Goal: Task Accomplishment & Management: Manage account settings

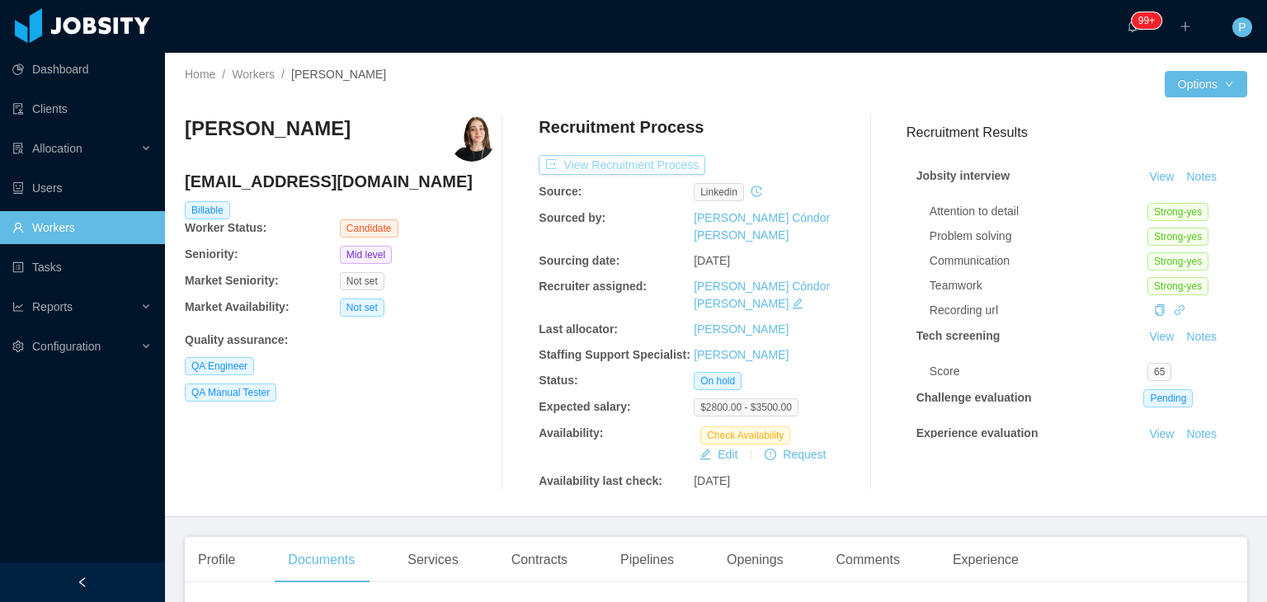
click at [673, 166] on button "View Recruitment Process" at bounding box center [622, 165] width 167 height 20
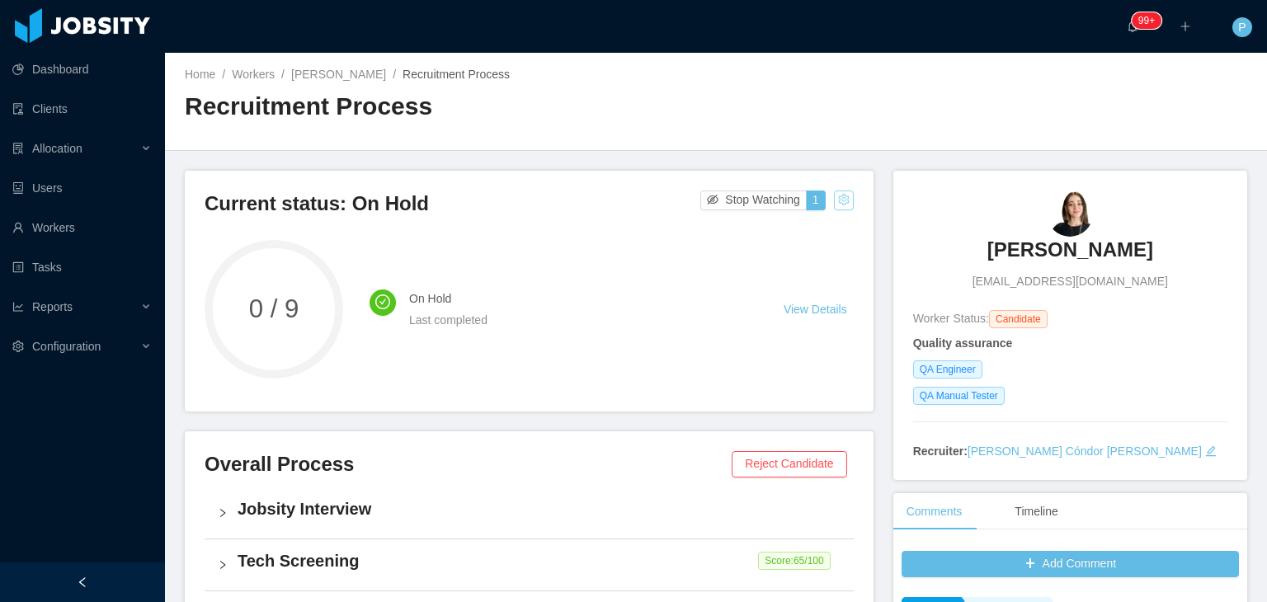
click at [834, 205] on button "button" at bounding box center [844, 201] width 20 height 20
click at [805, 257] on div "Change status" at bounding box center [800, 252] width 74 height 18
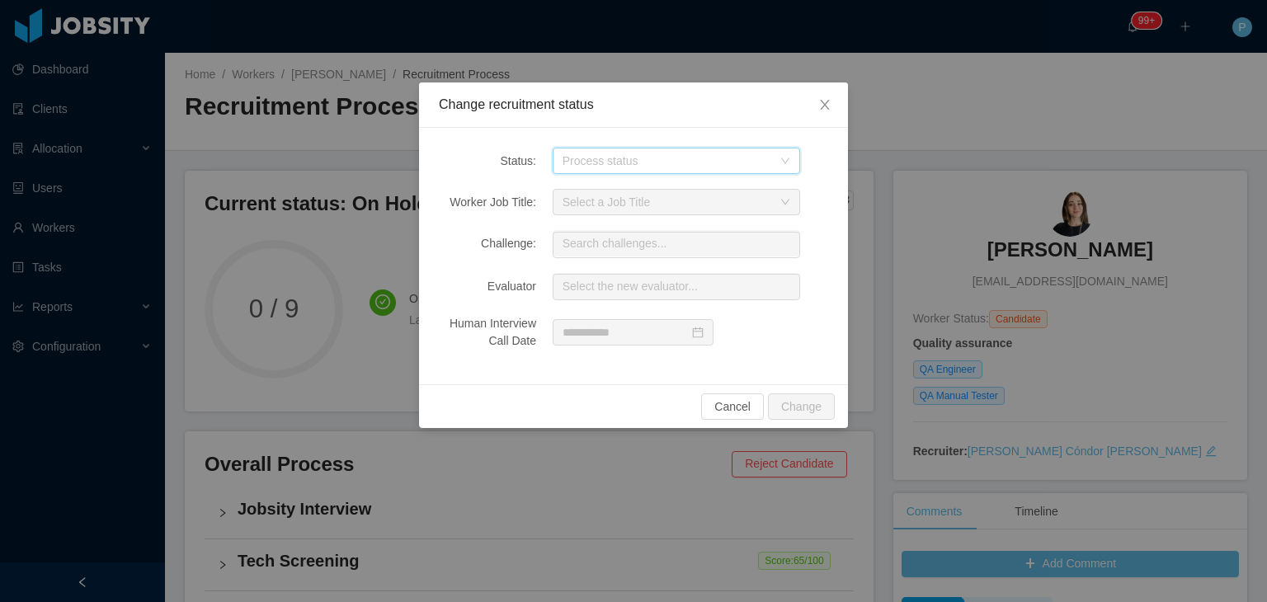
click at [789, 164] on icon "icon: down" at bounding box center [785, 161] width 10 height 10
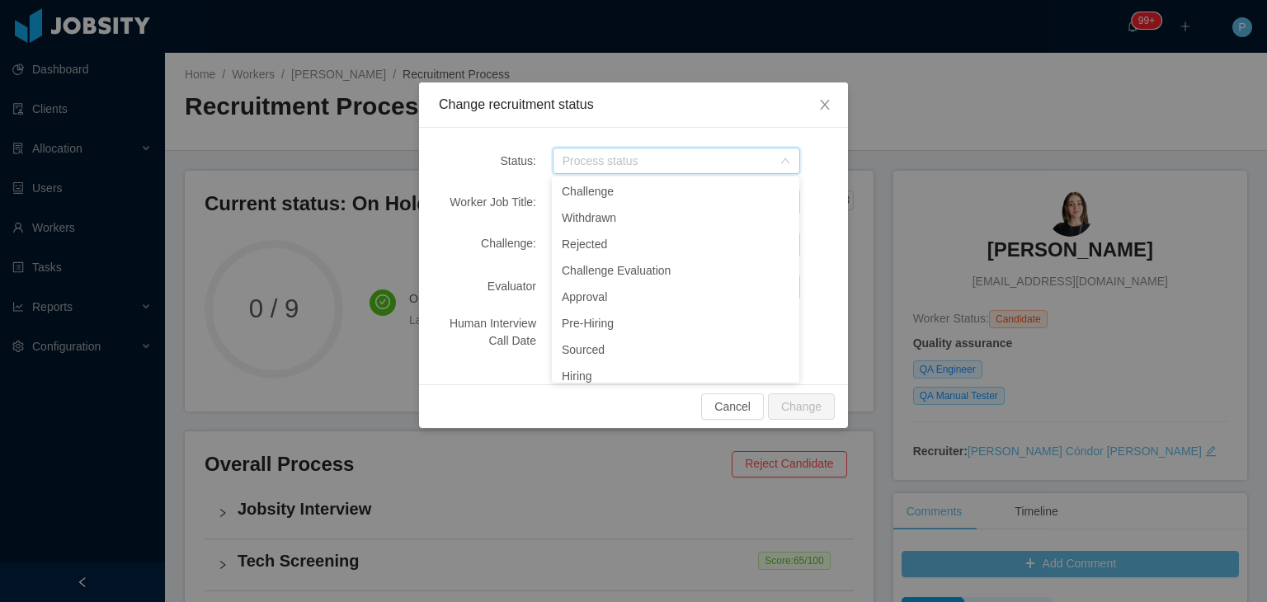
scroll to position [84, 0]
click at [606, 318] on li "Pre-Hiring" at bounding box center [675, 320] width 247 height 26
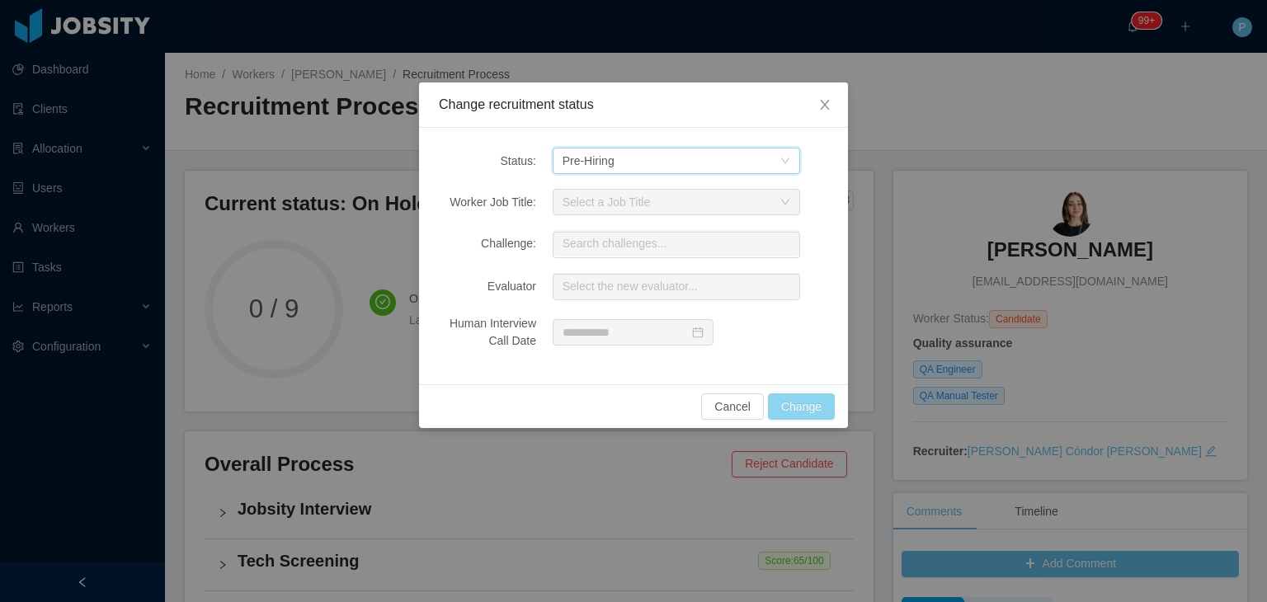
click at [800, 403] on button "Change" at bounding box center [801, 406] width 67 height 26
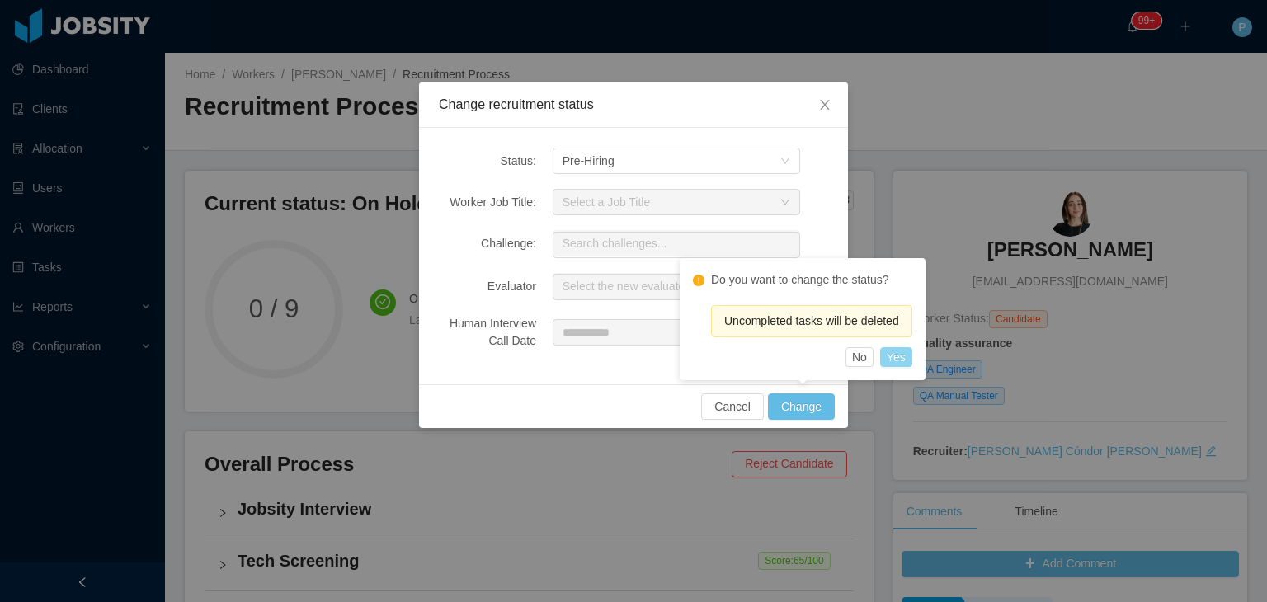
click at [899, 361] on button "Yes" at bounding box center [896, 357] width 32 height 20
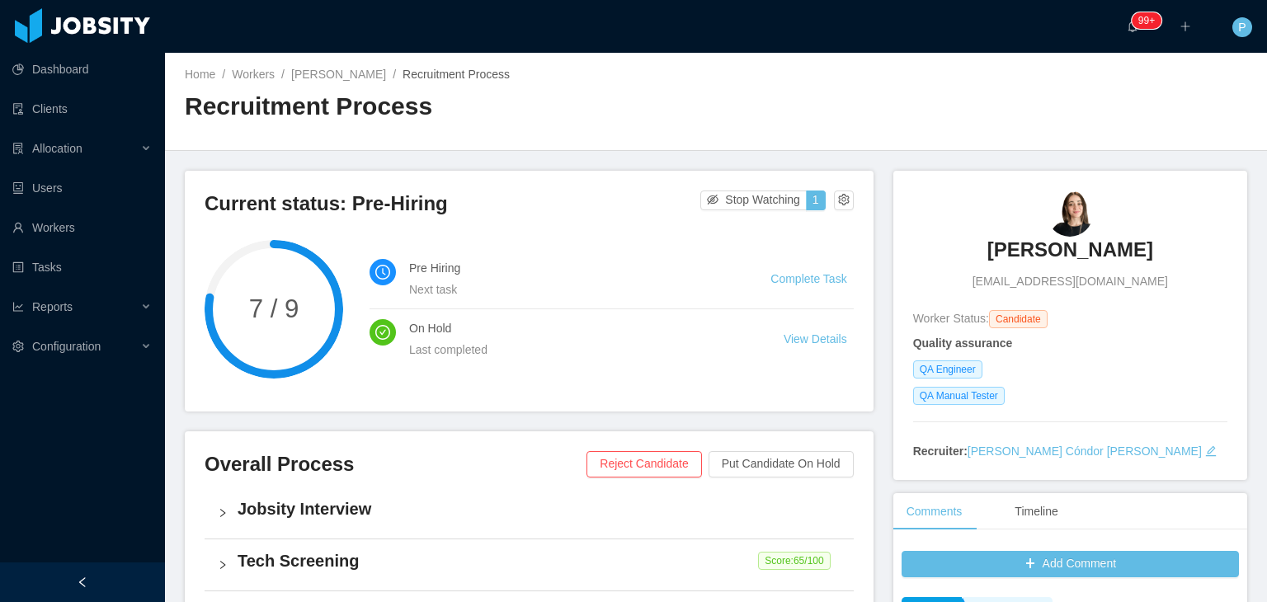
click at [875, 119] on div "Home / Workers / Julieta Balcaza / Recruitment Process / Recruitment Process" at bounding box center [716, 102] width 1102 height 98
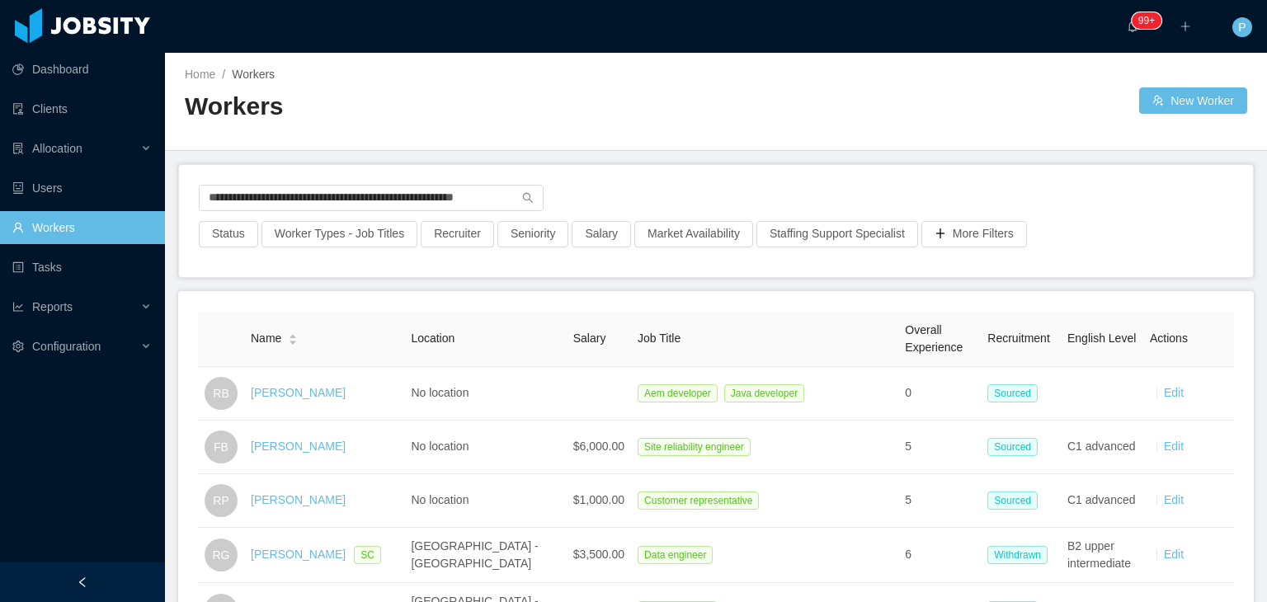
drag, startPoint x: 445, startPoint y: 194, endPoint x: 205, endPoint y: 177, distance: 241.4
click at [205, 177] on div "**********" at bounding box center [716, 221] width 1074 height 112
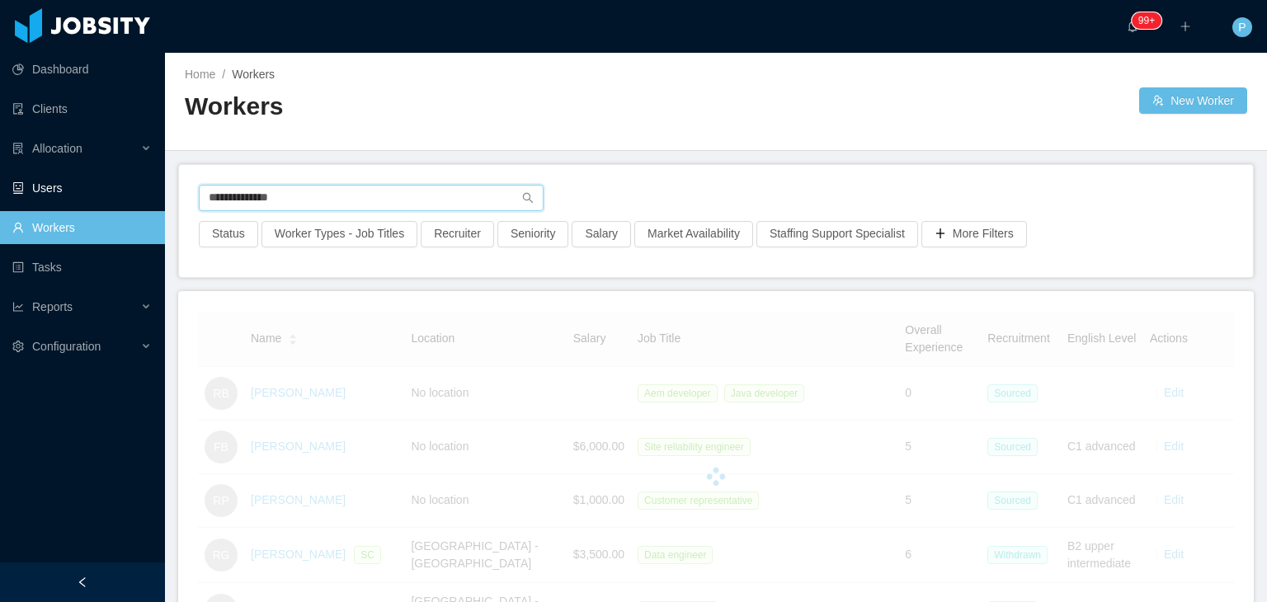
drag, startPoint x: 326, startPoint y: 198, endPoint x: 144, endPoint y: 186, distance: 181.8
click at [144, 186] on section "**********" at bounding box center [633, 301] width 1267 height 602
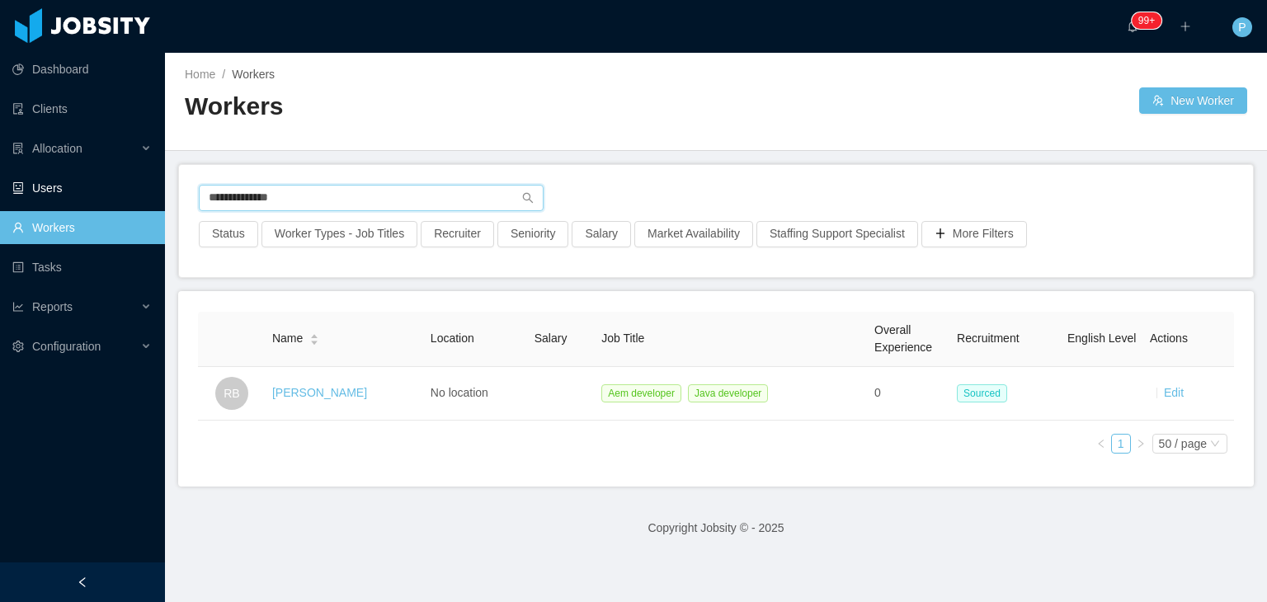
paste input "**********"
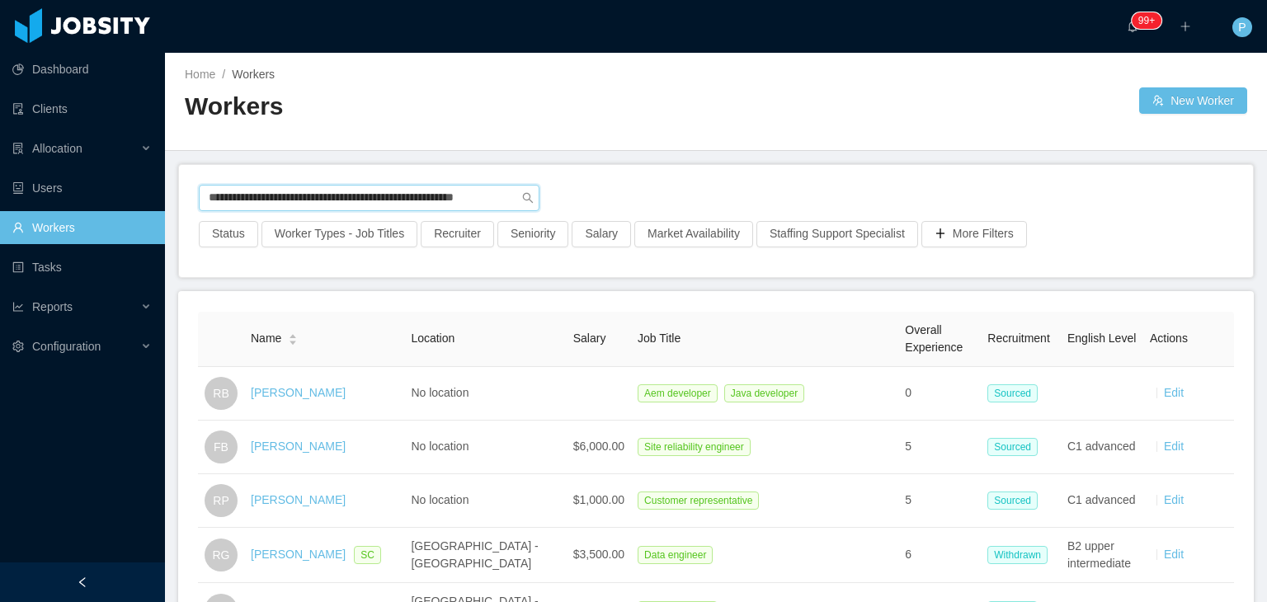
type input "**********"
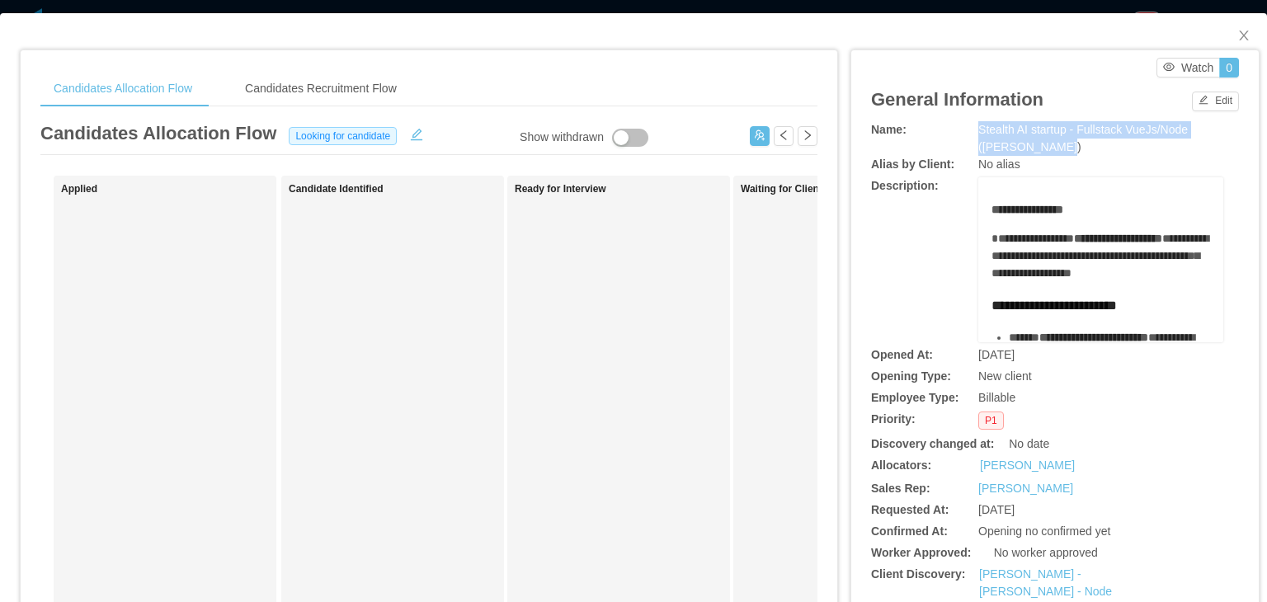
drag, startPoint x: 1053, startPoint y: 144, endPoint x: 964, endPoint y: 128, distance: 90.6
click at [964, 128] on div "Name: Stealth AI startup - Fullstack VueJs/Node (Erkang Zheng)" at bounding box center [1055, 138] width 368 height 35
copy div "Stealth AI startup - Fullstack VueJs/Node (Erkang Zheng)"
click at [947, 304] on div "**********" at bounding box center [1055, 259] width 368 height 165
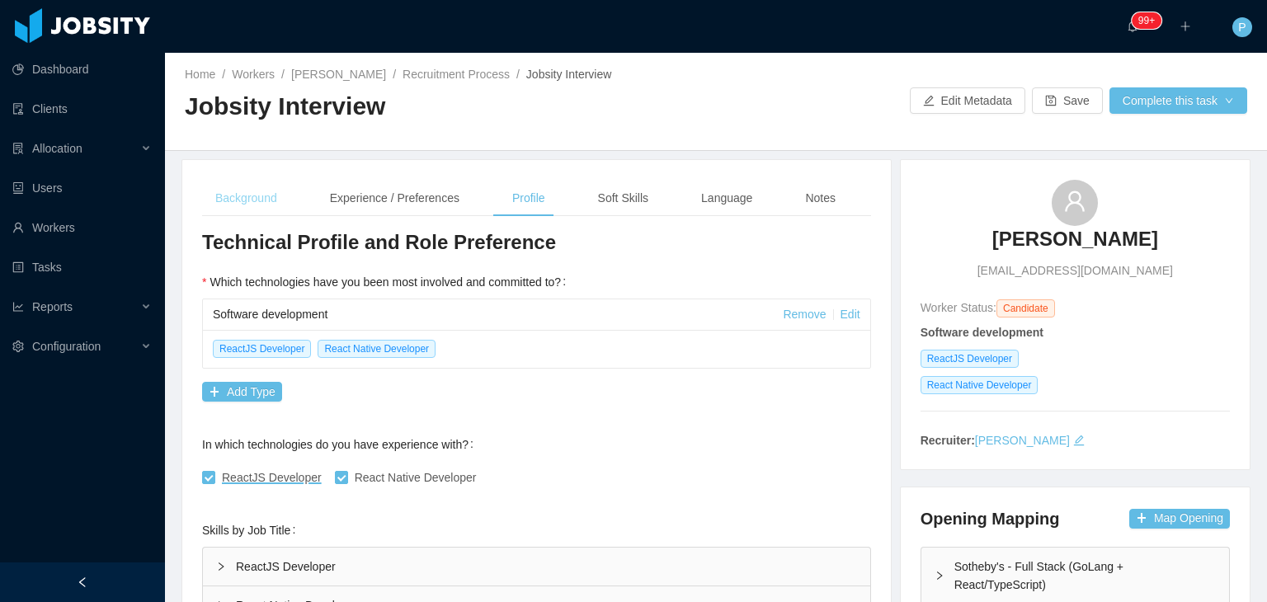
scroll to position [13, 0]
click at [247, 191] on div "Background" at bounding box center [246, 198] width 88 height 37
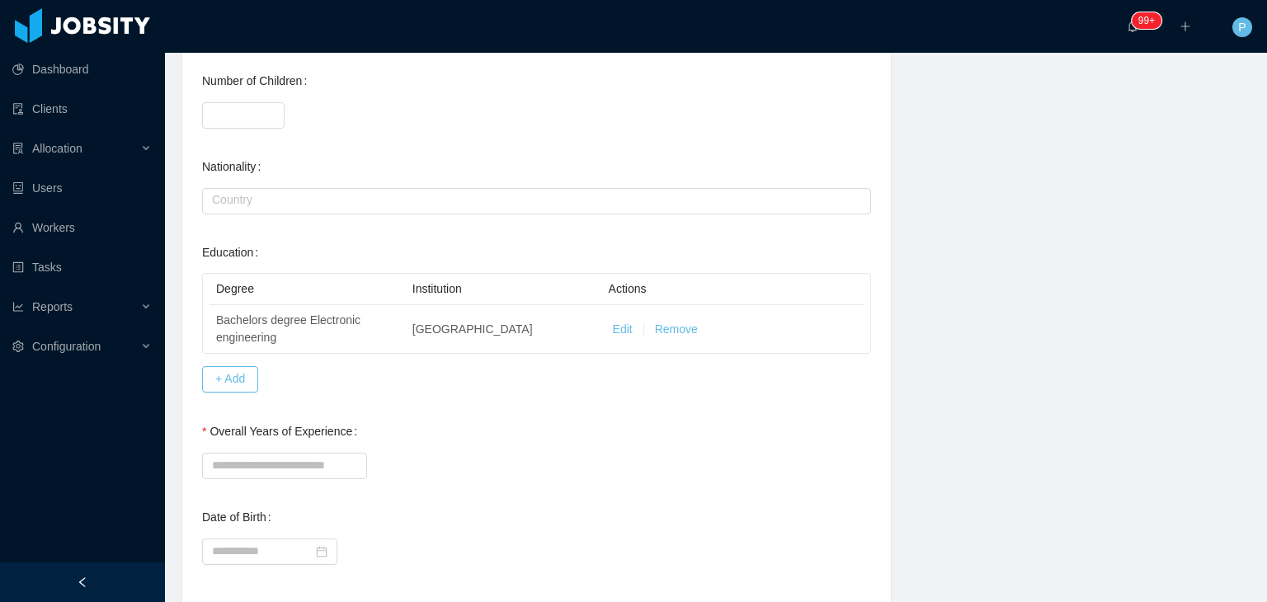
scroll to position [686, 0]
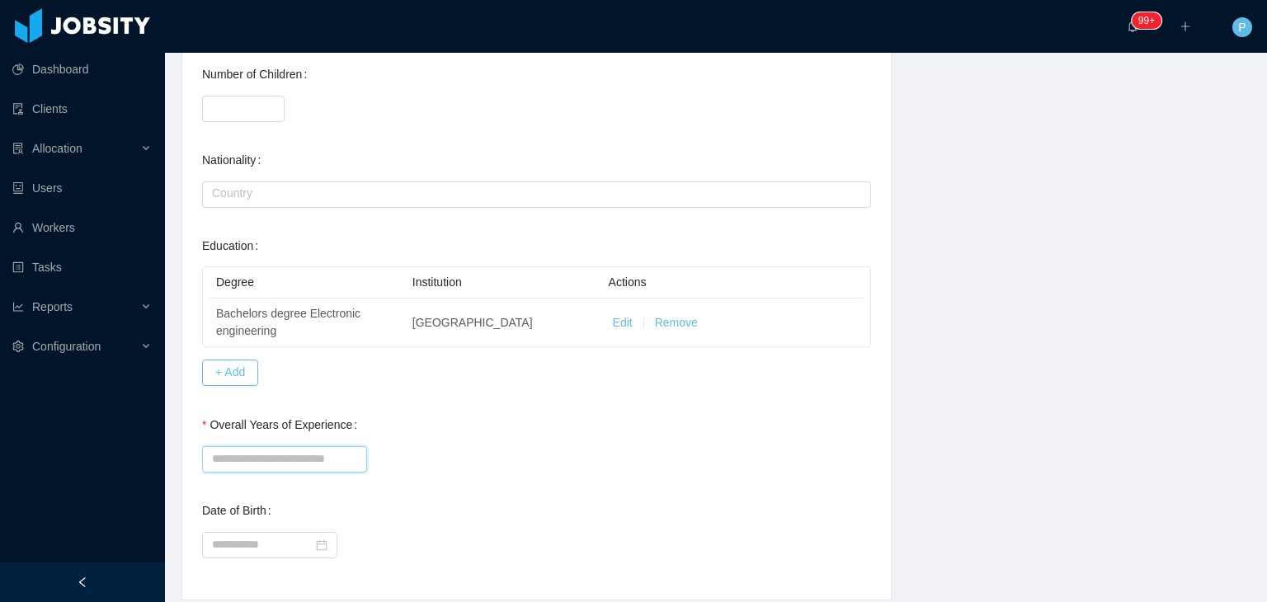
click at [290, 453] on input "Overall Years of Experience" at bounding box center [284, 459] width 165 height 26
type input "*"
click at [478, 456] on div "*" at bounding box center [536, 457] width 669 height 33
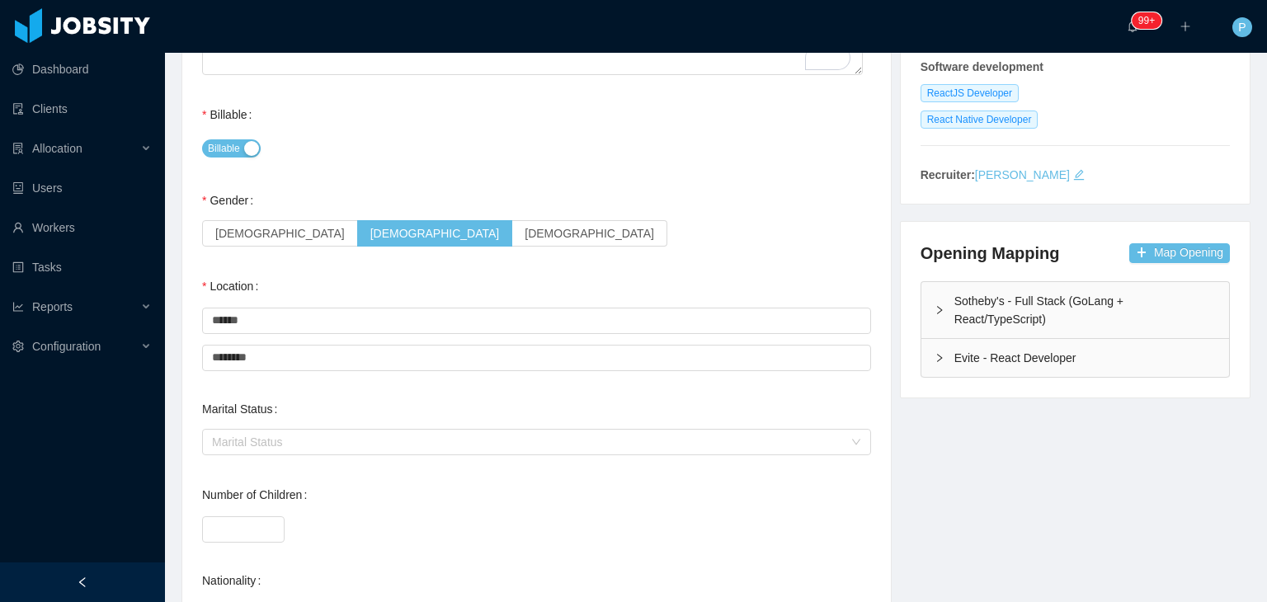
scroll to position [0, 0]
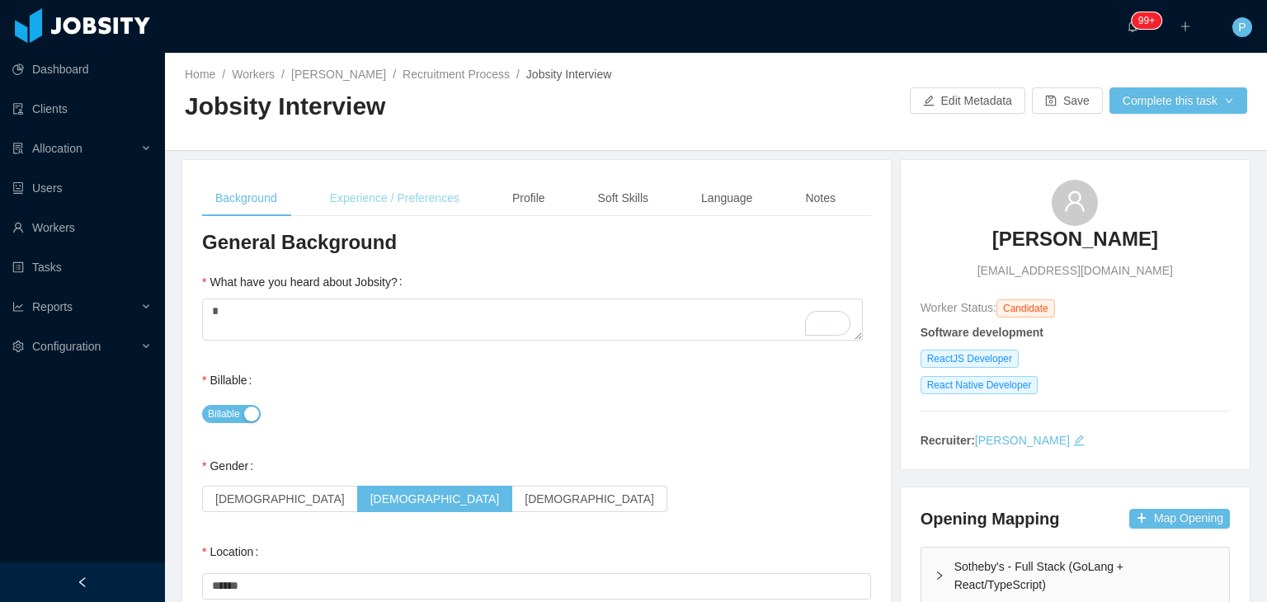
click at [390, 205] on div "Experience / Preferences" at bounding box center [395, 198] width 156 height 37
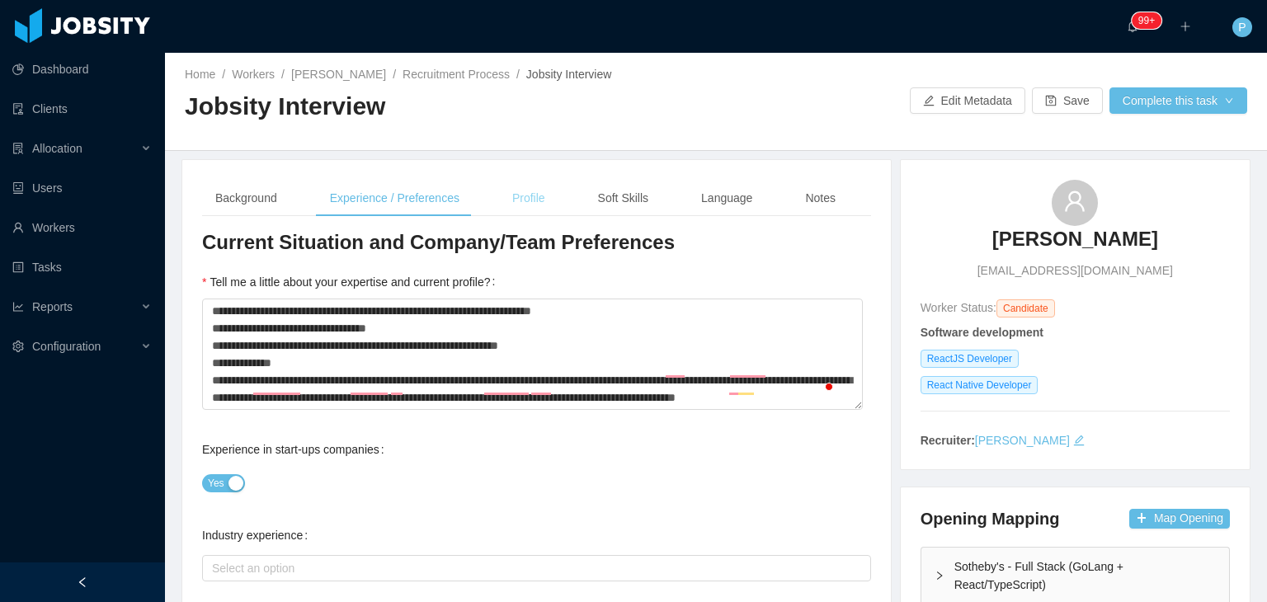
click at [531, 203] on div "Profile" at bounding box center [528, 198] width 59 height 37
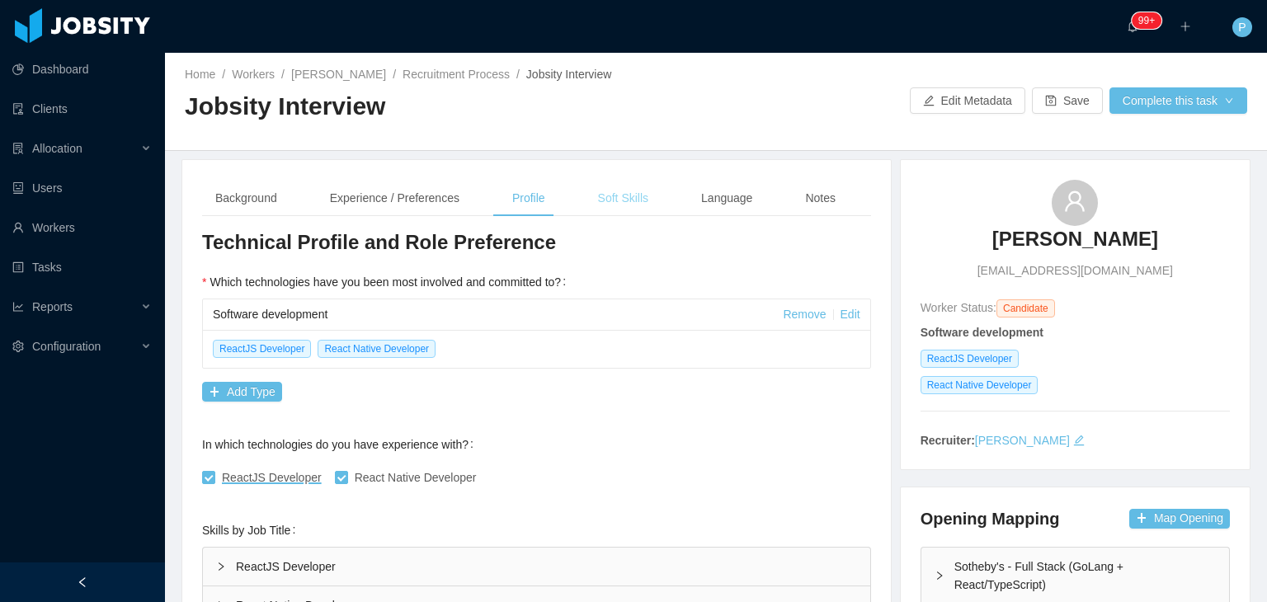
click at [636, 215] on div "Soft Skills" at bounding box center [623, 198] width 77 height 37
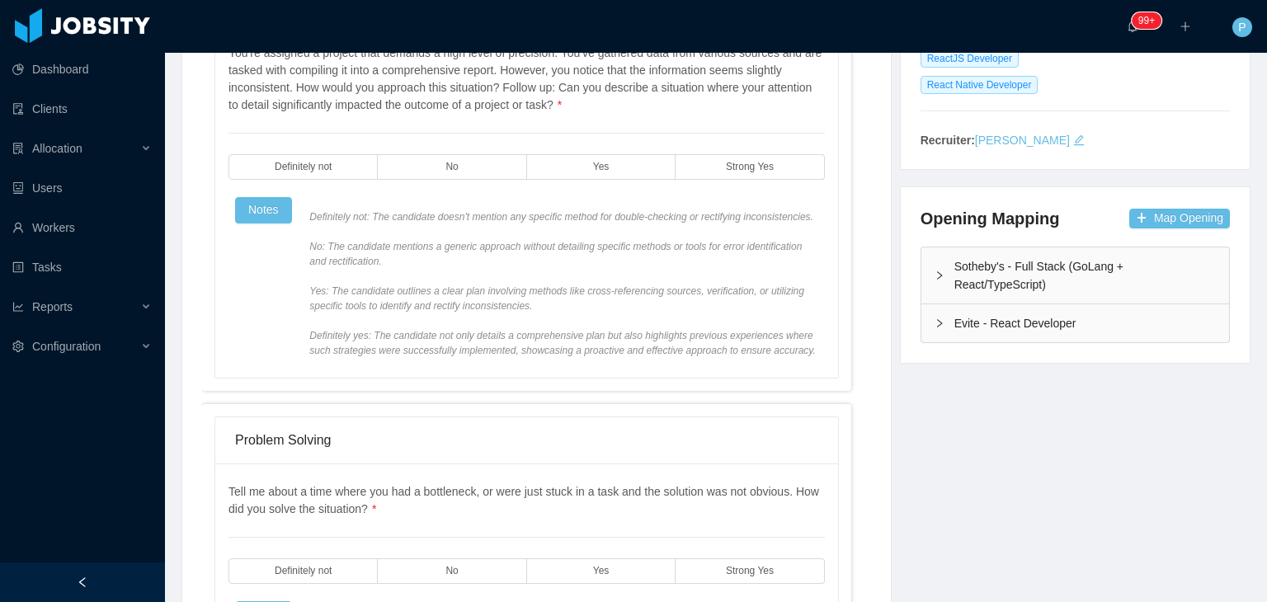
scroll to position [352, 0]
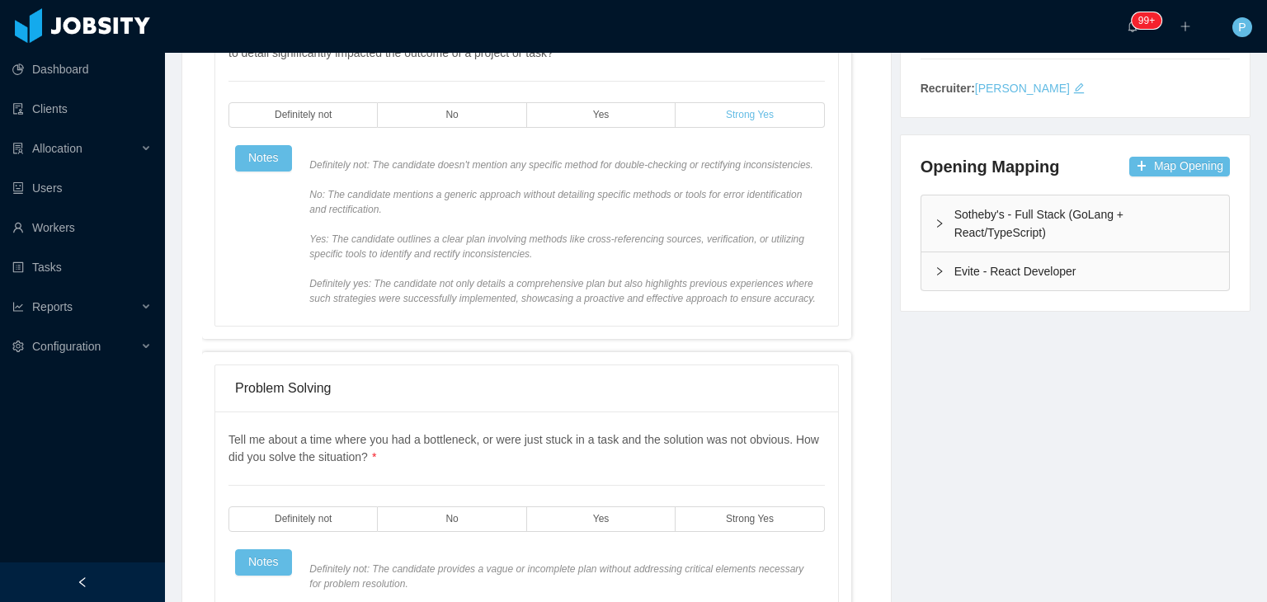
click at [729, 117] on span "Strong Yes" at bounding box center [750, 115] width 48 height 11
click at [663, 526] on label "Yes" at bounding box center [601, 519] width 148 height 26
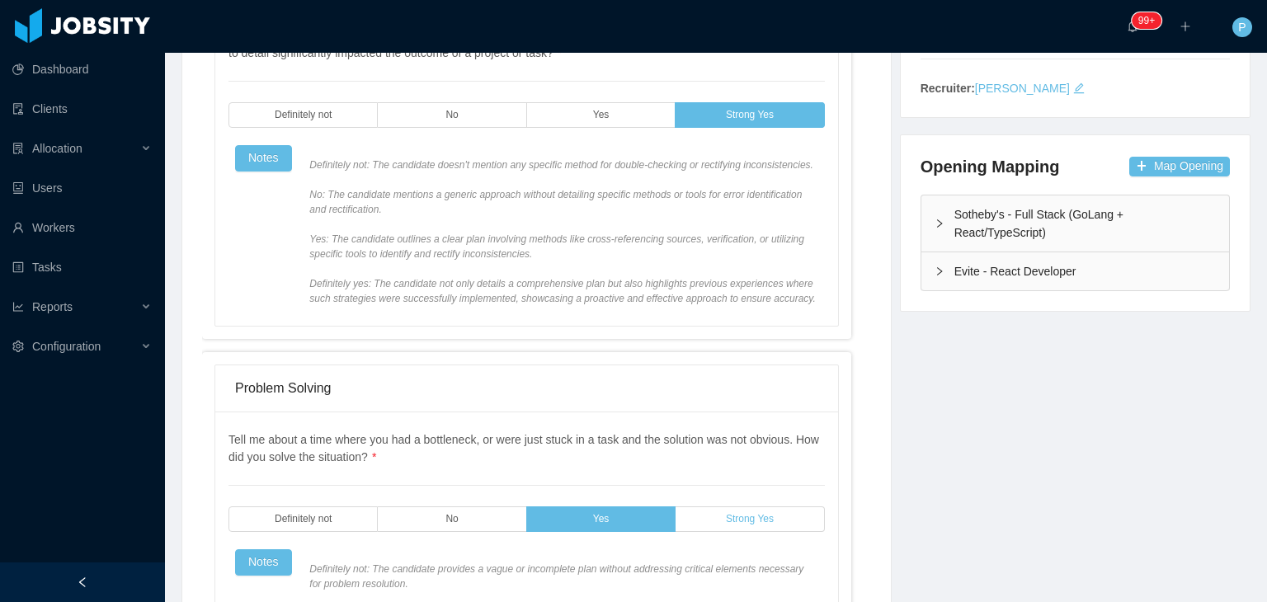
click at [719, 525] on label "Strong Yes" at bounding box center [750, 519] width 148 height 26
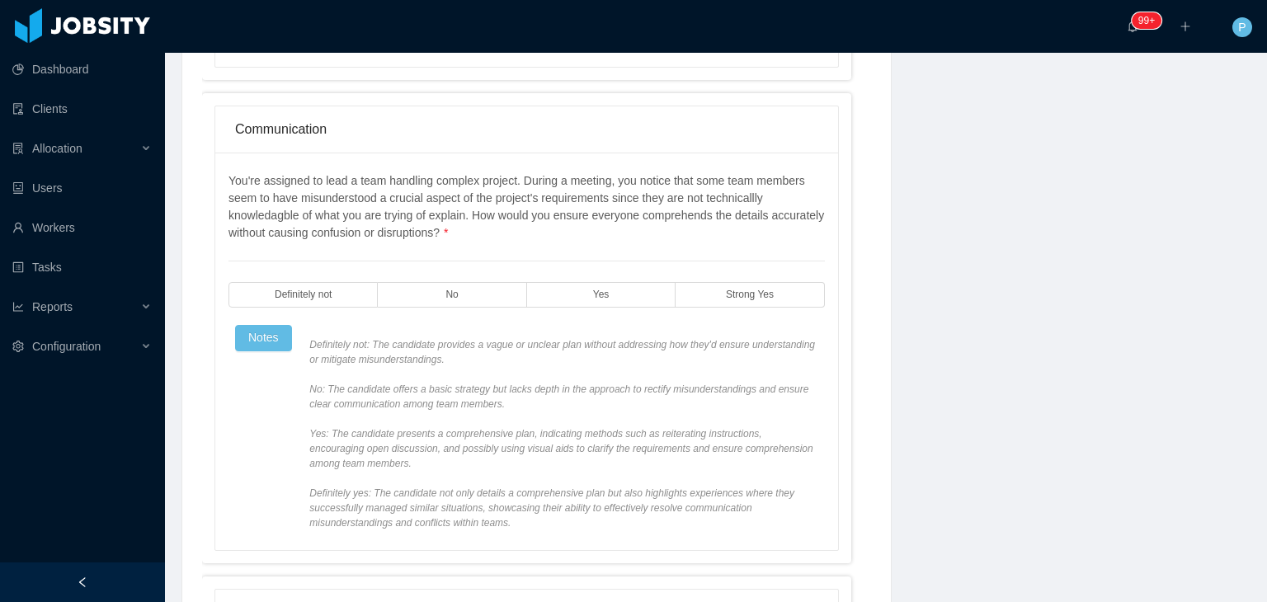
scroll to position [1047, 0]
click at [653, 299] on label "Yes" at bounding box center [601, 293] width 148 height 26
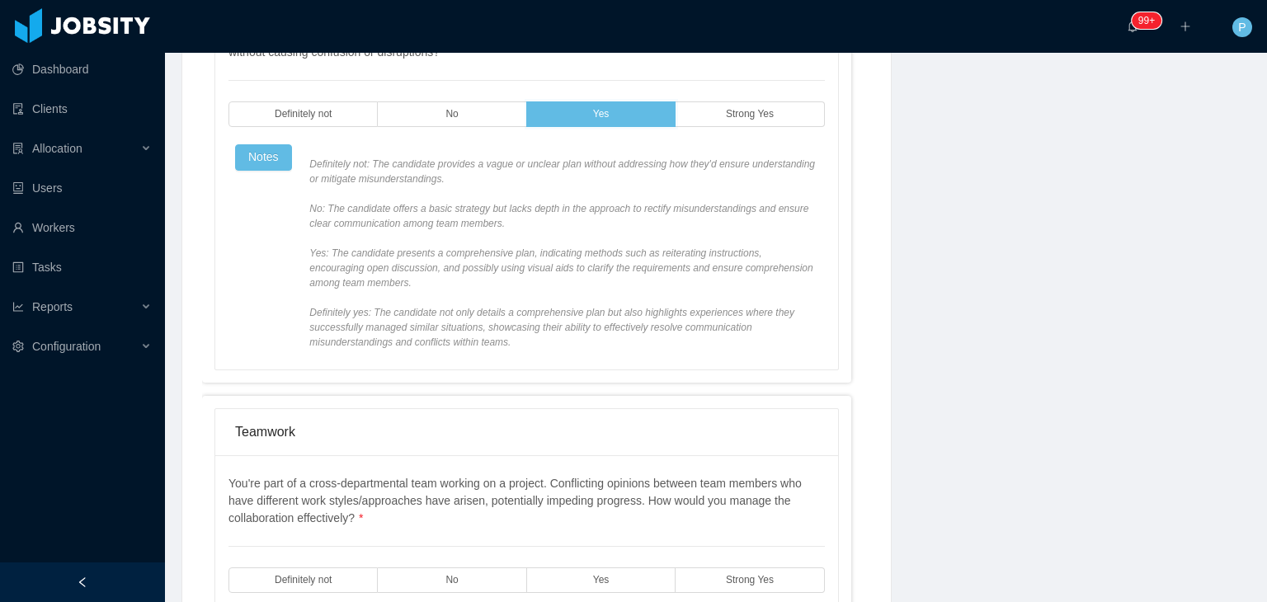
scroll to position [1270, 0]
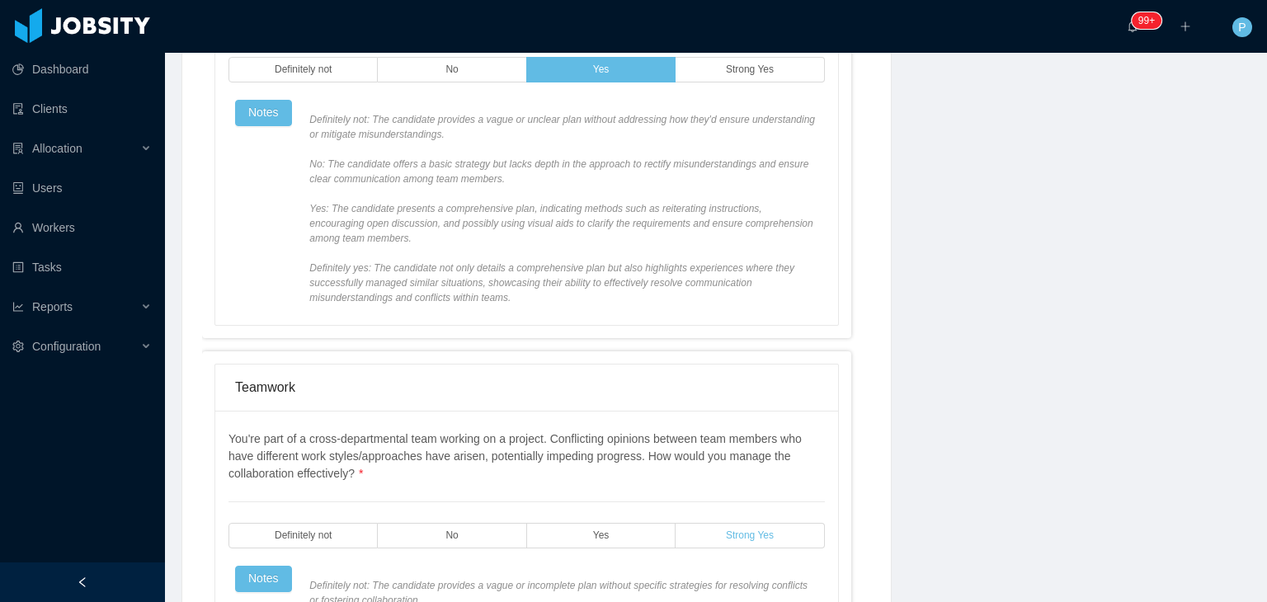
click at [715, 526] on label "Strong Yes" at bounding box center [750, 536] width 148 height 26
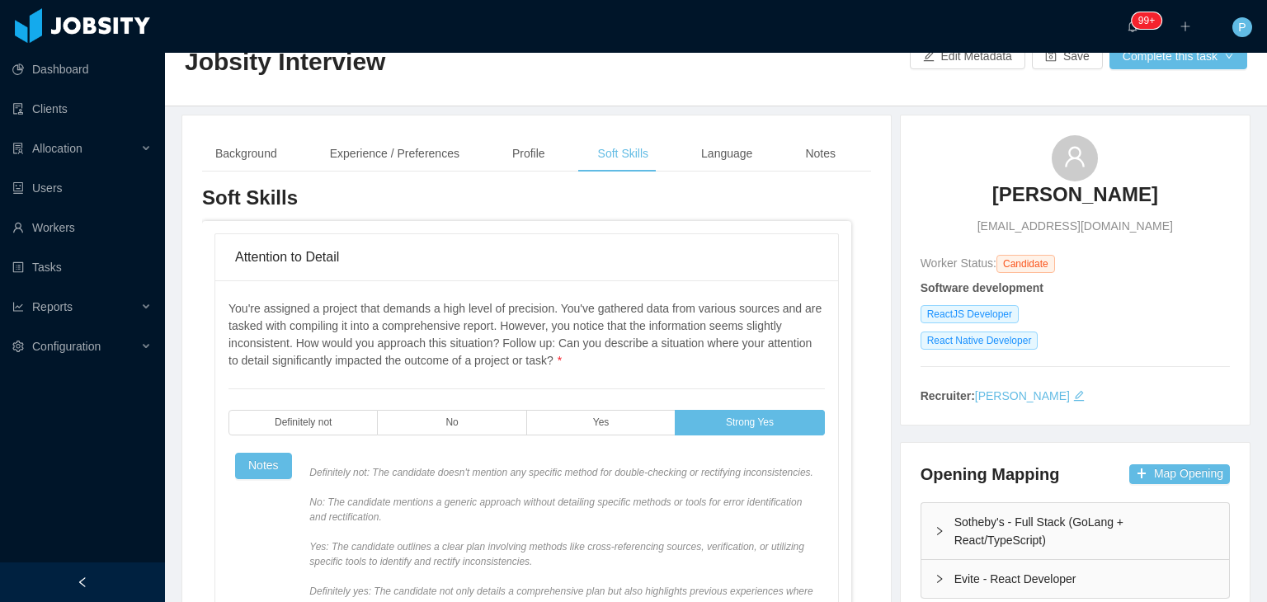
scroll to position [0, 0]
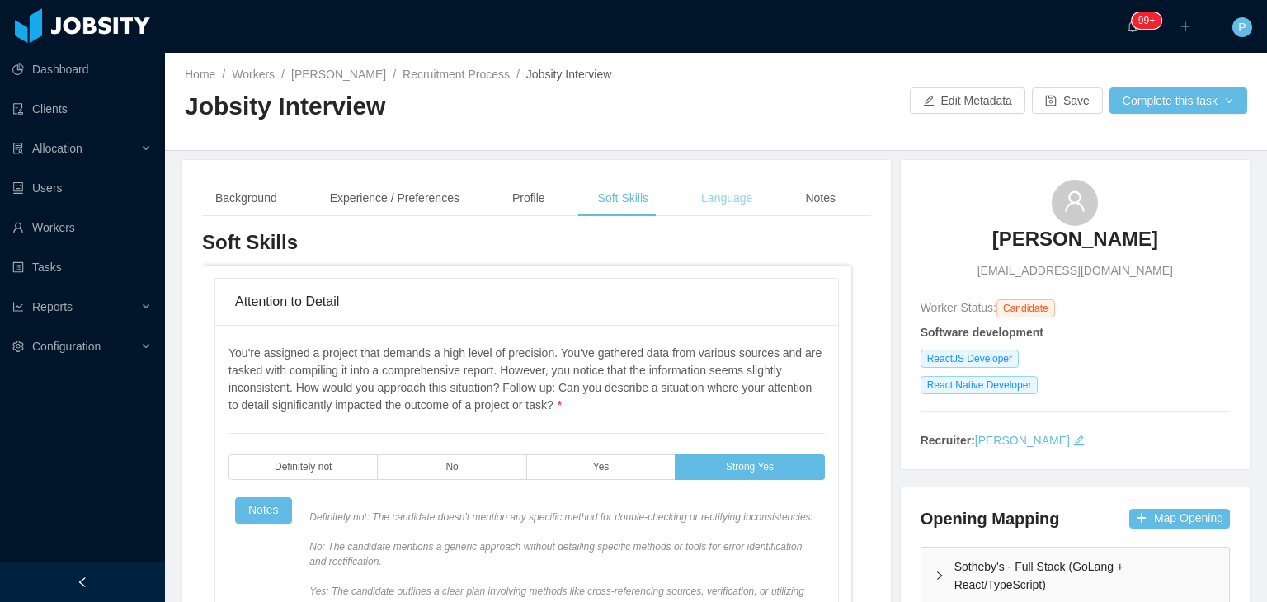
click at [715, 202] on div "Language" at bounding box center [727, 198] width 78 height 37
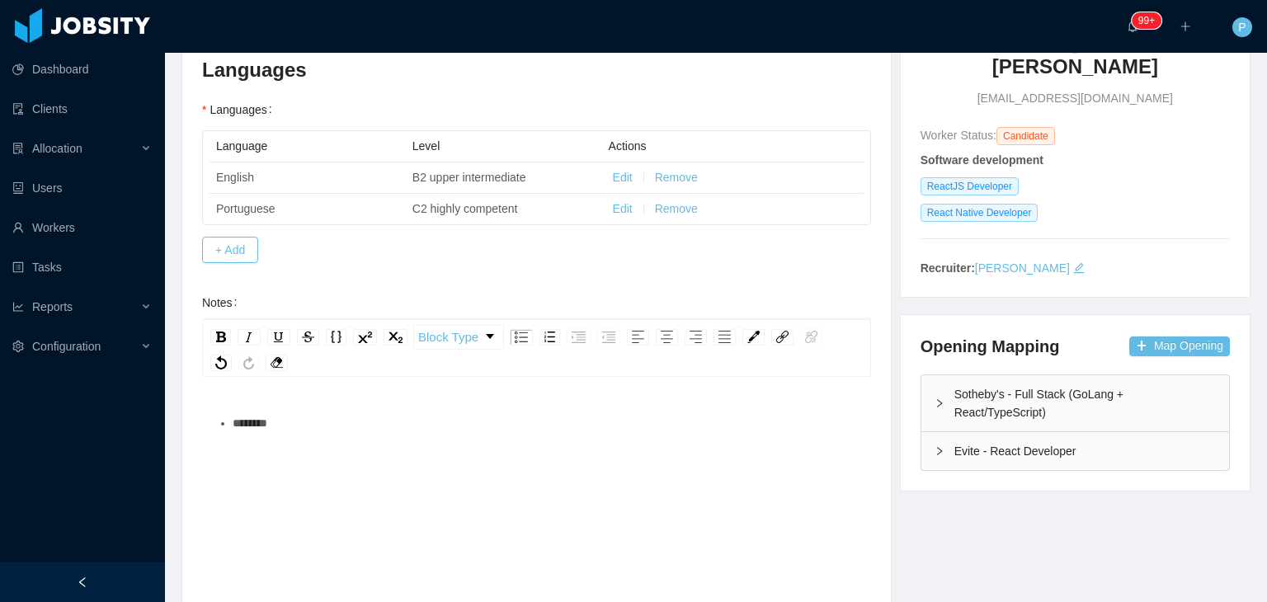
scroll to position [206, 0]
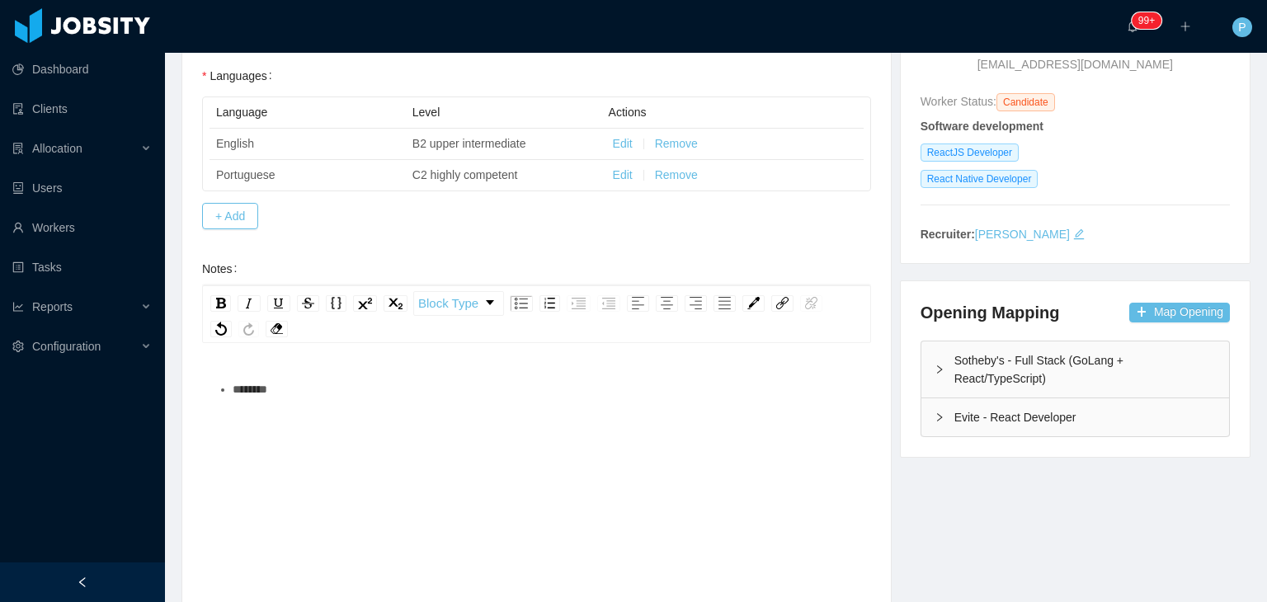
click at [423, 386] on div "********" at bounding box center [546, 389] width 626 height 33
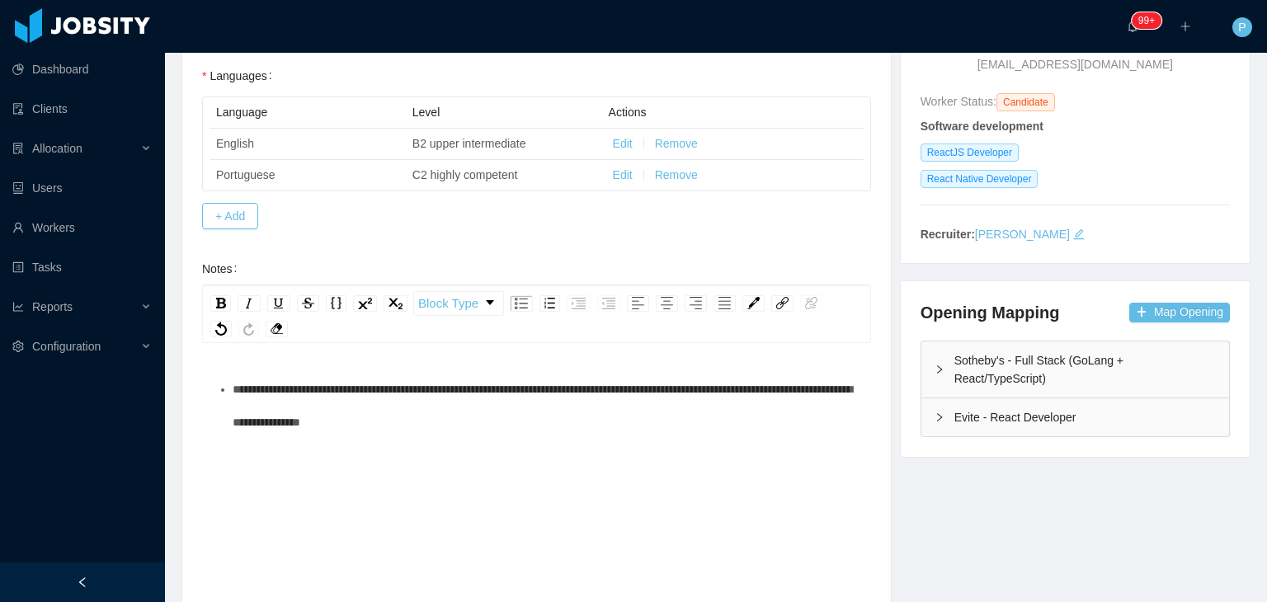
scroll to position [0, 0]
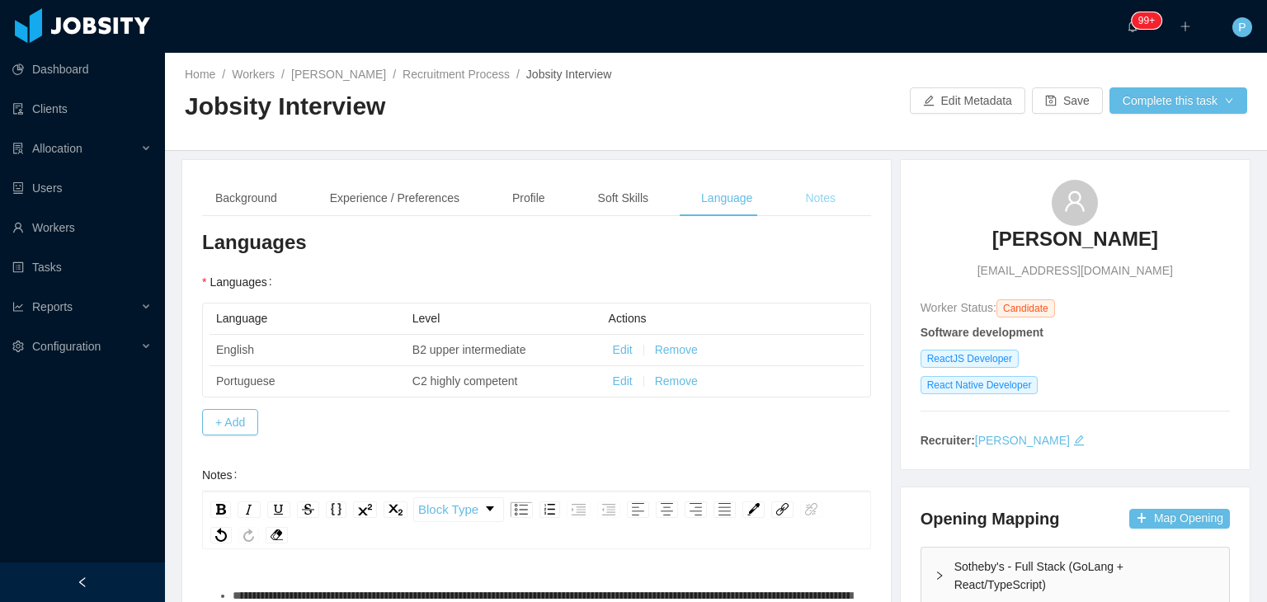
click at [802, 200] on div "Notes" at bounding box center [820, 198] width 57 height 37
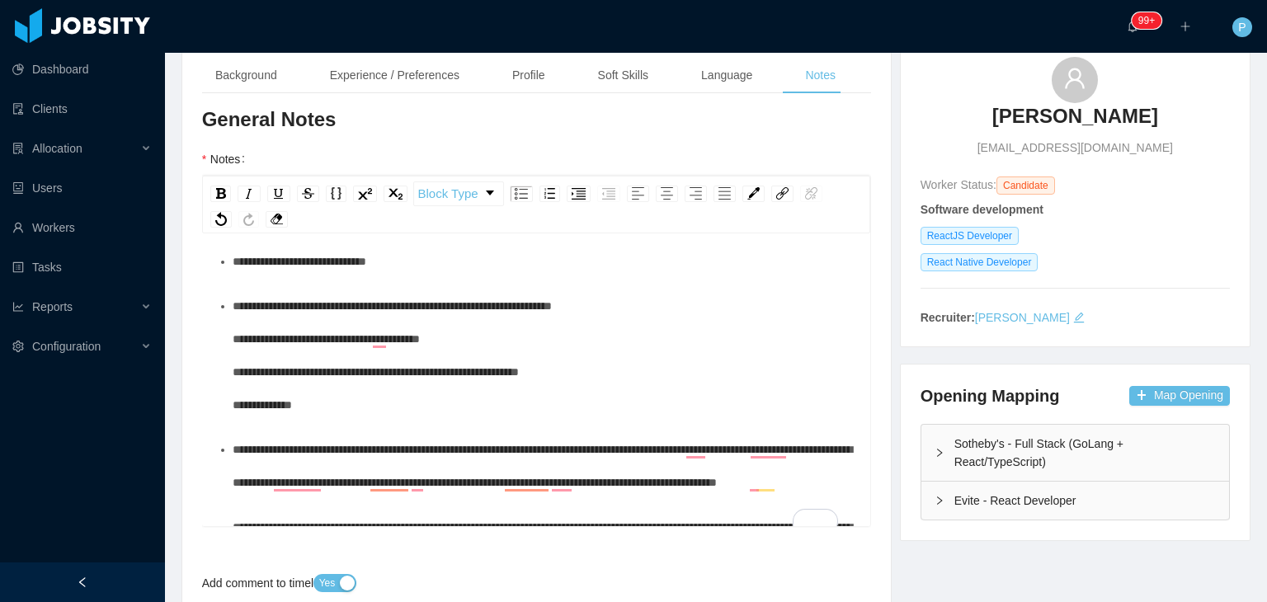
scroll to position [175, 0]
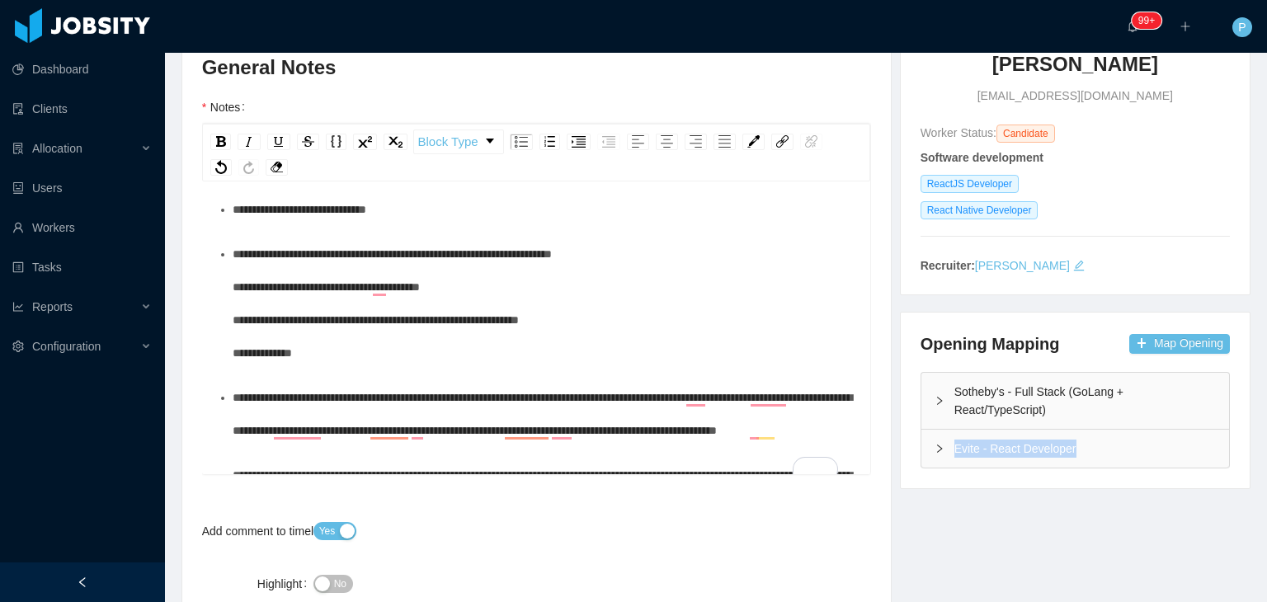
drag, startPoint x: 1082, startPoint y: 430, endPoint x: 941, endPoint y: 433, distance: 141.1
click at [941, 433] on div "Evite - React Developer" at bounding box center [1075, 449] width 308 height 38
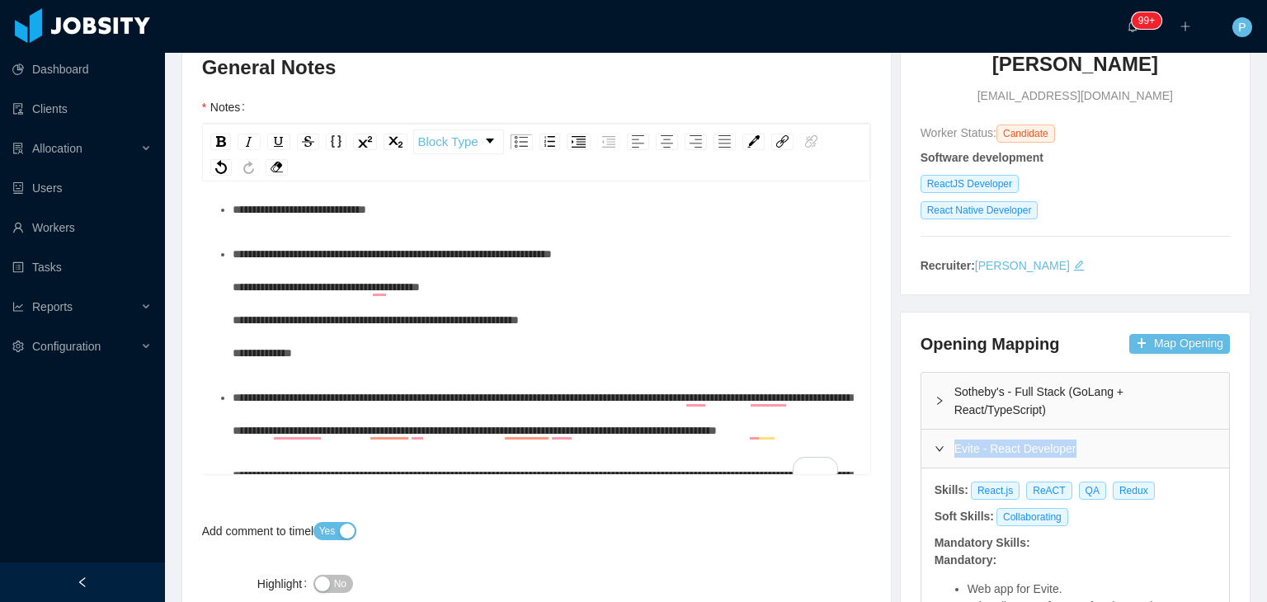
copy div "Evite - React Developer"
click at [294, 209] on span "**********" at bounding box center [300, 210] width 134 height 12
paste div "To enrich screen reader interactions, please activate Accessibility in Grammarl…"
click at [586, 219] on div "**********" at bounding box center [546, 209] width 626 height 33
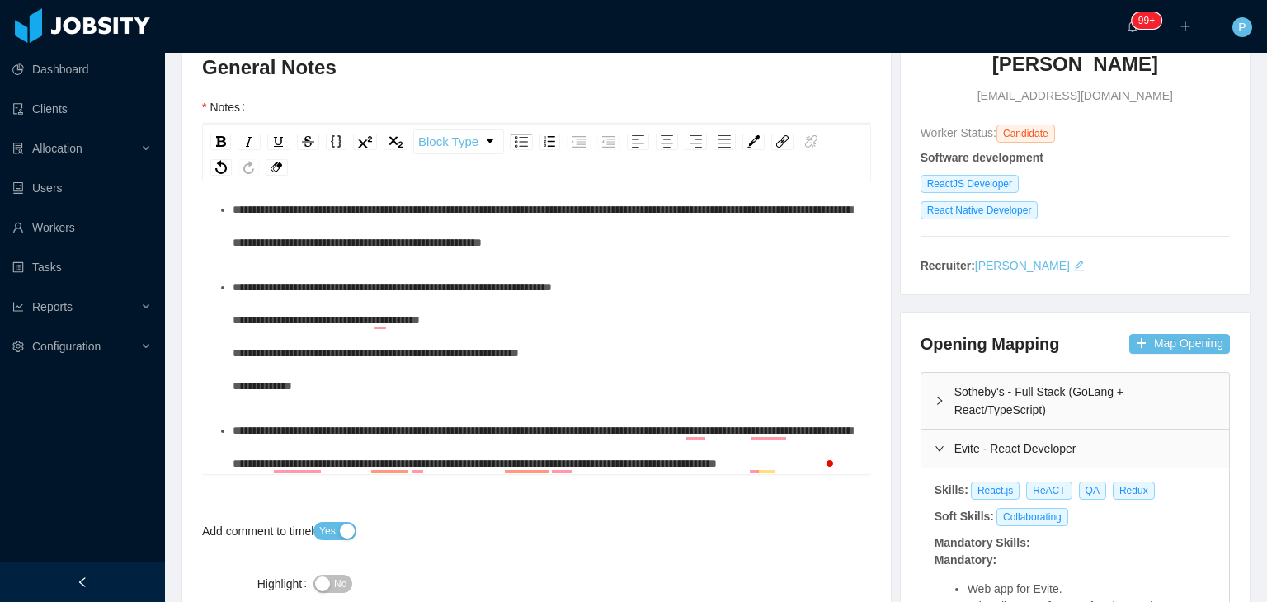
drag, startPoint x: 845, startPoint y: 261, endPoint x: 850, endPoint y: 298, distance: 37.6
click at [857, 304] on div "**********" at bounding box center [536, 330] width 669 height 289
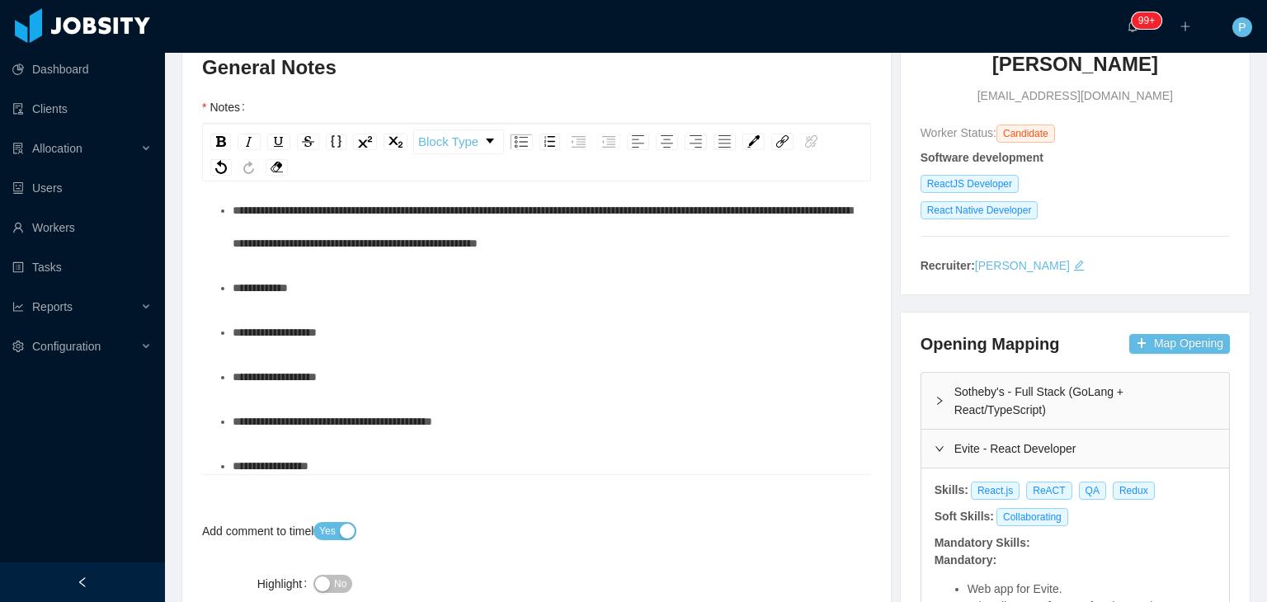
scroll to position [321, 0]
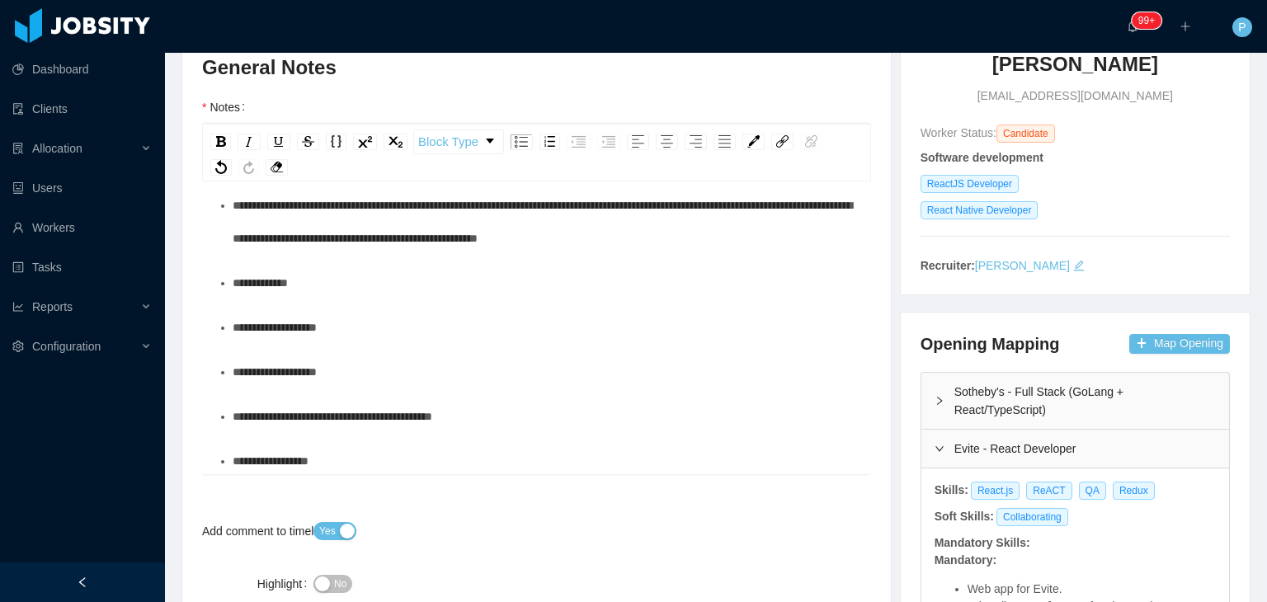
click at [300, 299] on div "**********" at bounding box center [546, 282] width 626 height 33
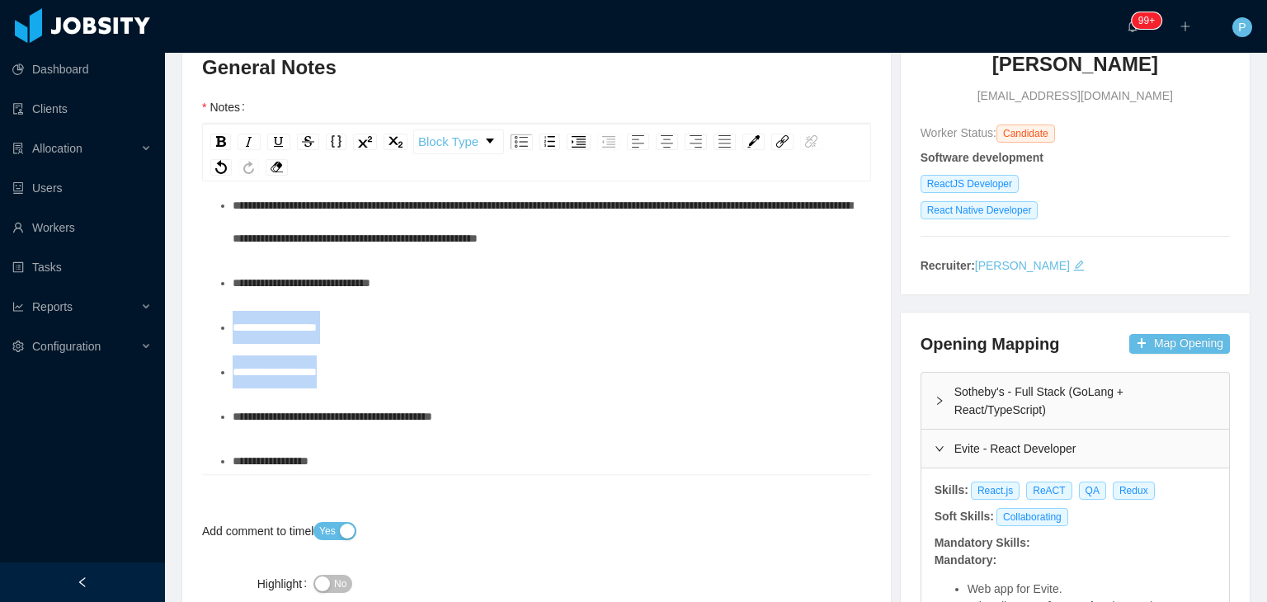
drag, startPoint x: 231, startPoint y: 360, endPoint x: 360, endPoint y: 415, distance: 139.7
click at [360, 415] on ul "**********" at bounding box center [536, 183] width 643 height 587
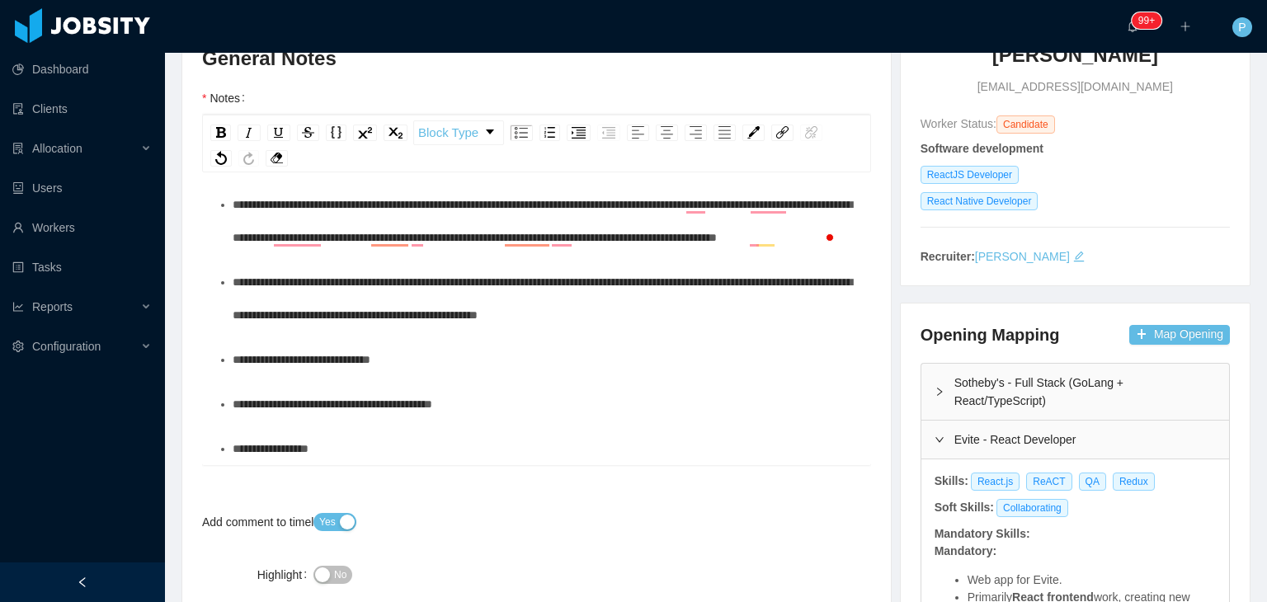
scroll to position [228, 0]
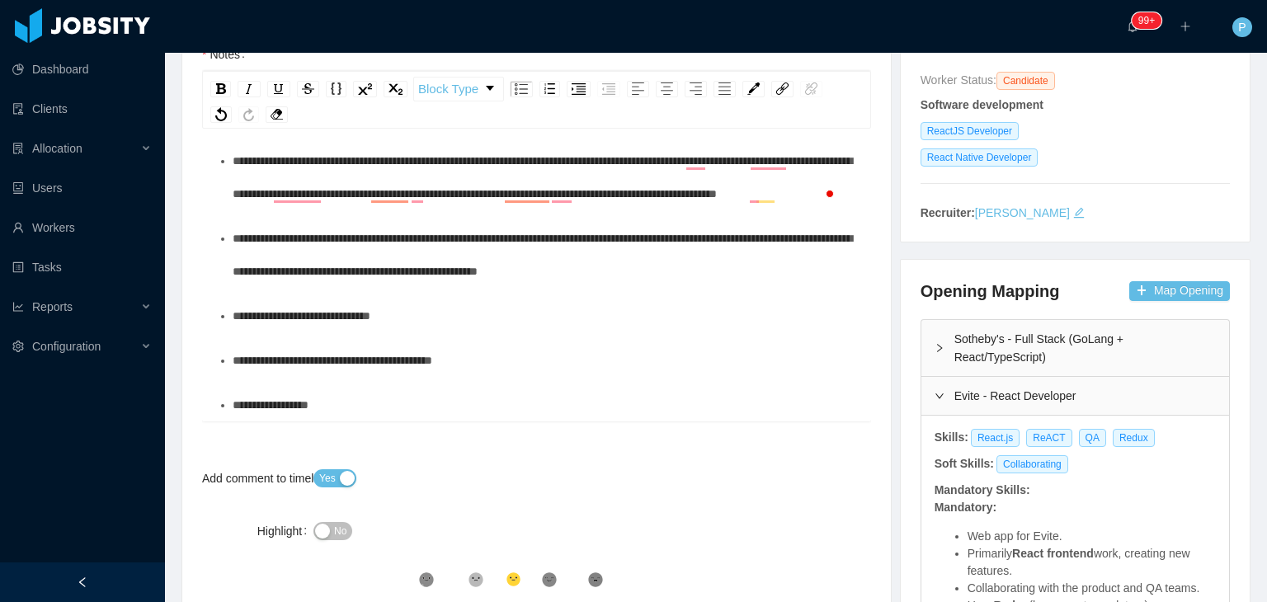
click at [364, 363] on span "**********" at bounding box center [333, 361] width 200 height 12
click at [525, 360] on div "**********" at bounding box center [546, 360] width 626 height 33
click at [370, 403] on div "**********" at bounding box center [546, 404] width 626 height 33
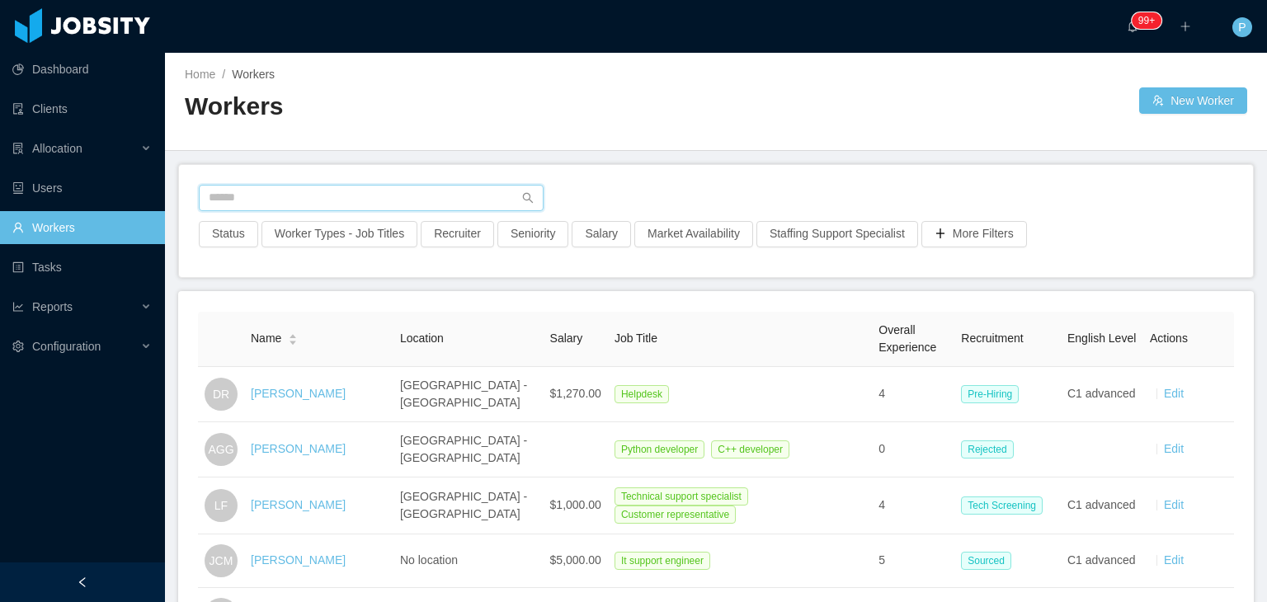
click at [438, 205] on input "text" at bounding box center [371, 198] width 345 height 26
paste input "**********"
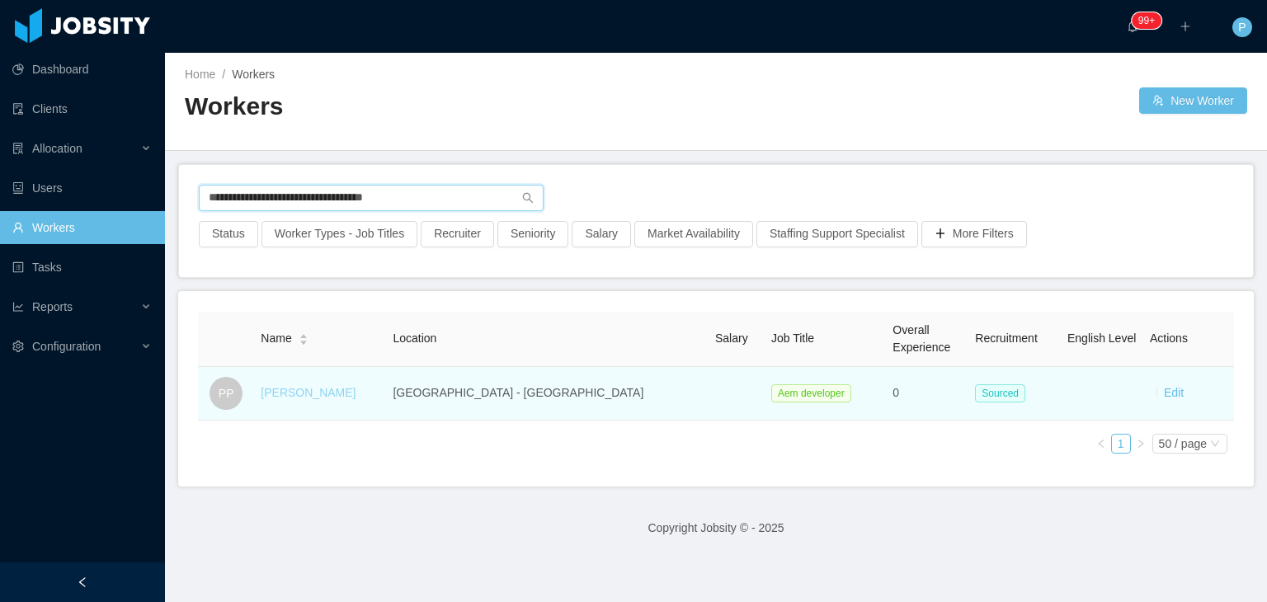
type input "**********"
click at [333, 395] on link "Pablo Palacios" at bounding box center [308, 392] width 95 height 13
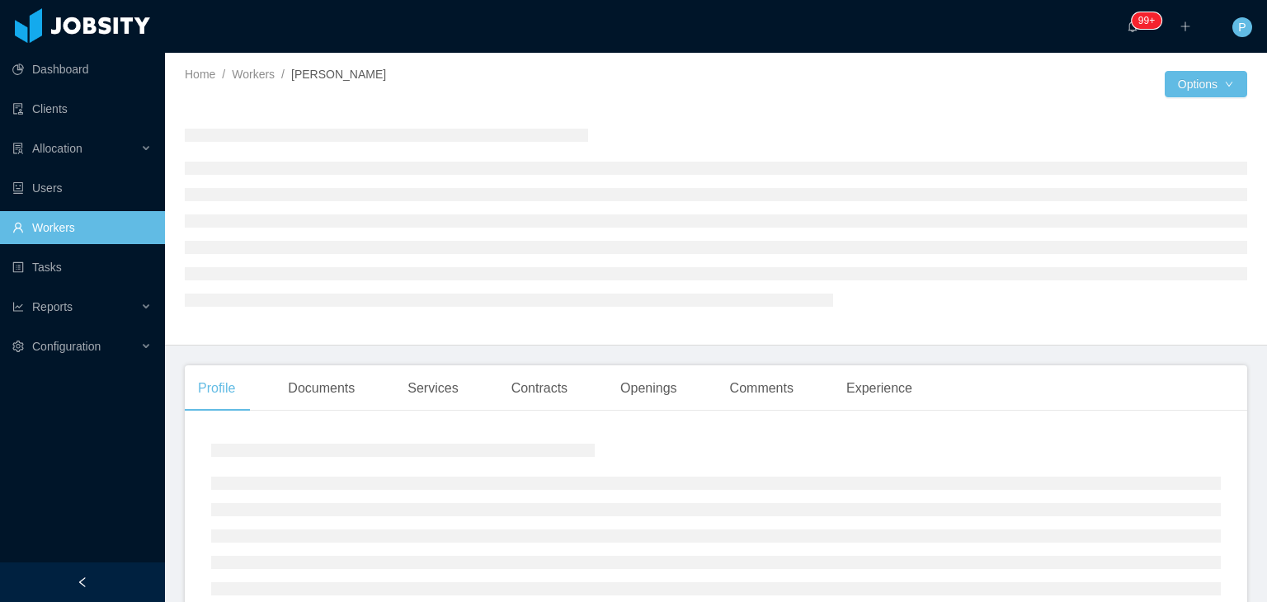
click at [704, 114] on div at bounding box center [716, 216] width 1062 height 229
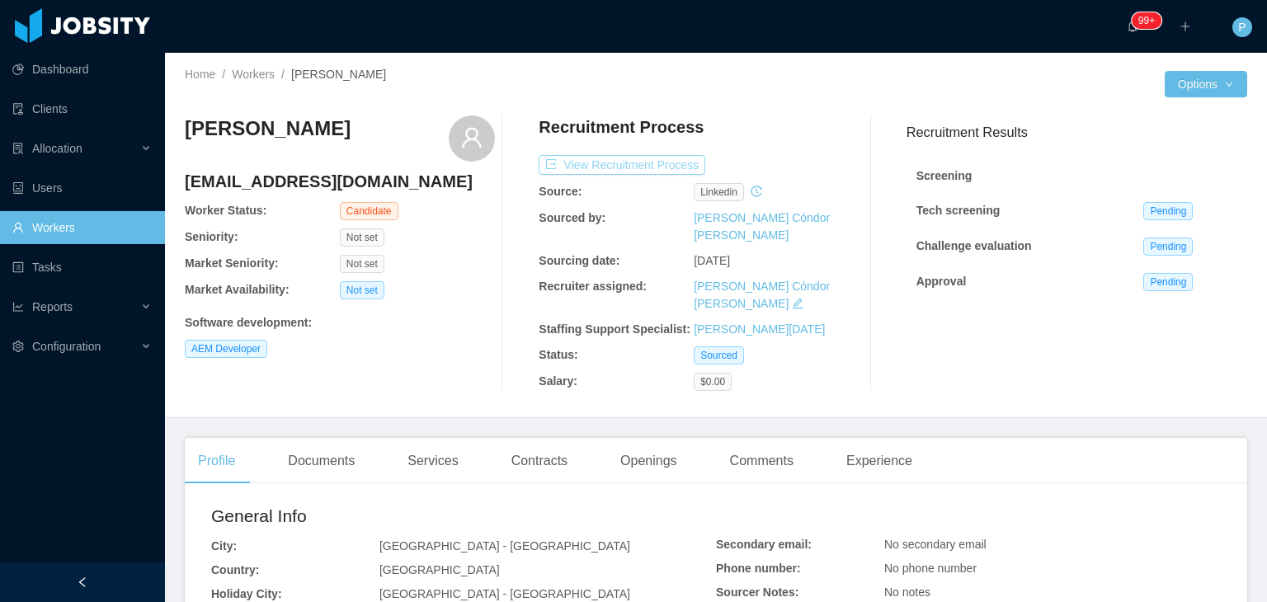
click at [680, 170] on button "View Recruitment Process" at bounding box center [622, 165] width 167 height 20
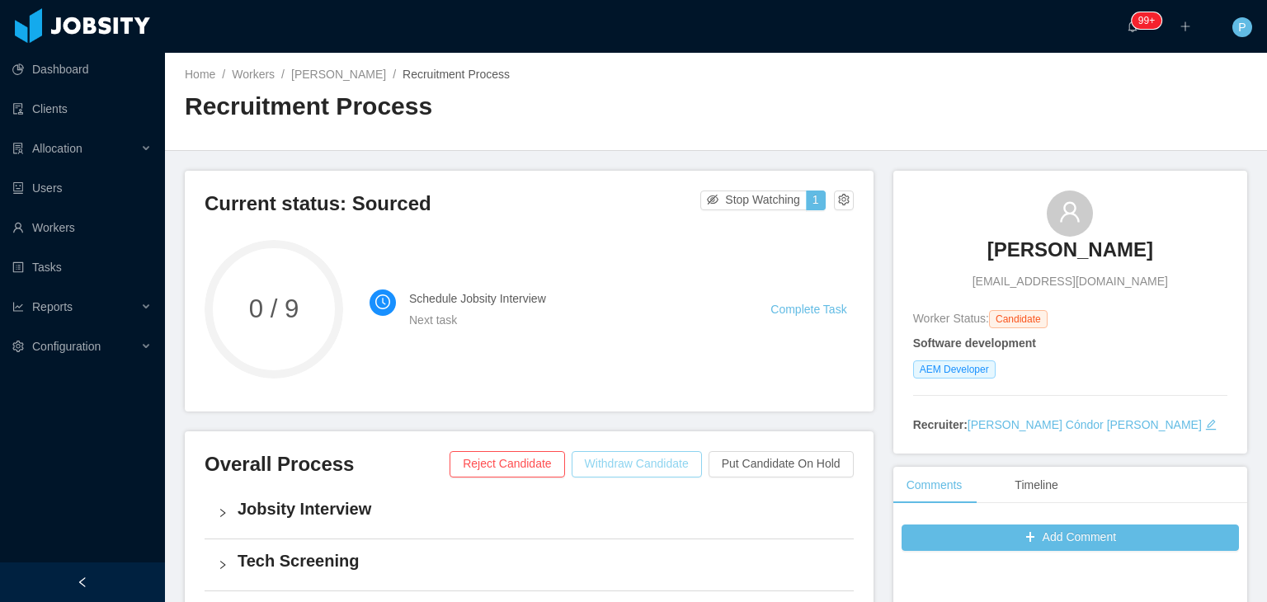
click at [661, 453] on button "Withdraw Candidate" at bounding box center [637, 464] width 130 height 26
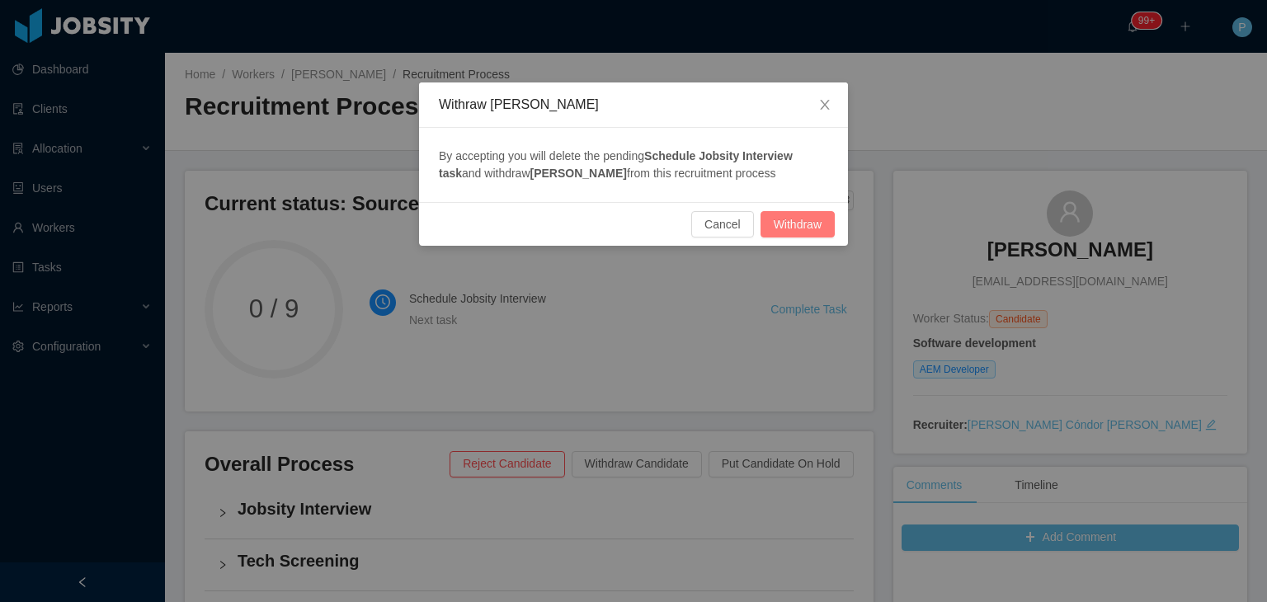
click at [787, 225] on button "Withdraw" at bounding box center [797, 224] width 74 height 26
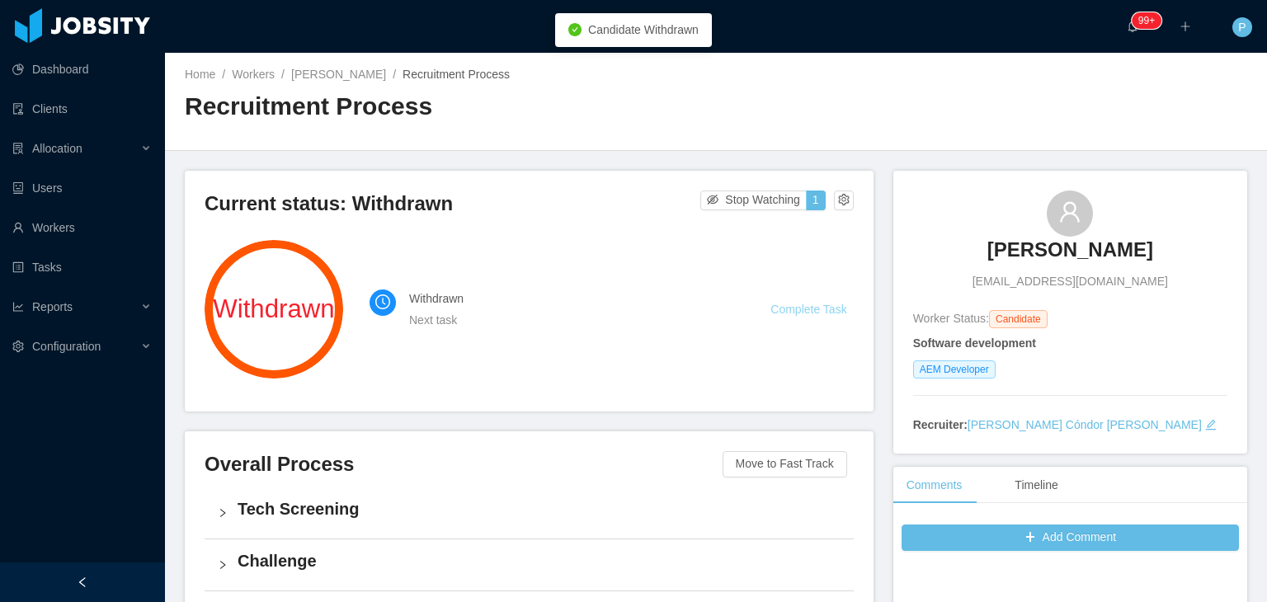
click at [798, 312] on link "Complete Task" at bounding box center [808, 309] width 76 height 13
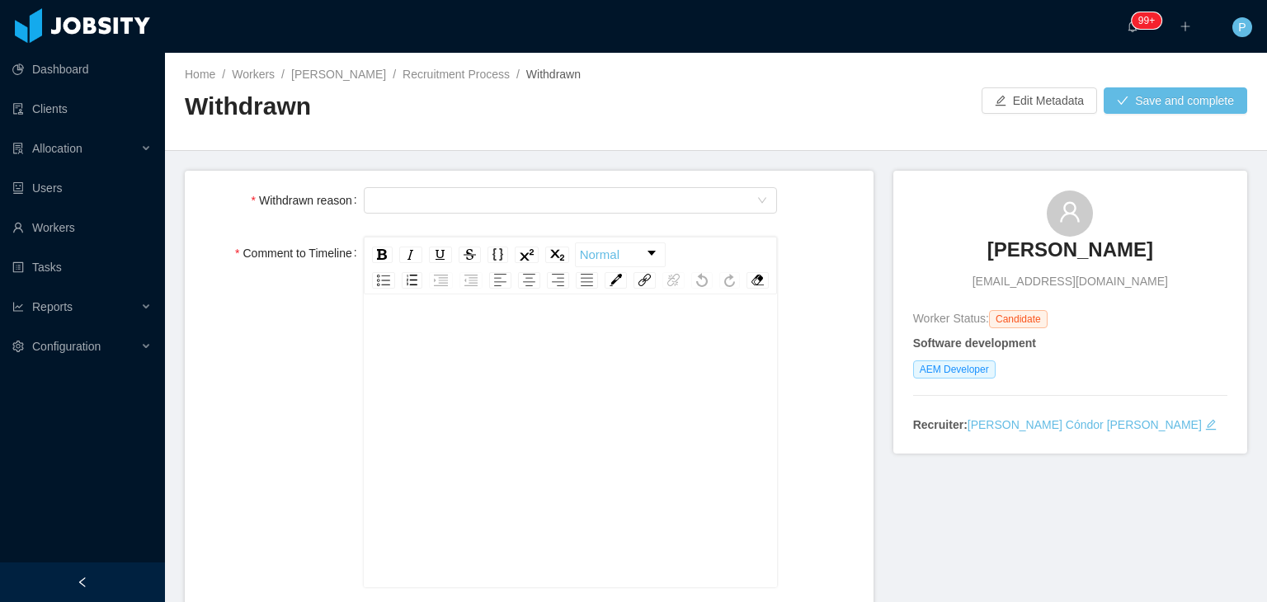
click at [704, 121] on h2 "Withdrawn" at bounding box center [450, 107] width 531 height 34
click at [690, 199] on div "Select Type" at bounding box center [566, 200] width 384 height 25
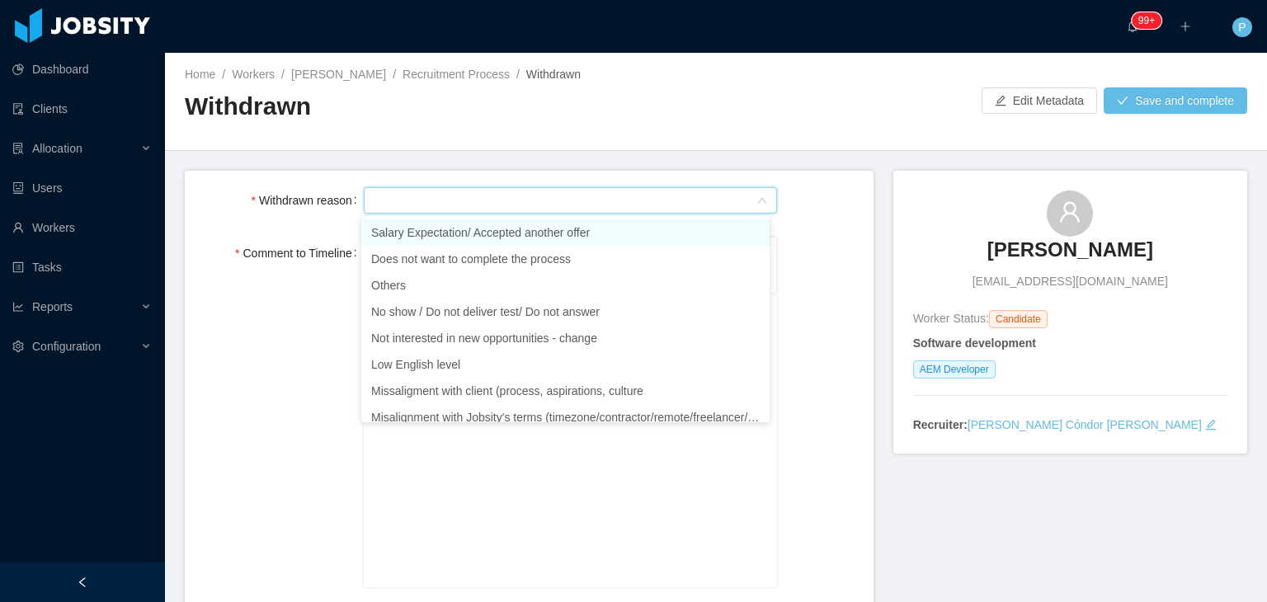
click at [496, 241] on li "Salary Expectation/ Accepted another offer" at bounding box center [565, 232] width 408 height 26
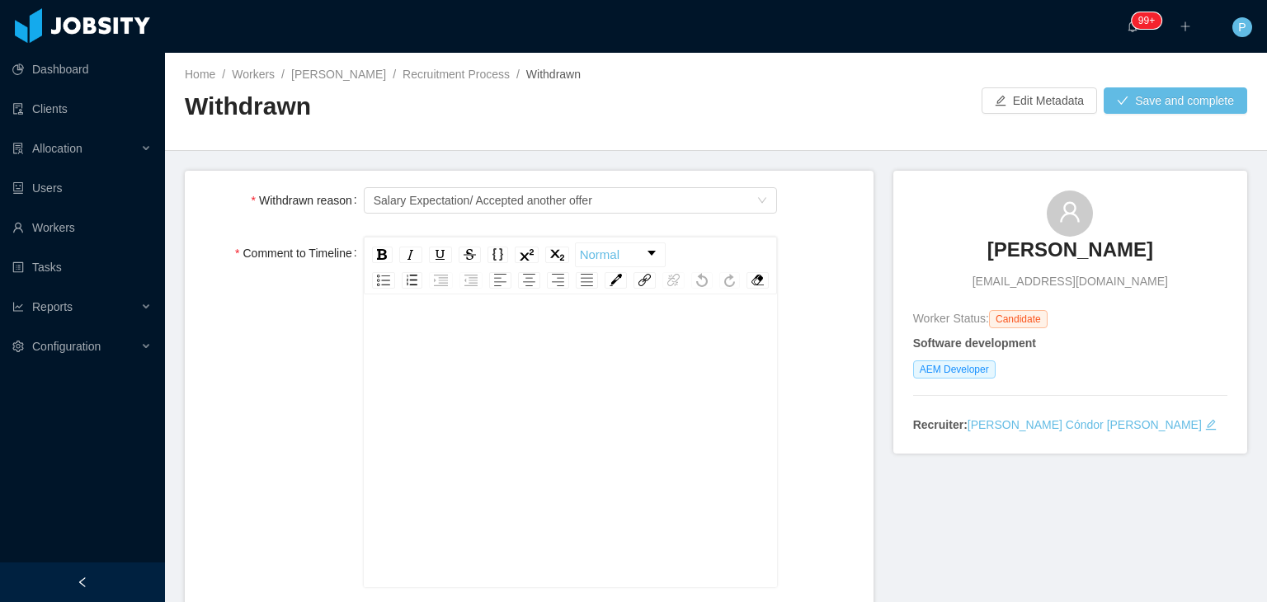
click at [484, 355] on div "rdw-editor" at bounding box center [571, 338] width 388 height 33
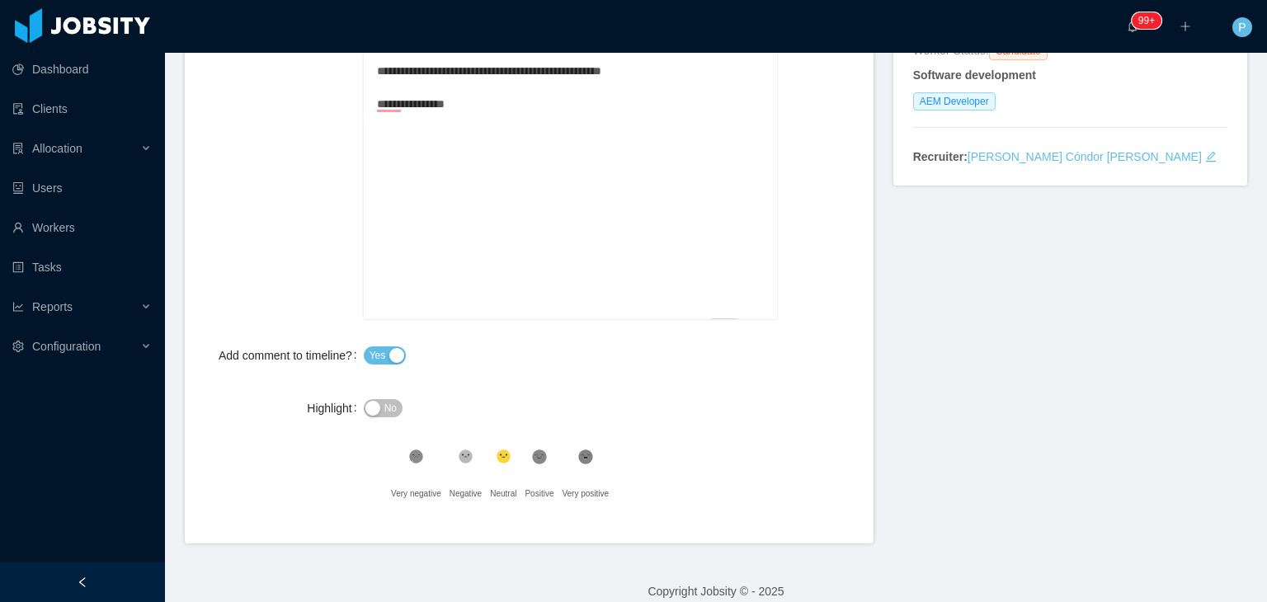
scroll to position [270, 0]
click at [393, 415] on span "No" at bounding box center [390, 406] width 12 height 16
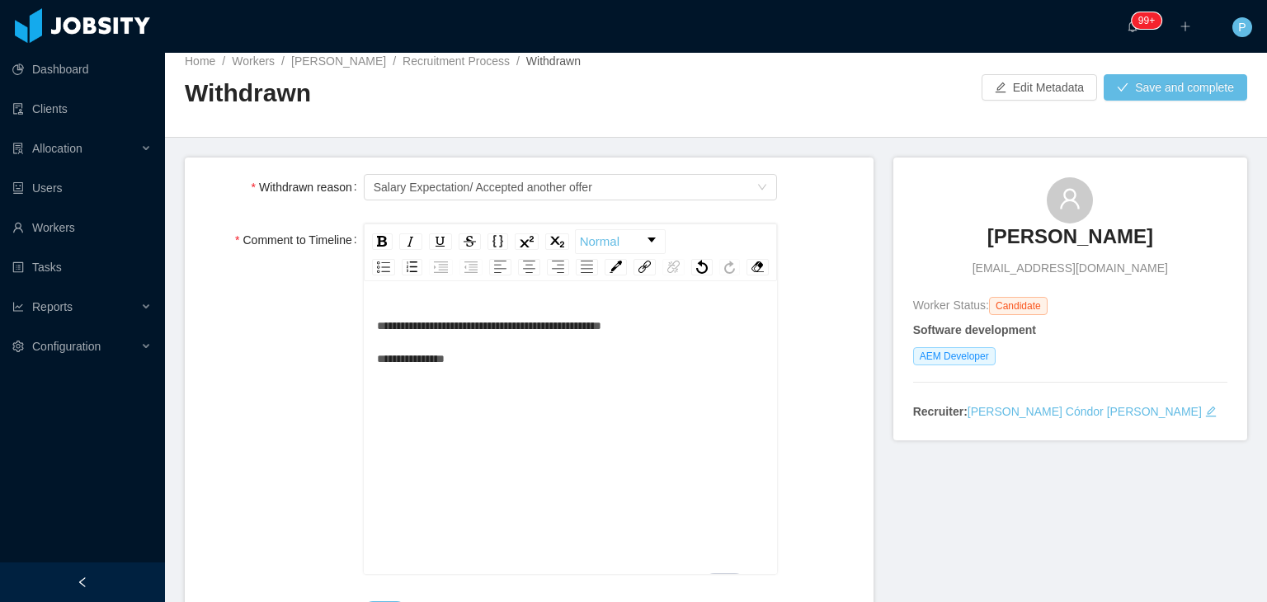
scroll to position [0, 0]
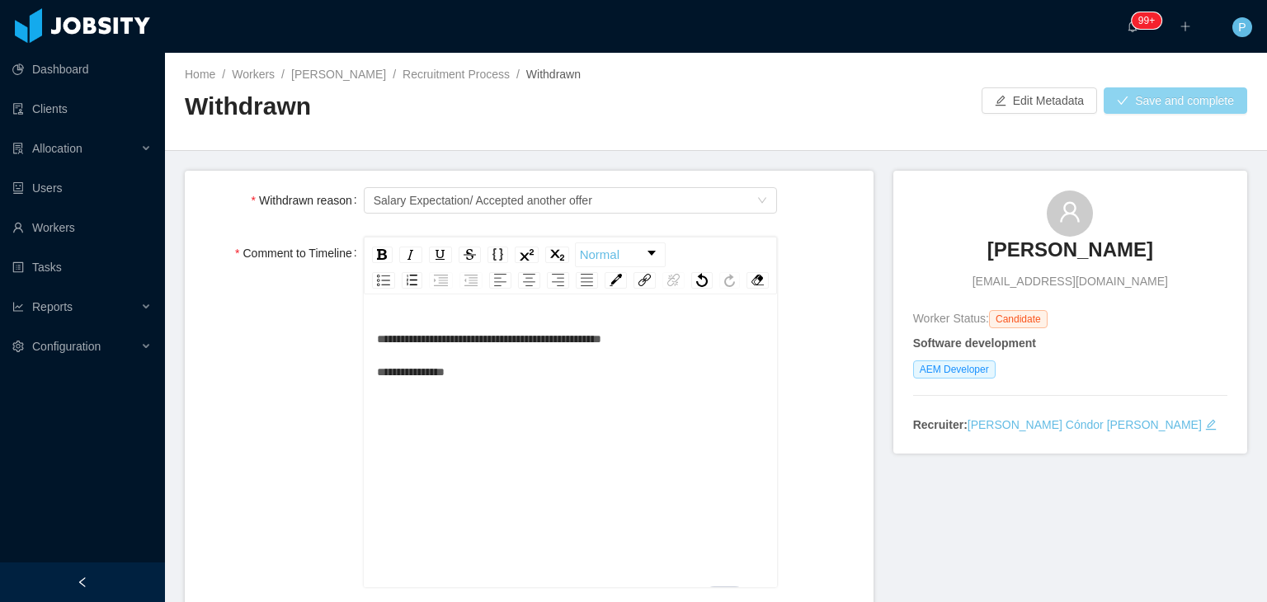
click at [1183, 110] on button "Save and complete" at bounding box center [1176, 100] width 144 height 26
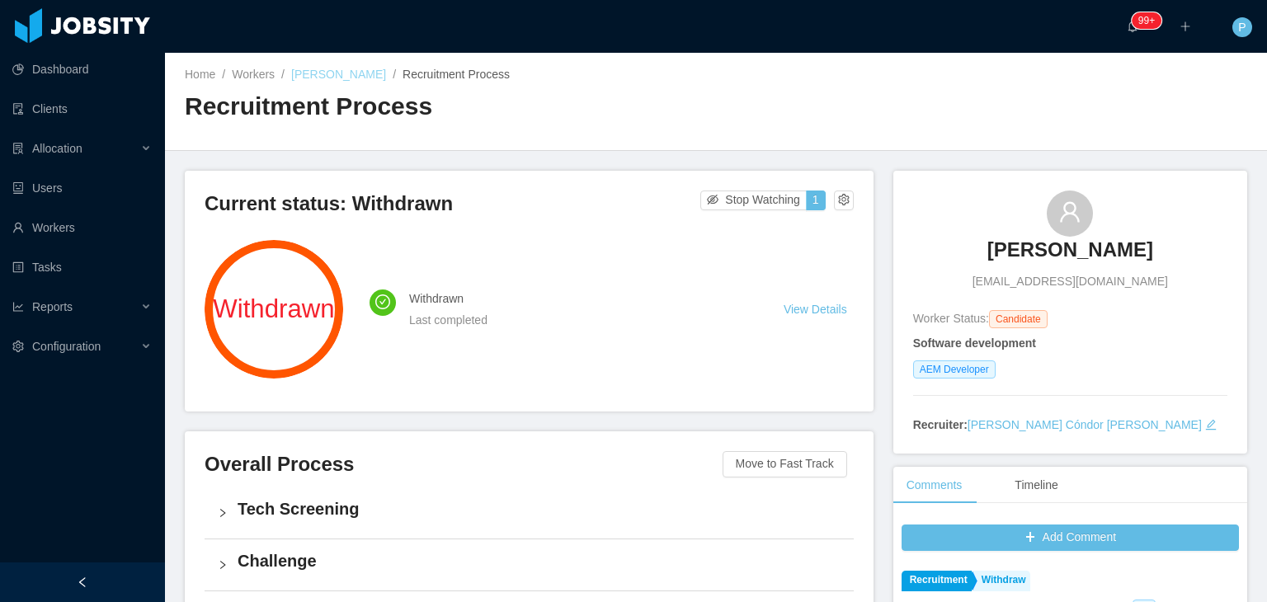
click at [346, 73] on link "Pablo Palacios" at bounding box center [338, 74] width 95 height 13
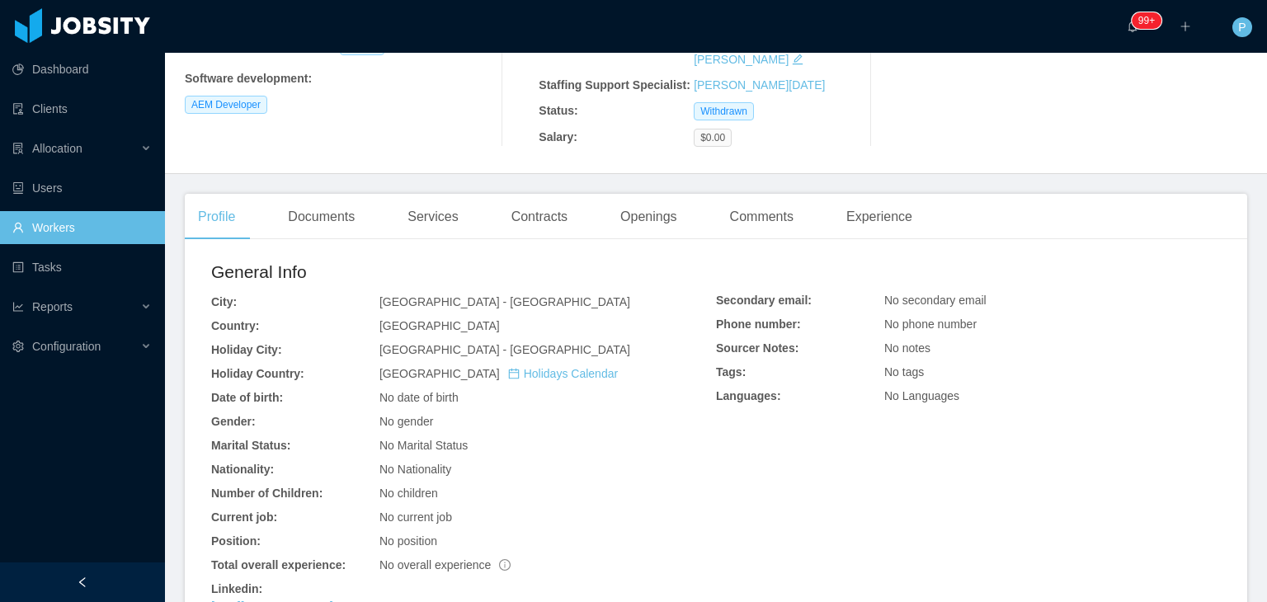
scroll to position [247, 0]
click at [657, 191] on div "Openings" at bounding box center [648, 214] width 83 height 46
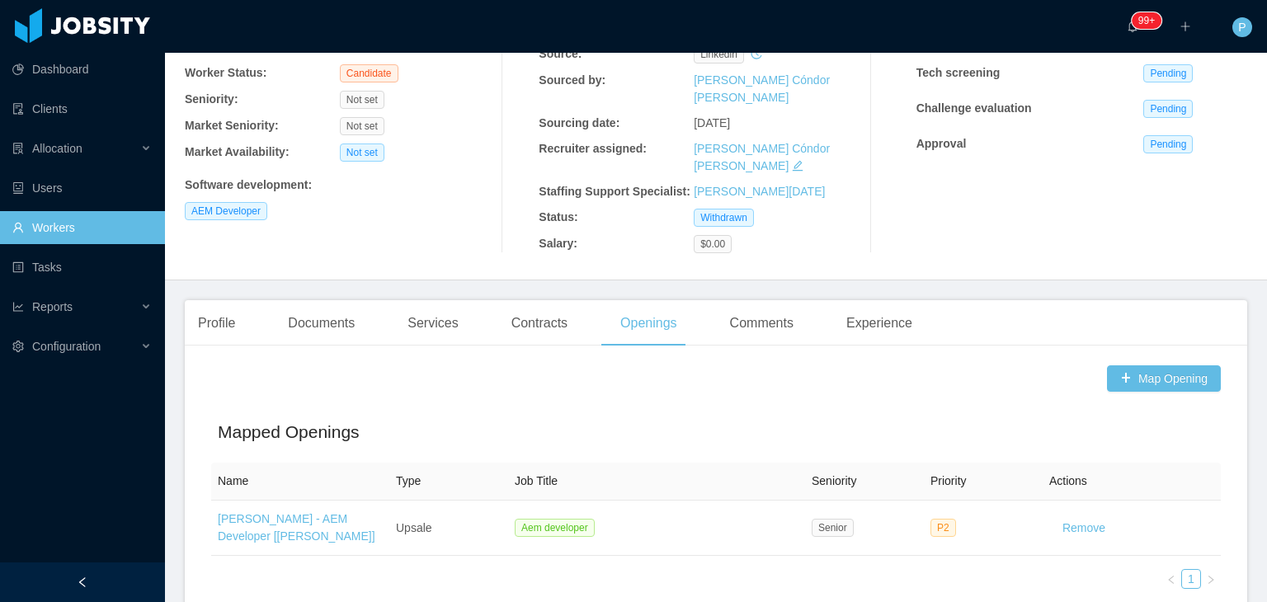
scroll to position [142, 0]
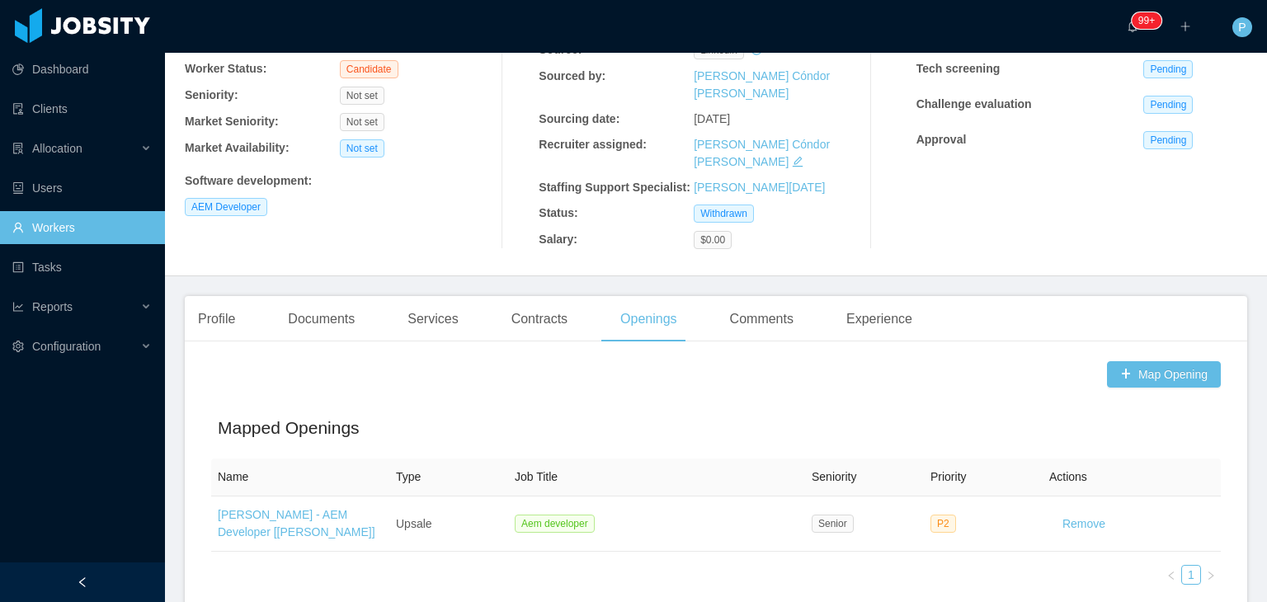
click at [850, 415] on h2 "Mapped Openings" at bounding box center [716, 428] width 996 height 26
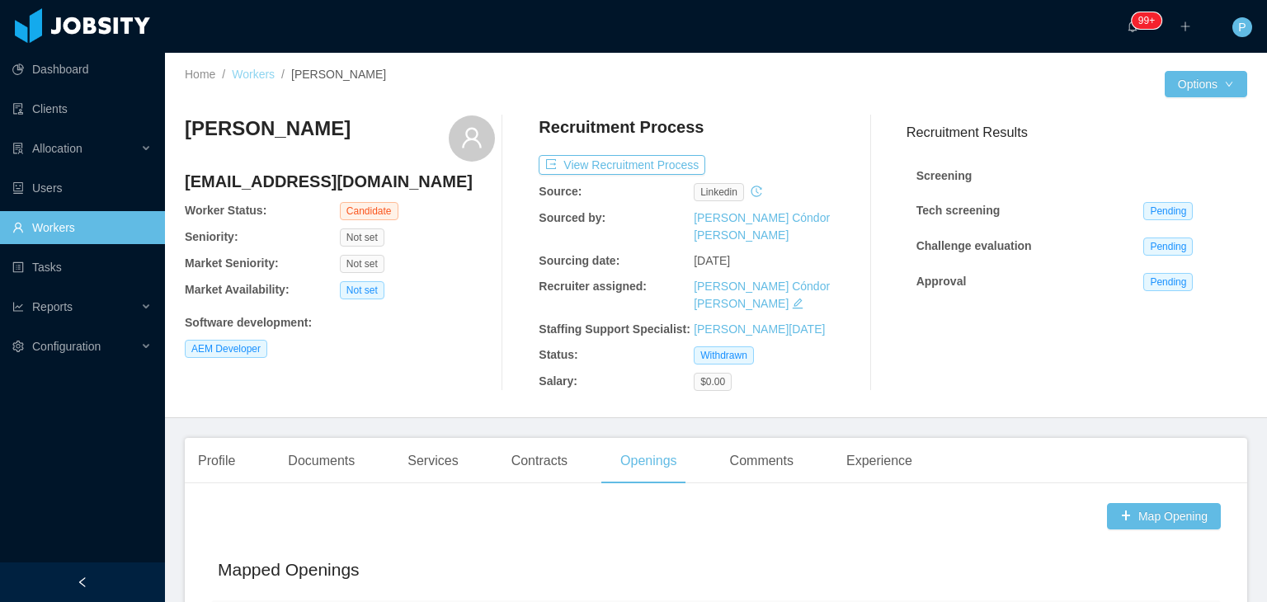
click at [246, 74] on link "Workers" at bounding box center [253, 74] width 43 height 13
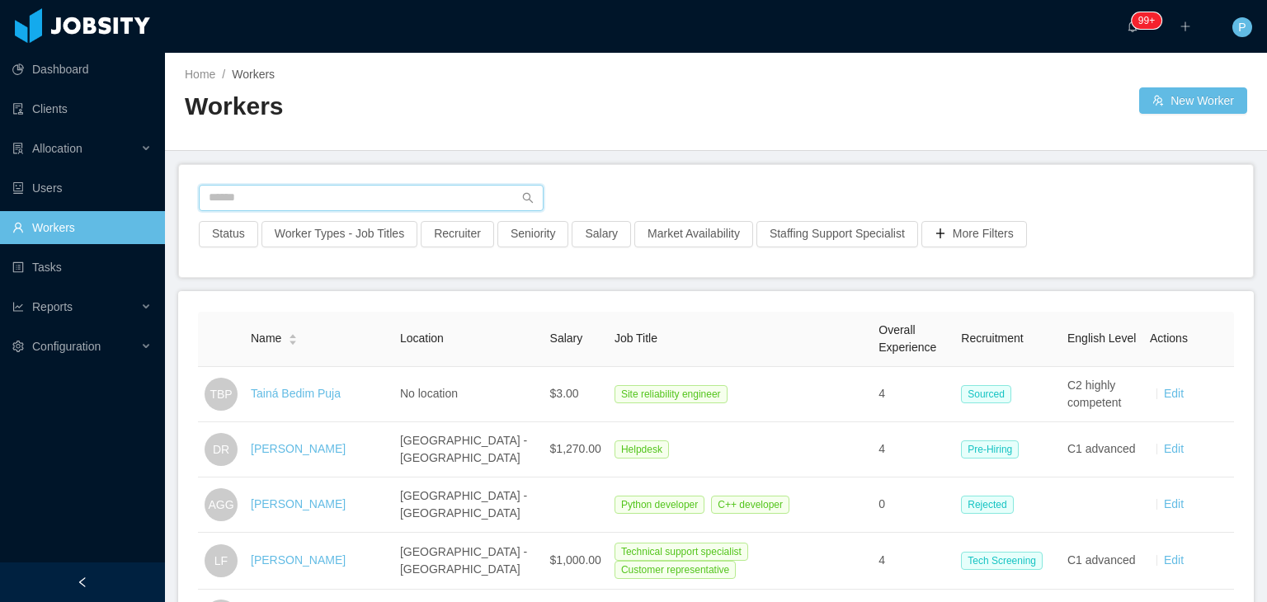
click at [266, 195] on input "text" at bounding box center [371, 198] width 345 height 26
paste input "**********"
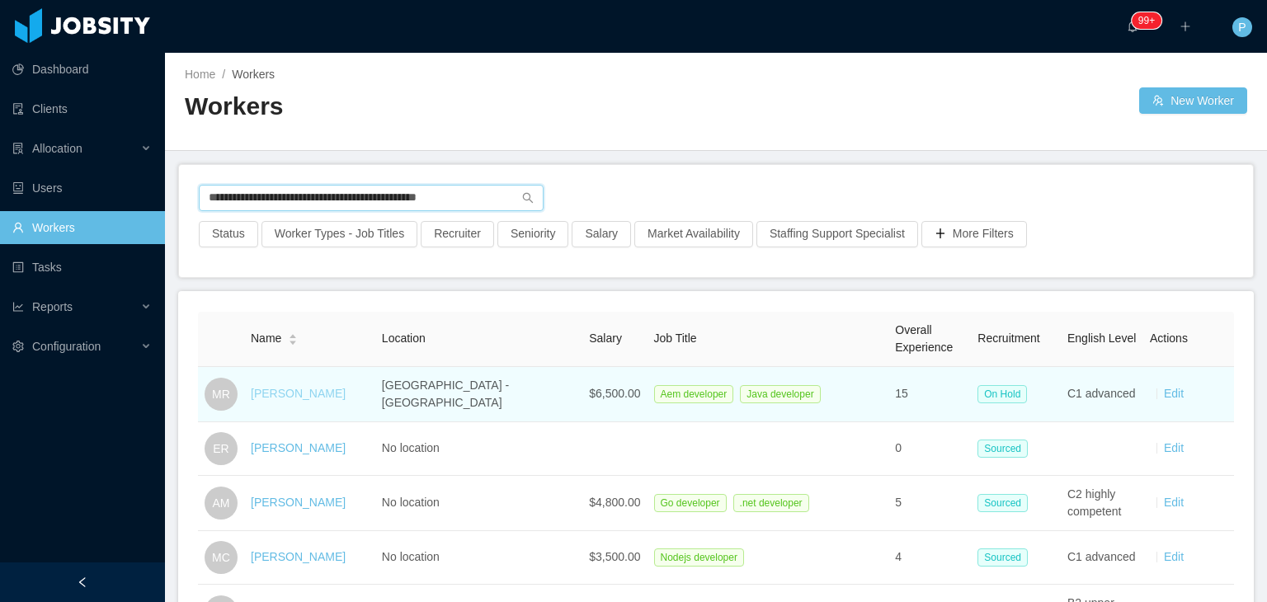
type input "**********"
click at [299, 390] on link "Mateo Recoba" at bounding box center [298, 393] width 95 height 13
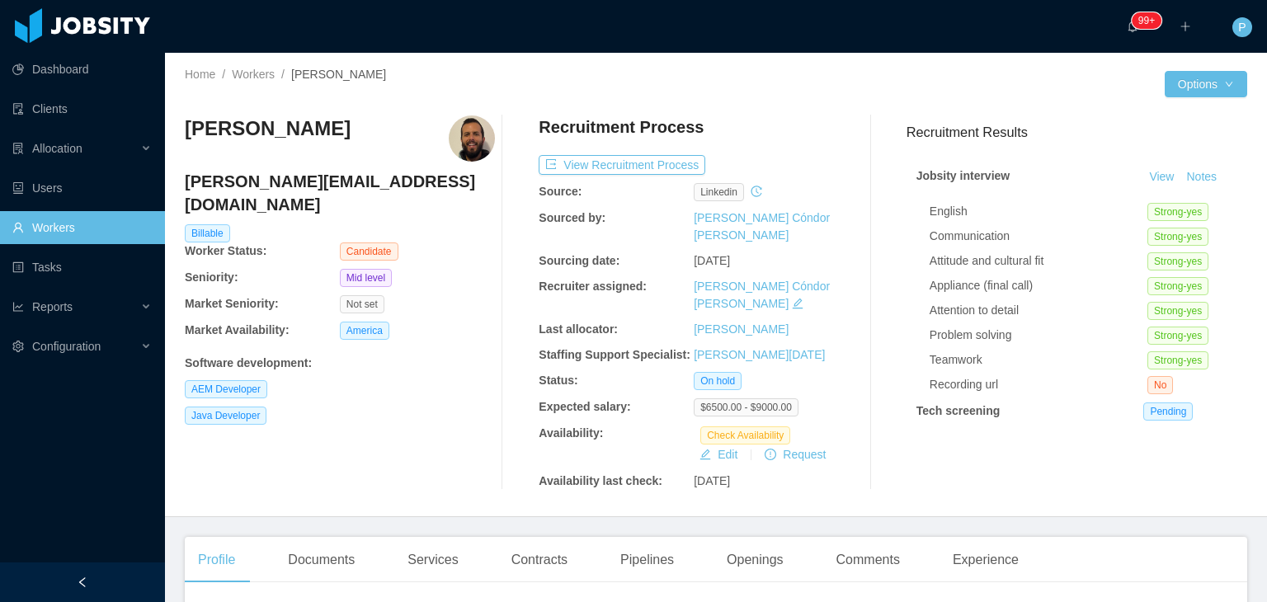
click at [643, 78] on div "Home / Workers / Mateo Recoba /" at bounding box center [450, 74] width 531 height 17
click at [657, 166] on button "View Recruitment Process" at bounding box center [622, 165] width 167 height 20
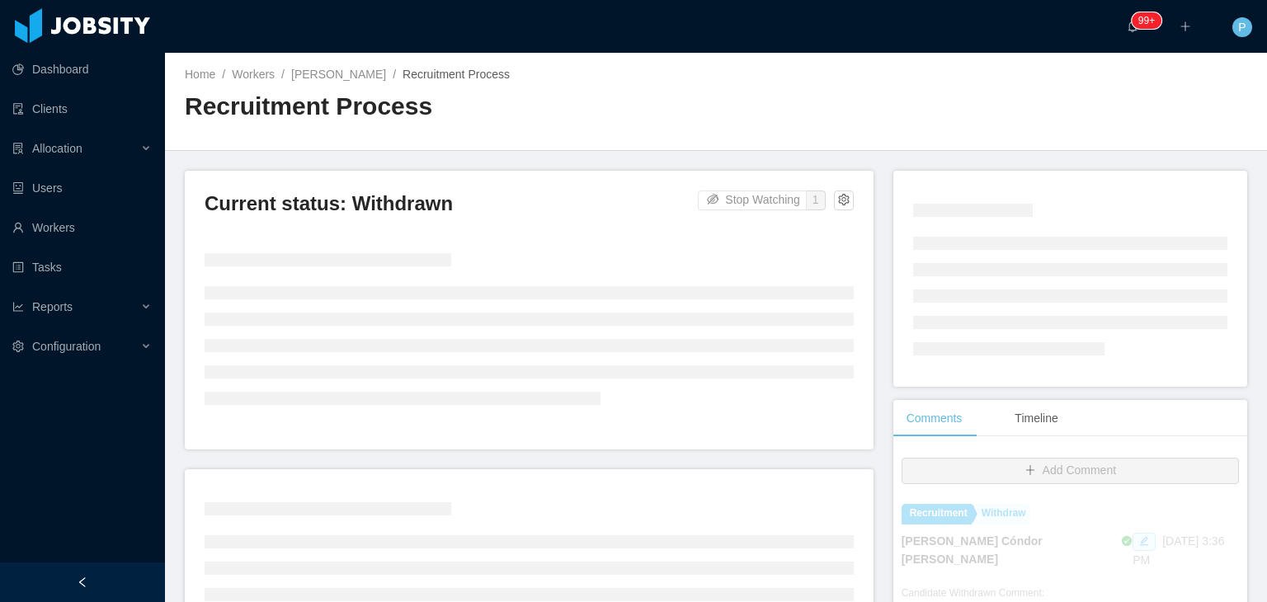
click at [732, 104] on div "Home / Workers / Pablo Palacios / Recruitment Process / Recruitment Process" at bounding box center [716, 102] width 1102 height 98
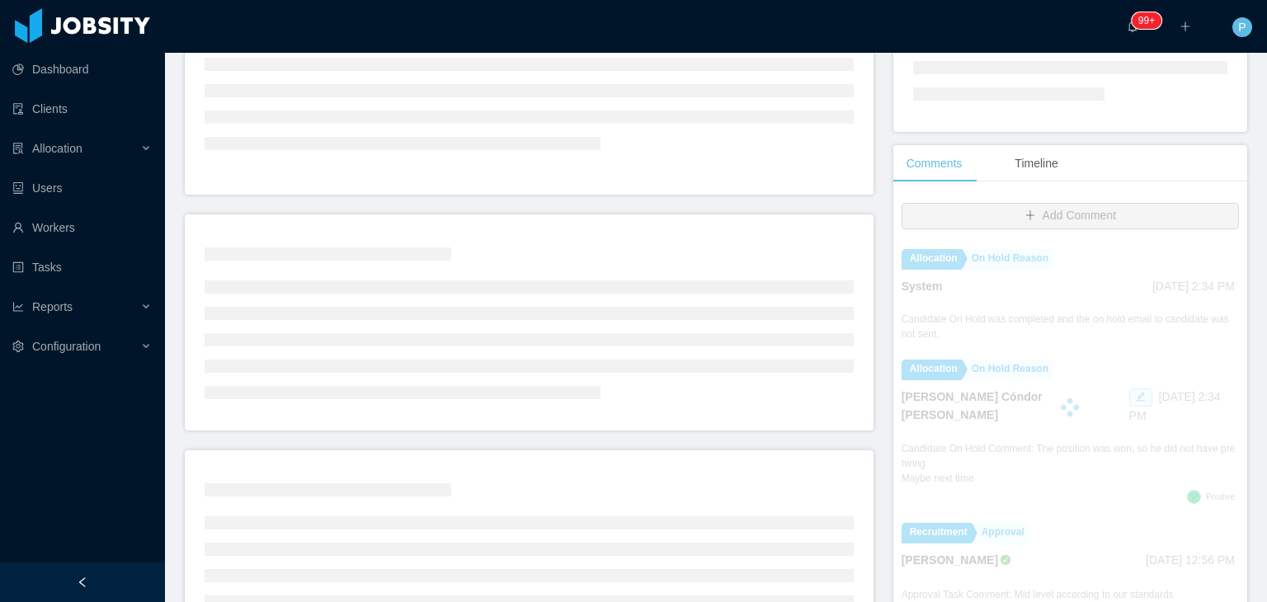
scroll to position [257, 0]
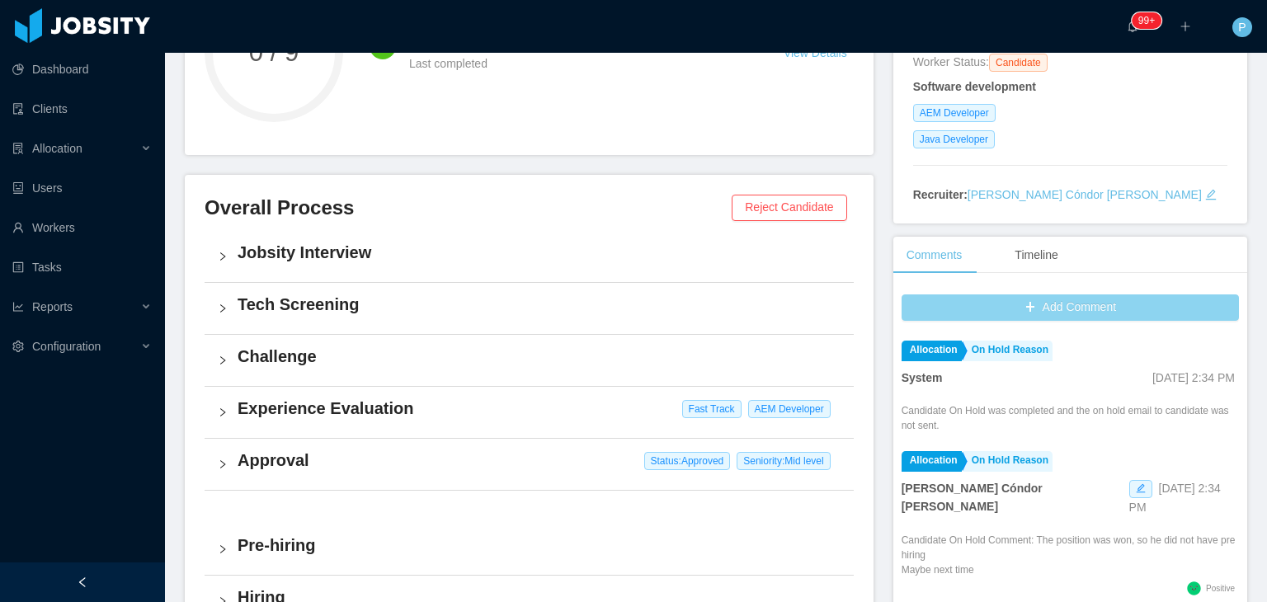
click at [1052, 304] on button "Add Comment" at bounding box center [1070, 307] width 337 height 26
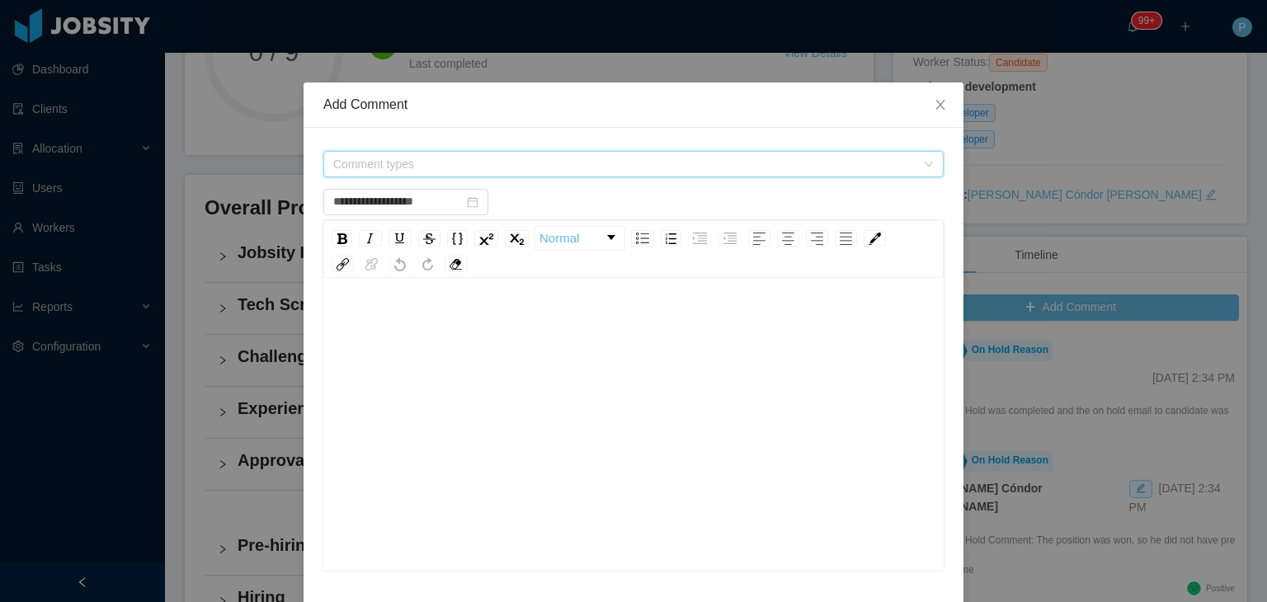
click at [652, 153] on span "Comment types" at bounding box center [628, 164] width 590 height 25
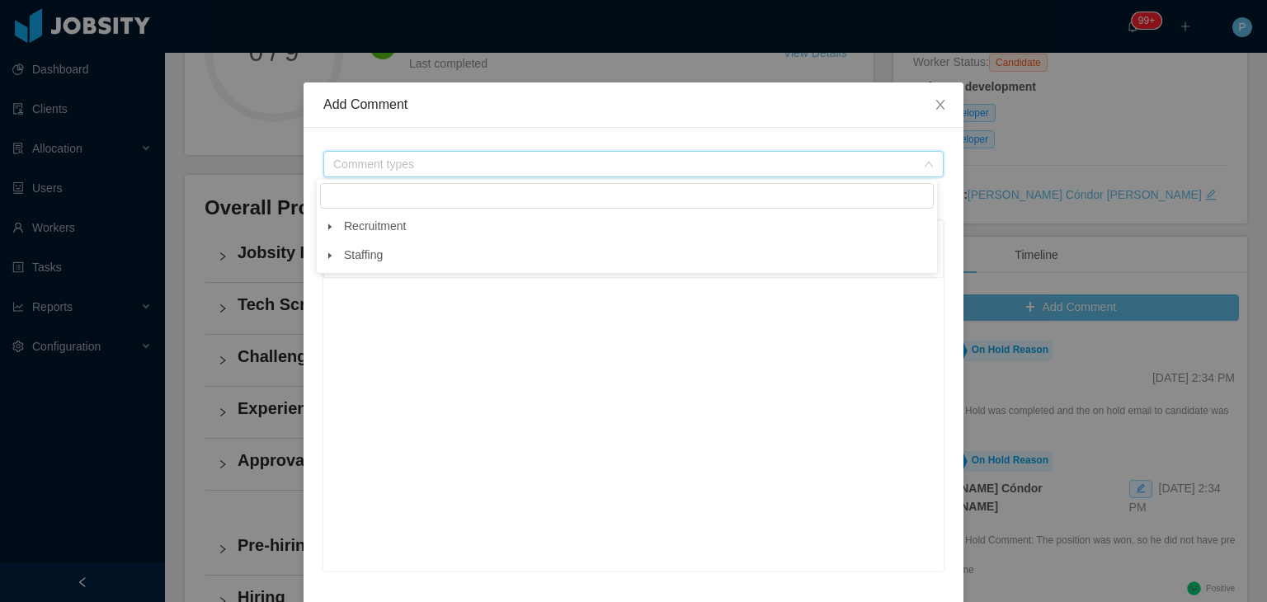
click at [330, 233] on span at bounding box center [330, 227] width 20 height 20
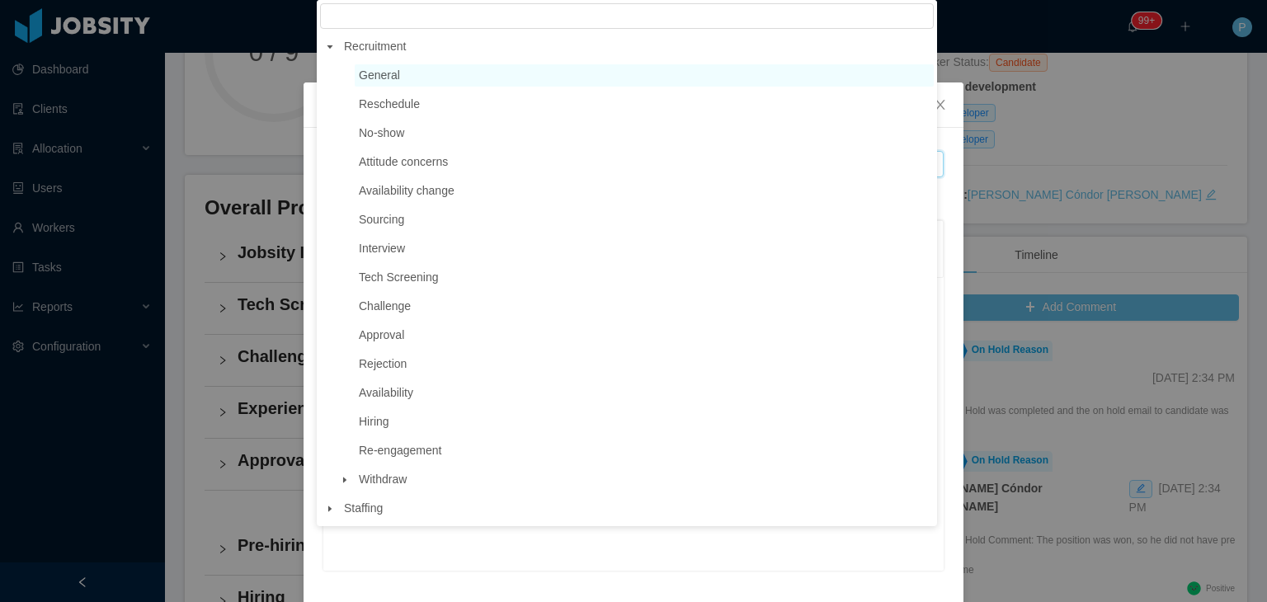
click at [393, 80] on span "General" at bounding box center [379, 74] width 41 height 13
type input "**********"
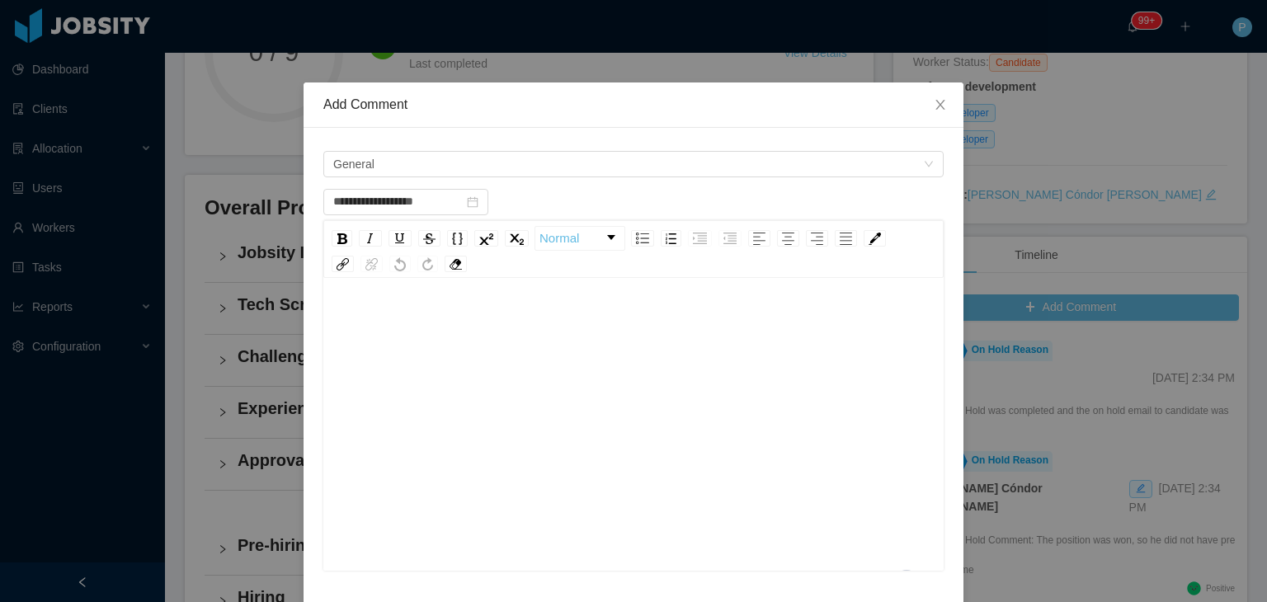
click at [426, 312] on div "To enrich screen reader interactions, please activate Accessibility in Grammarl…" at bounding box center [634, 322] width 595 height 33
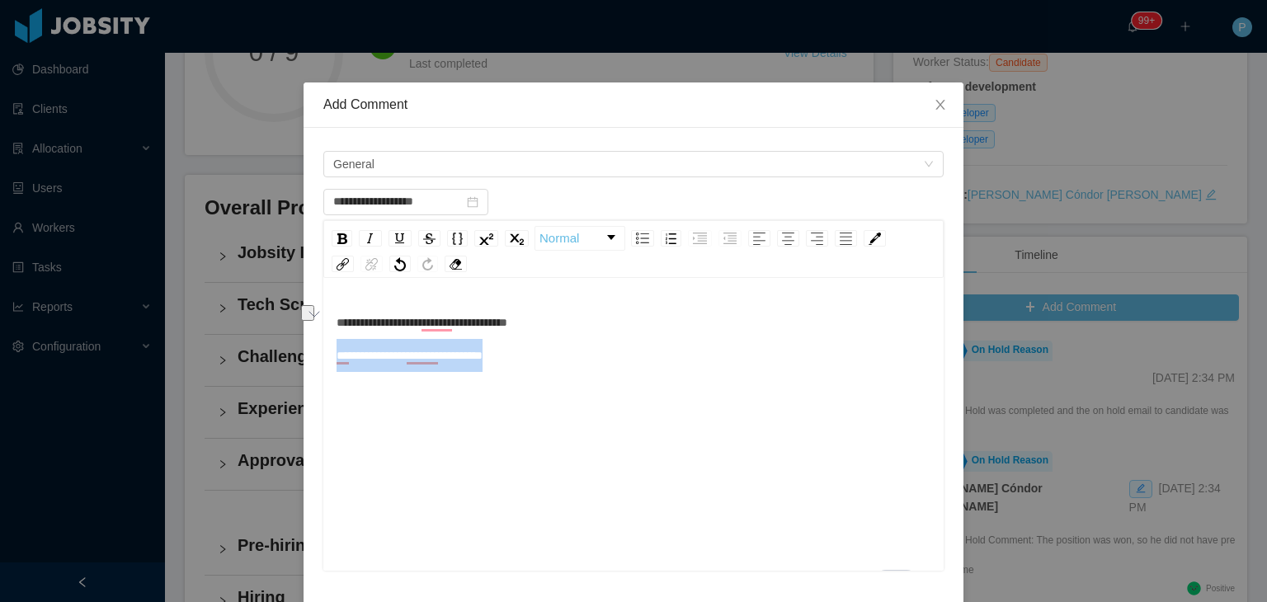
drag, startPoint x: 522, startPoint y: 357, endPoint x: 323, endPoint y: 360, distance: 198.8
click at [323, 360] on div "**********" at bounding box center [633, 426] width 620 height 289
click at [337, 241] on img "rdw-inline-control" at bounding box center [342, 238] width 10 height 11
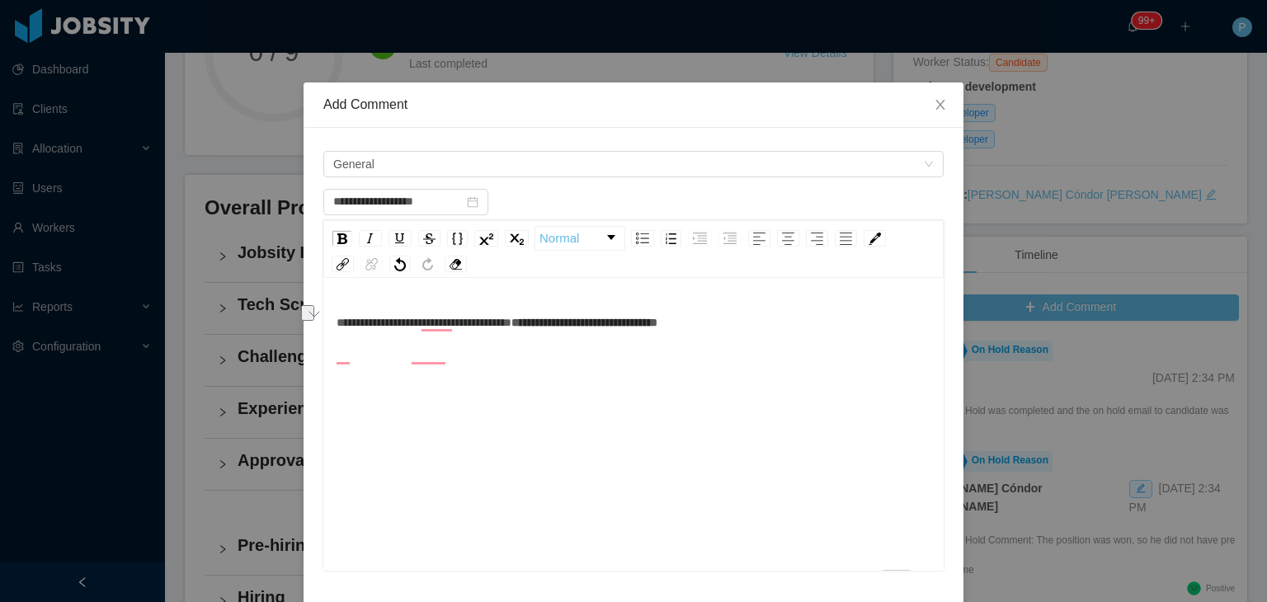
click at [554, 383] on div "**********" at bounding box center [634, 450] width 595 height 289
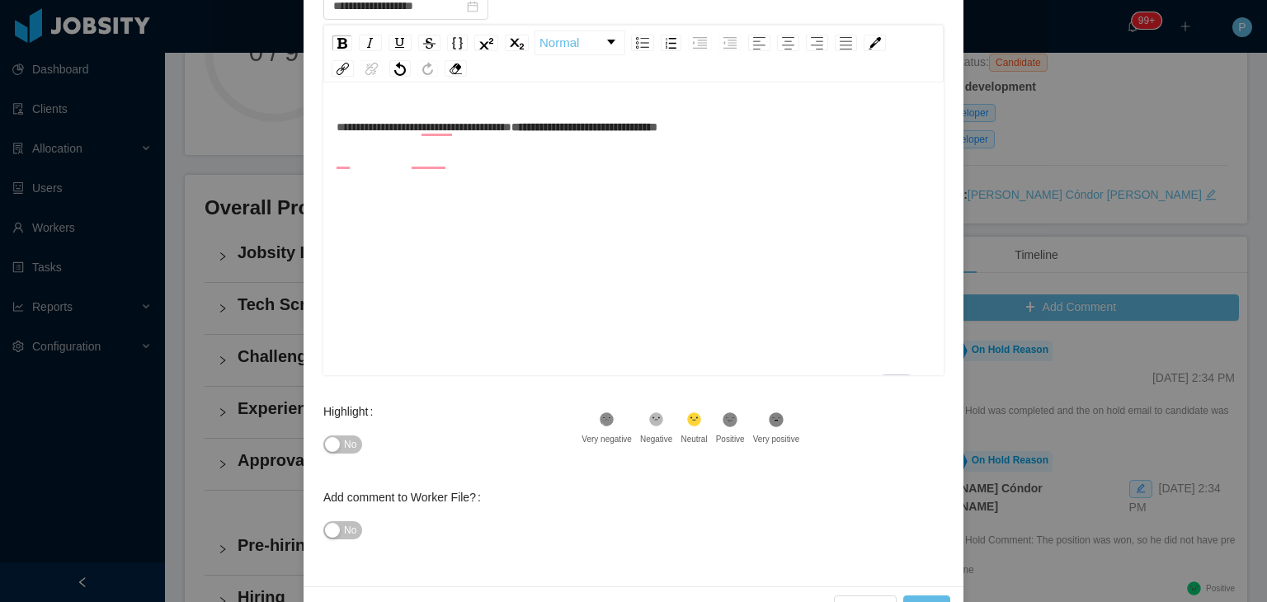
scroll to position [202, 0]
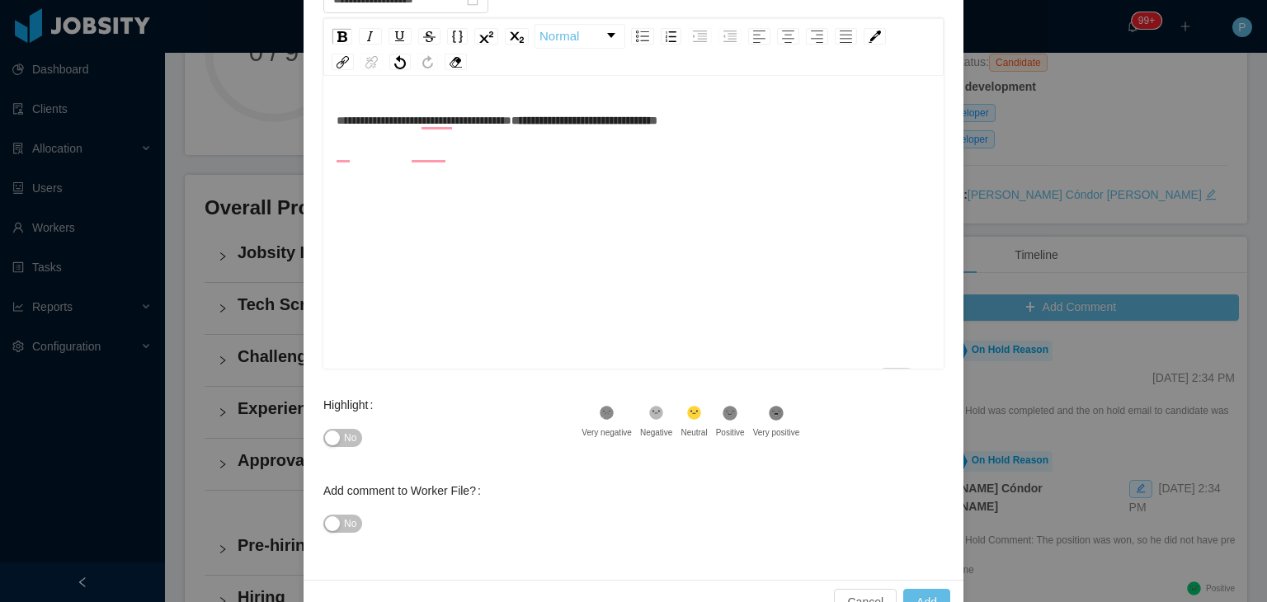
click at [344, 433] on span "No" at bounding box center [350, 438] width 12 height 16
click at [345, 520] on span "No" at bounding box center [350, 524] width 12 height 16
click at [909, 572] on button "Add" at bounding box center [926, 602] width 47 height 26
type input "**********"
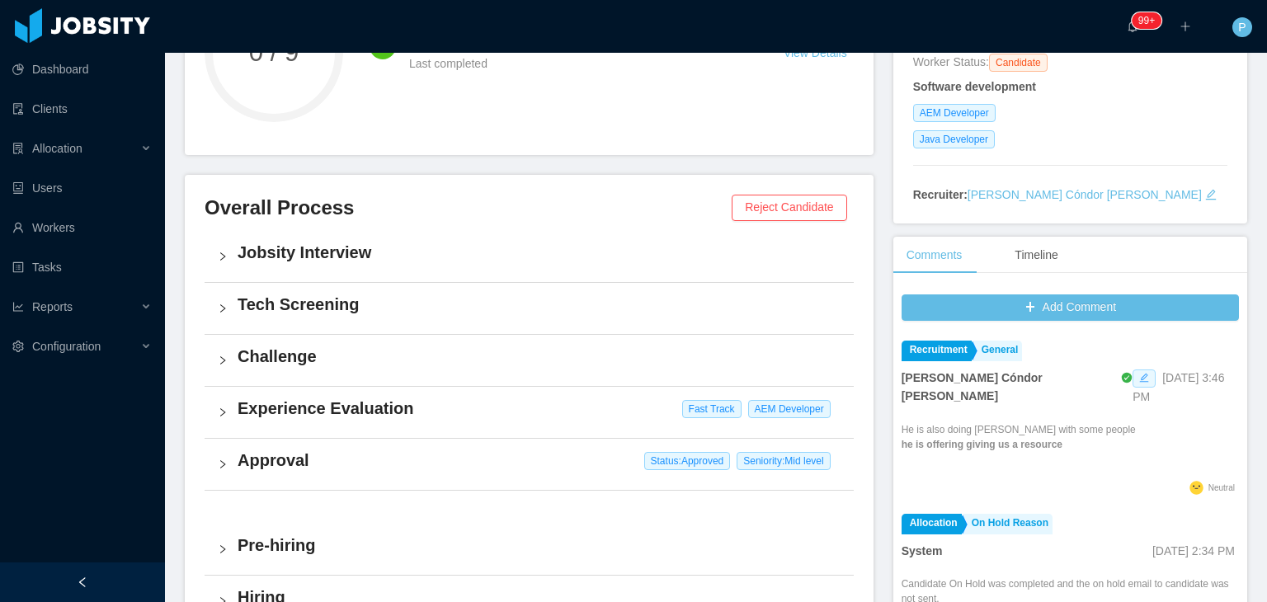
click at [1140, 383] on icon "icon: edit" at bounding box center [1144, 378] width 9 height 9
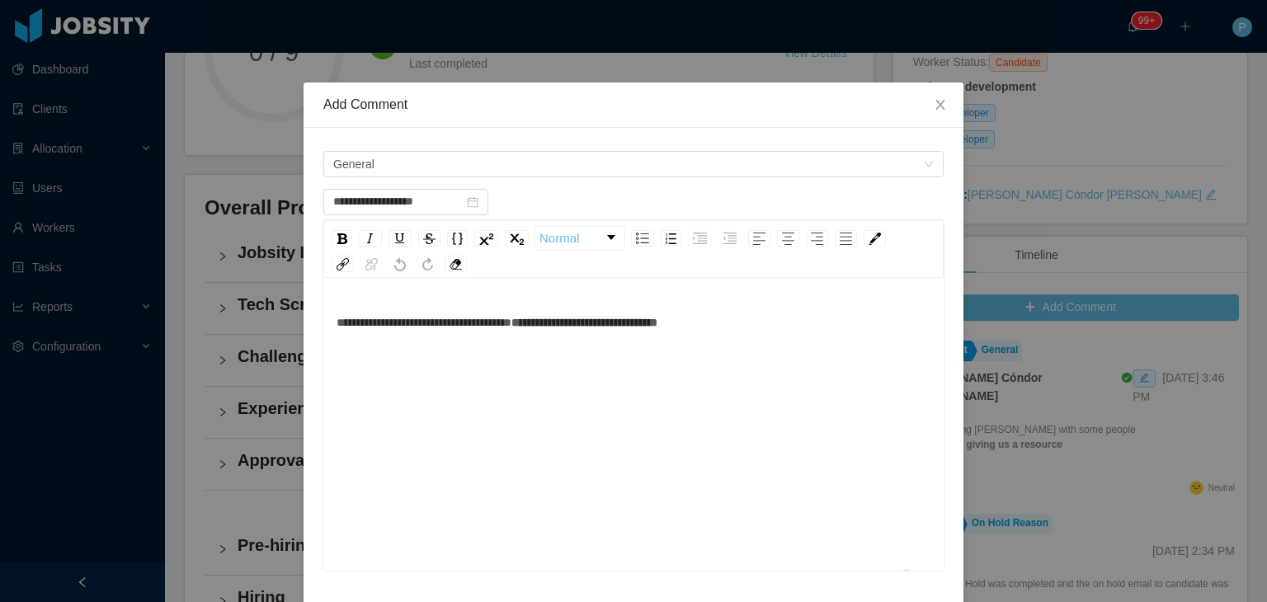
click at [619, 408] on div "**********" at bounding box center [634, 450] width 595 height 289
click at [619, 405] on div "**********" at bounding box center [634, 355] width 595 height 99
click at [337, 242] on img "rdw-inline-control" at bounding box center [342, 238] width 10 height 11
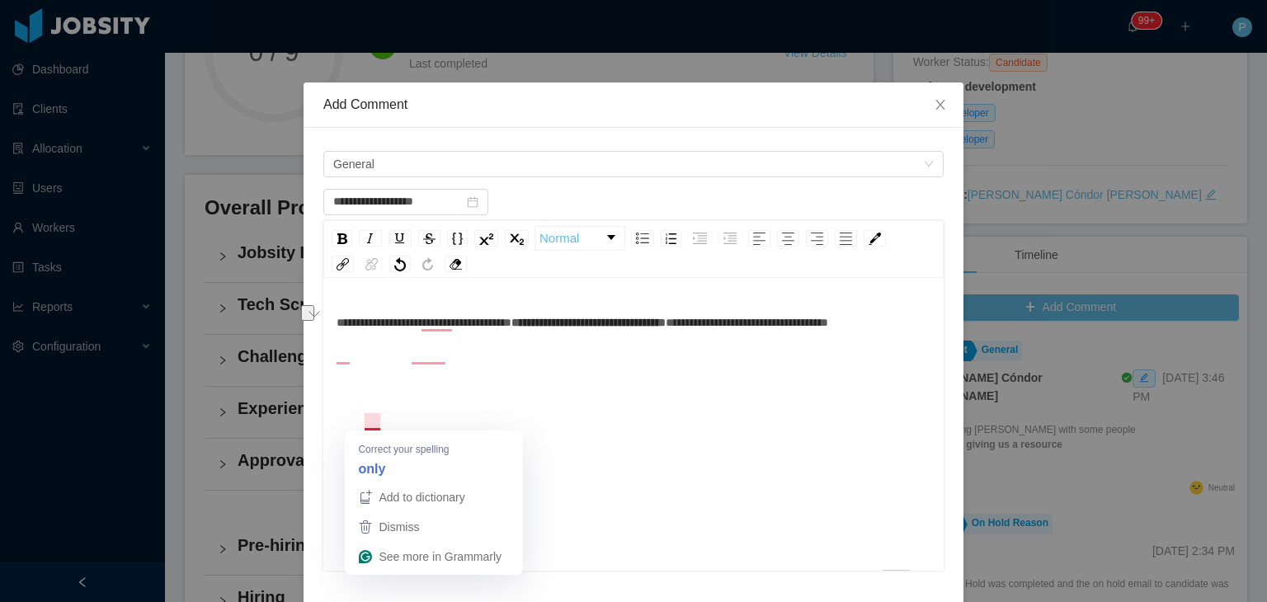
click at [666, 328] on span "**********" at bounding box center [747, 323] width 162 height 12
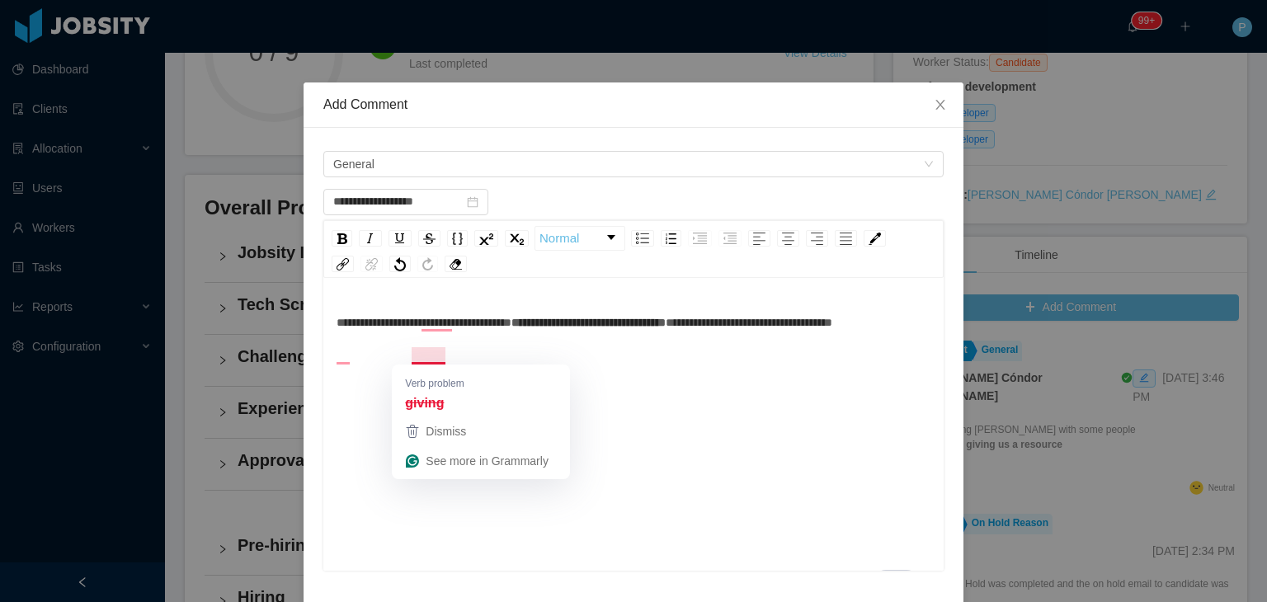
click at [511, 328] on span "**********" at bounding box center [588, 323] width 154 height 12
click at [431, 324] on span "**********" at bounding box center [424, 323] width 175 height 12
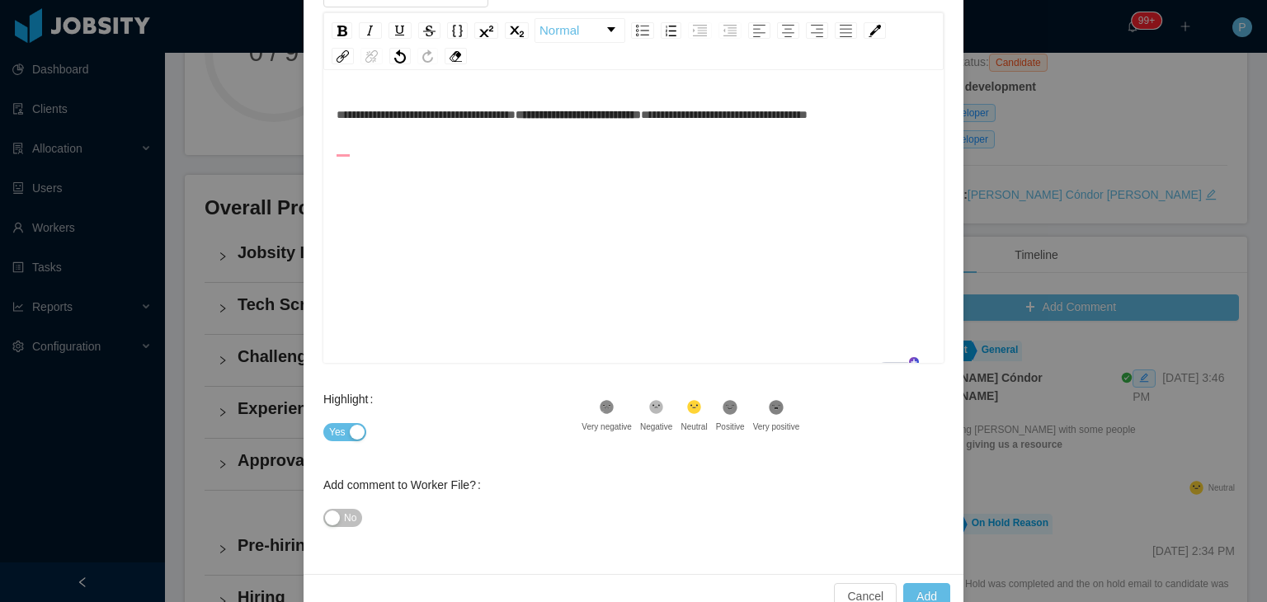
scroll to position [242, 0]
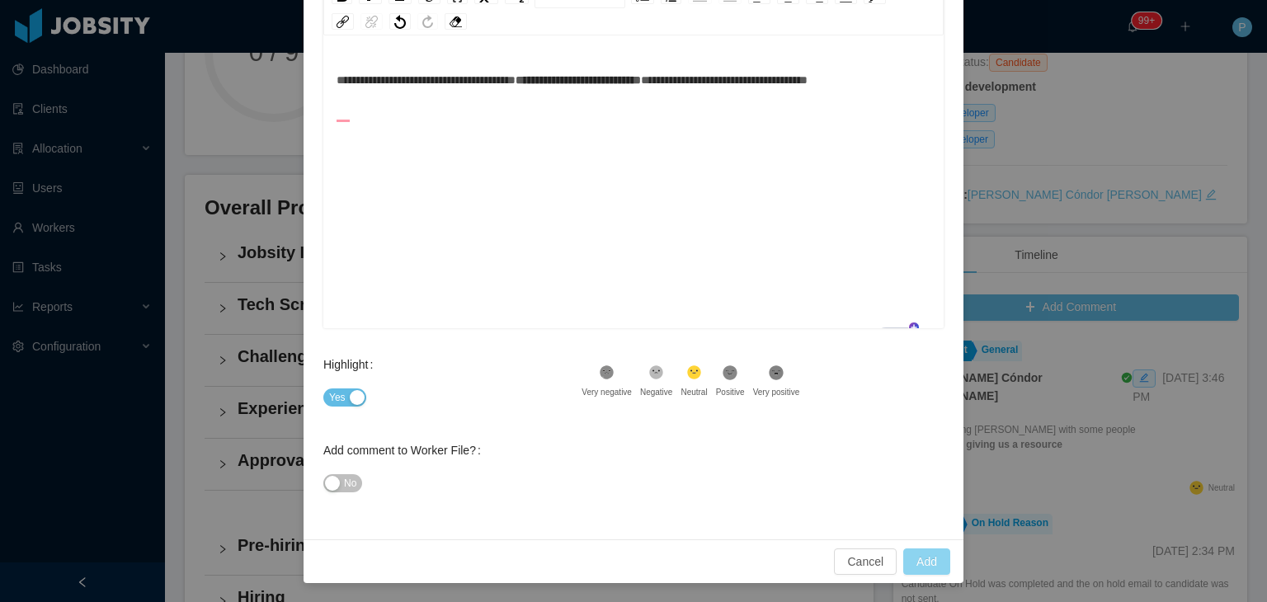
click at [930, 567] on button "Add" at bounding box center [926, 561] width 47 height 26
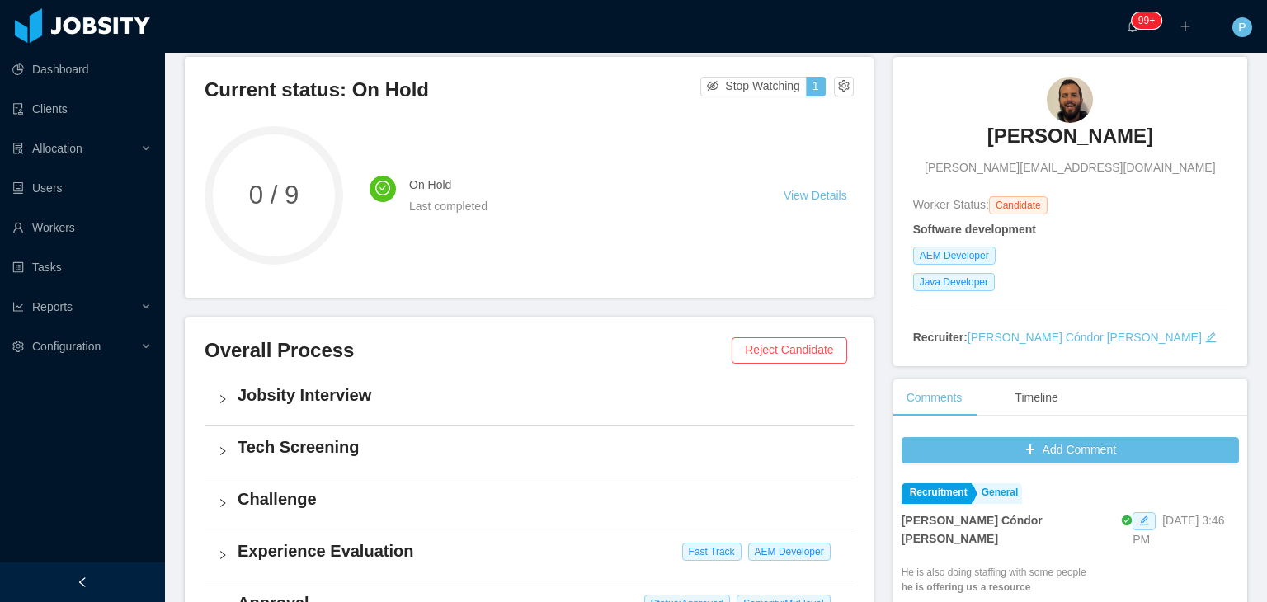
scroll to position [53, 0]
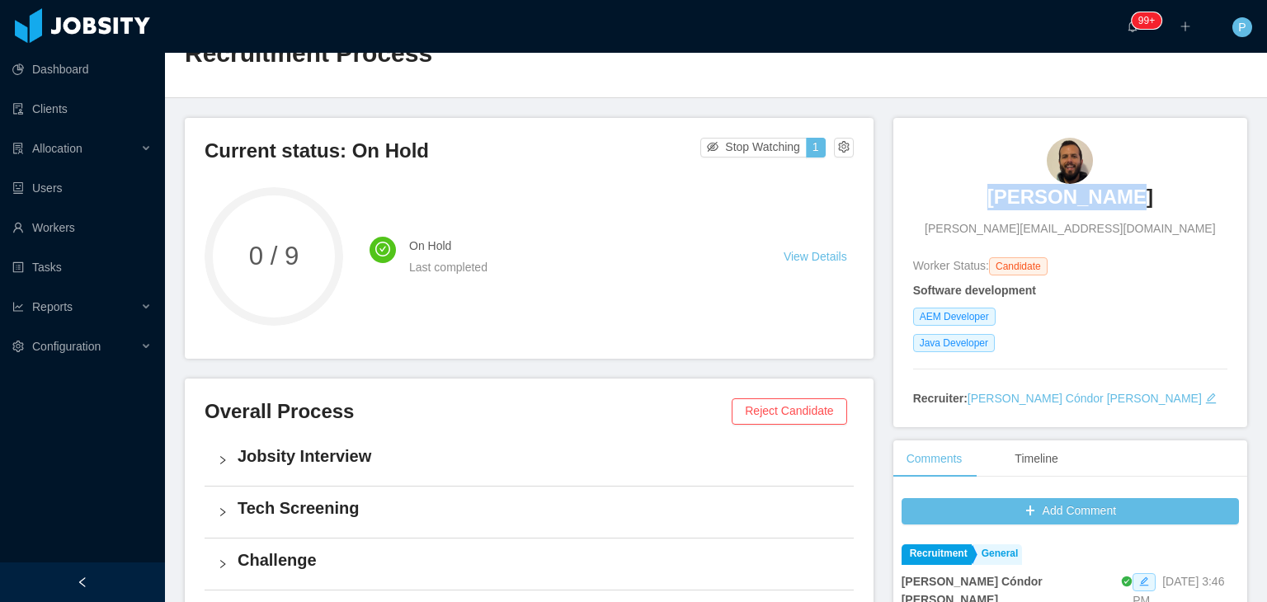
drag, startPoint x: 1151, startPoint y: 191, endPoint x: 992, endPoint y: 203, distance: 159.6
click at [992, 203] on div "Mateo Recoba mateo.recoba@gmail.com" at bounding box center [1070, 188] width 314 height 100
copy h3 "Mateo Recoba"
click at [96, 228] on link "Workers" at bounding box center [81, 227] width 139 height 33
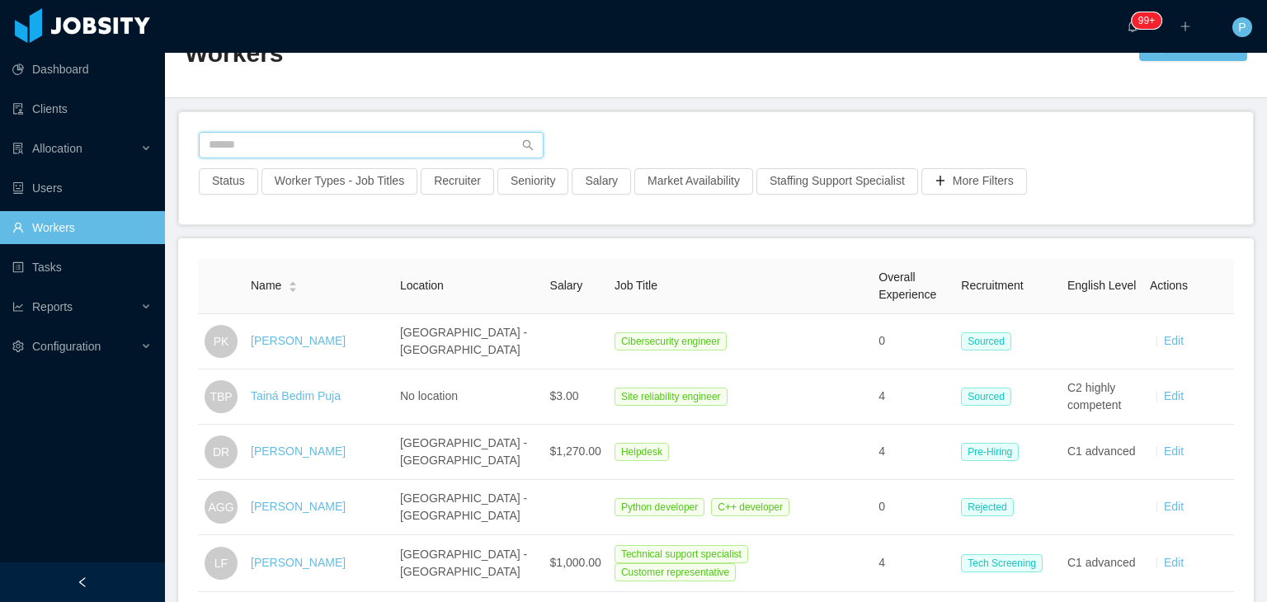
click at [454, 149] on input "text" at bounding box center [371, 145] width 345 height 26
paste input "**********"
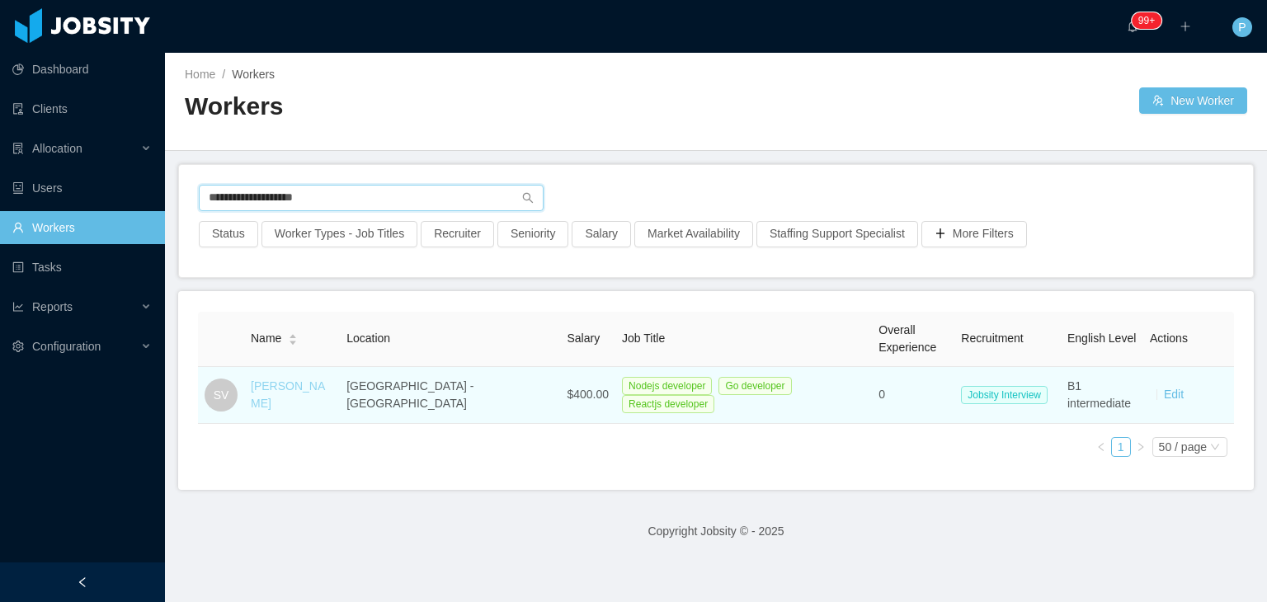
type input "**********"
click at [303, 400] on div "Sebastian Vallejo" at bounding box center [292, 395] width 82 height 35
click at [312, 397] on link "Sebastian Vallejo" at bounding box center [288, 394] width 74 height 31
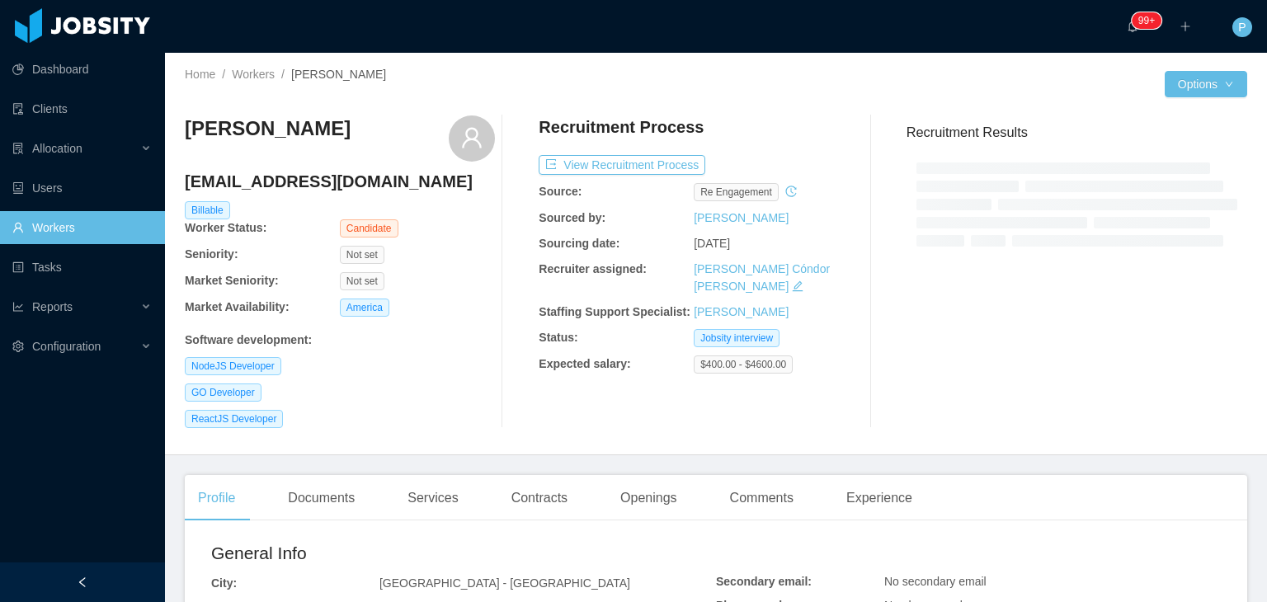
click at [620, 90] on div at bounding box center [450, 96] width 531 height 12
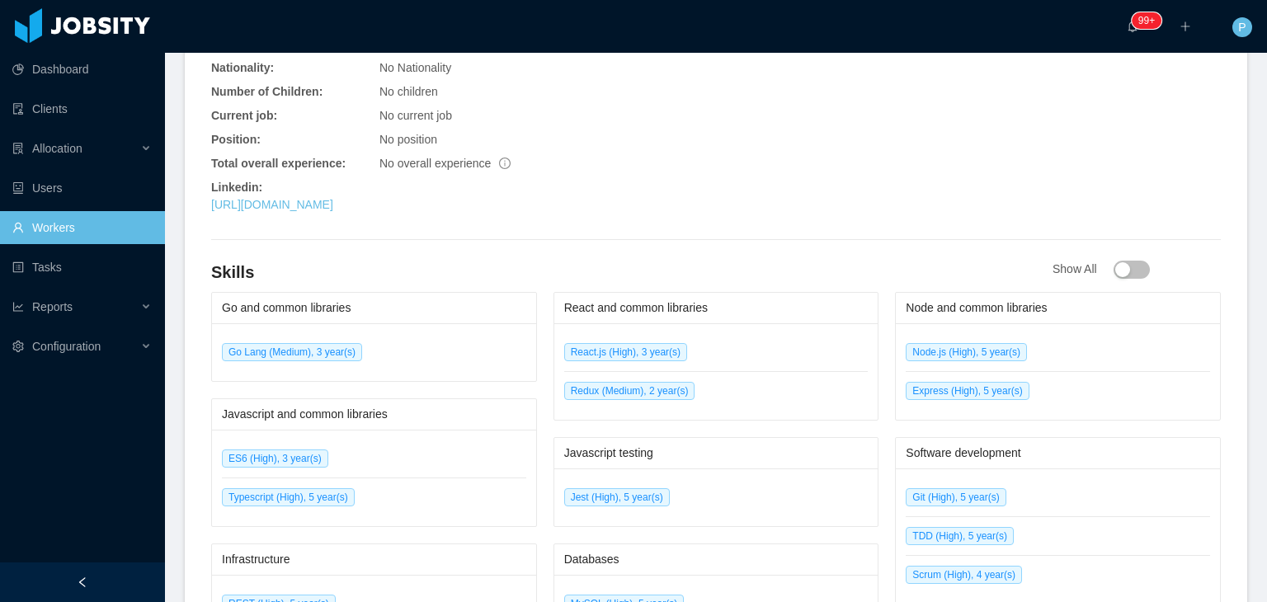
scroll to position [693, 0]
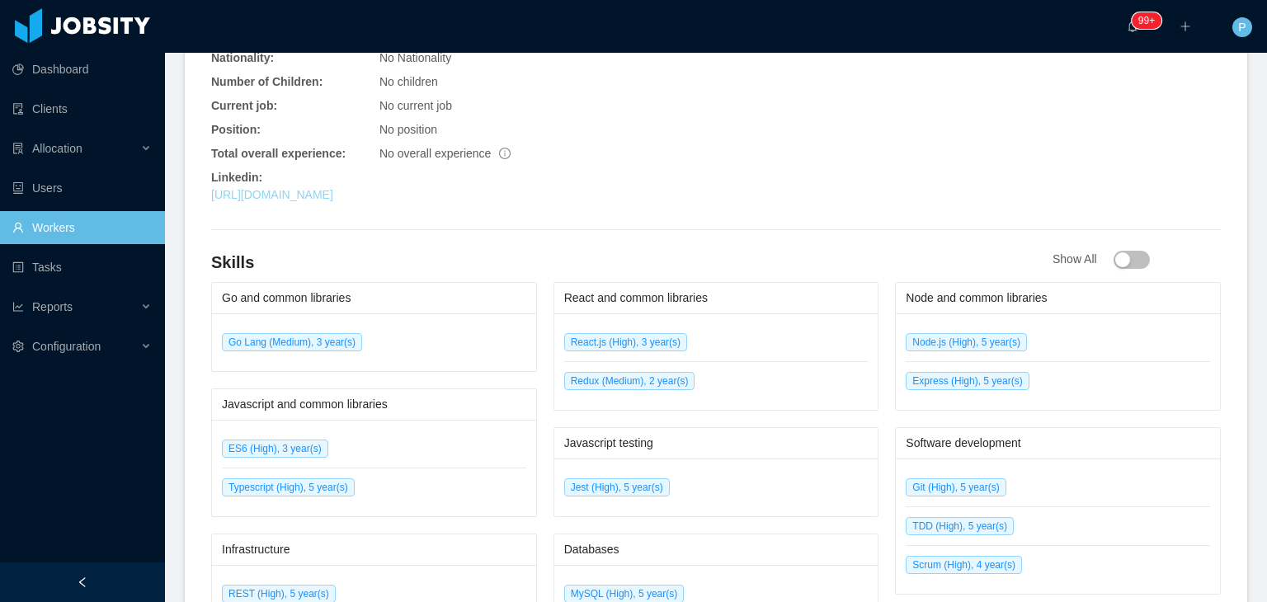
click at [333, 199] on link "https://www.linkedin.com/in/svallejo-dev" at bounding box center [272, 194] width 122 height 13
click at [639, 123] on div "No position" at bounding box center [547, 129] width 337 height 17
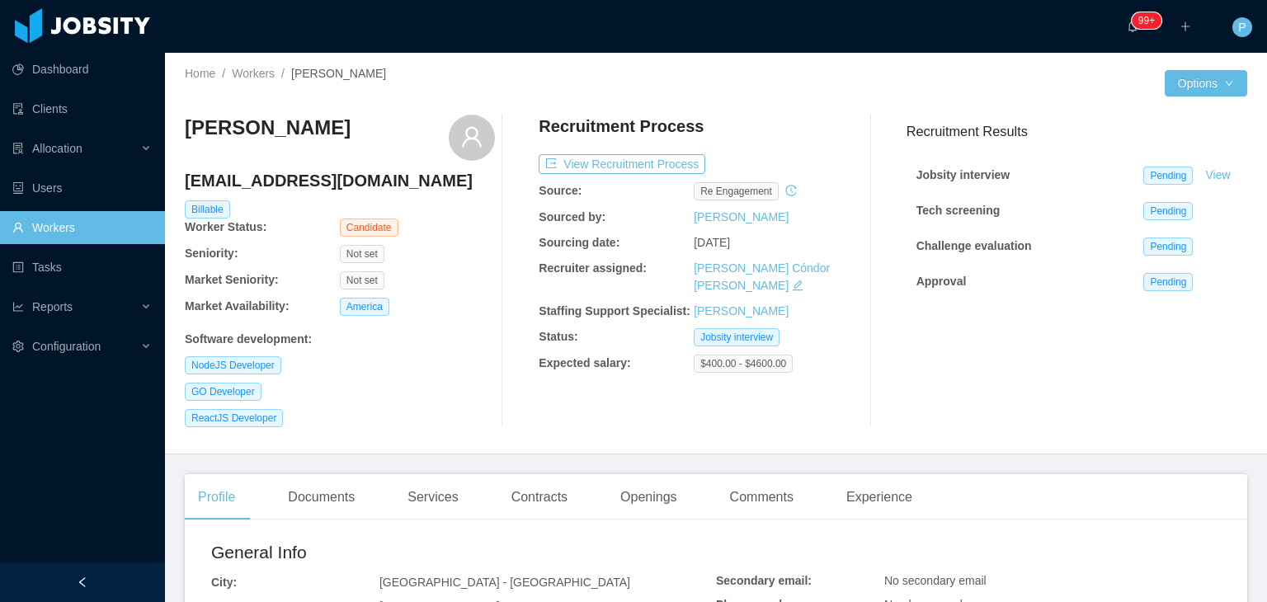
scroll to position [0, 0]
click at [651, 162] on button "View Recruitment Process" at bounding box center [622, 165] width 167 height 20
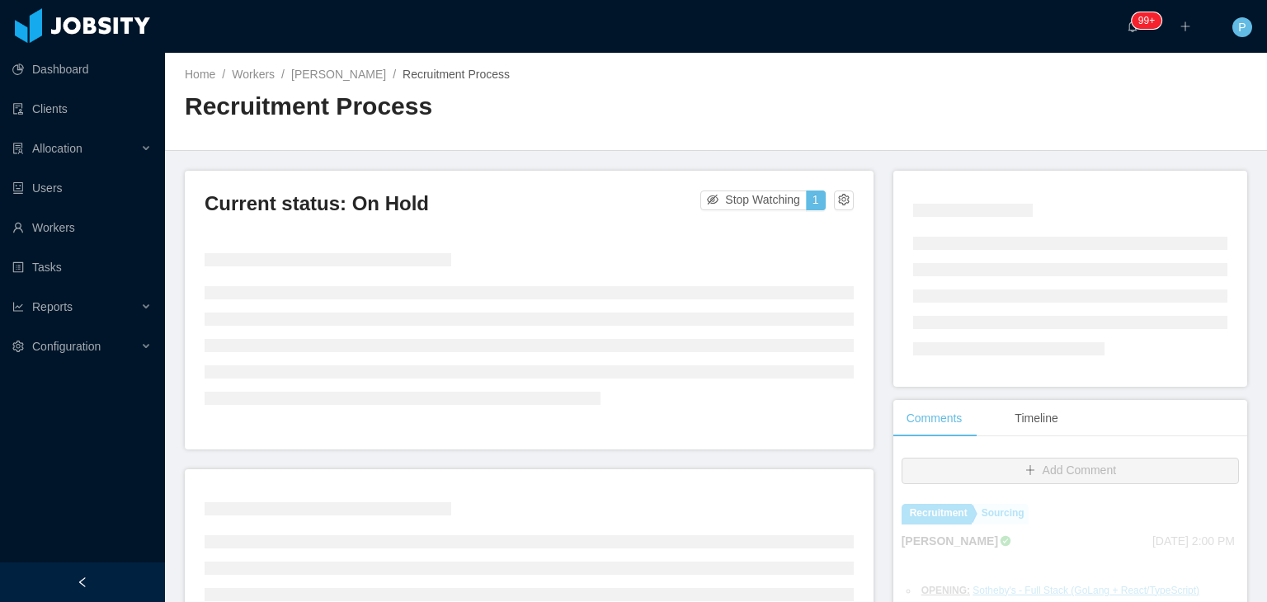
click at [723, 108] on div "Home / Workers / Mateo Recoba / Recruitment Process / Recruitment Process" at bounding box center [716, 102] width 1102 height 98
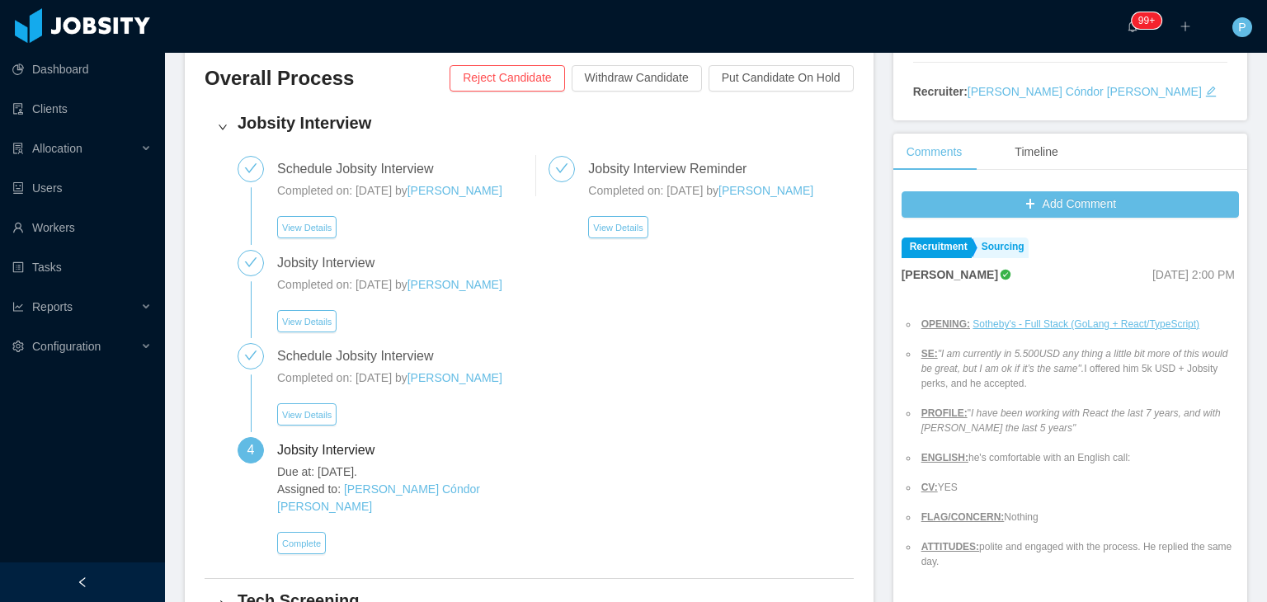
scroll to position [388, 0]
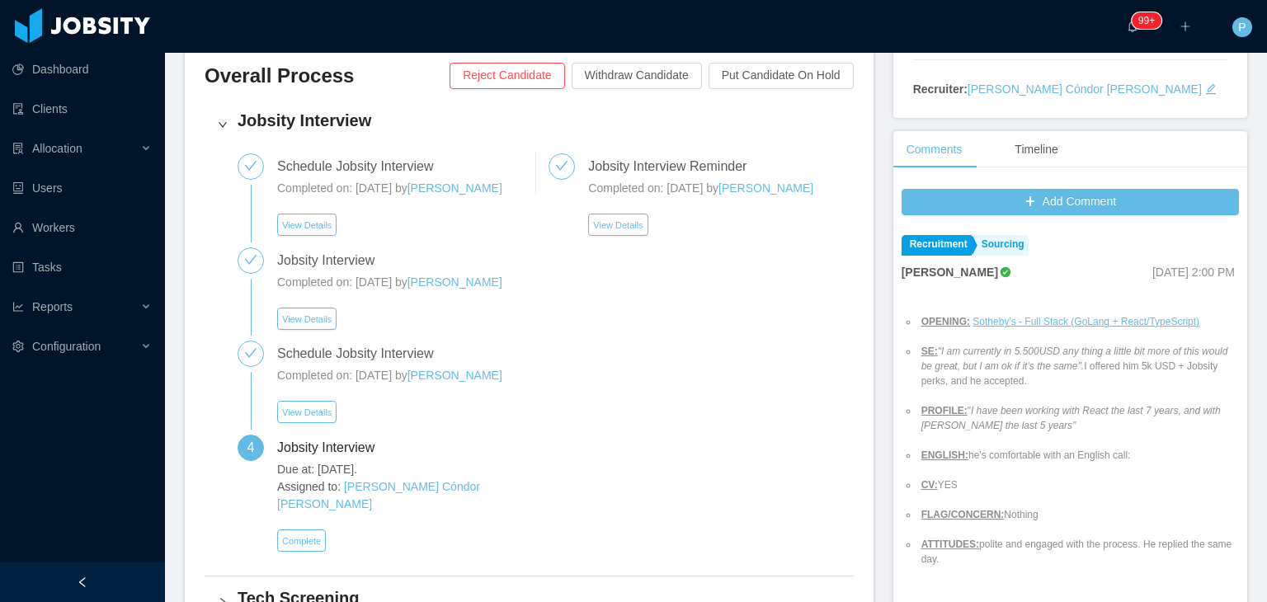
drag, startPoint x: 914, startPoint y: 351, endPoint x: 1046, endPoint y: 390, distance: 137.5
click at [1046, 390] on ul "OPENING: Sotheby's - Full Stack (GoLang + React/TypeScript) SE: "I am currently…" at bounding box center [1070, 440] width 337 height 282
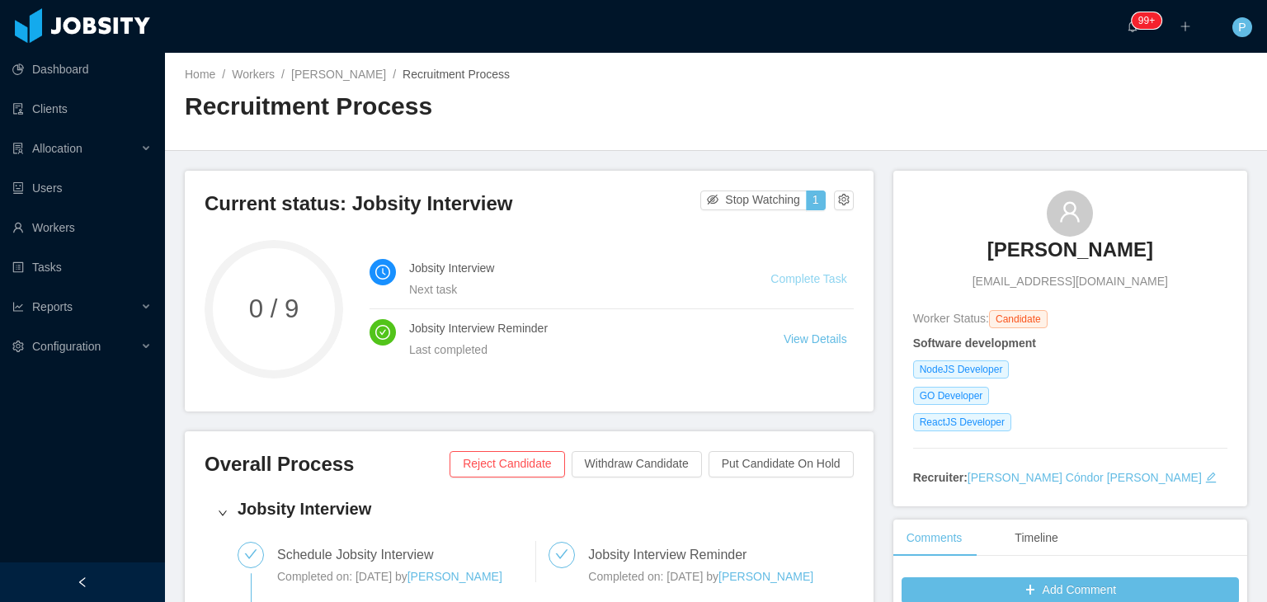
click at [812, 282] on link "Complete Task" at bounding box center [808, 278] width 76 height 13
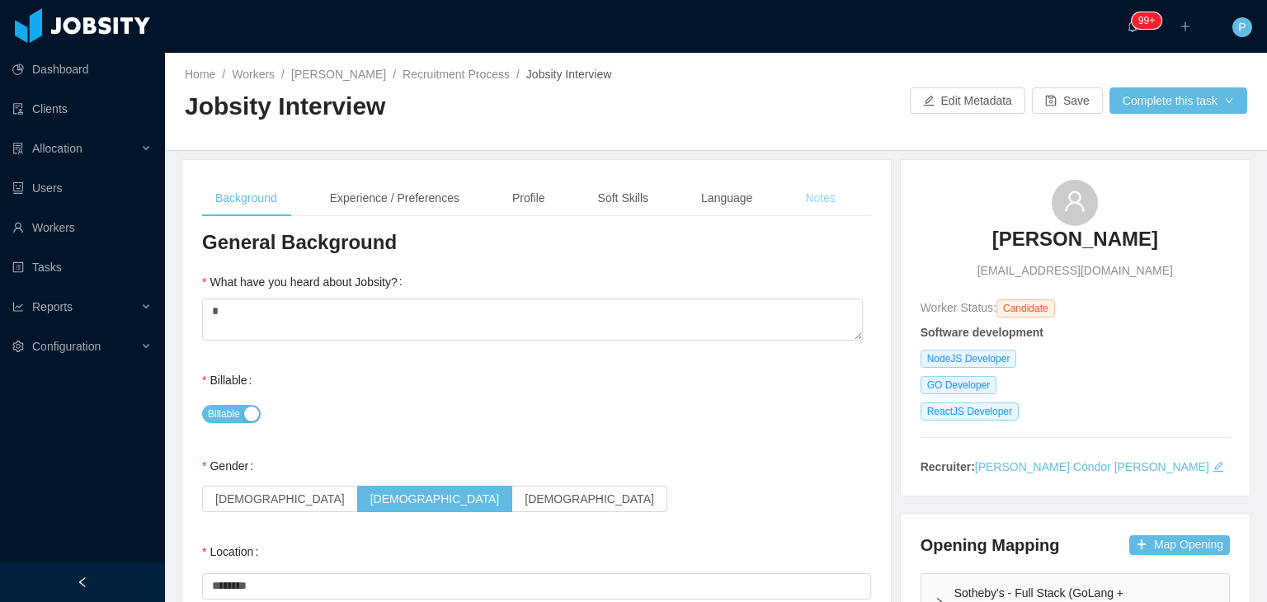
click at [814, 191] on div "Notes" at bounding box center [820, 198] width 57 height 37
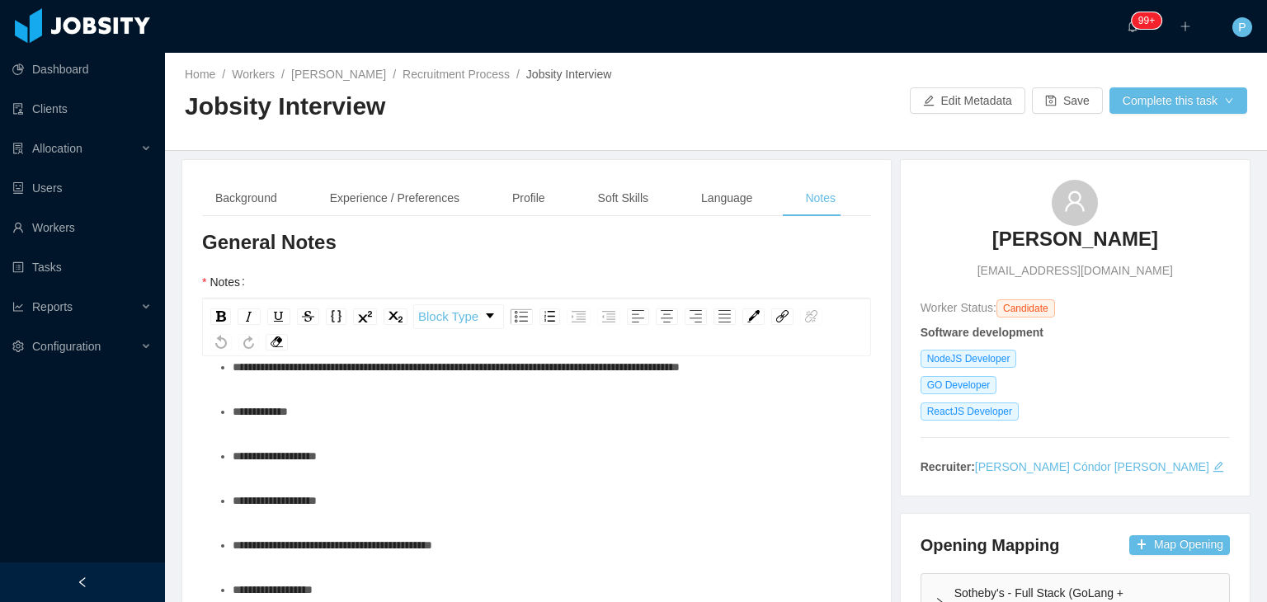
scroll to position [170, 0]
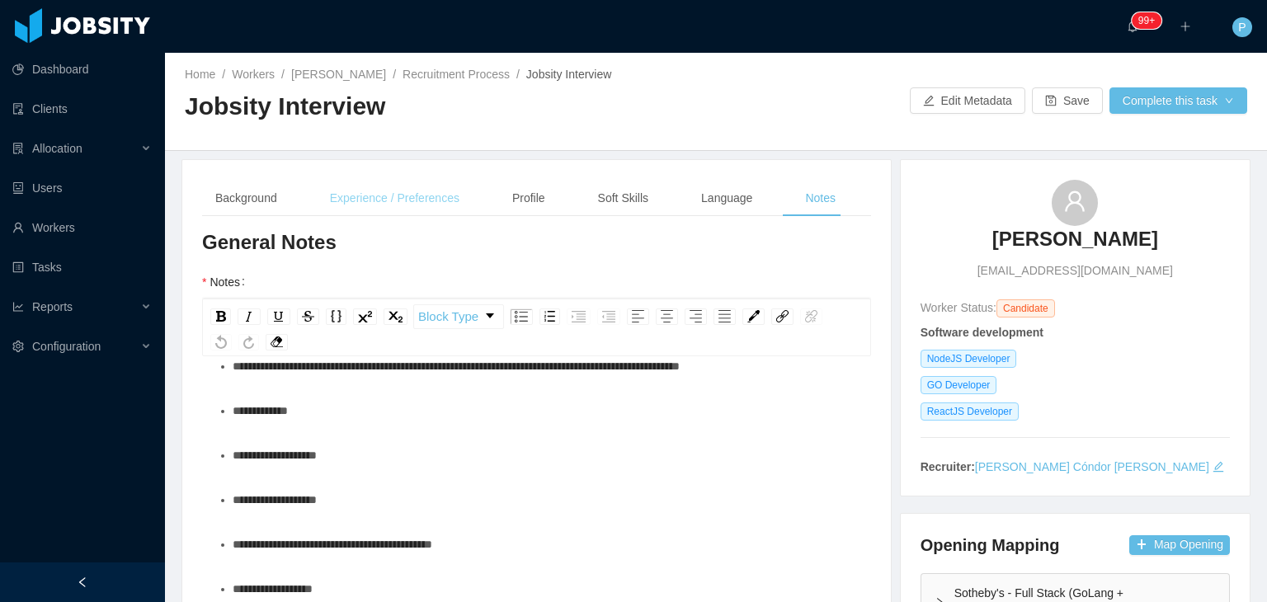
click at [419, 190] on div "Experience / Preferences" at bounding box center [395, 198] width 156 height 37
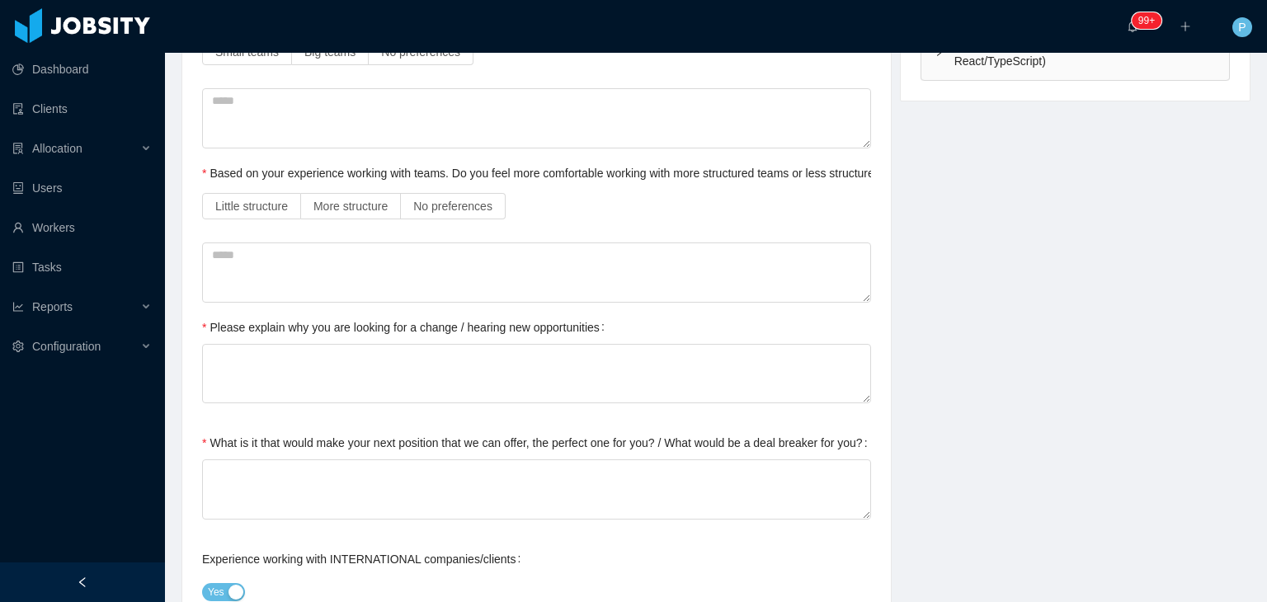
scroll to position [0, 0]
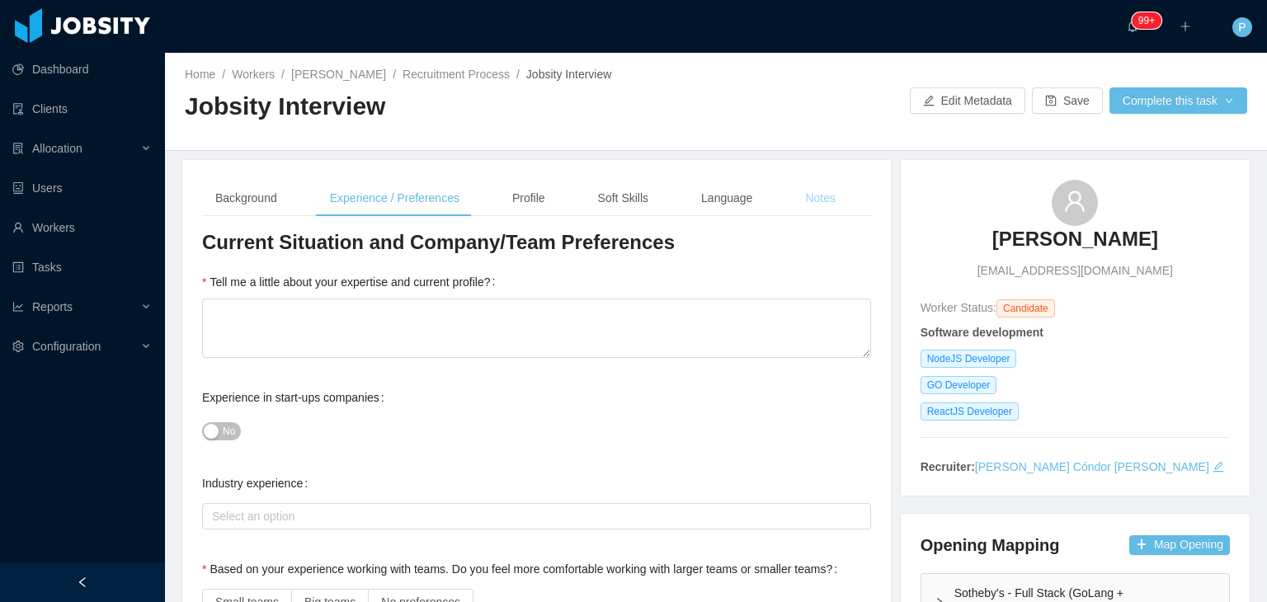
click at [820, 192] on div "Notes" at bounding box center [820, 198] width 57 height 37
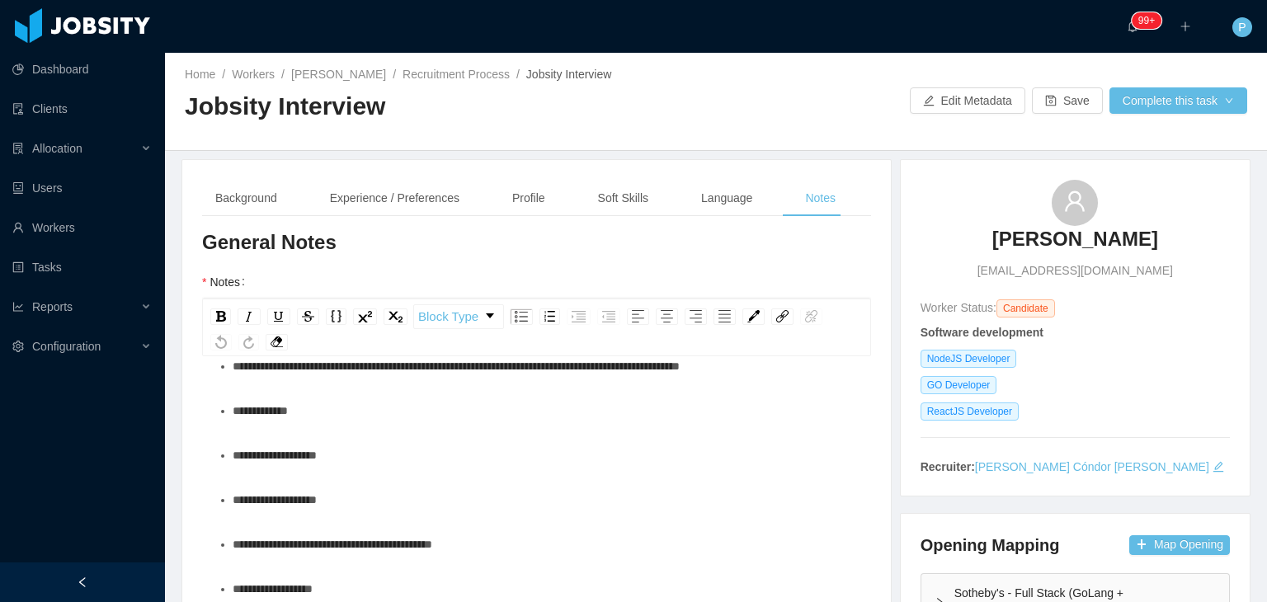
click at [789, 102] on div at bounding box center [813, 100] width 194 height 26
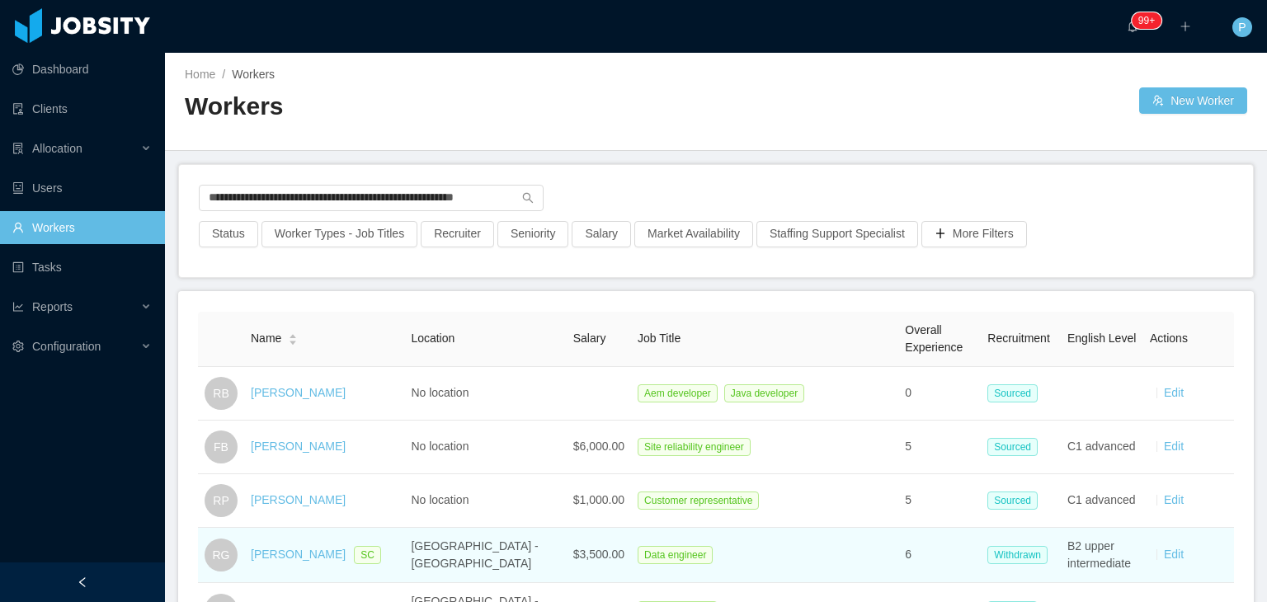
click at [855, 563] on td "Data engineer" at bounding box center [764, 555] width 267 height 55
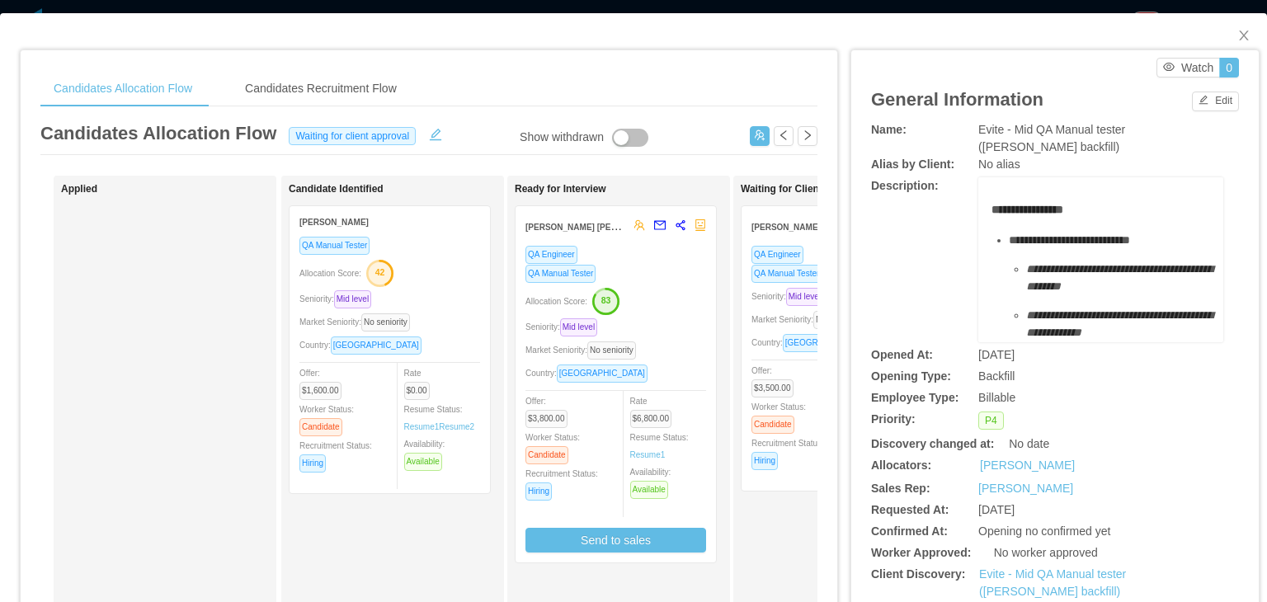
click at [685, 287] on div "Allocation Score: 83" at bounding box center [615, 300] width 181 height 26
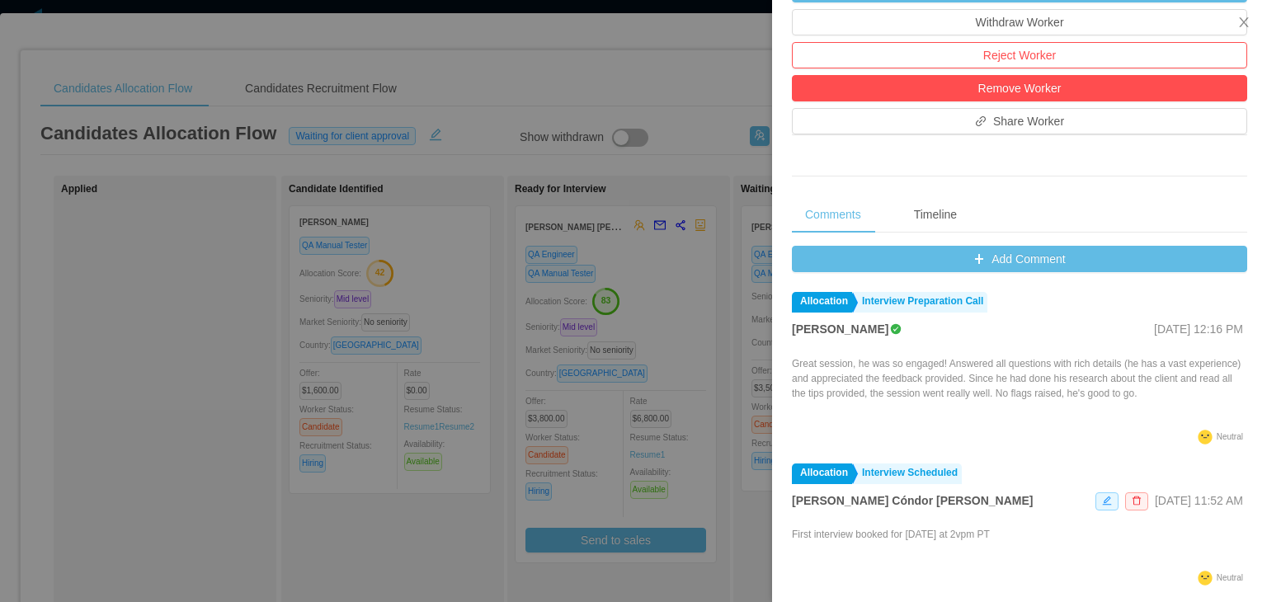
scroll to position [545, 0]
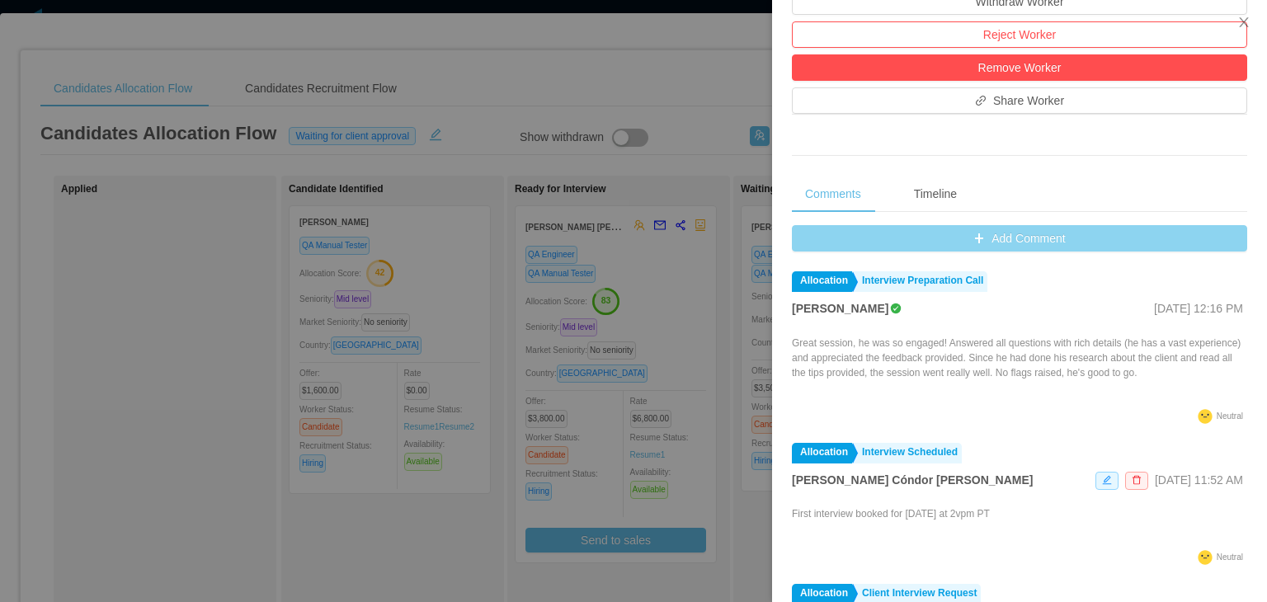
click at [1019, 243] on button "Add Comment" at bounding box center [1019, 238] width 455 height 26
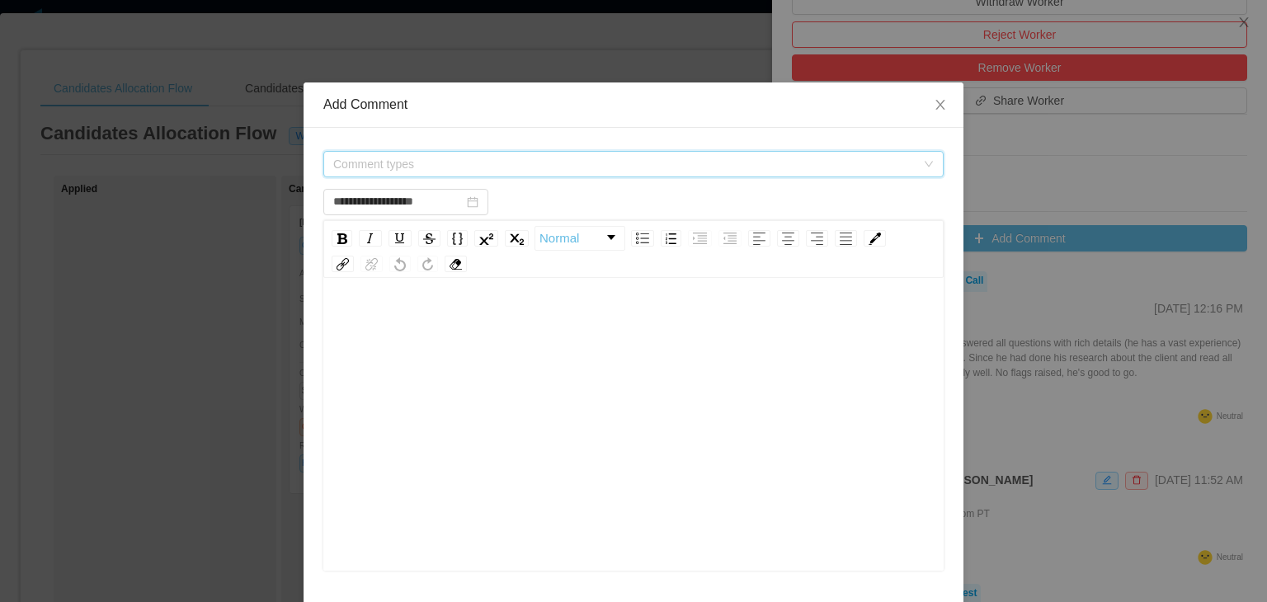
click at [652, 159] on span "Comment types" at bounding box center [624, 164] width 582 height 16
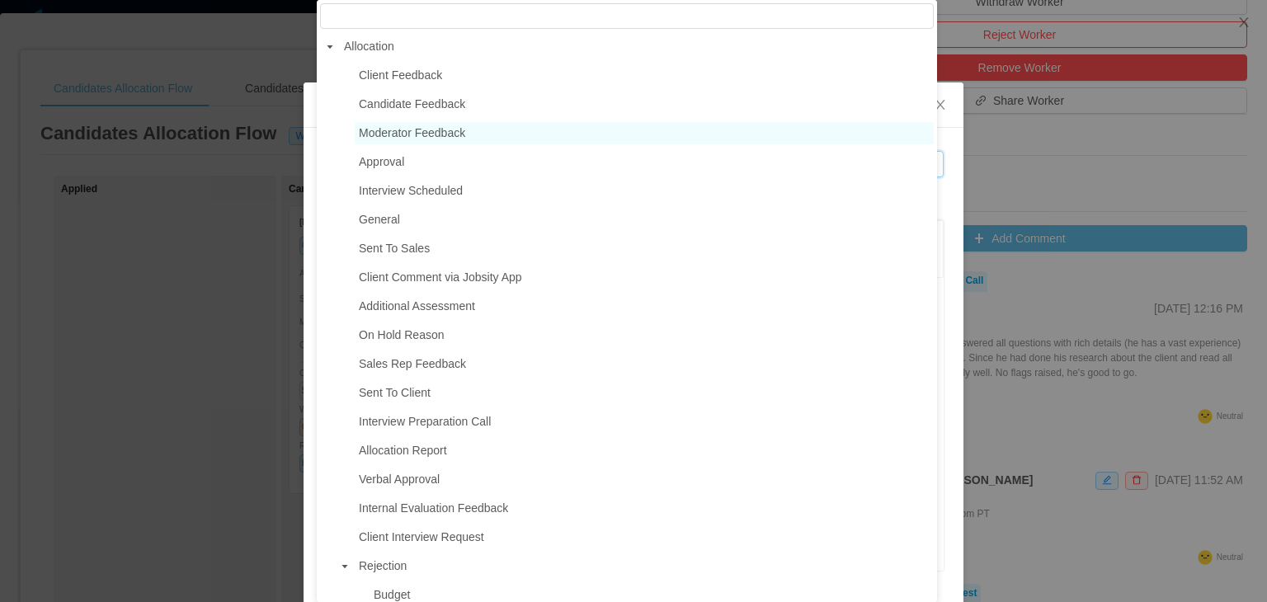
click at [435, 133] on span "Moderator Feedback" at bounding box center [412, 132] width 106 height 13
type input "**********"
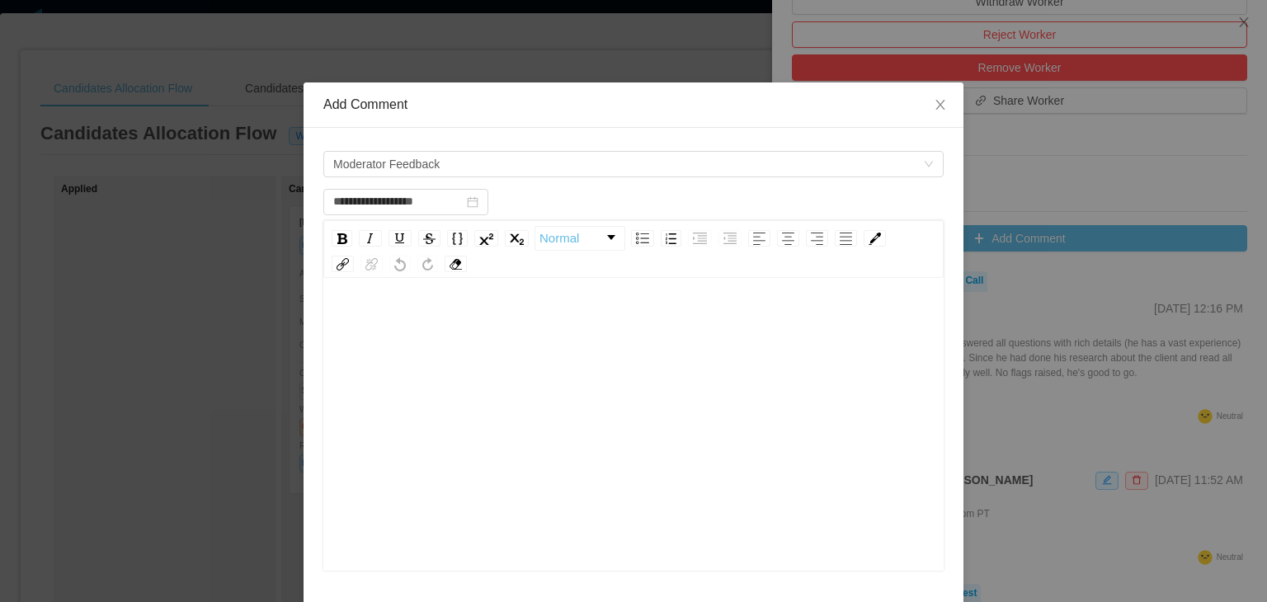
click at [417, 359] on div "rdw-editor" at bounding box center [634, 450] width 595 height 289
click at [538, 353] on span "**********" at bounding box center [441, 339] width 208 height 45
click at [604, 355] on div "**********" at bounding box center [634, 339] width 595 height 66
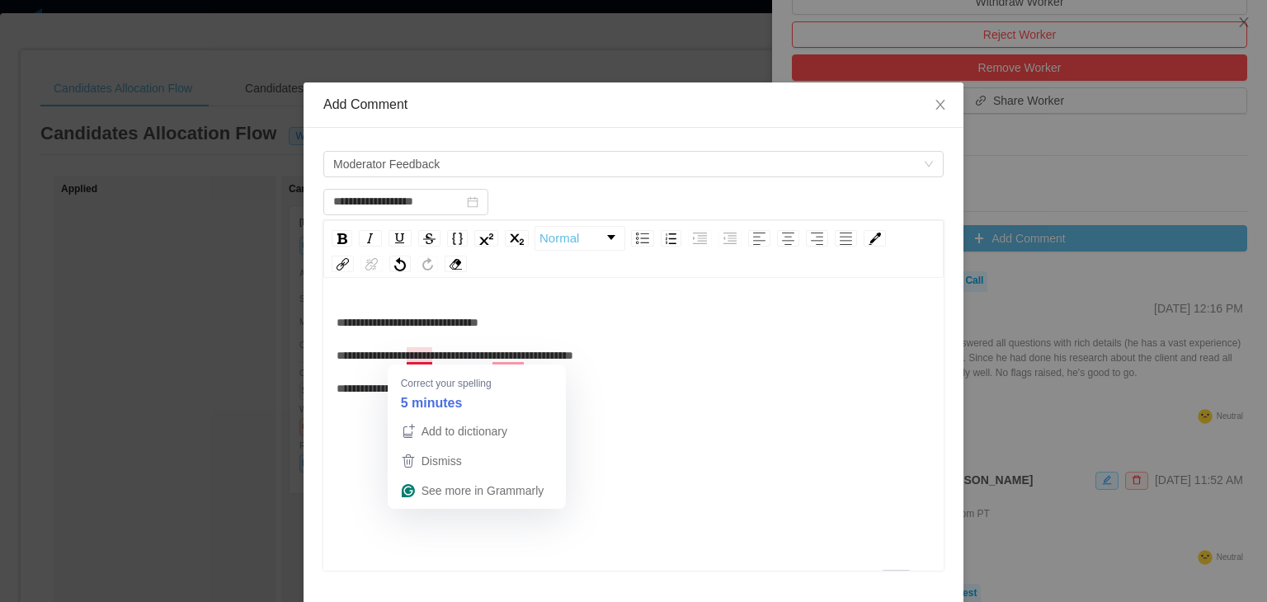
click at [406, 357] on span "**********" at bounding box center [455, 356] width 237 height 78
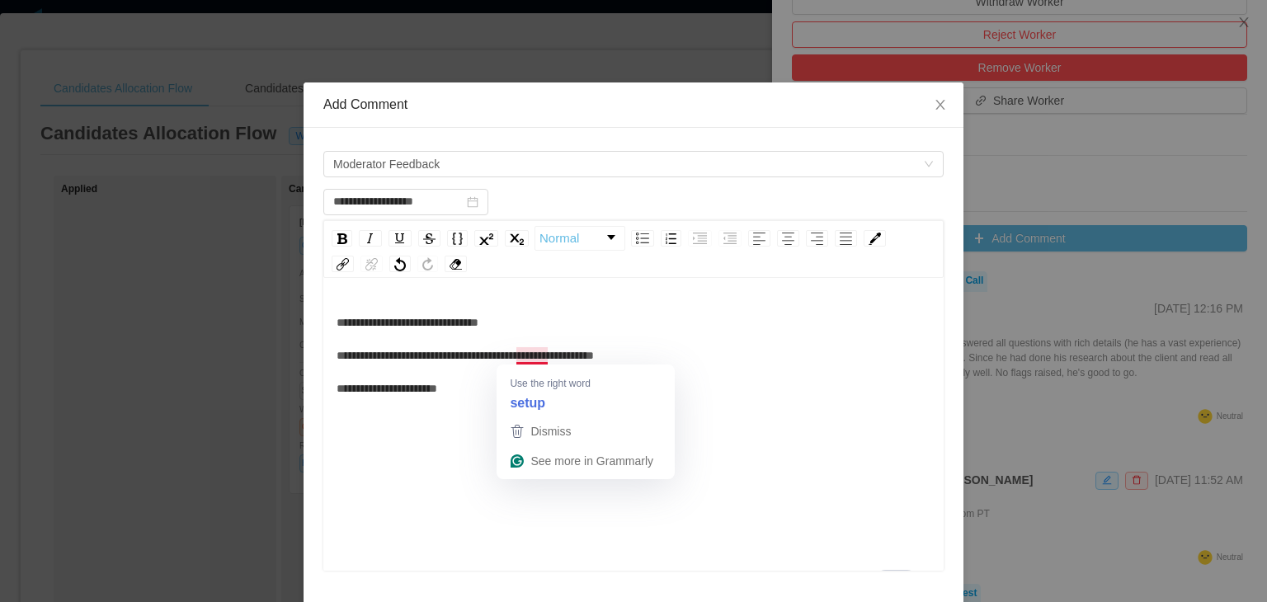
click at [525, 355] on span "**********" at bounding box center [465, 356] width 257 height 78
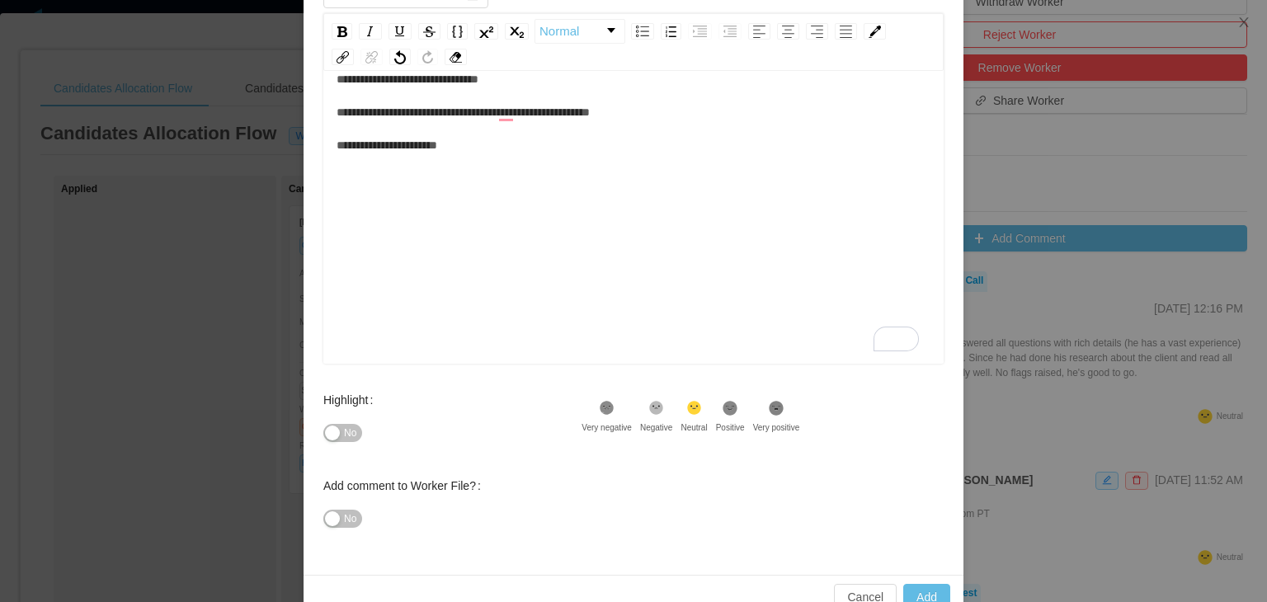
scroll to position [238, 0]
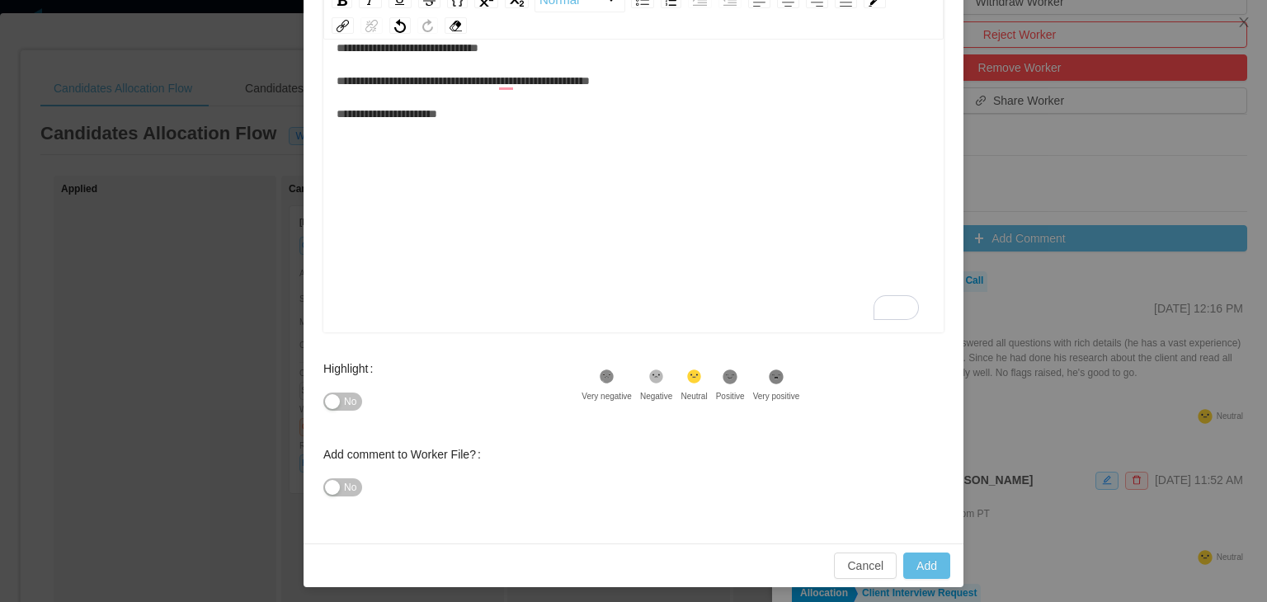
click at [344, 398] on span "No" at bounding box center [350, 401] width 12 height 16
click at [928, 562] on button "Add" at bounding box center [926, 566] width 47 height 26
type input "**********"
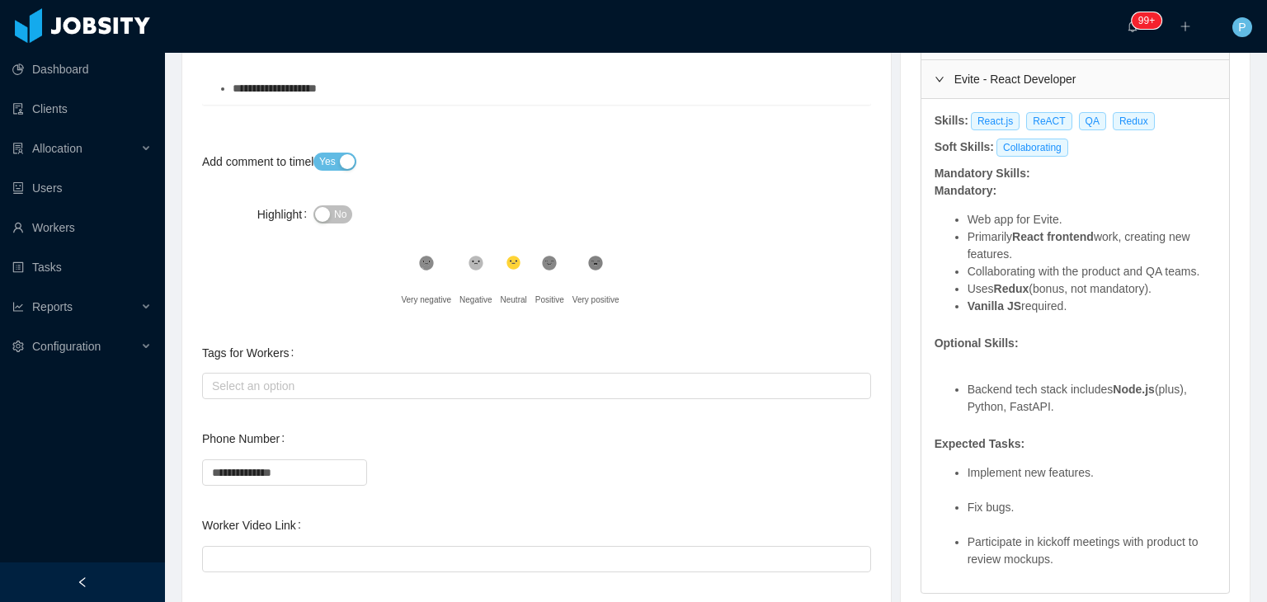
scroll to position [562, 0]
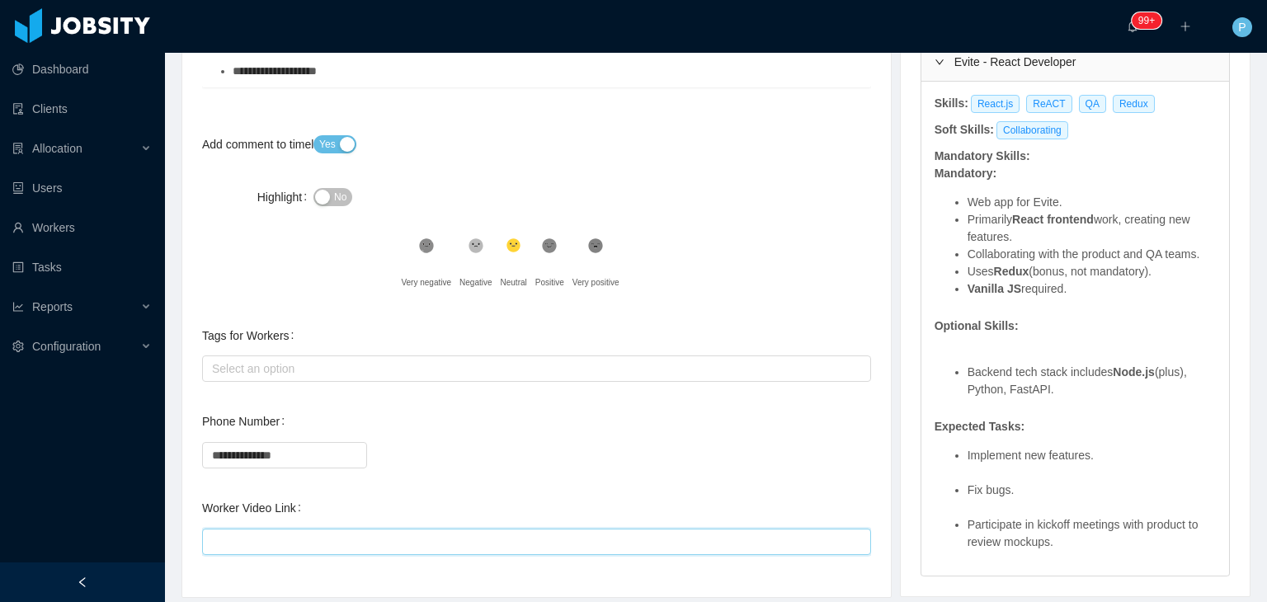
click at [501, 538] on input "Worker Video Link" at bounding box center [536, 542] width 669 height 26
paste input "**********"
type input "**********"
click at [655, 466] on div "**********" at bounding box center [536, 454] width 669 height 33
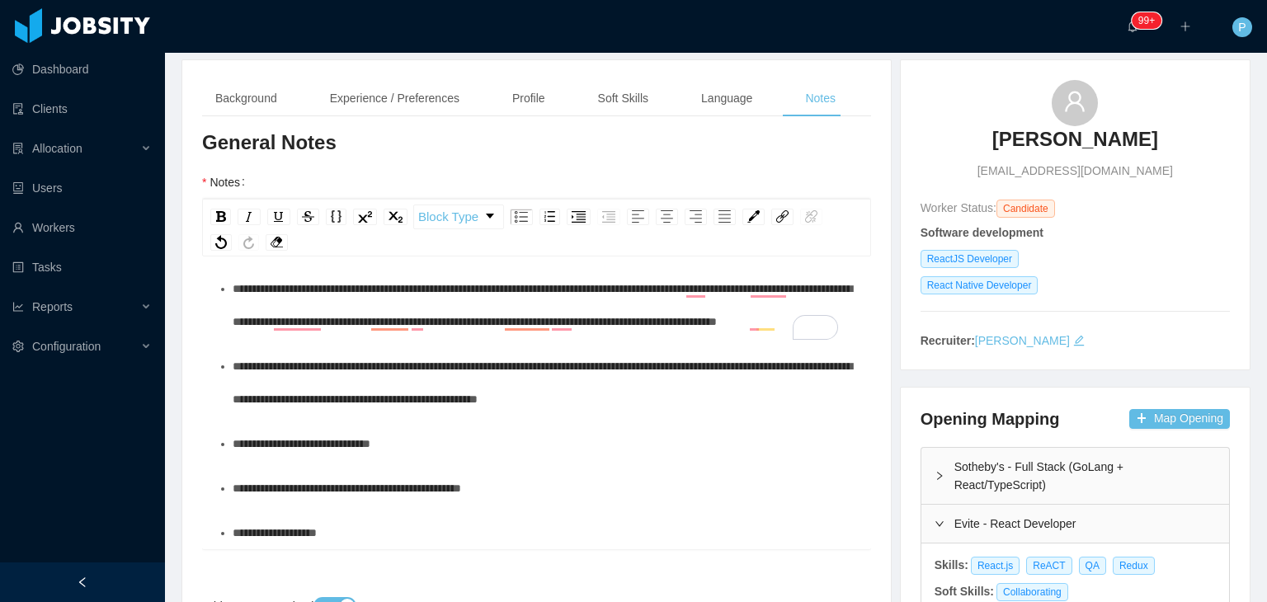
scroll to position [0, 0]
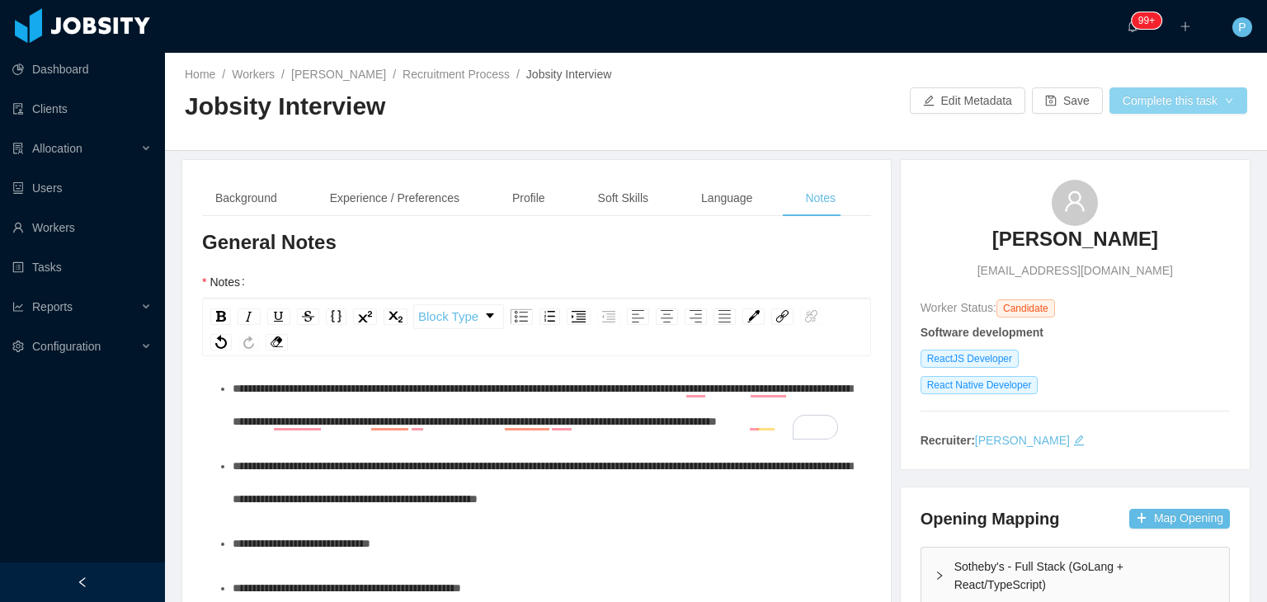
click at [1151, 106] on button "Complete this task" at bounding box center [1178, 100] width 138 height 26
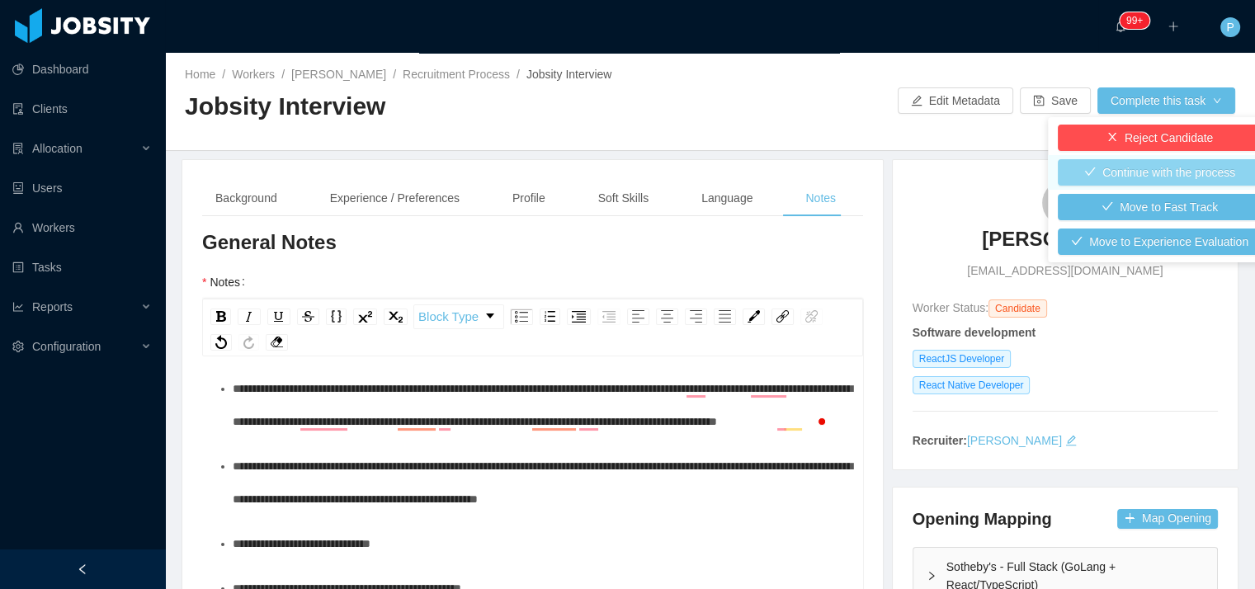
click at [1211, 172] on button "Continue with the process" at bounding box center [1159, 172] width 204 height 26
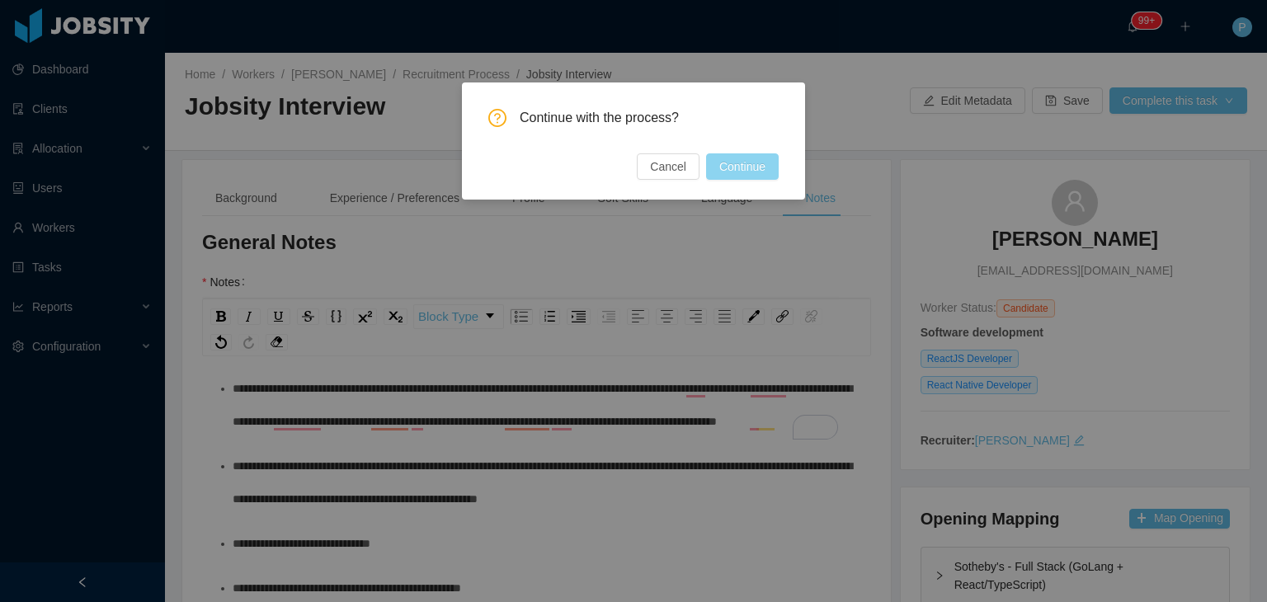
click at [749, 164] on button "Continue" at bounding box center [742, 166] width 73 height 26
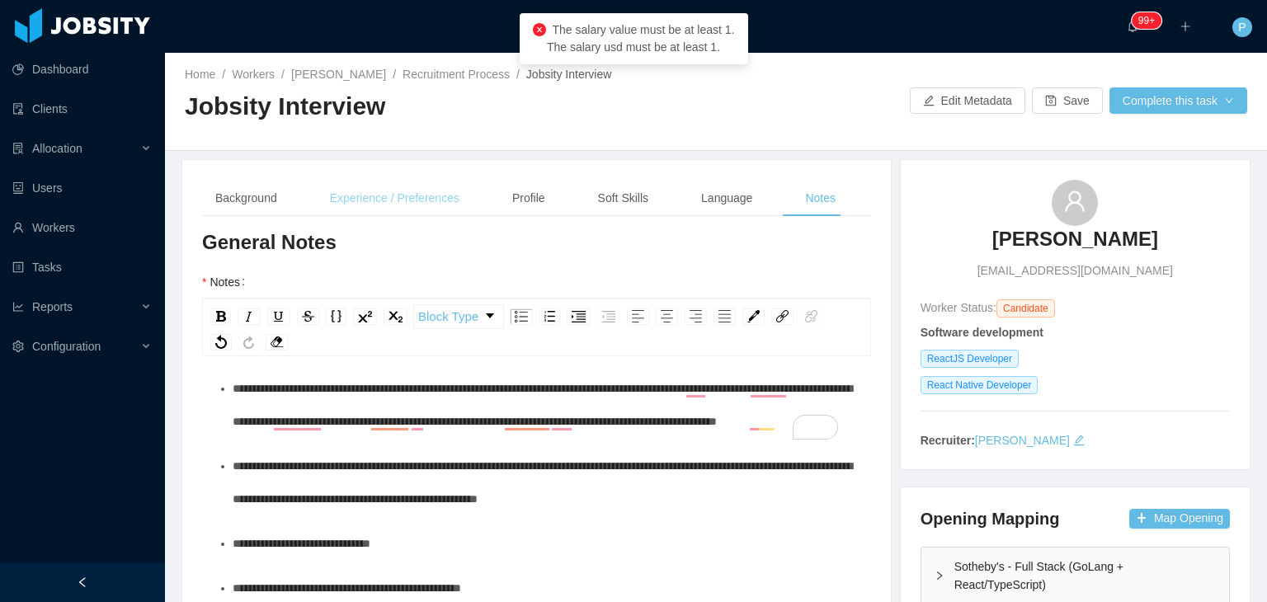
click at [449, 197] on div "Experience / Preferences" at bounding box center [395, 198] width 156 height 37
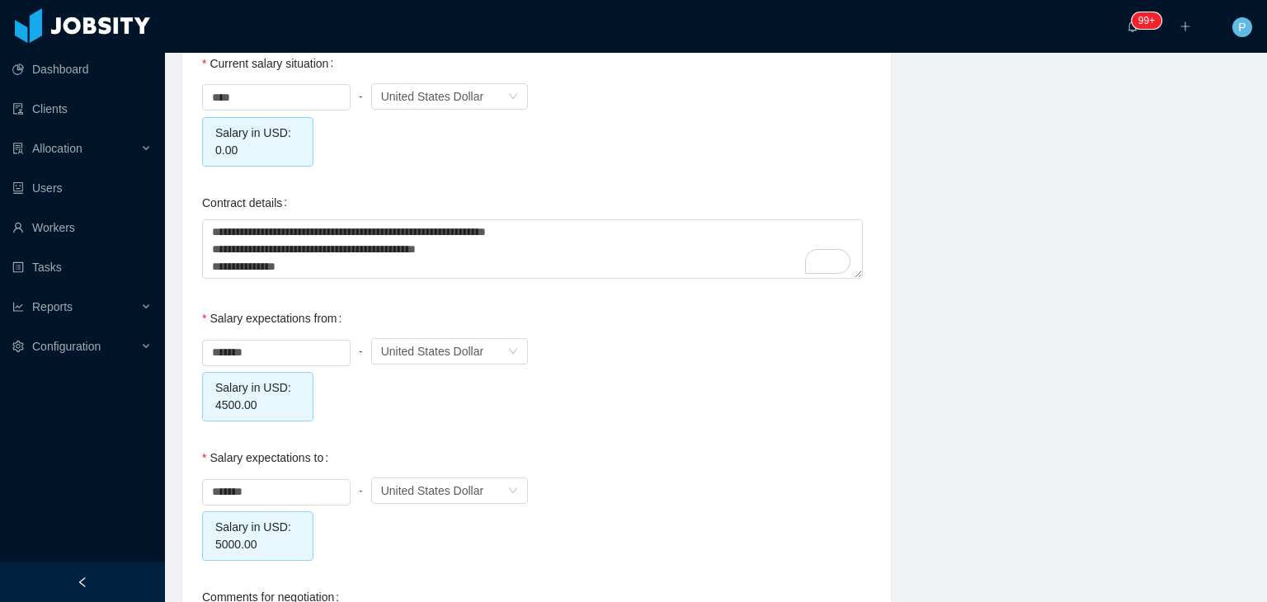
scroll to position [1674, 0]
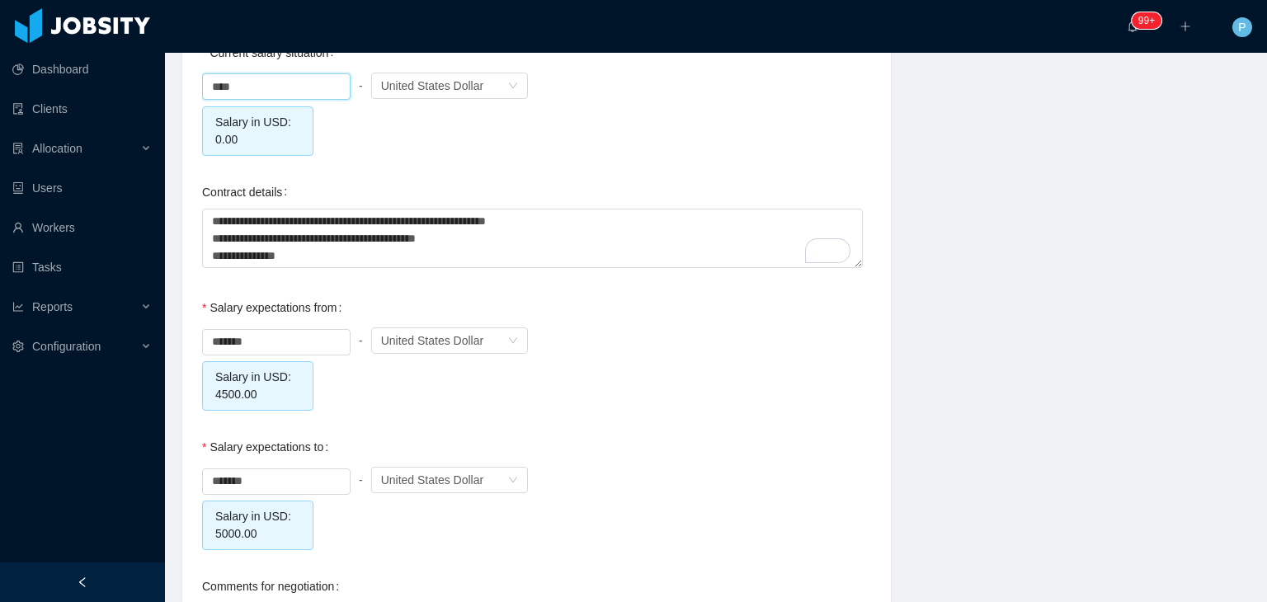
drag, startPoint x: 297, startPoint y: 89, endPoint x: 185, endPoint y: 77, distance: 112.9
type input "****"
click at [668, 129] on div "**** - Currency United States Dollar Salary in USD: 1" at bounding box center [536, 112] width 669 height 87
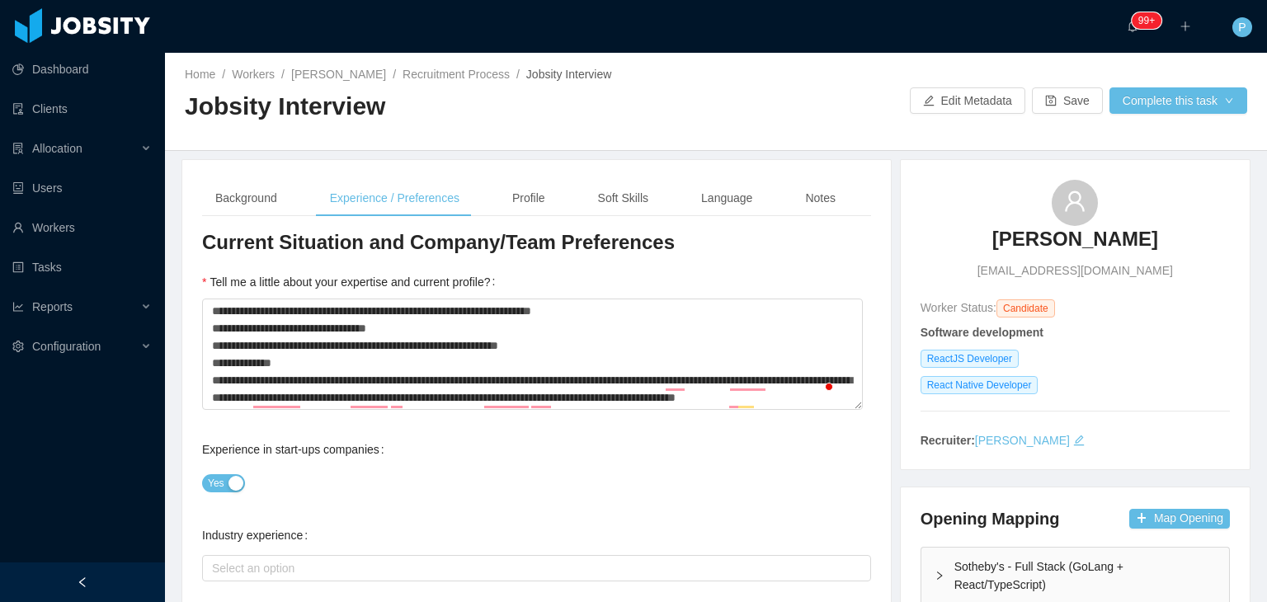
scroll to position [13, 0]
click at [1192, 98] on button "Complete this task" at bounding box center [1178, 100] width 138 height 26
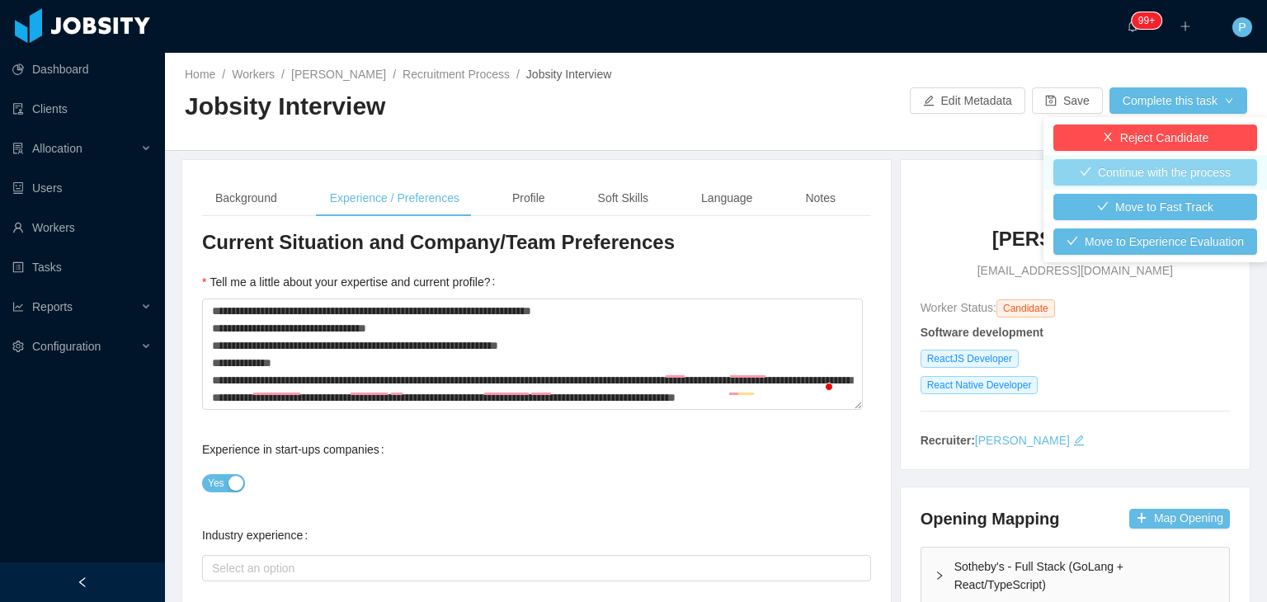
click at [1204, 176] on button "Continue with the process" at bounding box center [1155, 172] width 204 height 26
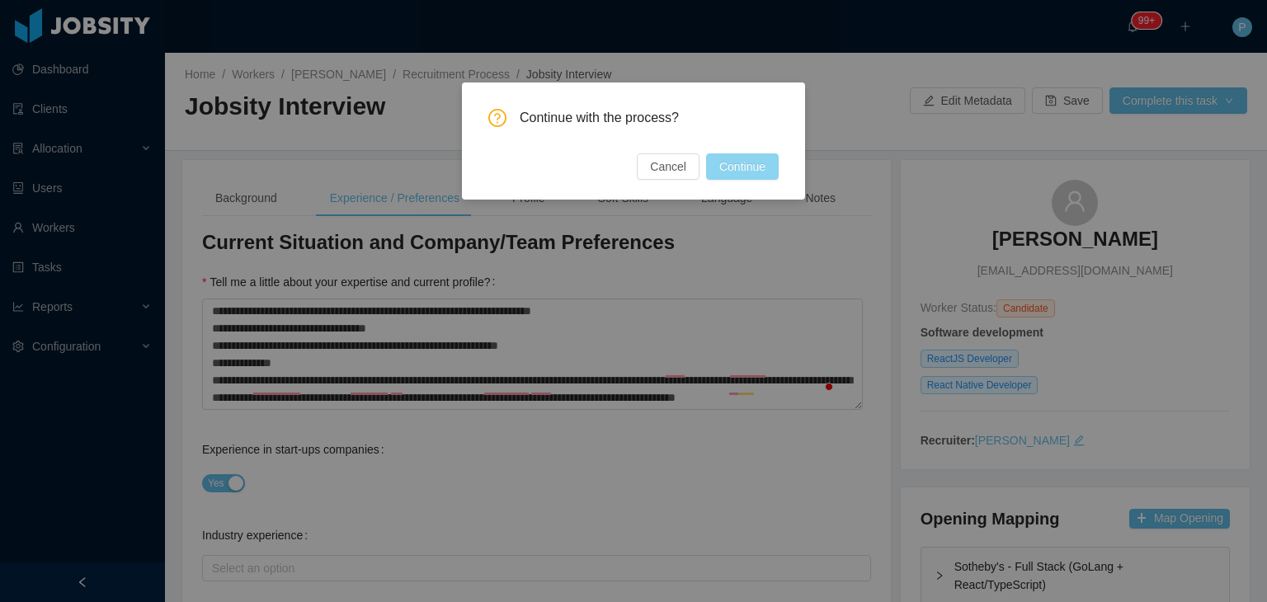
click at [756, 162] on button "Continue" at bounding box center [742, 166] width 73 height 26
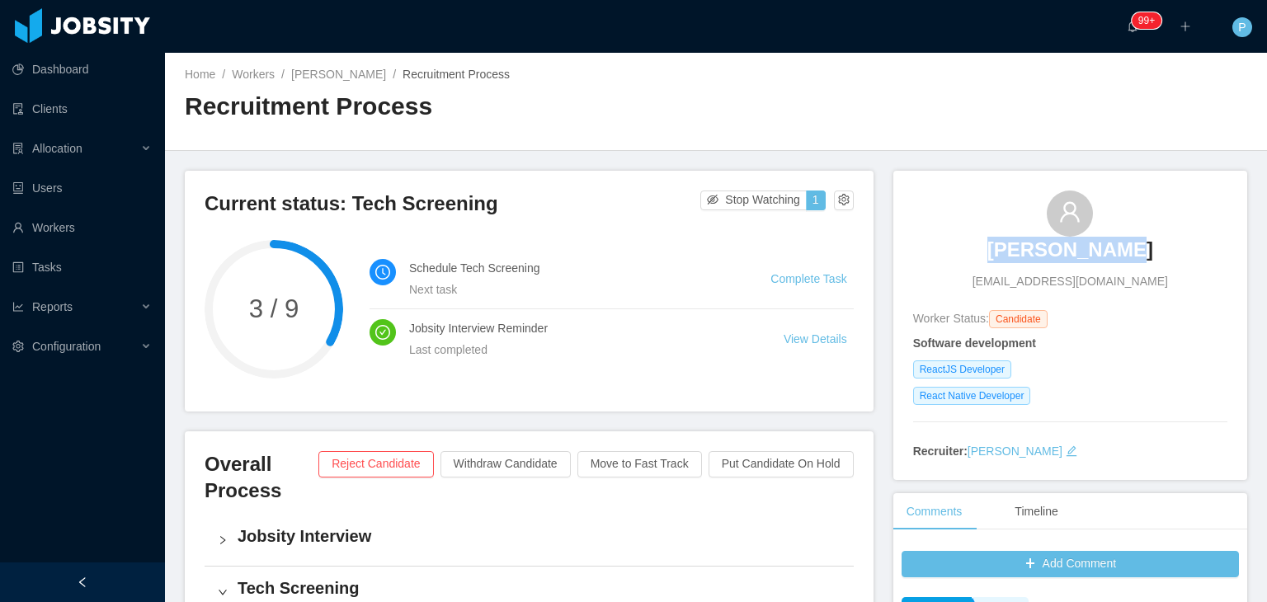
drag, startPoint x: 1146, startPoint y: 258, endPoint x: 993, endPoint y: 258, distance: 153.4
click at [993, 258] on div "Marcos Cunha marcoswrc2@gmail.com" at bounding box center [1070, 241] width 314 height 100
copy h3 "Marcos Cunha"
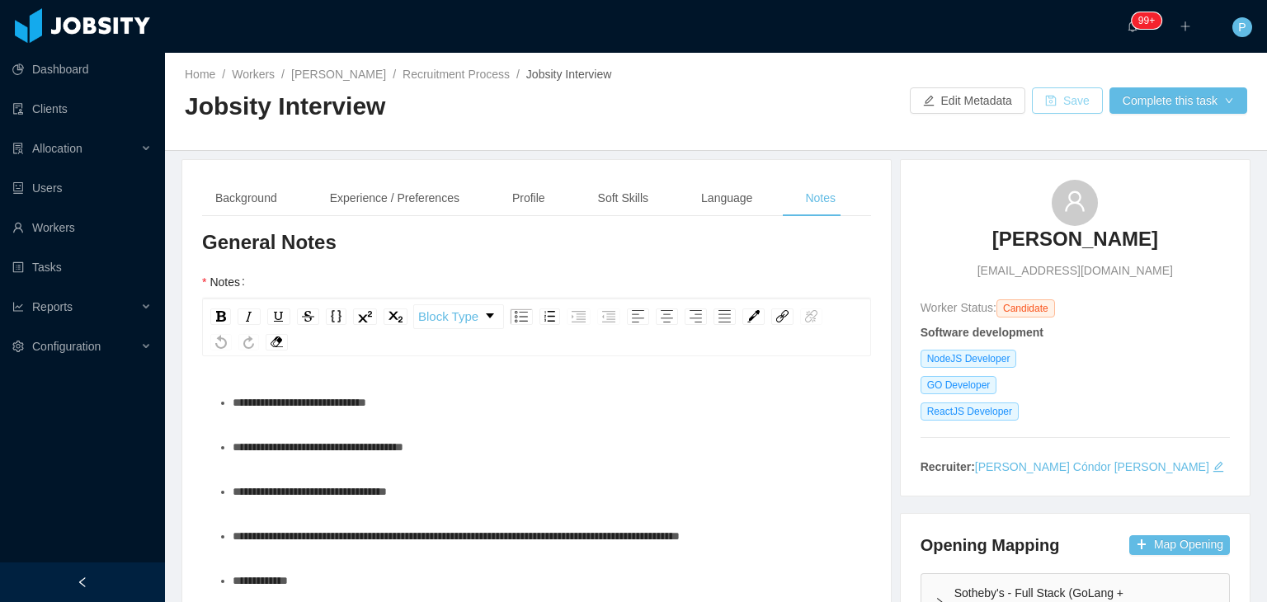
scroll to position [170, 0]
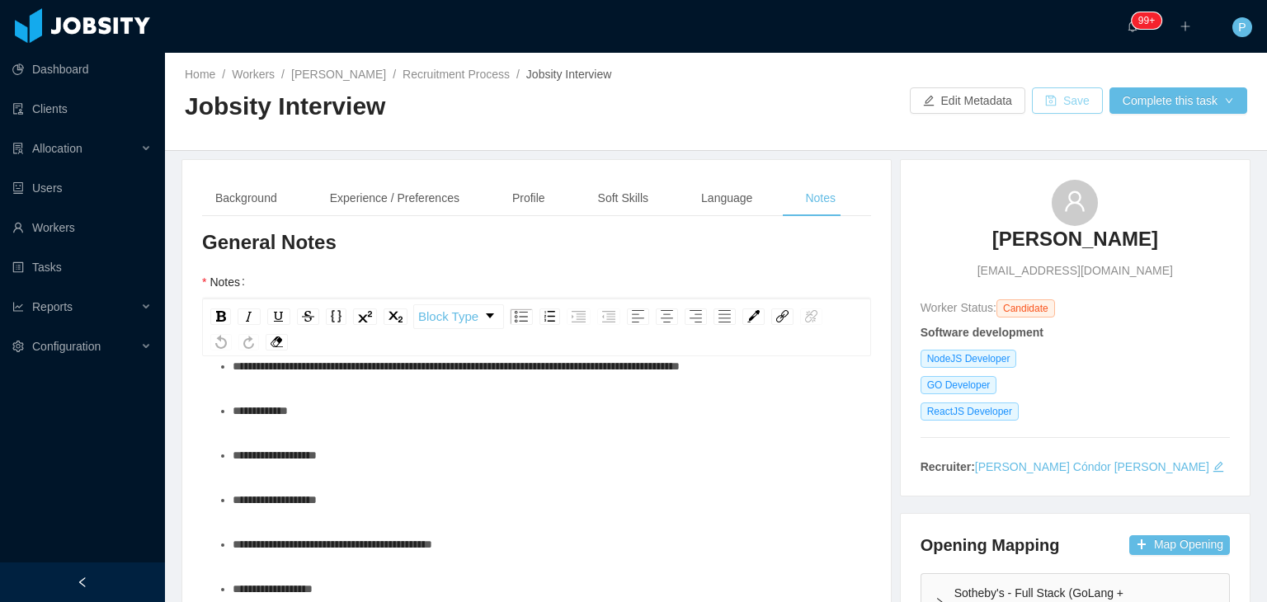
click at [1038, 107] on button "Save" at bounding box center [1067, 100] width 71 height 26
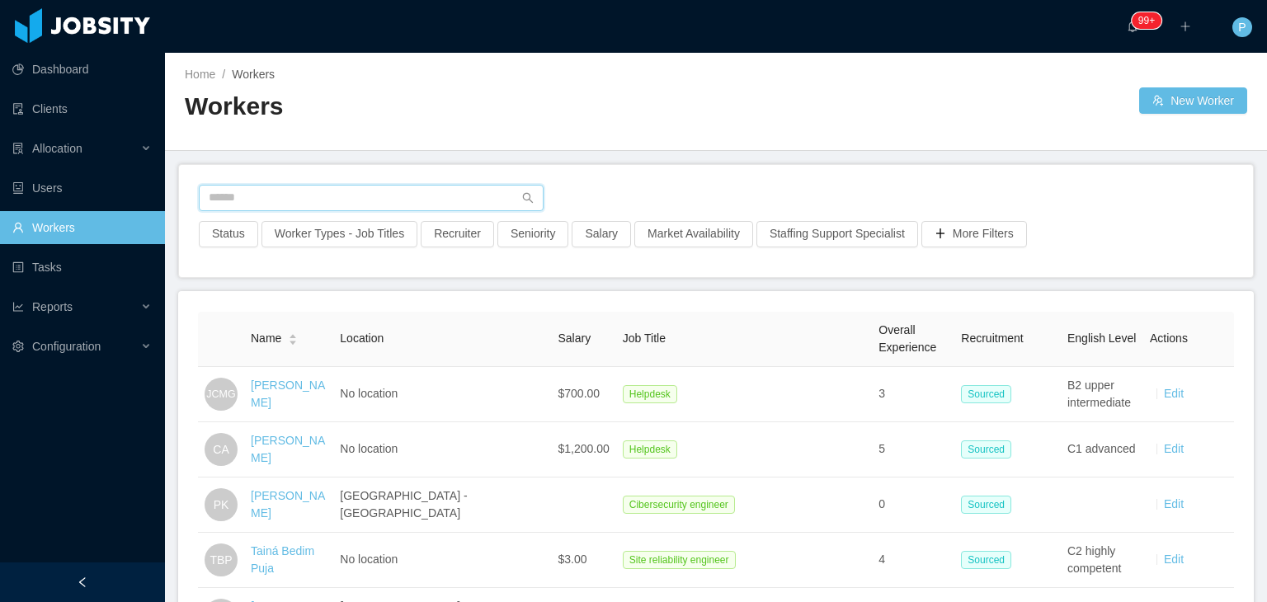
click at [485, 200] on input "text" at bounding box center [371, 198] width 345 height 26
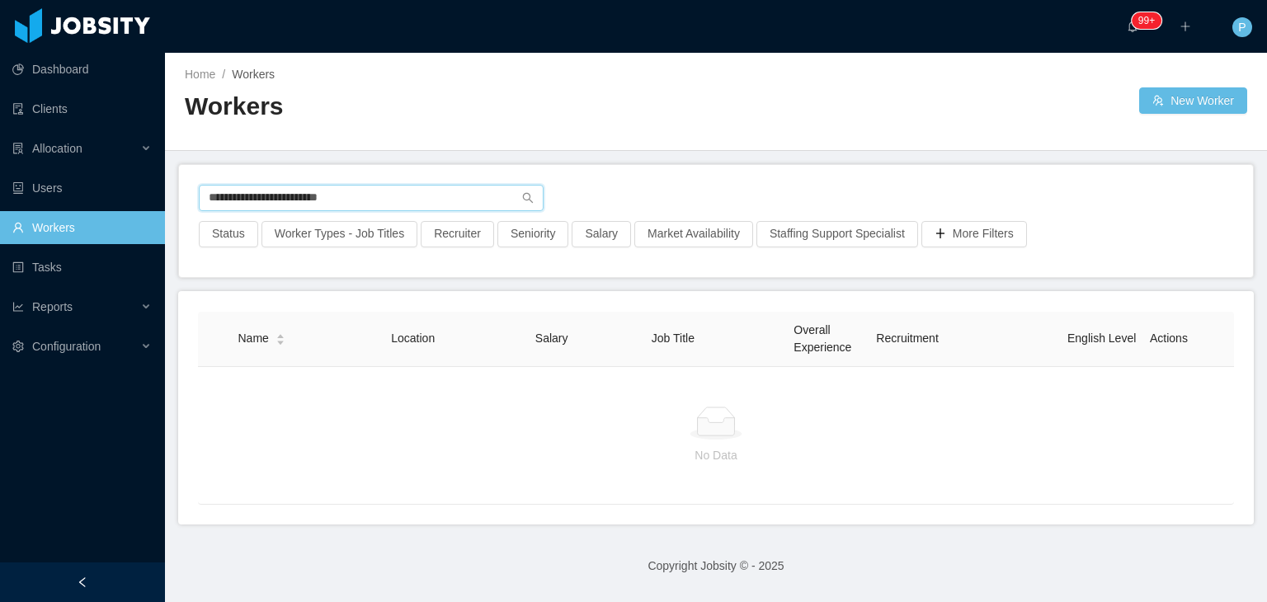
click at [281, 197] on input "**********" at bounding box center [371, 198] width 345 height 26
drag, startPoint x: 435, startPoint y: 198, endPoint x: 174, endPoint y: 190, distance: 260.8
click at [174, 190] on main "**********" at bounding box center [716, 327] width 1102 height 549
paste input "text"
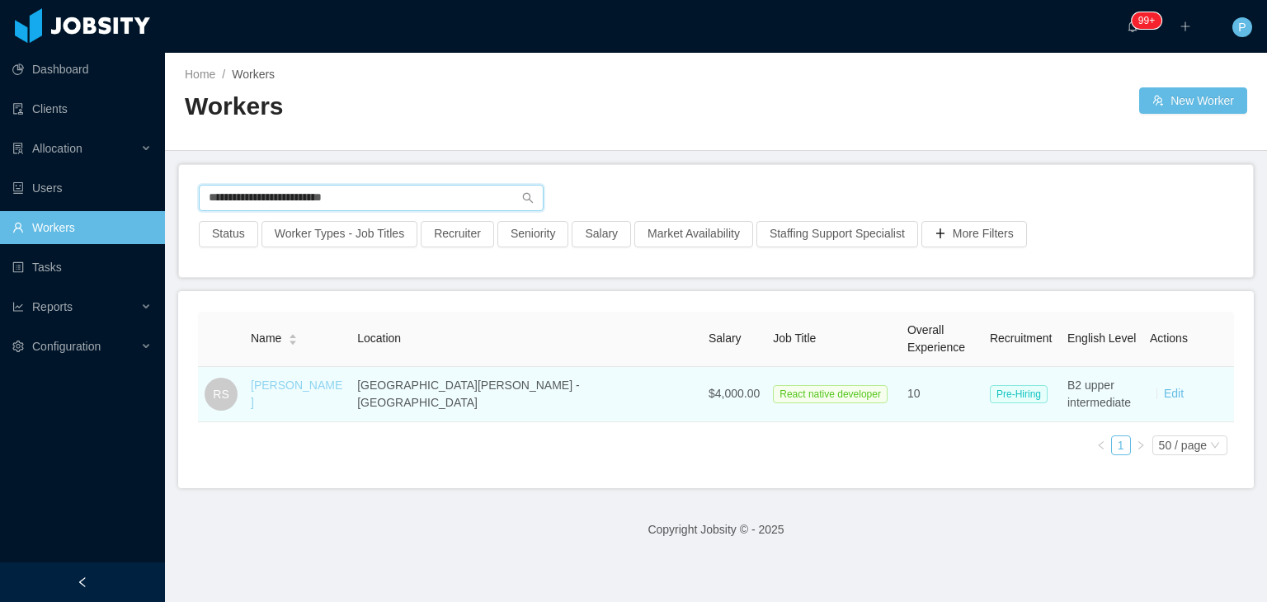
type input "**********"
click at [301, 393] on link "[PERSON_NAME]" at bounding box center [297, 394] width 92 height 31
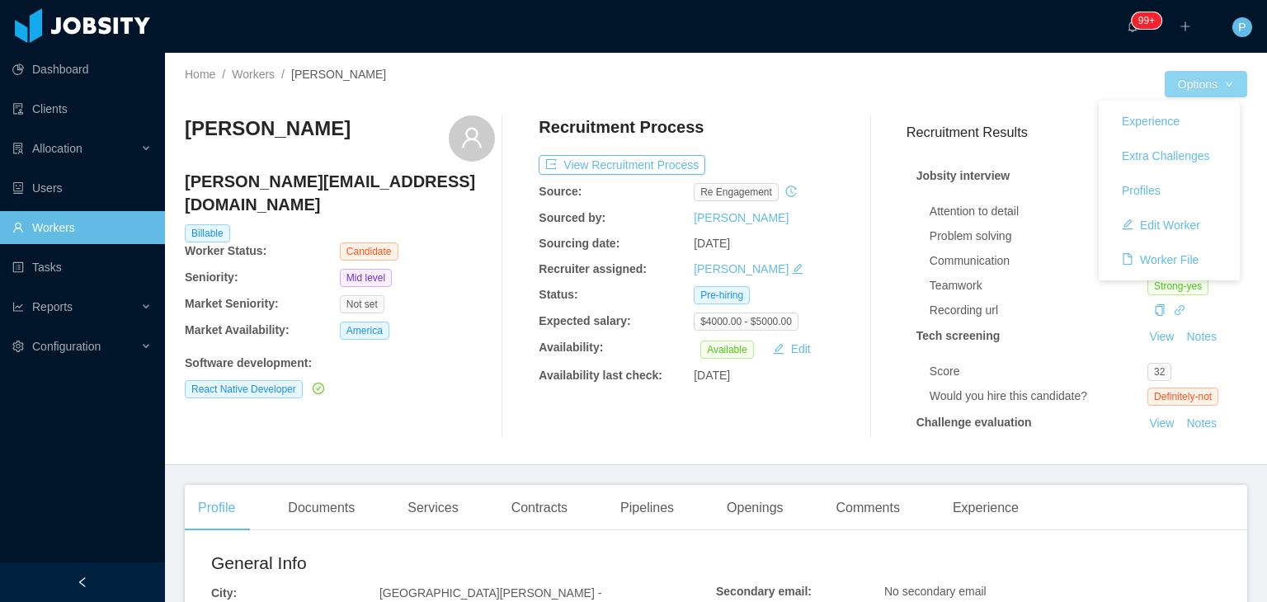
click at [1206, 84] on button "Options" at bounding box center [1206, 84] width 82 height 26
click at [1193, 219] on button "Edit Worker" at bounding box center [1161, 225] width 105 height 26
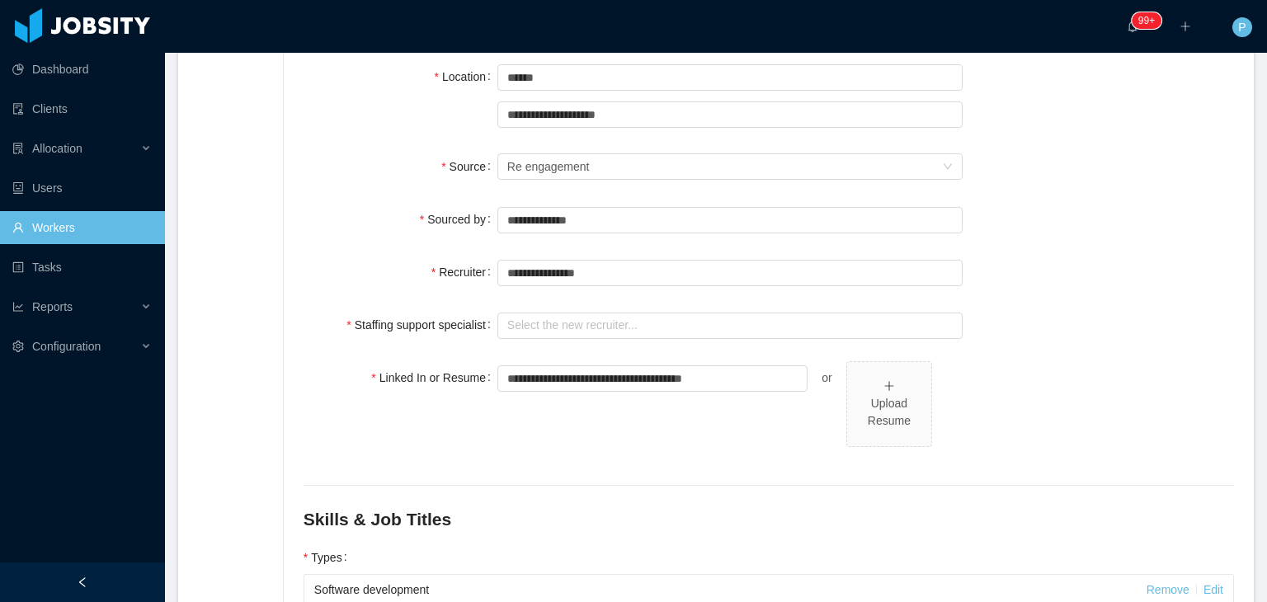
scroll to position [412, 0]
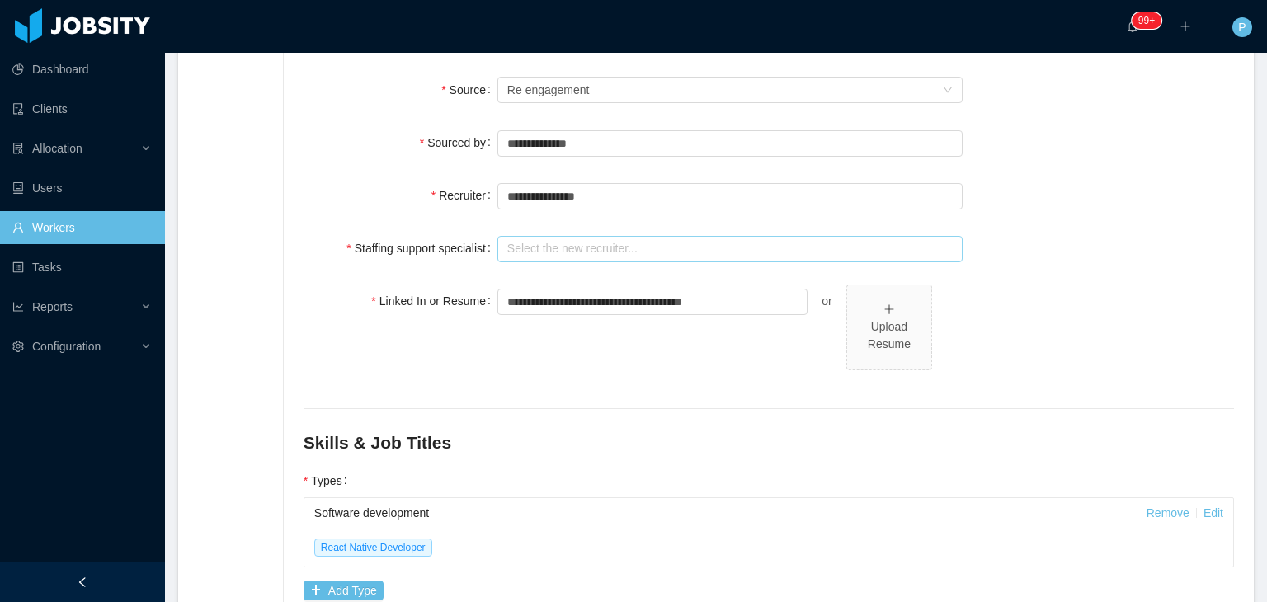
click at [787, 250] on input "text" at bounding box center [729, 249] width 465 height 26
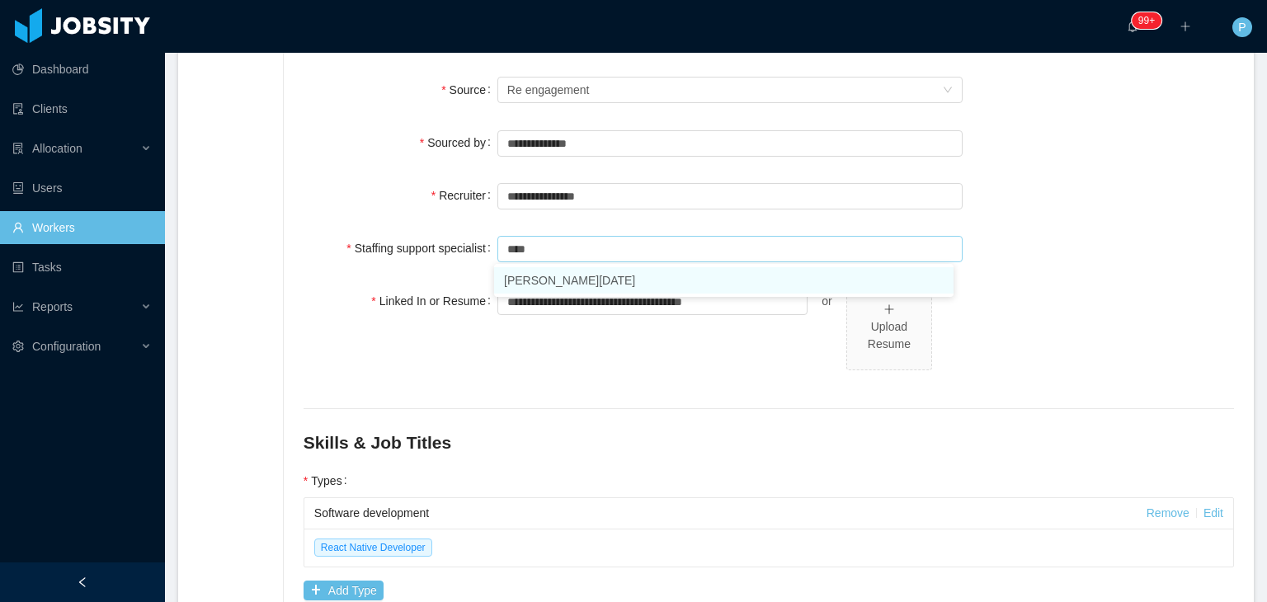
click at [637, 275] on li "[PERSON_NAME][DATE]" at bounding box center [723, 280] width 459 height 26
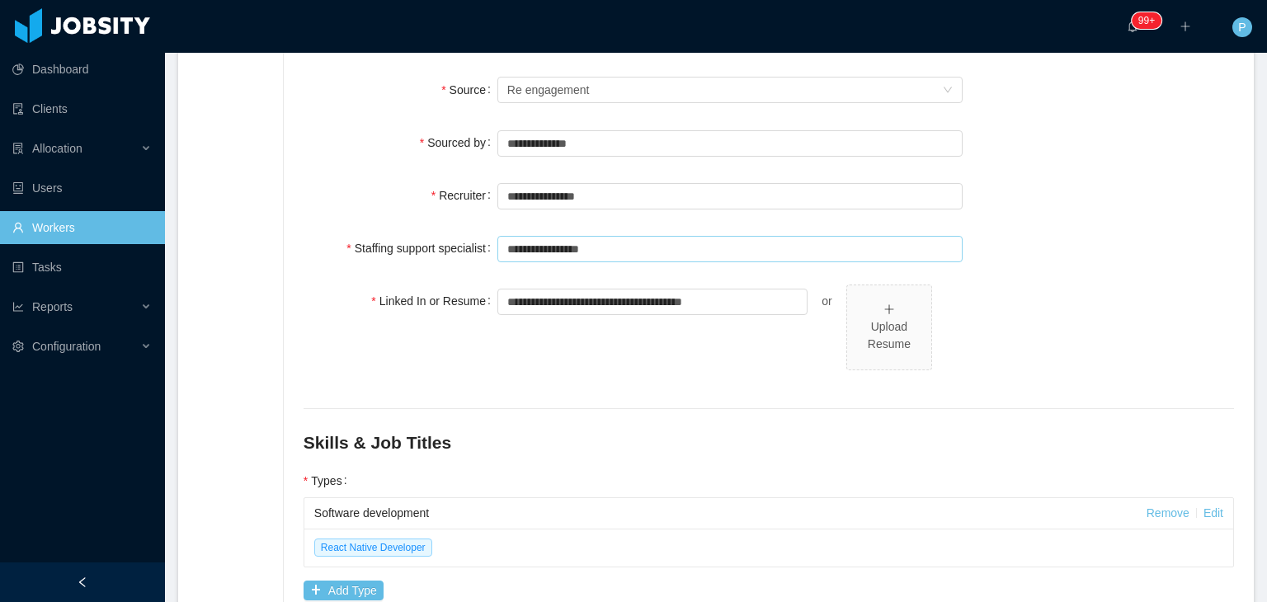
type input "**********"
click at [1165, 233] on div "**********" at bounding box center [769, 248] width 930 height 33
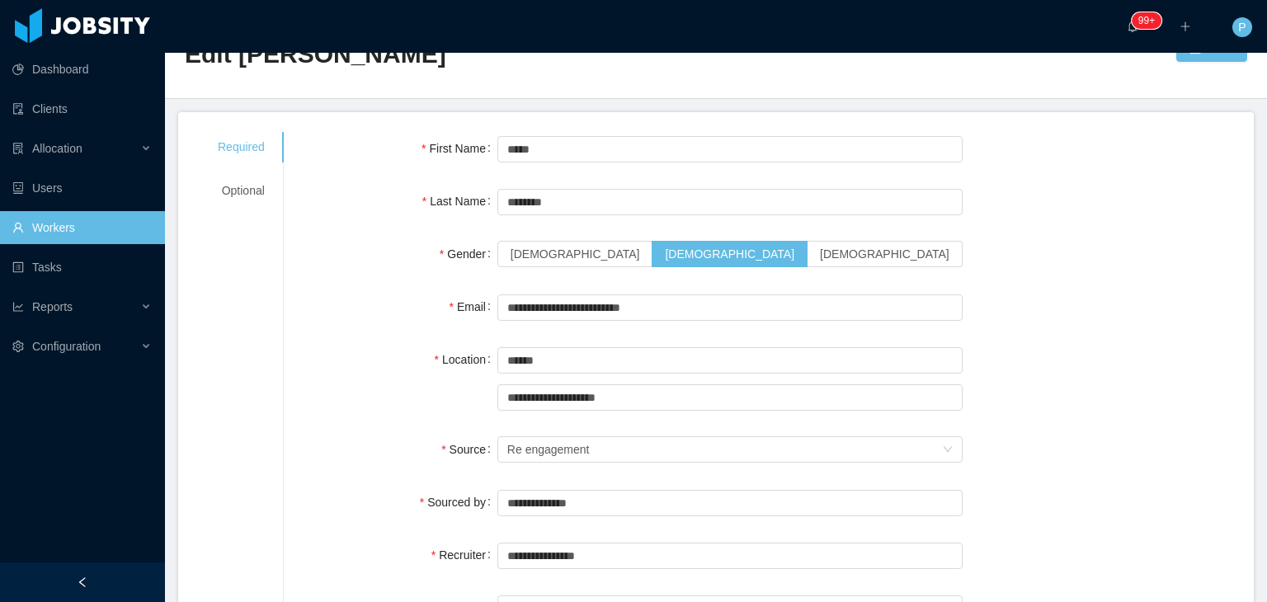
scroll to position [0, 0]
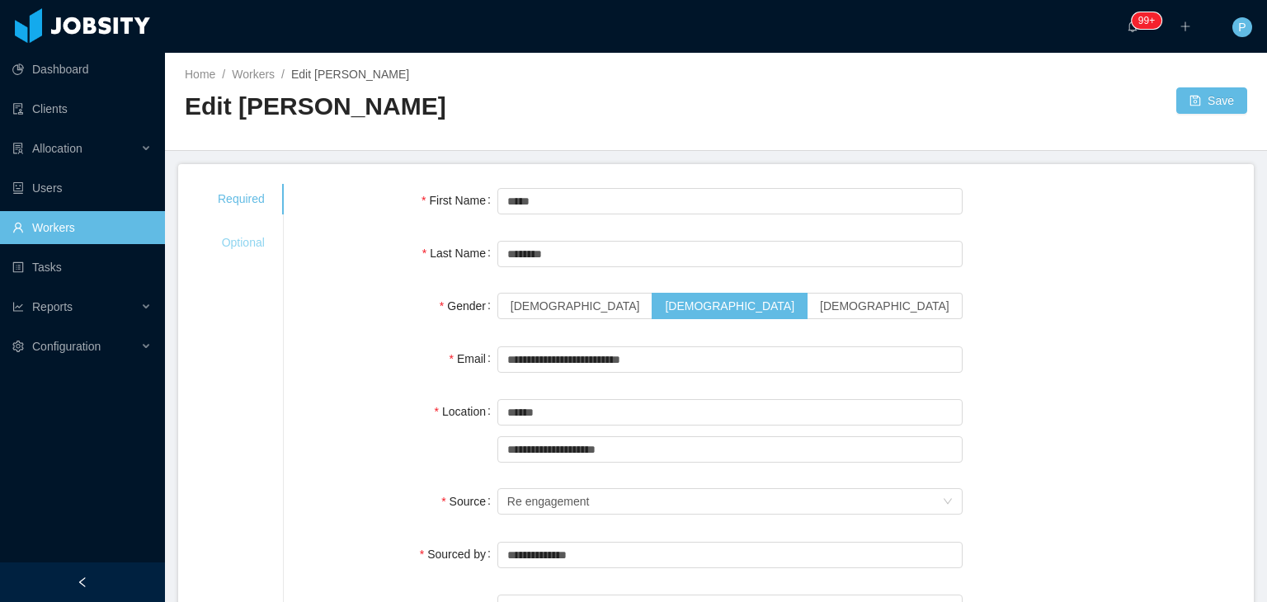
click at [242, 232] on div "Optional" at bounding box center [241, 243] width 87 height 31
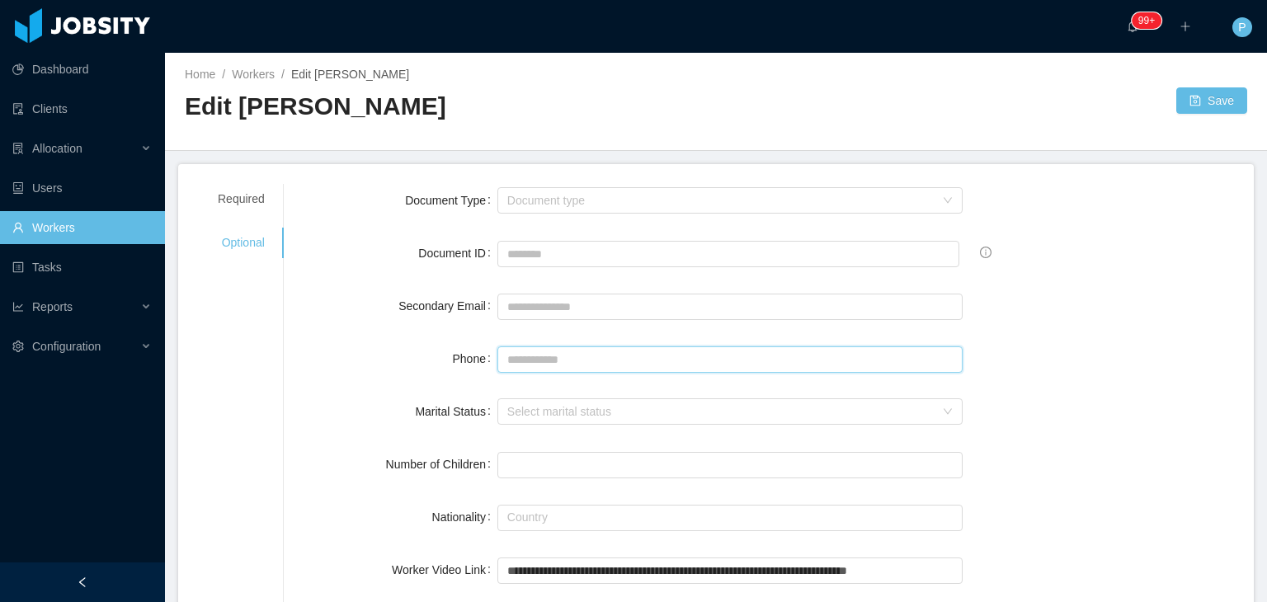
click at [517, 356] on input "Phone" at bounding box center [729, 359] width 465 height 26
paste input "**********"
type input "**********"
click at [1193, 87] on button "Save" at bounding box center [1211, 100] width 71 height 26
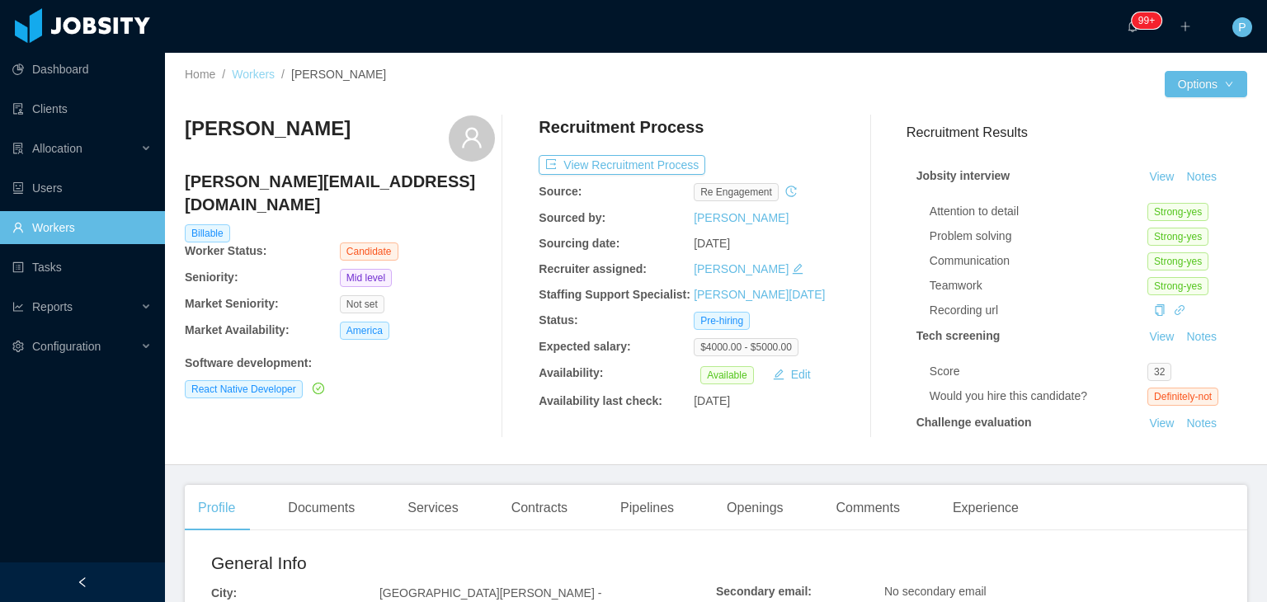
click at [266, 70] on link "Workers" at bounding box center [253, 74] width 43 height 13
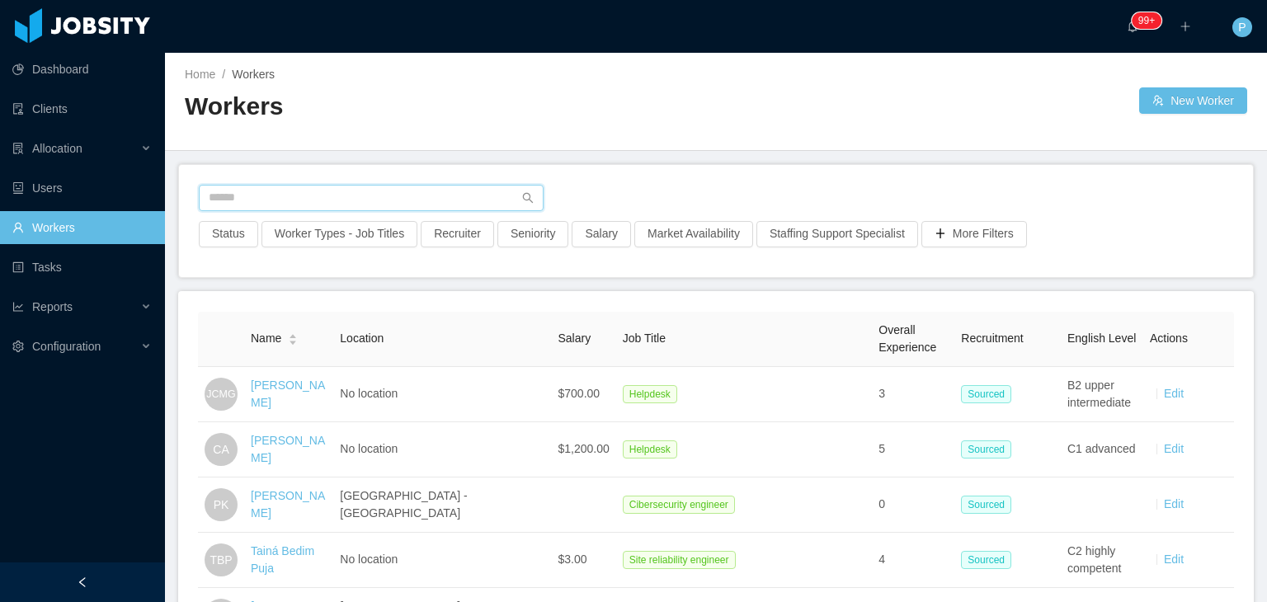
click at [295, 195] on input "text" at bounding box center [371, 198] width 345 height 26
paste input "**********"
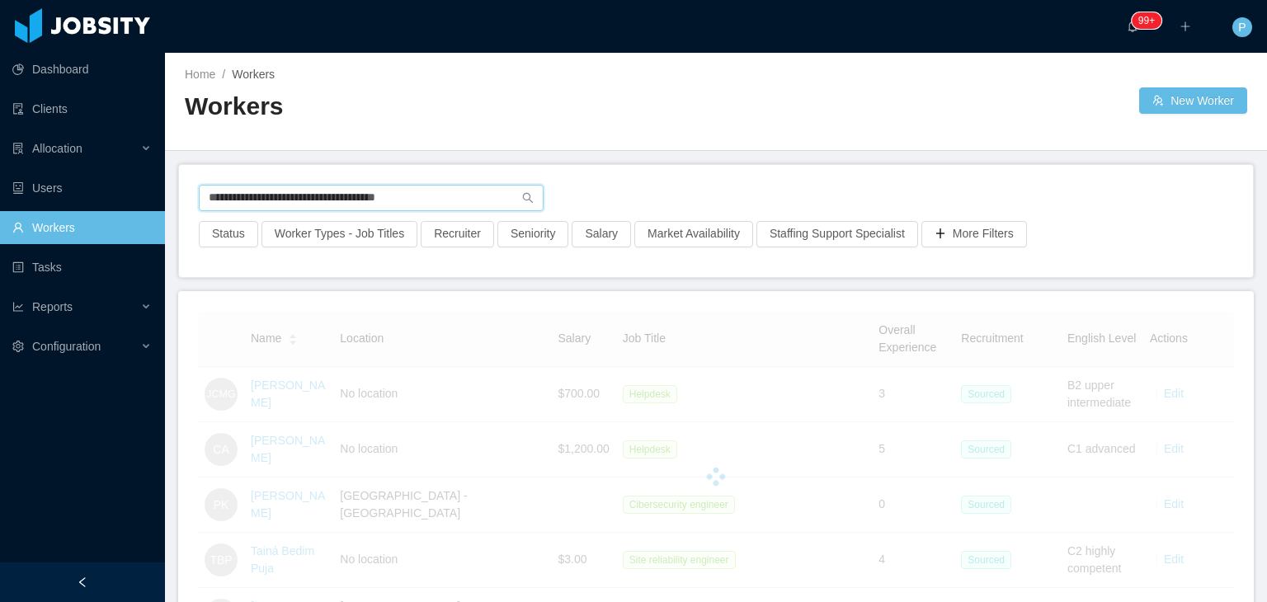
type input "**********"
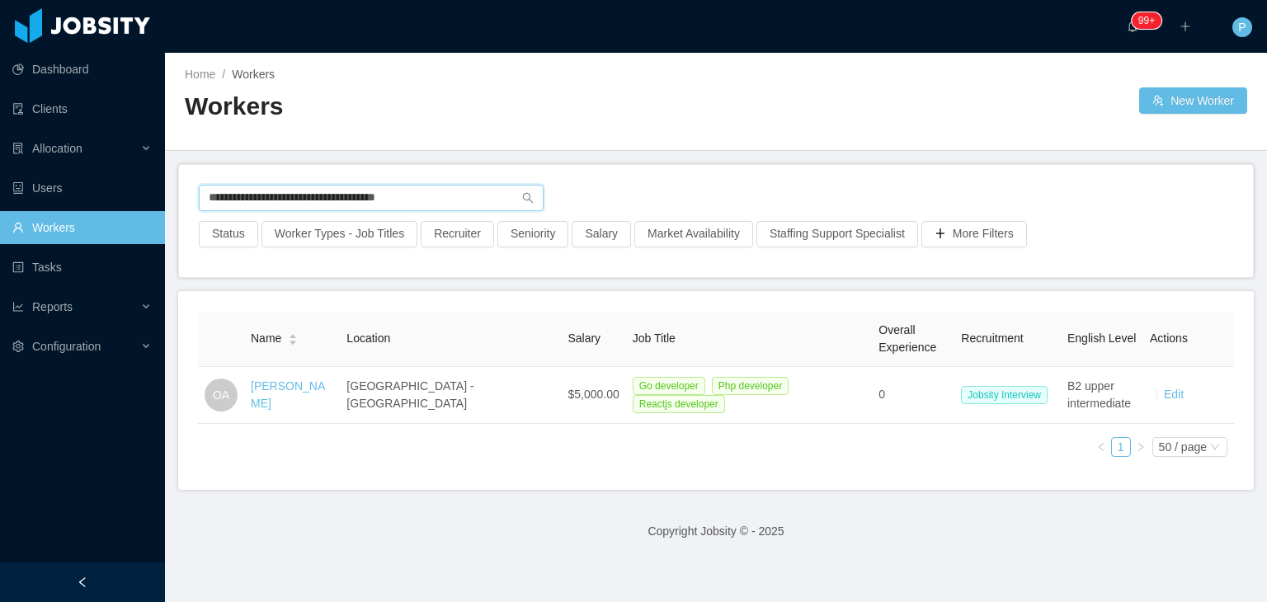
click at [441, 194] on input "**********" at bounding box center [371, 198] width 345 height 26
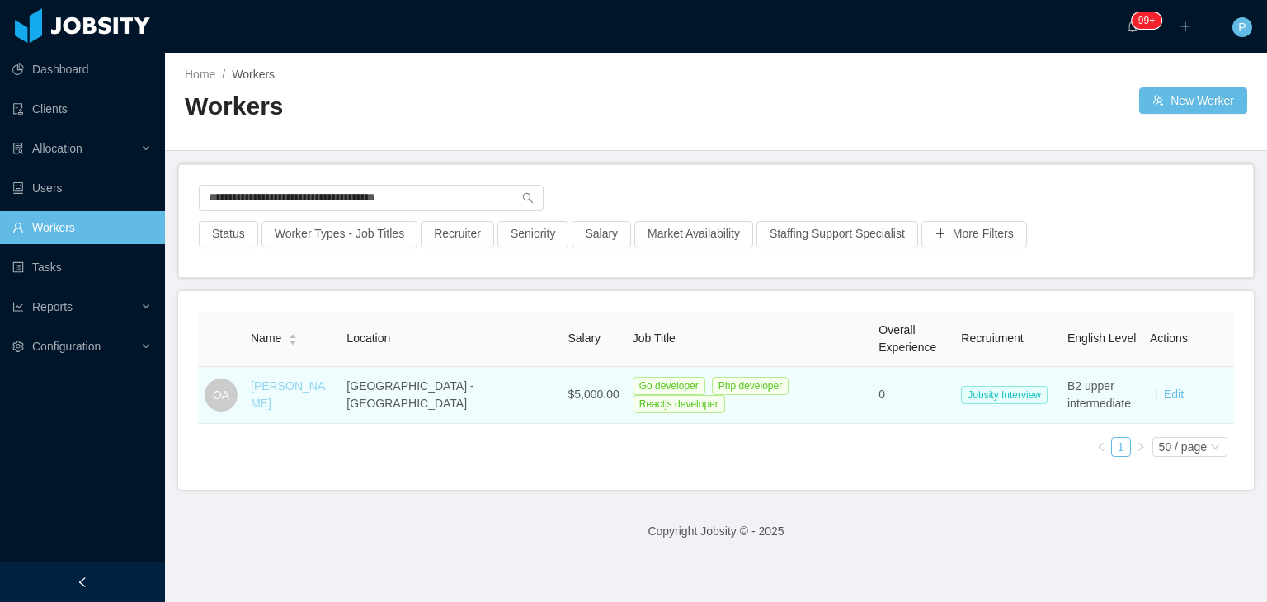
click at [297, 391] on link "[PERSON_NAME]" at bounding box center [288, 394] width 74 height 31
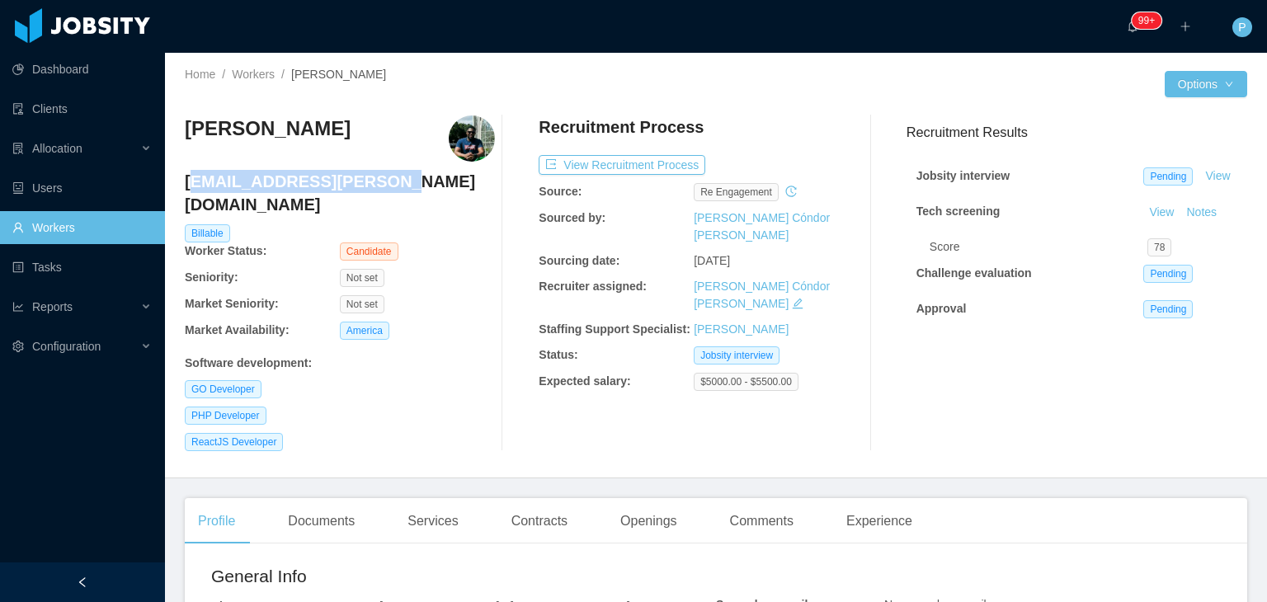
drag, startPoint x: 389, startPoint y: 179, endPoint x: 190, endPoint y: 181, distance: 199.6
click at [190, 181] on h4 "[EMAIL_ADDRESS][PERSON_NAME][DOMAIN_NAME]" at bounding box center [340, 193] width 310 height 46
drag, startPoint x: 188, startPoint y: 182, endPoint x: 373, endPoint y: 184, distance: 184.8
click at [373, 184] on h4 "[EMAIL_ADDRESS][PERSON_NAME][DOMAIN_NAME]" at bounding box center [340, 193] width 310 height 46
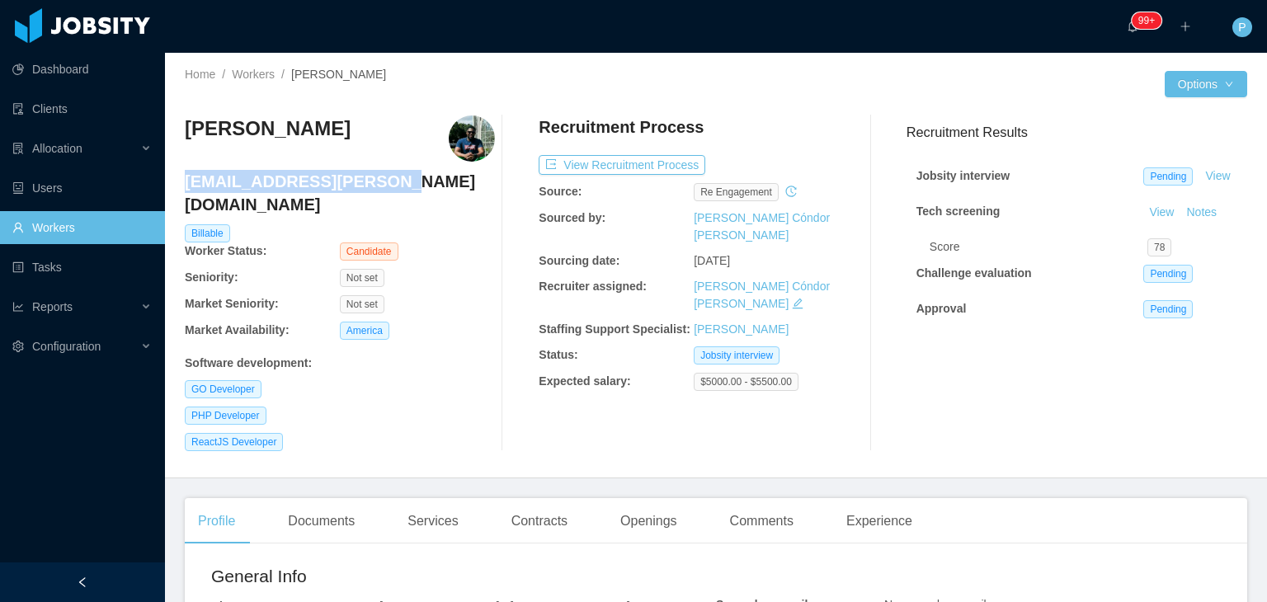
copy h4 "[EMAIL_ADDRESS][PERSON_NAME][DOMAIN_NAME]"
click at [247, 68] on link "Workers" at bounding box center [253, 74] width 43 height 13
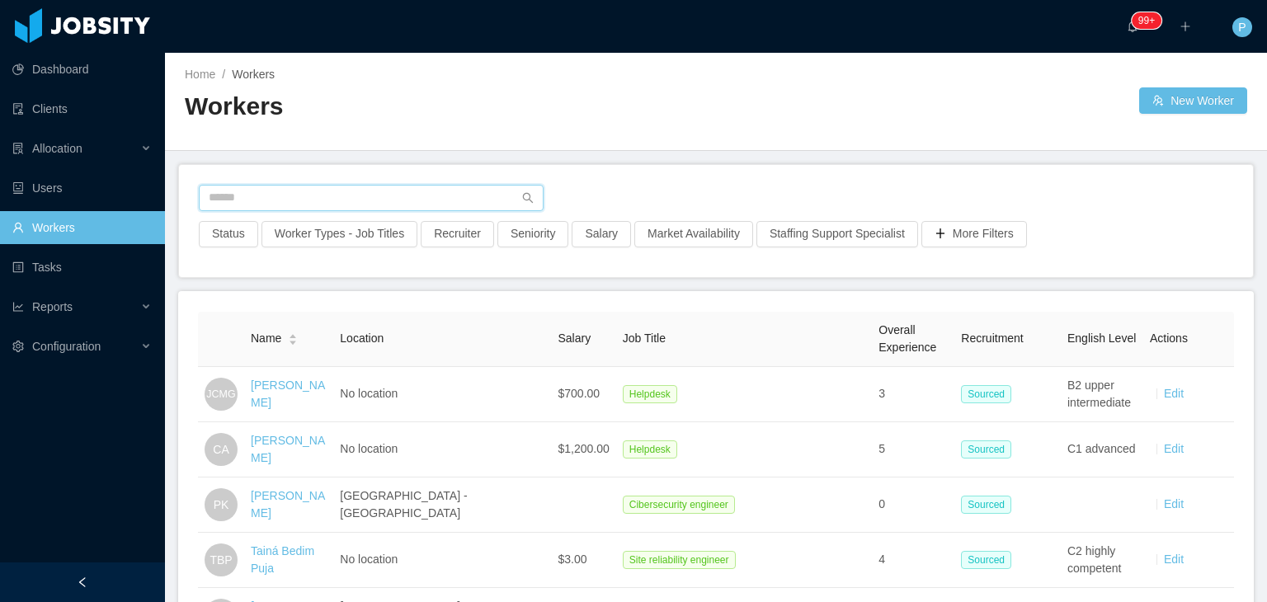
click at [442, 192] on input "text" at bounding box center [371, 198] width 345 height 26
paste input "**********"
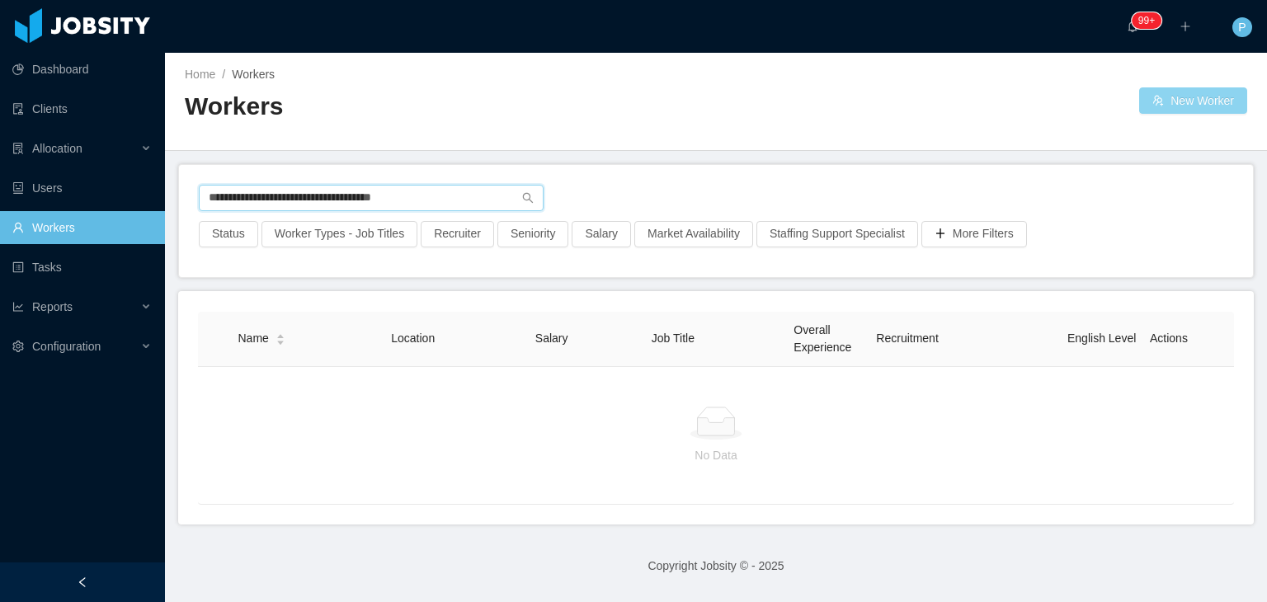
type input "**********"
click at [1181, 104] on button "New Worker" at bounding box center [1193, 100] width 108 height 26
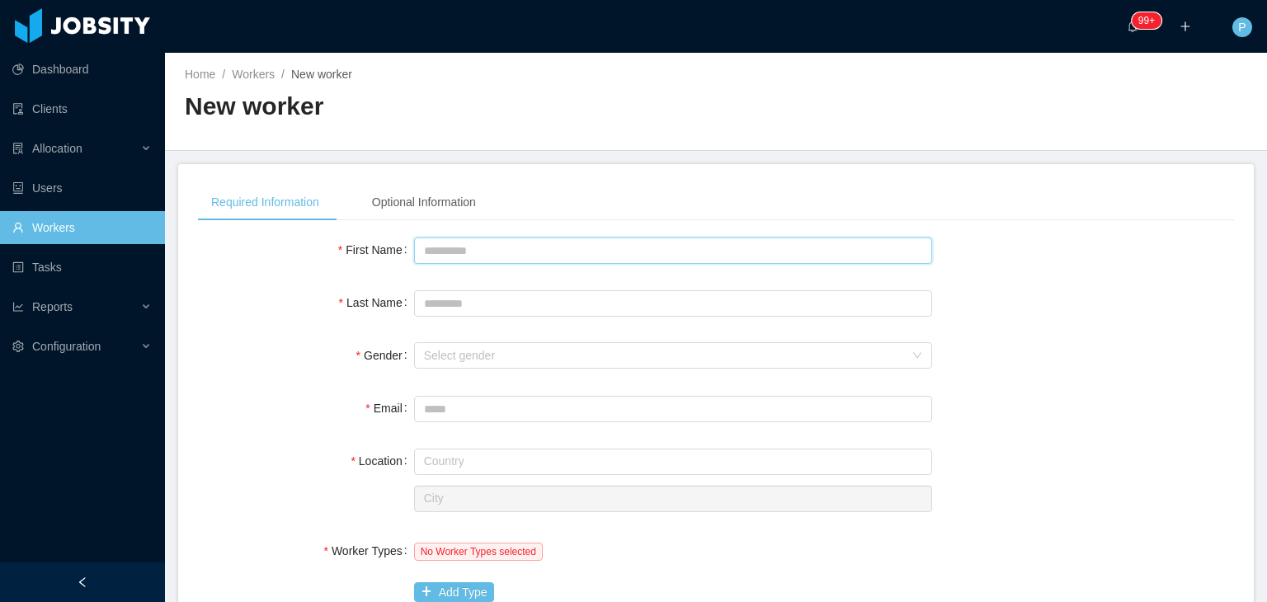
click at [616, 257] on input "First Name" at bounding box center [673, 251] width 518 height 26
type input "*****"
click at [453, 350] on div "Select gender" at bounding box center [664, 355] width 480 height 16
type input "********"
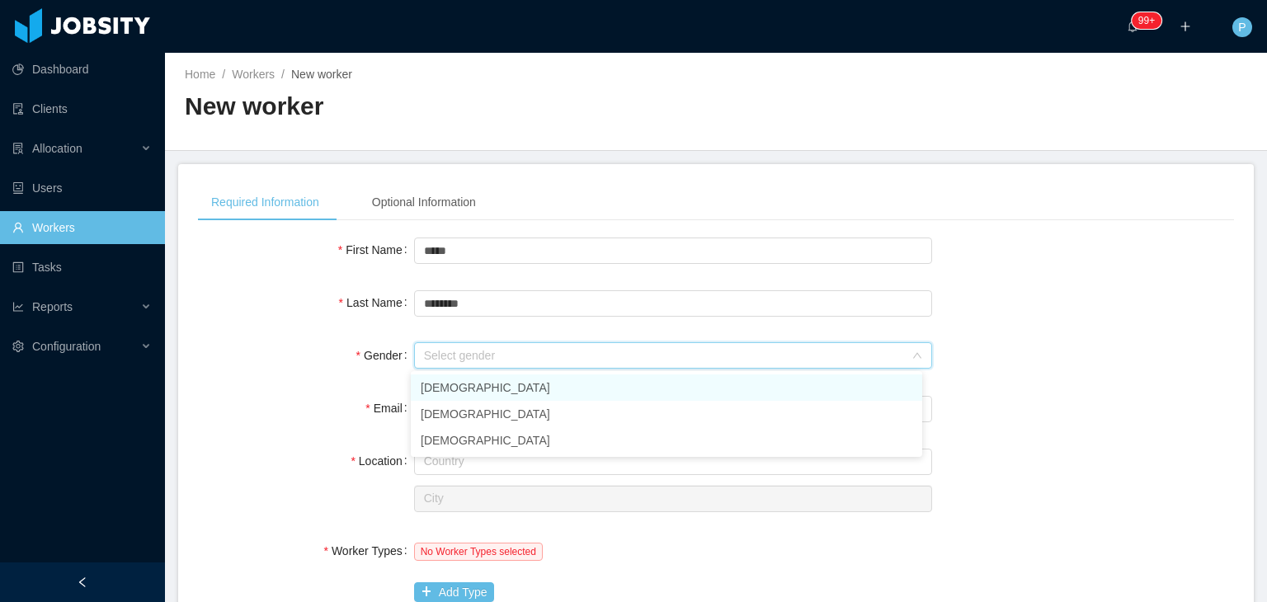
click at [462, 390] on li "[DEMOGRAPHIC_DATA]" at bounding box center [666, 387] width 511 height 26
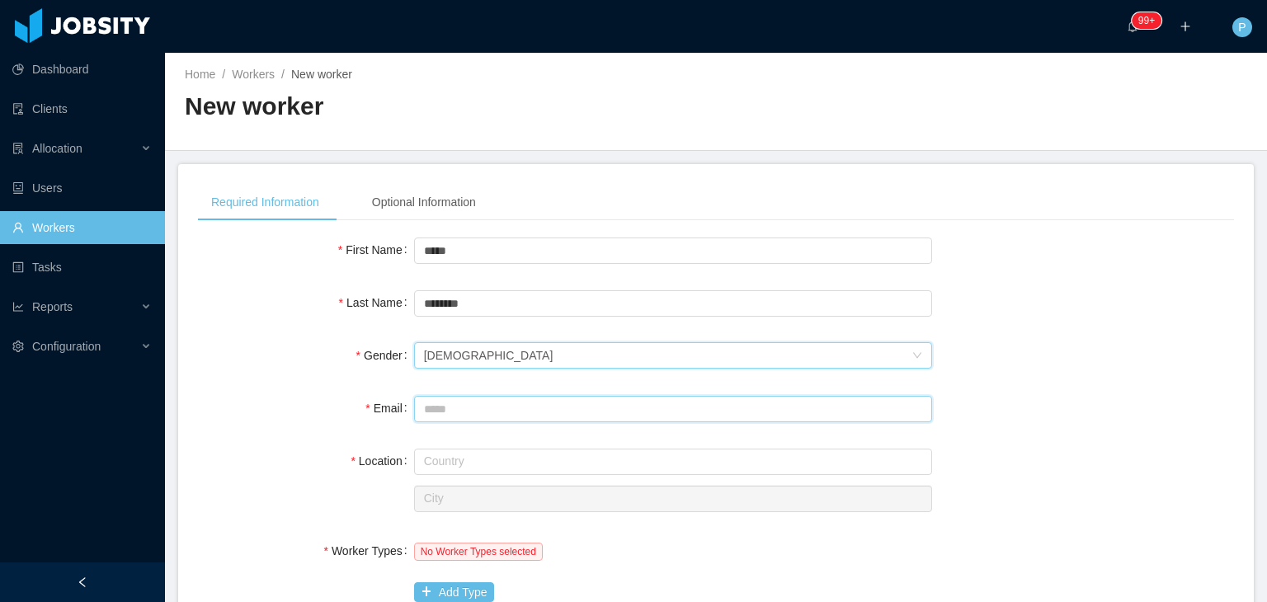
click at [465, 407] on input "Email" at bounding box center [673, 409] width 518 height 26
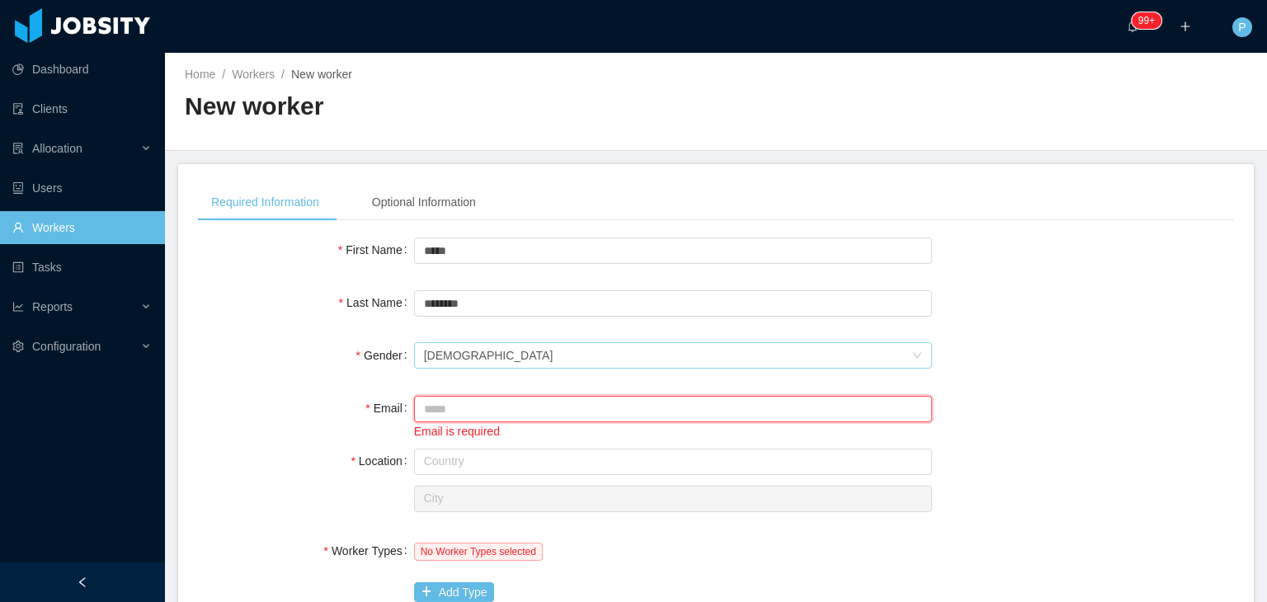
paste input "**********"
type input "**********"
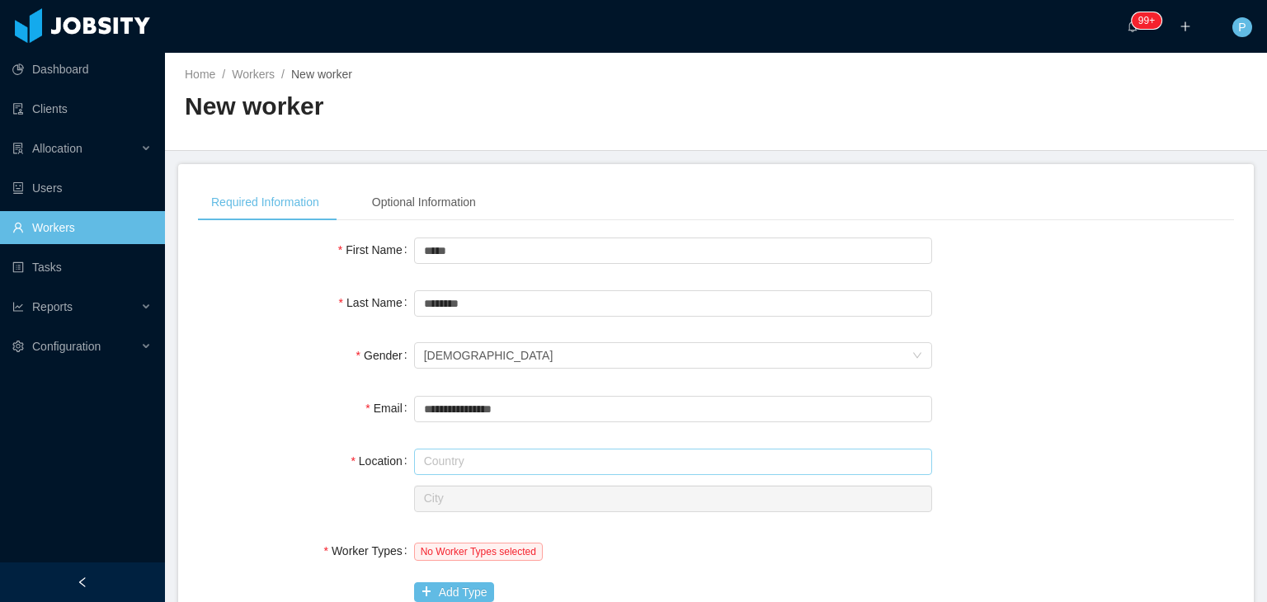
click at [558, 450] on input "text" at bounding box center [673, 462] width 518 height 26
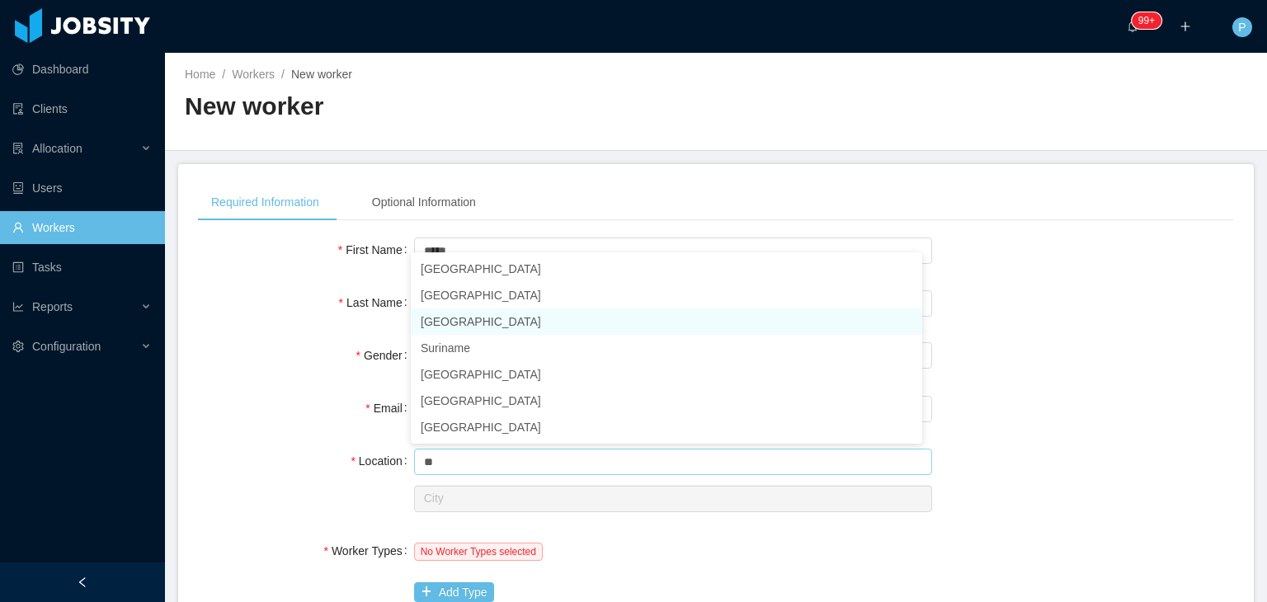
click at [441, 326] on li "[GEOGRAPHIC_DATA]" at bounding box center [666, 321] width 511 height 26
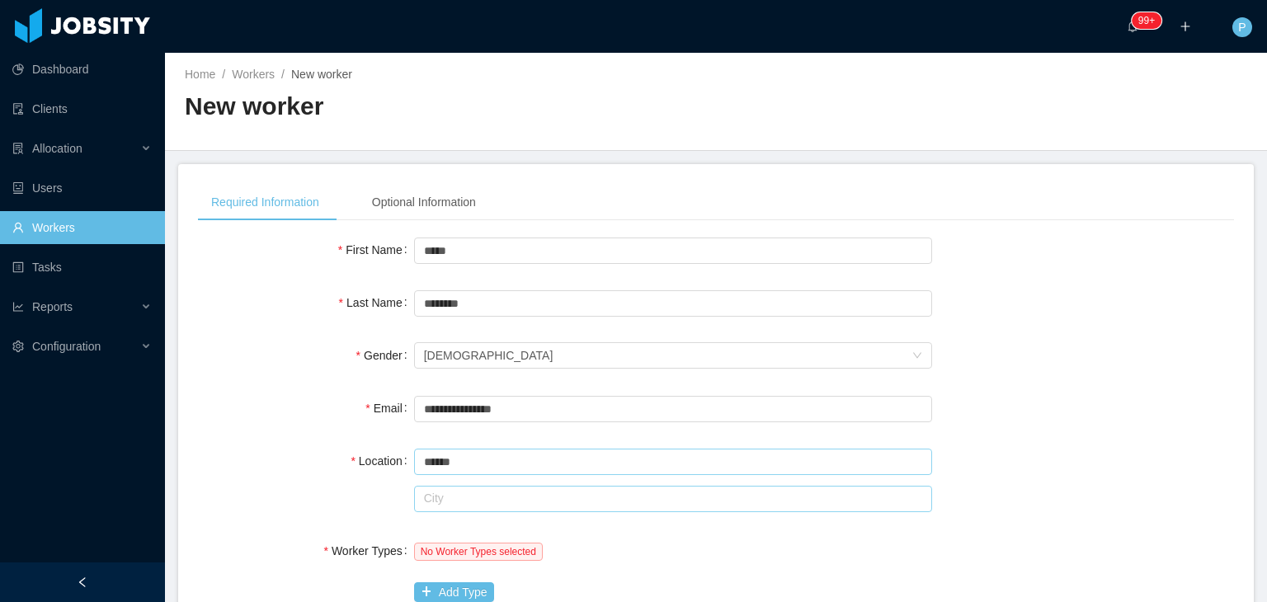
type input "******"
click at [473, 499] on input "text" at bounding box center [673, 499] width 518 height 26
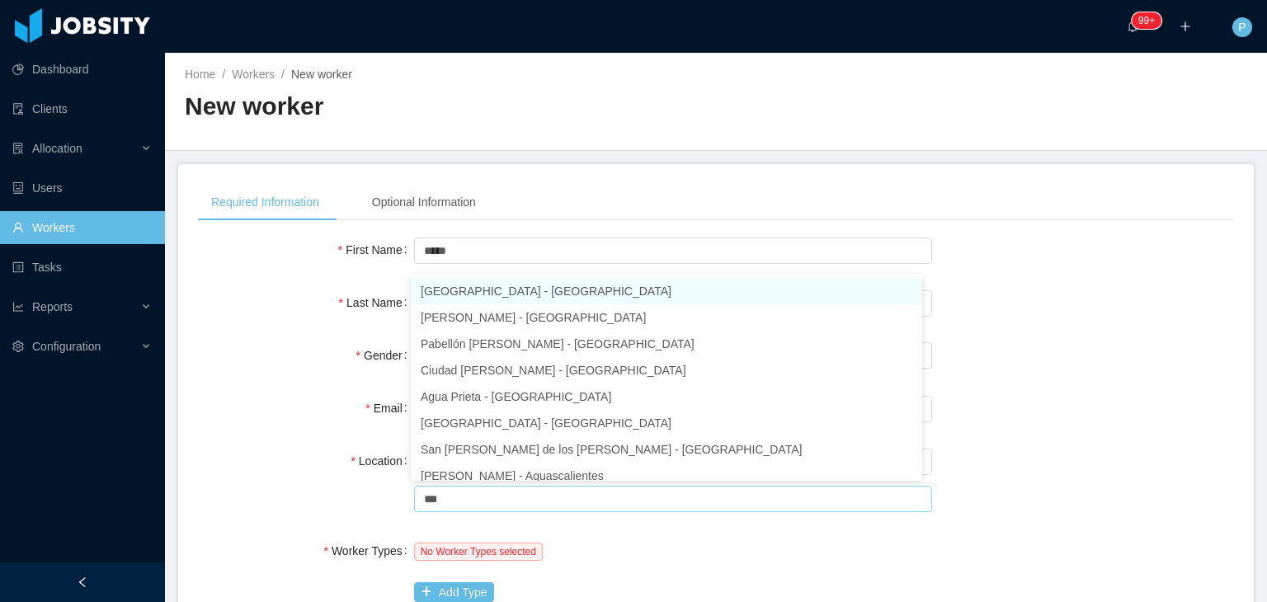
click at [534, 294] on li "[GEOGRAPHIC_DATA] - [GEOGRAPHIC_DATA]" at bounding box center [666, 291] width 511 height 26
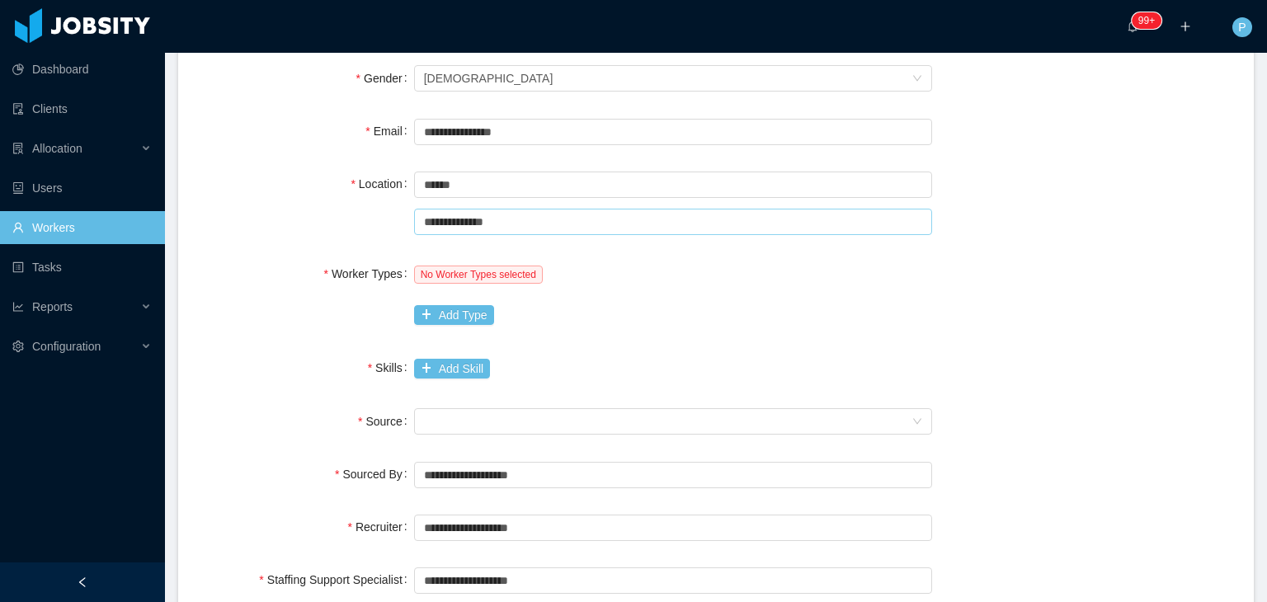
scroll to position [320, 0]
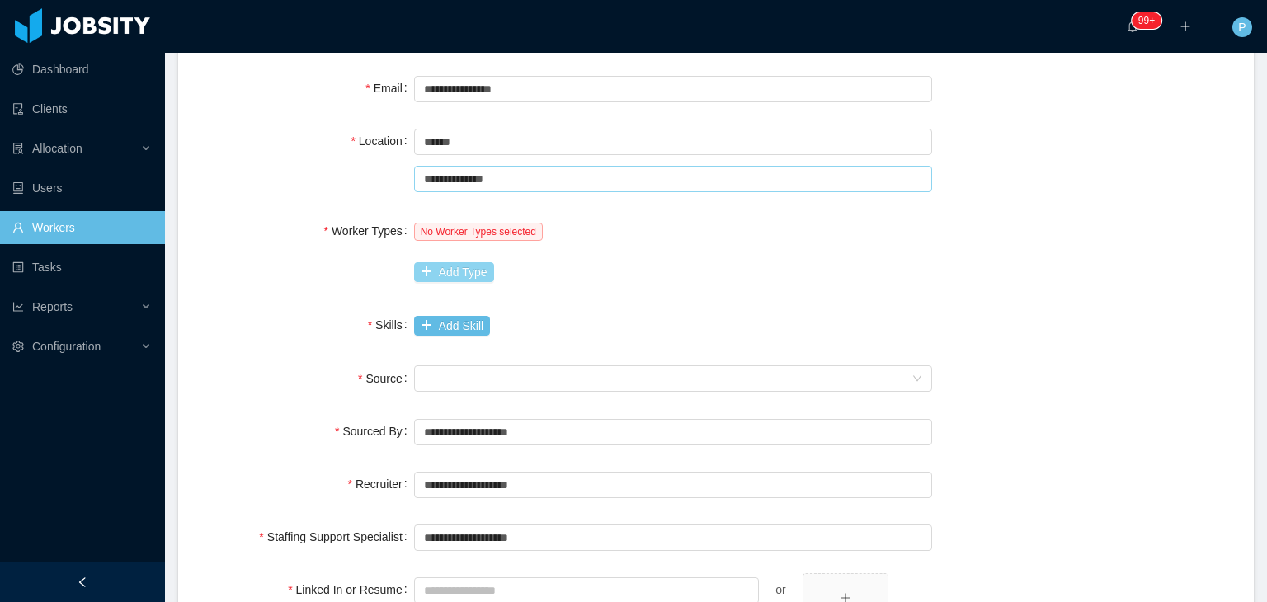
type input "**********"
click at [462, 276] on button "Add Type" at bounding box center [454, 272] width 80 height 20
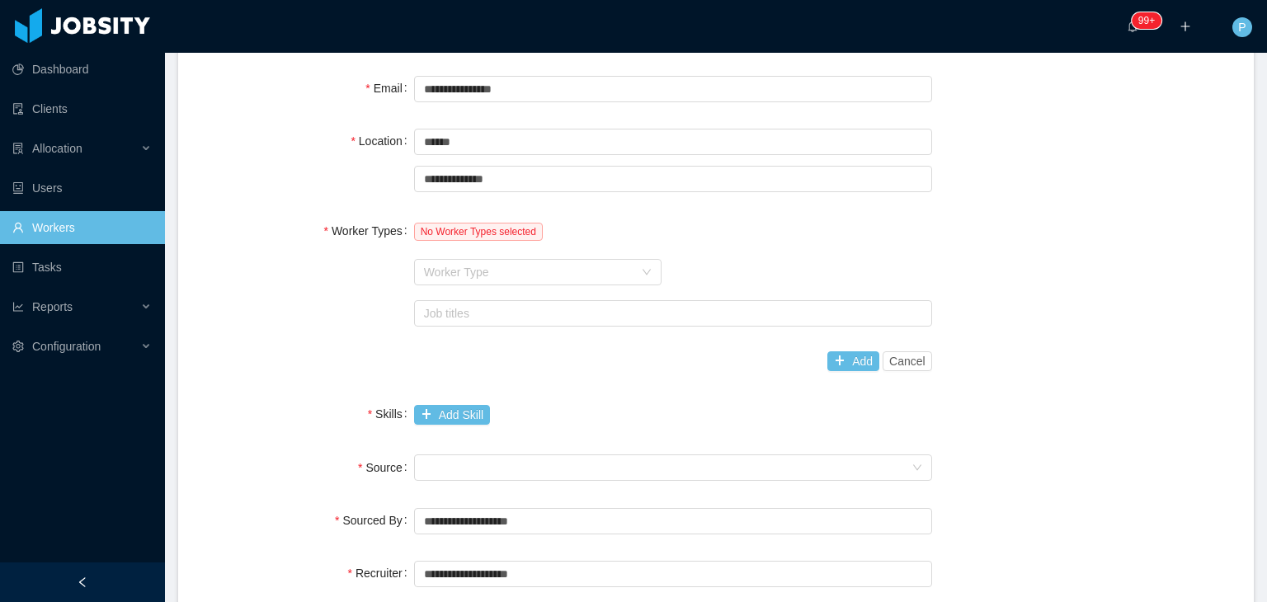
click at [462, 276] on div "Worker Type" at bounding box center [528, 272] width 209 height 16
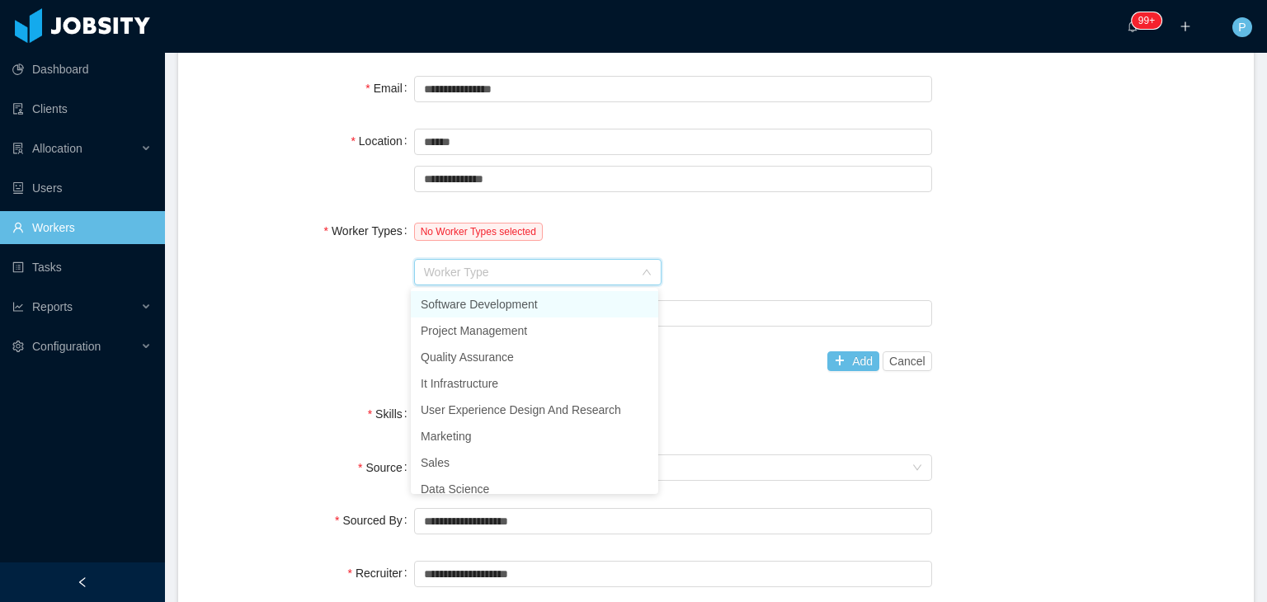
click at [472, 302] on li "Software Development" at bounding box center [534, 304] width 247 height 26
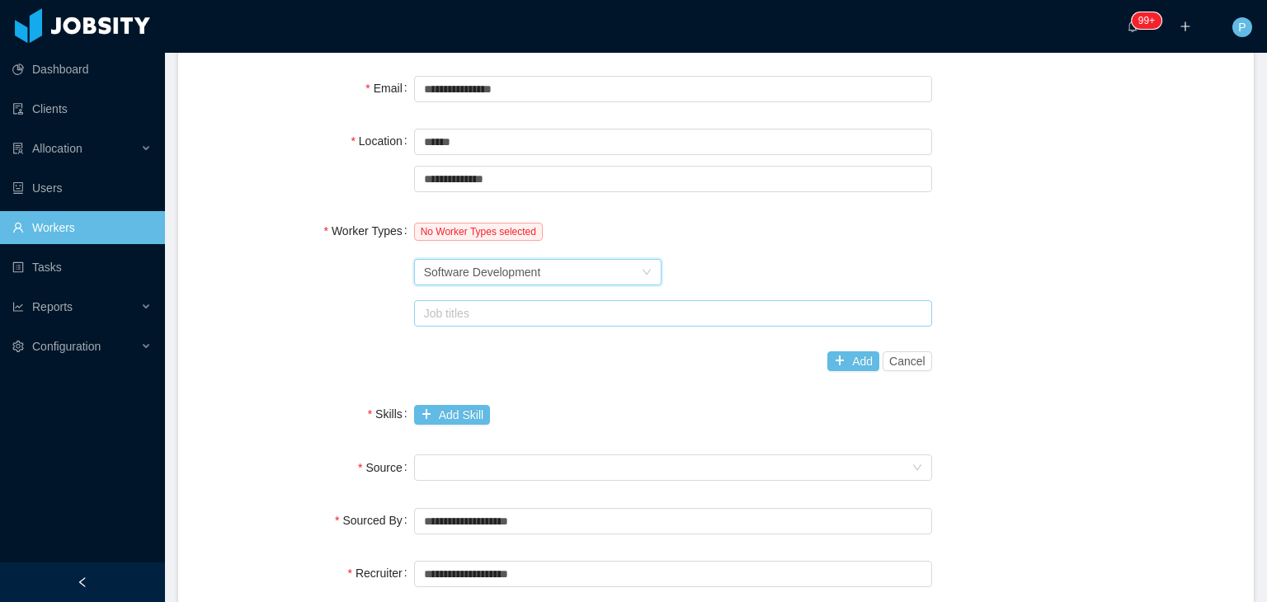
click at [479, 316] on div "Job titles" at bounding box center [669, 313] width 491 height 16
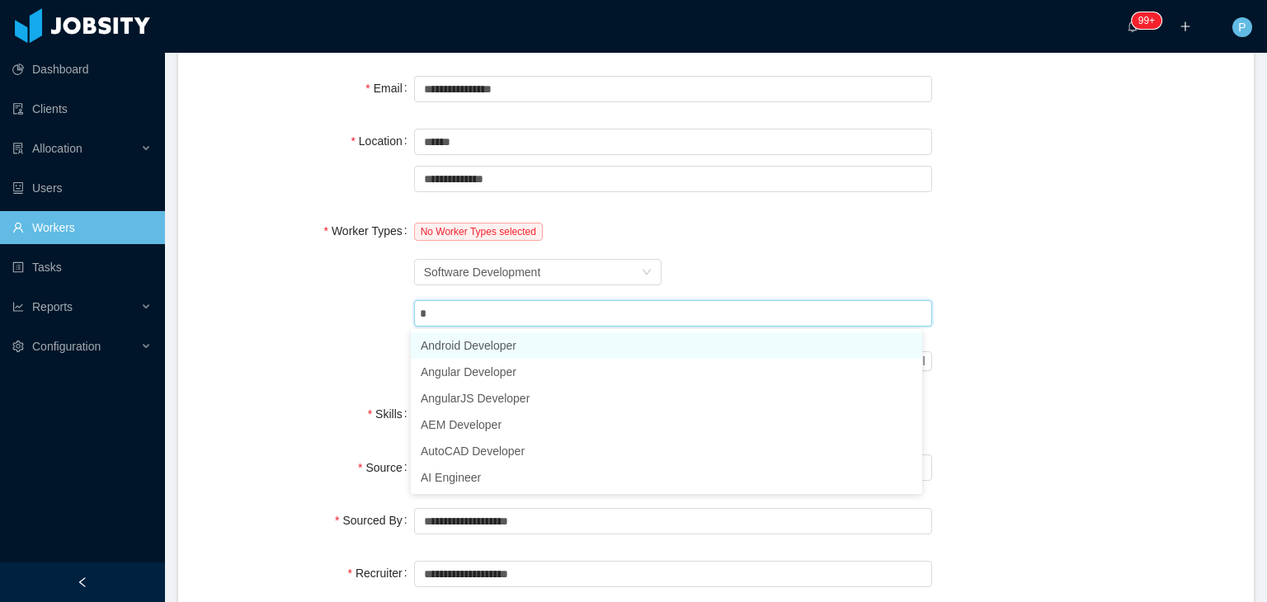
type input "**"
click at [505, 344] on li "AEM Developer" at bounding box center [666, 345] width 511 height 26
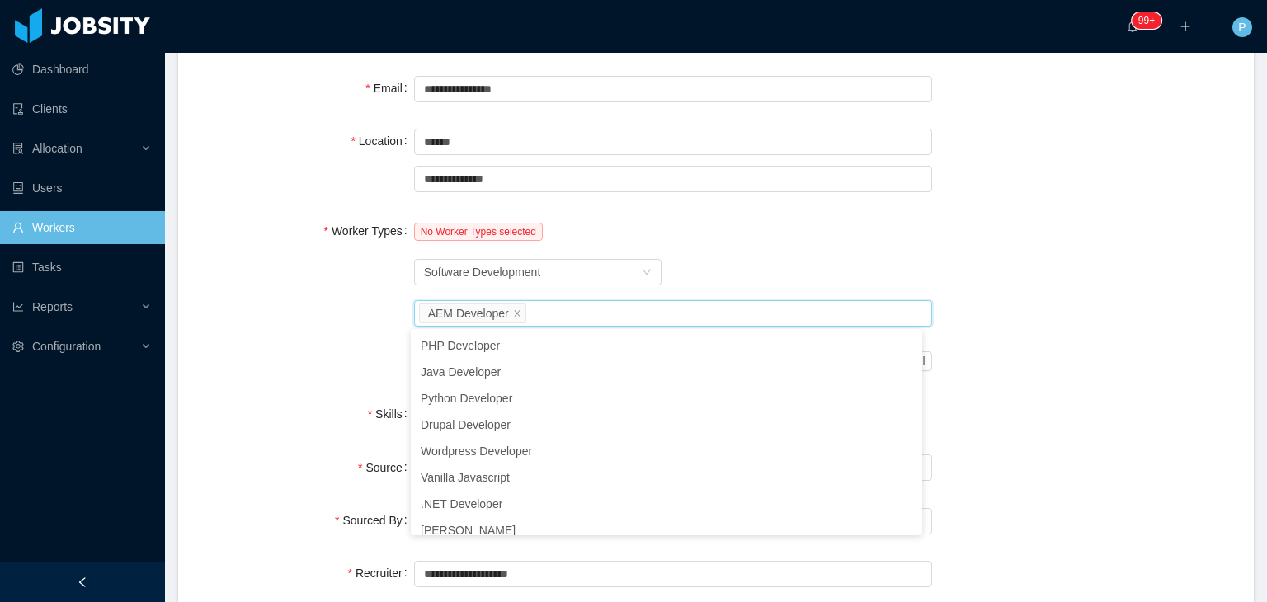
click at [753, 254] on div "No Worker Types selected Worker Type Software Development Job titles AEM Develo…" at bounding box center [673, 295] width 518 height 163
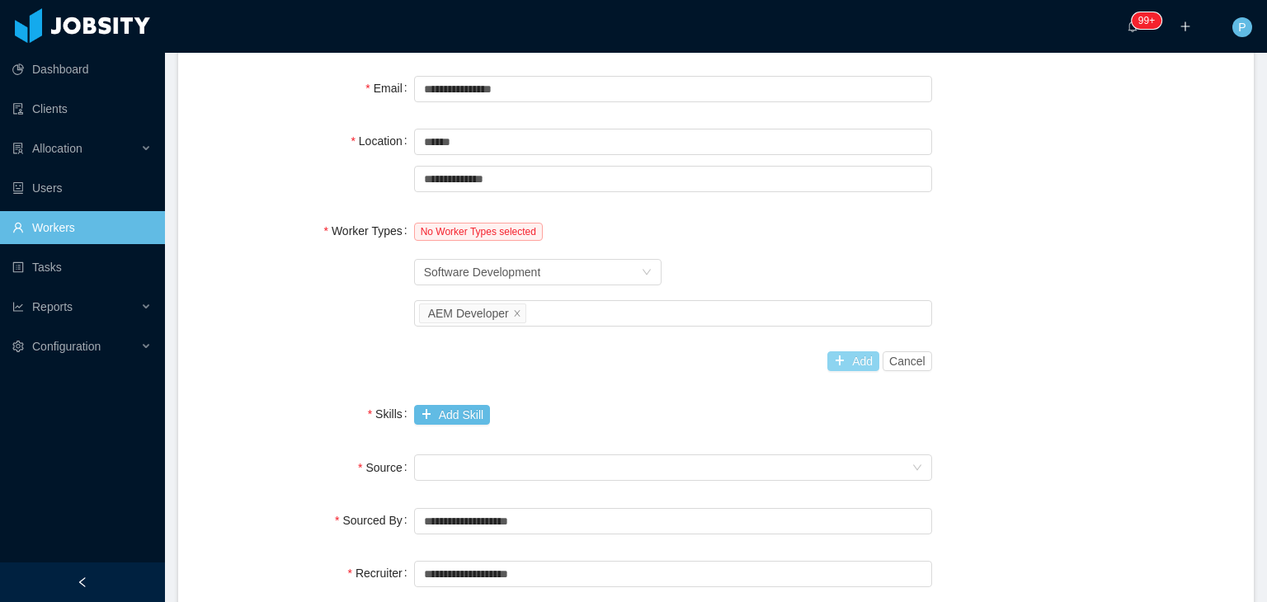
click at [836, 354] on button "Add" at bounding box center [853, 361] width 52 height 20
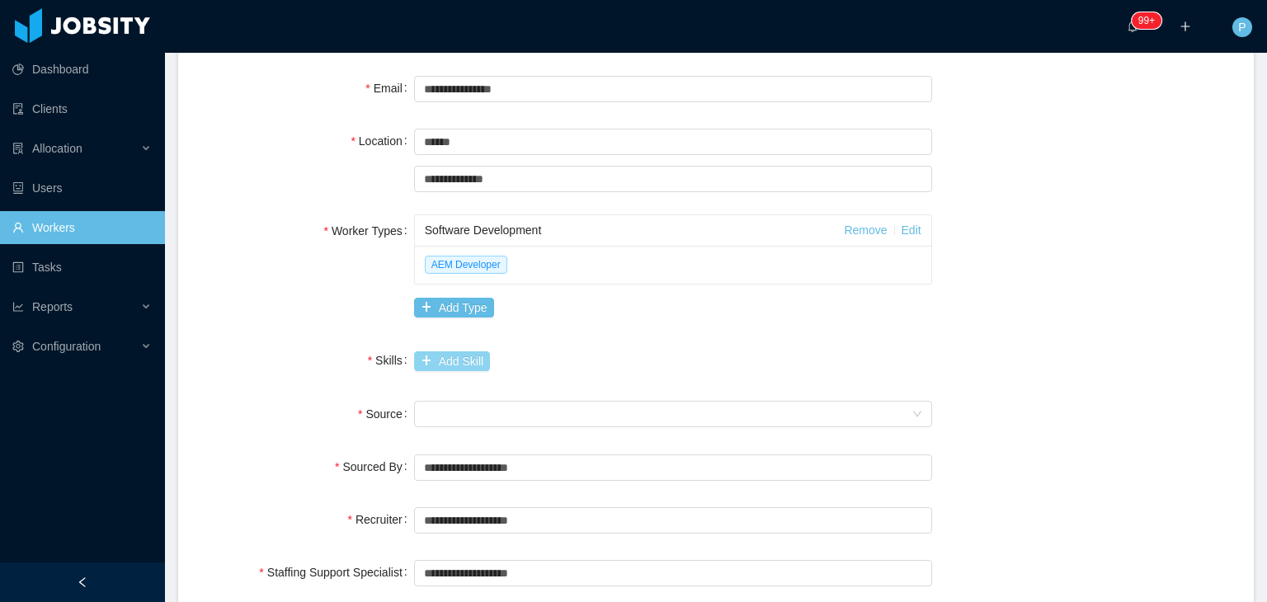
click at [452, 357] on button "Add Skill" at bounding box center [452, 361] width 76 height 20
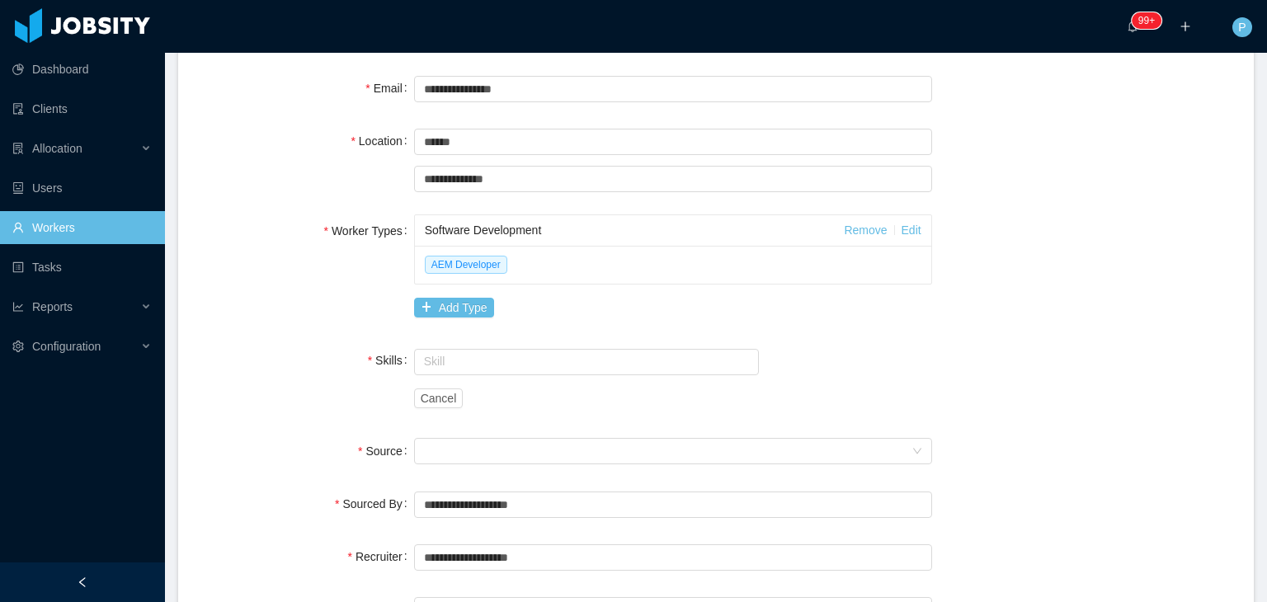
click at [452, 357] on input "text" at bounding box center [587, 362] width 346 height 26
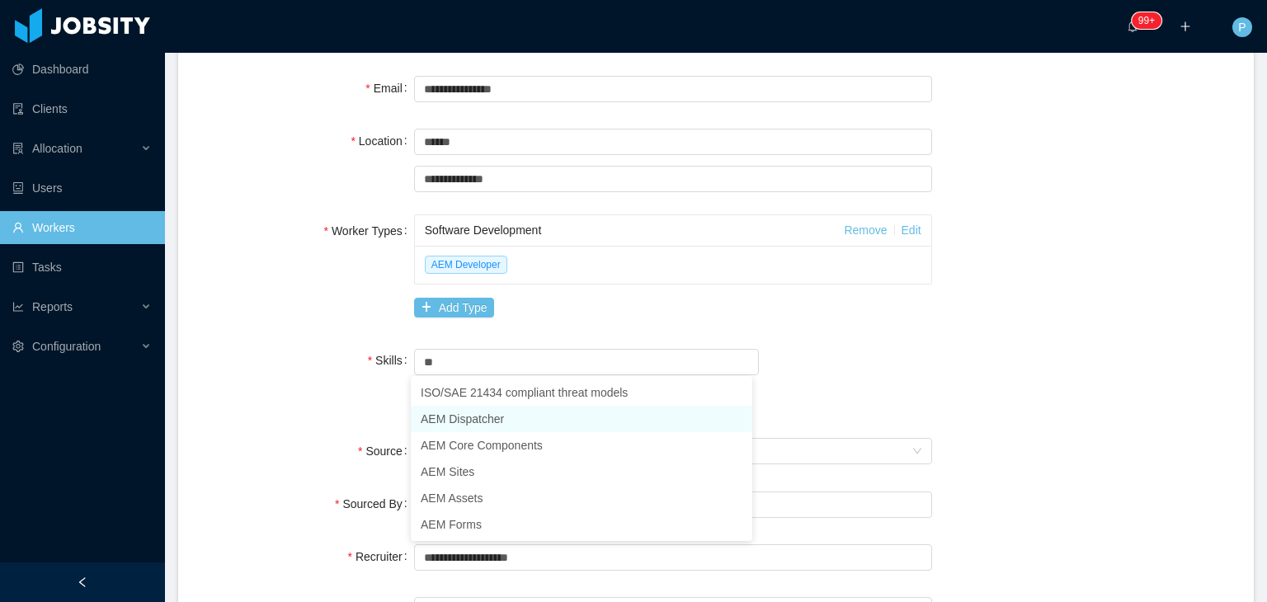
click at [488, 421] on li "AEM Dispatcher" at bounding box center [581, 419] width 341 height 26
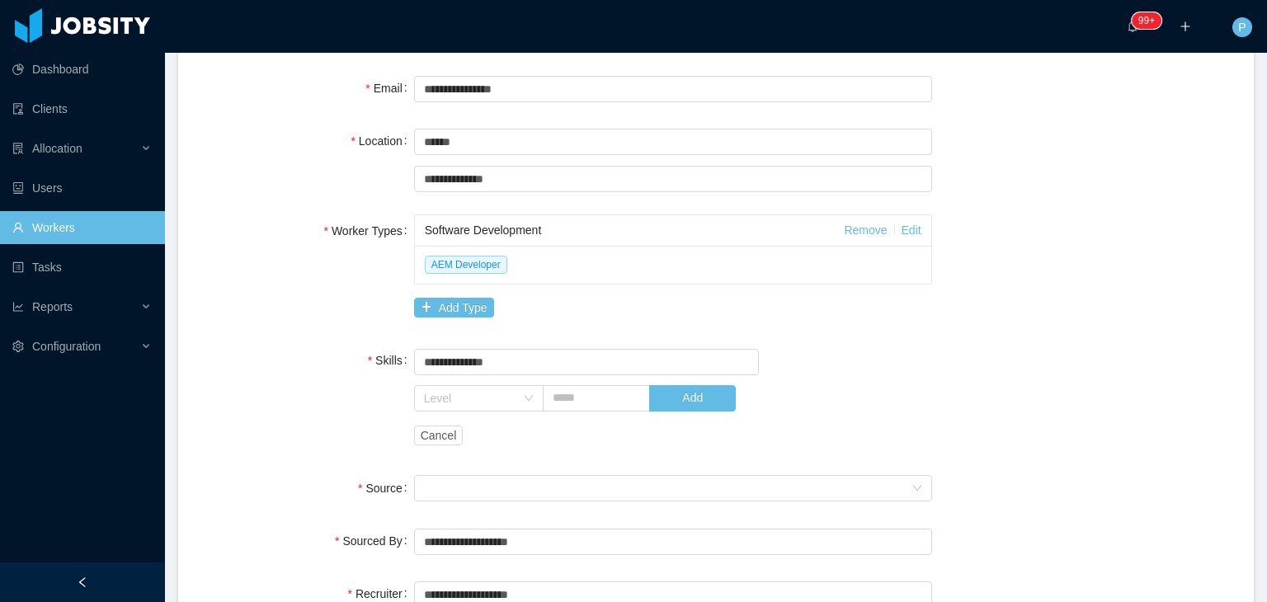
type input "**********"
click at [672, 413] on div "Level Add" at bounding box center [629, 398] width 431 height 33
click at [674, 411] on button "Add" at bounding box center [692, 398] width 87 height 26
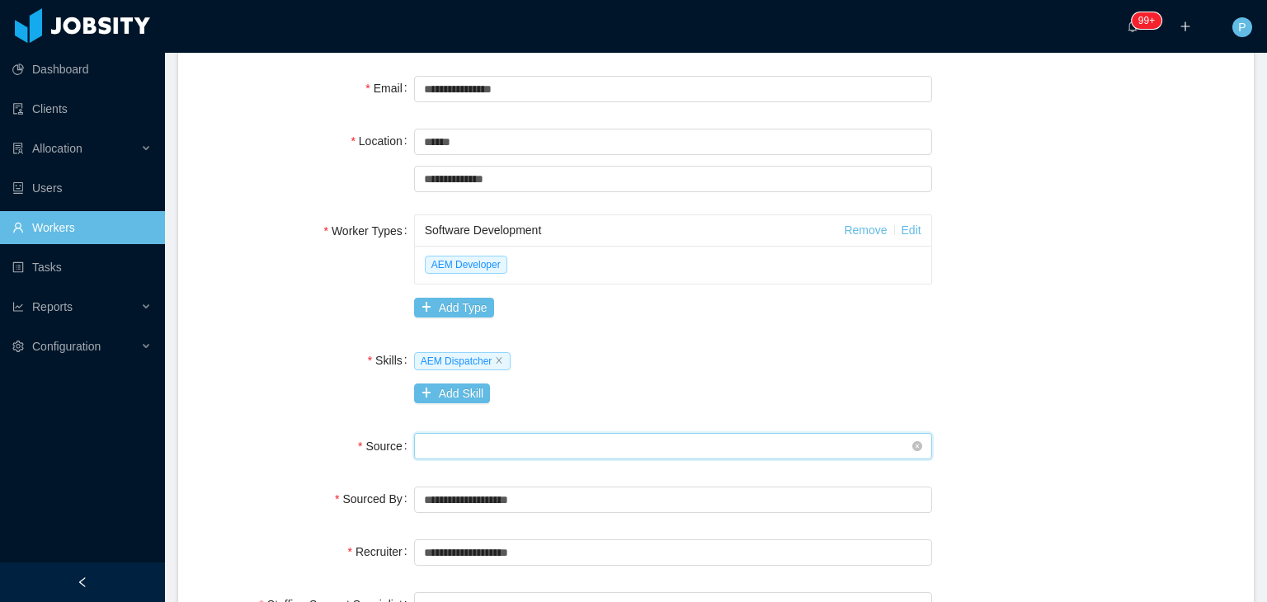
click at [603, 440] on div "Seniority" at bounding box center [667, 446] width 487 height 25
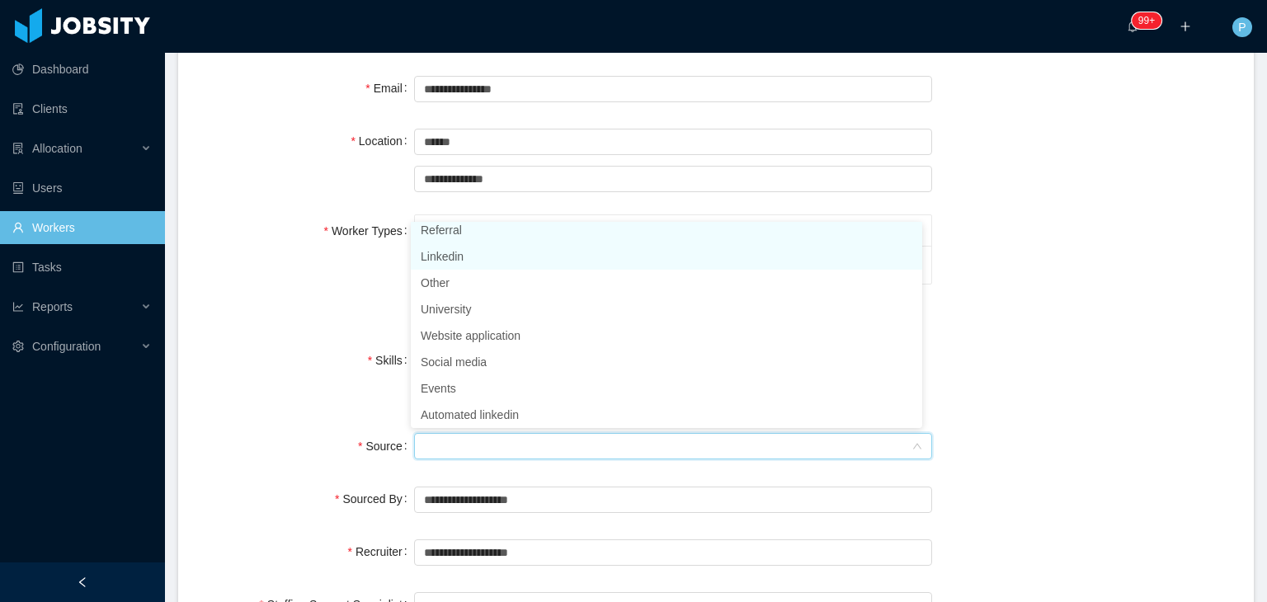
scroll to position [3, 0]
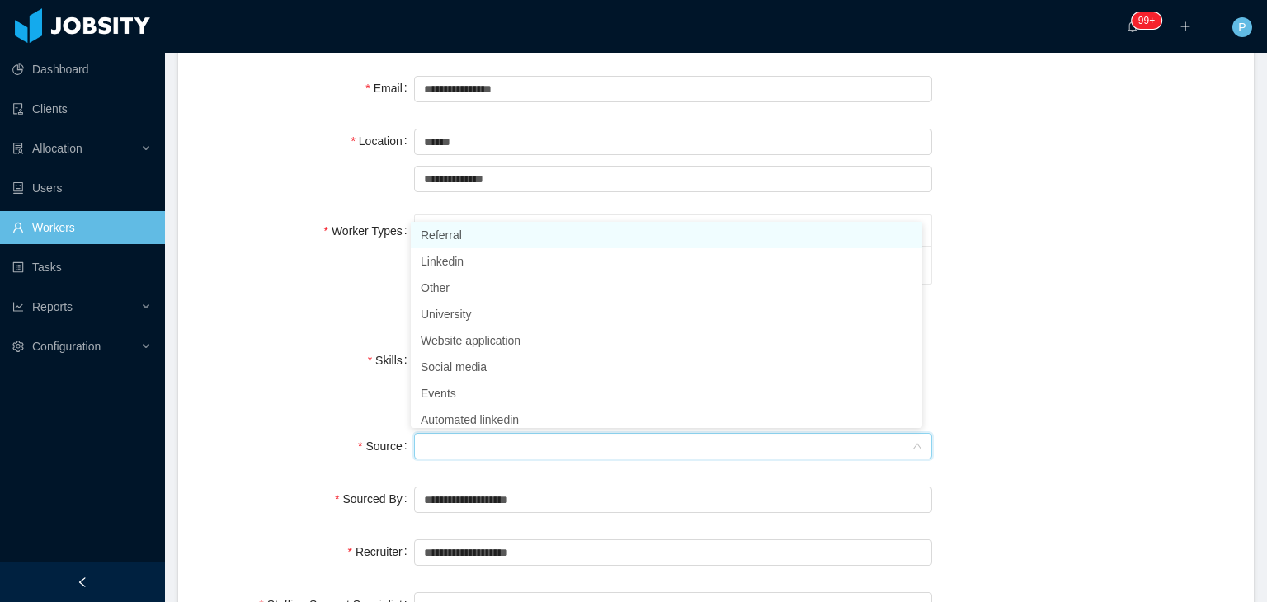
click at [462, 235] on li "Referral" at bounding box center [666, 235] width 511 height 26
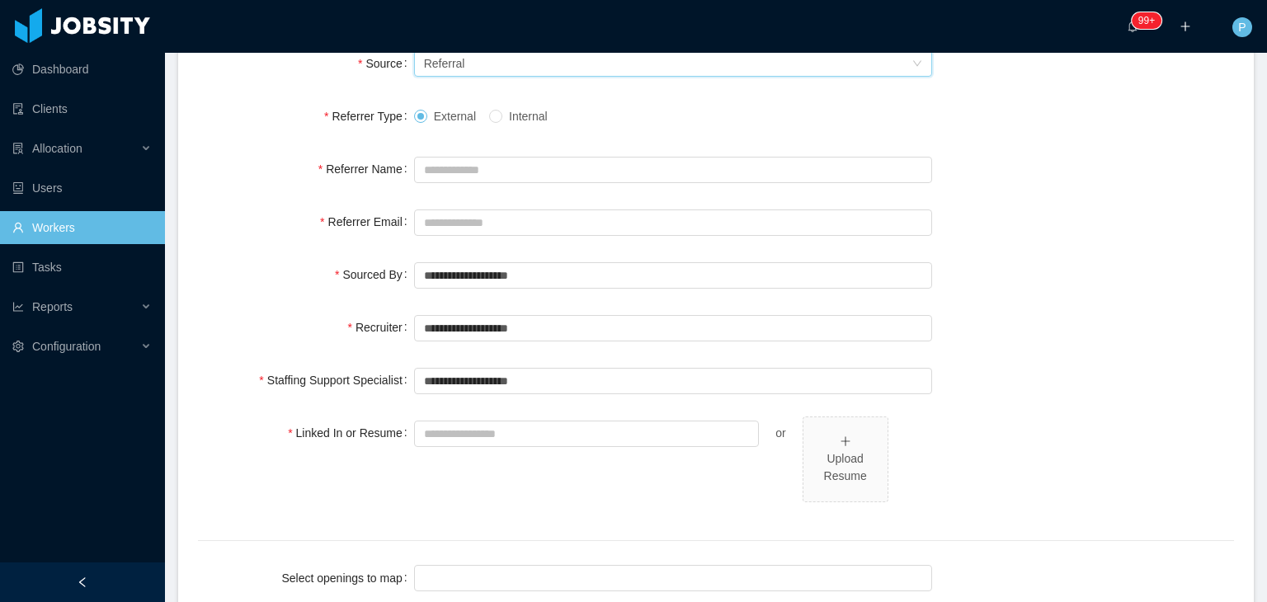
scroll to position [708, 0]
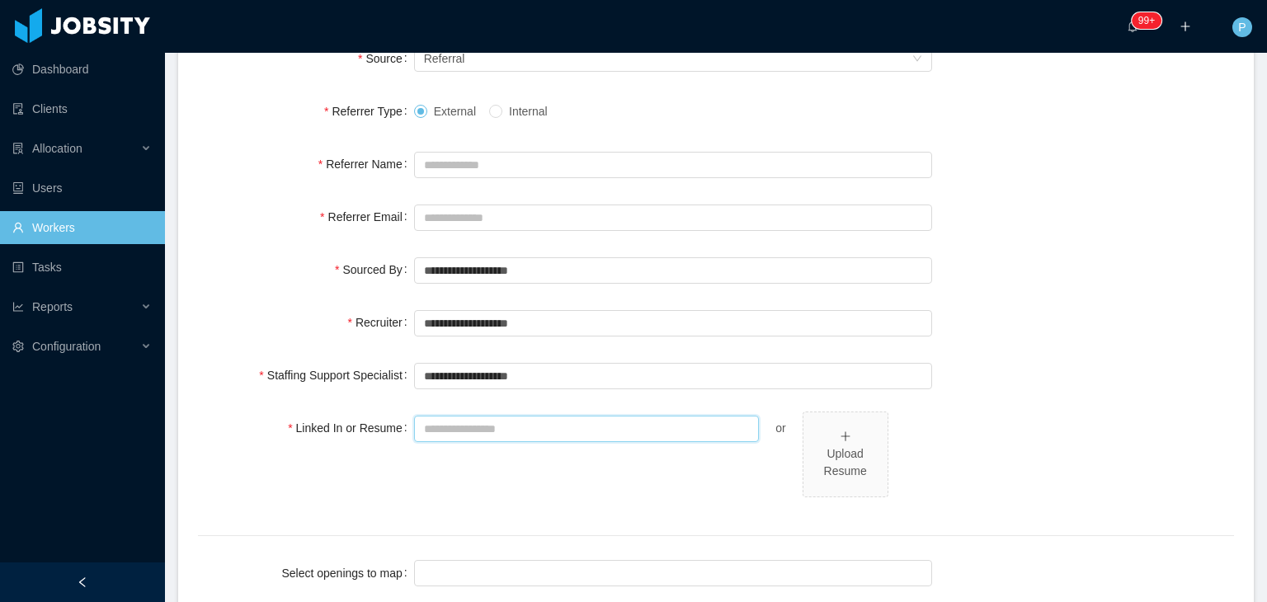
click at [643, 426] on input "Linked In or Resume" at bounding box center [587, 429] width 346 height 26
paste input "**********"
type input "**********"
click at [695, 375] on input "text" at bounding box center [673, 376] width 518 height 26
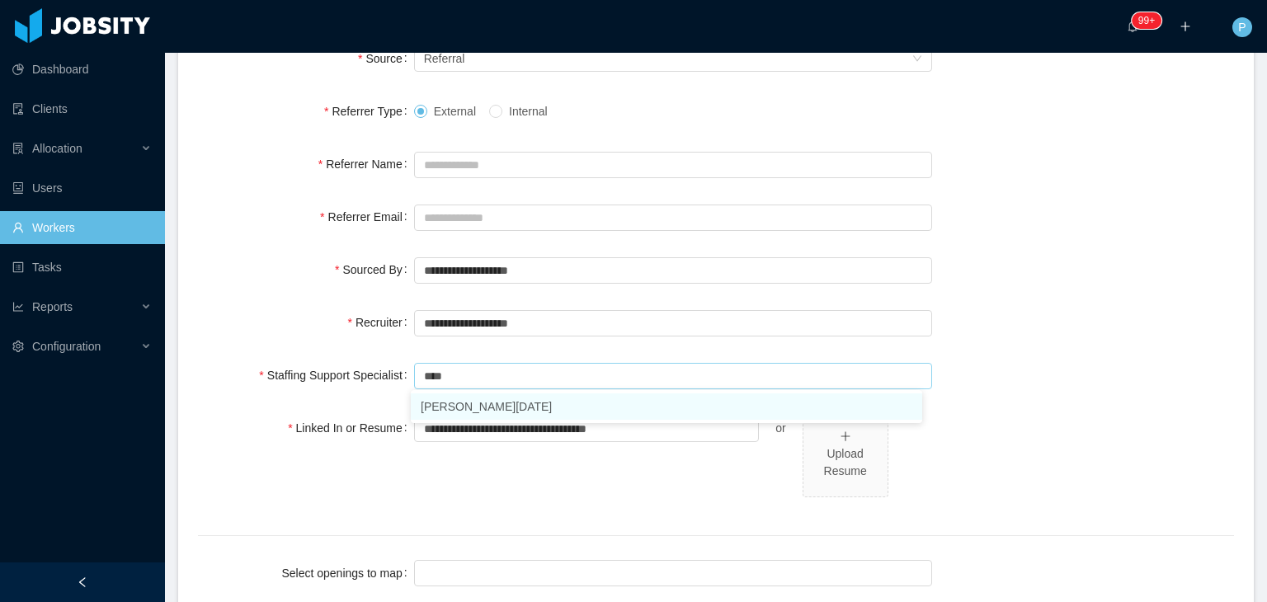
click at [689, 399] on li "[PERSON_NAME][DATE]" at bounding box center [666, 406] width 511 height 26
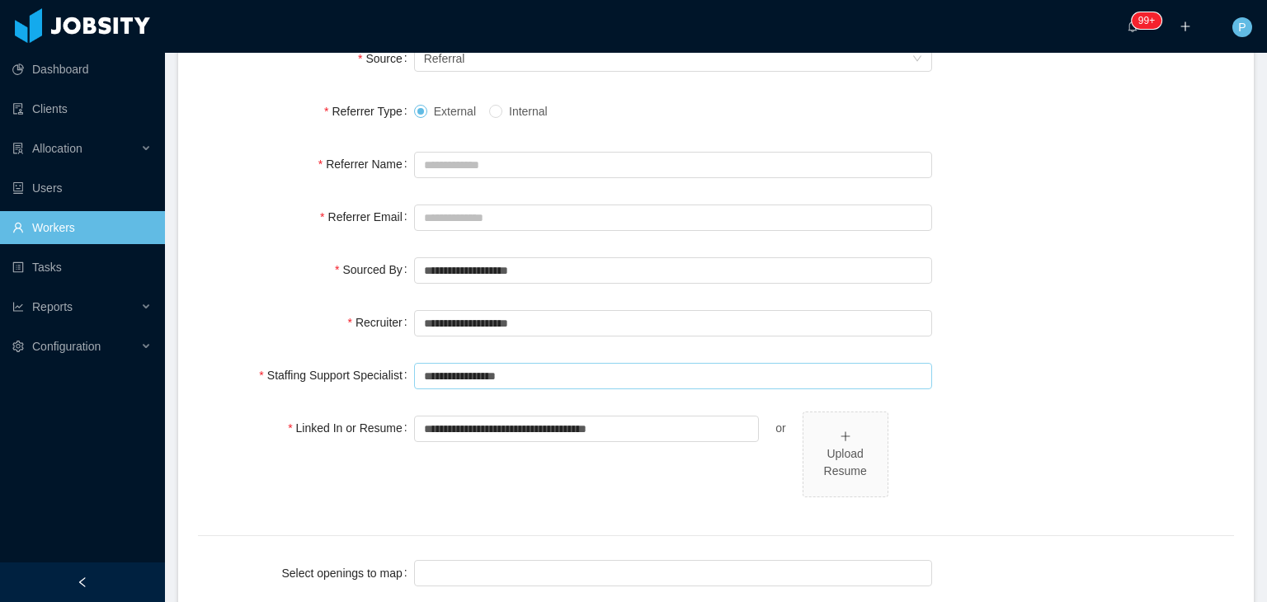
type input "**********"
click at [1000, 331] on div "**********" at bounding box center [716, 322] width 1036 height 33
click at [577, 167] on input "Referrer Name" at bounding box center [673, 165] width 518 height 26
type input "**********"
click at [585, 217] on input "Referrer Email" at bounding box center [673, 218] width 518 height 26
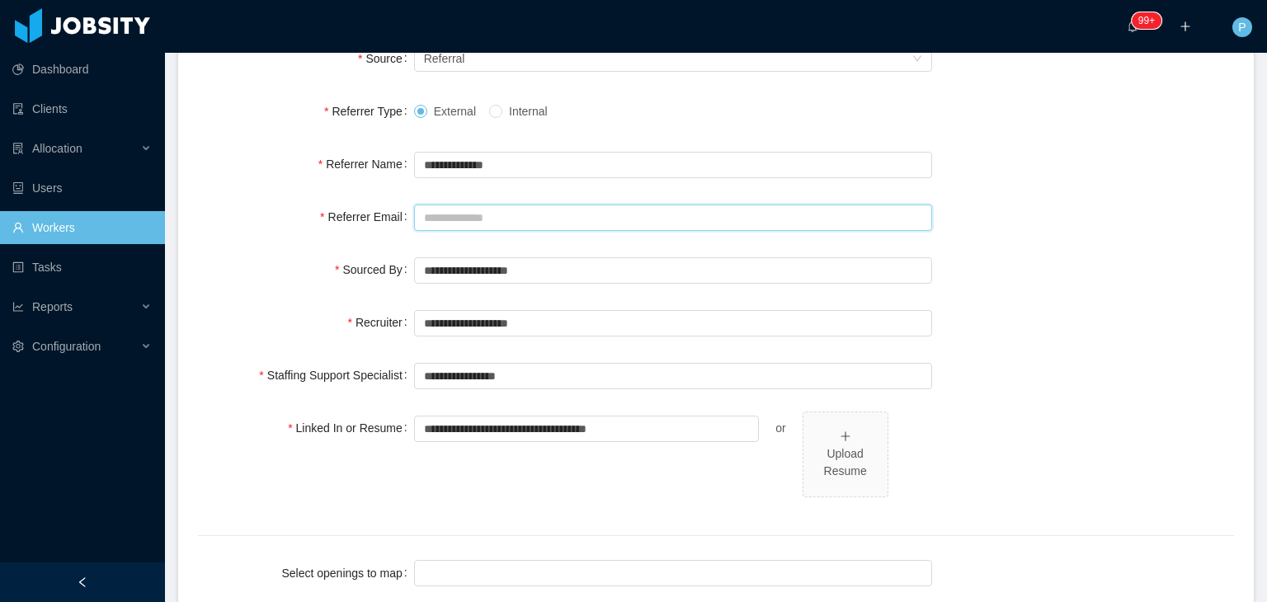
paste input "**********"
type input "**********"
click at [477, 572] on div at bounding box center [670, 573] width 503 height 25
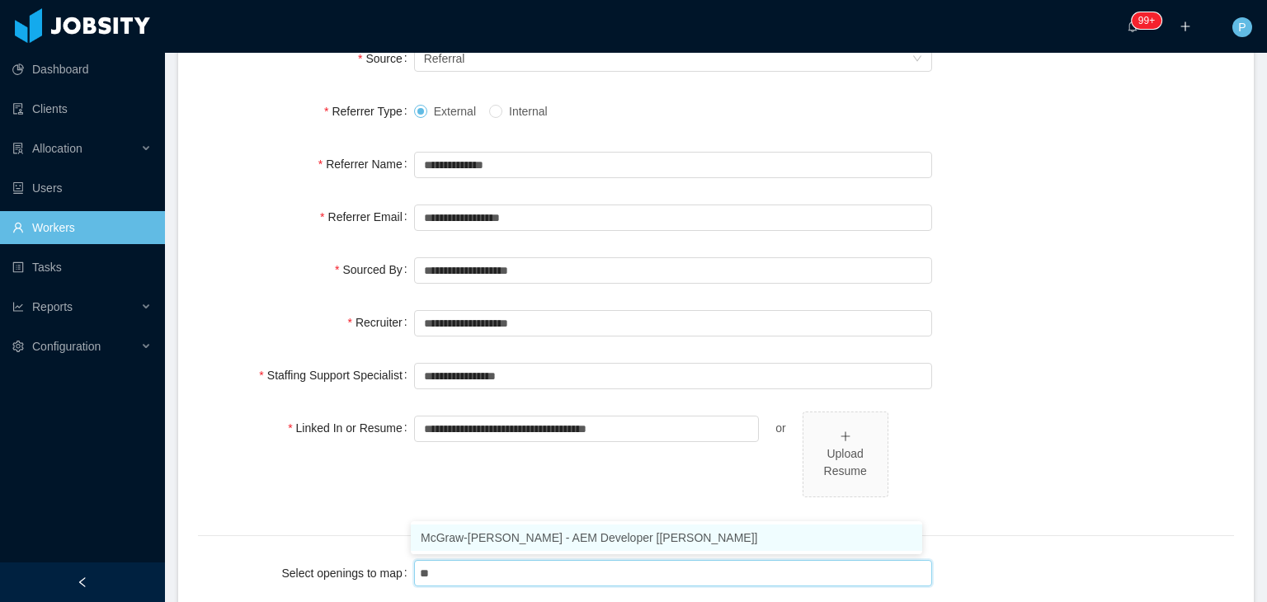
type input "***"
click at [596, 526] on li "McGraw-[PERSON_NAME] - AEM Developer [[PERSON_NAME]]" at bounding box center [666, 538] width 511 height 26
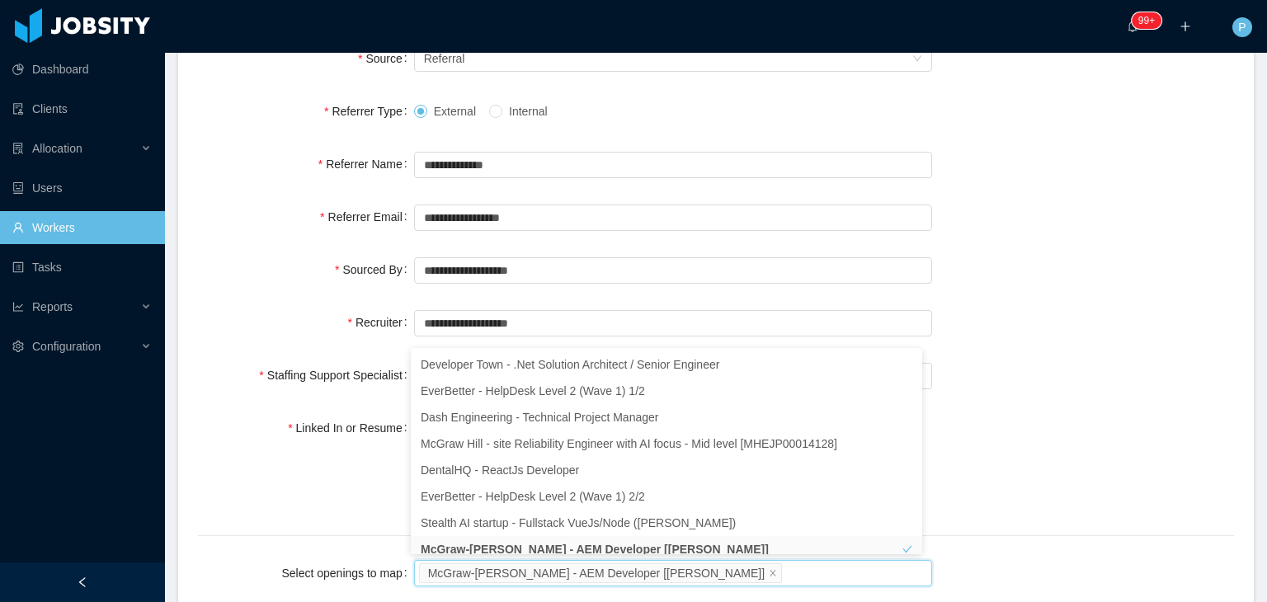
scroll to position [856, 0]
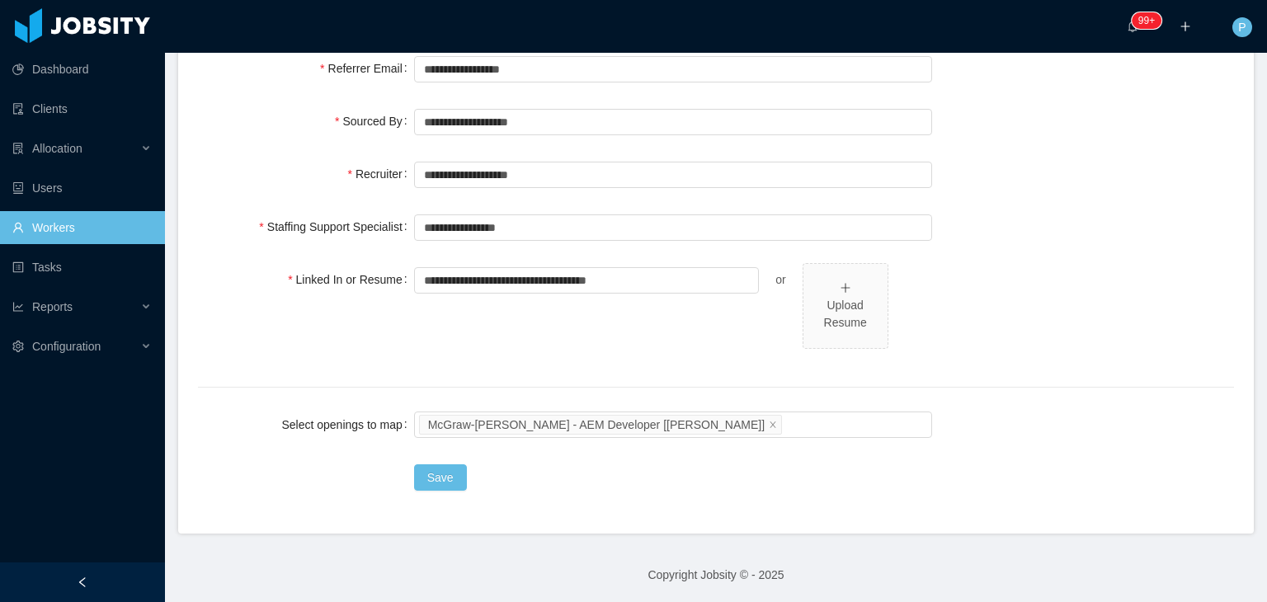
click at [1159, 410] on div "Select openings to map McGraw-[PERSON_NAME] - AEM Developer [[PERSON_NAME]]" at bounding box center [716, 424] width 1036 height 33
click at [448, 479] on button "Save" at bounding box center [440, 477] width 53 height 26
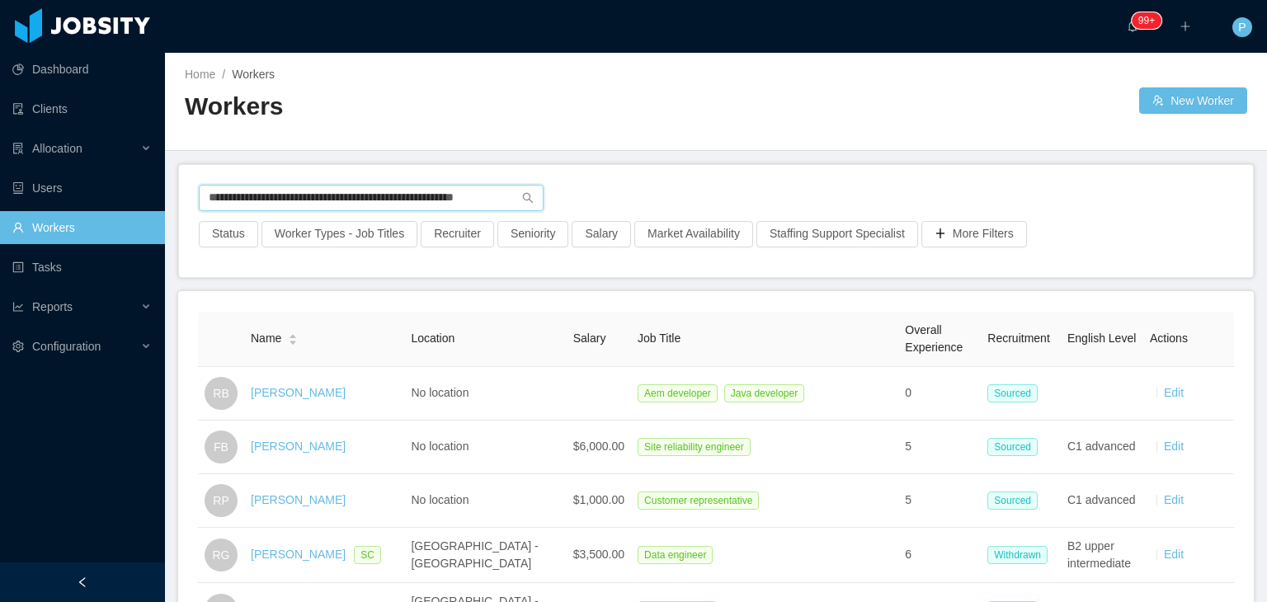
drag, startPoint x: 495, startPoint y: 200, endPoint x: 177, endPoint y: 201, distance: 317.5
click at [177, 201] on main "**********" at bounding box center [716, 327] width 1102 height 549
type input "*"
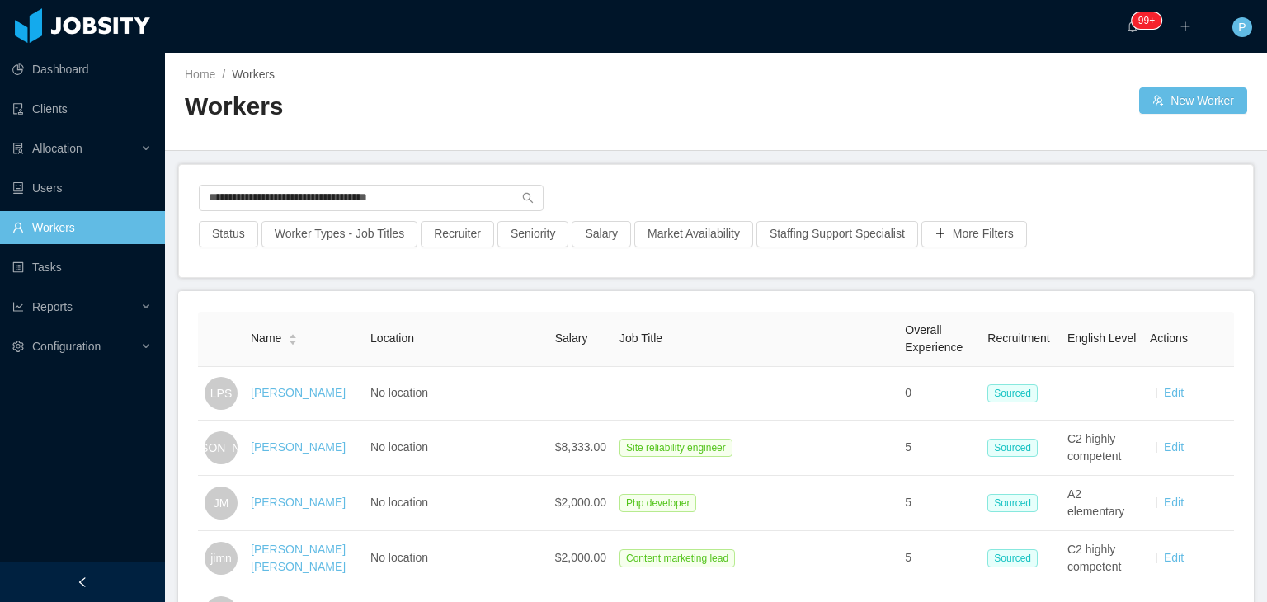
click at [763, 185] on div at bounding box center [802, 185] width 517 height 1
drag, startPoint x: 444, startPoint y: 195, endPoint x: 144, endPoint y: 228, distance: 301.2
click at [144, 228] on section "**********" at bounding box center [633, 301] width 1267 height 602
paste input "**********"
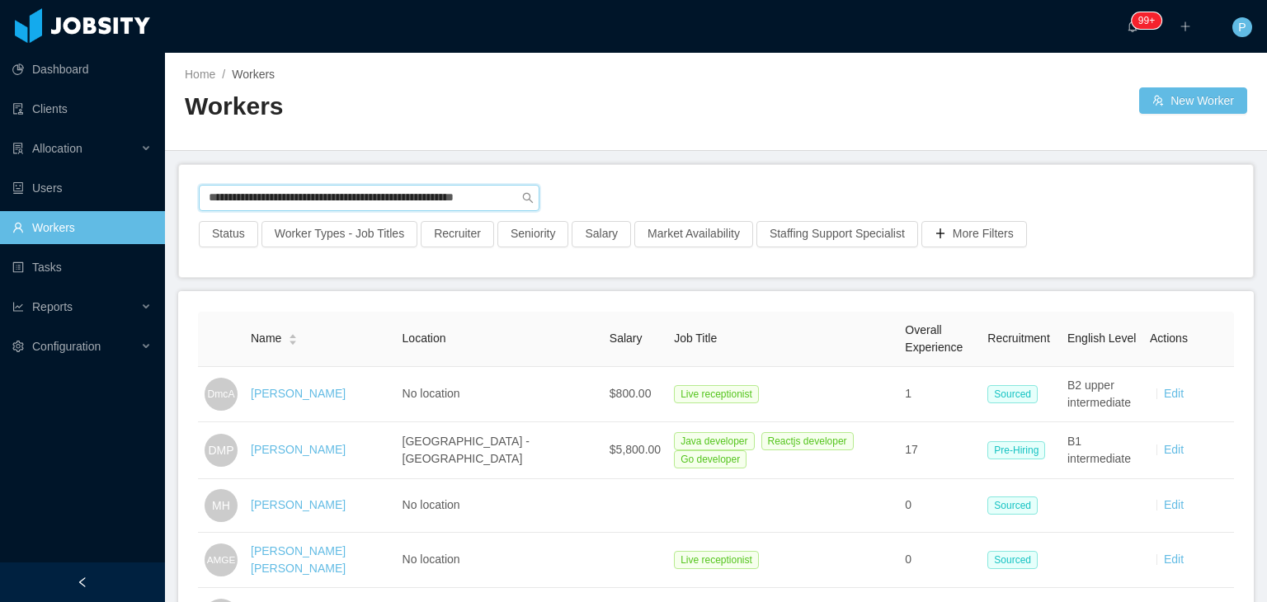
drag, startPoint x: 489, startPoint y: 187, endPoint x: 191, endPoint y: 197, distance: 297.9
click at [191, 197] on div "**********" at bounding box center [716, 221] width 1074 height 112
type input "*"
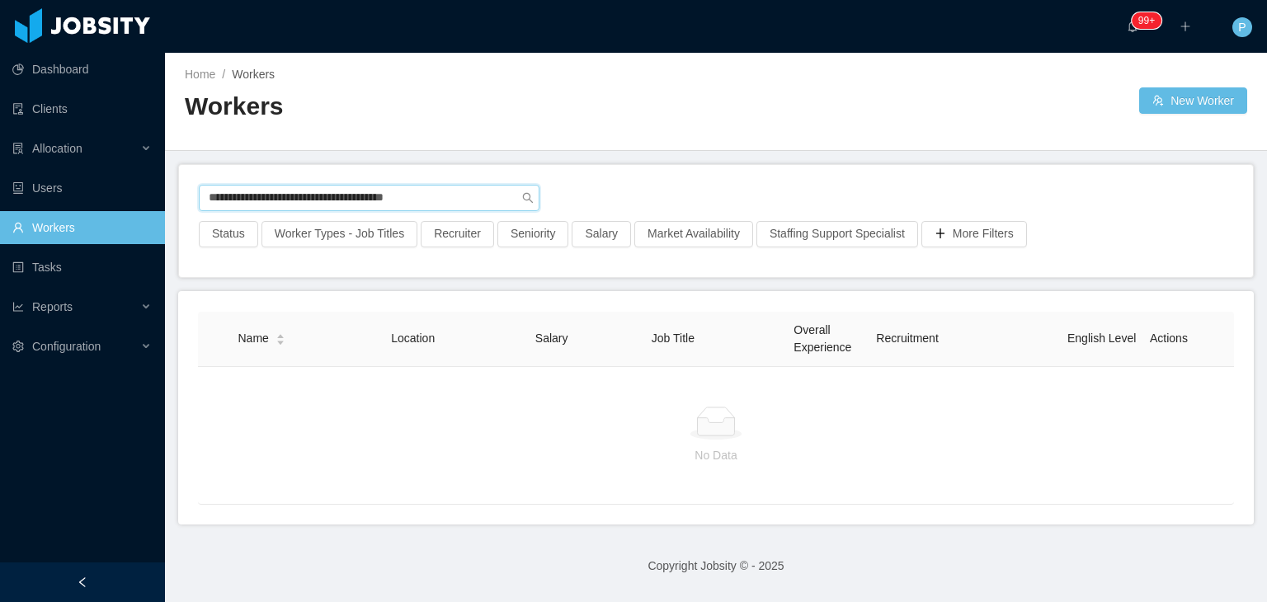
drag, startPoint x: 454, startPoint y: 191, endPoint x: 178, endPoint y: 179, distance: 276.6
click at [179, 179] on div "**********" at bounding box center [716, 221] width 1074 height 112
paste input "text"
drag, startPoint x: 461, startPoint y: 189, endPoint x: 149, endPoint y: 215, distance: 312.9
click at [149, 215] on section "**********" at bounding box center [633, 301] width 1267 height 602
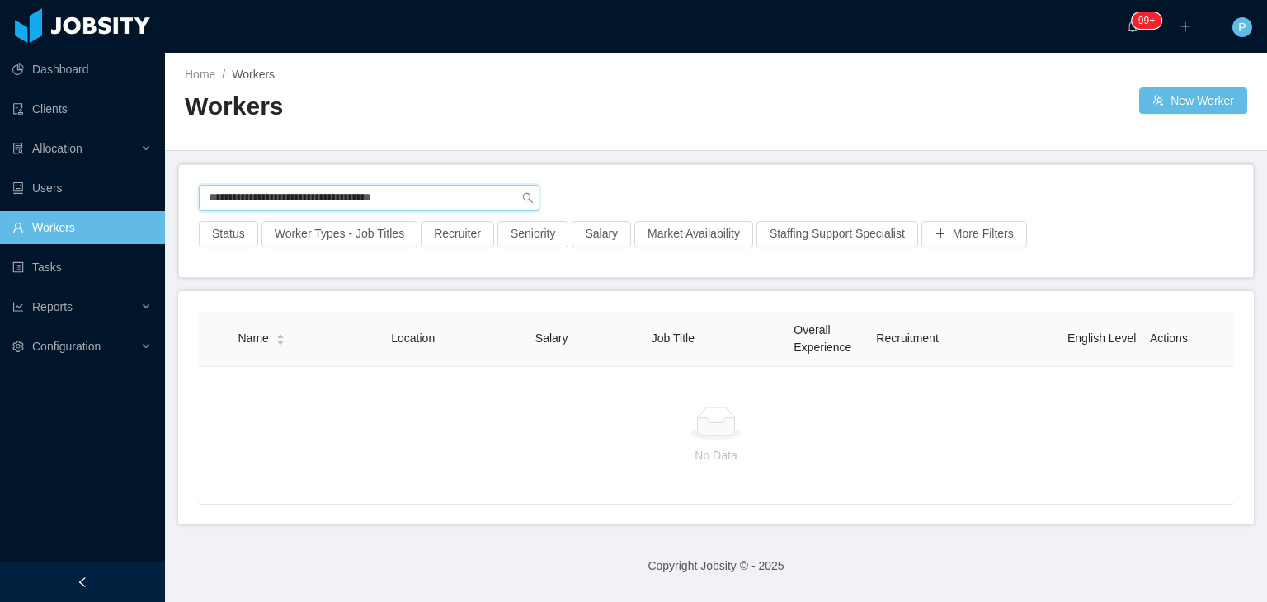
paste input "**********"
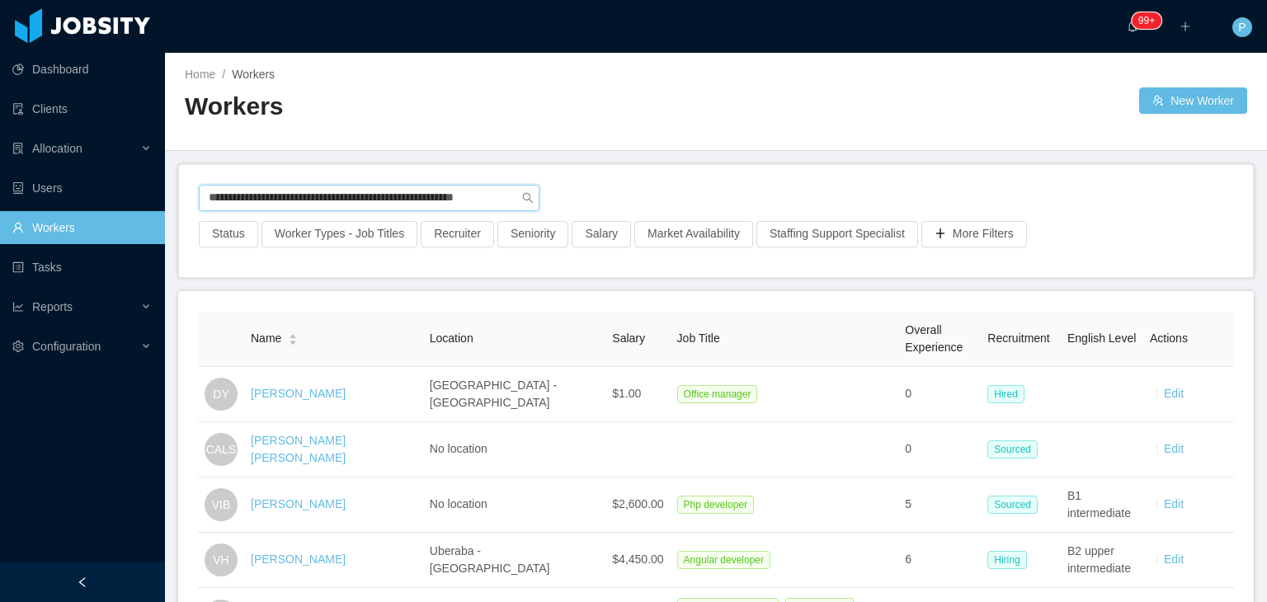
drag, startPoint x: 475, startPoint y: 193, endPoint x: 196, endPoint y: 189, distance: 278.8
click at [196, 189] on div "**********" at bounding box center [716, 221] width 1074 height 112
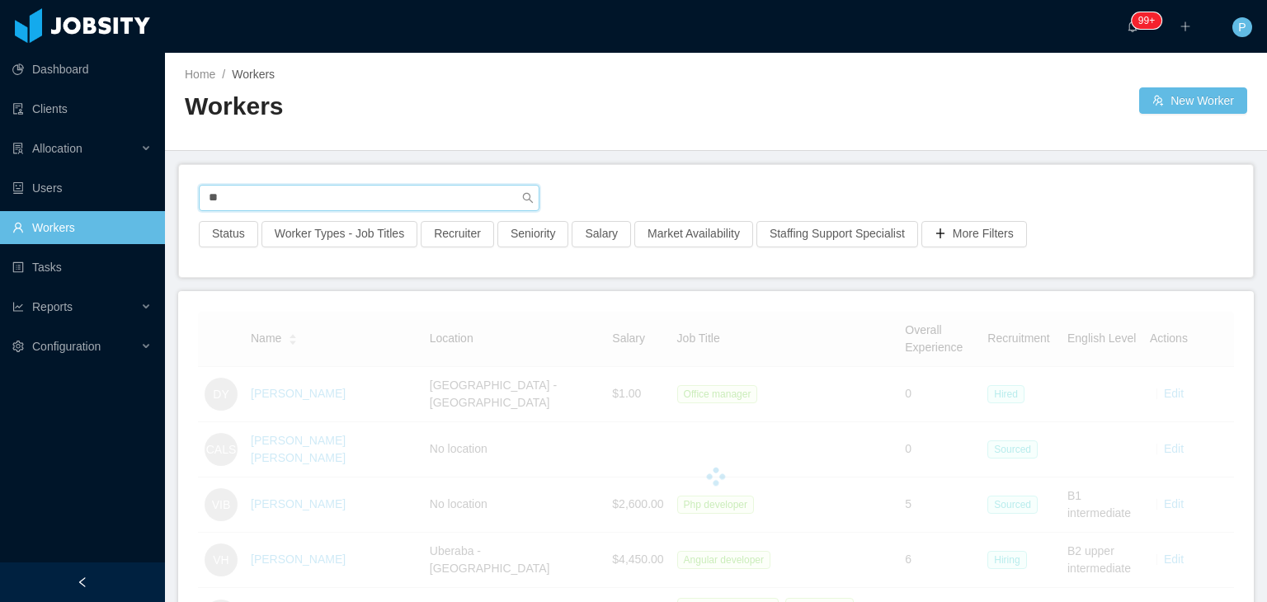
type input "*"
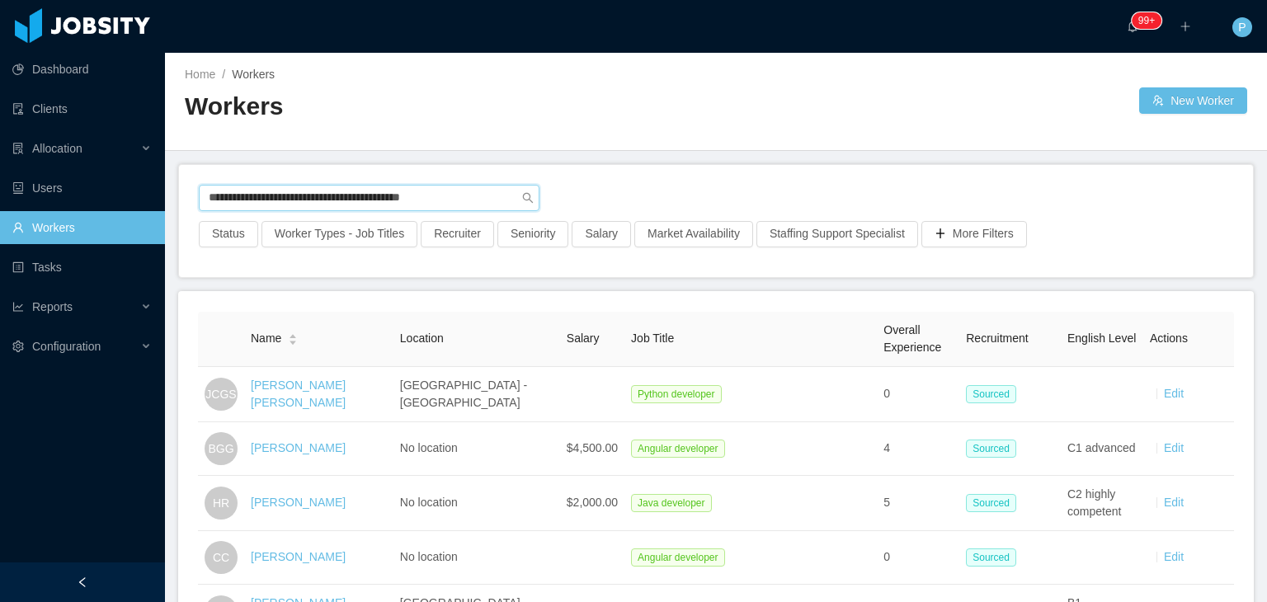
drag, startPoint x: 472, startPoint y: 196, endPoint x: 176, endPoint y: 211, distance: 296.5
click at [176, 211] on main "**********" at bounding box center [716, 327] width 1102 height 549
paste input "text"
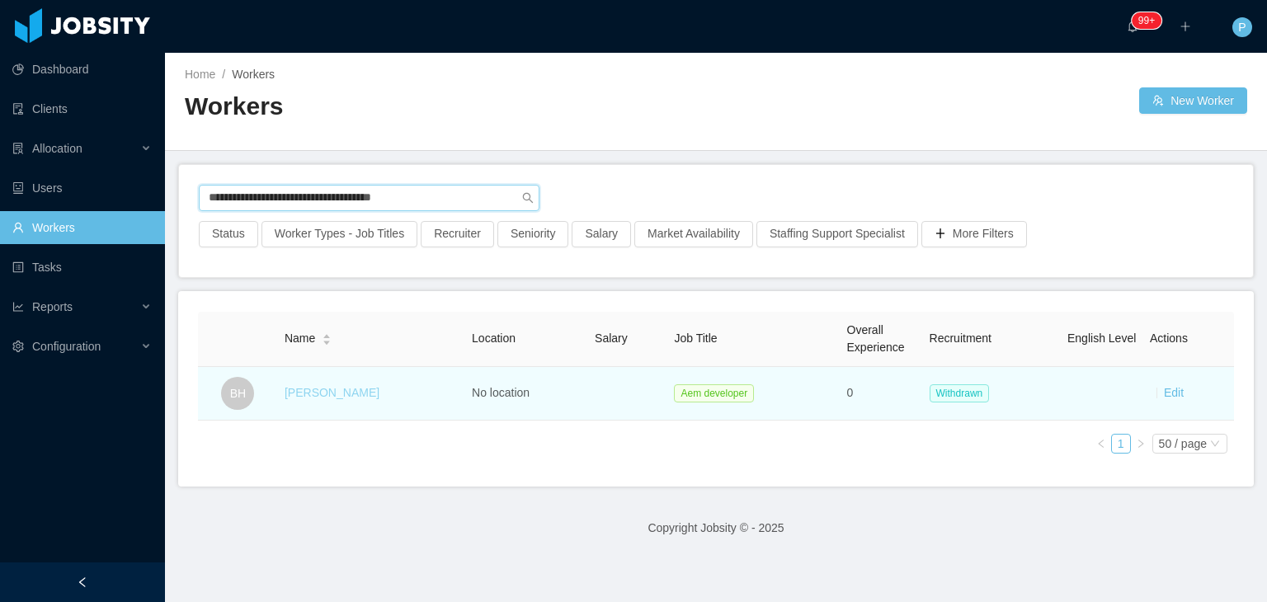
type input "**********"
click at [333, 388] on link "Betina Haak" at bounding box center [332, 392] width 95 height 13
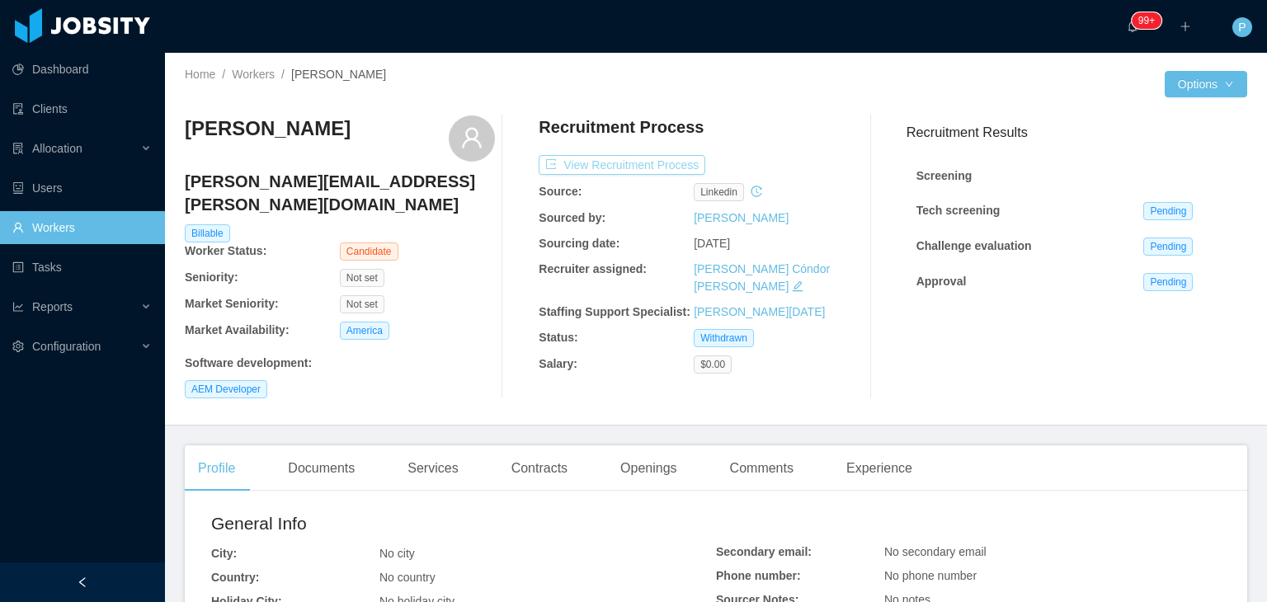
click at [661, 169] on button "View Recruitment Process" at bounding box center [622, 165] width 167 height 20
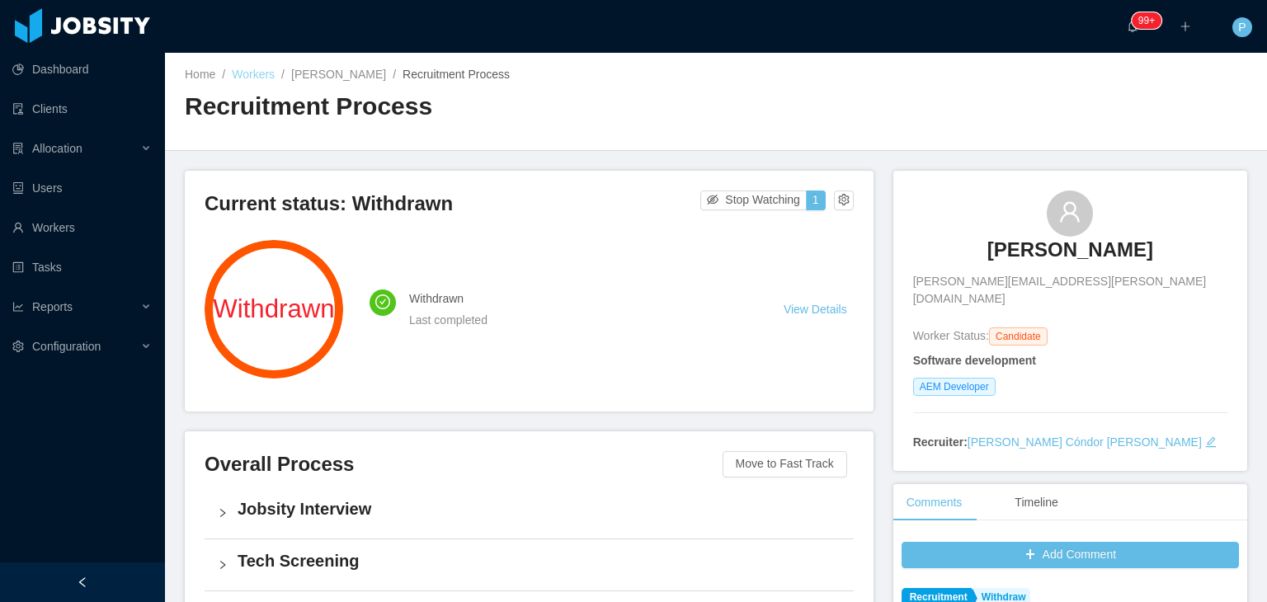
click at [270, 70] on link "Workers" at bounding box center [253, 74] width 43 height 13
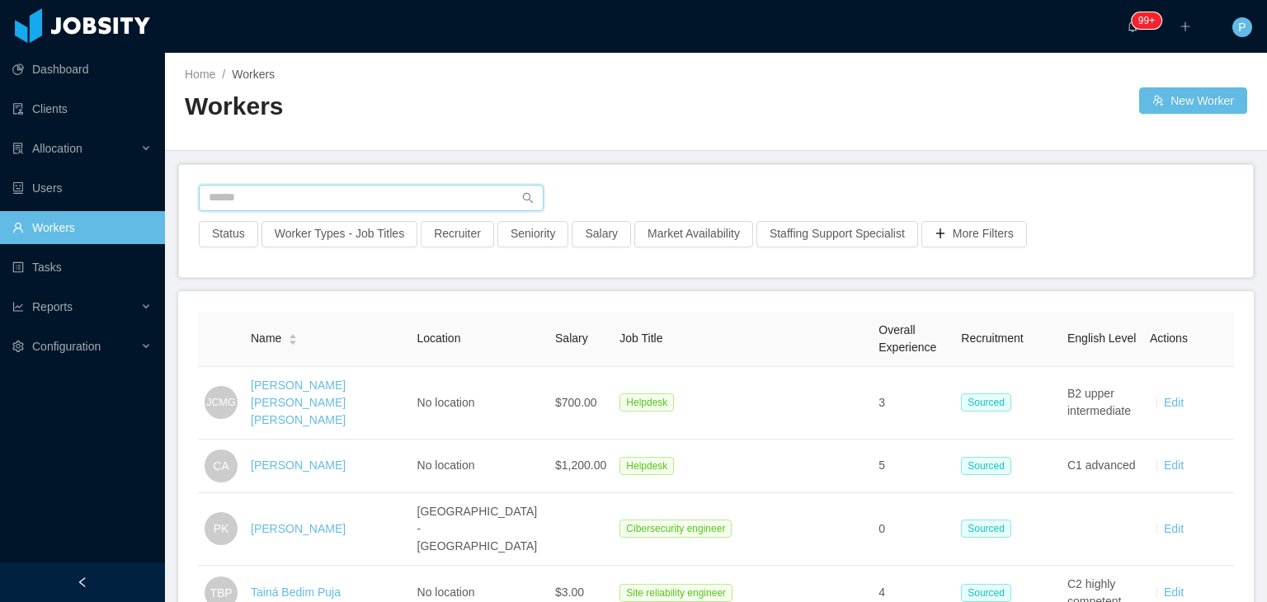
click at [338, 194] on input "text" at bounding box center [371, 198] width 345 height 26
paste input "**********"
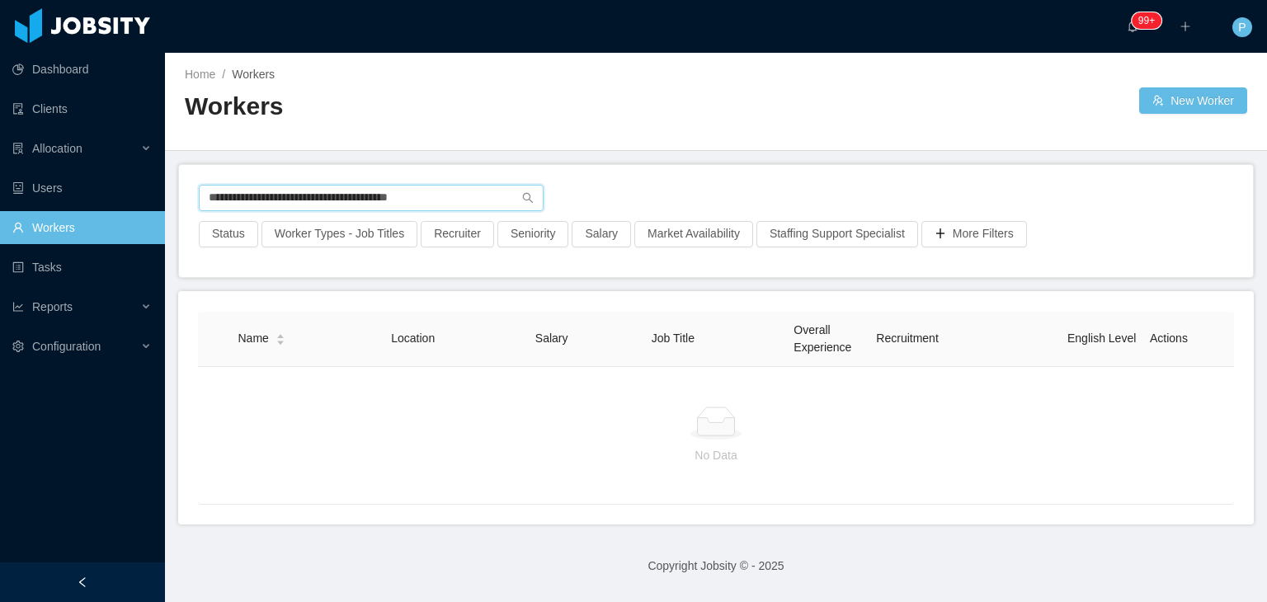
drag, startPoint x: 459, startPoint y: 195, endPoint x: 97, endPoint y: 221, distance: 363.0
click at [97, 221] on section "**********" at bounding box center [633, 301] width 1267 height 602
paste input "text"
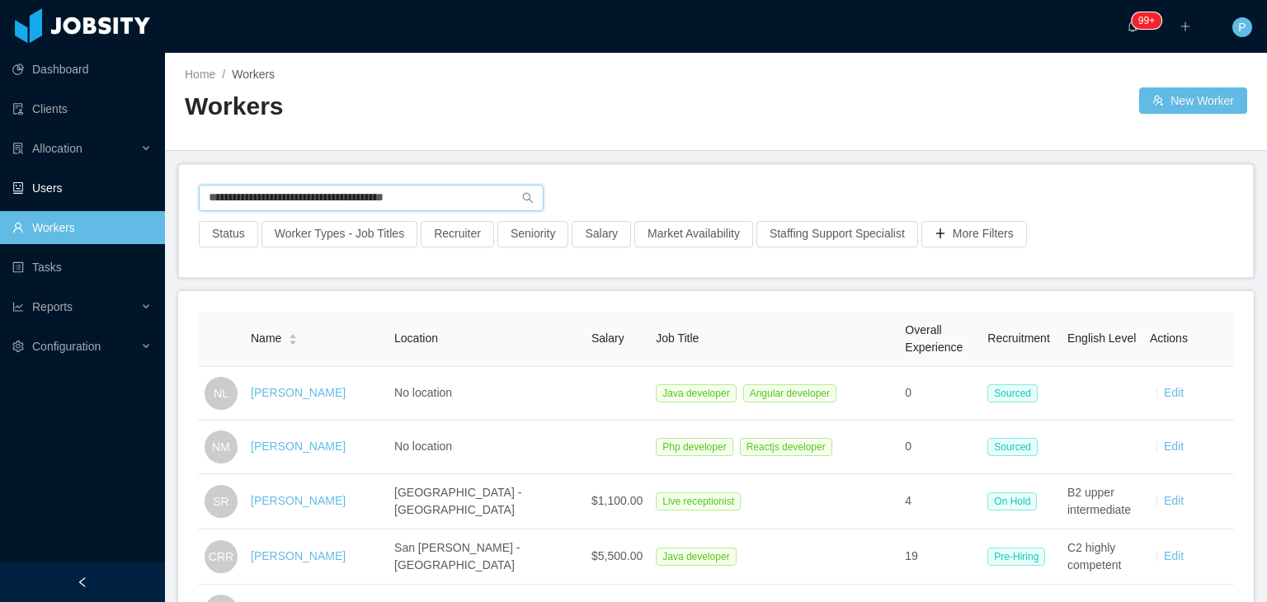
drag, startPoint x: 463, startPoint y: 190, endPoint x: 162, endPoint y: 186, distance: 300.3
click at [162, 186] on section "**********" at bounding box center [633, 301] width 1267 height 602
paste input "**********"
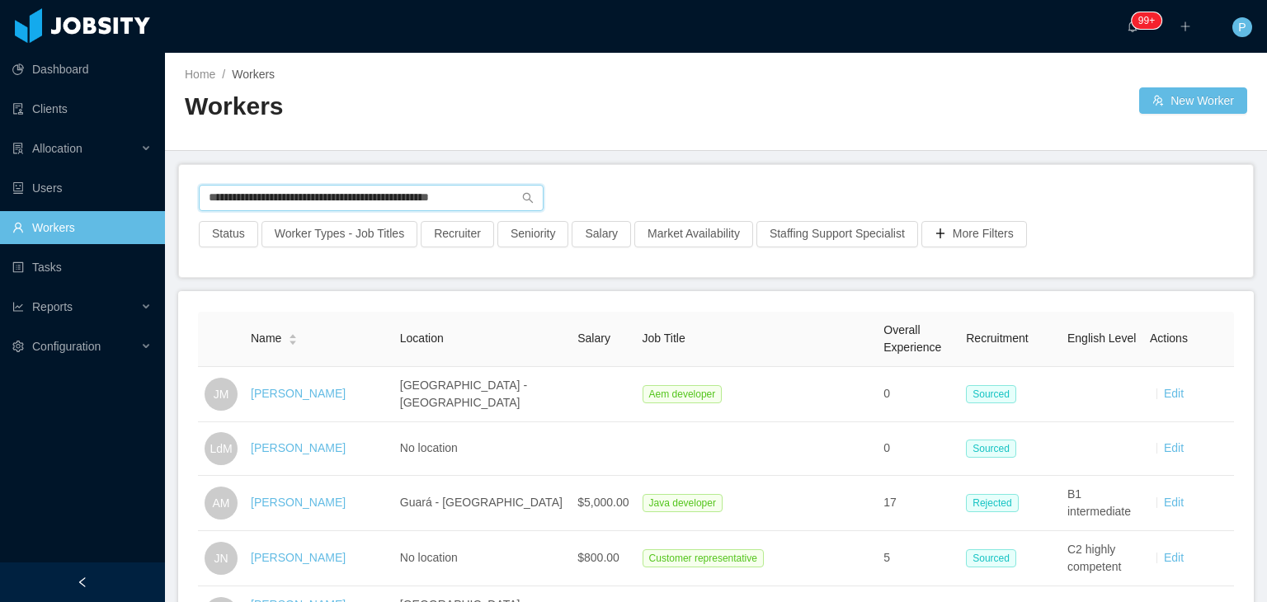
drag, startPoint x: 498, startPoint y: 197, endPoint x: 172, endPoint y: 200, distance: 325.8
click at [172, 200] on main "**********" at bounding box center [716, 327] width 1102 height 549
paste input "text"
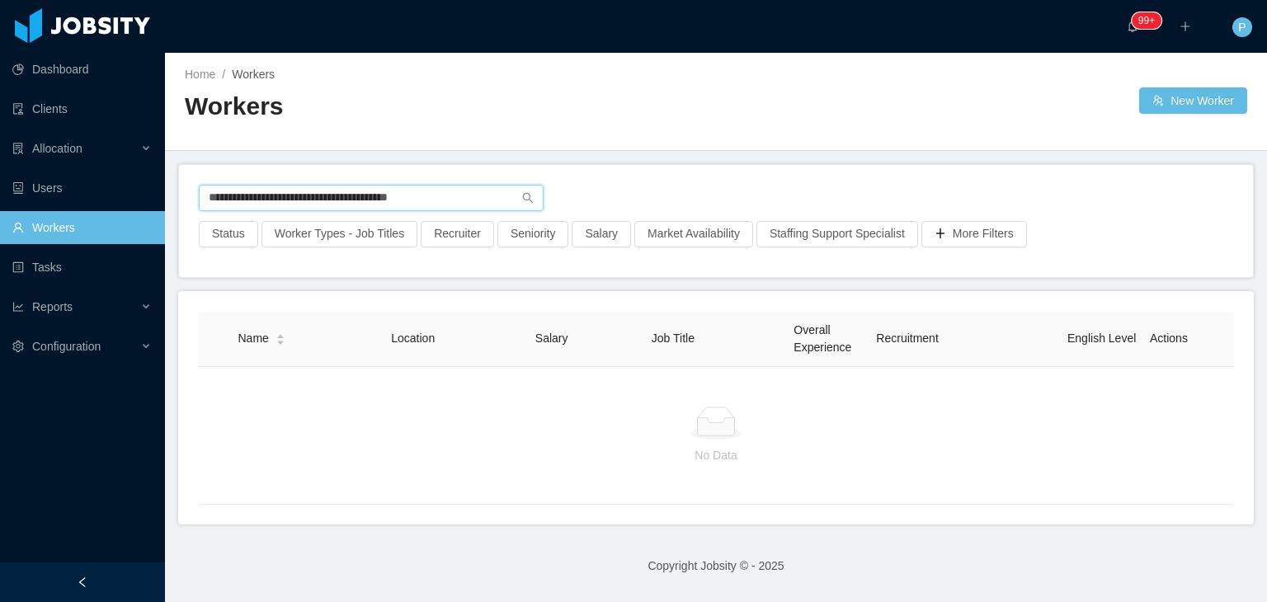
drag, startPoint x: 449, startPoint y: 195, endPoint x: 205, endPoint y: 192, distance: 244.2
click at [205, 192] on input "**********" at bounding box center [371, 198] width 345 height 26
paste input "*"
drag, startPoint x: 453, startPoint y: 200, endPoint x: 195, endPoint y: 214, distance: 258.5
click at [195, 214] on div "**********" at bounding box center [716, 221] width 1074 height 112
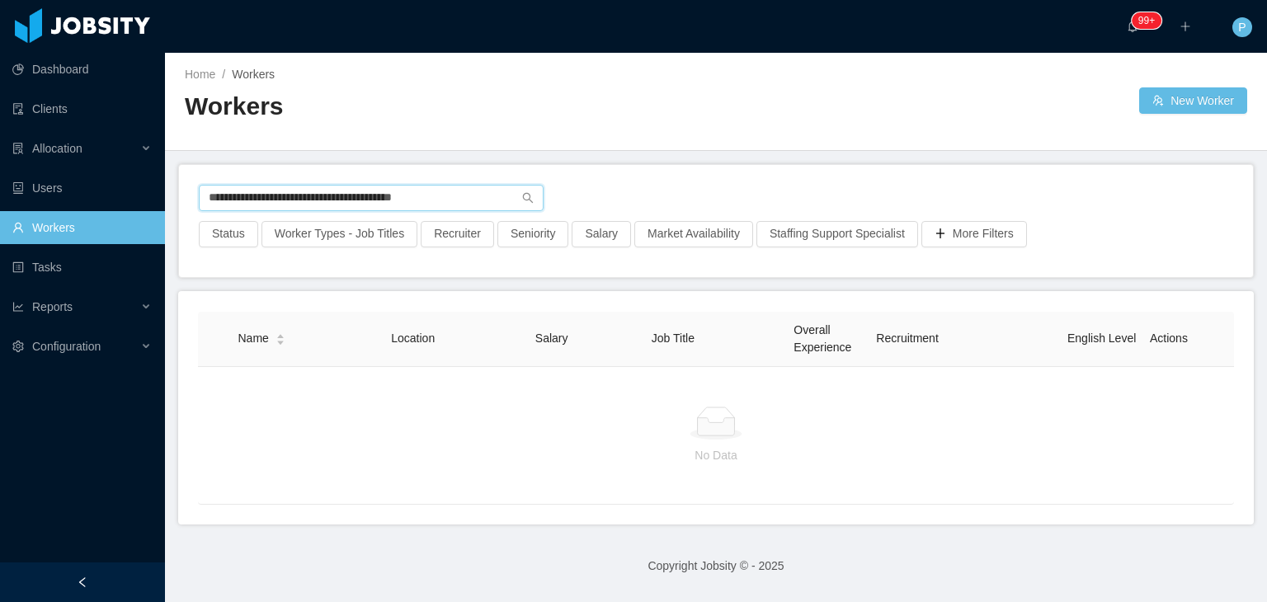
paste input "text"
drag, startPoint x: 436, startPoint y: 201, endPoint x: 79, endPoint y: 200, distance: 357.1
click at [79, 200] on section "**********" at bounding box center [633, 301] width 1267 height 602
paste input "**********"
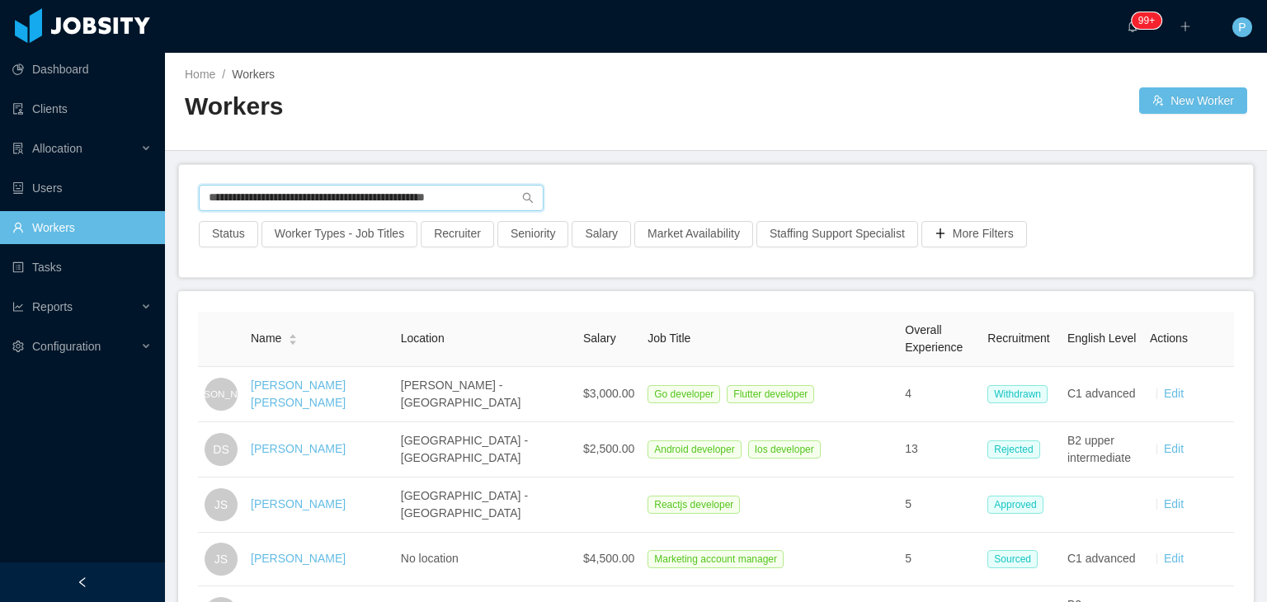
drag, startPoint x: 499, startPoint y: 192, endPoint x: 45, endPoint y: 206, distance: 454.7
click at [45, 206] on section "**********" at bounding box center [633, 301] width 1267 height 602
paste input "text"
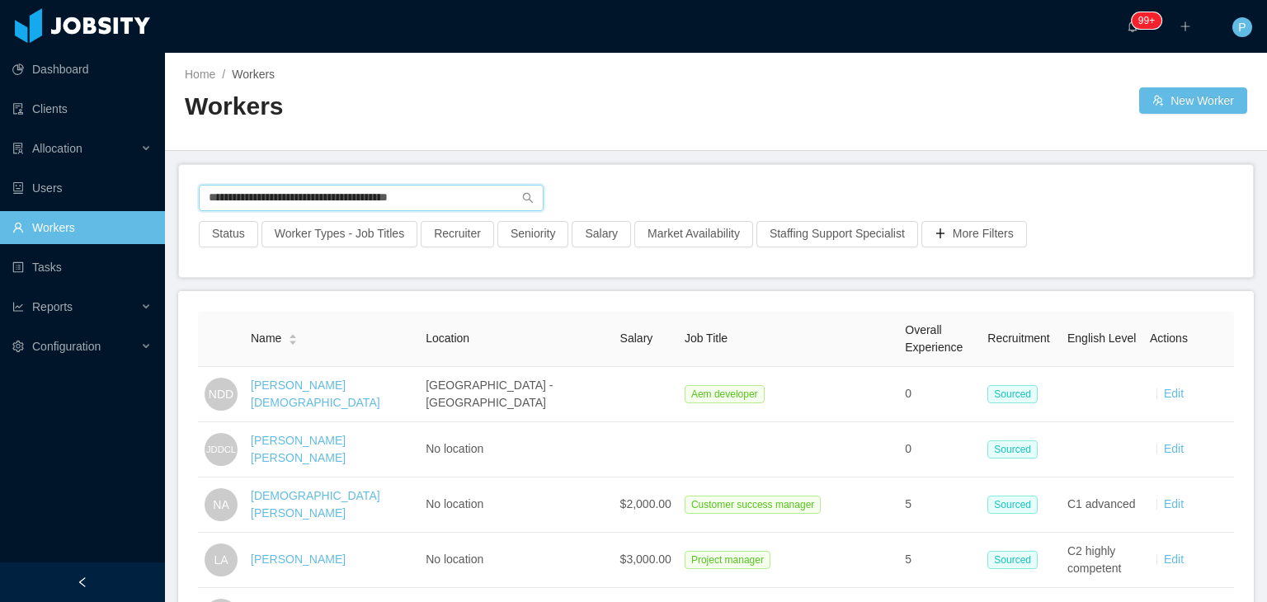
drag, startPoint x: 457, startPoint y: 202, endPoint x: 163, endPoint y: 205, distance: 293.6
click at [163, 205] on section "**********" at bounding box center [633, 301] width 1267 height 602
paste input "*****"
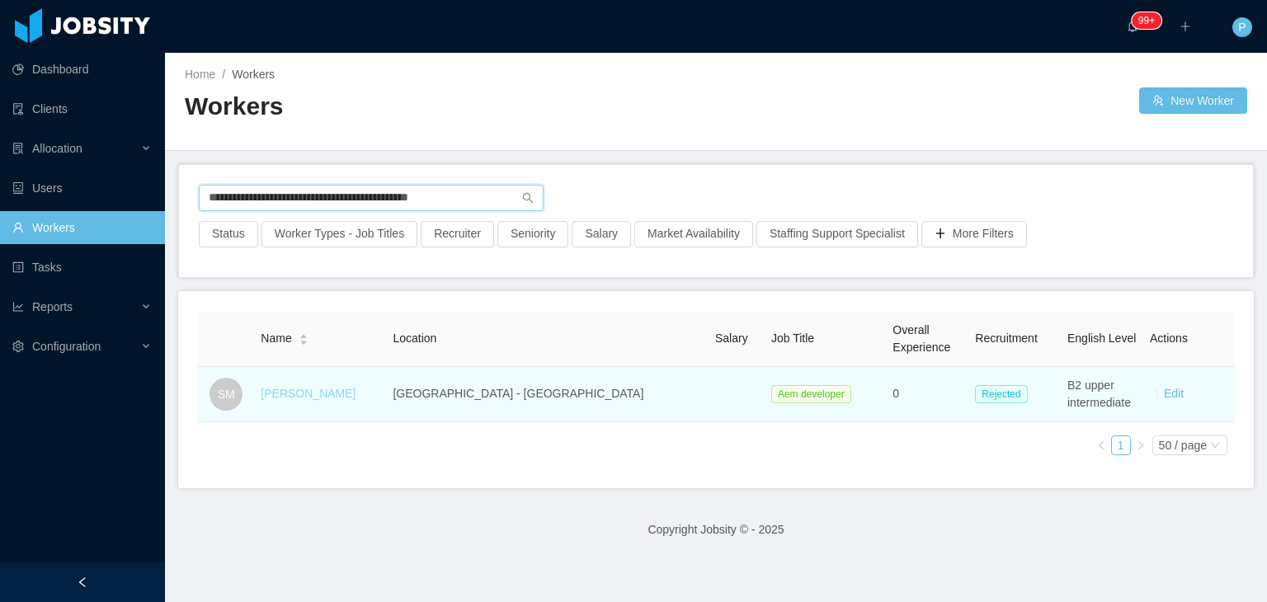
type input "**********"
click at [302, 397] on link "Sebastian Melzi" at bounding box center [308, 393] width 95 height 13
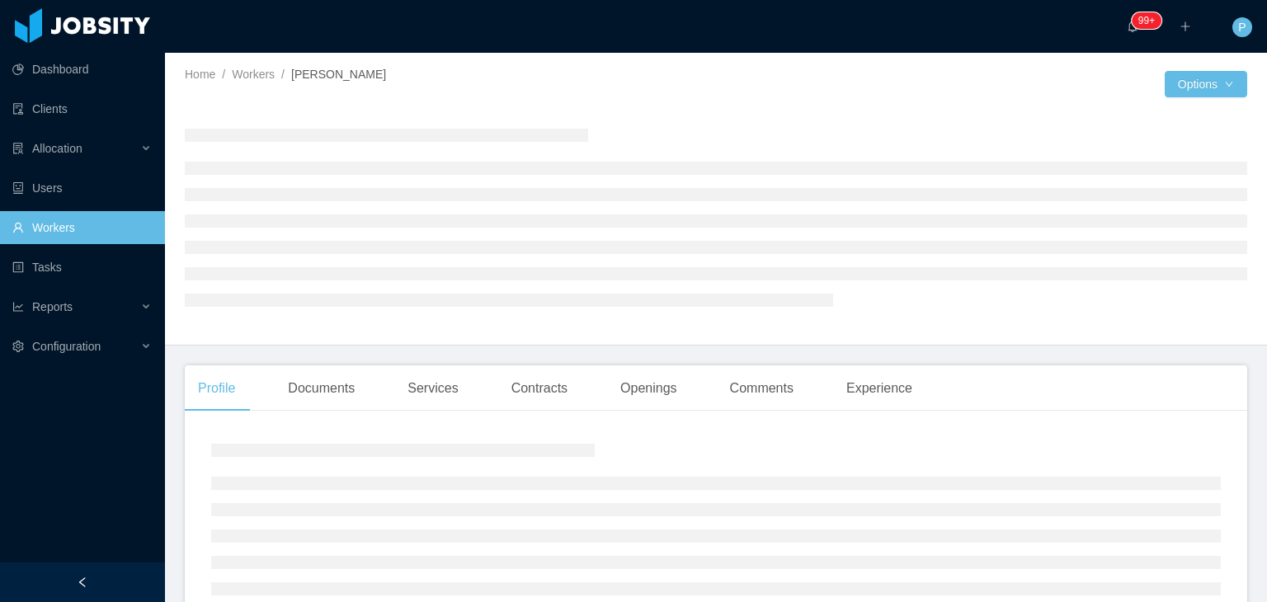
click at [703, 111] on div at bounding box center [716, 216] width 1062 height 229
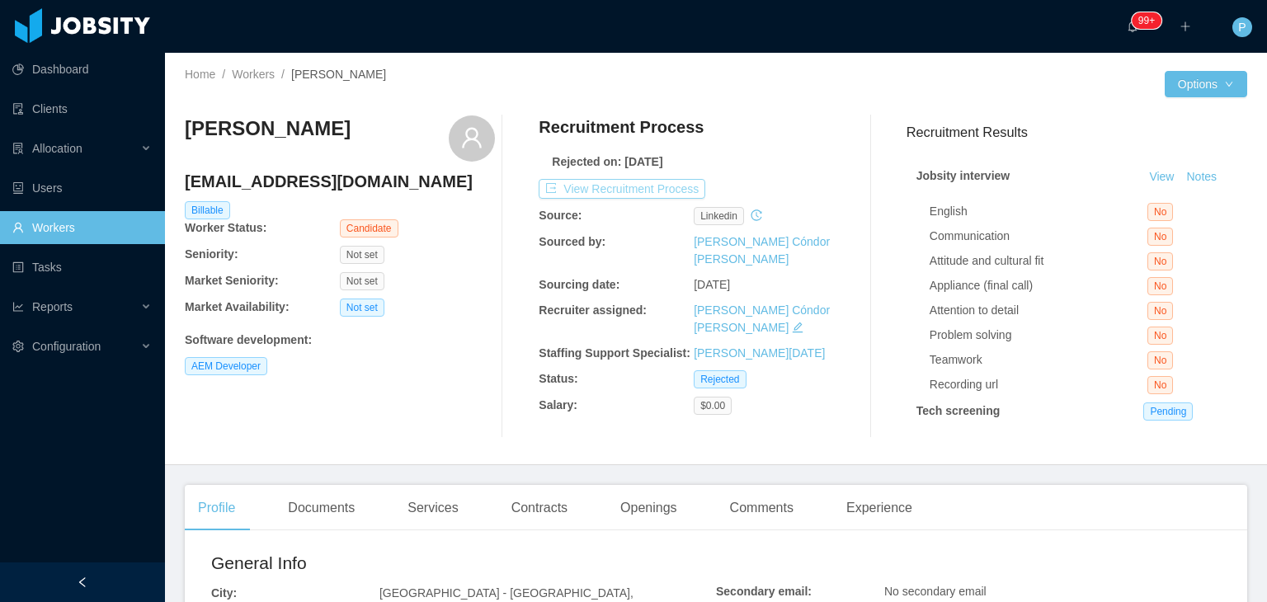
click at [670, 198] on button "View Recruitment Process" at bounding box center [622, 189] width 167 height 20
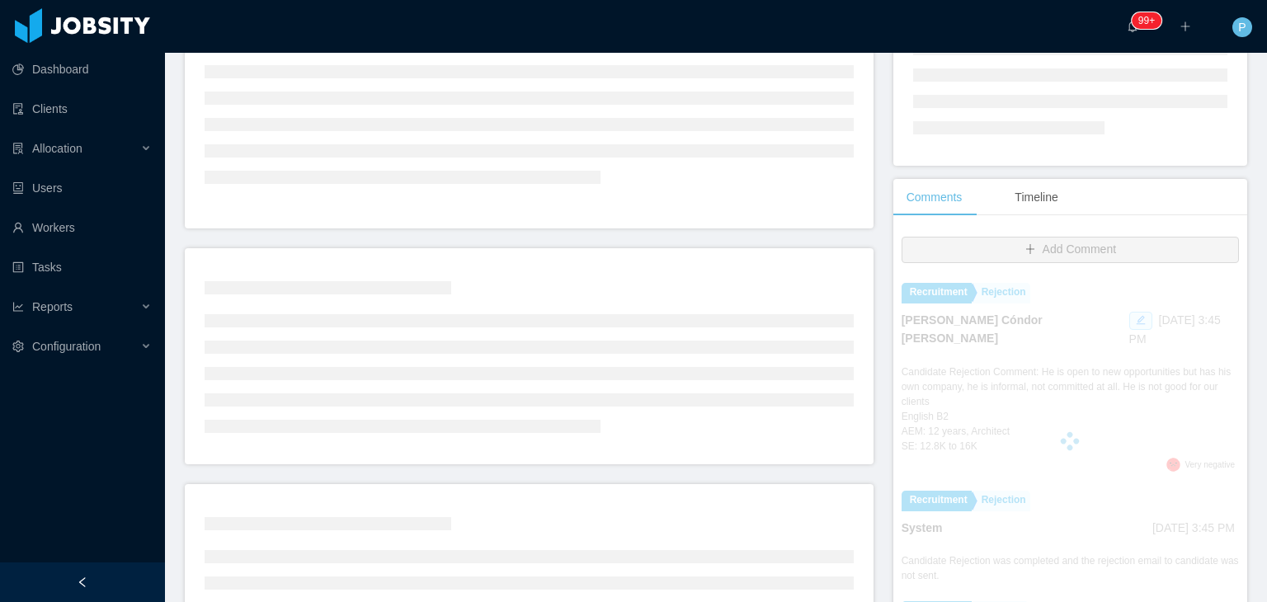
scroll to position [331, 0]
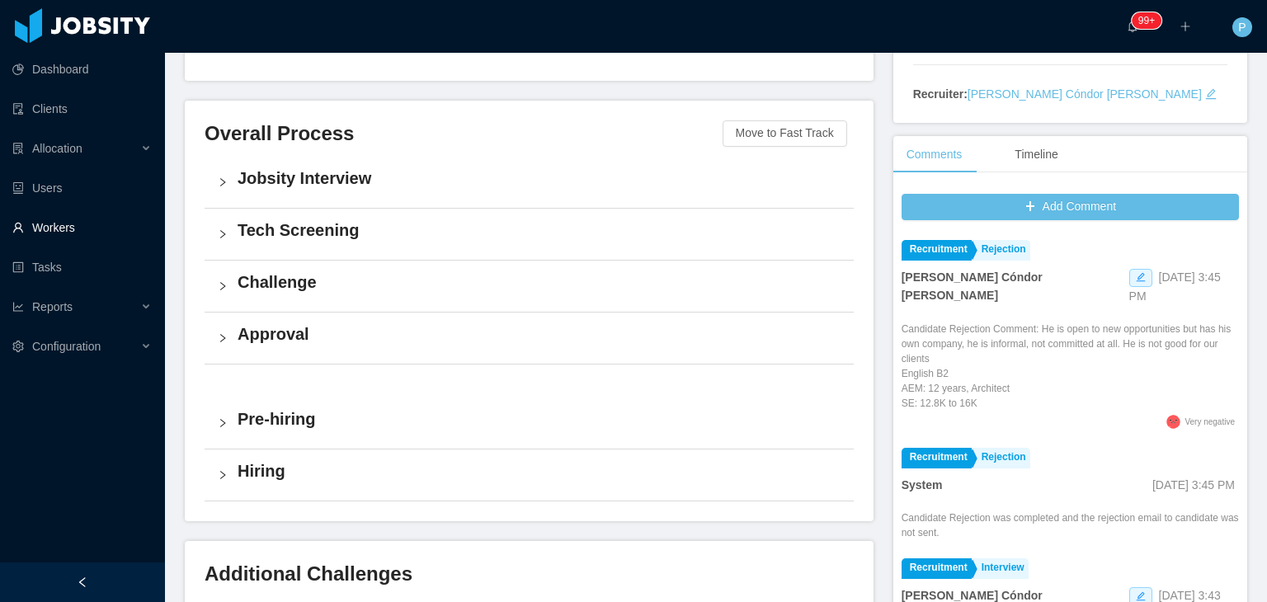
click at [64, 219] on link "Workers" at bounding box center [81, 227] width 139 height 33
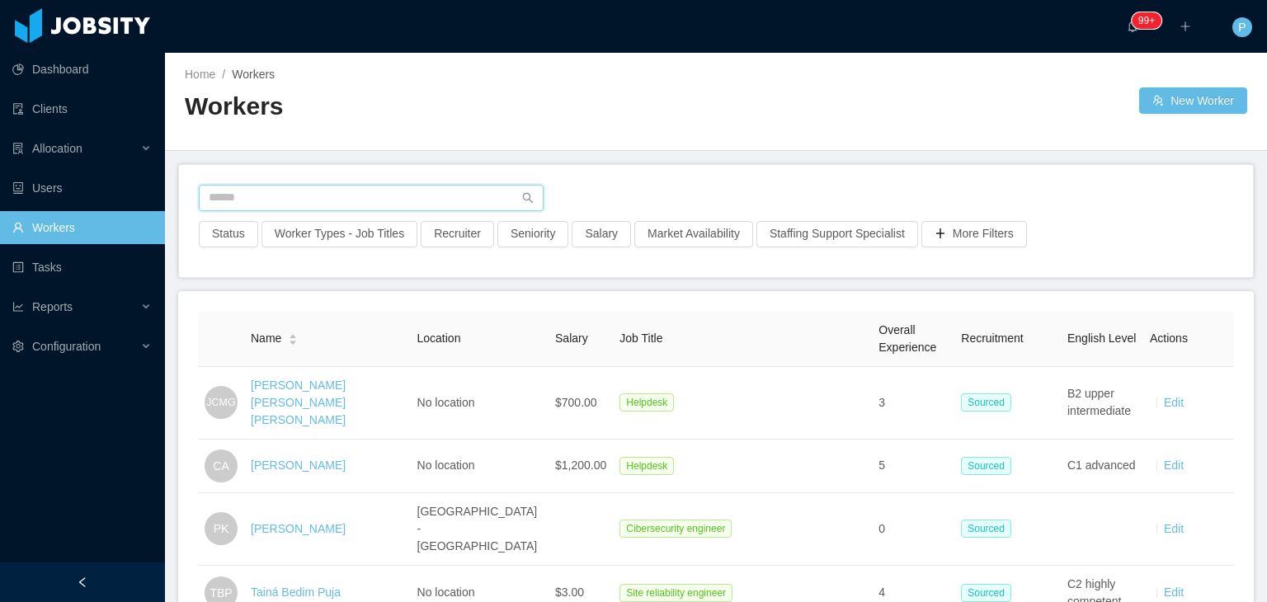
click at [343, 194] on input "text" at bounding box center [371, 198] width 345 height 26
paste input "**********"
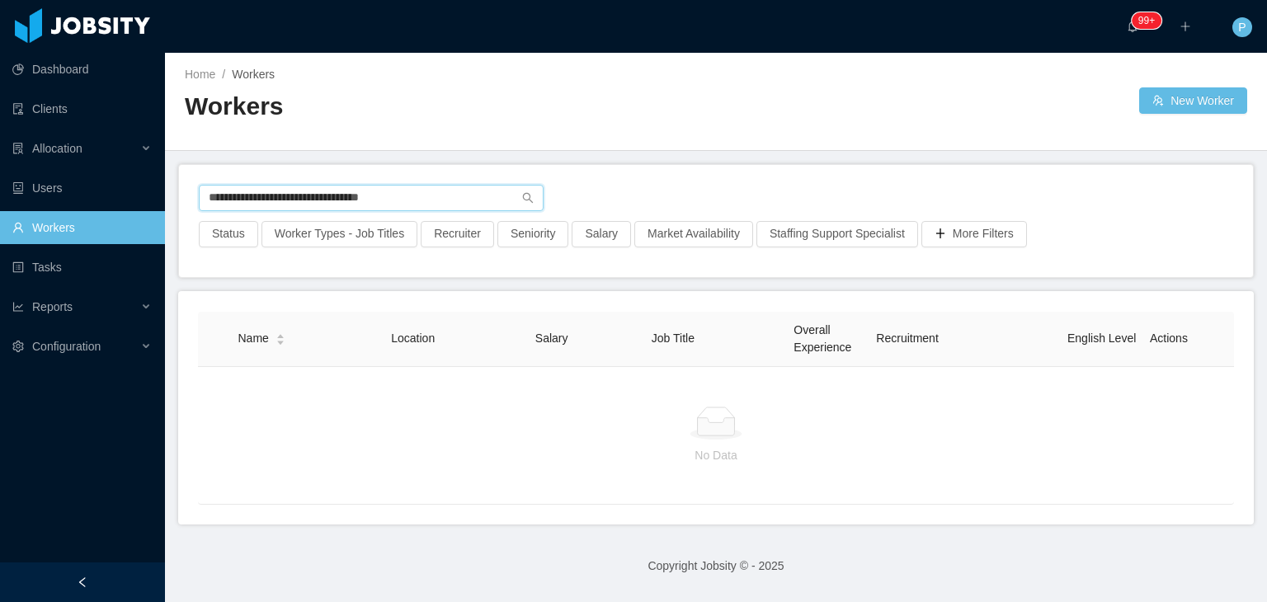
type input "**********"
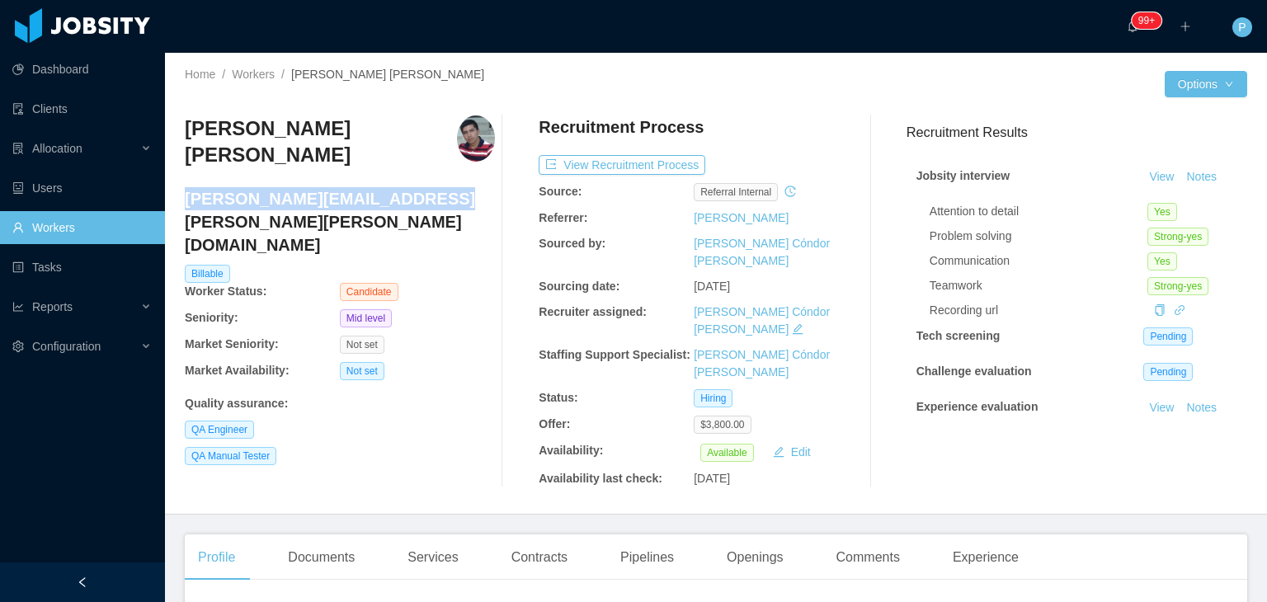
drag, startPoint x: 418, startPoint y: 183, endPoint x: 186, endPoint y: 178, distance: 232.6
click at [186, 187] on h4 "[PERSON_NAME][EMAIL_ADDRESS][PERSON_NAME][PERSON_NAME][DOMAIN_NAME]" at bounding box center [340, 221] width 310 height 69
copy h4 "[PERSON_NAME][EMAIL_ADDRESS][PERSON_NAME][PERSON_NAME][DOMAIN_NAME]"
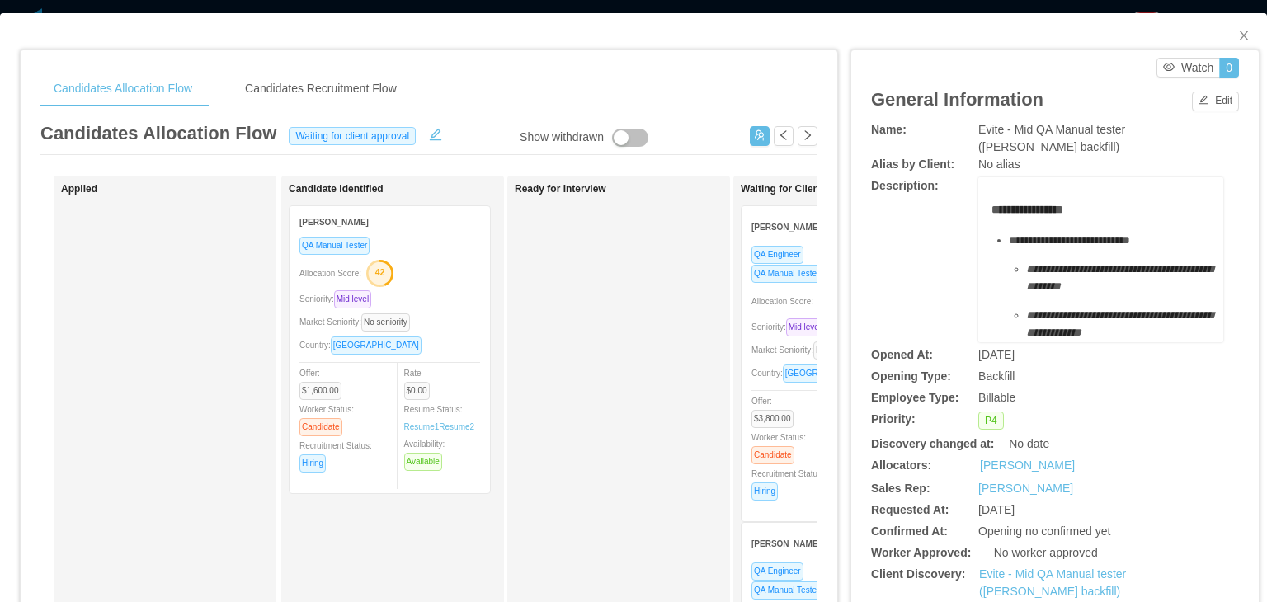
click at [775, 219] on div "[PERSON_NAME] [PERSON_NAME]" at bounding box center [801, 226] width 100 height 31
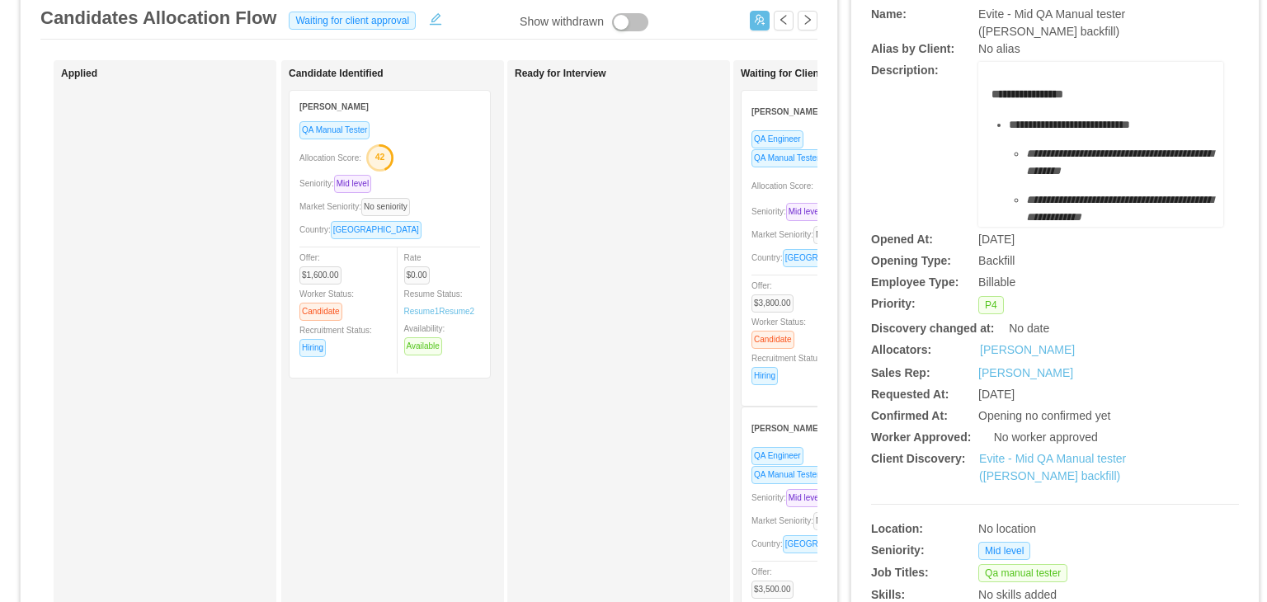
scroll to position [131, 0]
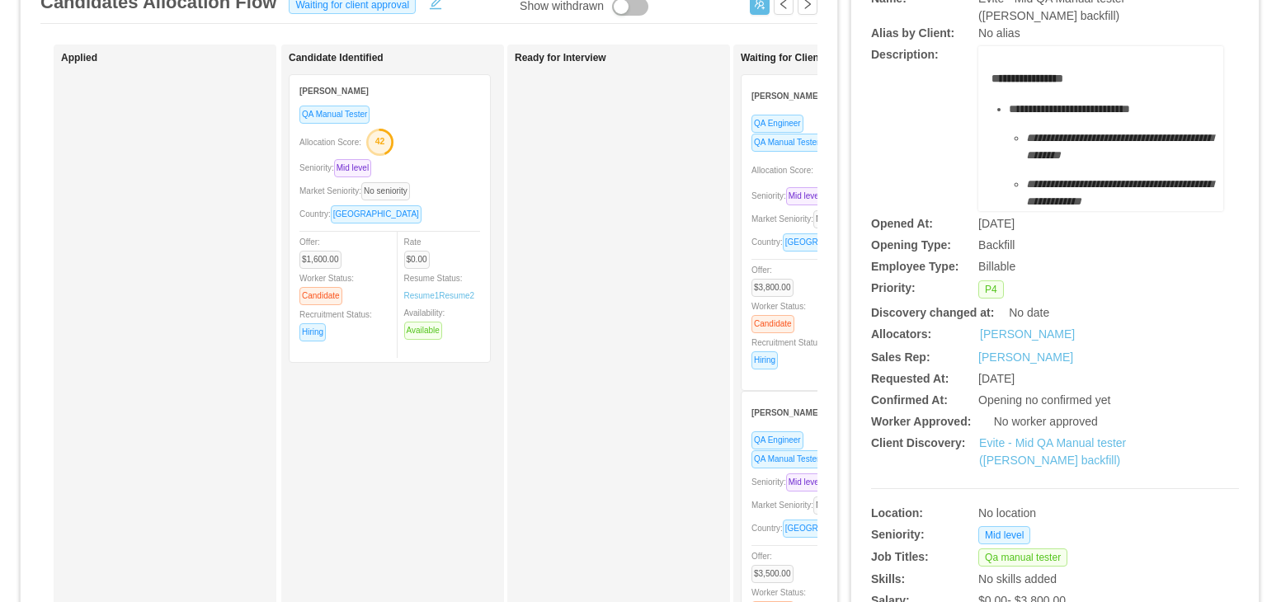
click at [759, 172] on span "Allocation Score:" at bounding box center [782, 170] width 62 height 9
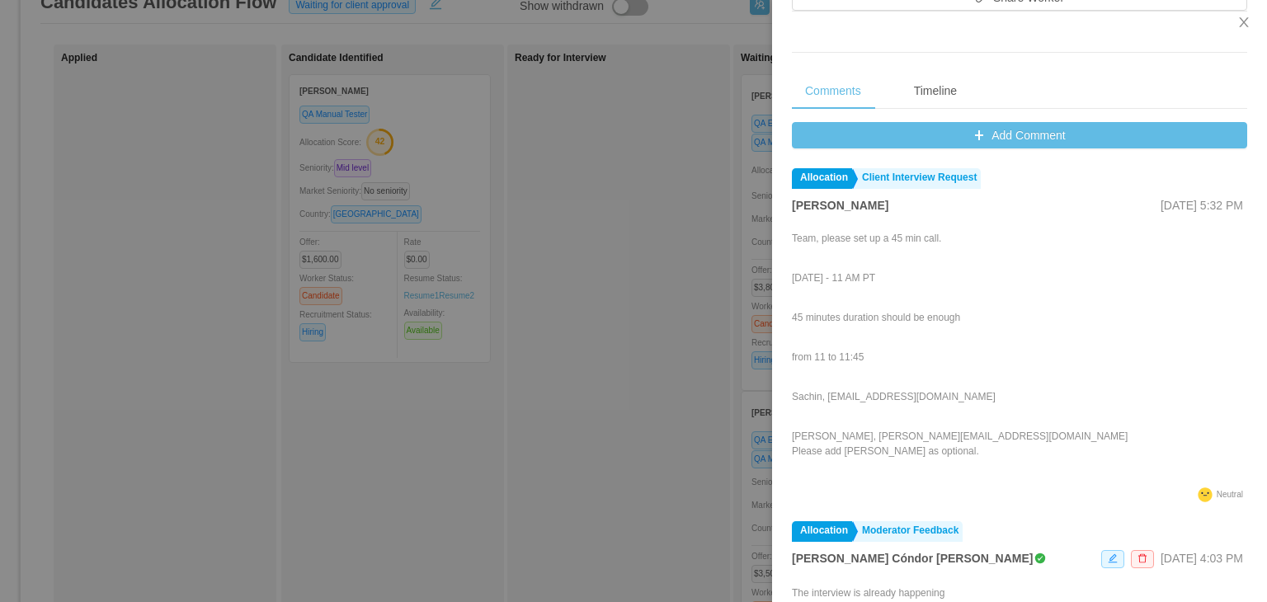
scroll to position [620, 0]
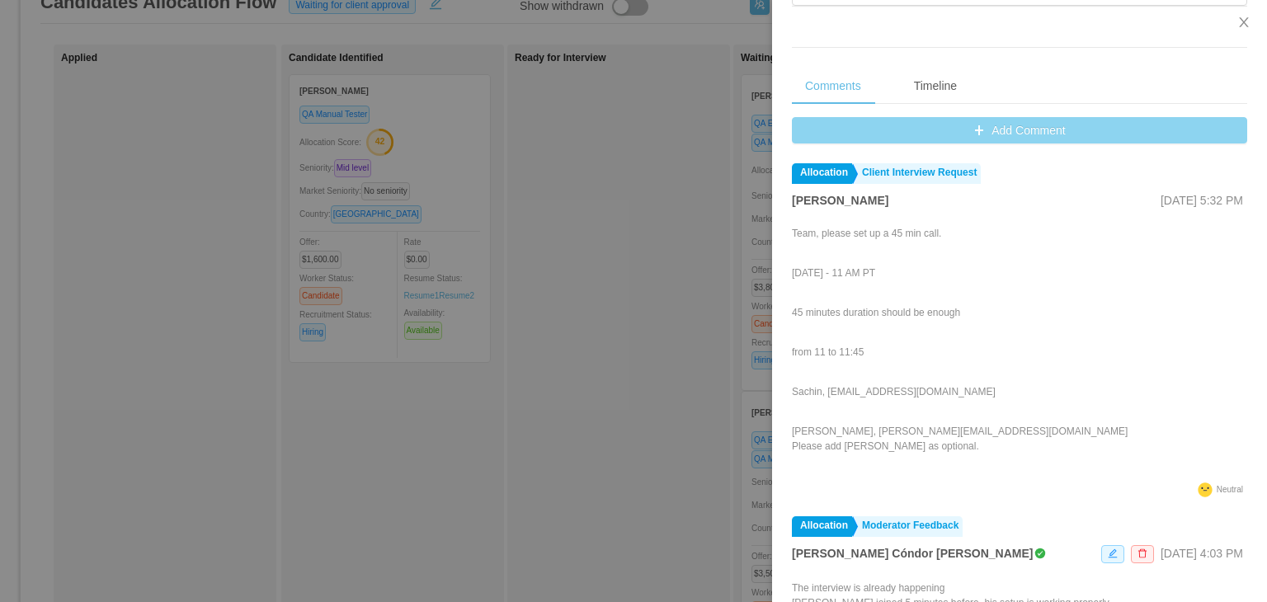
click at [1029, 127] on button "Add Comment" at bounding box center [1019, 130] width 455 height 26
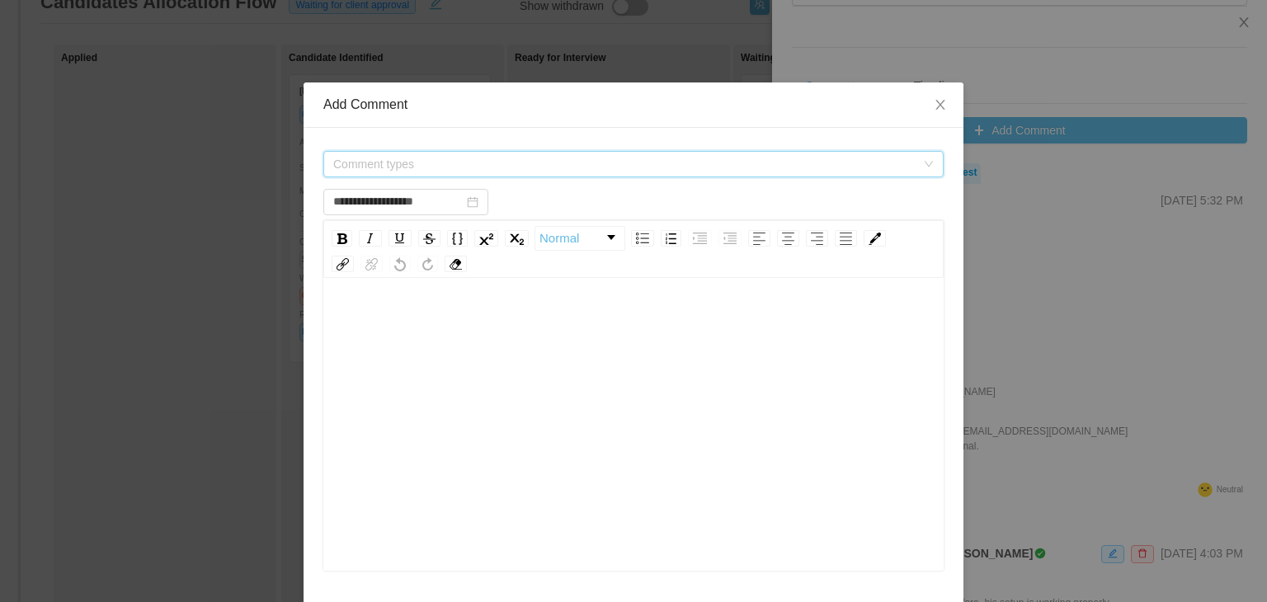
click at [652, 162] on span "Comment types" at bounding box center [624, 164] width 582 height 16
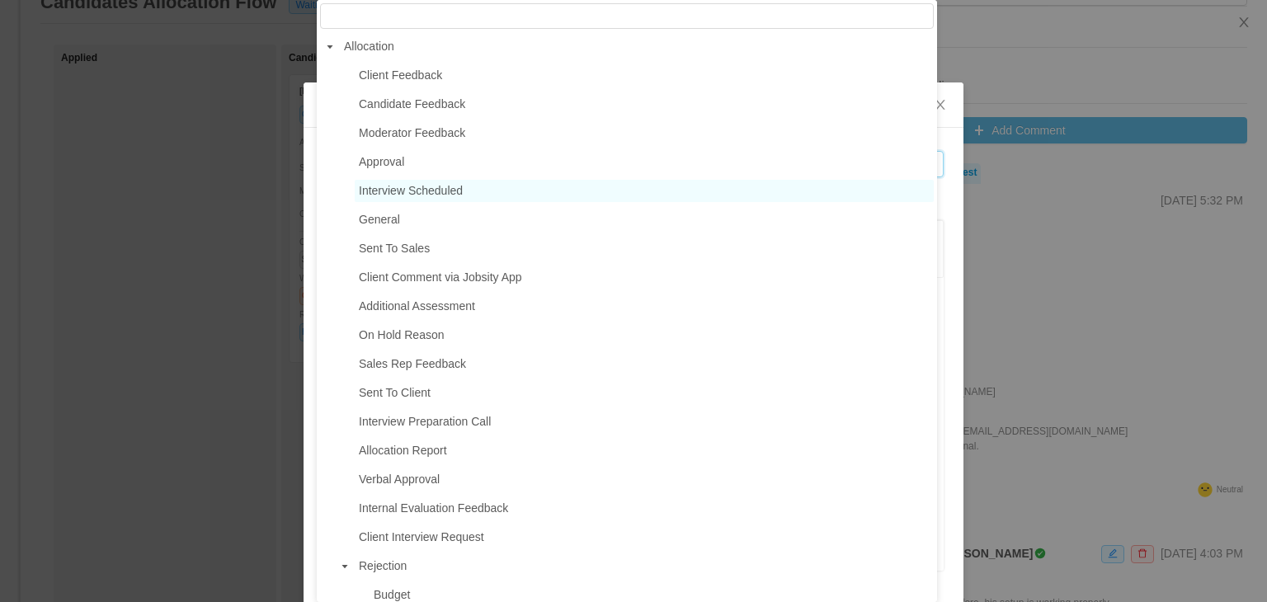
click at [464, 195] on span "Interview Scheduled" at bounding box center [644, 191] width 579 height 22
type input "**********"
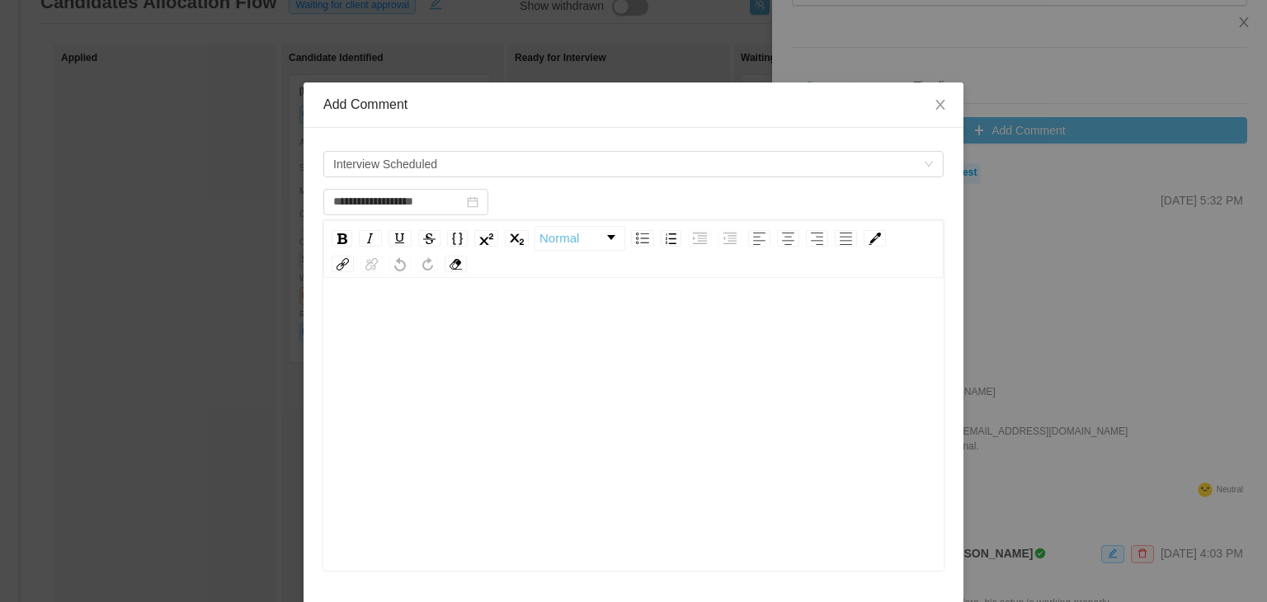
click at [454, 306] on div "rdw-editor" at bounding box center [634, 322] width 595 height 33
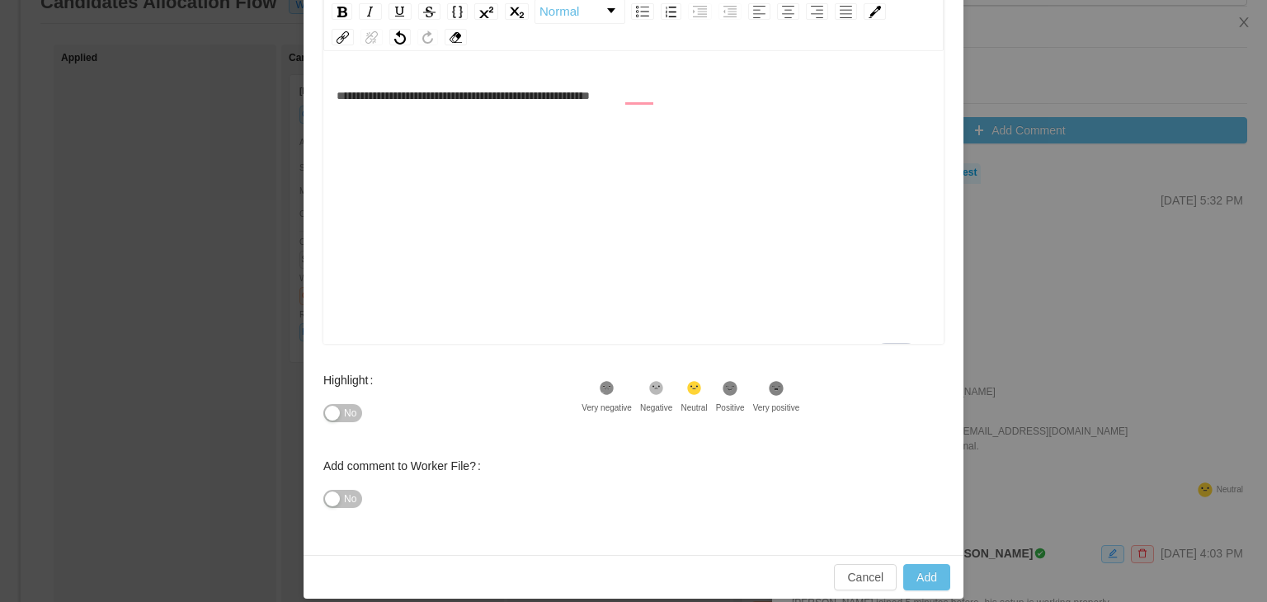
scroll to position [242, 0]
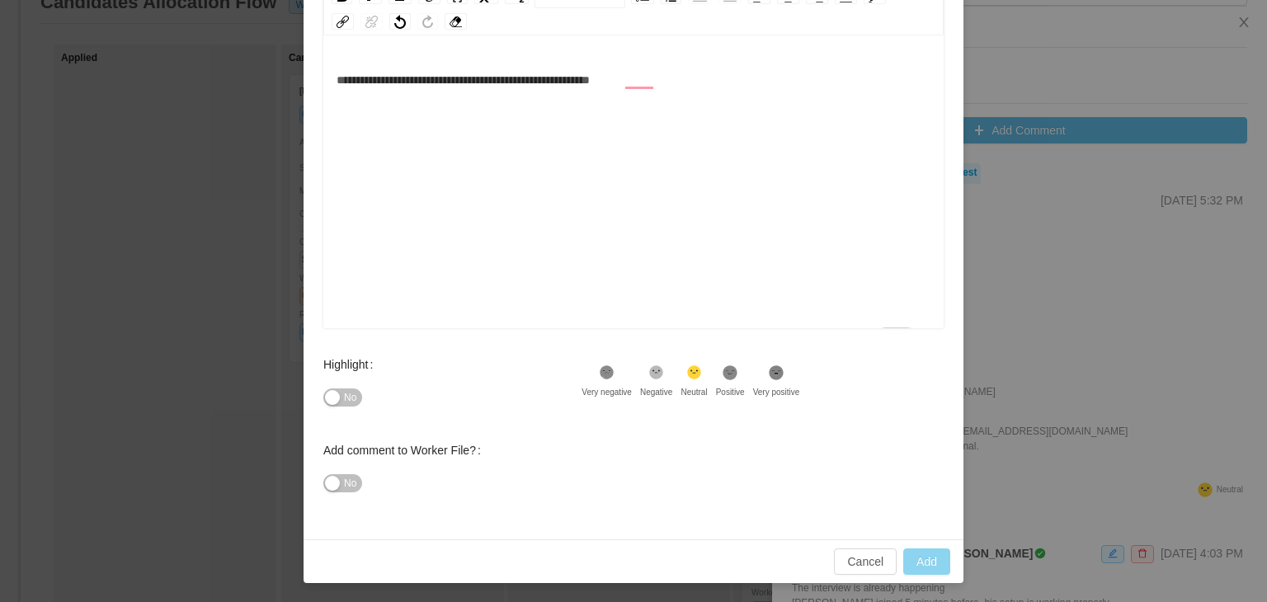
click at [930, 554] on button "Add" at bounding box center [926, 561] width 47 height 26
type input "**********"
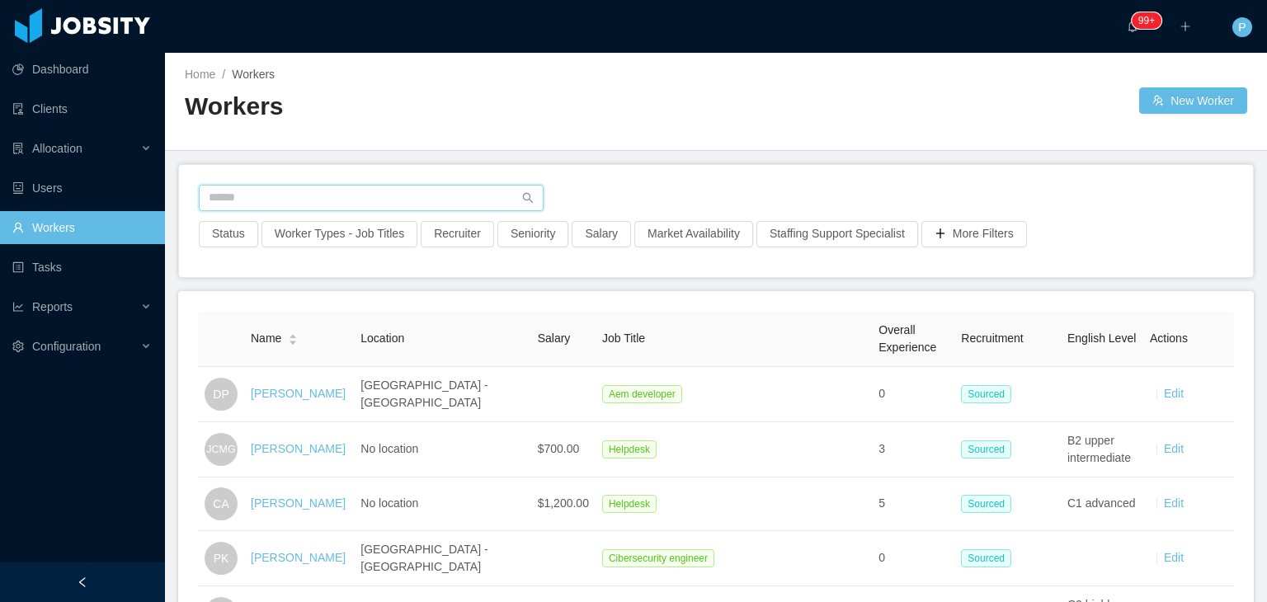
click at [413, 202] on input "text" at bounding box center [371, 198] width 345 height 26
paste input "**********"
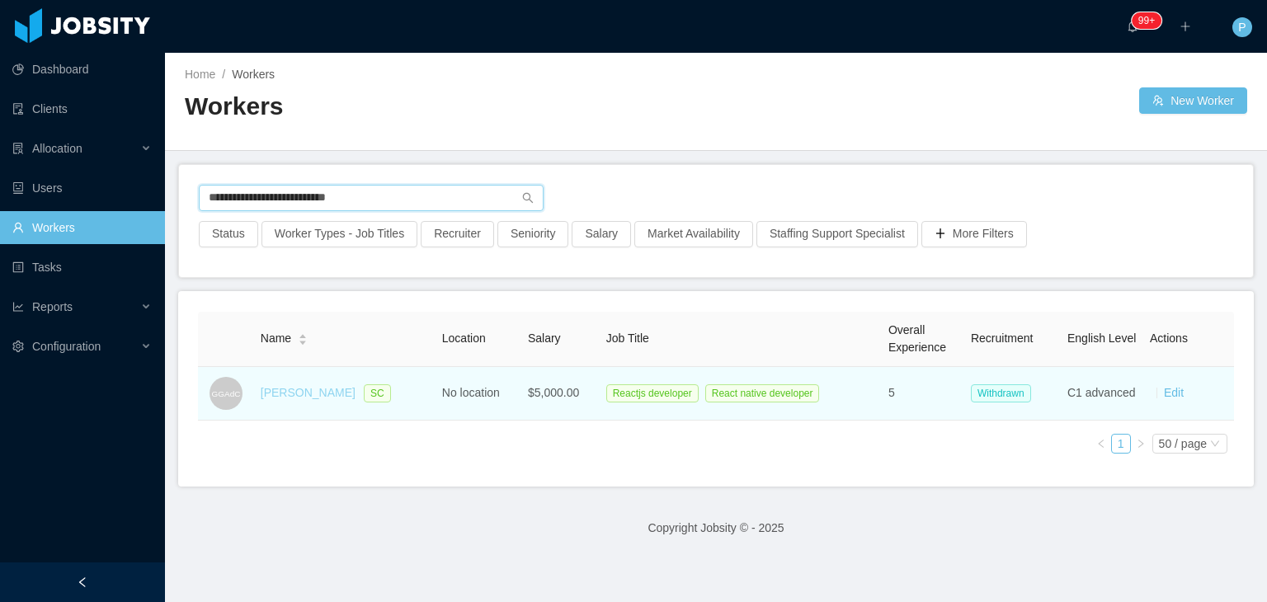
type input "**********"
click at [353, 389] on link "[PERSON_NAME]" at bounding box center [308, 392] width 95 height 13
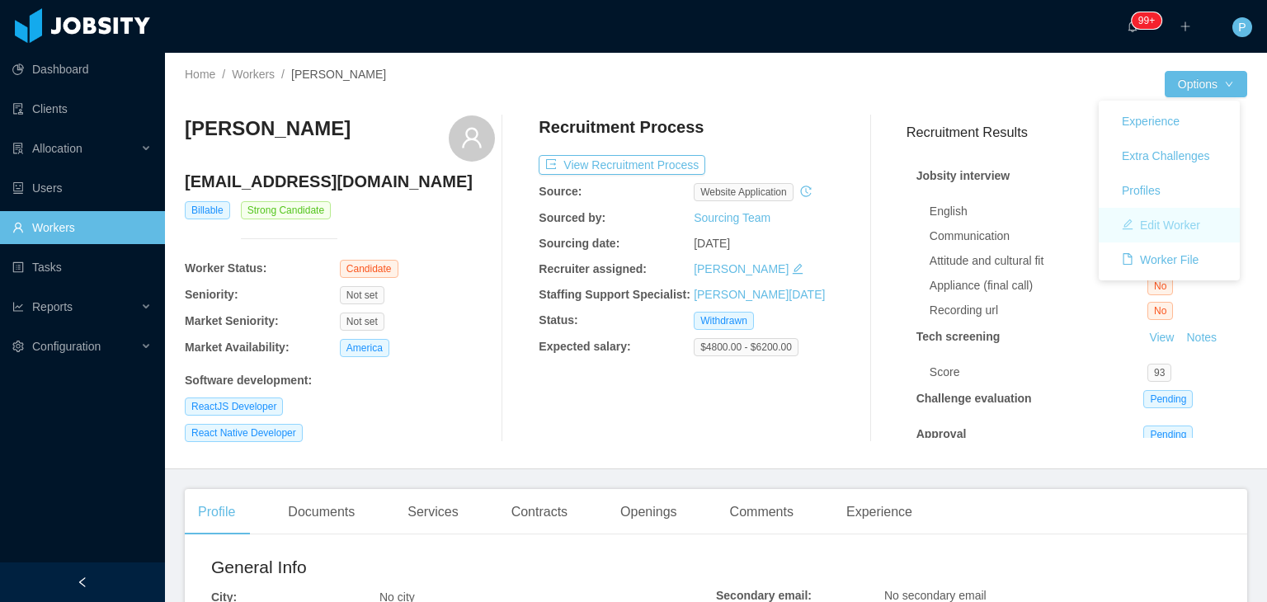
click at [1181, 222] on button "Edit Worker" at bounding box center [1161, 225] width 105 height 26
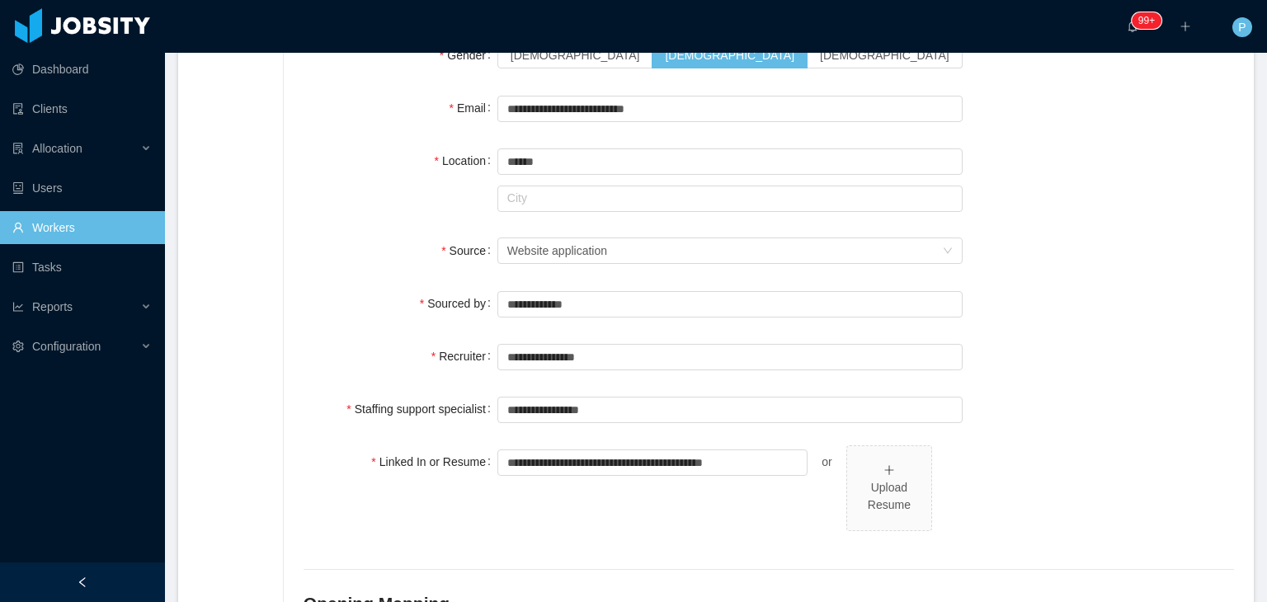
scroll to position [252, 0]
click at [655, 200] on input "text" at bounding box center [729, 198] width 465 height 26
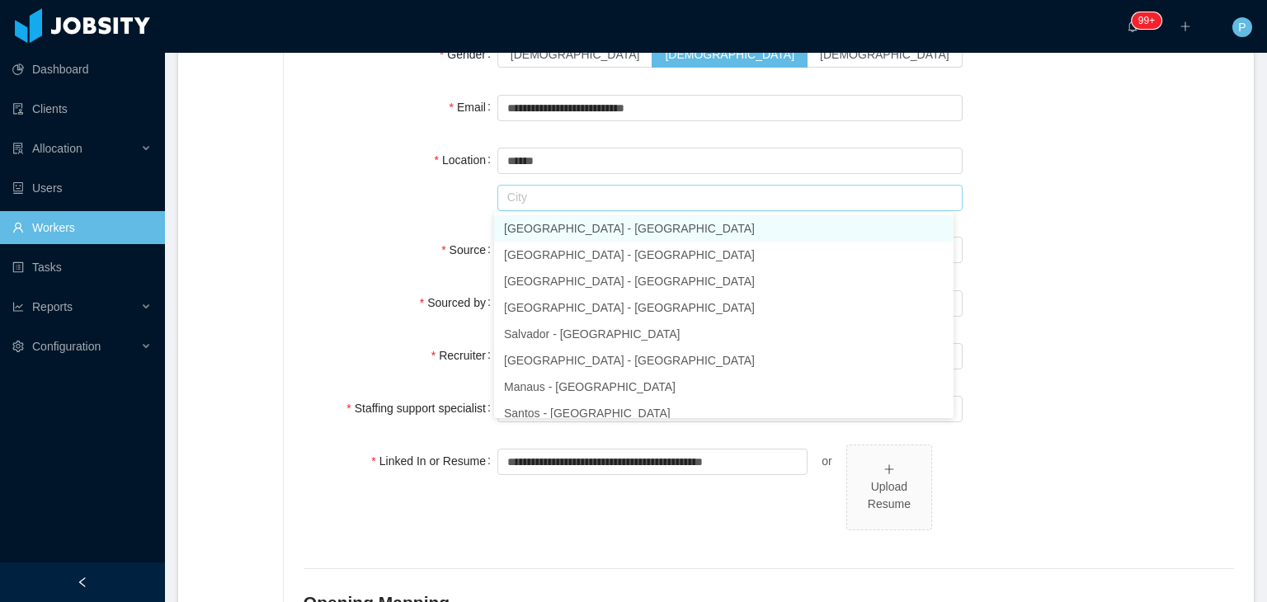
click at [656, 221] on li "[GEOGRAPHIC_DATA] - [GEOGRAPHIC_DATA]" at bounding box center [723, 228] width 459 height 26
type input "*********"
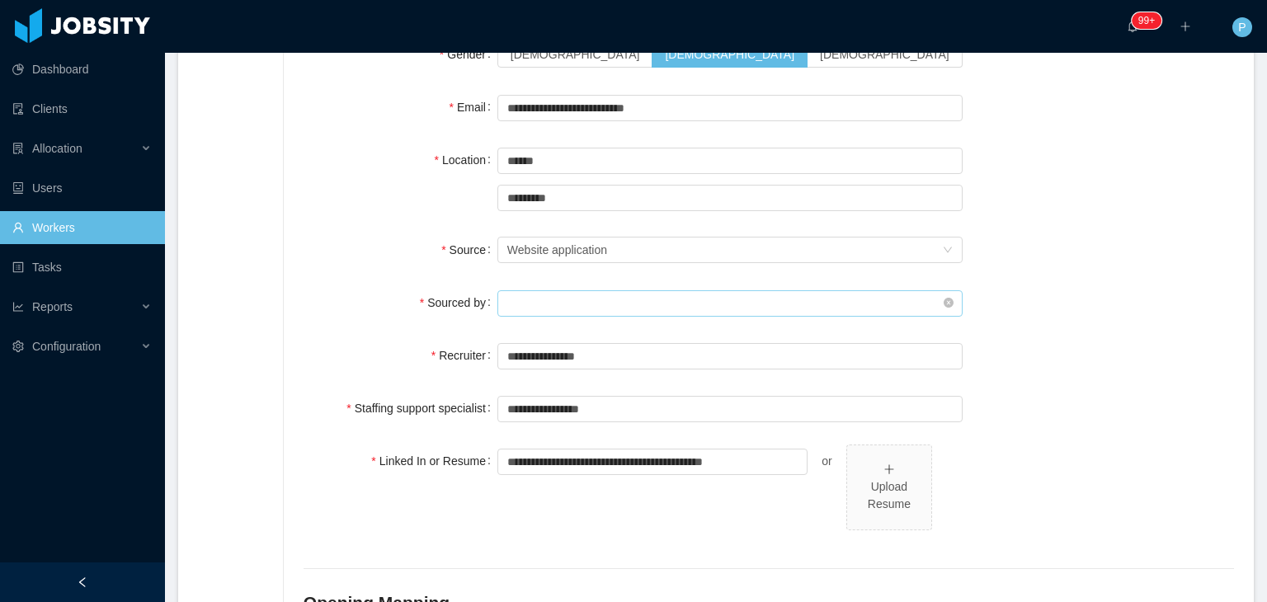
click at [602, 302] on input "text" at bounding box center [729, 303] width 465 height 26
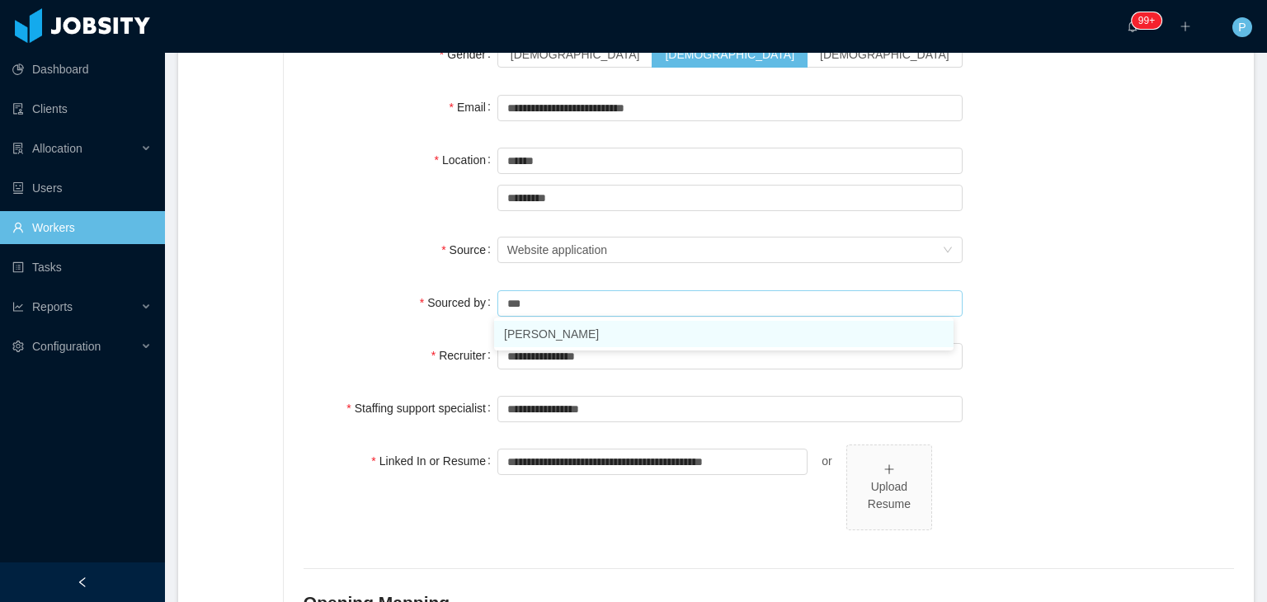
click at [591, 334] on li "[PERSON_NAME]" at bounding box center [723, 334] width 459 height 26
type input "**********"
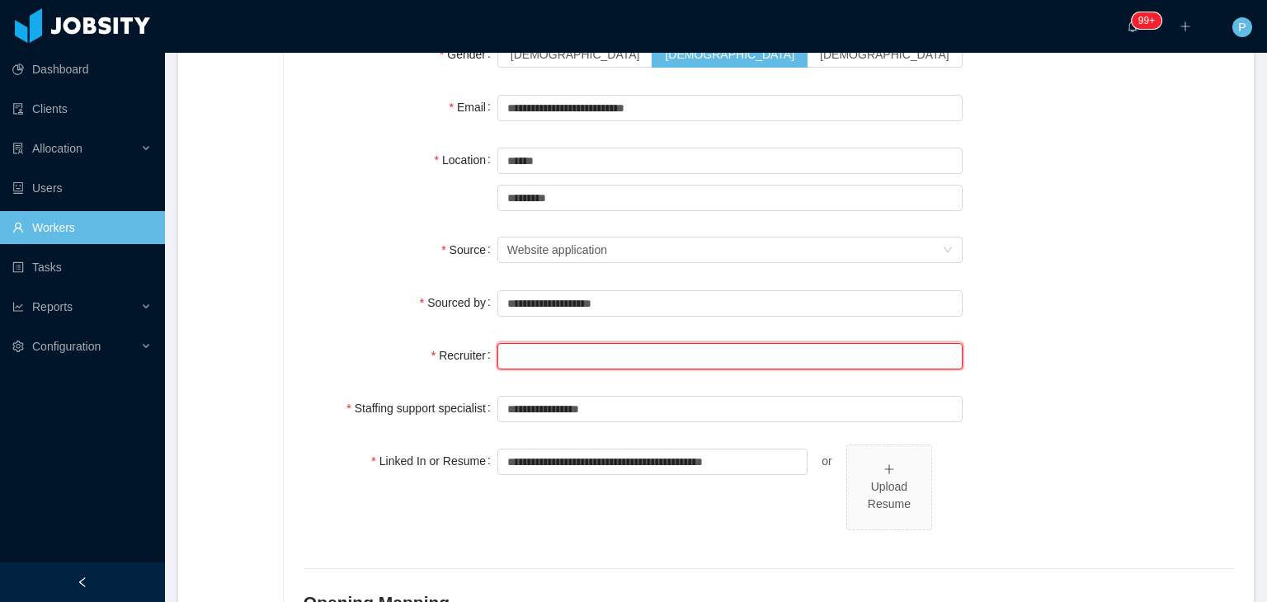
click at [591, 365] on input "text" at bounding box center [729, 356] width 465 height 26
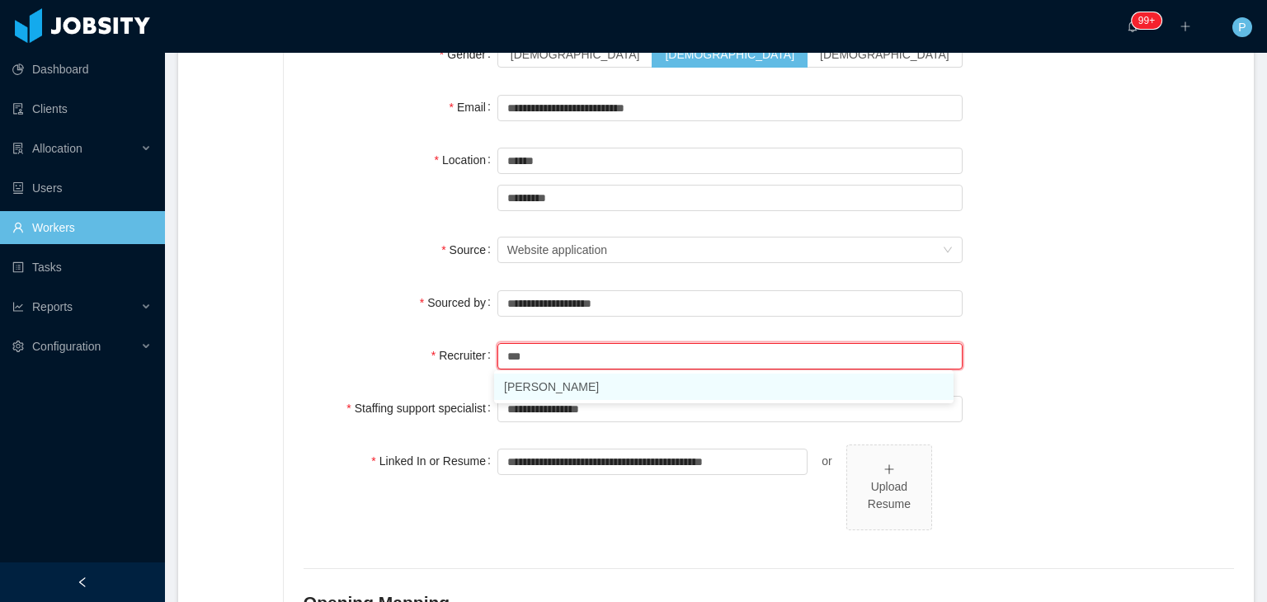
click at [617, 387] on li "[PERSON_NAME]" at bounding box center [723, 387] width 459 height 26
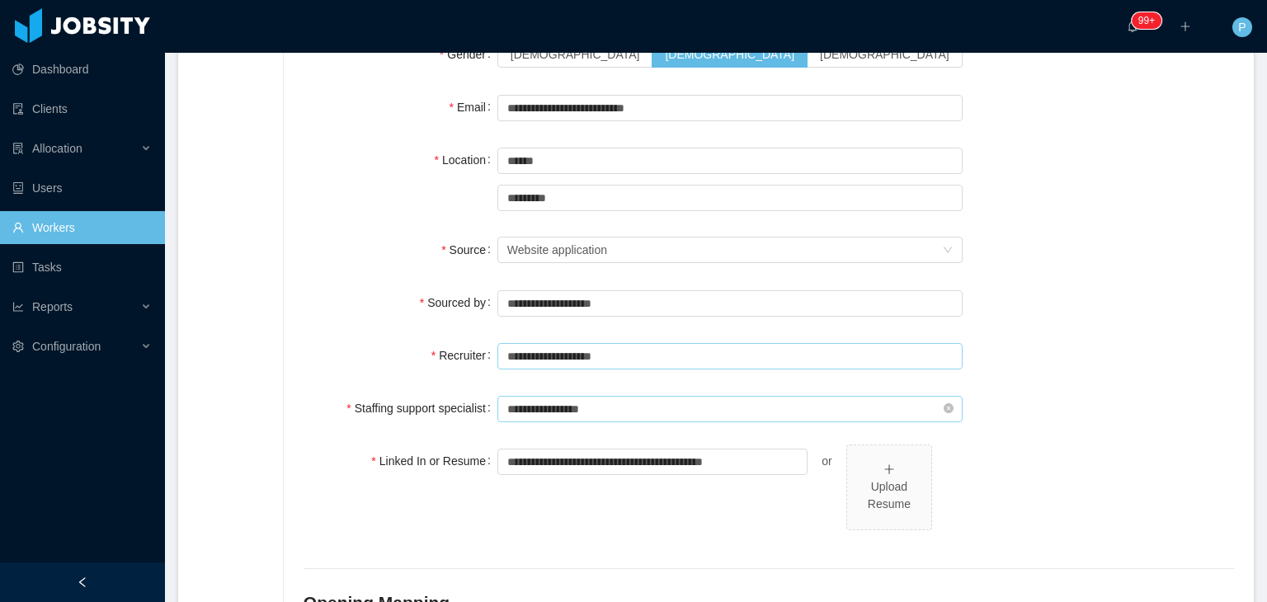
type input "**********"
click at [617, 407] on input "text" at bounding box center [729, 409] width 465 height 26
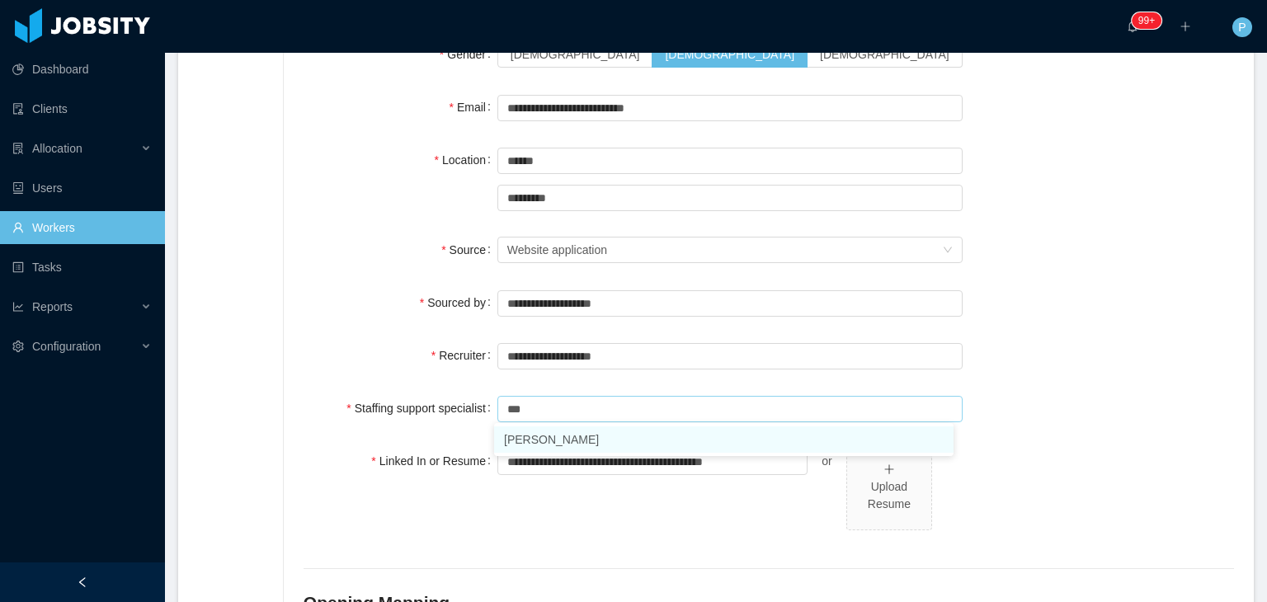
click at [615, 436] on li "[PERSON_NAME]" at bounding box center [723, 439] width 459 height 26
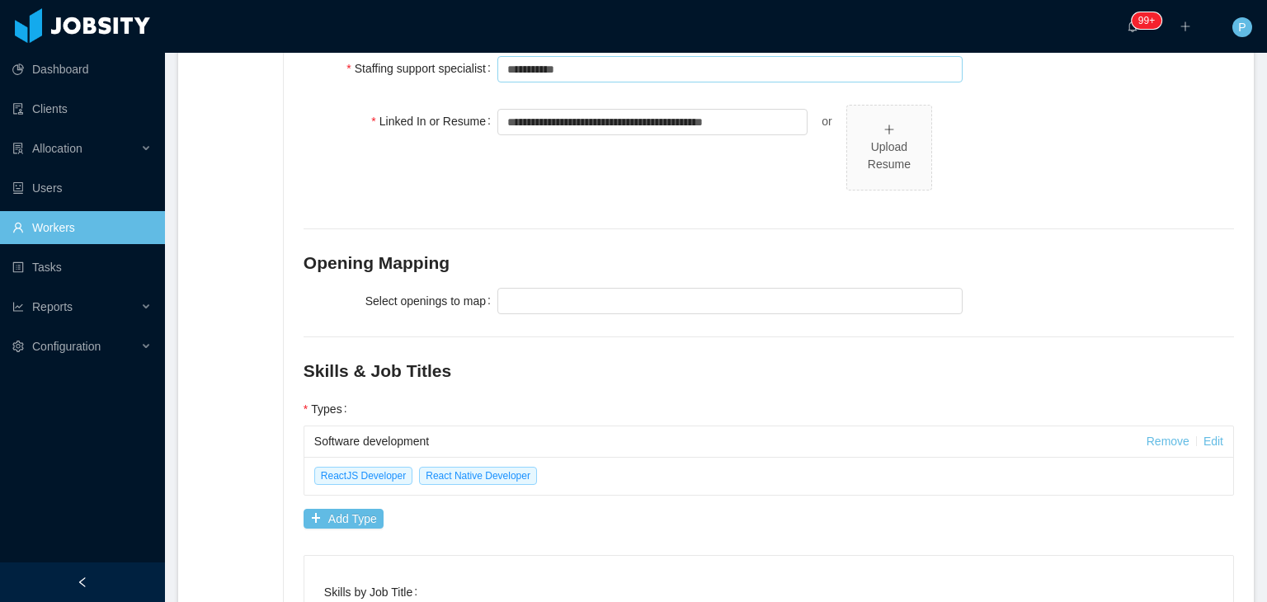
scroll to position [596, 0]
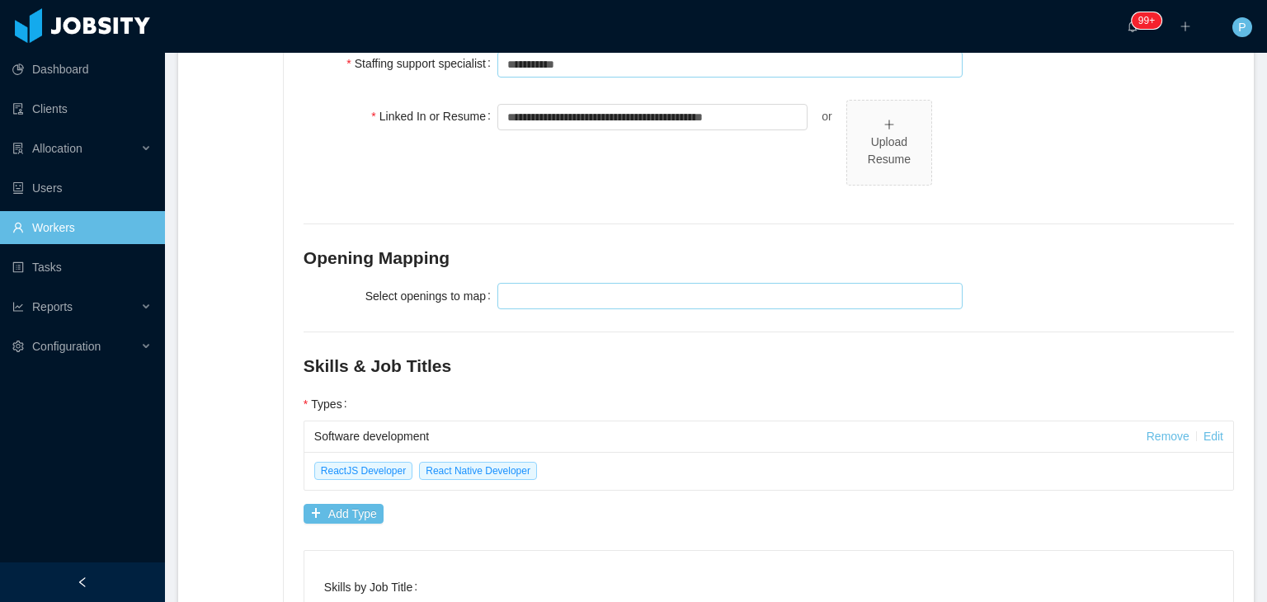
type input "**********"
click at [833, 300] on div at bounding box center [727, 296] width 450 height 25
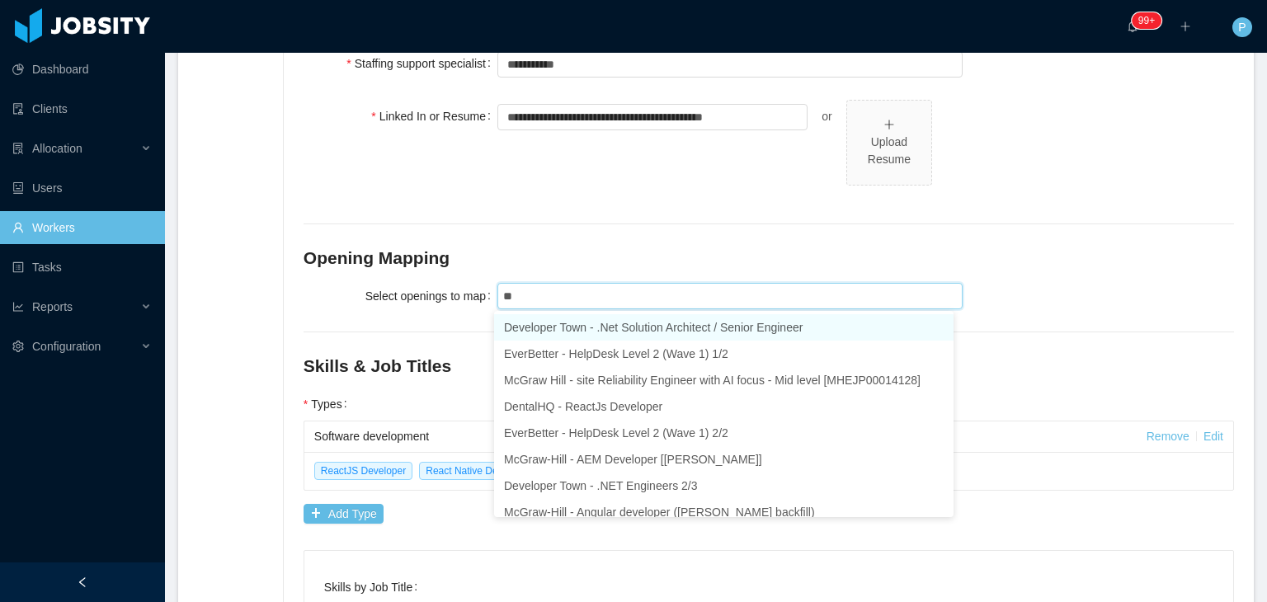
type input "***"
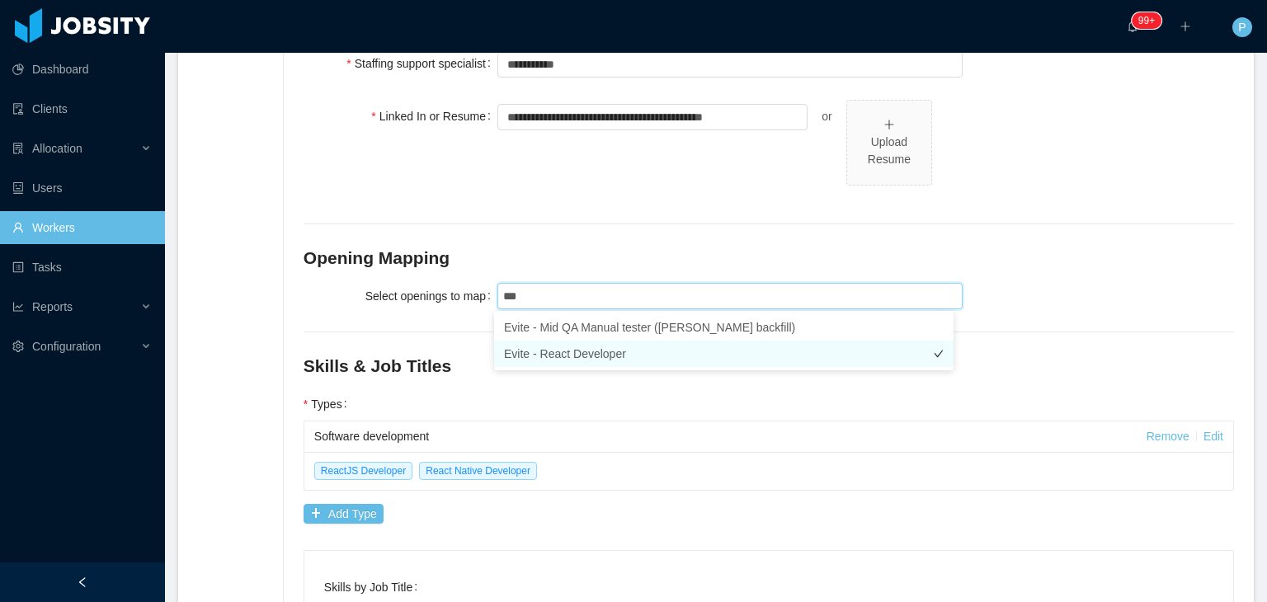
click at [717, 362] on li "Evite - React Developer" at bounding box center [723, 354] width 459 height 26
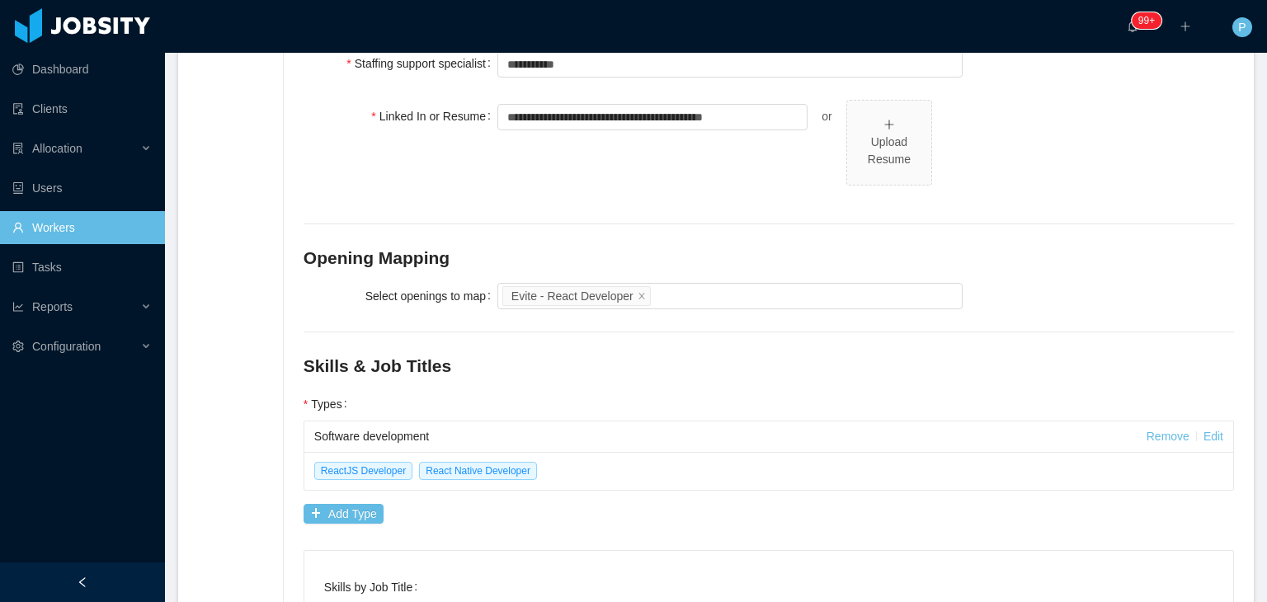
click at [1105, 285] on div "Select openings to map Evite - React Developer" at bounding box center [769, 296] width 930 height 33
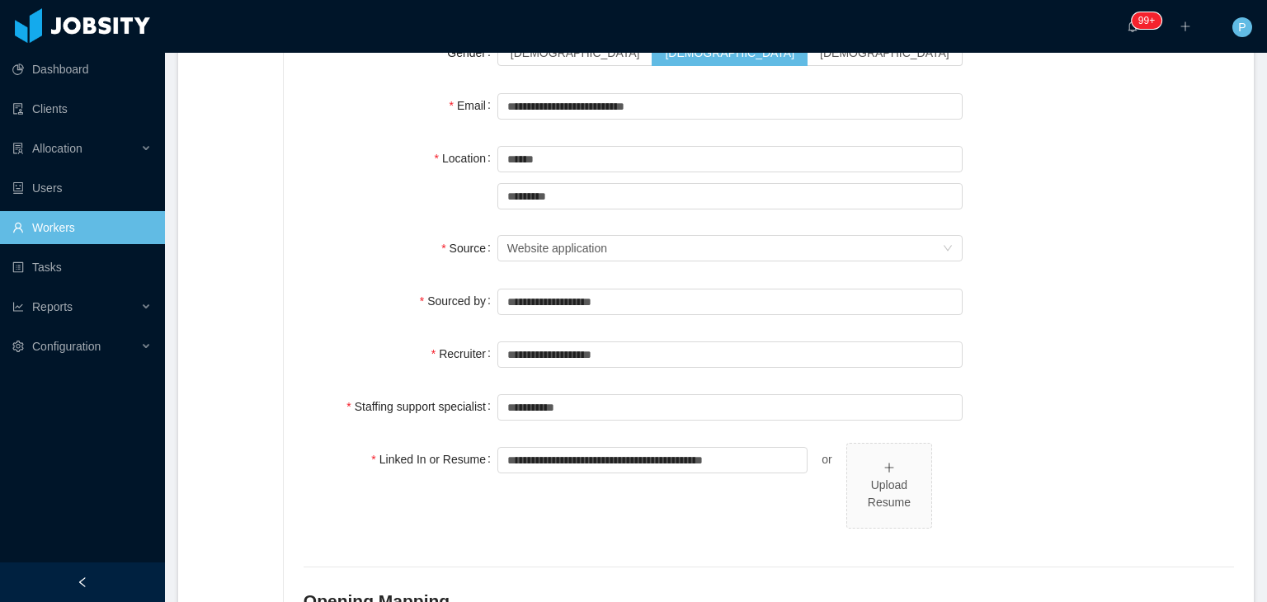
scroll to position [0, 0]
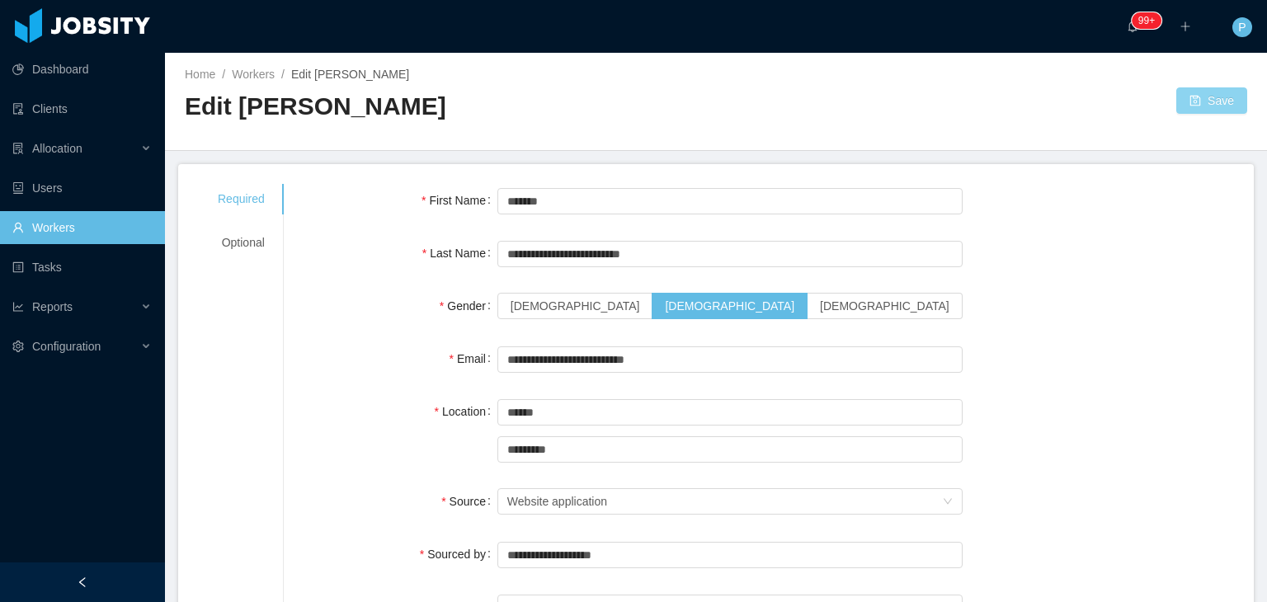
click at [1199, 107] on button "Save" at bounding box center [1211, 100] width 71 height 26
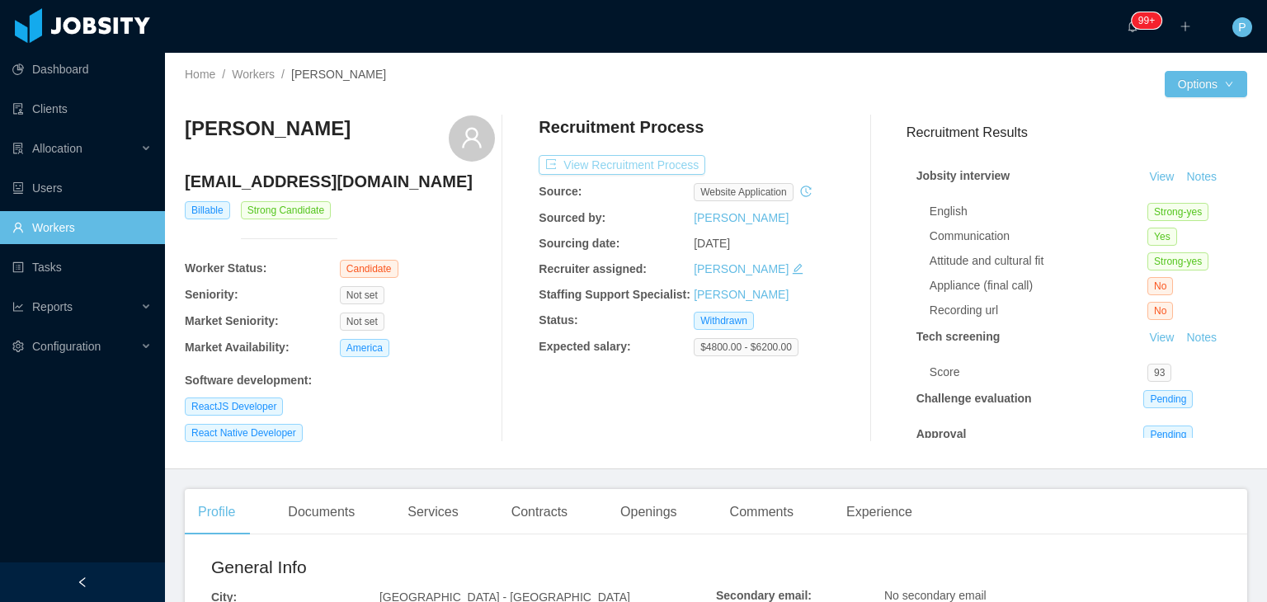
click at [668, 159] on button "View Recruitment Process" at bounding box center [622, 165] width 167 height 20
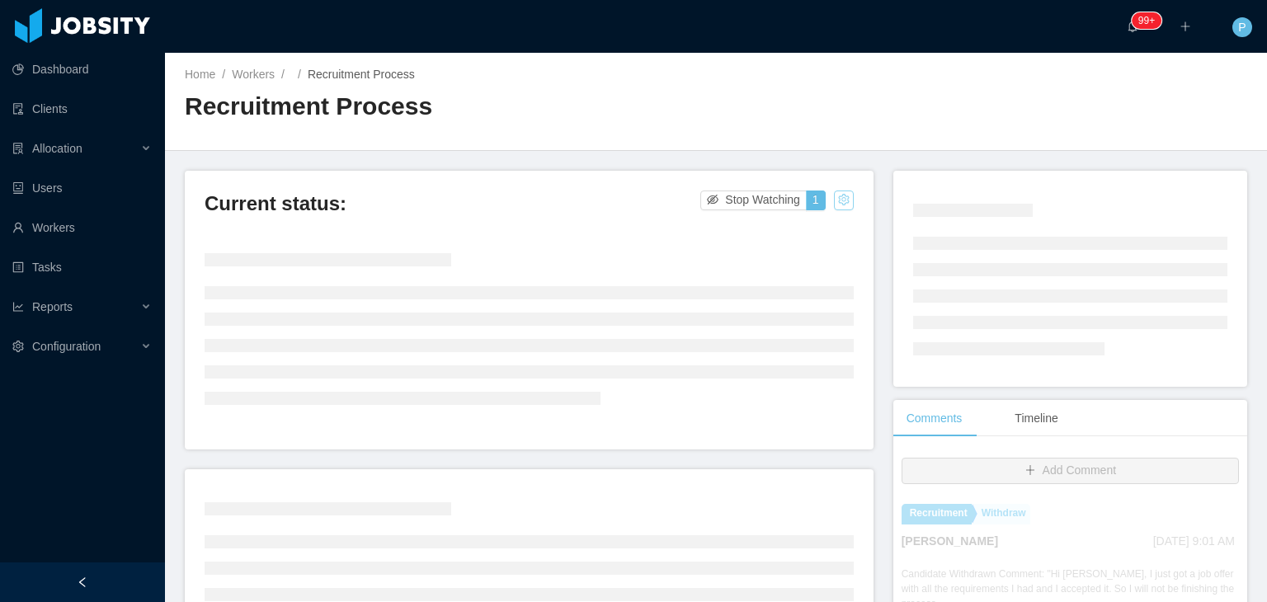
click at [834, 205] on button "button" at bounding box center [844, 201] width 20 height 20
click at [822, 254] on div "Change status" at bounding box center [800, 252] width 74 height 18
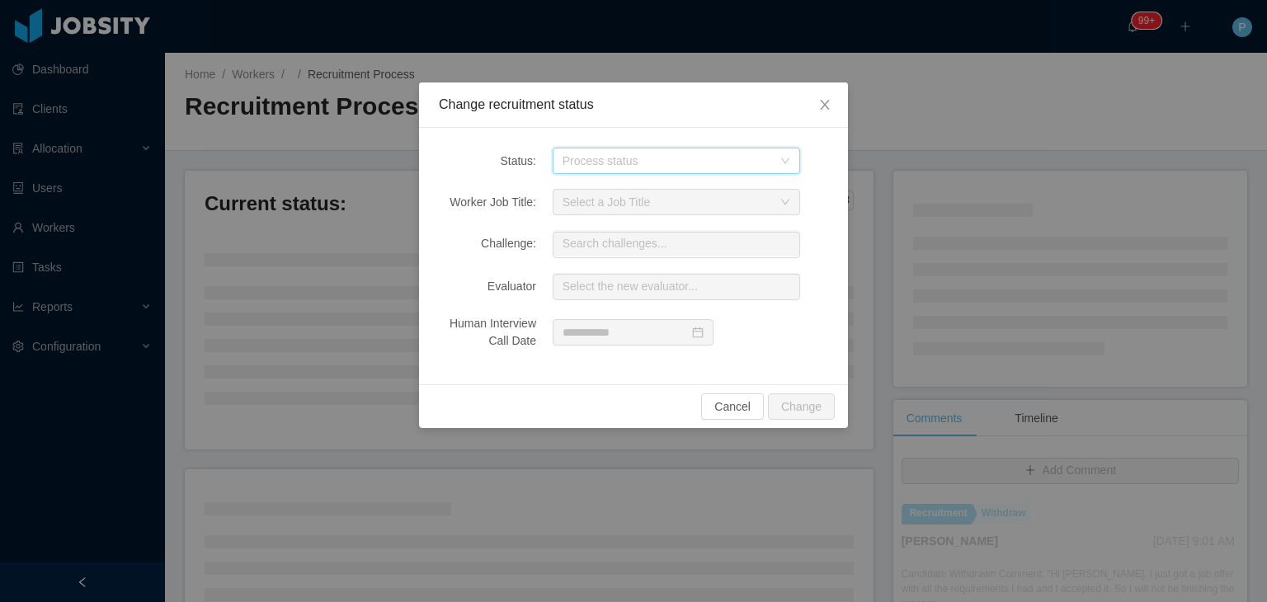
click at [784, 162] on icon "icon: down" at bounding box center [785, 161] width 10 height 10
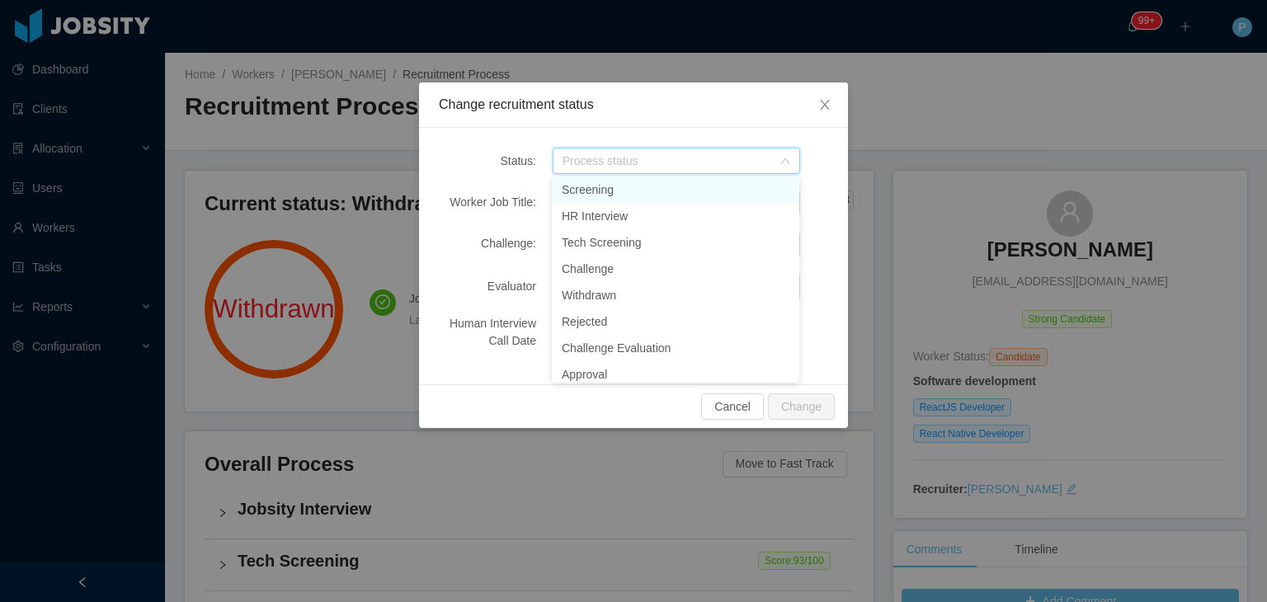
drag, startPoint x: 793, startPoint y: 235, endPoint x: 798, endPoint y: 360, distance: 124.6
click at [798, 360] on ul "Screening HR Interview Tech Screening Challenge Withdrawn Rejected Challenge Ev…" at bounding box center [675, 280] width 247 height 206
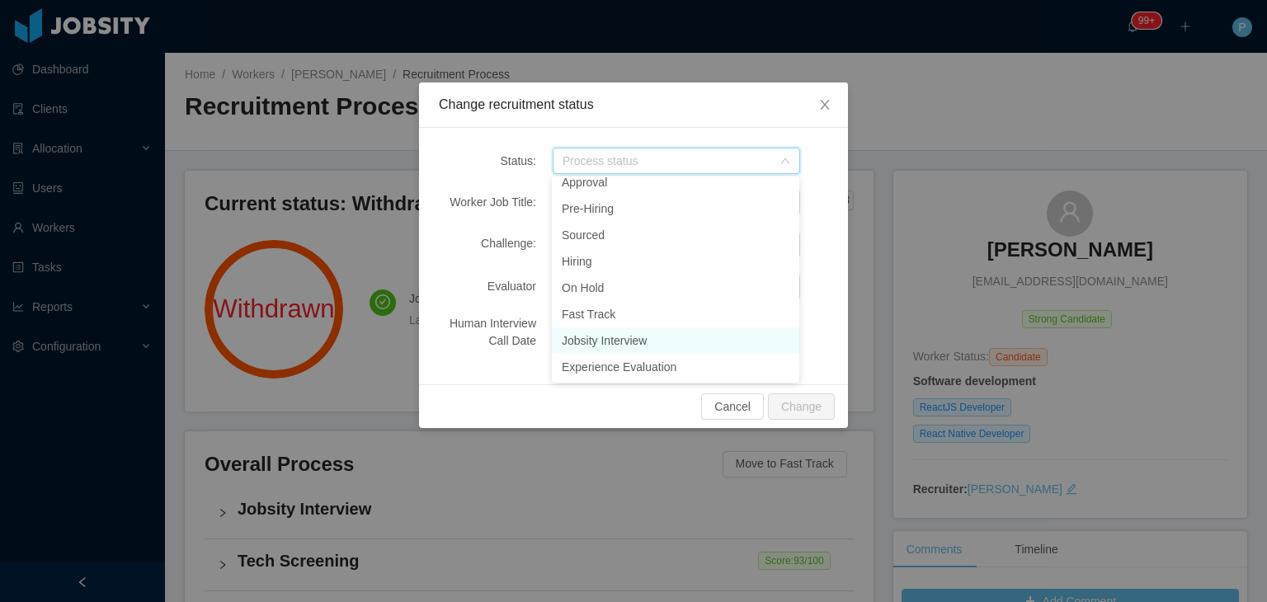
click at [638, 340] on li "Jobsity Interview" at bounding box center [675, 340] width 247 height 26
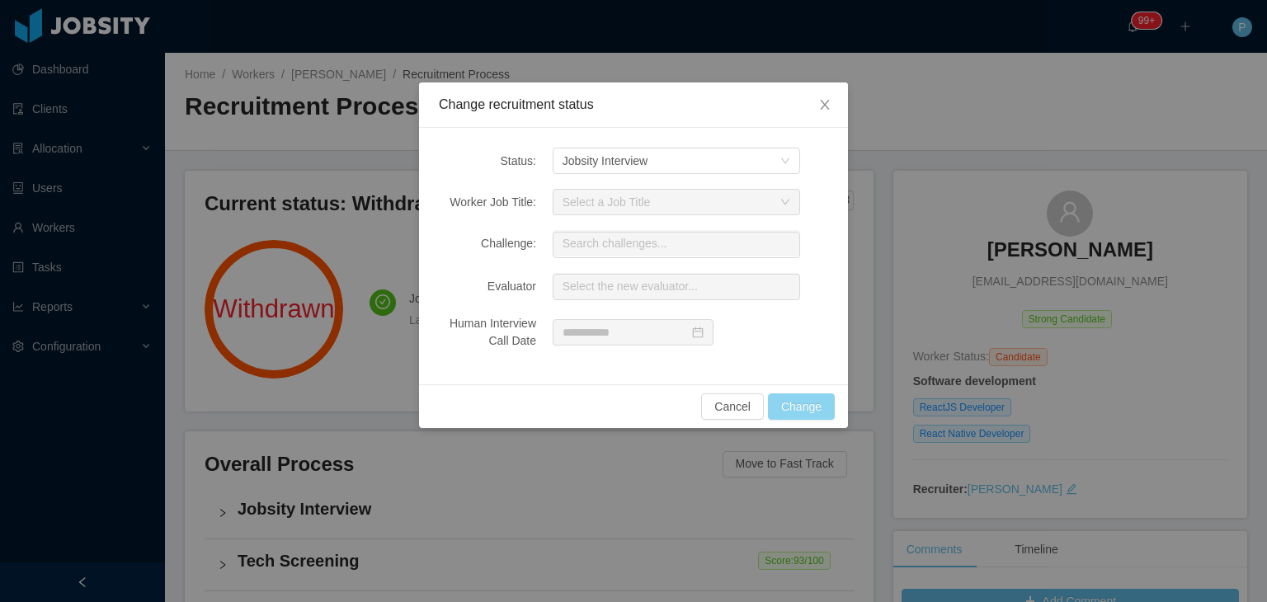
click at [812, 398] on button "Change" at bounding box center [801, 406] width 67 height 26
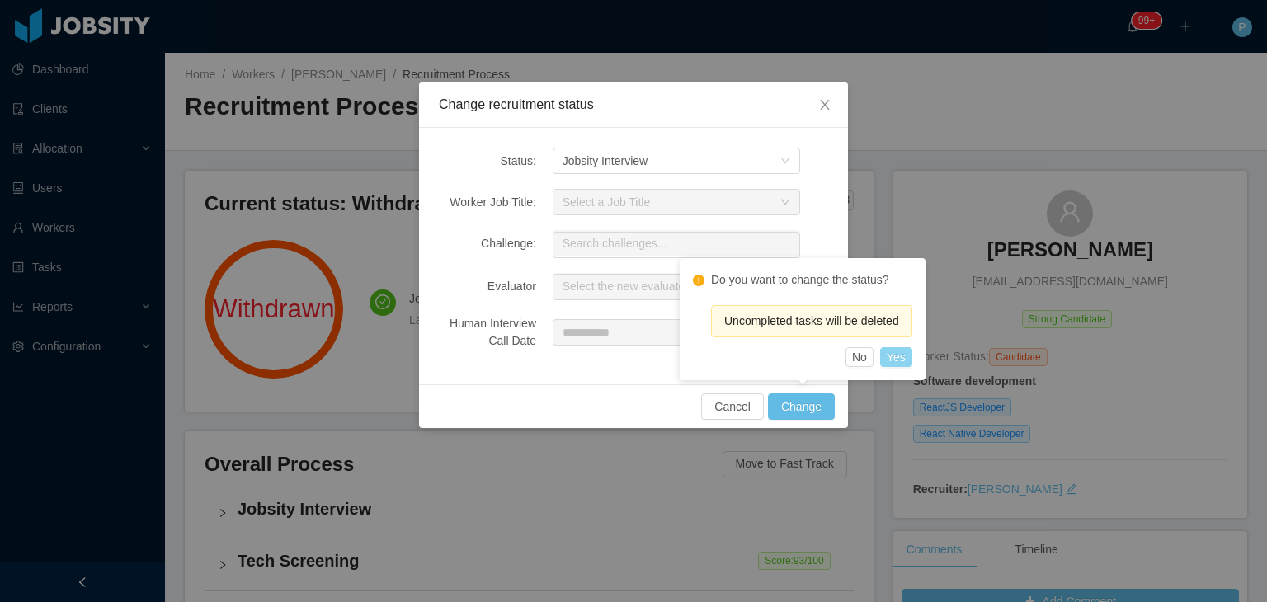
click at [891, 362] on button "Yes" at bounding box center [896, 357] width 32 height 20
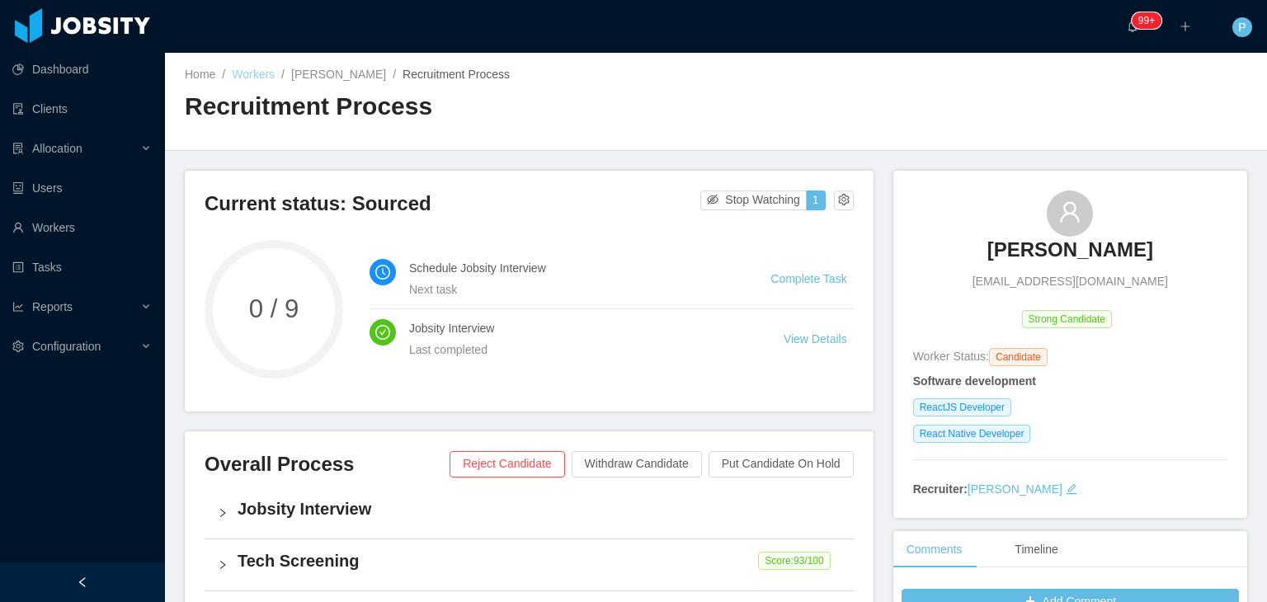
click at [258, 74] on link "Workers" at bounding box center [253, 74] width 43 height 13
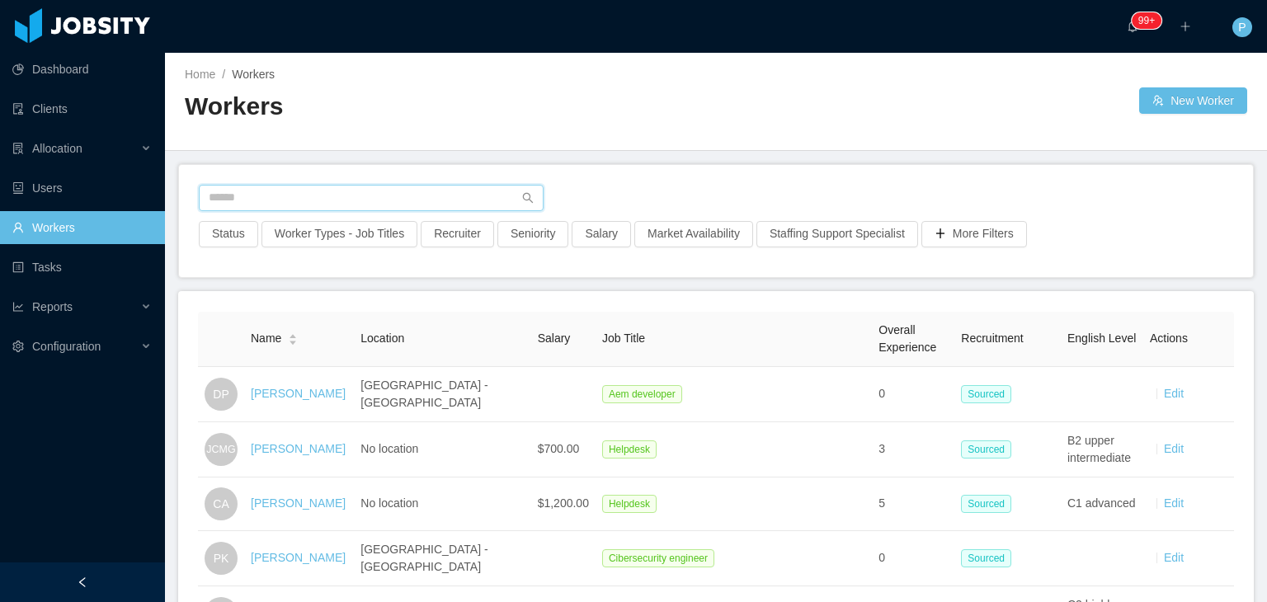
click at [453, 192] on input "text" at bounding box center [371, 198] width 345 height 26
paste input "**********"
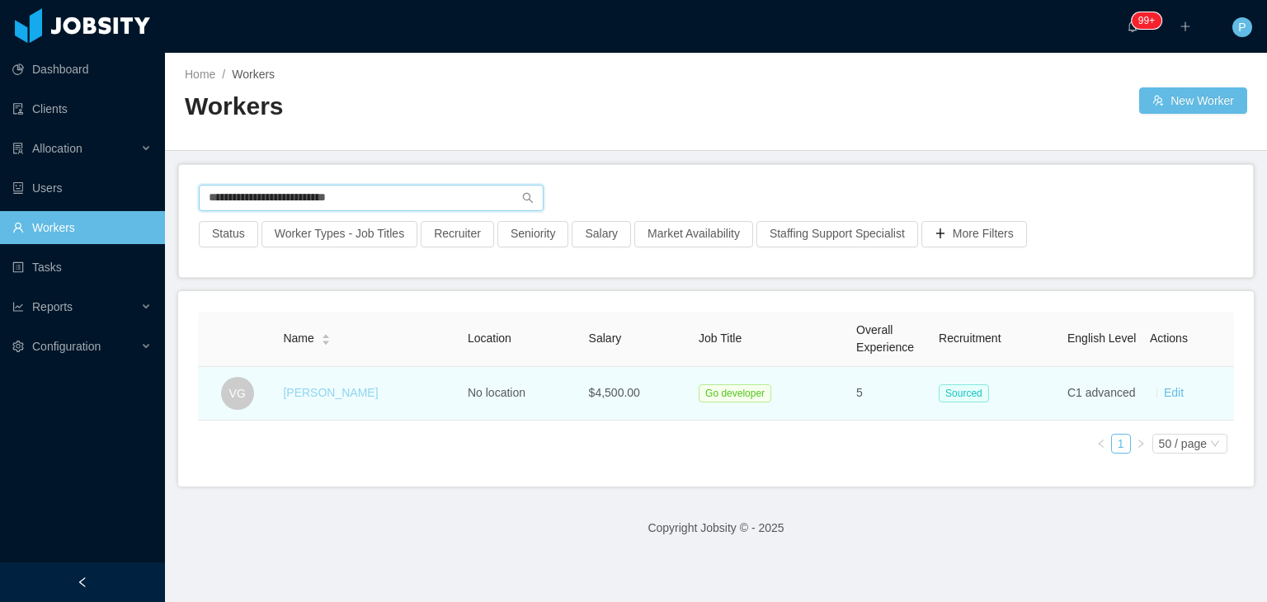
type input "**********"
click at [349, 388] on link "[PERSON_NAME]" at bounding box center [330, 392] width 95 height 13
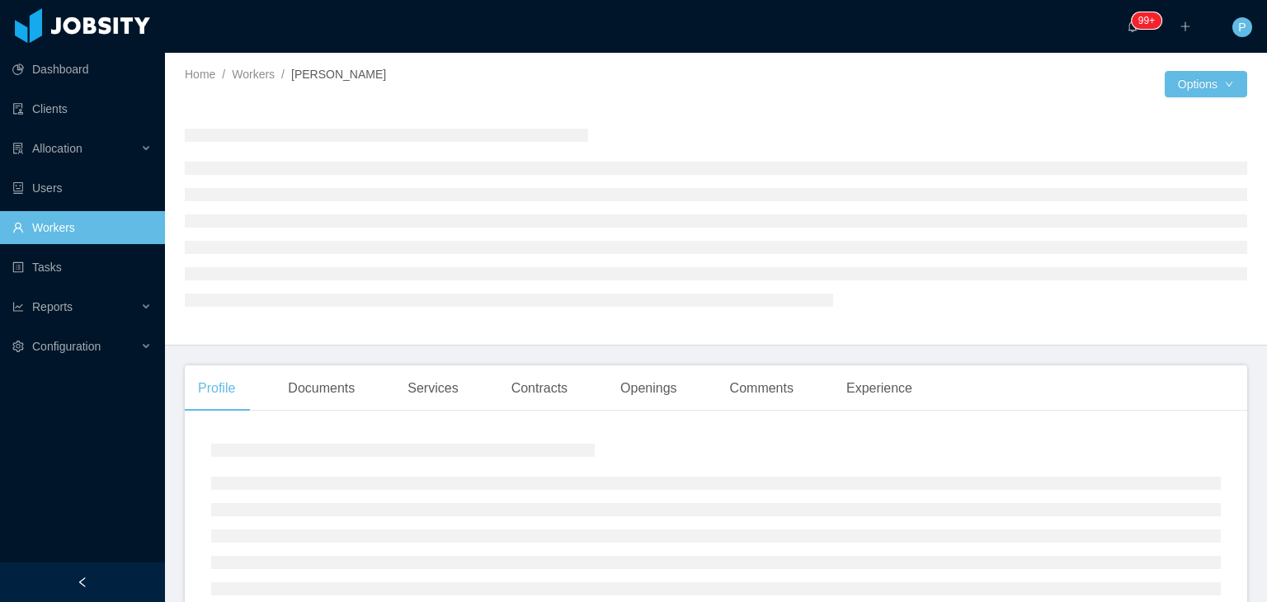
click at [760, 137] on div at bounding box center [716, 216] width 1062 height 203
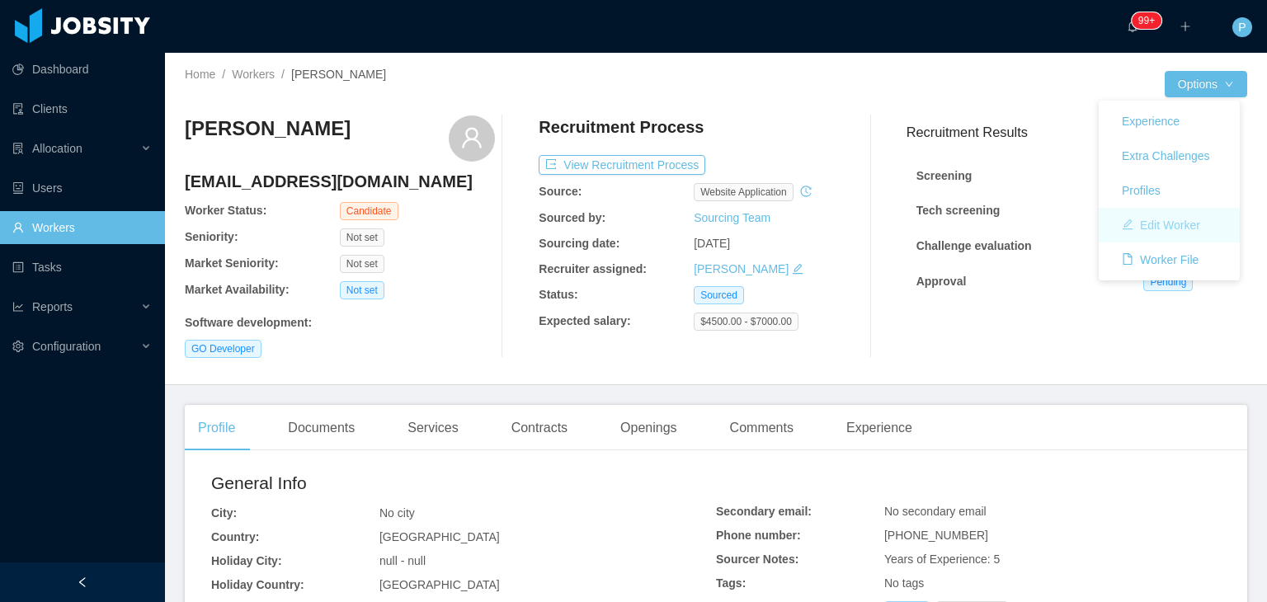
click at [1191, 219] on button "Edit Worker" at bounding box center [1161, 225] width 105 height 26
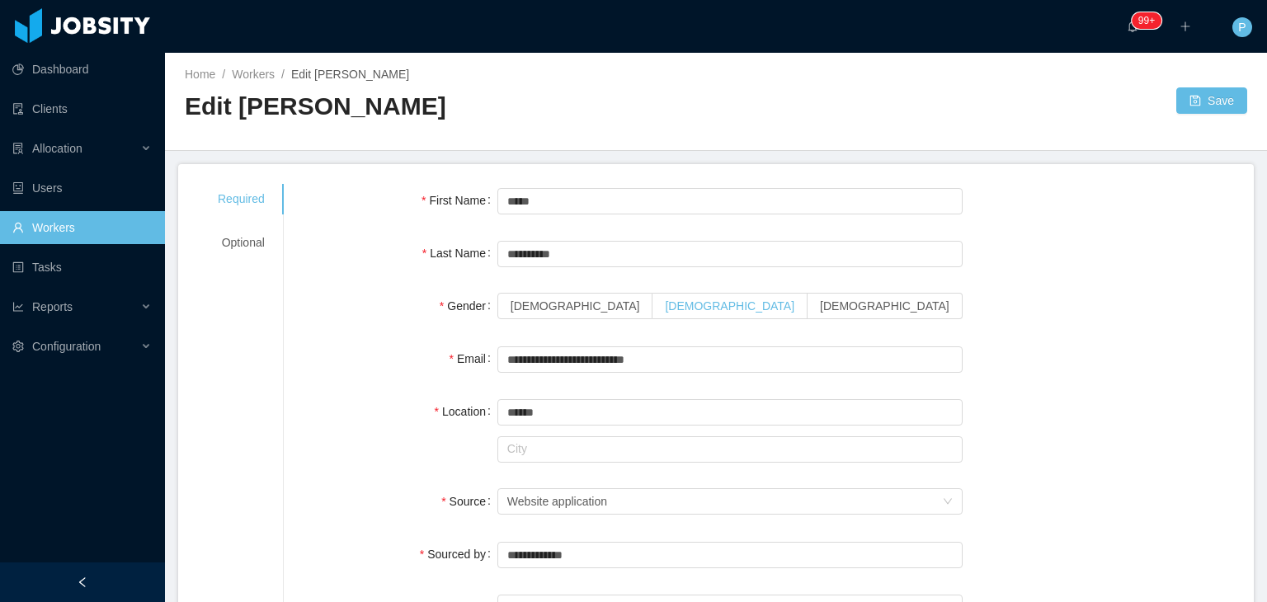
click at [665, 299] on span "[DEMOGRAPHIC_DATA]" at bounding box center [729, 305] width 129 height 13
click at [377, 346] on div "Email" at bounding box center [401, 358] width 194 height 33
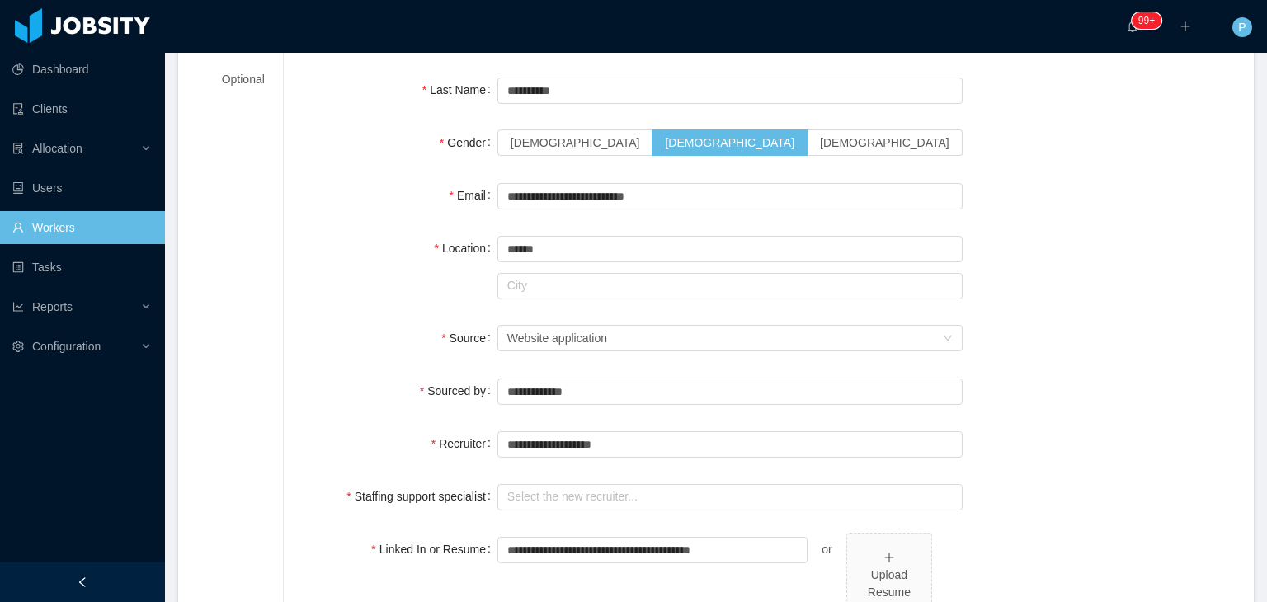
scroll to position [165, 0]
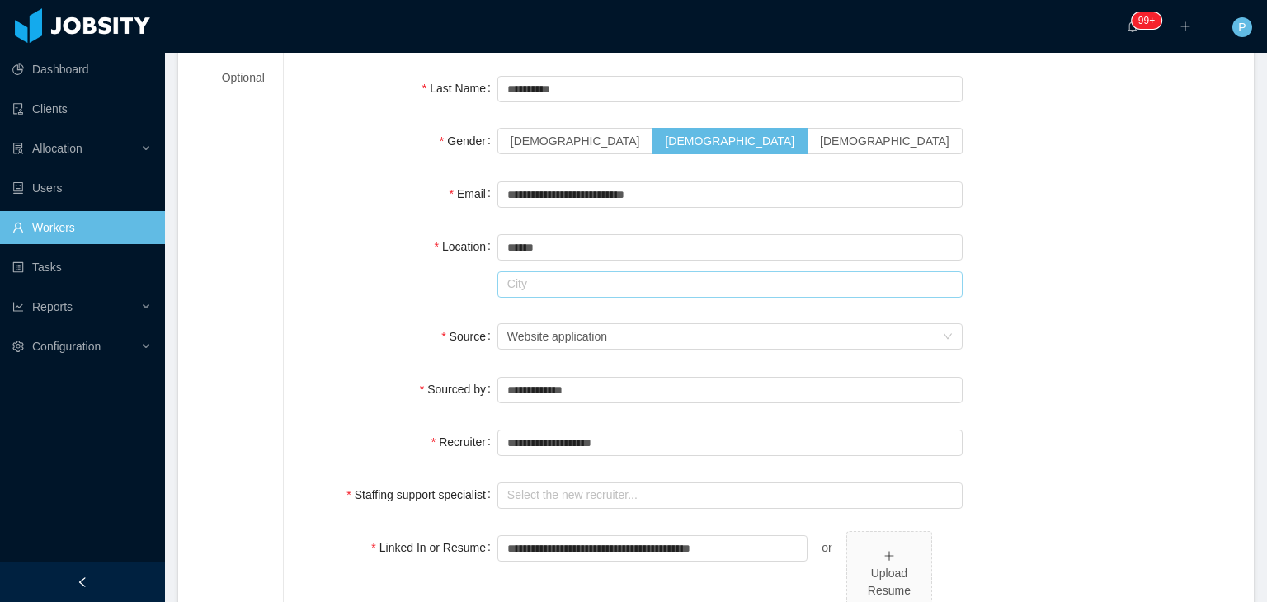
click at [587, 281] on input "text" at bounding box center [729, 284] width 465 height 26
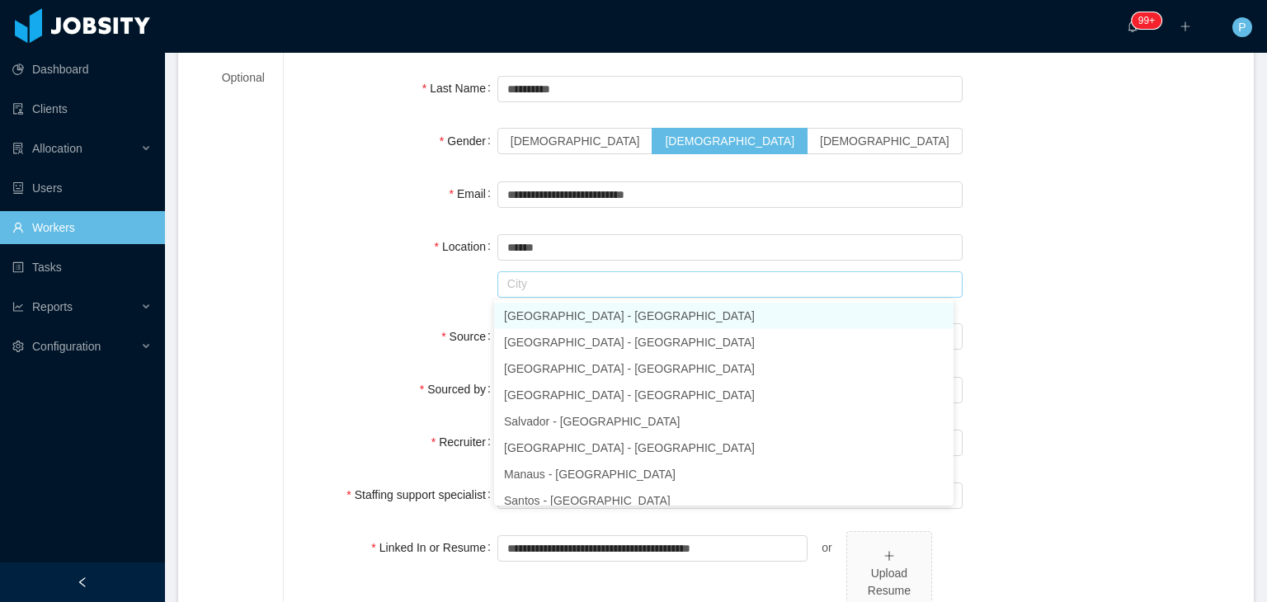
click at [581, 314] on li "[GEOGRAPHIC_DATA] - [GEOGRAPHIC_DATA]" at bounding box center [723, 316] width 459 height 26
type input "*********"
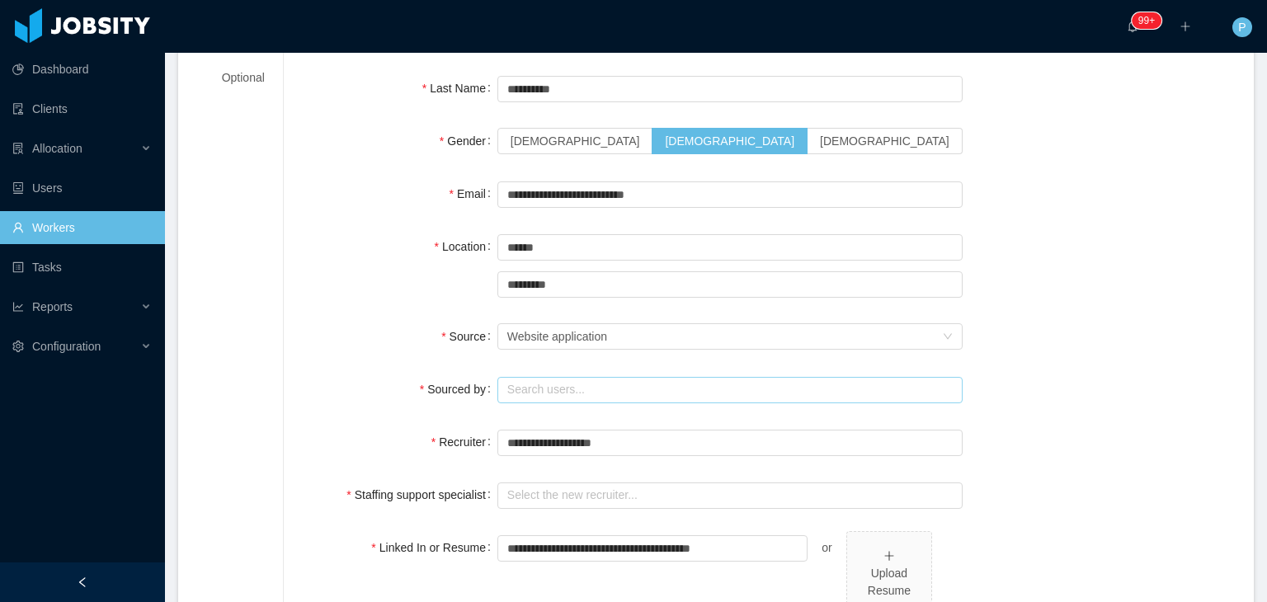
click at [604, 393] on input "text" at bounding box center [729, 390] width 465 height 26
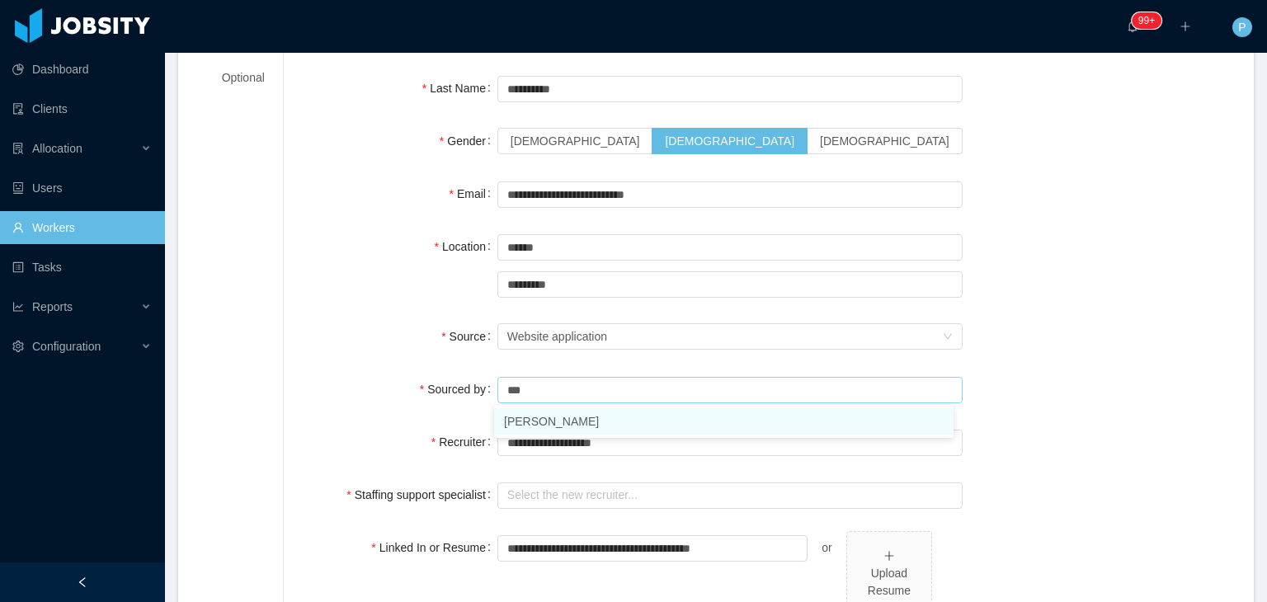
click at [605, 417] on li "Paola Cóndor Andrade" at bounding box center [723, 421] width 459 height 26
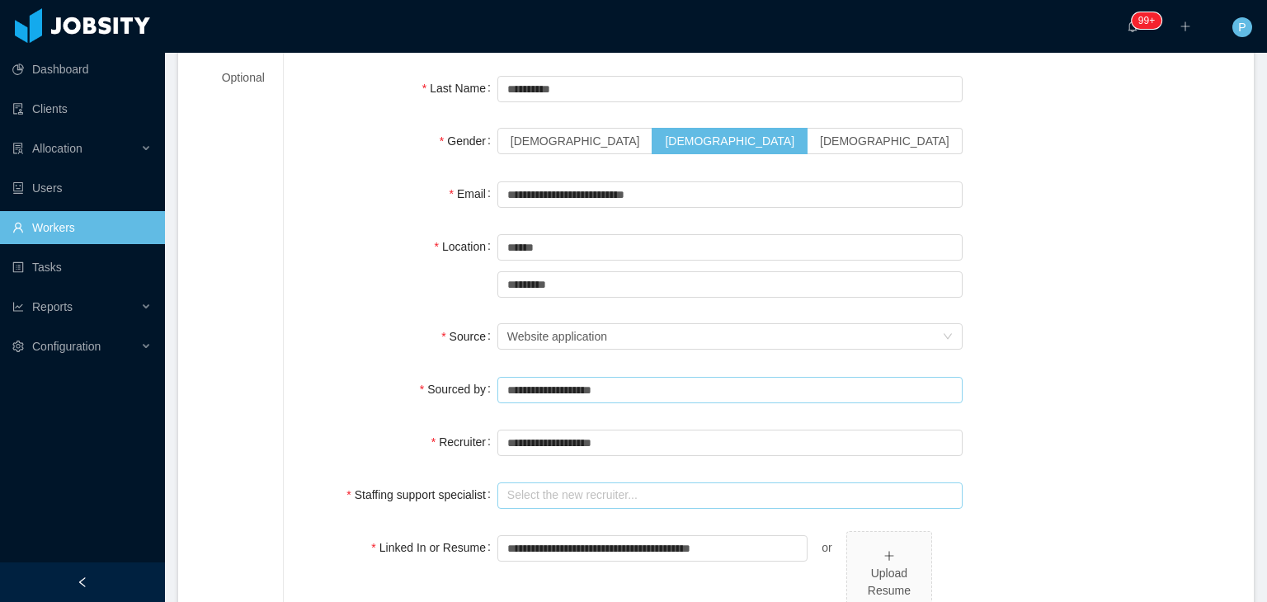
type input "**********"
click at [591, 487] on input "text" at bounding box center [729, 496] width 465 height 26
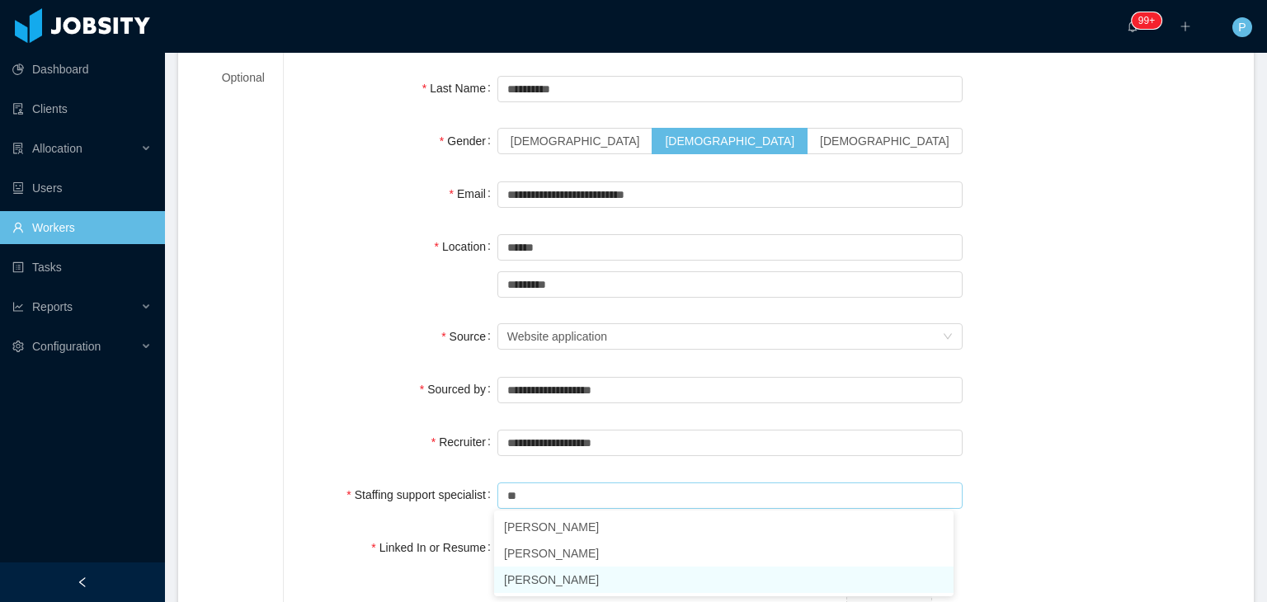
click at [581, 572] on li "Omar Nieves" at bounding box center [723, 580] width 459 height 26
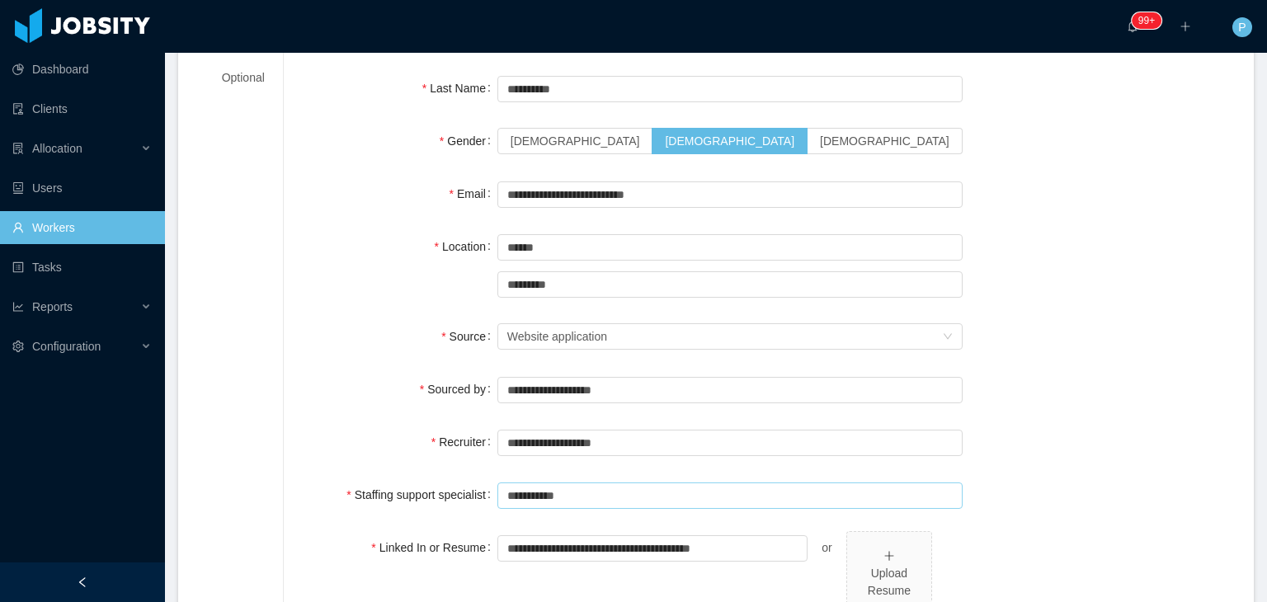
type input "**********"
click at [1082, 433] on div "**********" at bounding box center [769, 442] width 930 height 33
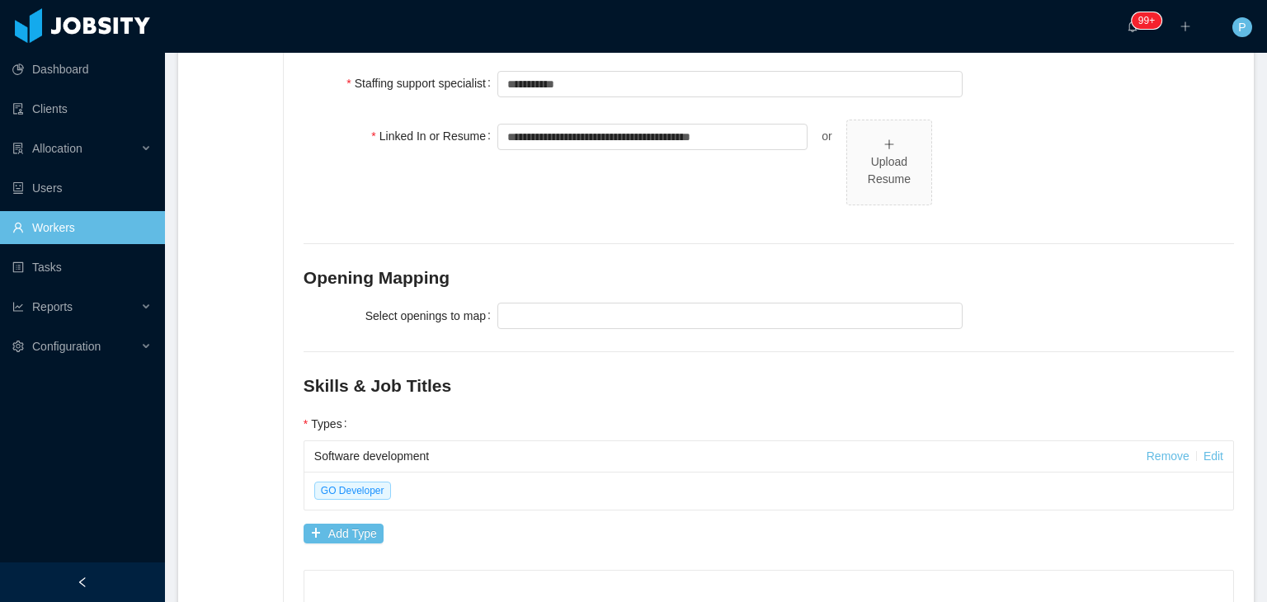
scroll to position [577, 0]
click at [842, 314] on div at bounding box center [727, 315] width 450 height 25
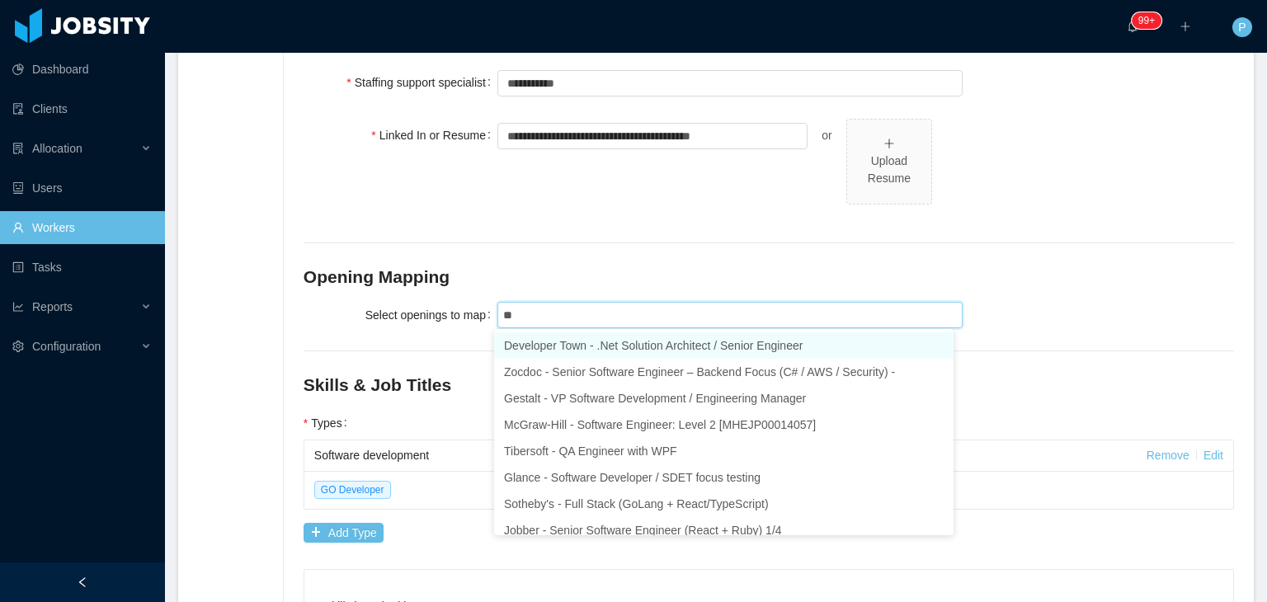
type input "***"
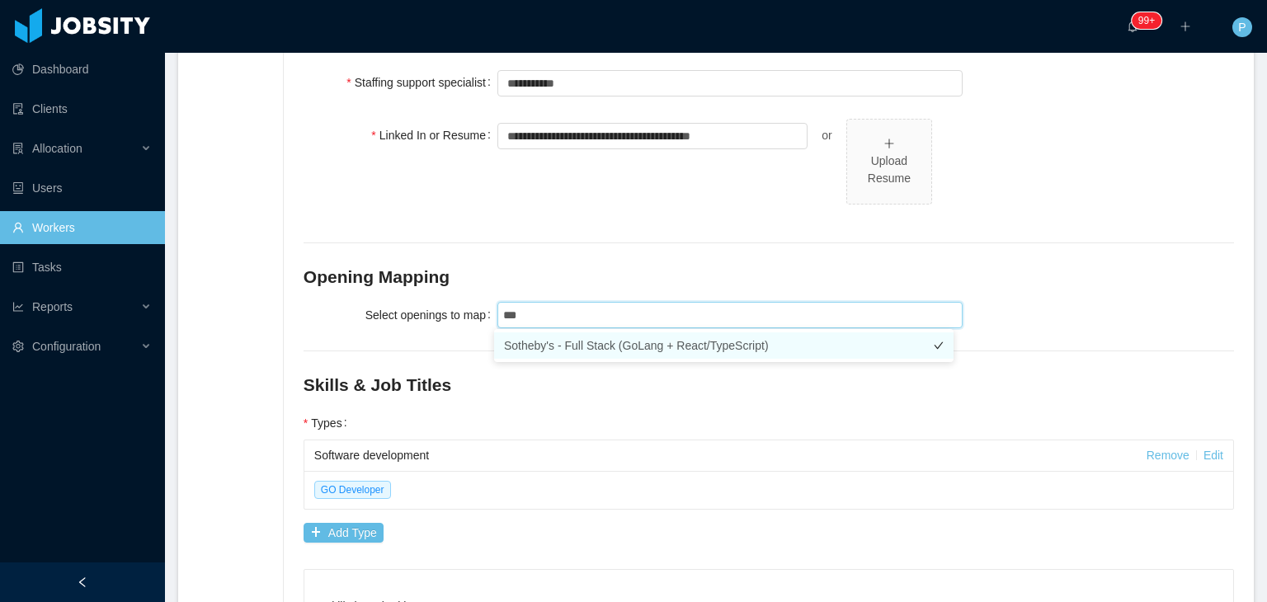
click at [845, 345] on li "Sotheby's - Full Stack (GoLang + React/TypeScript)" at bounding box center [723, 345] width 459 height 26
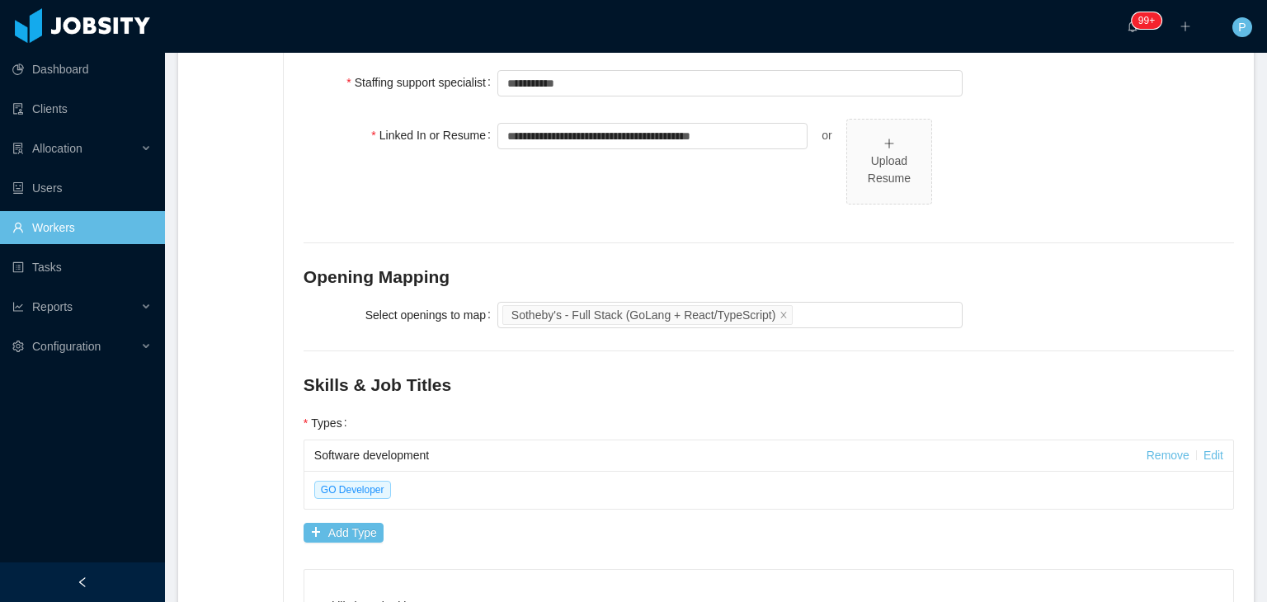
click at [1079, 271] on h2 "Opening Mapping" at bounding box center [769, 277] width 930 height 26
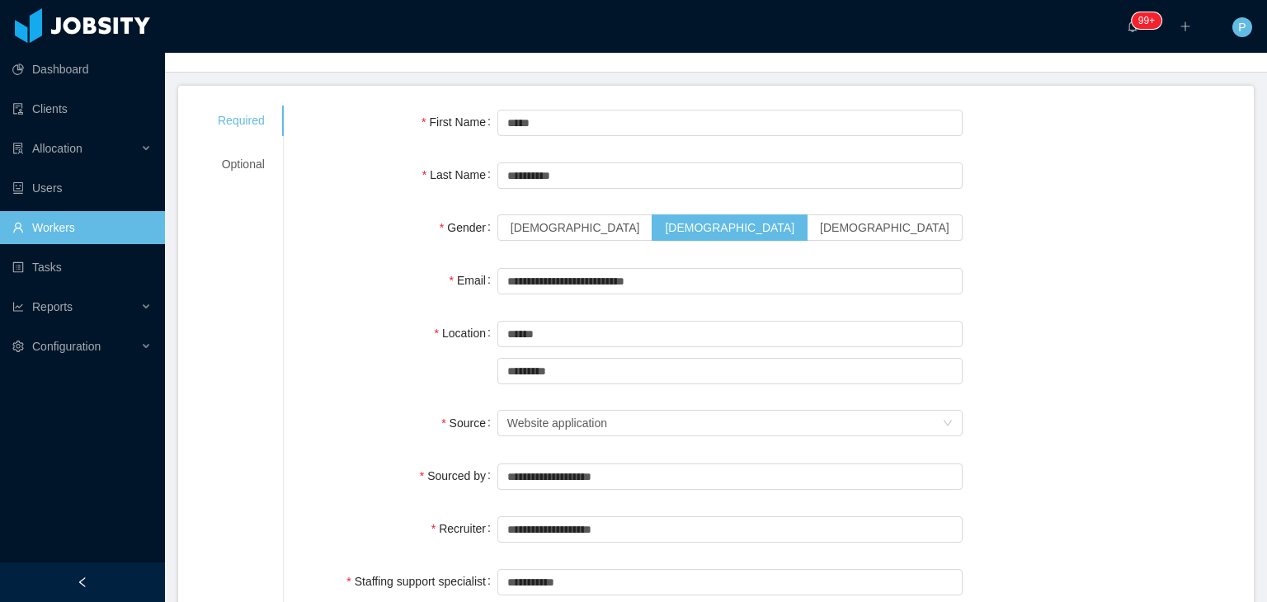
scroll to position [0, 0]
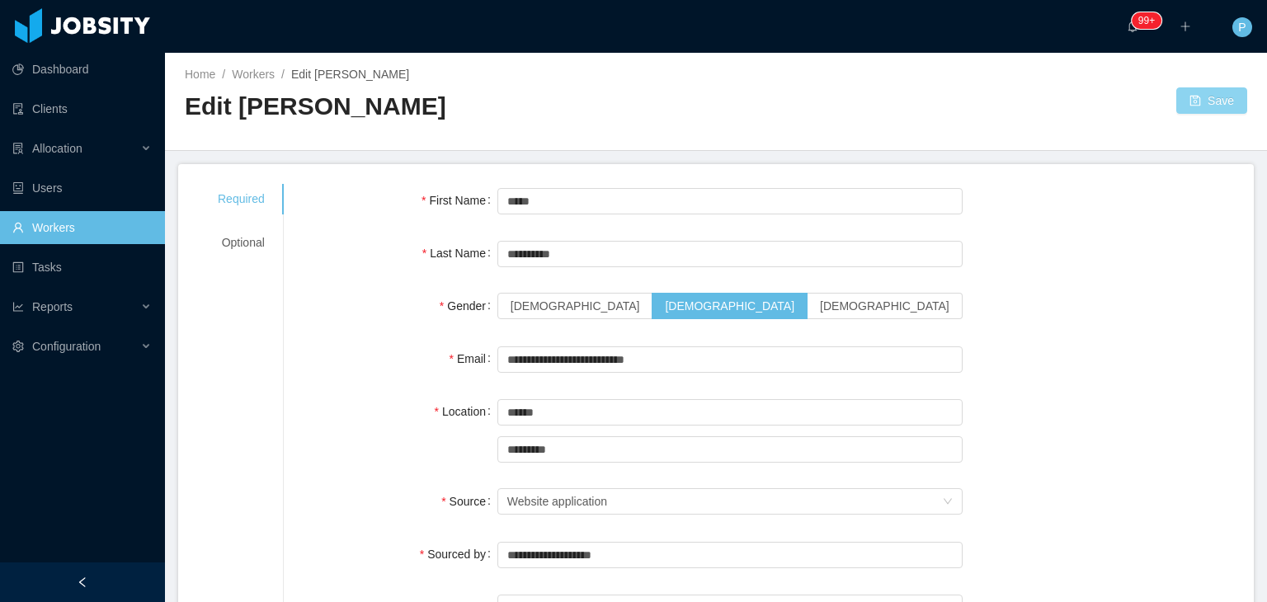
click at [1211, 98] on button "Save" at bounding box center [1211, 100] width 71 height 26
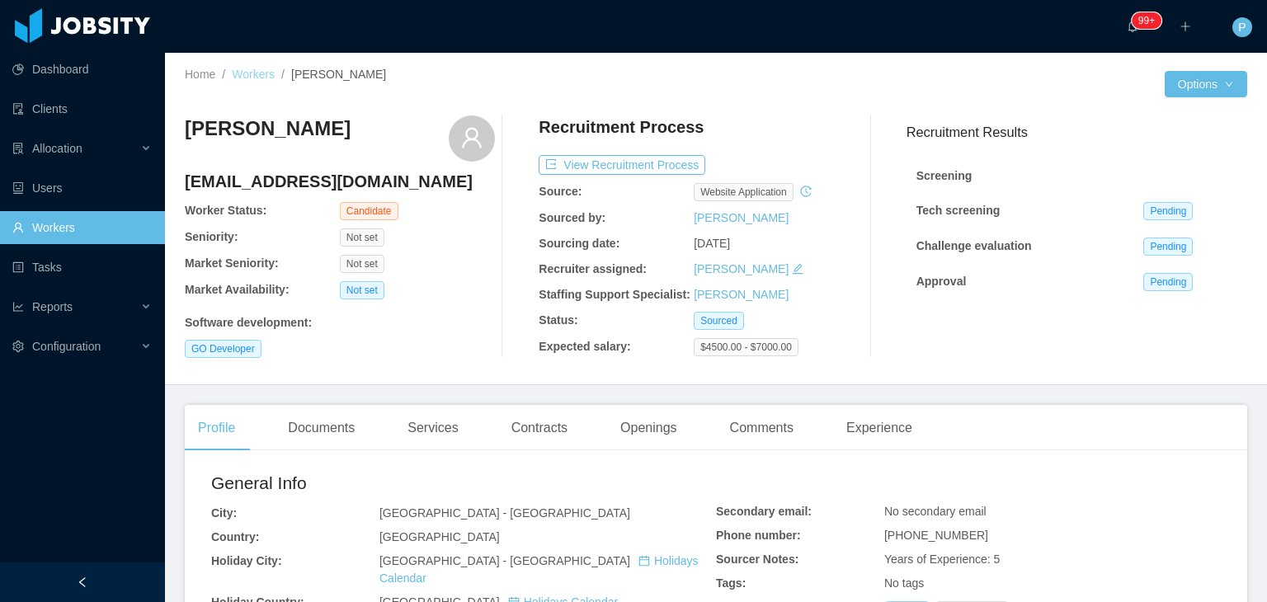
click at [240, 70] on link "Workers" at bounding box center [253, 74] width 43 height 13
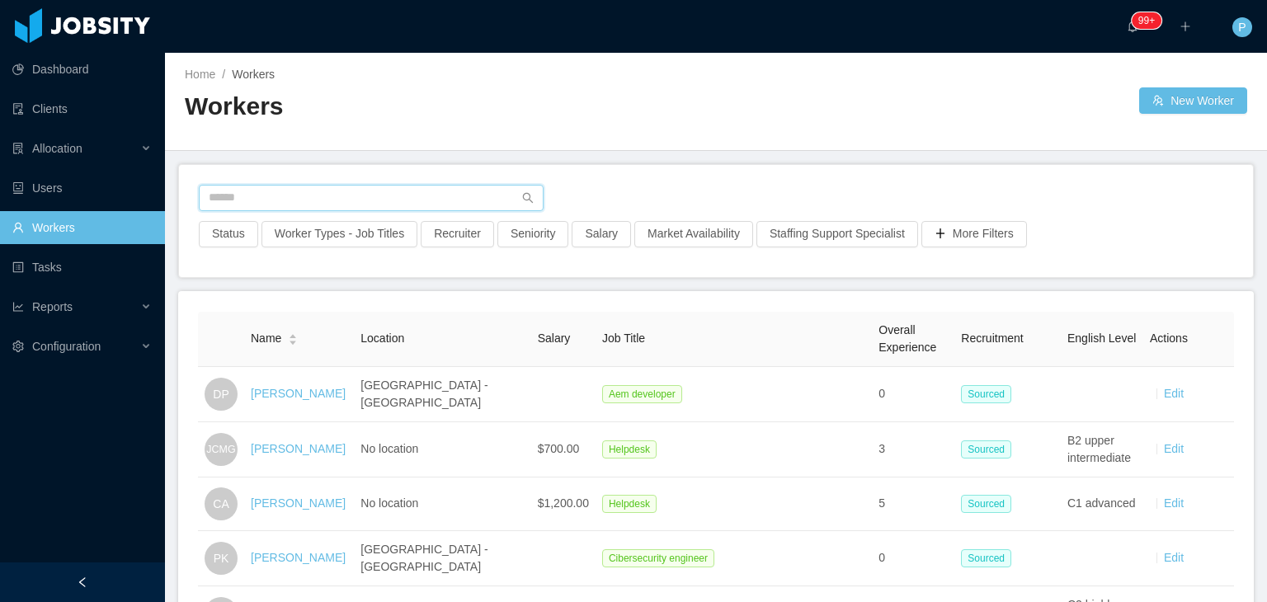
click at [378, 207] on input "text" at bounding box center [371, 198] width 345 height 26
paste input "**********"
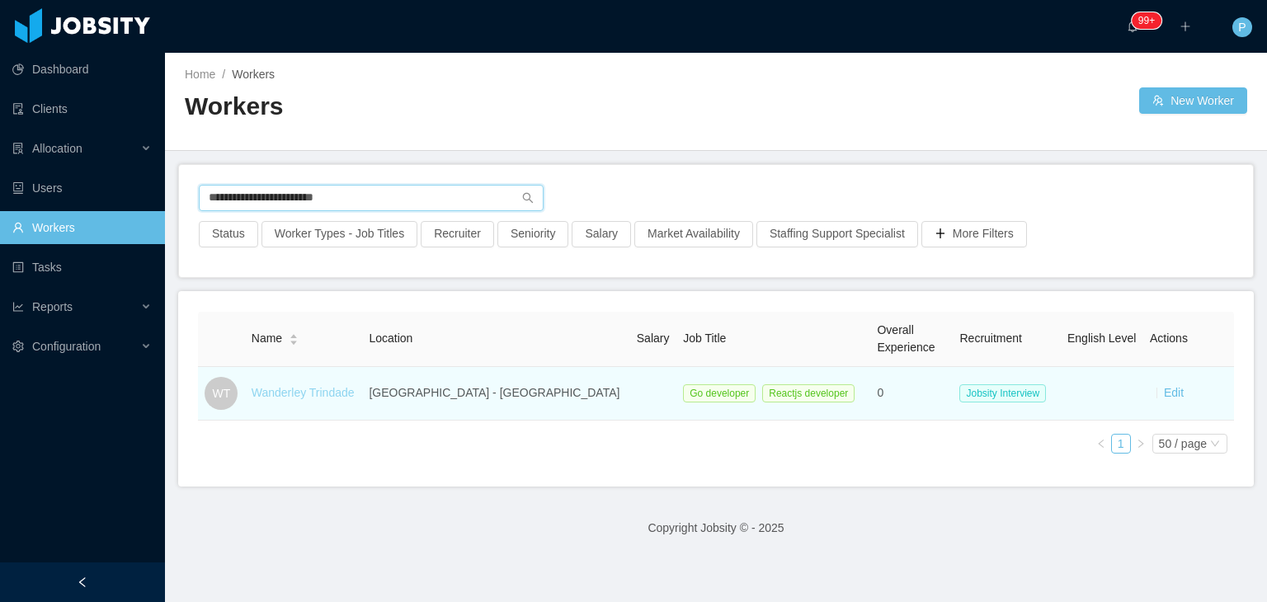
type input "**********"
click at [350, 389] on link "Wanderley Trindade" at bounding box center [303, 392] width 103 height 13
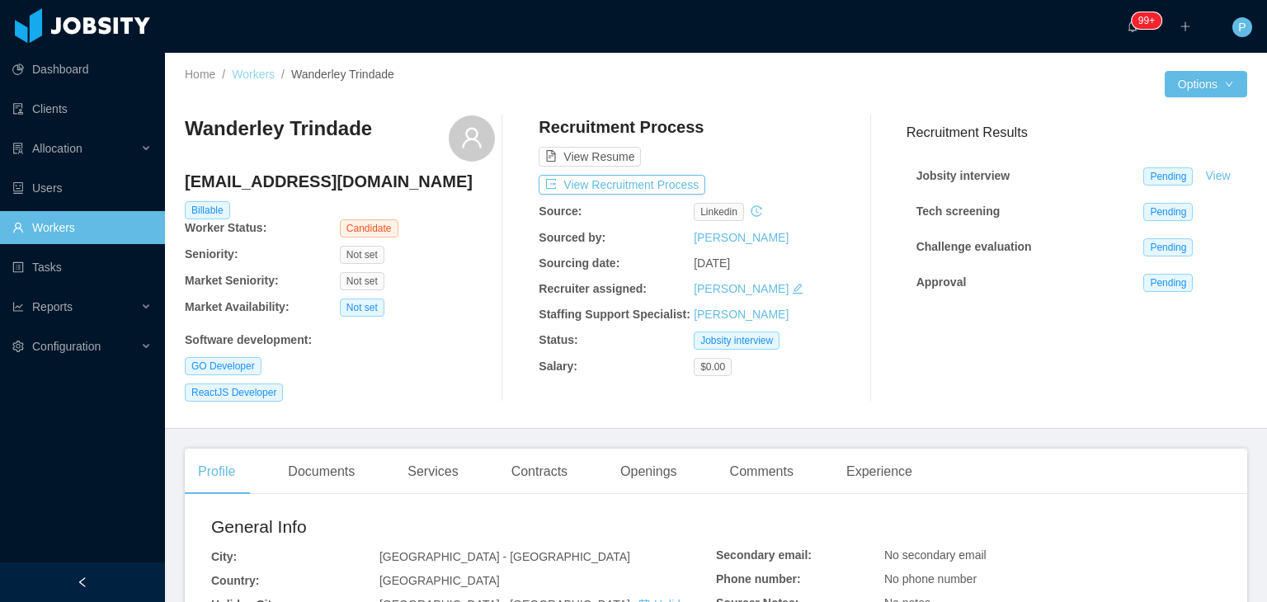
click at [257, 70] on link "Workers" at bounding box center [253, 74] width 43 height 13
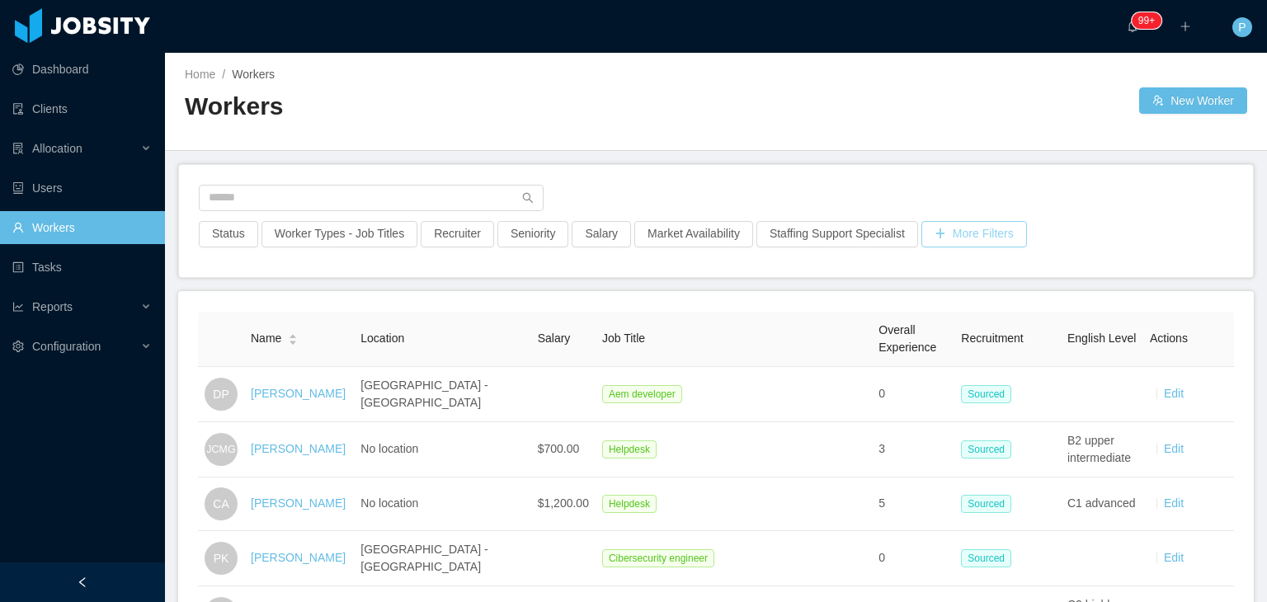
click at [965, 236] on button "More Filters" at bounding box center [974, 234] width 106 height 26
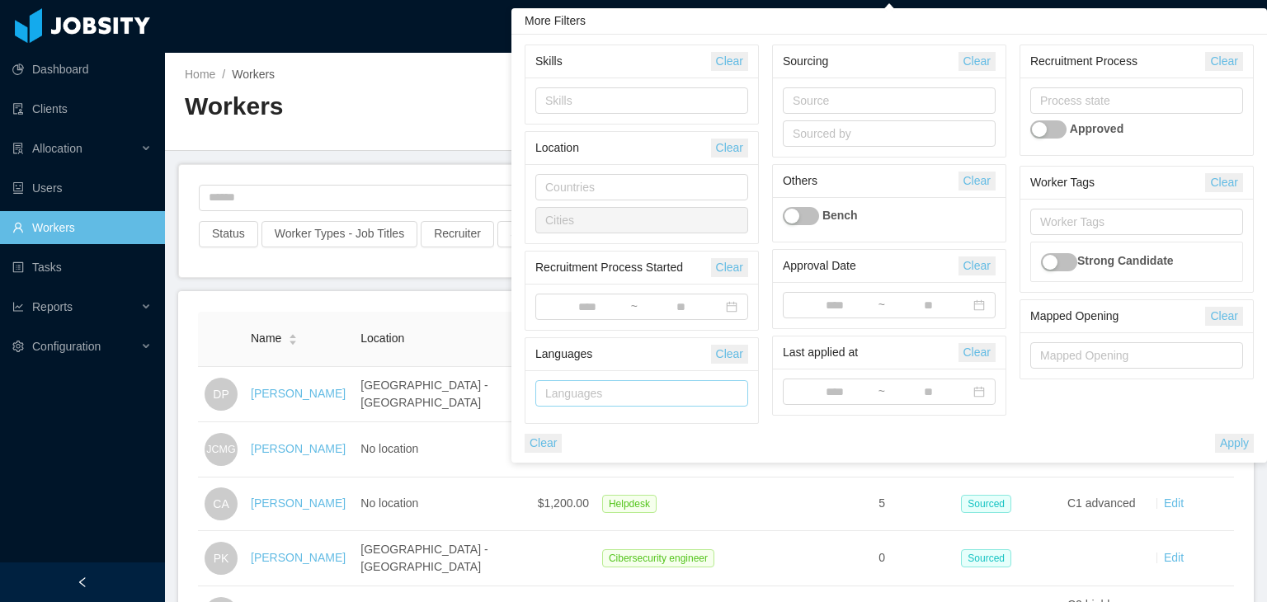
click at [690, 398] on div "Languages" at bounding box center [638, 393] width 186 height 16
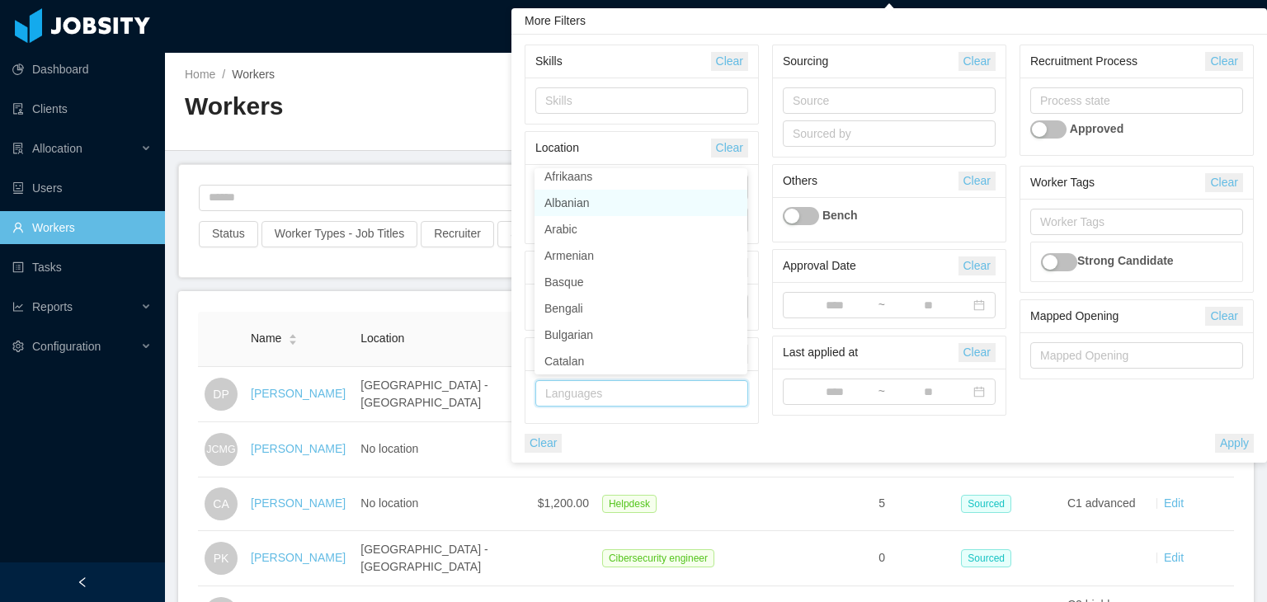
scroll to position [3, 0]
click at [670, 35] on div "Skills Clear Skills Location Clear Countries Cities Recruitment Process Started…" at bounding box center [889, 249] width 756 height 428
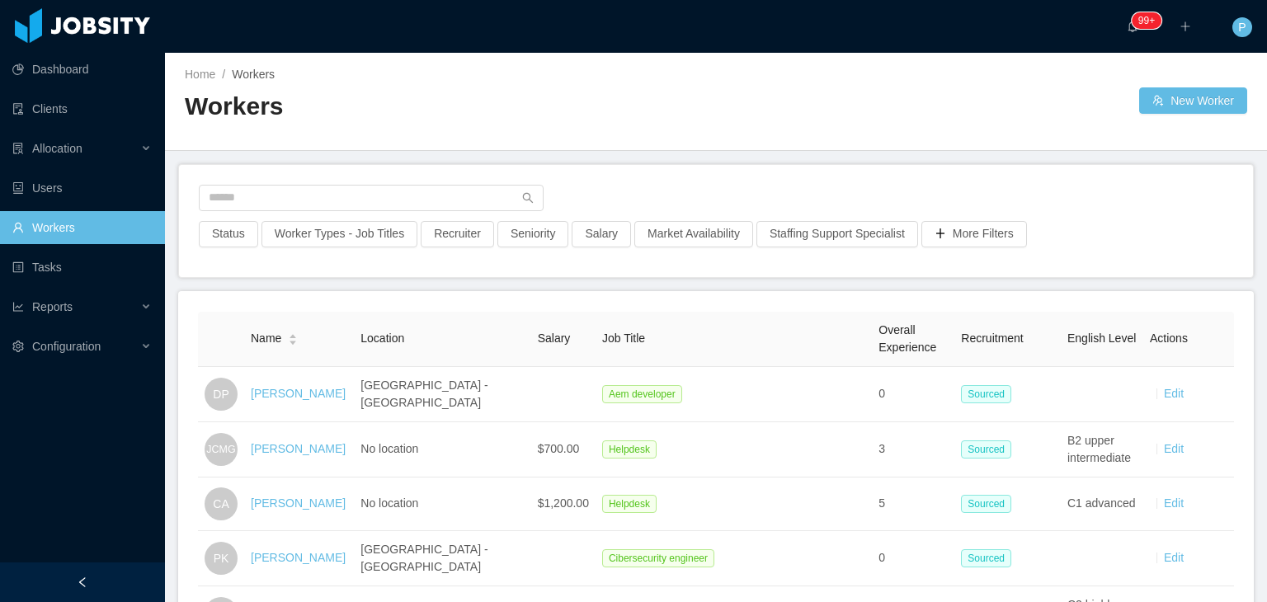
click at [386, 136] on div at bounding box center [716, 136] width 1062 height 1
click at [245, 233] on button "Status" at bounding box center [228, 234] width 59 height 26
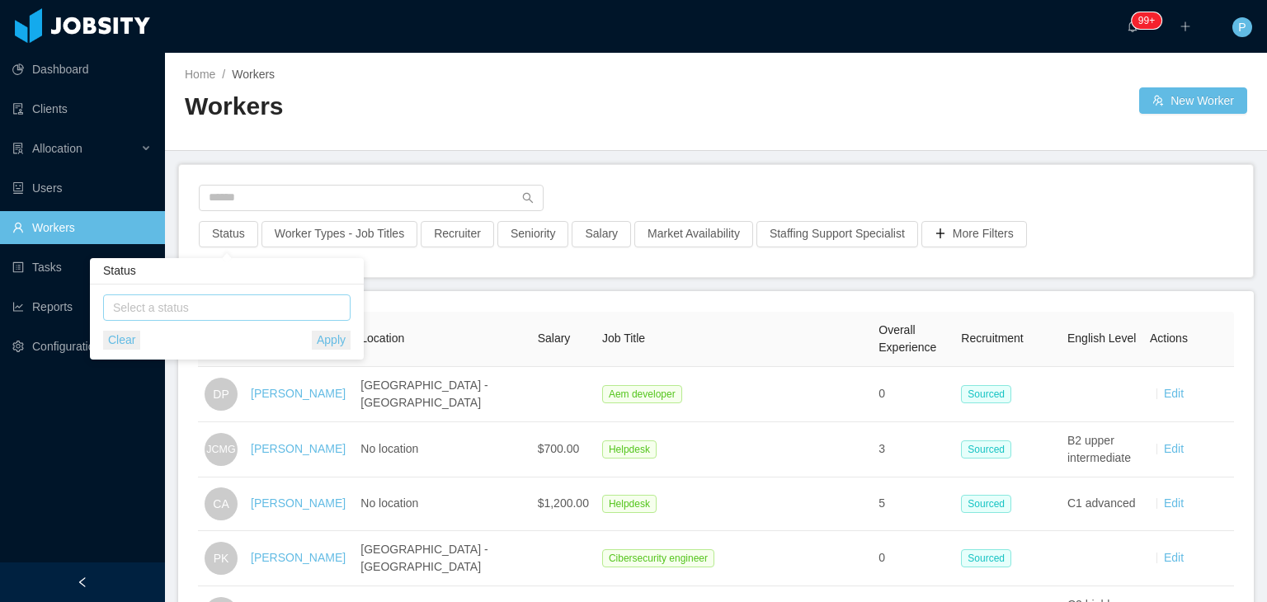
click at [228, 296] on div "Select a status" at bounding box center [224, 307] width 233 height 25
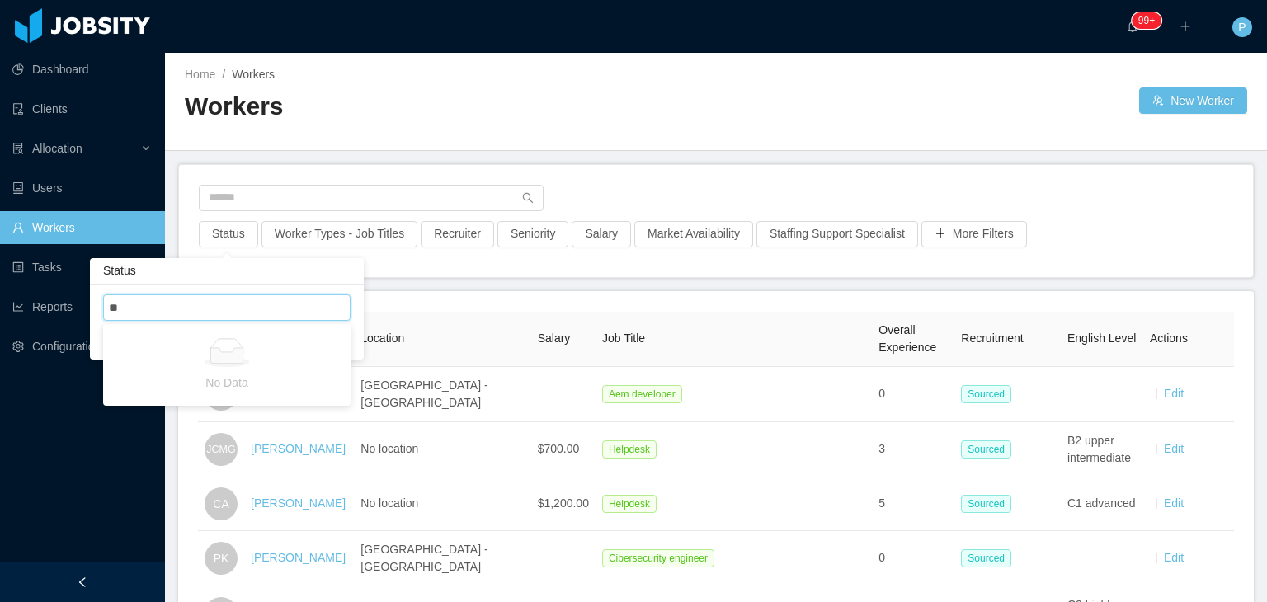
type input "*"
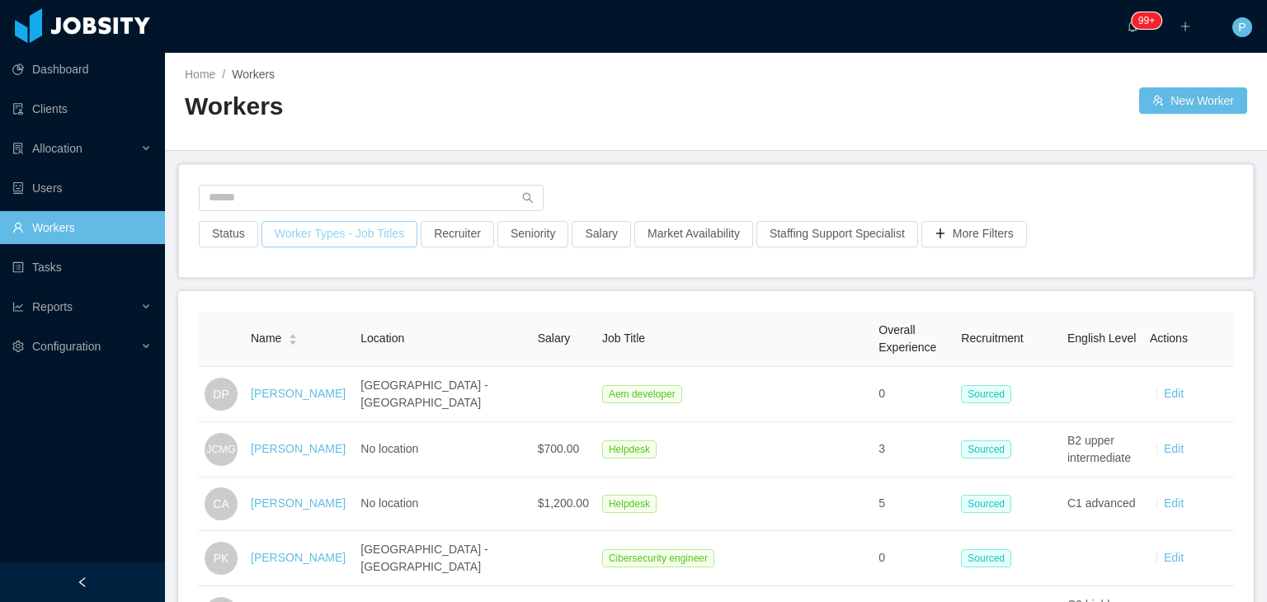
click at [331, 238] on button "Worker Types - Job Titles" at bounding box center [339, 234] width 156 height 26
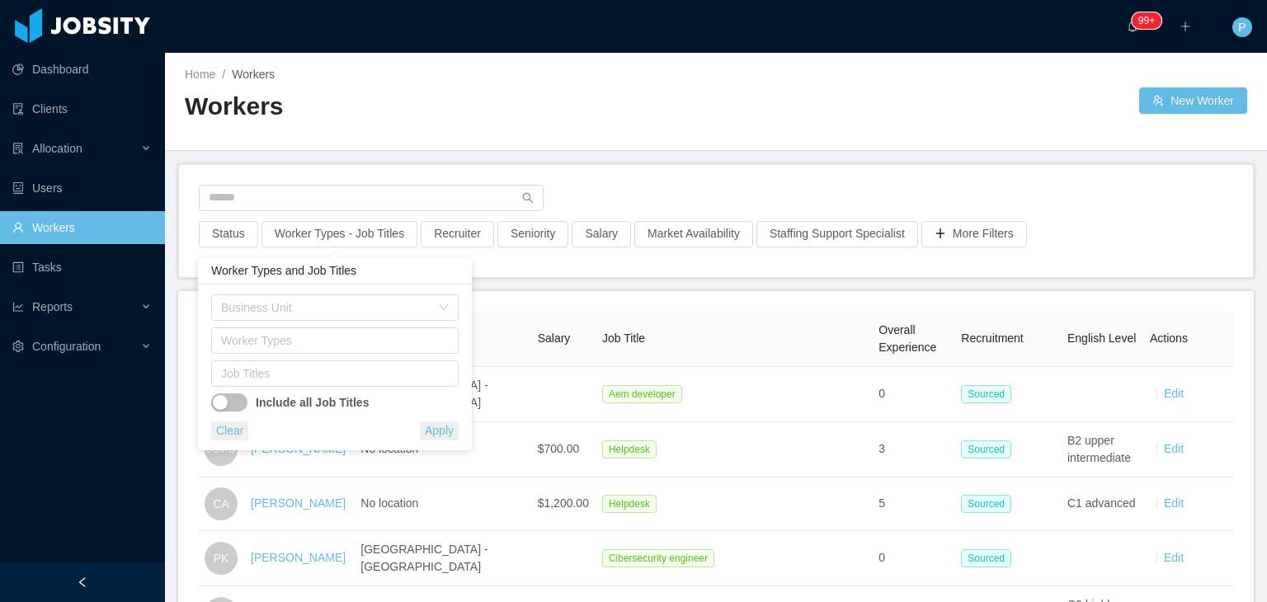
click at [302, 387] on div "Include all Job Titles" at bounding box center [334, 399] width 247 height 25
click at [304, 379] on div "Job Titles" at bounding box center [331, 373] width 220 height 16
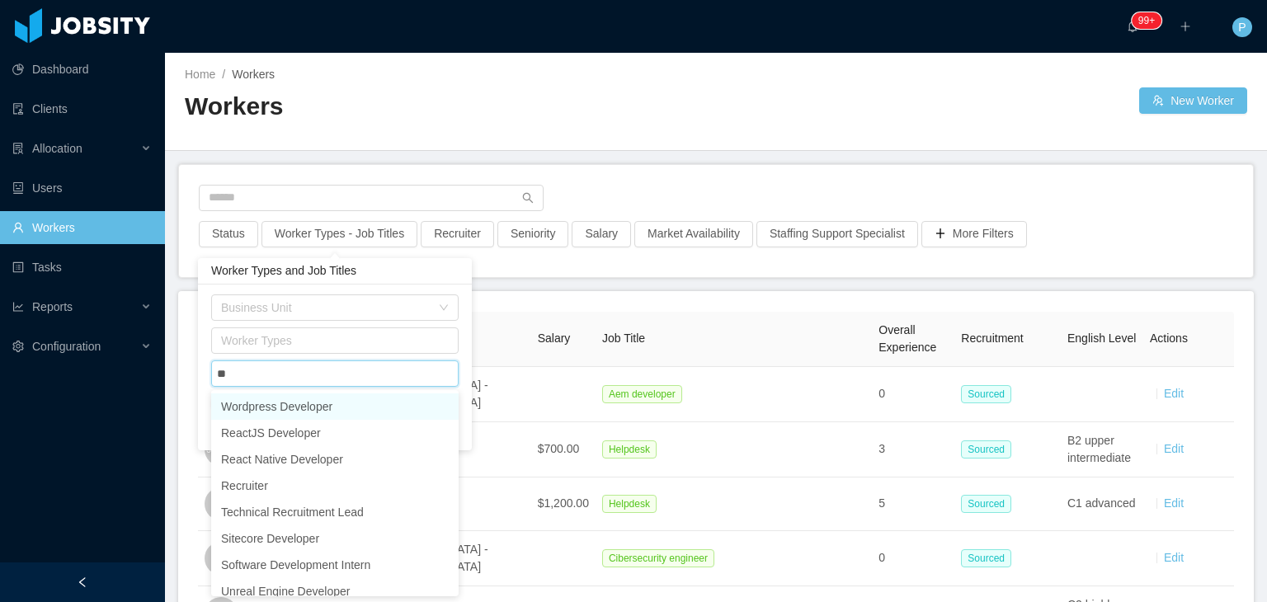
type input "***"
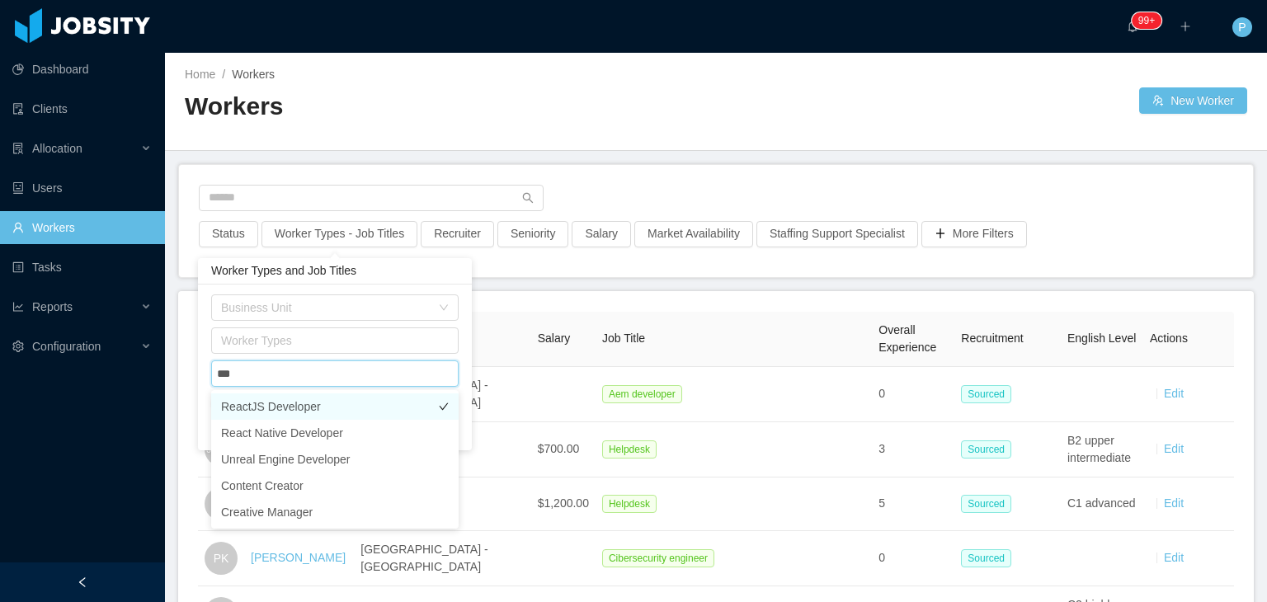
click at [389, 403] on li "ReactJS Developer" at bounding box center [334, 406] width 247 height 26
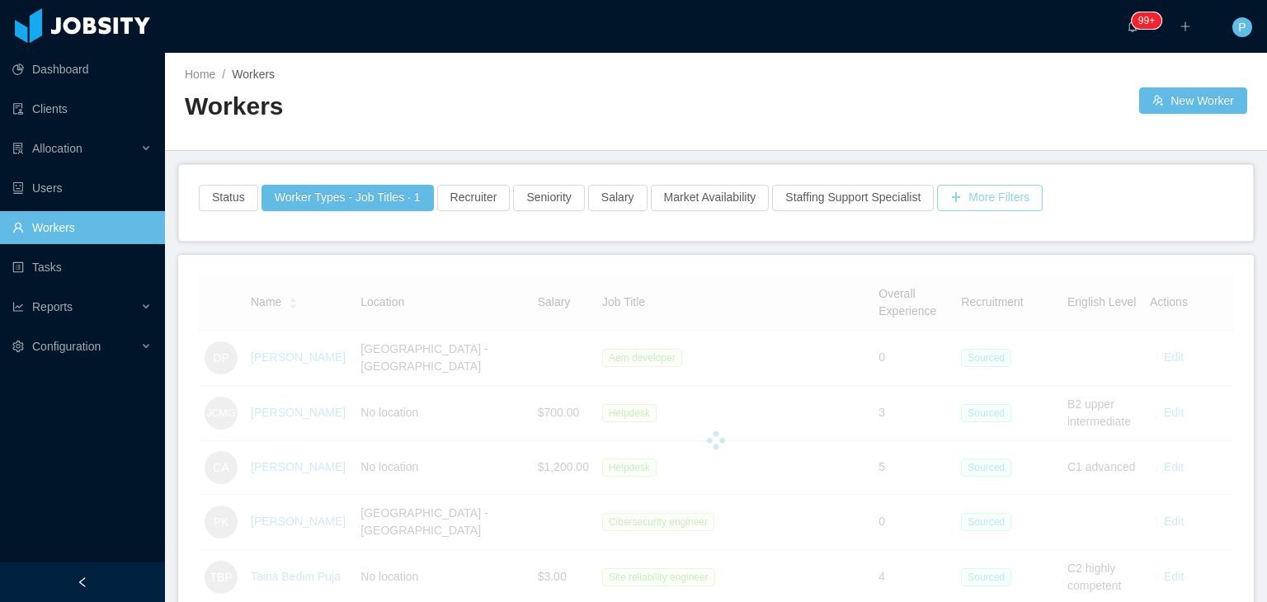
click at [975, 235] on div "Status Worker Types - Job Titles · 1 Recruiter Seniority Salary Market Availabi…" at bounding box center [716, 203] width 1074 height 76
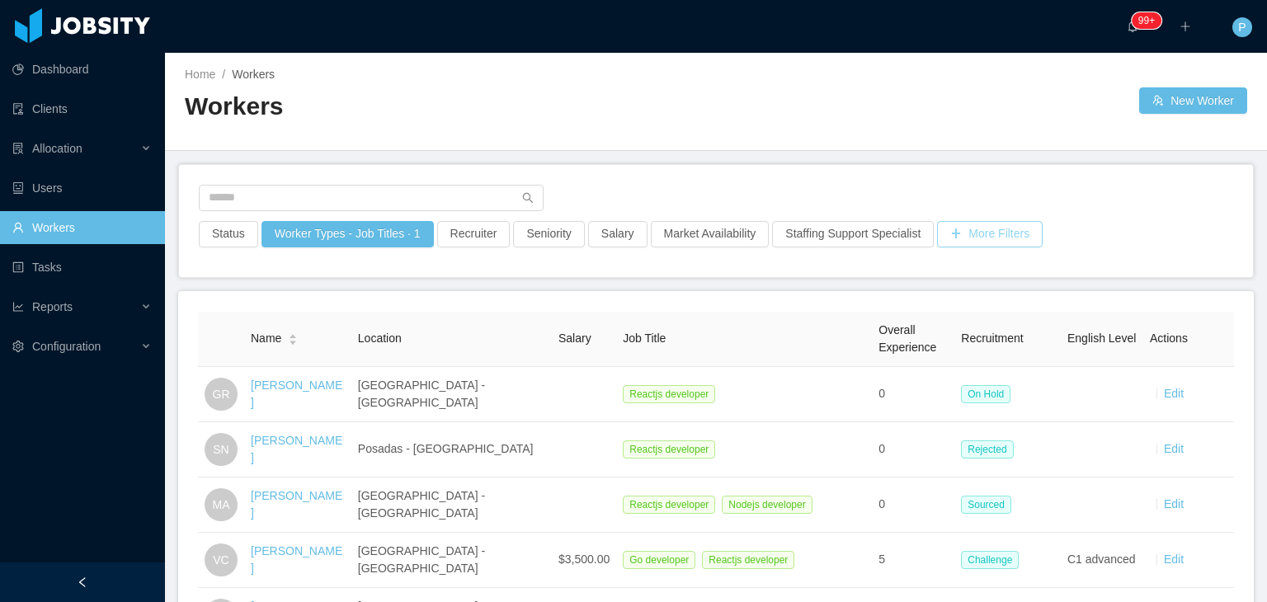
click at [975, 235] on button "More Filters" at bounding box center [990, 234] width 106 height 26
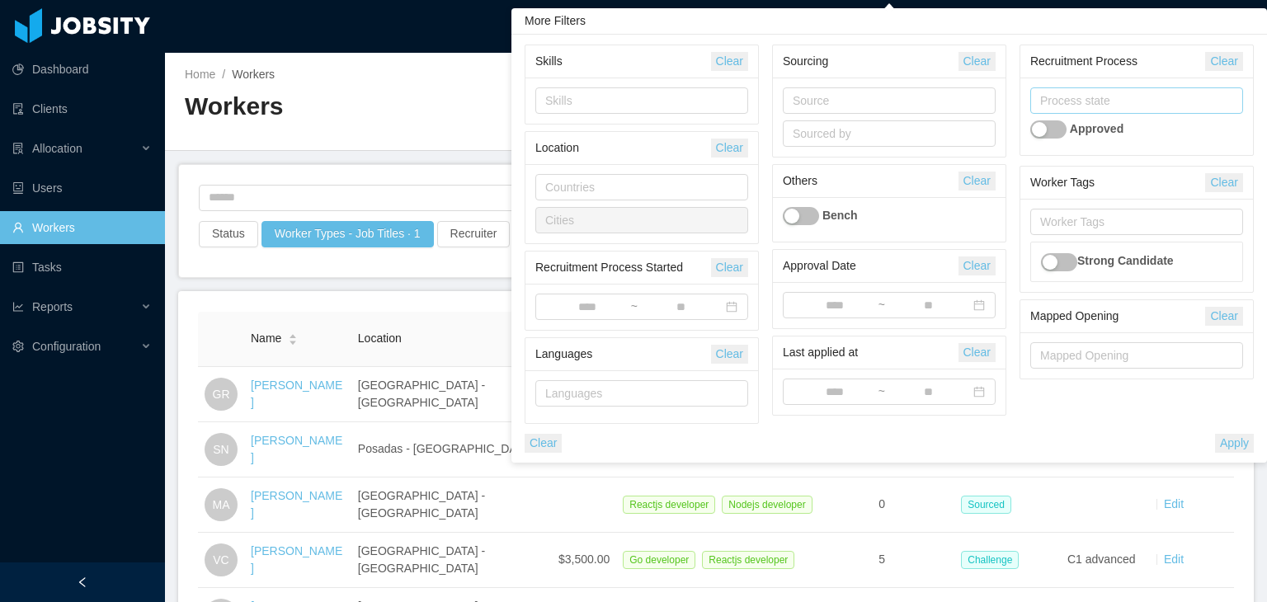
click at [1096, 109] on div "Process state" at bounding box center [1134, 100] width 198 height 25
type input "*"
type input "******"
click at [1109, 131] on li "Sourced" at bounding box center [1135, 133] width 213 height 26
click at [1238, 441] on button "Apply" at bounding box center [1234, 443] width 39 height 19
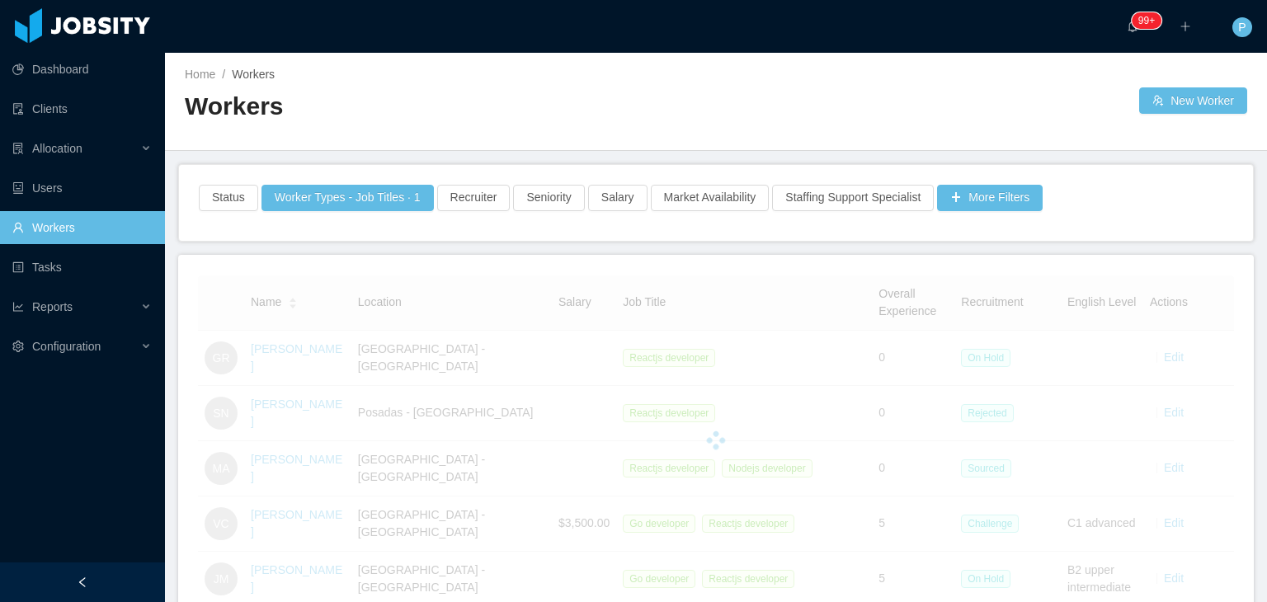
click at [901, 106] on div at bounding box center [927, 100] width 423 height 26
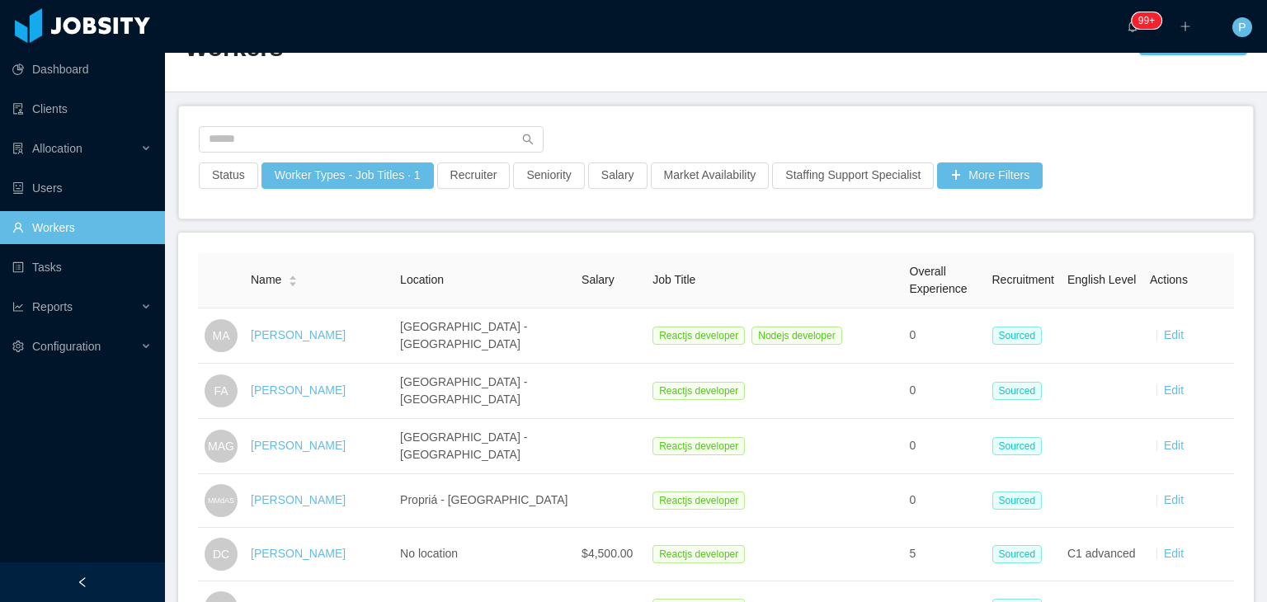
scroll to position [63, 0]
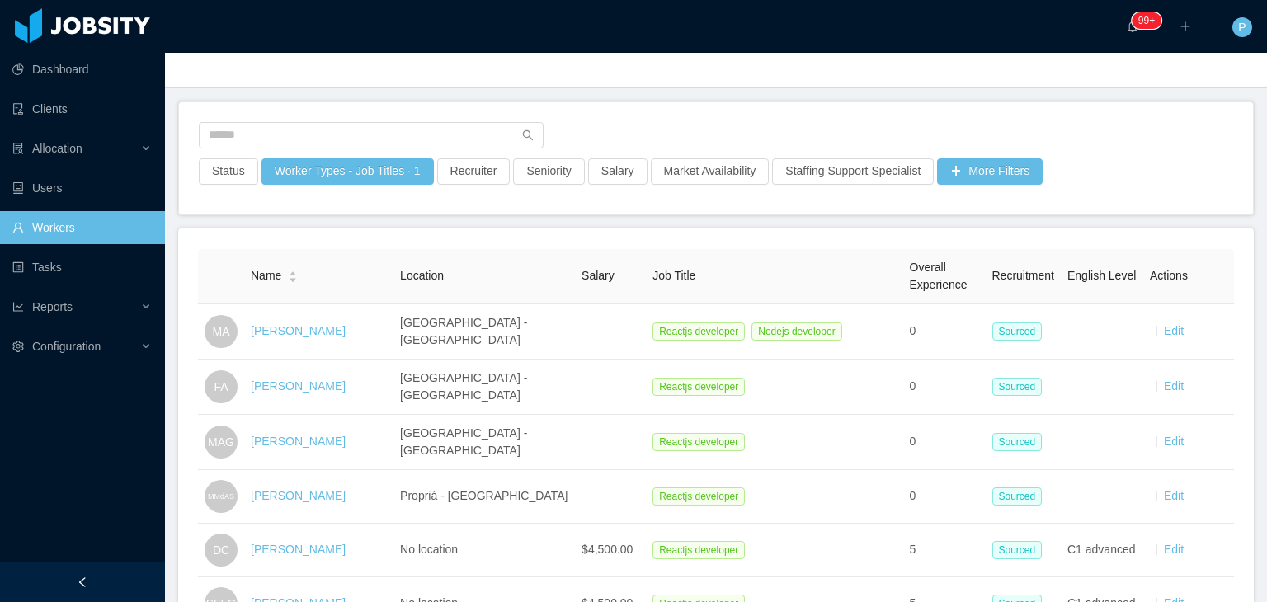
drag, startPoint x: 298, startPoint y: 388, endPoint x: 653, endPoint y: 123, distance: 443.3
click at [653, 123] on div at bounding box center [716, 140] width 1034 height 36
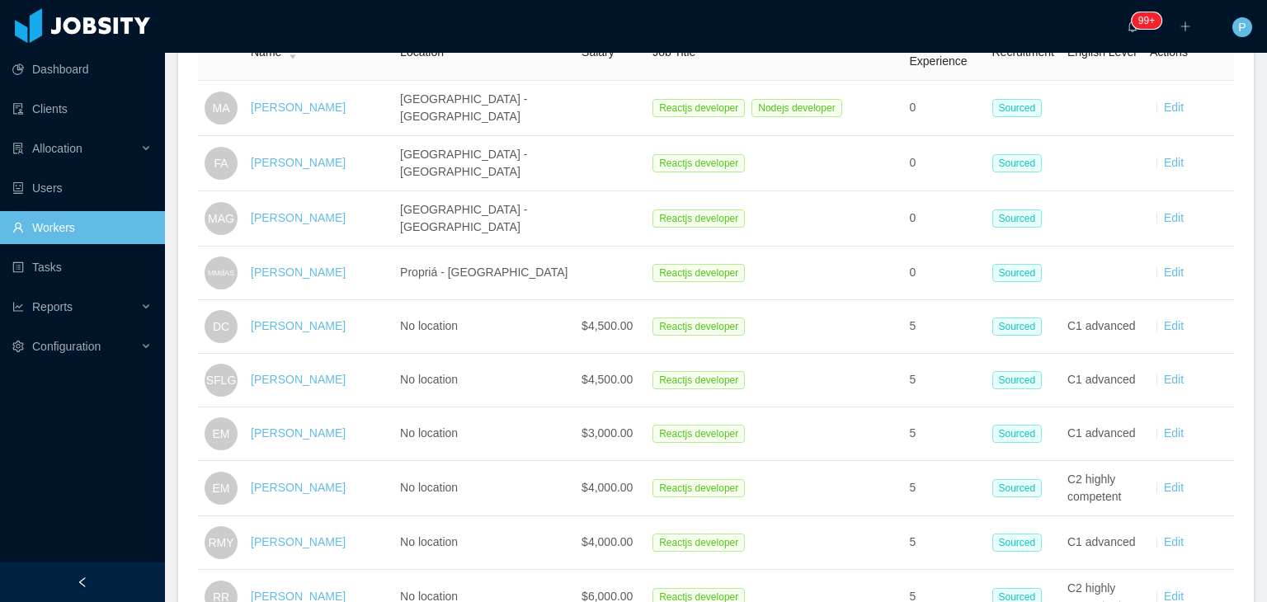
scroll to position [297, 0]
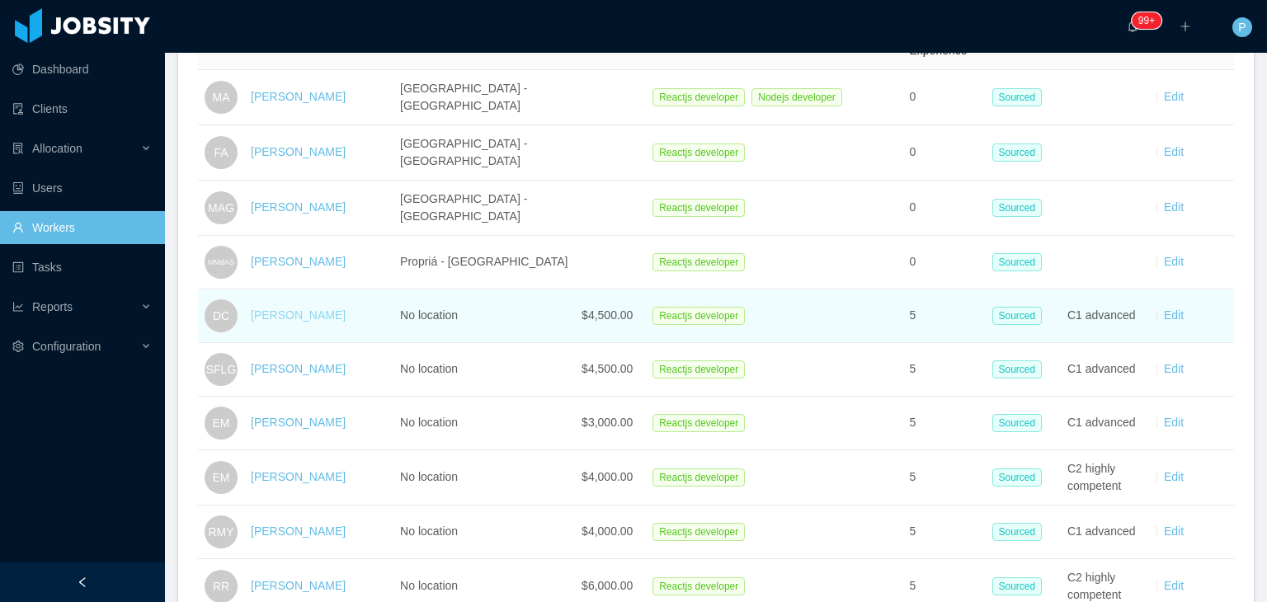
click at [295, 318] on link "Deyvi Conde" at bounding box center [298, 314] width 95 height 13
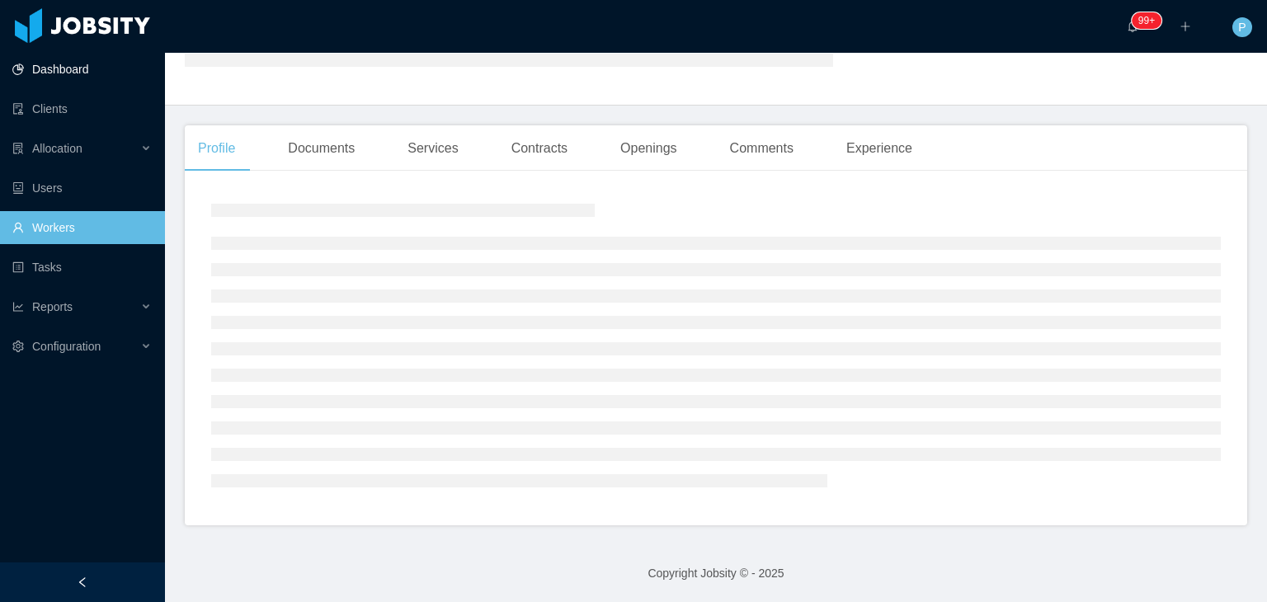
scroll to position [297, 0]
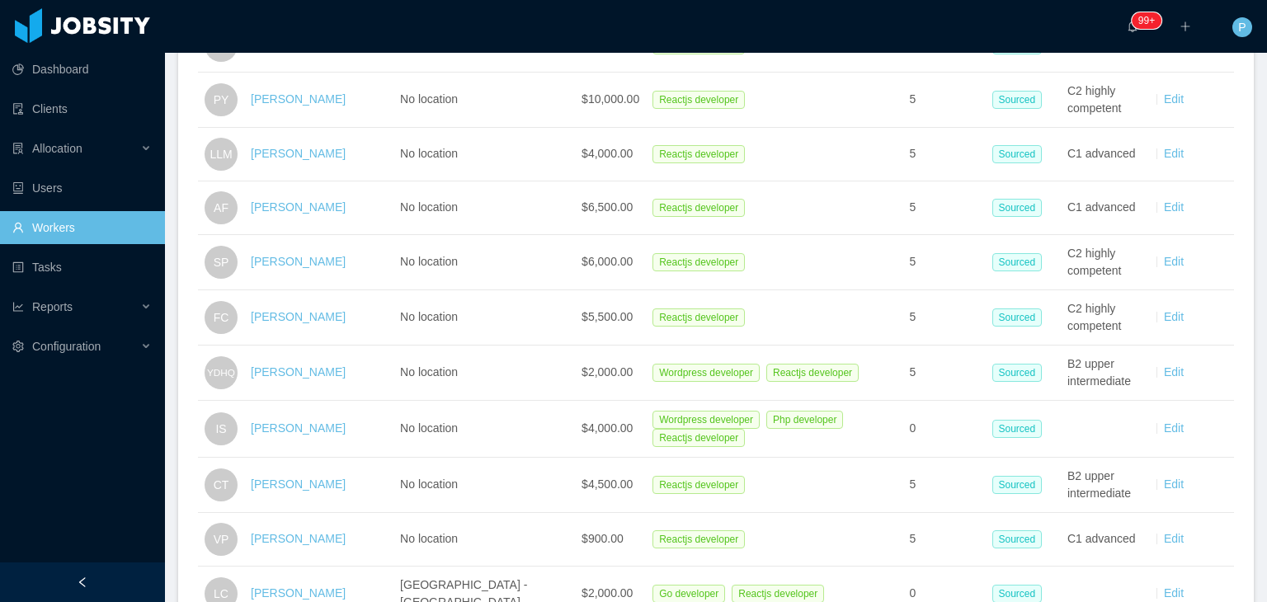
scroll to position [2005, 0]
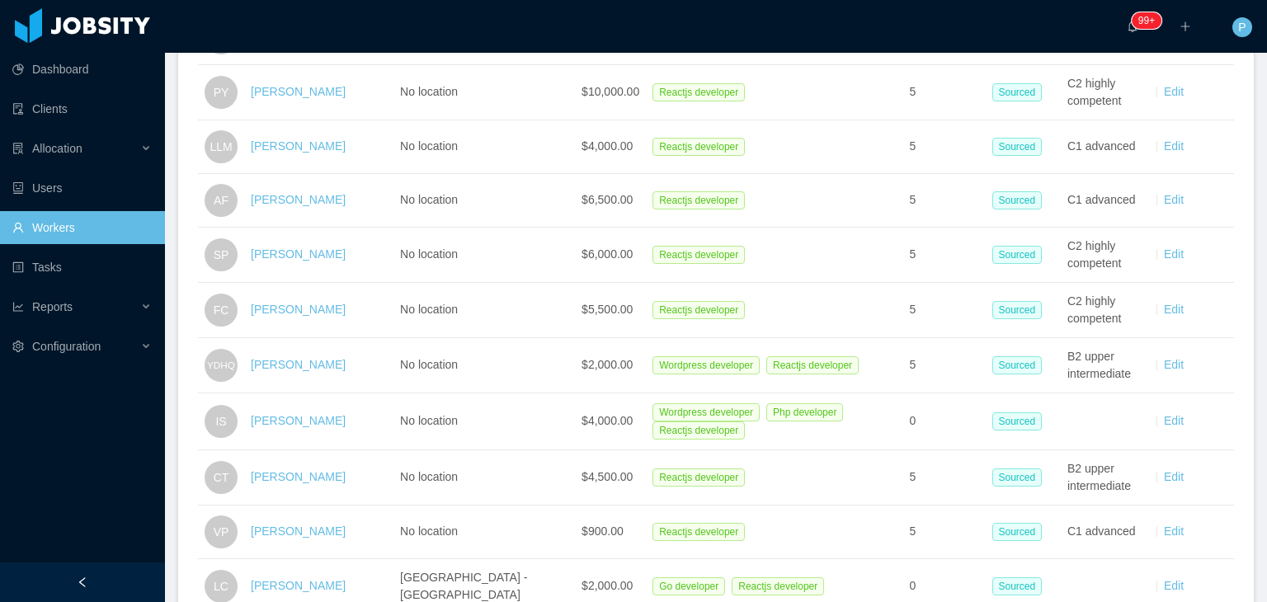
drag, startPoint x: 290, startPoint y: 75, endPoint x: 415, endPoint y: 19, distance: 136.6
click at [415, 19] on div "··· 99+ ··· ··· P ···" at bounding box center [633, 26] width 1270 height 53
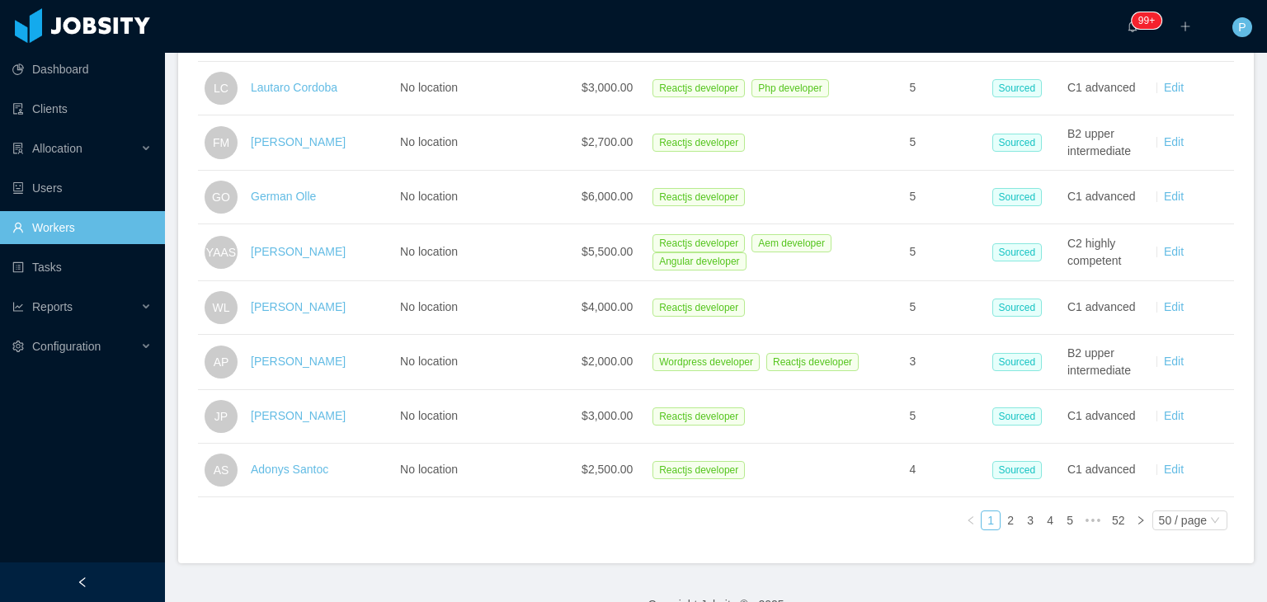
scroll to position [2639, 0]
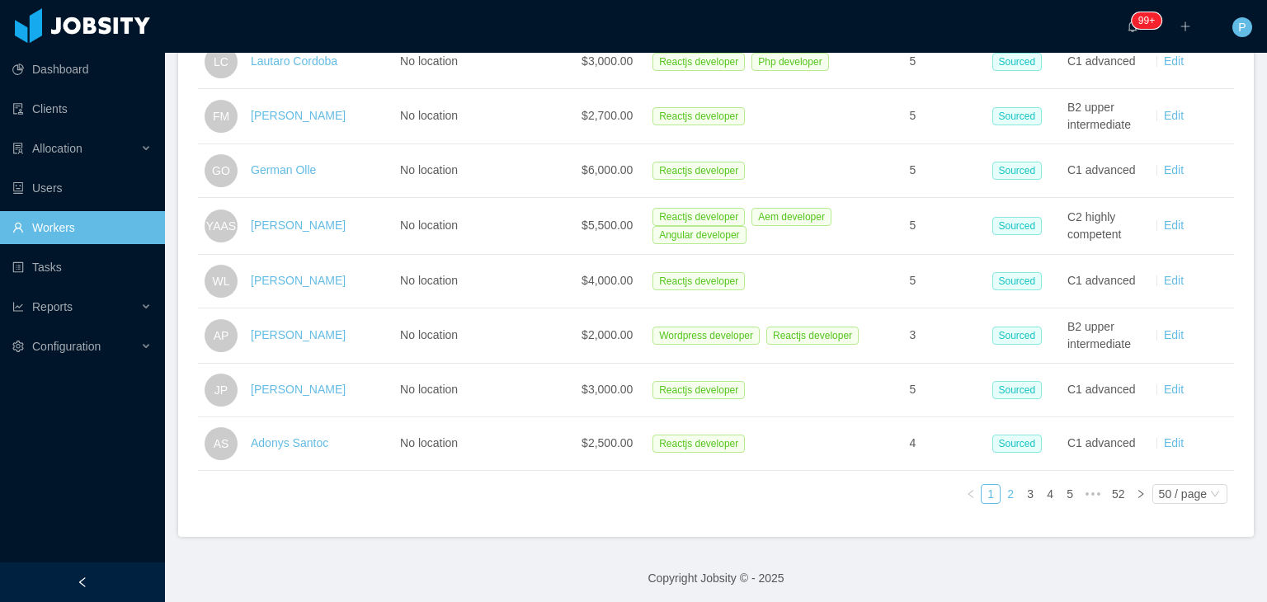
click at [1001, 485] on link "2" at bounding box center [1010, 494] width 18 height 18
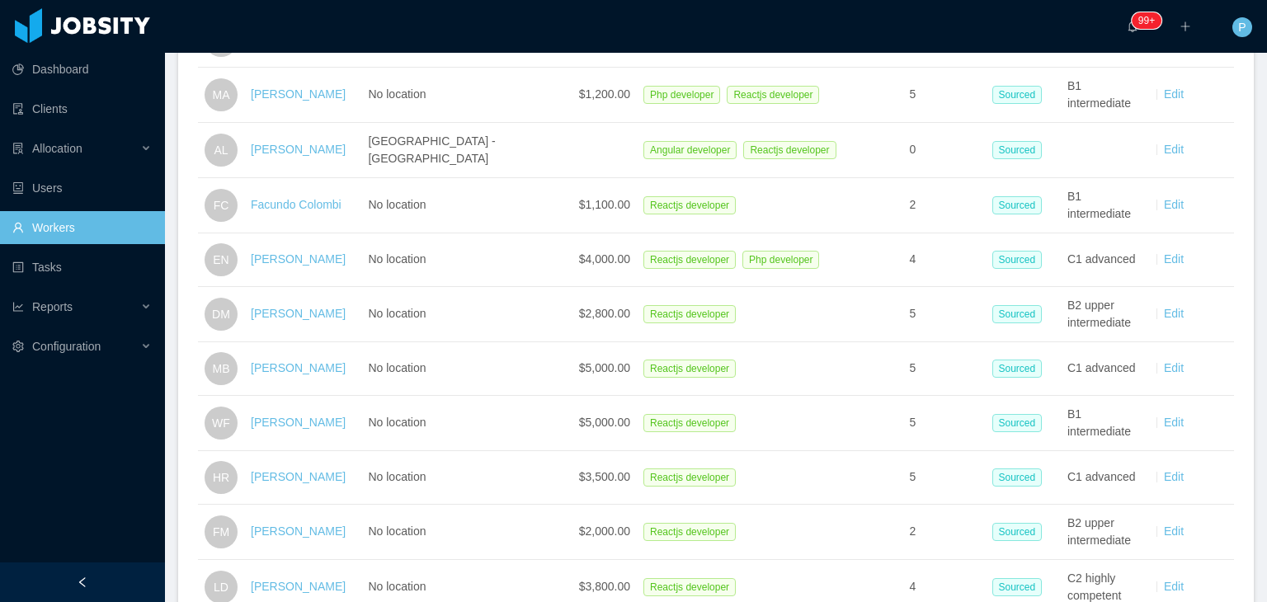
scroll to position [962, 0]
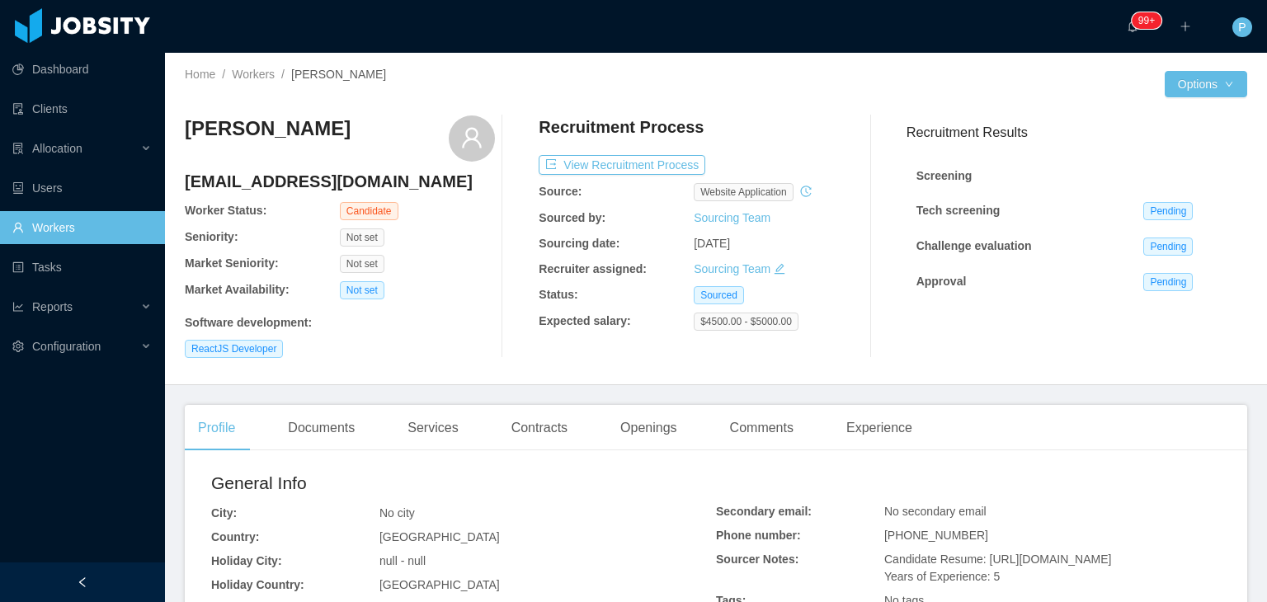
click at [449, 251] on div "[PERSON_NAME] [EMAIL_ADDRESS][DOMAIN_NAME] Worker Status: Candidate Seniority: …" at bounding box center [340, 236] width 310 height 242
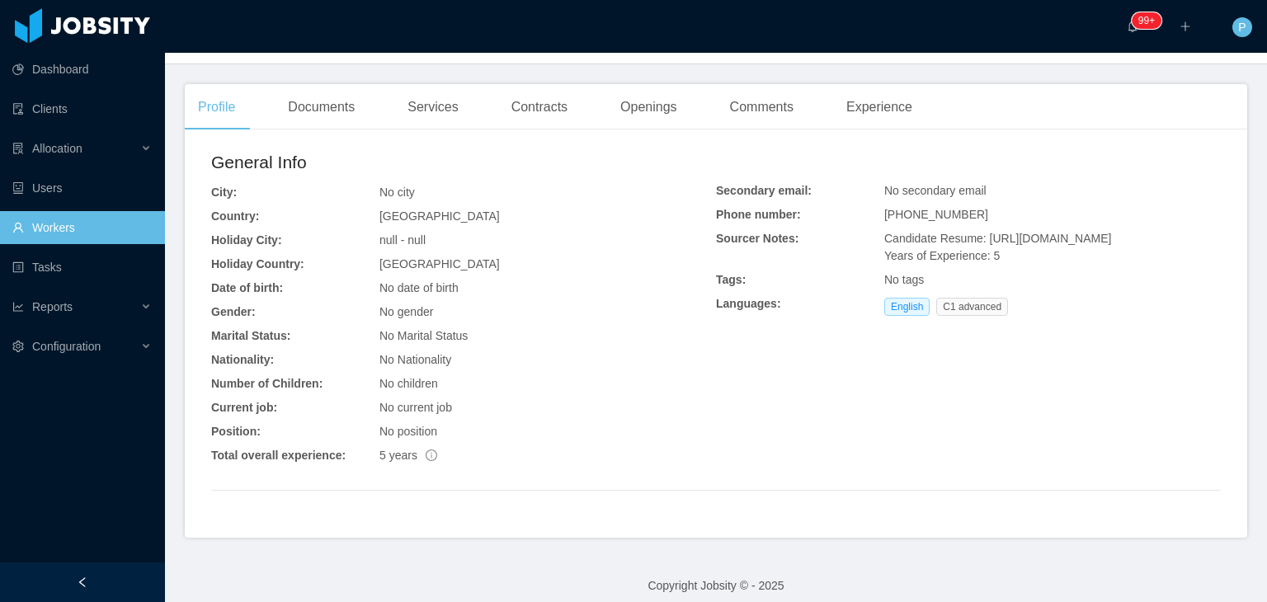
scroll to position [334, 0]
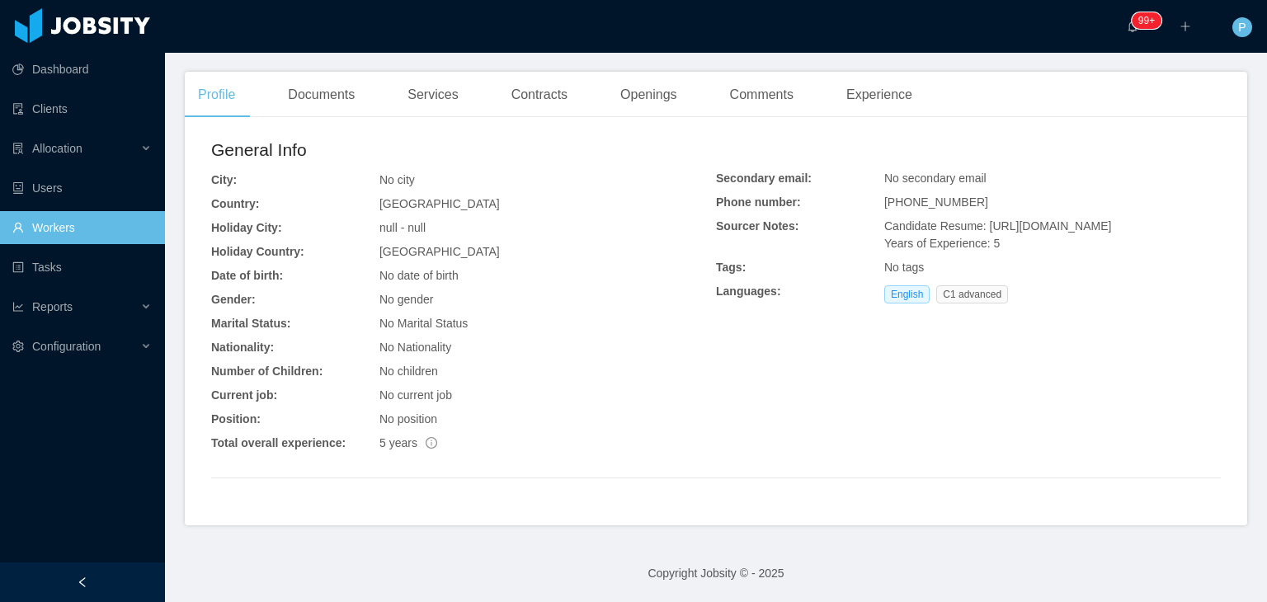
click at [498, 415] on div "No position" at bounding box center [547, 419] width 337 height 17
click at [1011, 232] on span "Candidate Resume: [URL][DOMAIN_NAME] Years of Experience: 5" at bounding box center [997, 234] width 227 height 31
click at [1008, 225] on span "Candidate Resume: [URL][DOMAIN_NAME] Years of Experience: 5" at bounding box center [997, 234] width 227 height 31
drag, startPoint x: 974, startPoint y: 228, endPoint x: 973, endPoint y: 258, distance: 30.5
click at [973, 252] on div "Candidate Resume: [URL][DOMAIN_NAME] Years of Experience: 5" at bounding box center [1052, 235] width 337 height 35
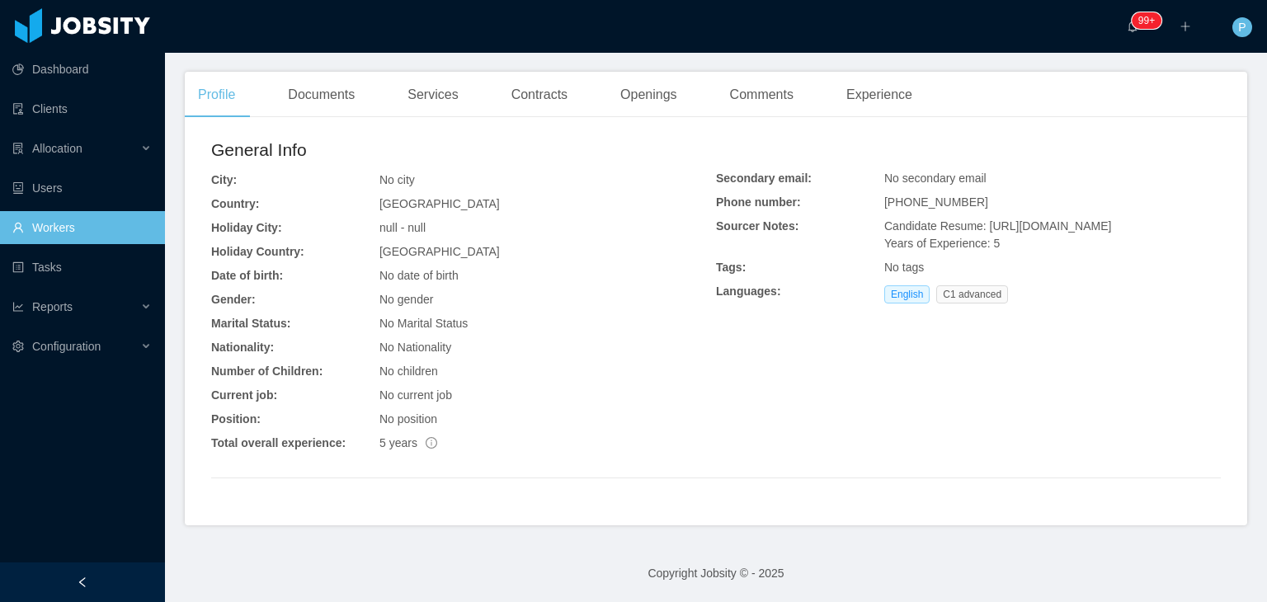
copy span "[URL][DOMAIN_NAME]"
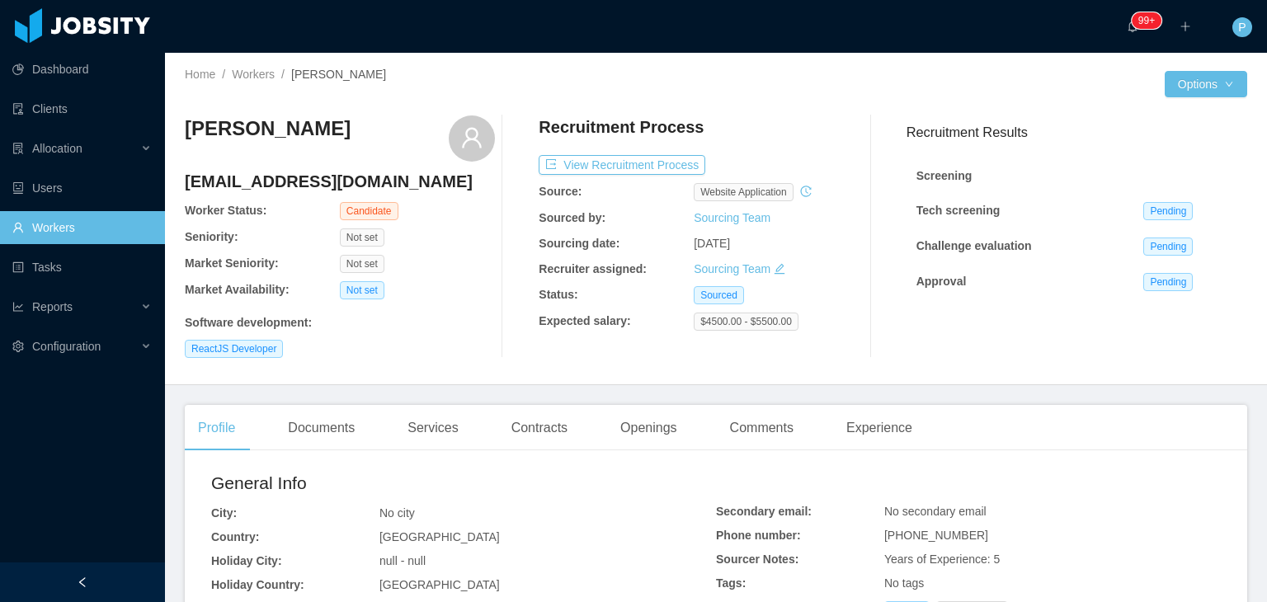
click at [452, 273] on div "Not set" at bounding box center [417, 264] width 155 height 18
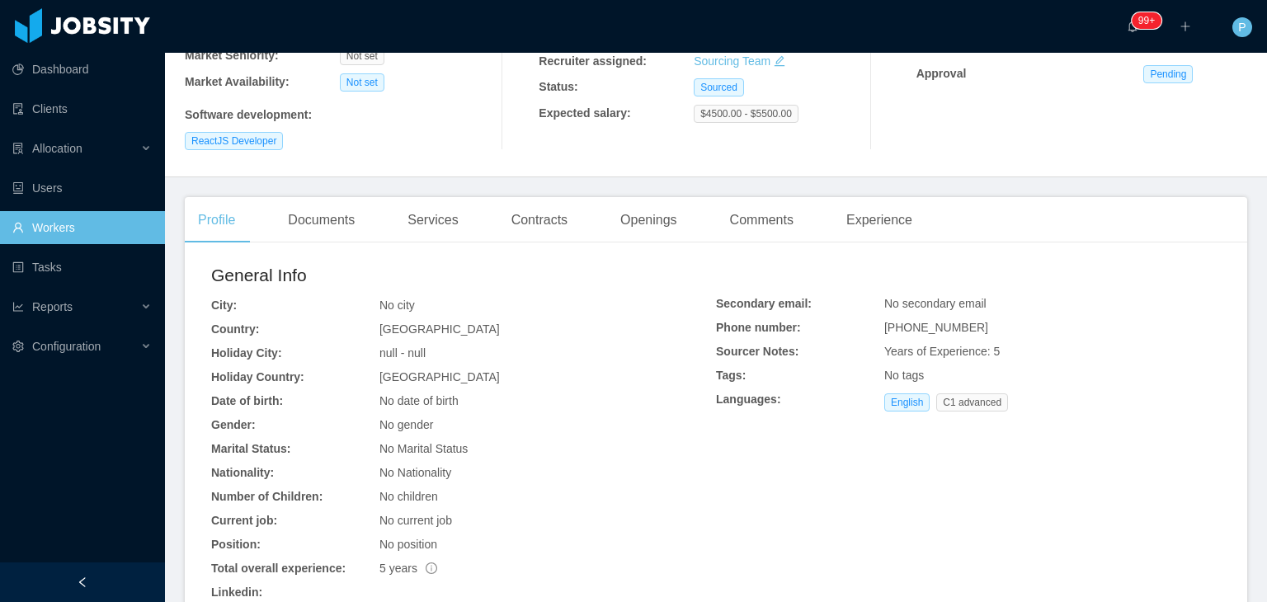
scroll to position [393, 0]
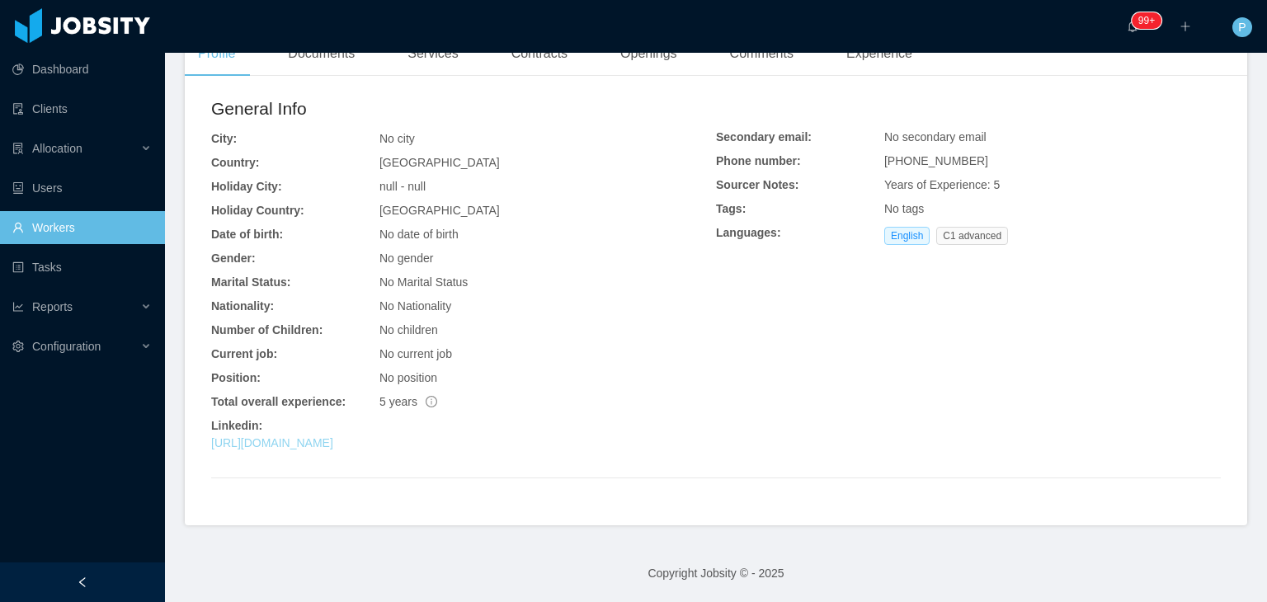
click at [330, 440] on link "[URL][DOMAIN_NAME]" at bounding box center [272, 442] width 122 height 13
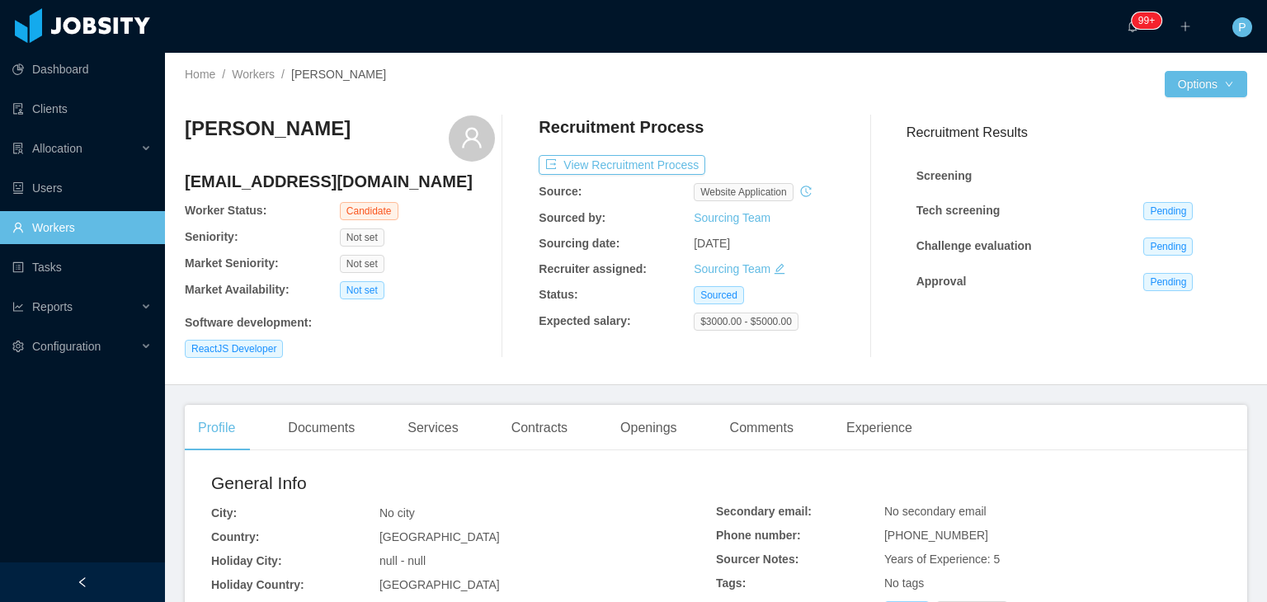
click at [485, 86] on div "Home / Workers / [PERSON_NAME] /" at bounding box center [450, 84] width 531 height 36
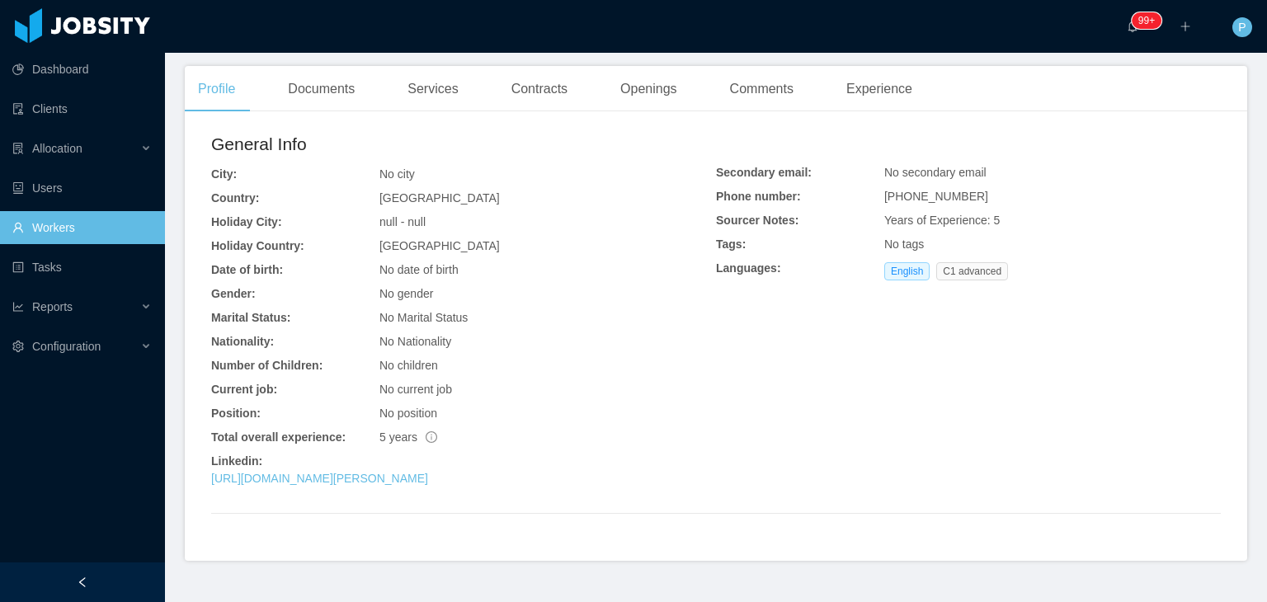
scroll to position [375, 0]
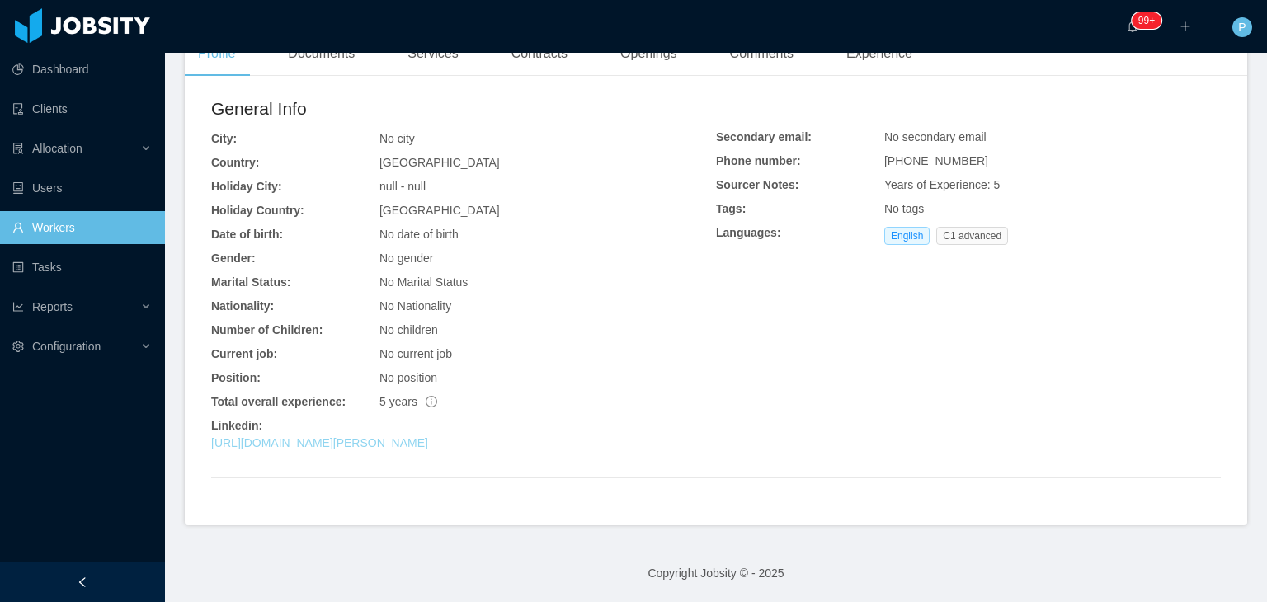
click at [367, 449] on link "[URL][DOMAIN_NAME][PERSON_NAME]" at bounding box center [319, 442] width 217 height 13
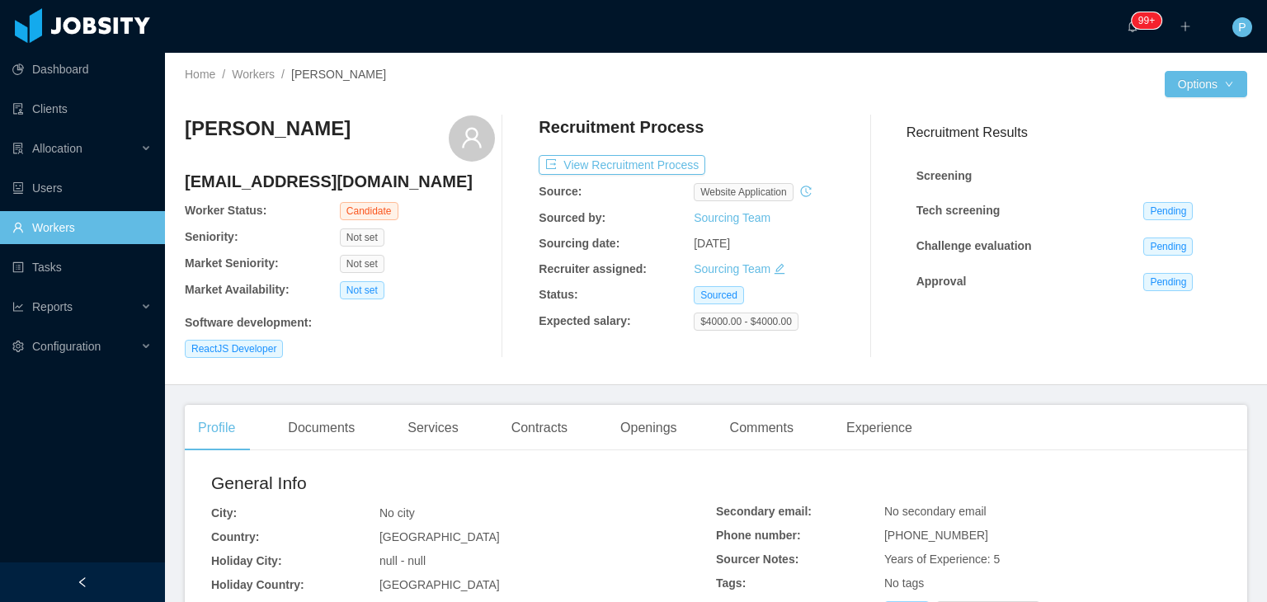
click at [422, 329] on div "Software development :" at bounding box center [340, 322] width 310 height 17
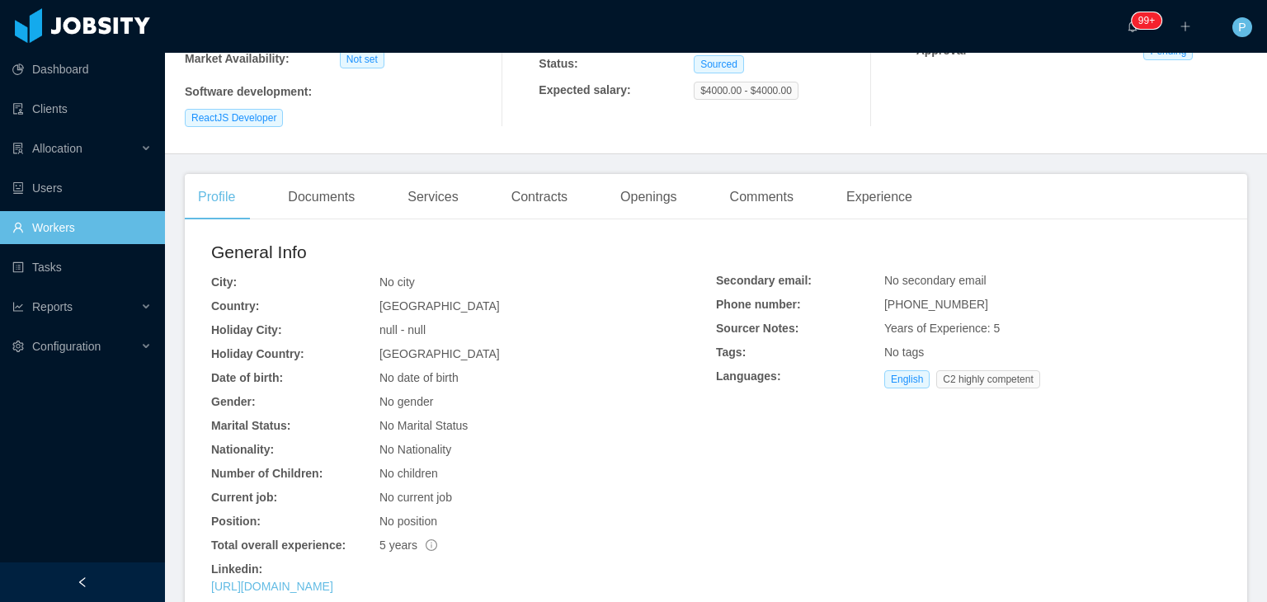
scroll to position [375, 0]
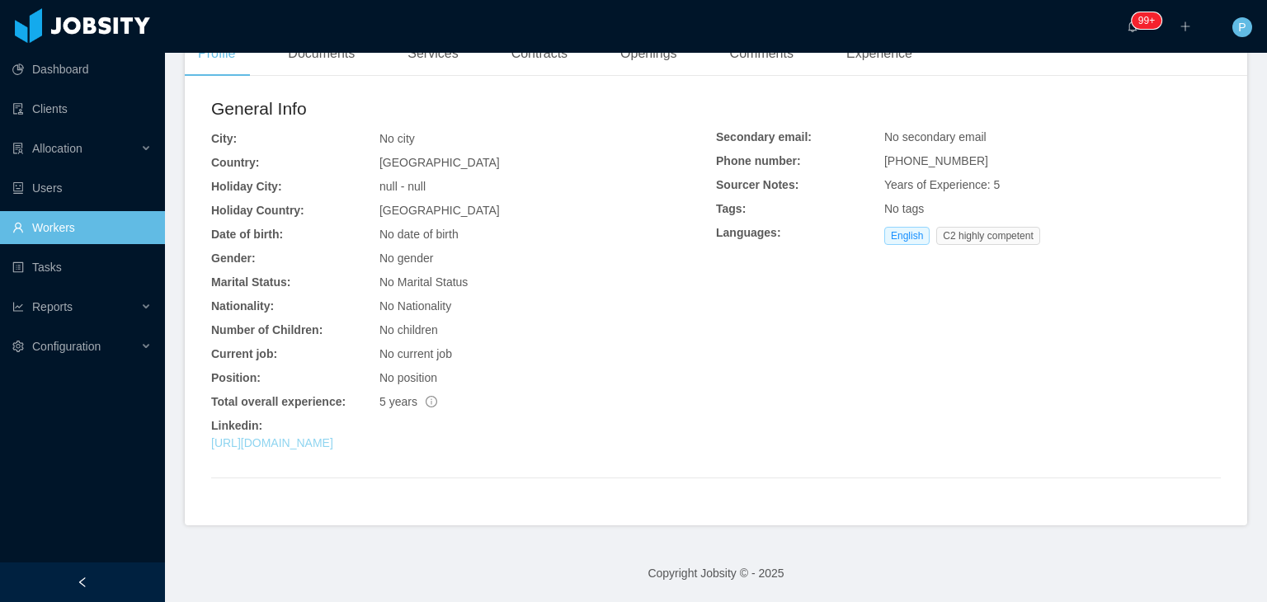
click at [333, 436] on link "[URL][DOMAIN_NAME]" at bounding box center [272, 442] width 122 height 13
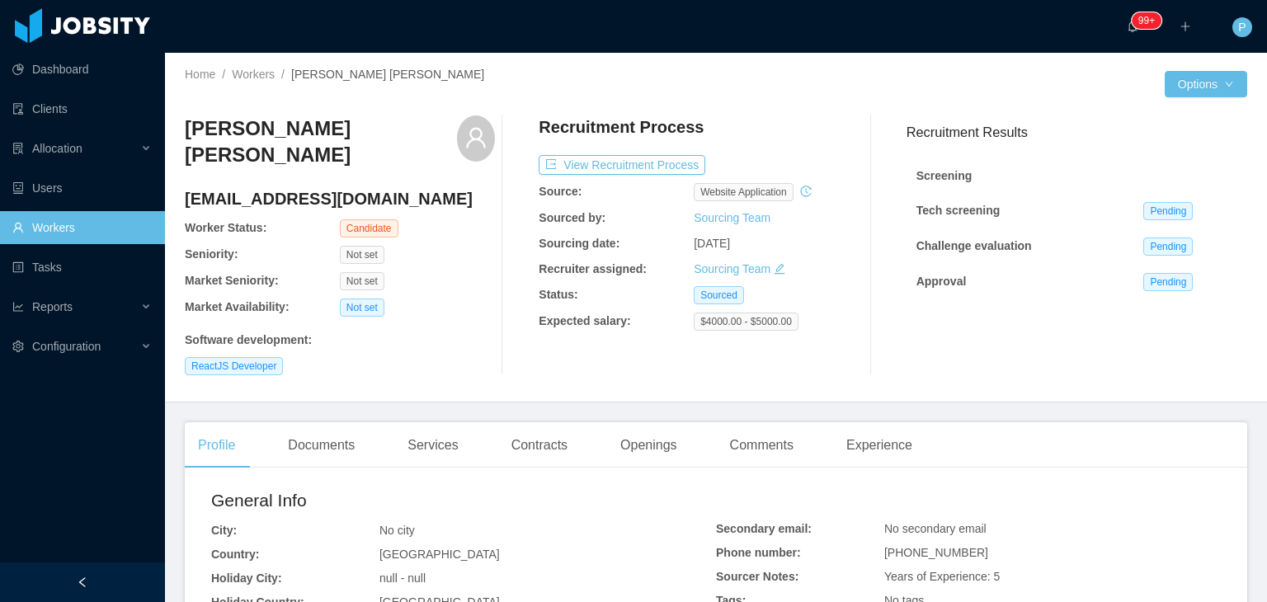
click at [798, 78] on div at bounding box center [940, 84] width 449 height 26
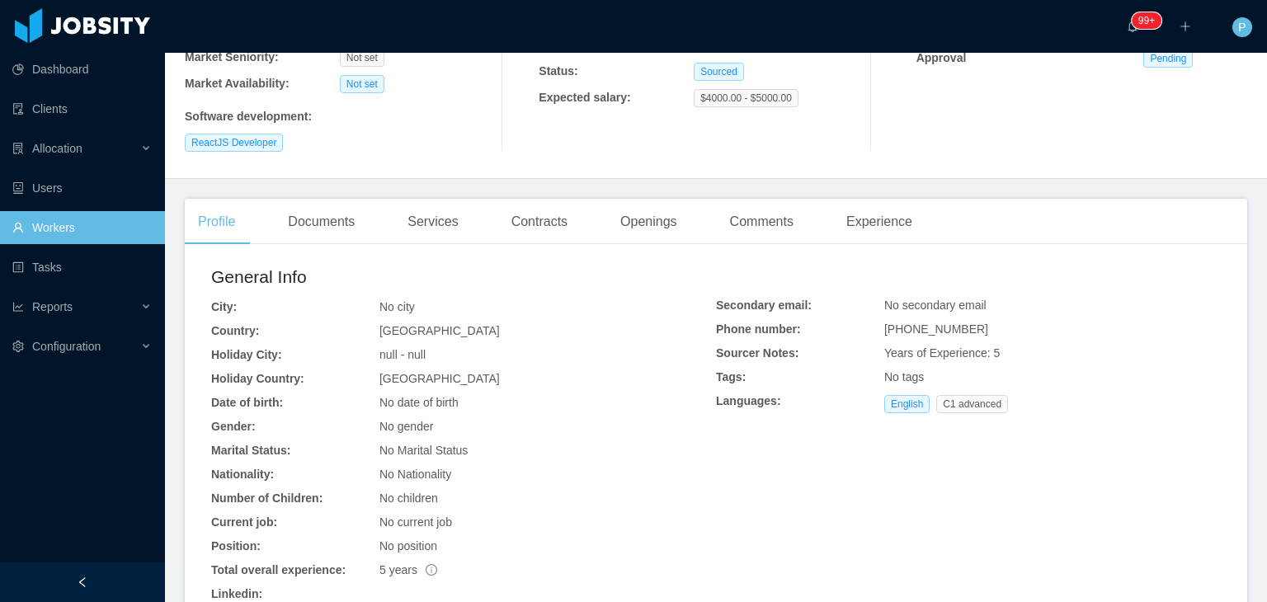
scroll to position [375, 0]
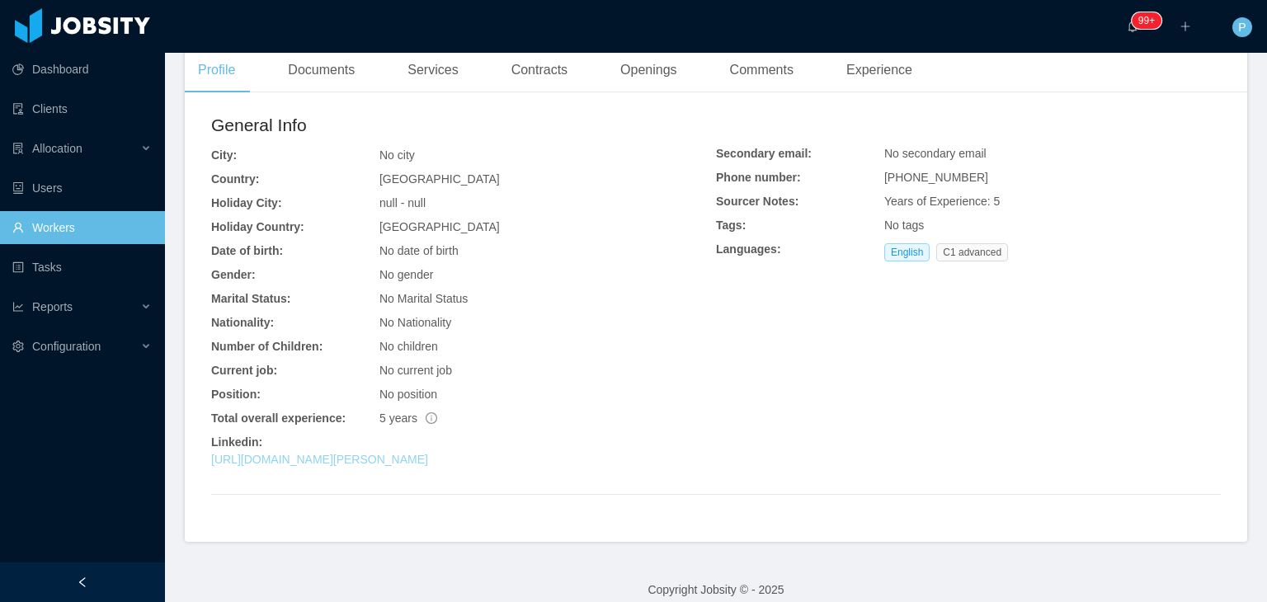
click at [343, 453] on link "[URL][DOMAIN_NAME][PERSON_NAME]" at bounding box center [319, 459] width 217 height 13
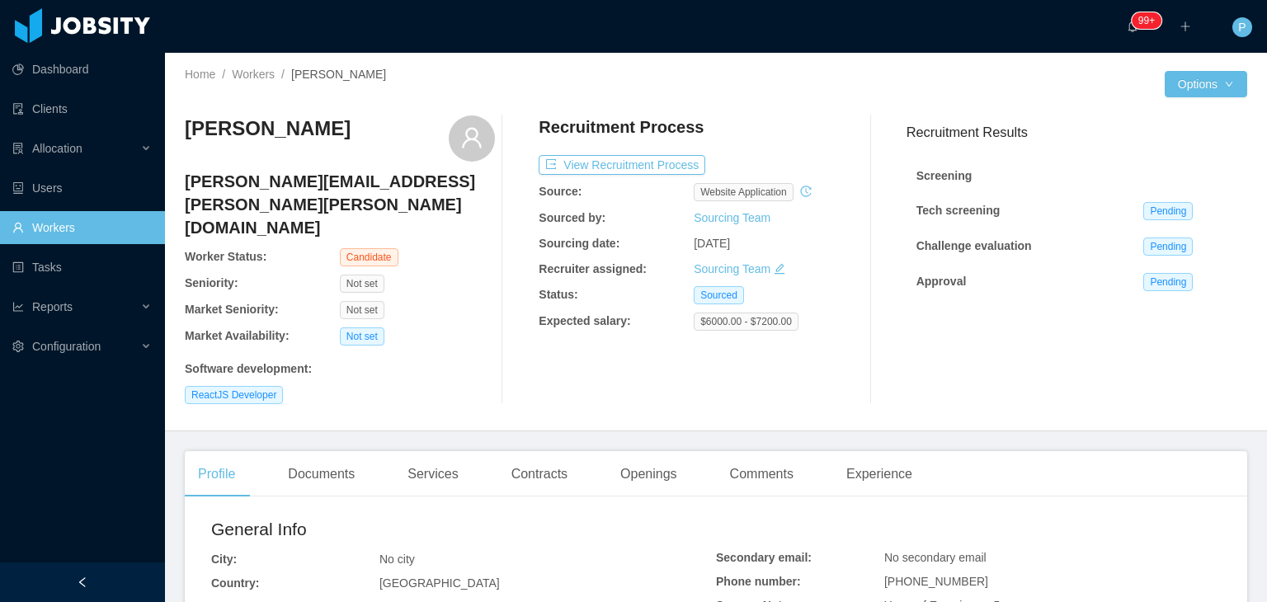
click at [723, 90] on div at bounding box center [940, 84] width 449 height 26
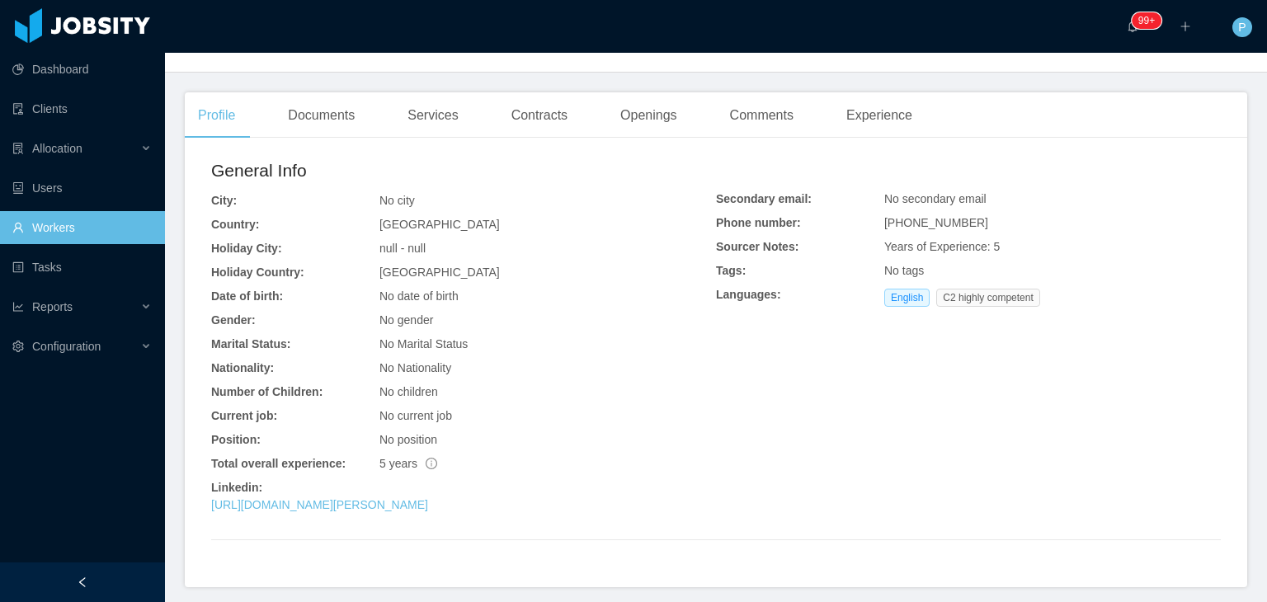
scroll to position [375, 0]
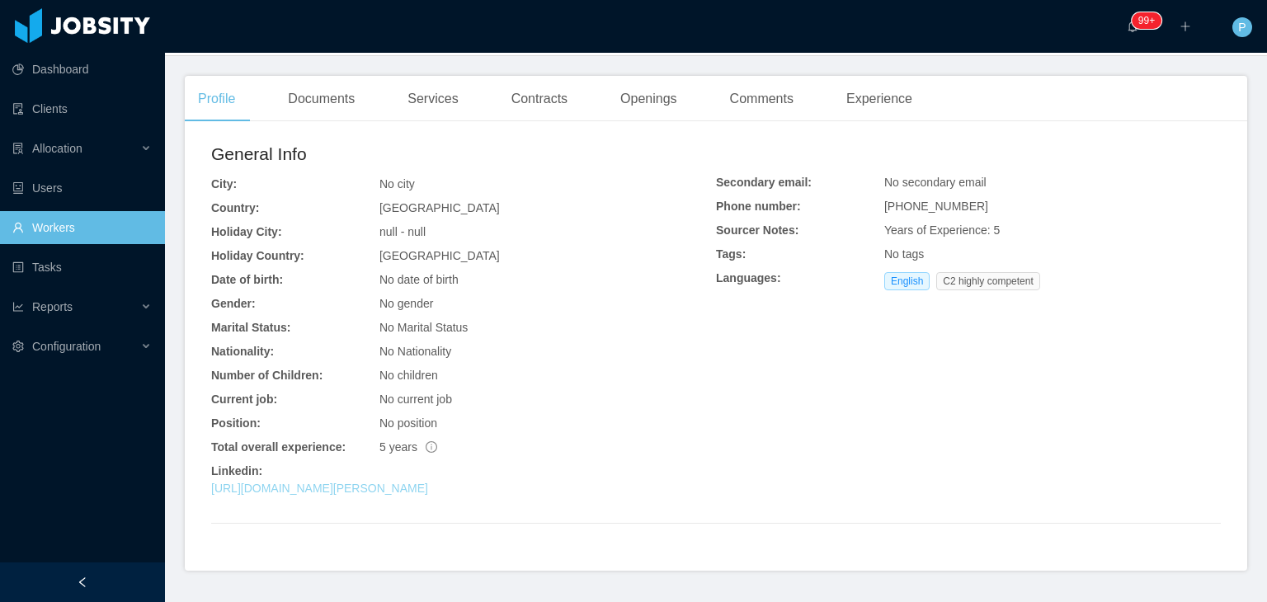
click at [428, 482] on link "[URL][DOMAIN_NAME][PERSON_NAME]" at bounding box center [319, 488] width 217 height 13
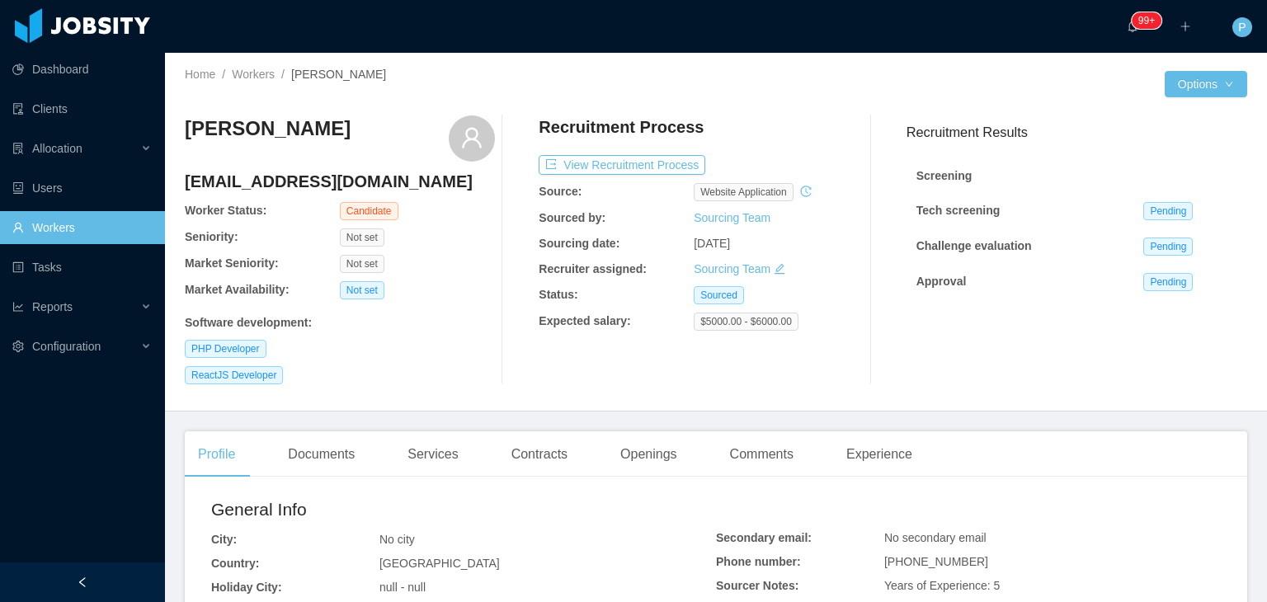
click at [755, 106] on div "[PERSON_NAME] [EMAIL_ADDRESS][DOMAIN_NAME] Worker Status: Candidate Seniority: …" at bounding box center [716, 249] width 1062 height 295
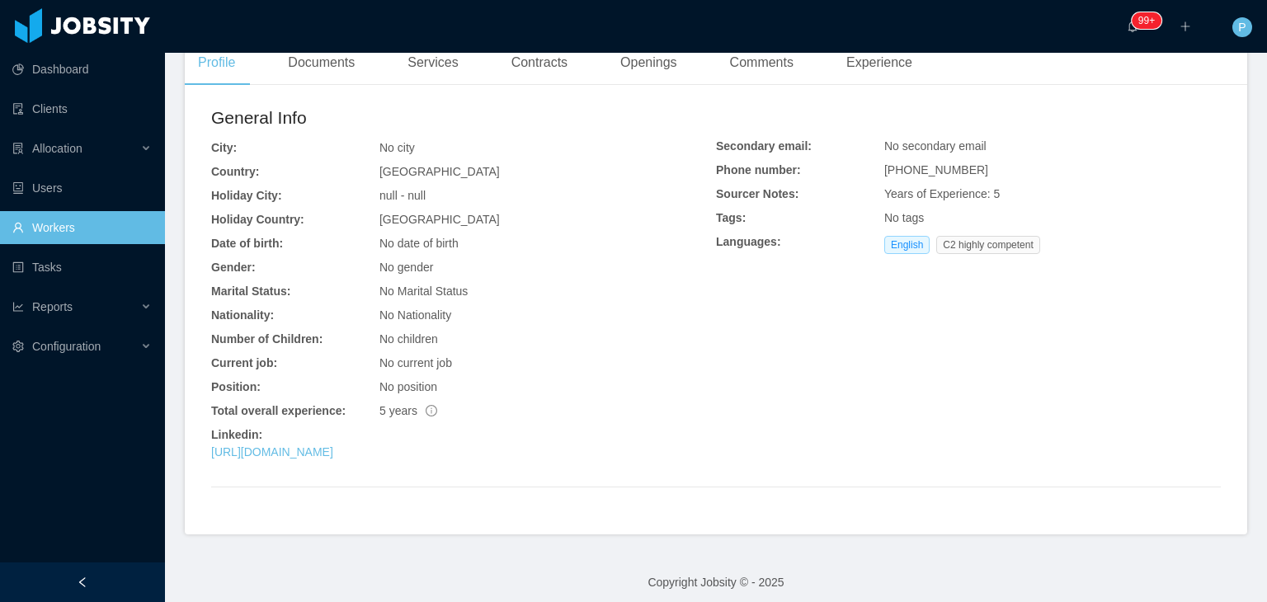
scroll to position [396, 0]
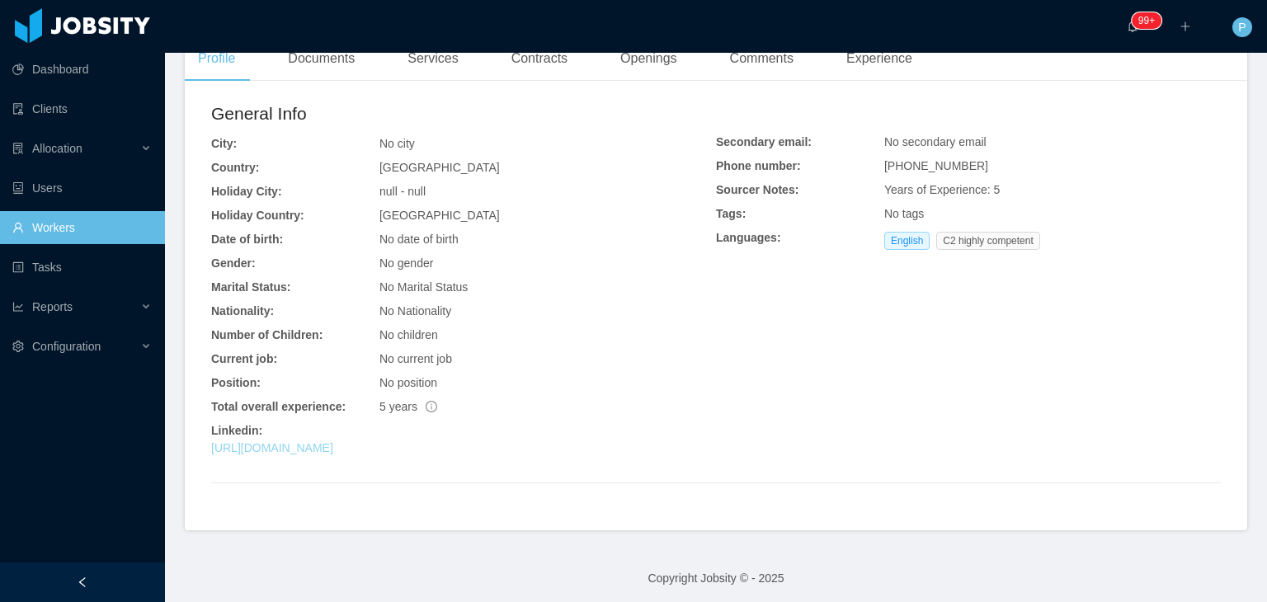
click at [333, 453] on link "[URL][DOMAIN_NAME]" at bounding box center [272, 447] width 122 height 13
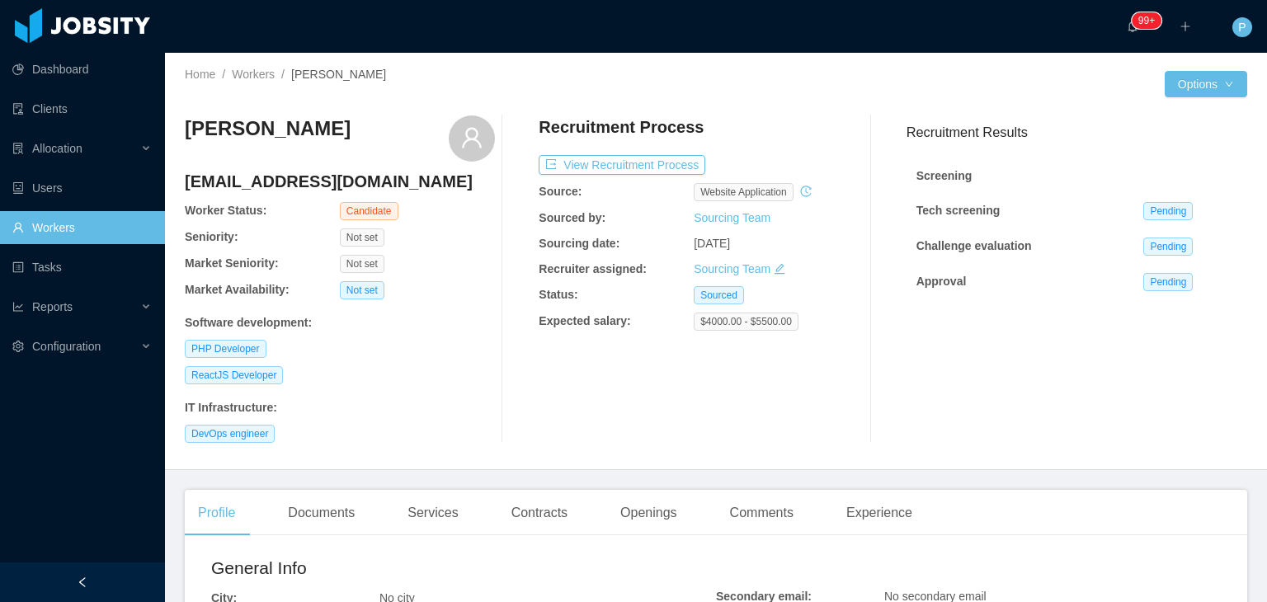
click at [439, 271] on div "Not set" at bounding box center [417, 264] width 155 height 18
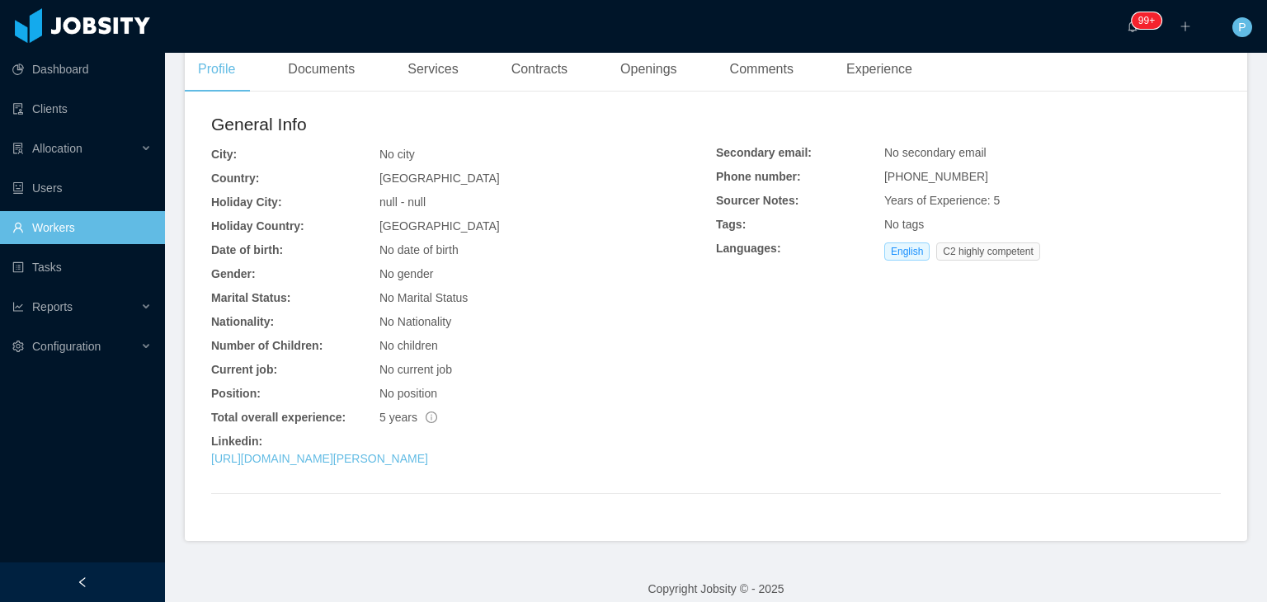
scroll to position [461, 0]
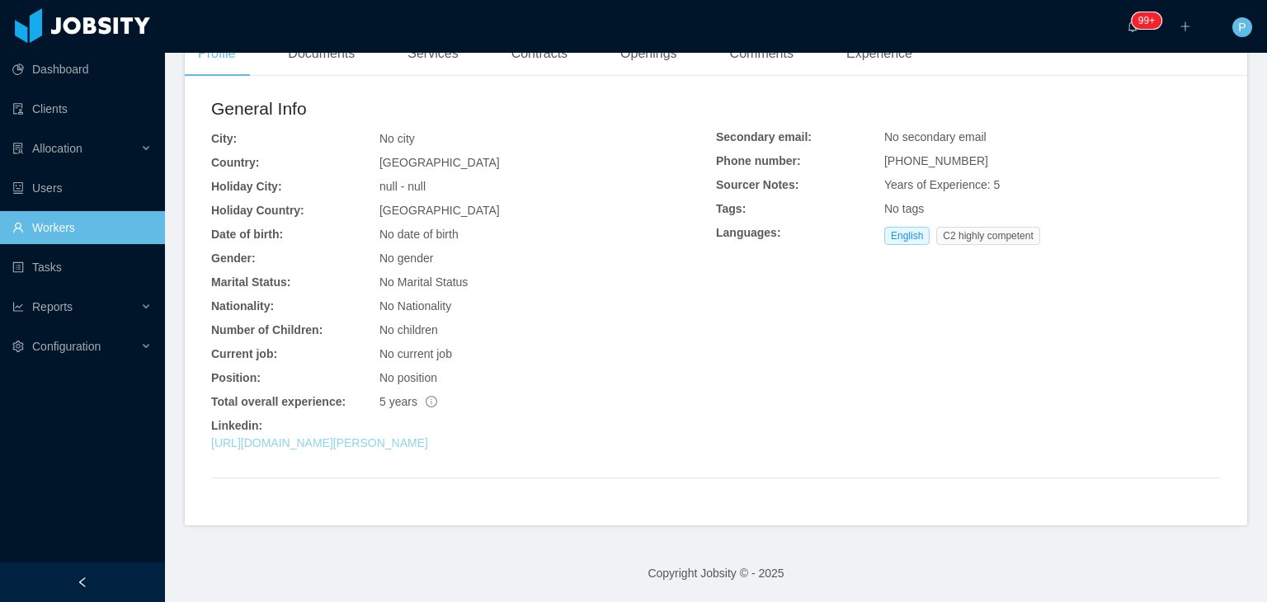
click at [422, 446] on link "[URL][DOMAIN_NAME][PERSON_NAME]" at bounding box center [319, 442] width 217 height 13
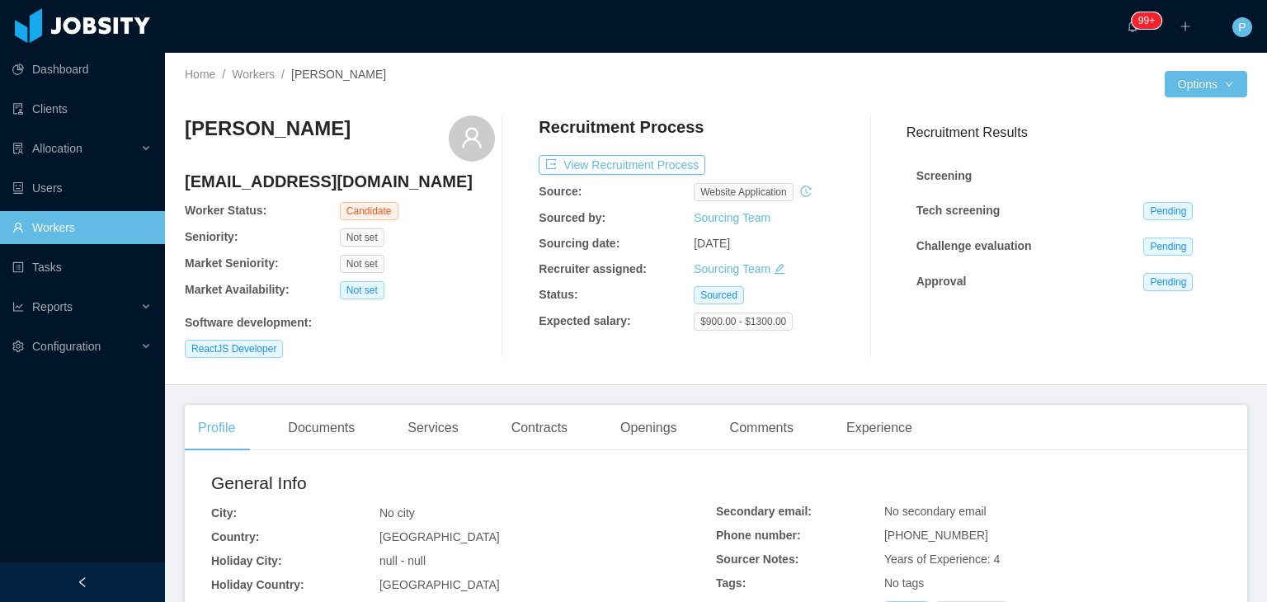
click at [477, 235] on div "Not set" at bounding box center [417, 237] width 155 height 18
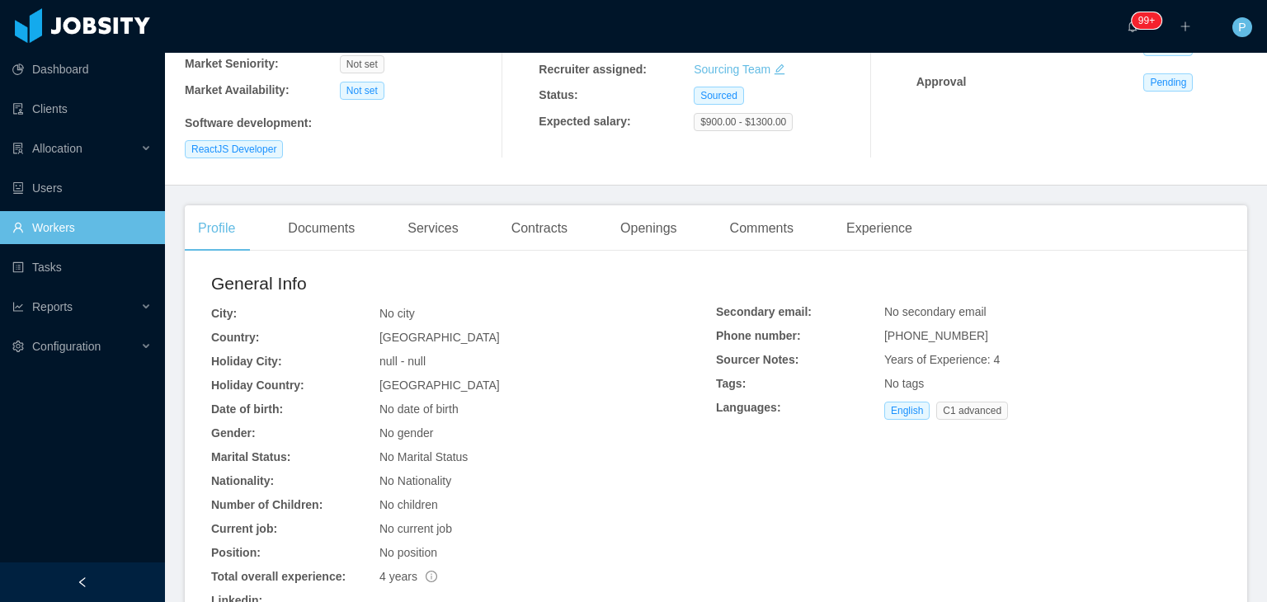
scroll to position [375, 0]
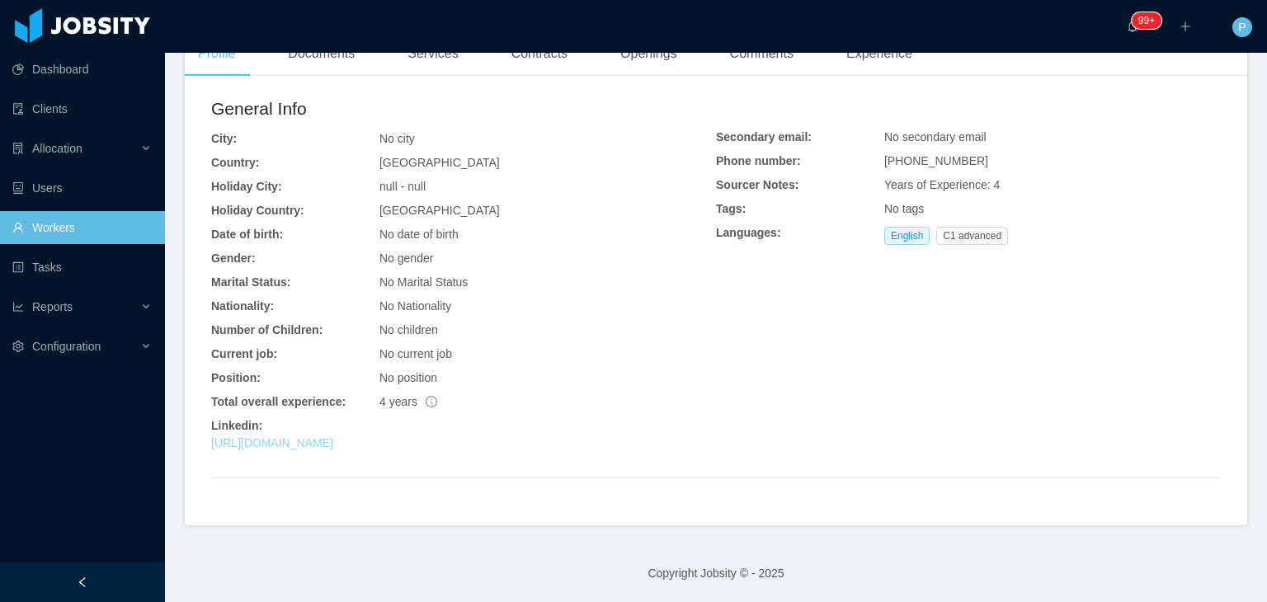
click at [333, 443] on link "[URL][DOMAIN_NAME]" at bounding box center [272, 442] width 122 height 13
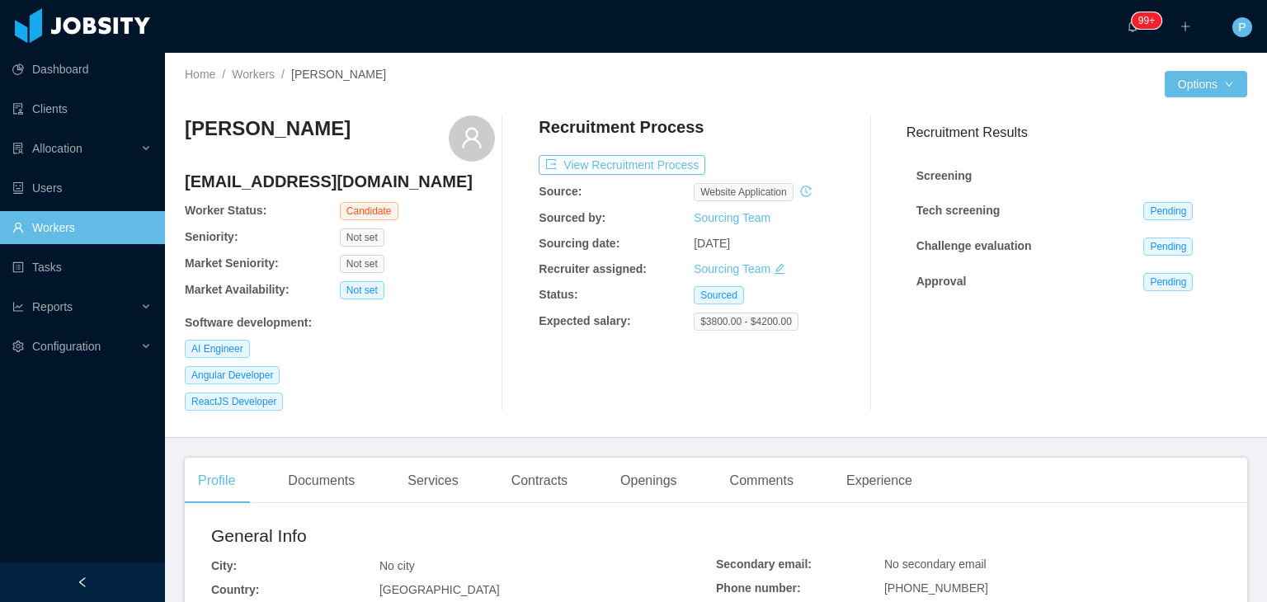
click at [399, 371] on div "Angular Developer" at bounding box center [340, 375] width 310 height 18
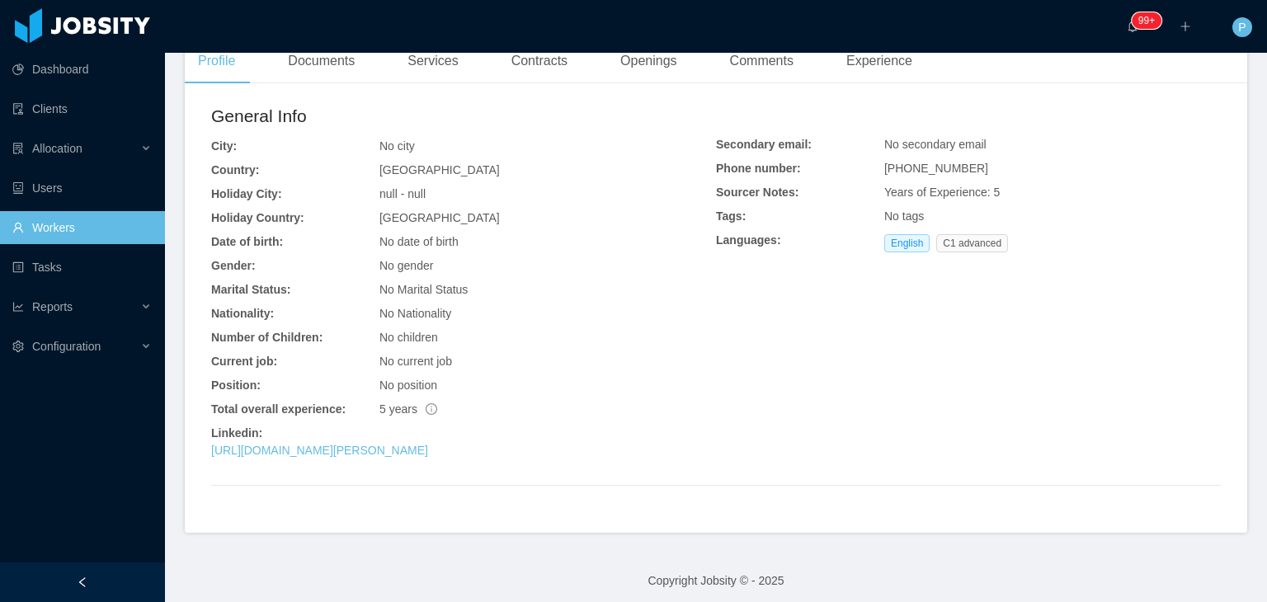
scroll to position [429, 0]
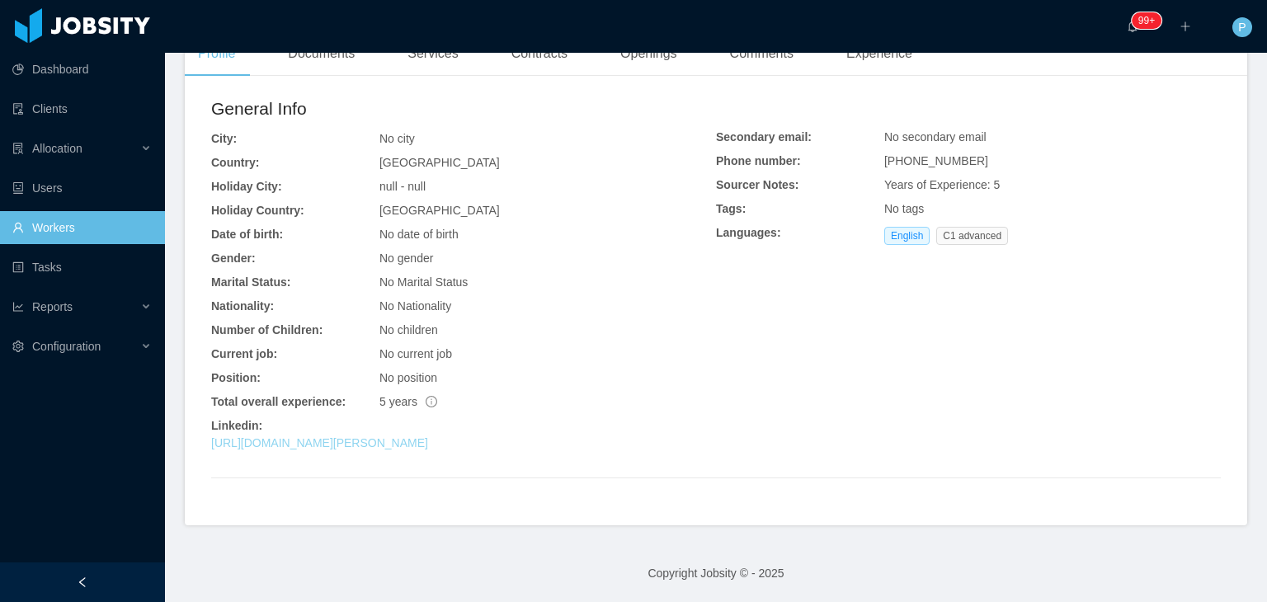
click at [428, 446] on link "[URL][DOMAIN_NAME][PERSON_NAME]" at bounding box center [319, 442] width 217 height 13
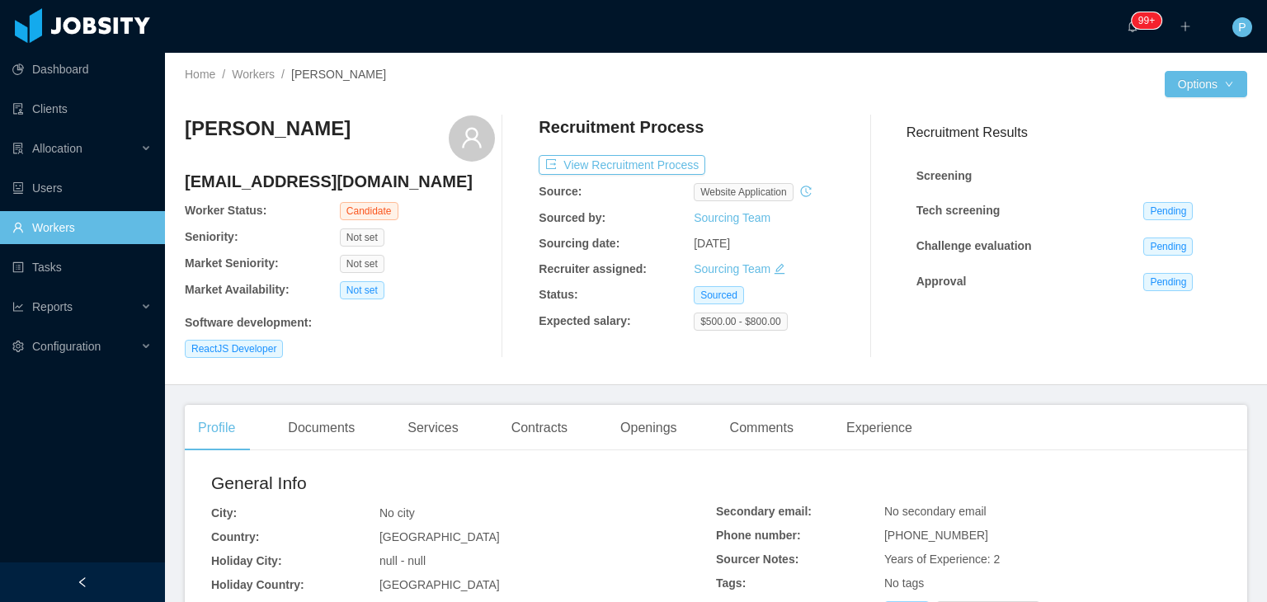
click at [440, 323] on div "Software development :" at bounding box center [340, 322] width 310 height 17
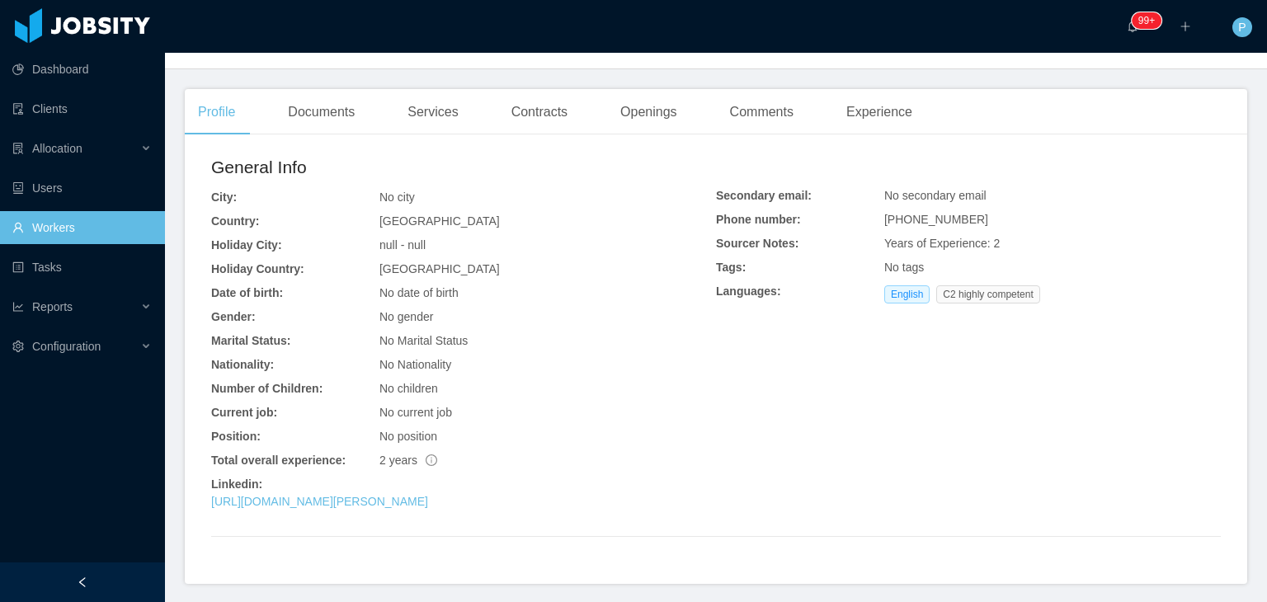
scroll to position [363, 0]
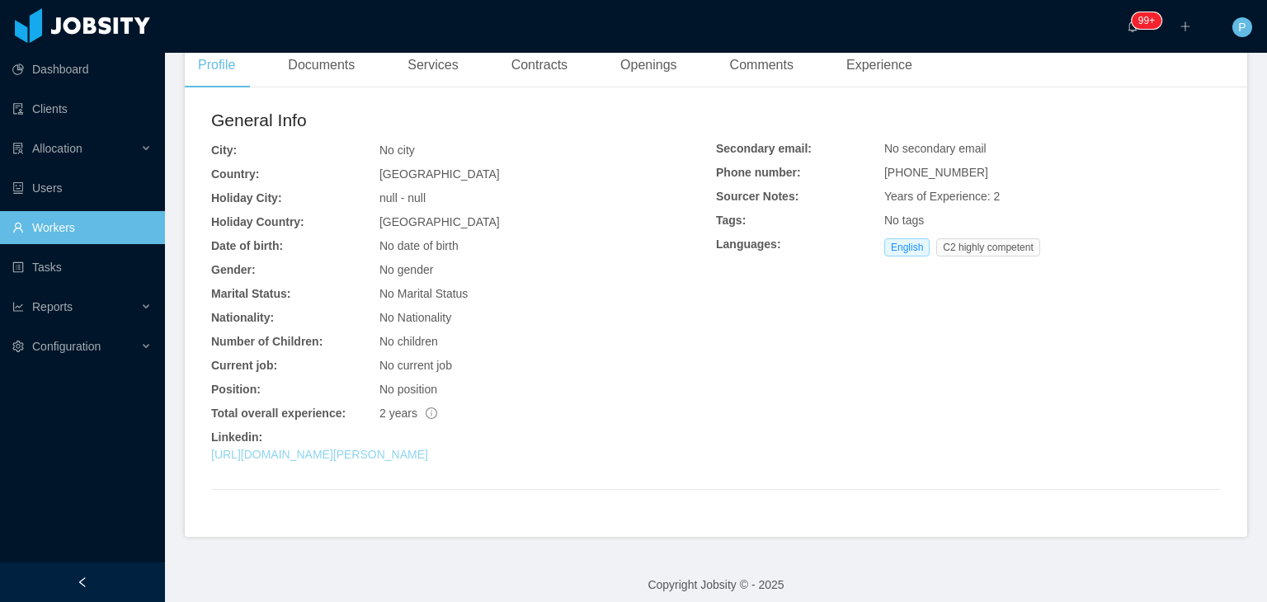
click at [411, 456] on link "[URL][DOMAIN_NAME][PERSON_NAME]" at bounding box center [319, 454] width 217 height 13
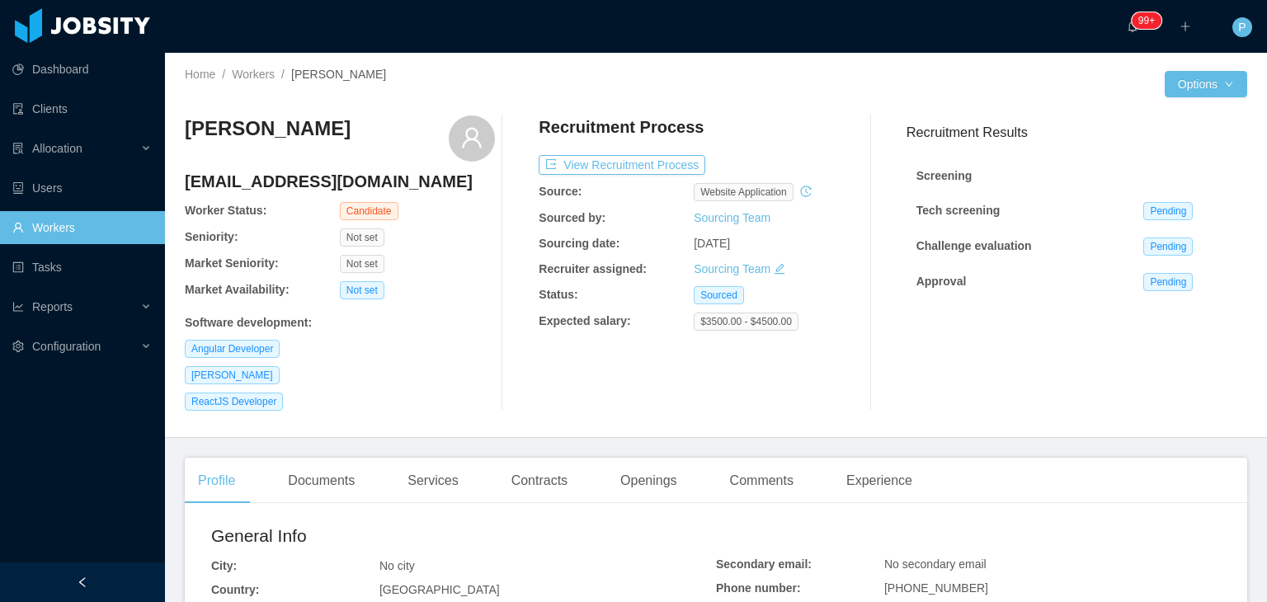
click at [465, 410] on div "ReactJS Developer" at bounding box center [340, 402] width 310 height 18
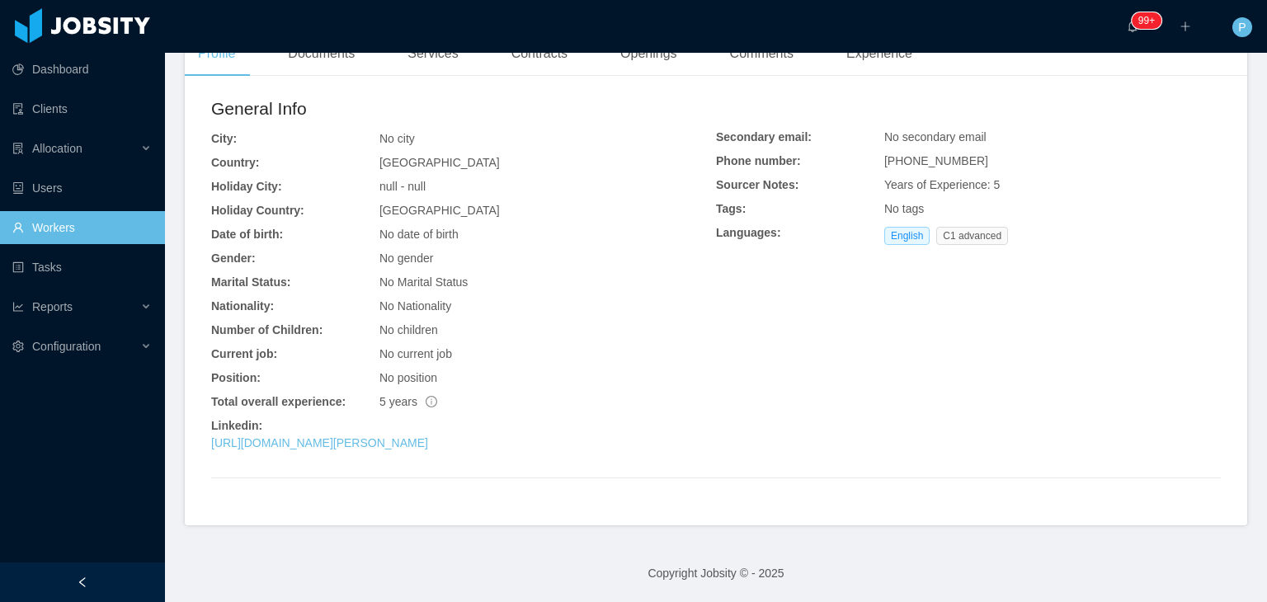
scroll to position [429, 0]
click at [428, 439] on link "[URL][DOMAIN_NAME][PERSON_NAME]" at bounding box center [319, 442] width 217 height 13
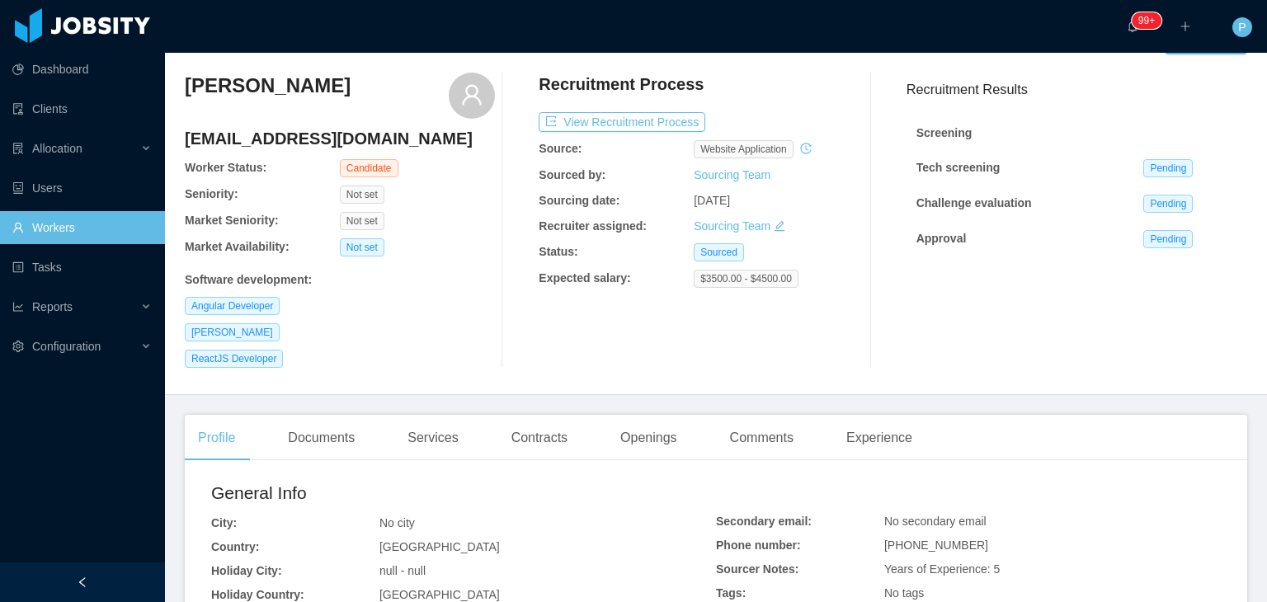
scroll to position [0, 0]
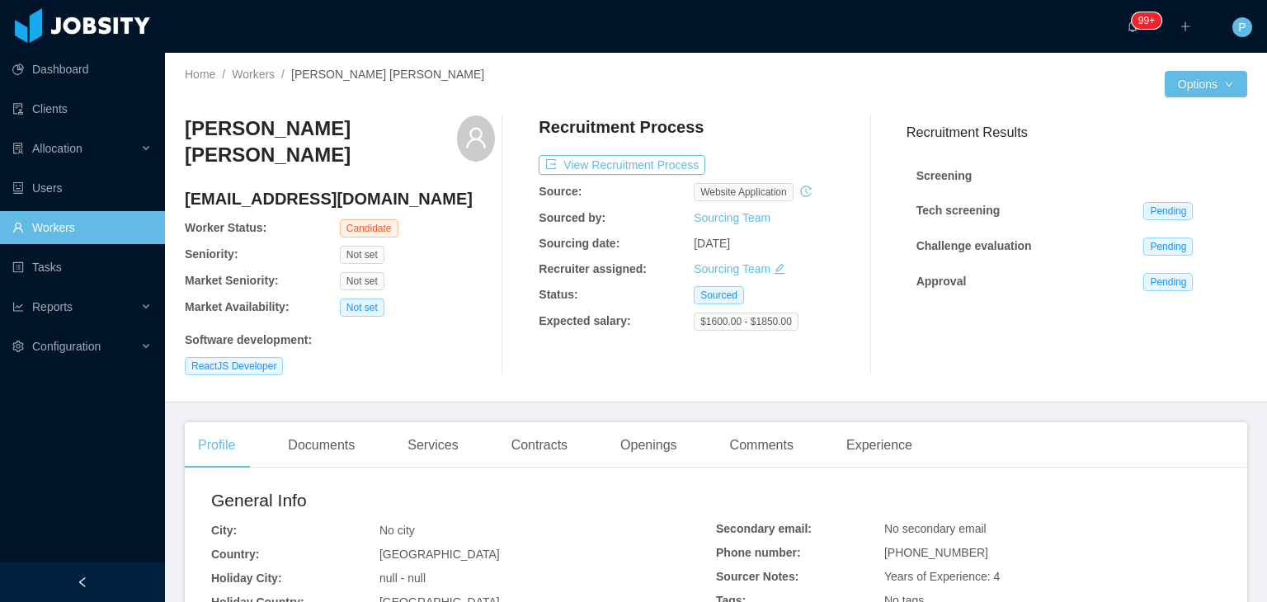
click at [442, 251] on div "Bruno Fusieger de Oliveira contato@bfsgr.com.br Worker Status: Candidate Senior…" at bounding box center [340, 245] width 310 height 260
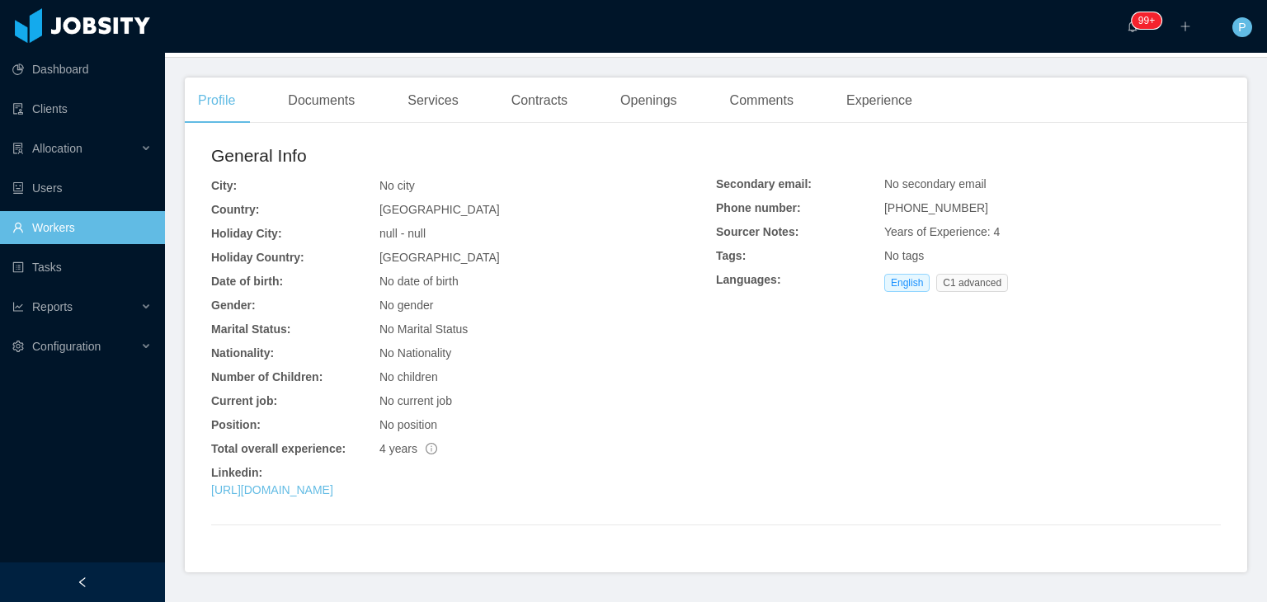
scroll to position [375, 0]
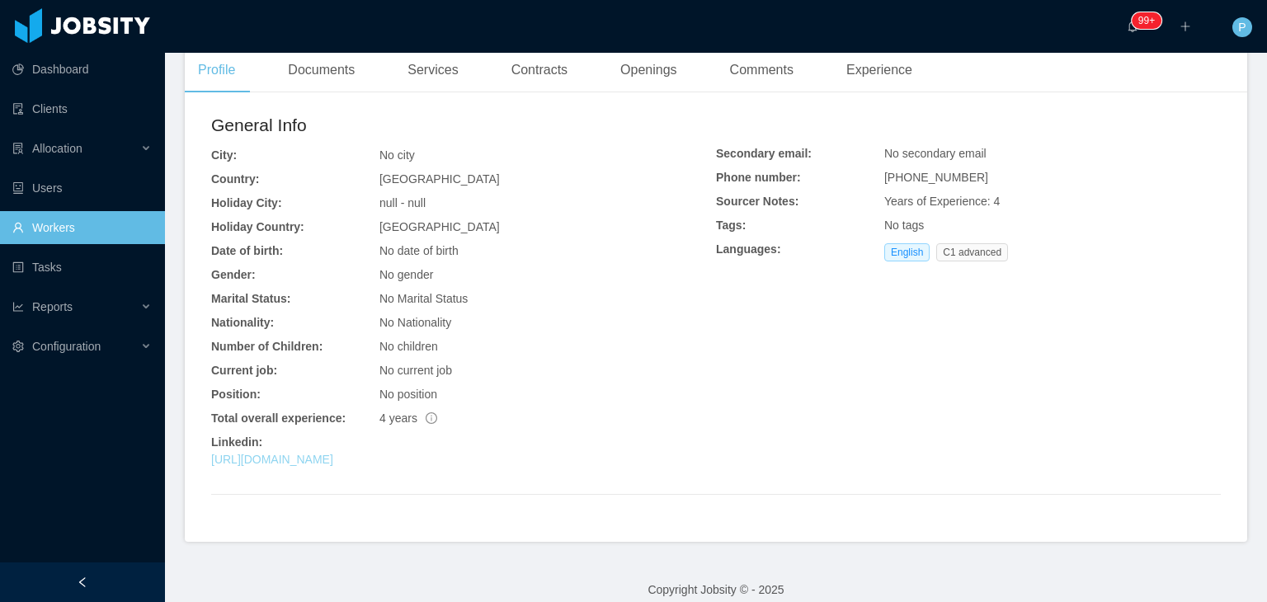
click at [333, 453] on link "https://www.linkedin.com/in/brunofusieger" at bounding box center [272, 459] width 122 height 13
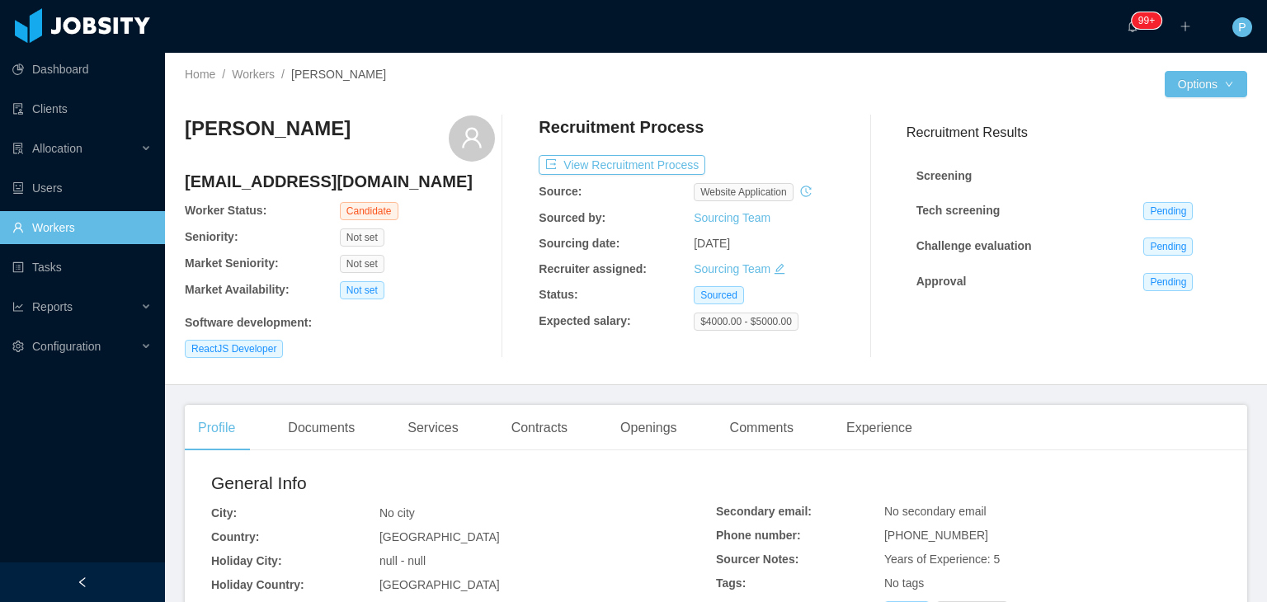
click at [460, 236] on div "Not set" at bounding box center [417, 237] width 155 height 18
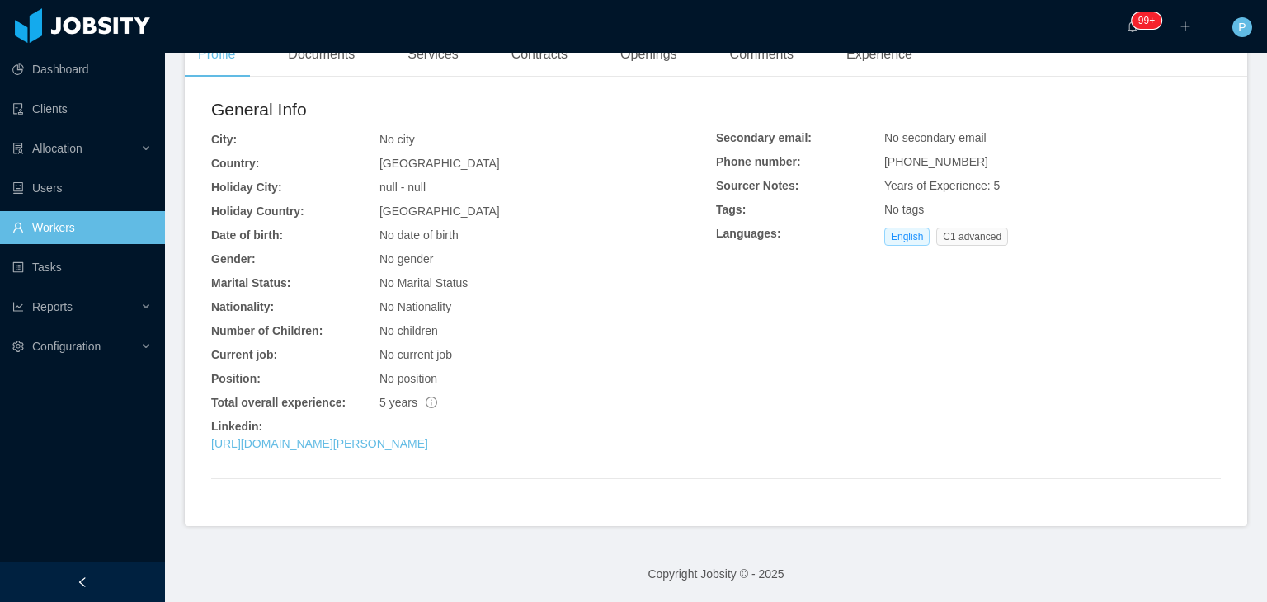
scroll to position [375, 0]
click at [404, 446] on link "https://www.linkedin.com/in/martin-miranda-7bb61423b" at bounding box center [319, 442] width 217 height 13
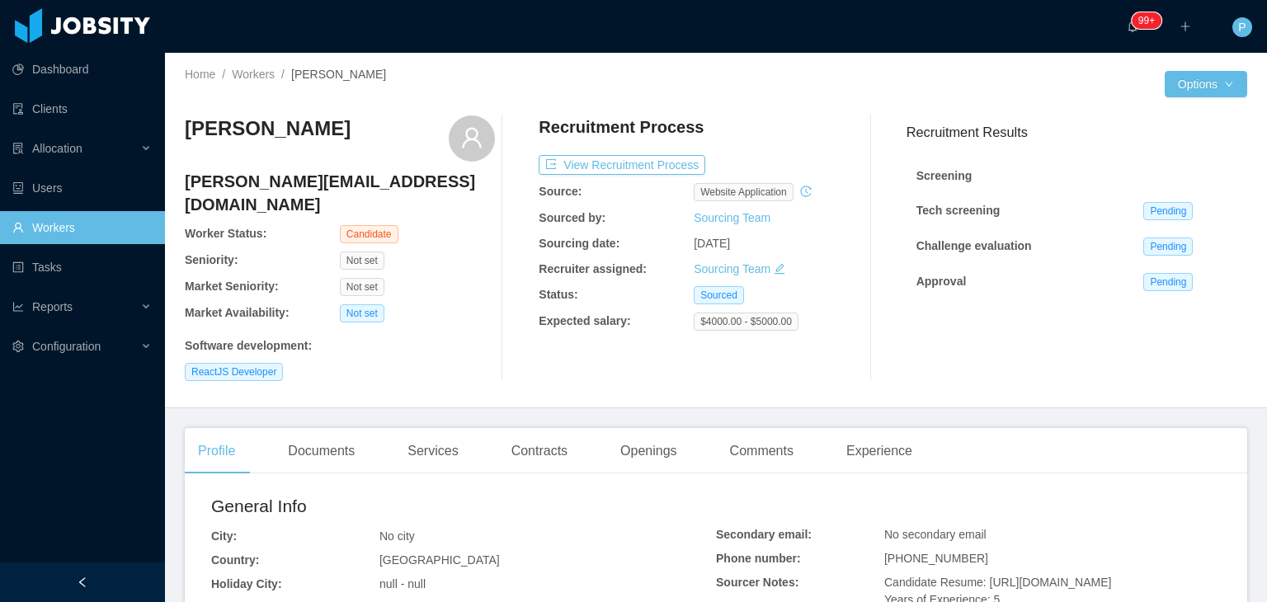
click at [495, 350] on div at bounding box center [517, 248] width 45 height 266
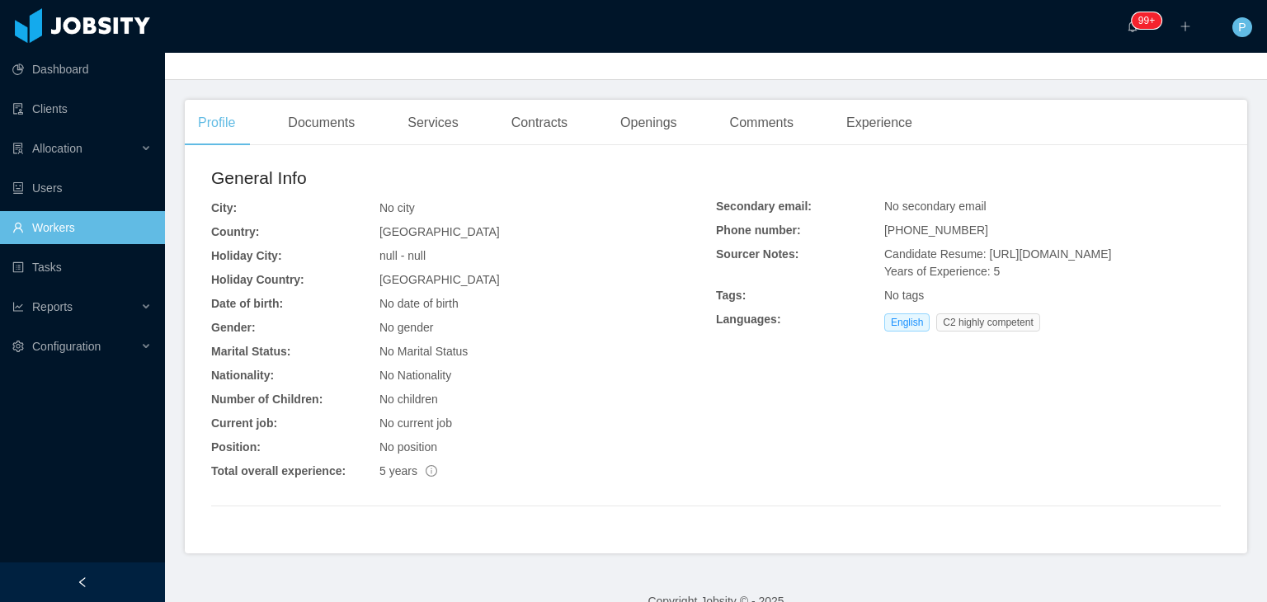
scroll to position [334, 0]
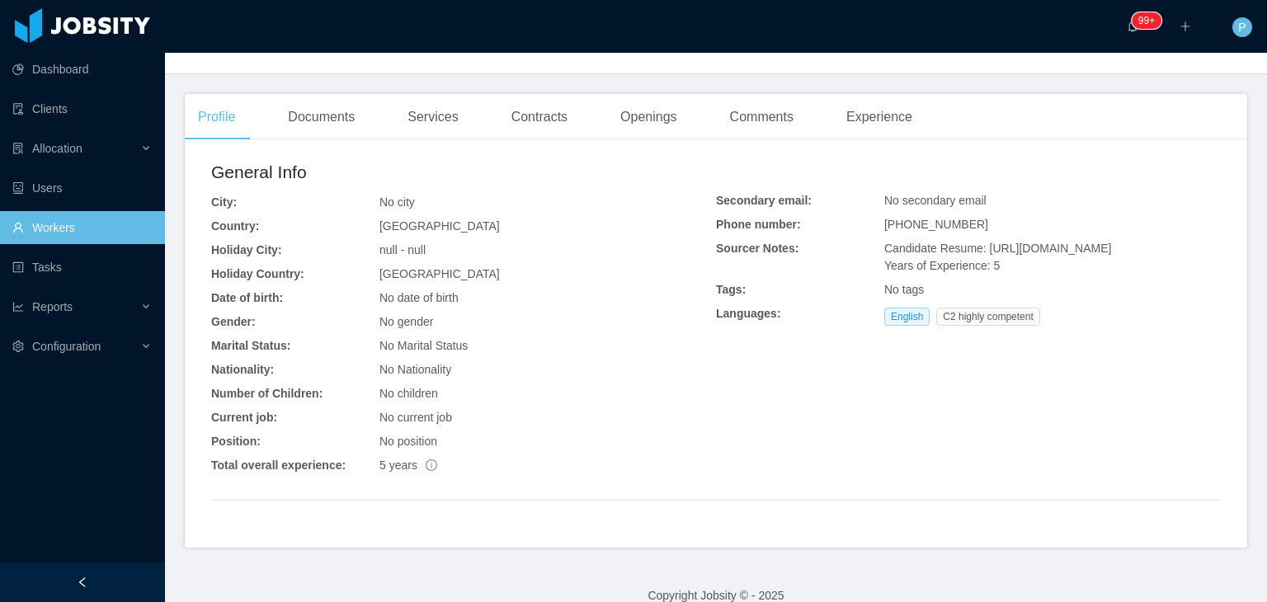
click at [558, 165] on div "General Info" at bounding box center [463, 176] width 505 height 35
drag, startPoint x: 977, startPoint y: 228, endPoint x: 979, endPoint y: 256, distance: 27.3
click at [979, 256] on div "Candidate Resume: [URL][DOMAIN_NAME] Years of Experience: 5" at bounding box center [1052, 257] width 337 height 35
copy span "[URL][DOMAIN_NAME]"
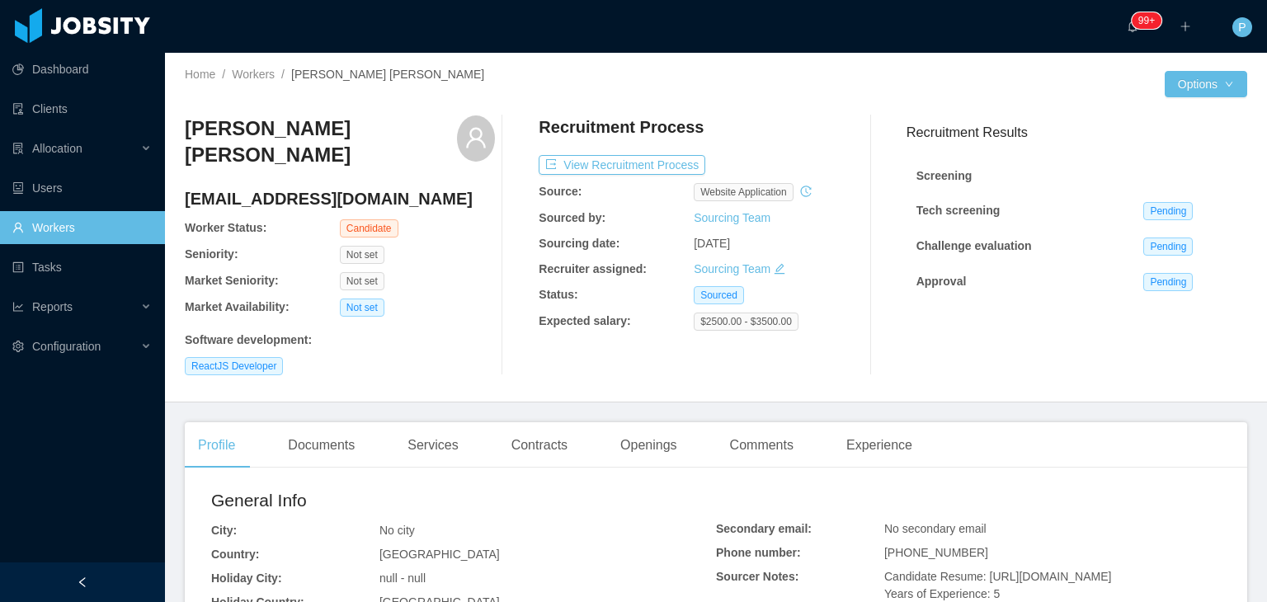
click at [427, 253] on div "José Pablo Karam Dolores karamjpwork@gmail.com Worker Status: Candidate Seniori…" at bounding box center [340, 245] width 310 height 260
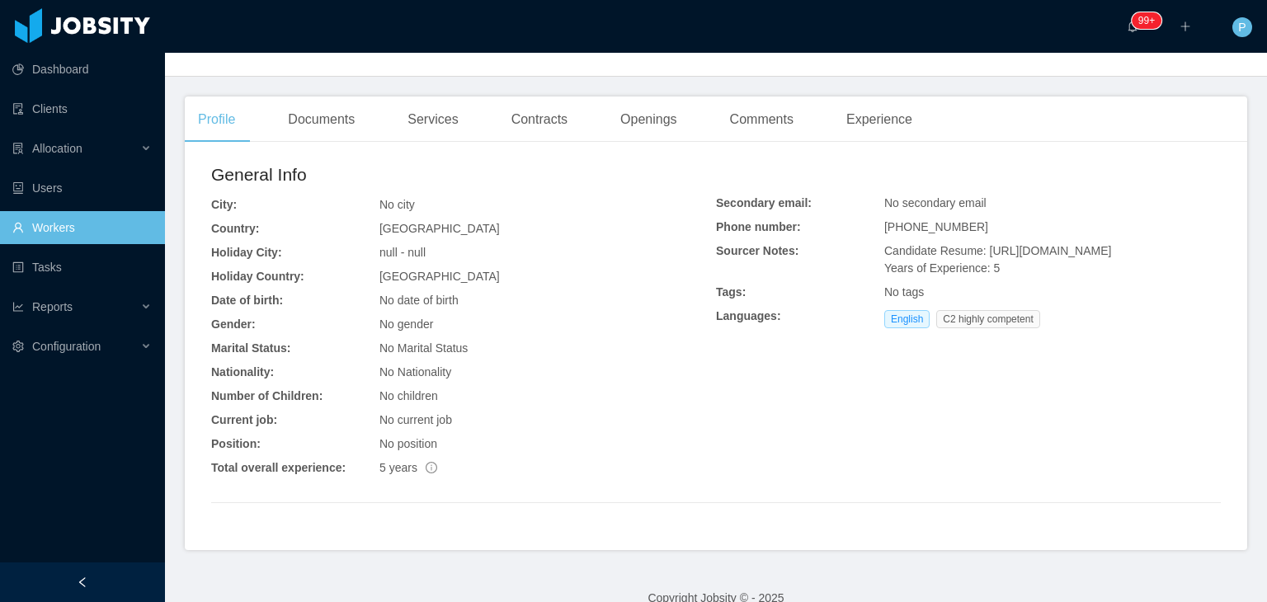
scroll to position [334, 0]
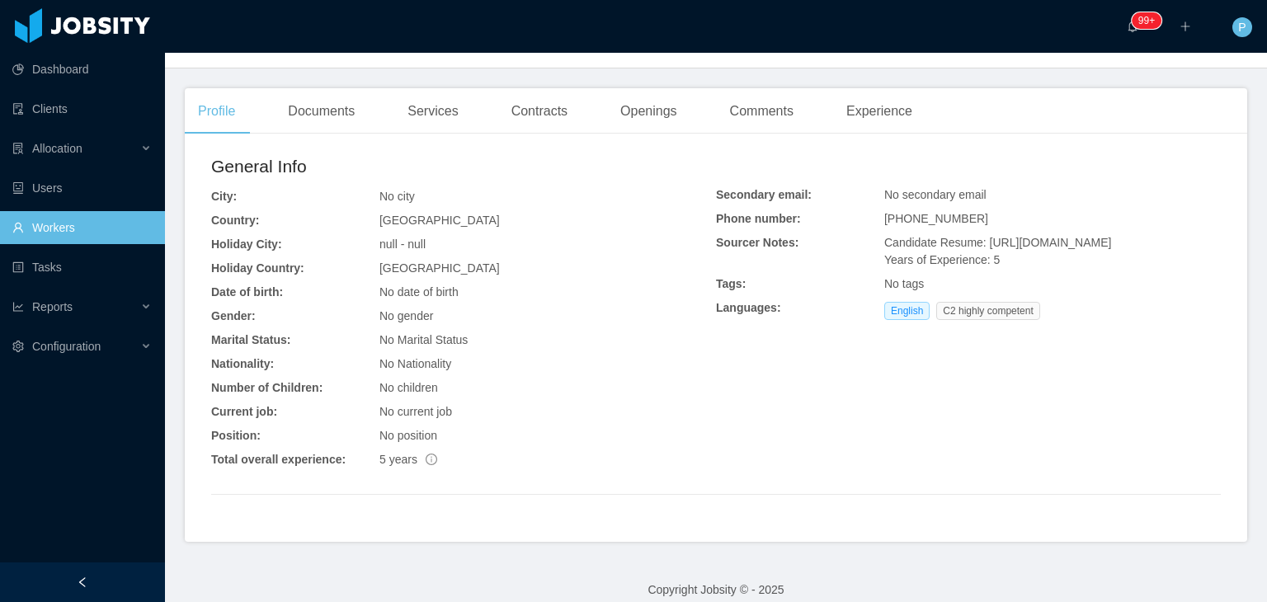
click at [572, 379] on div "No children" at bounding box center [547, 387] width 337 height 17
click at [594, 355] on div "No Nationality" at bounding box center [547, 363] width 337 height 17
drag, startPoint x: 977, startPoint y: 226, endPoint x: 1023, endPoint y: 257, distance: 55.8
click at [1023, 257] on div "Candidate Resume: https://storage.googleapis.com/storage-p-careers/CV_JOSE_PABL…" at bounding box center [1052, 251] width 337 height 35
copy span "https://storage.googleapis.com/storage-p-careers/CV_JOSE_PABLO_KARAM_EN_2bf8d4b…"
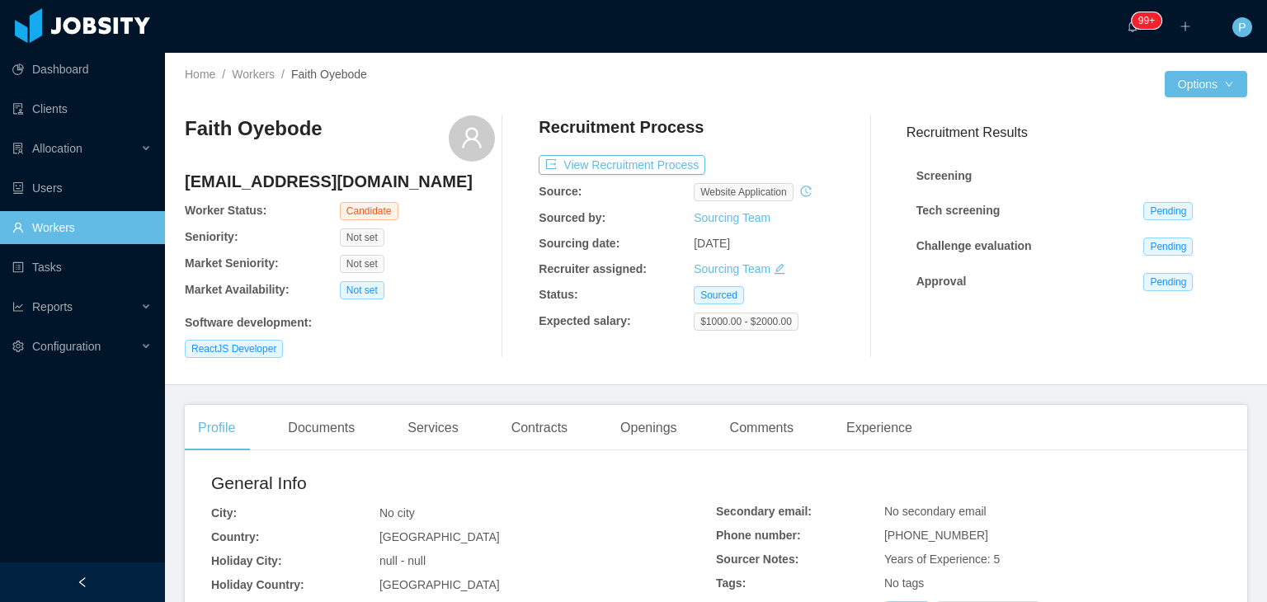
click at [412, 362] on div "[PERSON_NAME] [EMAIL_ADDRESS][DOMAIN_NAME] Worker Status: Candidate Seniority: …" at bounding box center [716, 236] width 1062 height 269
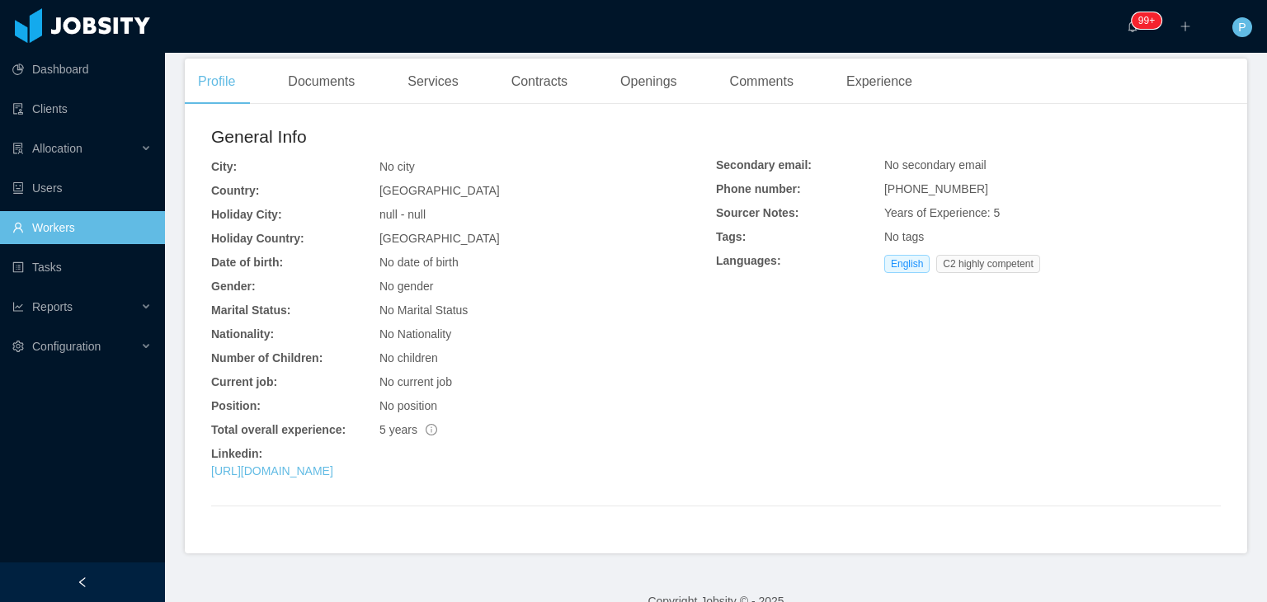
scroll to position [375, 0]
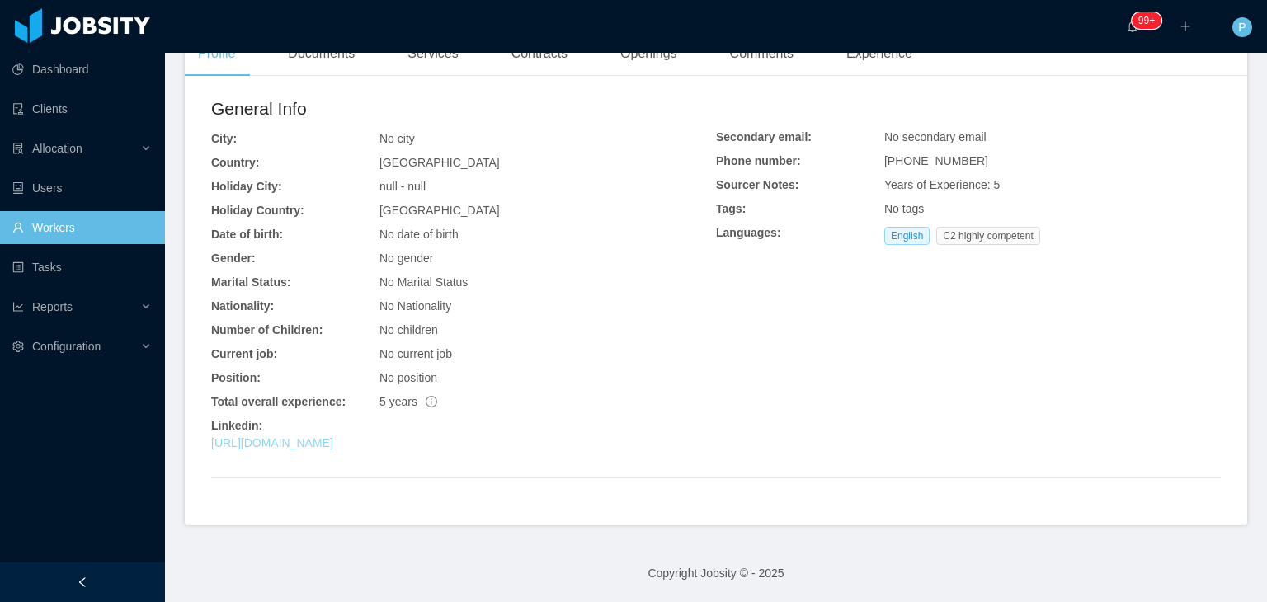
click at [333, 443] on link "[URL][DOMAIN_NAME]" at bounding box center [272, 442] width 122 height 13
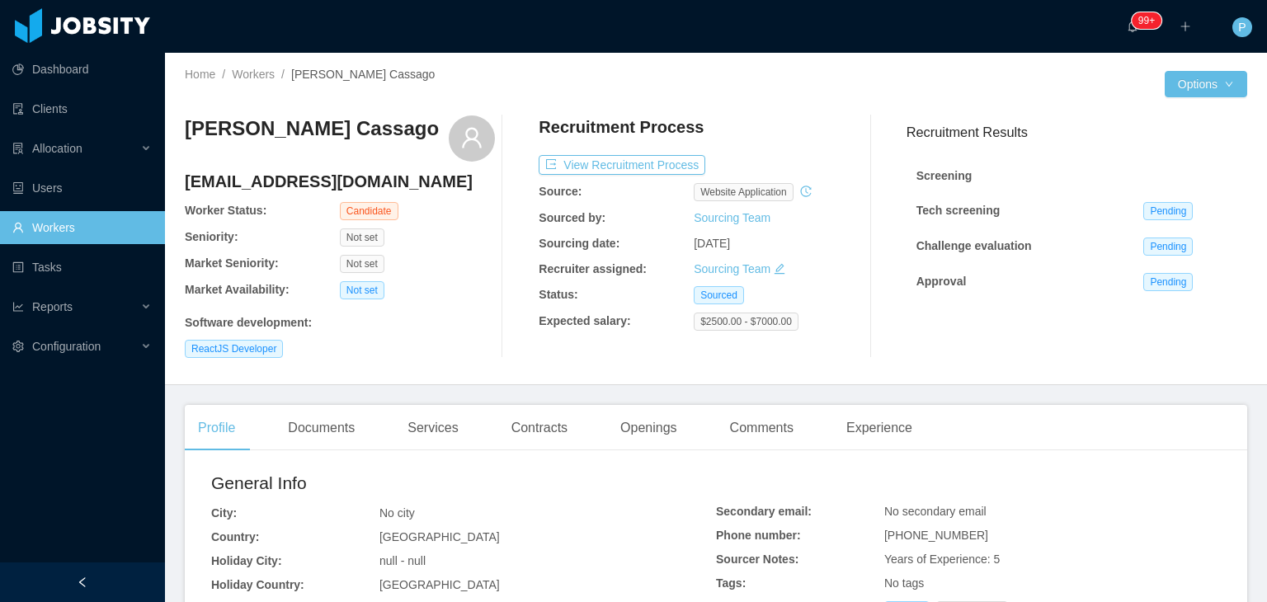
click at [468, 304] on div "[PERSON_NAME] Cassago [EMAIL_ADDRESS][DOMAIN_NAME] Worker Status: Candidate Sen…" at bounding box center [340, 236] width 310 height 242
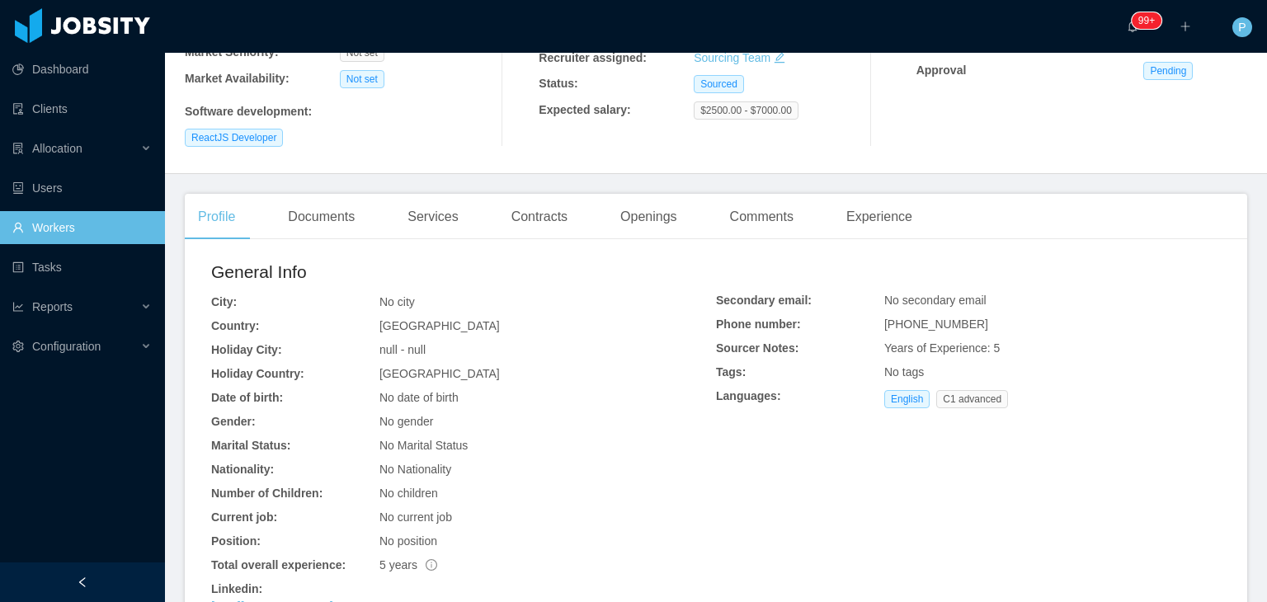
scroll to position [375, 0]
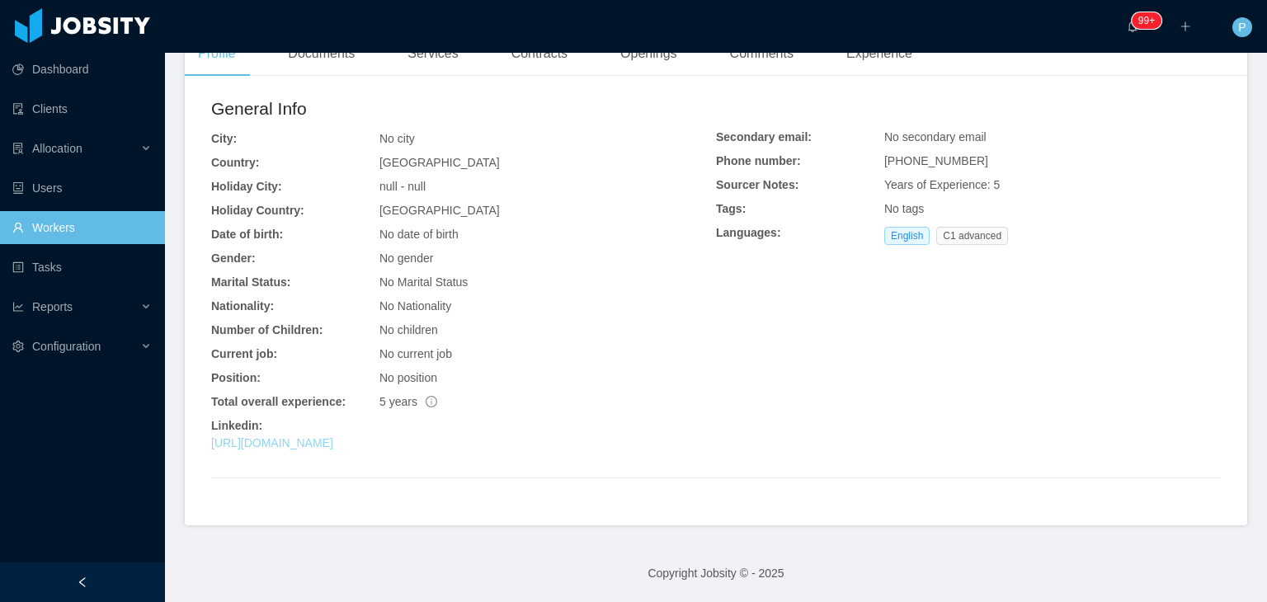
click at [333, 440] on link "[URL][DOMAIN_NAME]" at bounding box center [272, 442] width 122 height 13
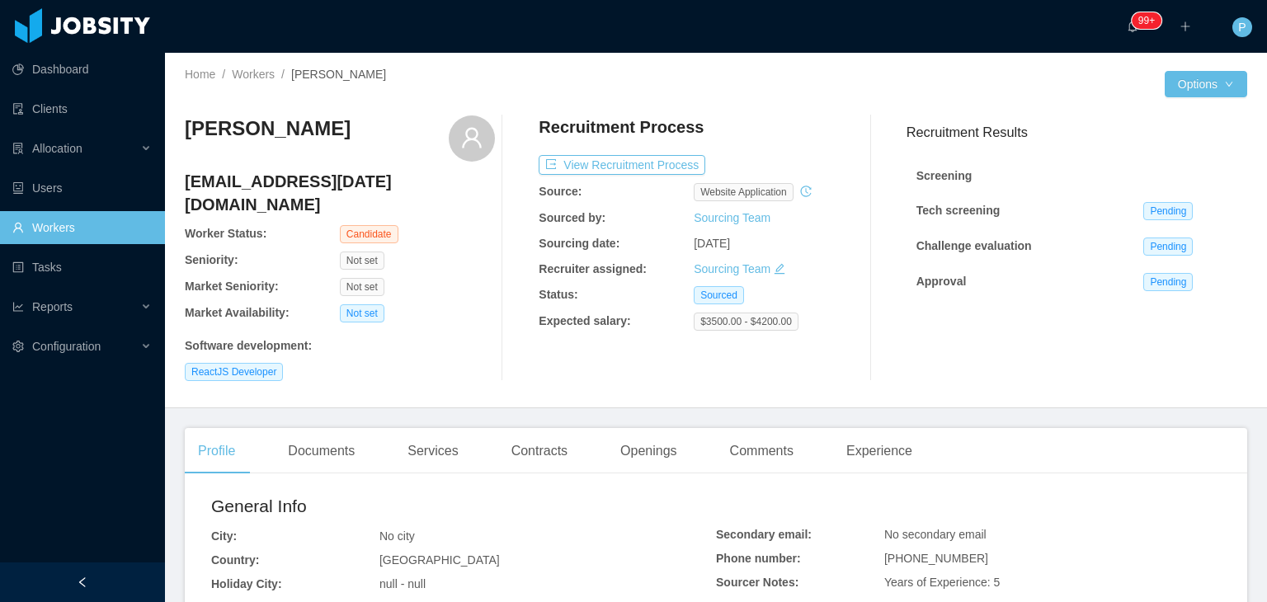
click at [803, 84] on div at bounding box center [940, 84] width 449 height 26
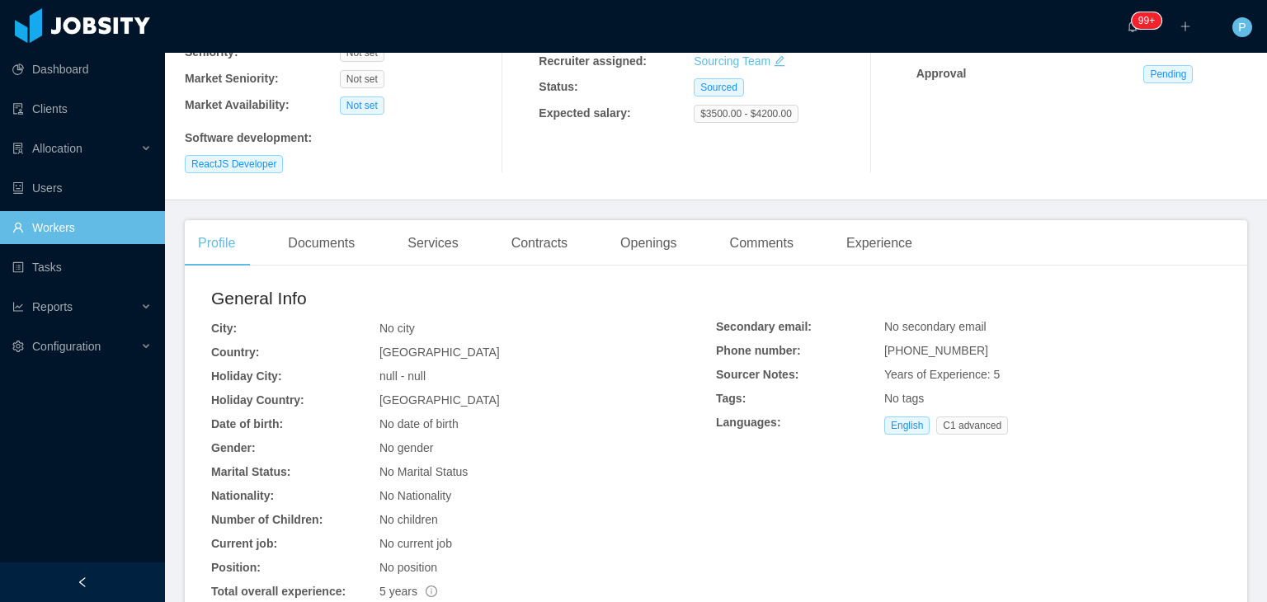
scroll to position [375, 0]
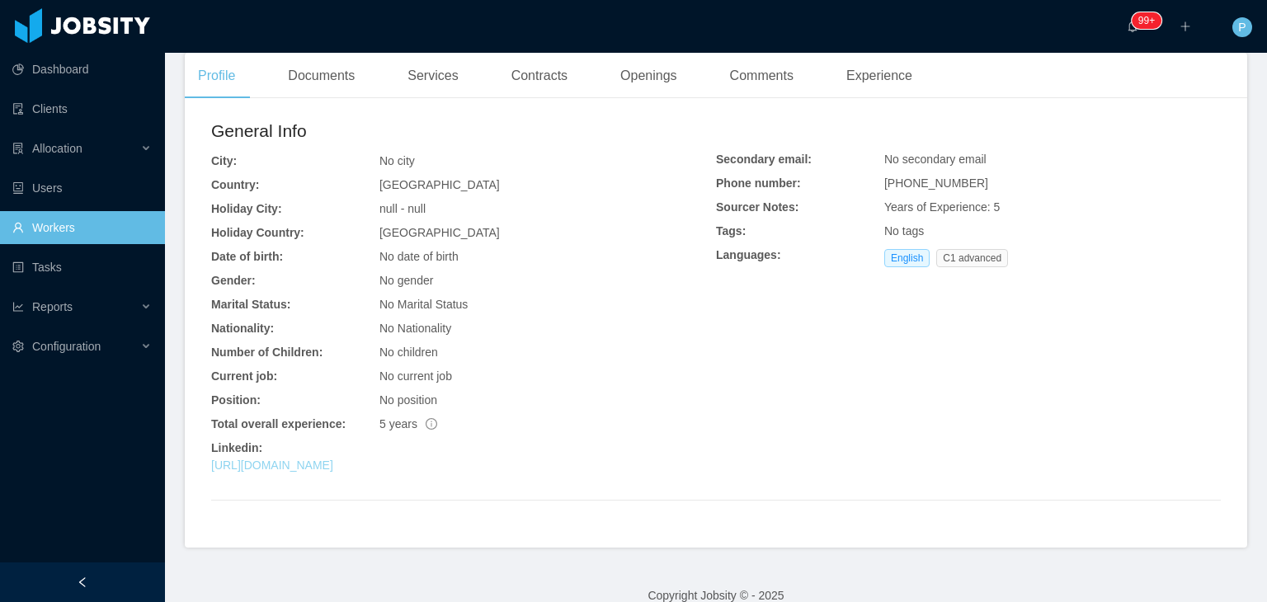
click at [333, 459] on link "[URL][DOMAIN_NAME]" at bounding box center [272, 465] width 122 height 13
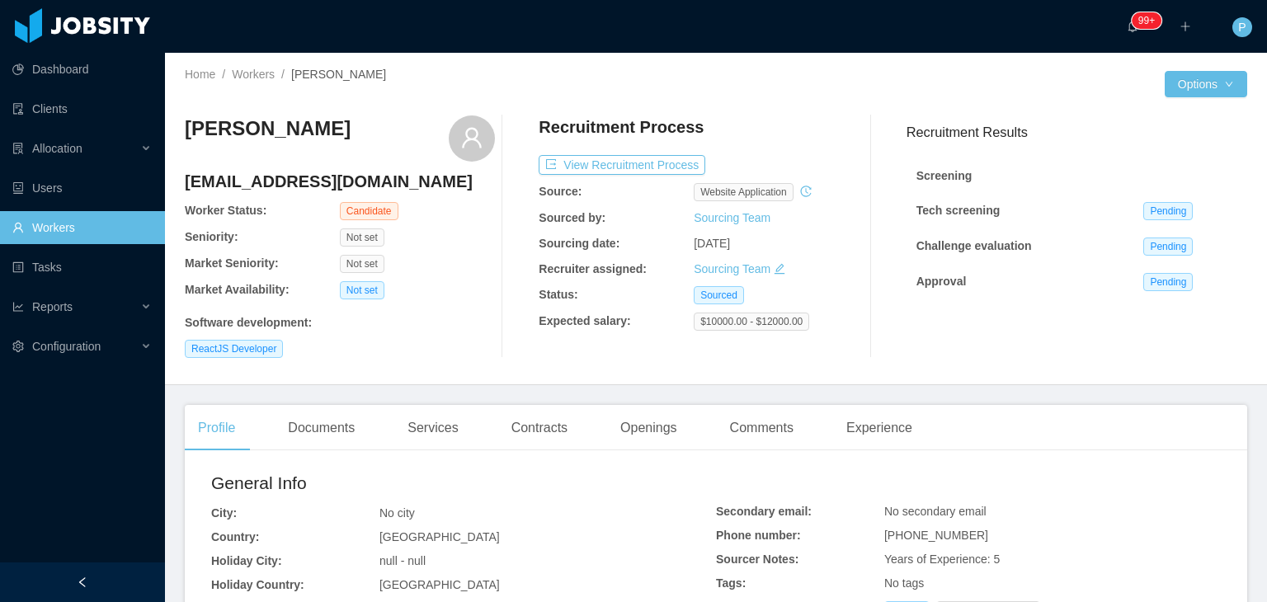
click at [465, 263] on div "Not set" at bounding box center [417, 264] width 155 height 18
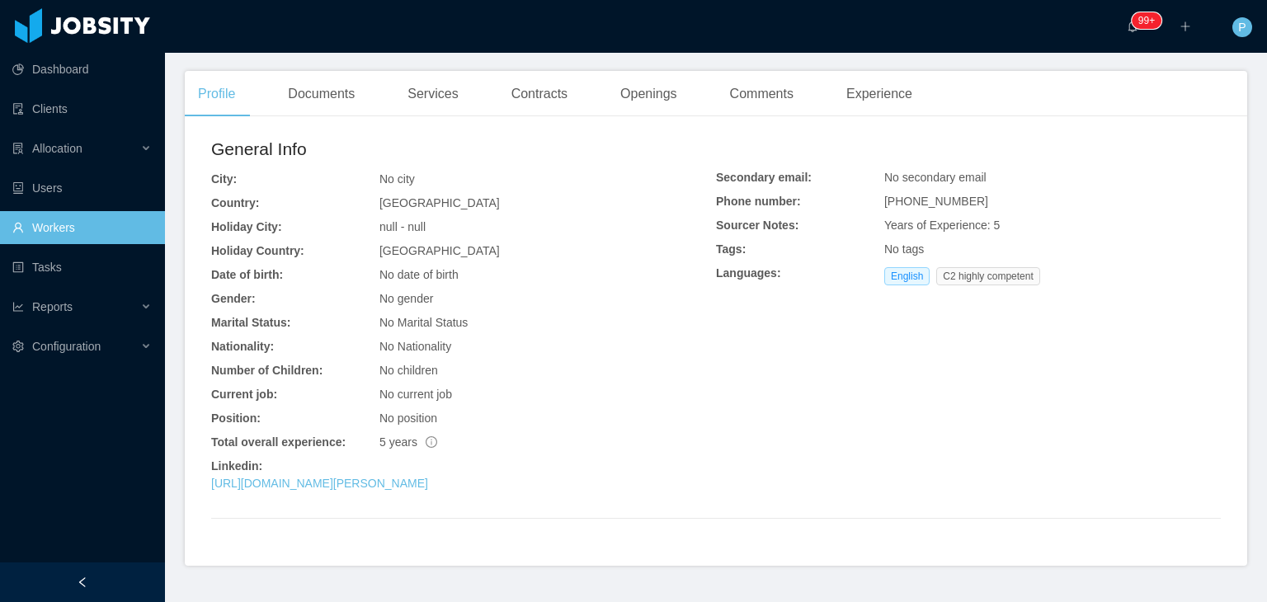
scroll to position [375, 0]
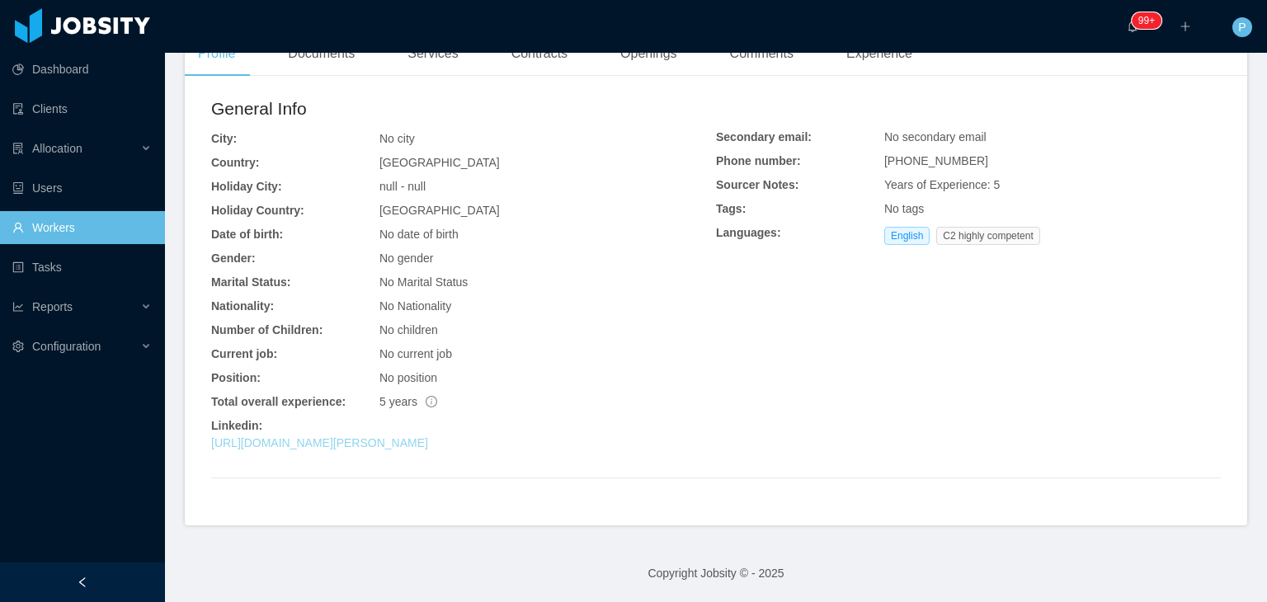
click at [392, 443] on link "[URL][DOMAIN_NAME][PERSON_NAME]" at bounding box center [319, 442] width 217 height 13
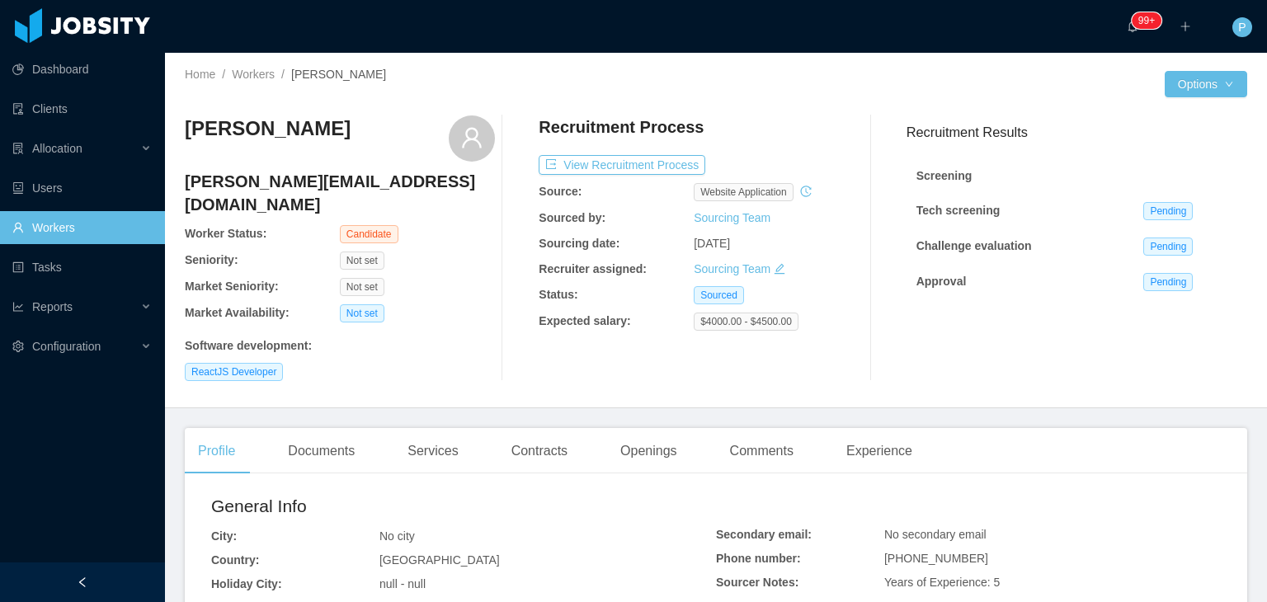
click at [453, 274] on div "[PERSON_NAME] Medina [EMAIL_ADDRESS][DOMAIN_NAME] Worker Status: Candidate Seni…" at bounding box center [340, 248] width 310 height 266
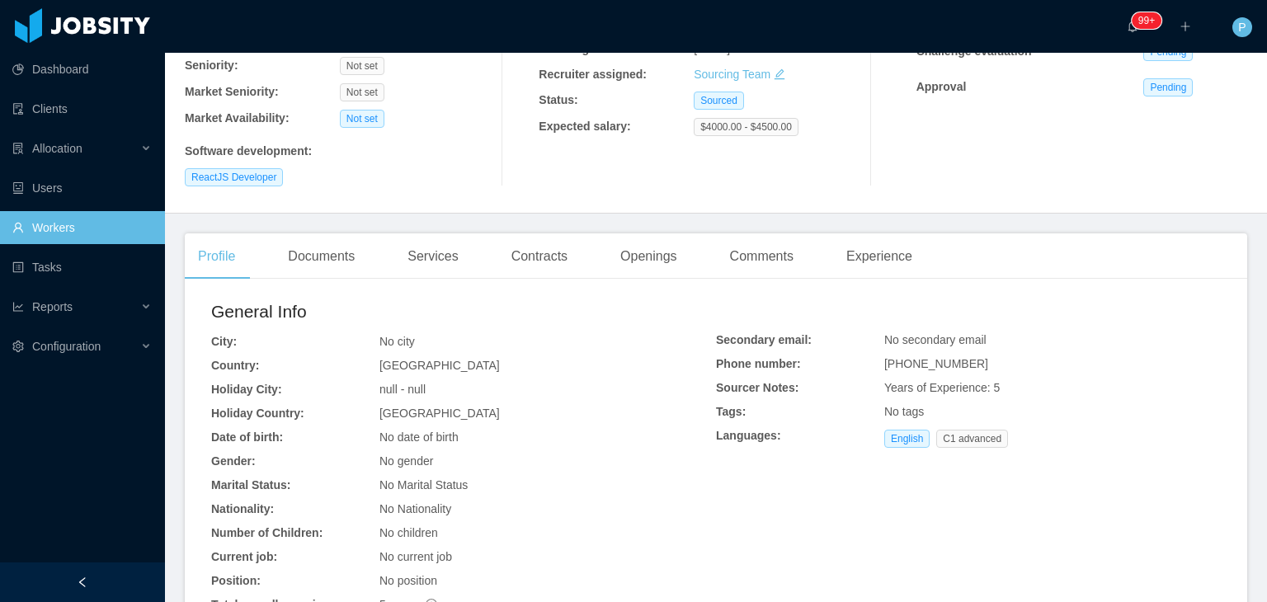
scroll to position [375, 0]
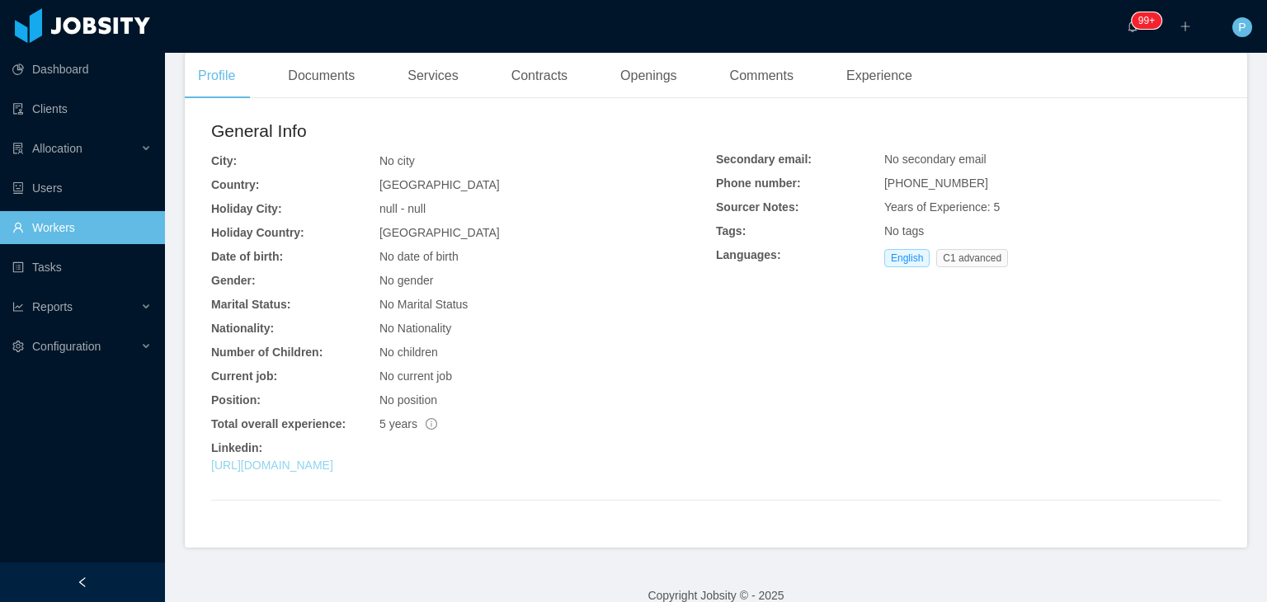
click at [333, 459] on link "[URL][DOMAIN_NAME]" at bounding box center [272, 465] width 122 height 13
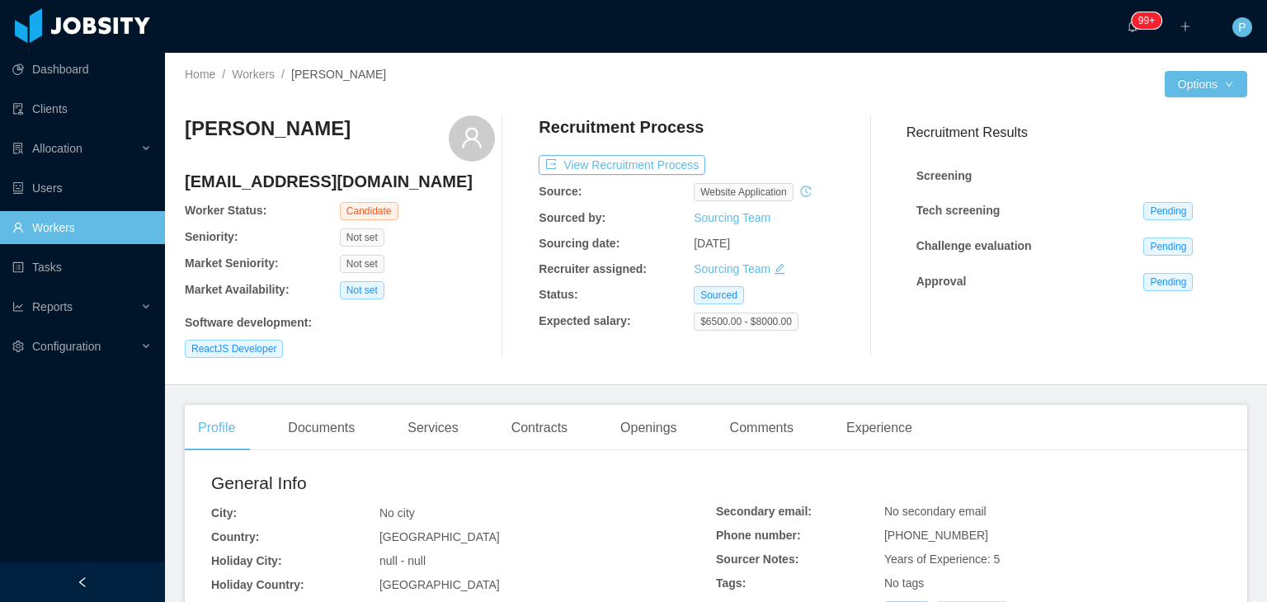
click at [429, 238] on div "Not set" at bounding box center [417, 237] width 155 height 18
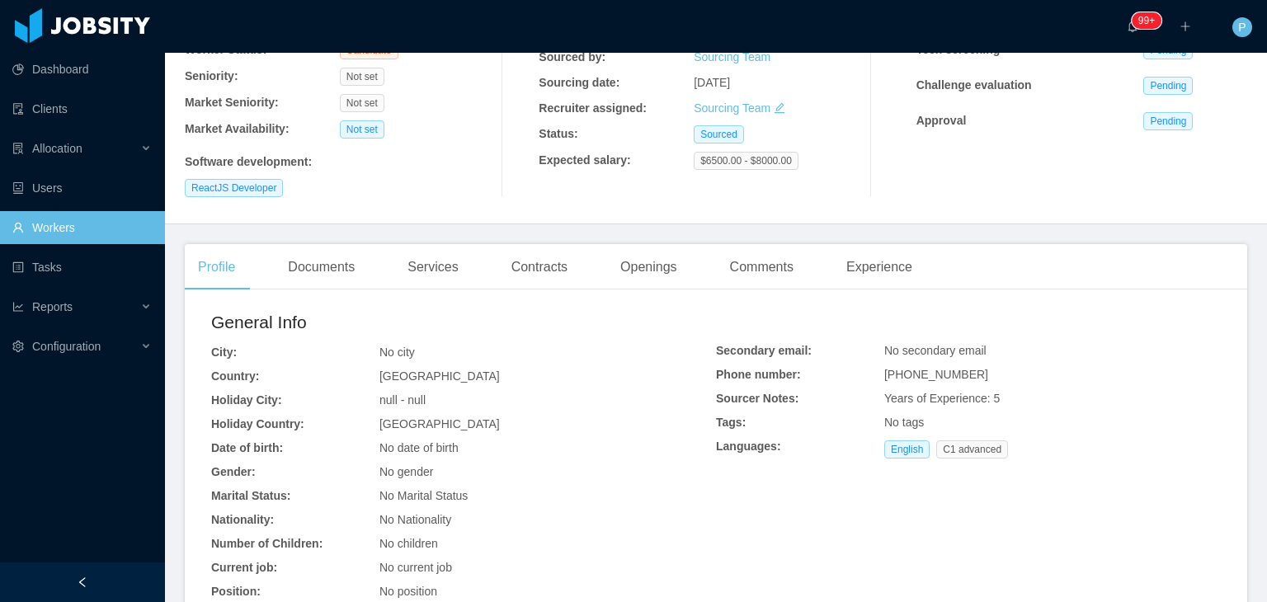
scroll to position [375, 0]
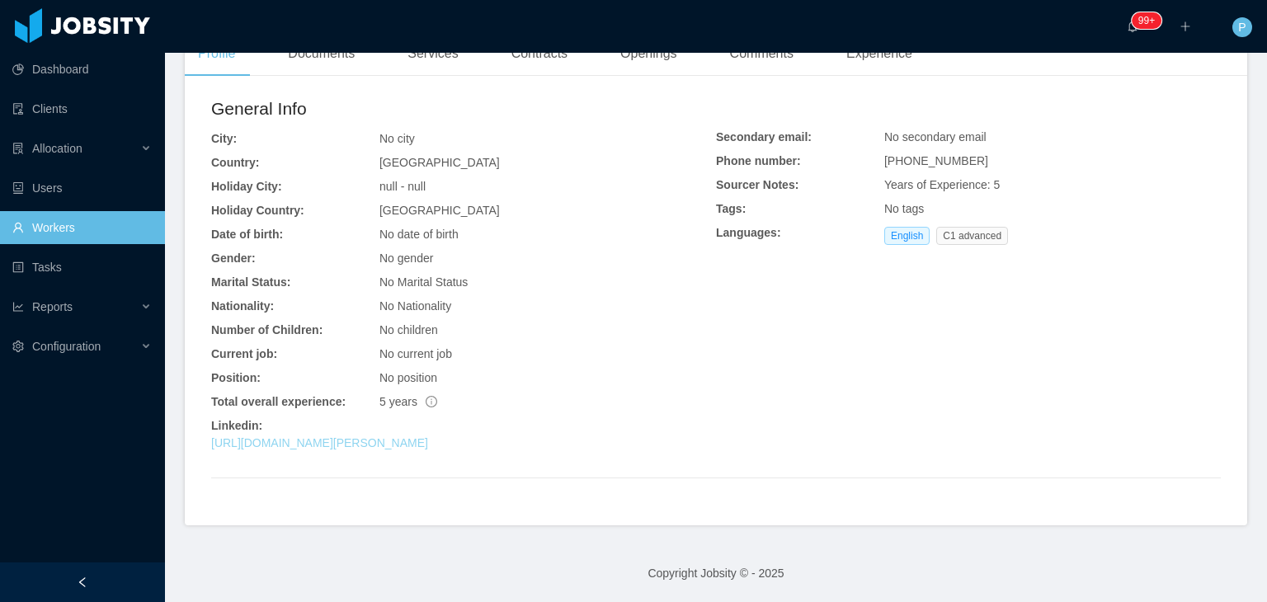
click at [420, 443] on link "[URL][DOMAIN_NAME][PERSON_NAME]" at bounding box center [319, 442] width 217 height 13
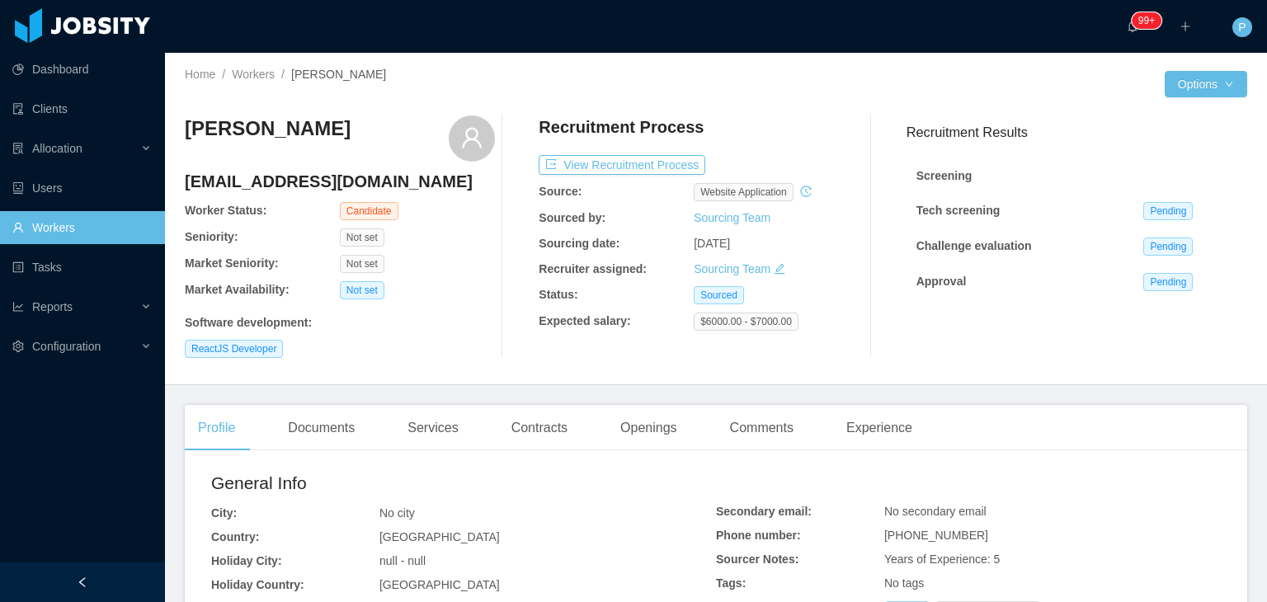
click at [435, 324] on div "Software development :" at bounding box center [340, 322] width 310 height 17
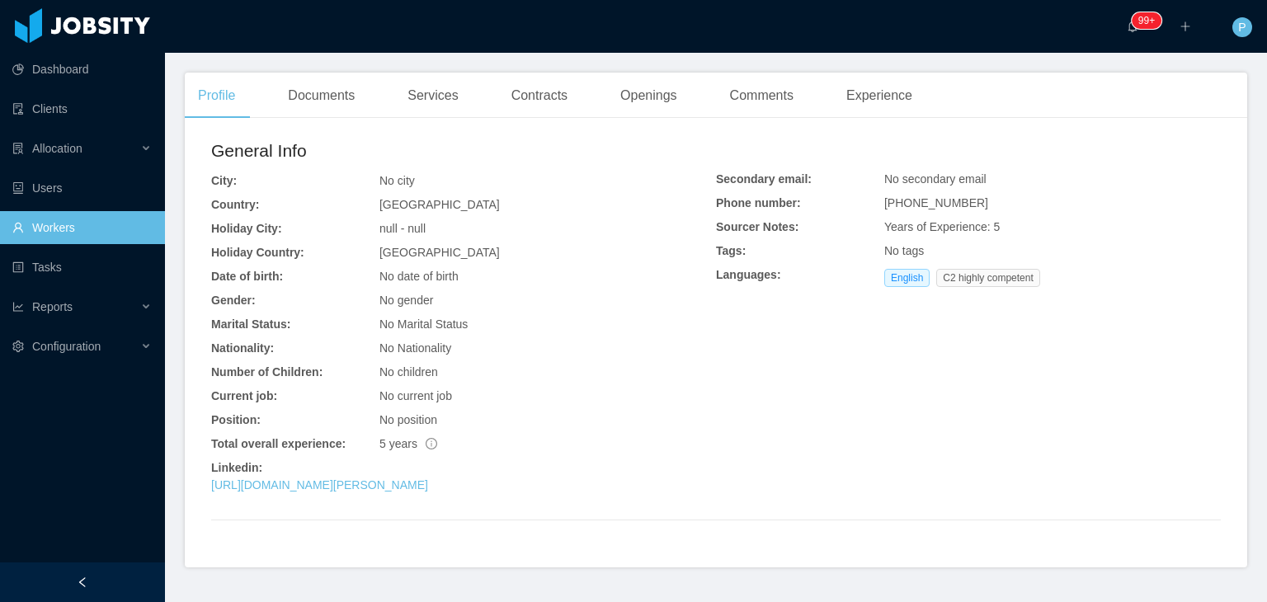
scroll to position [375, 0]
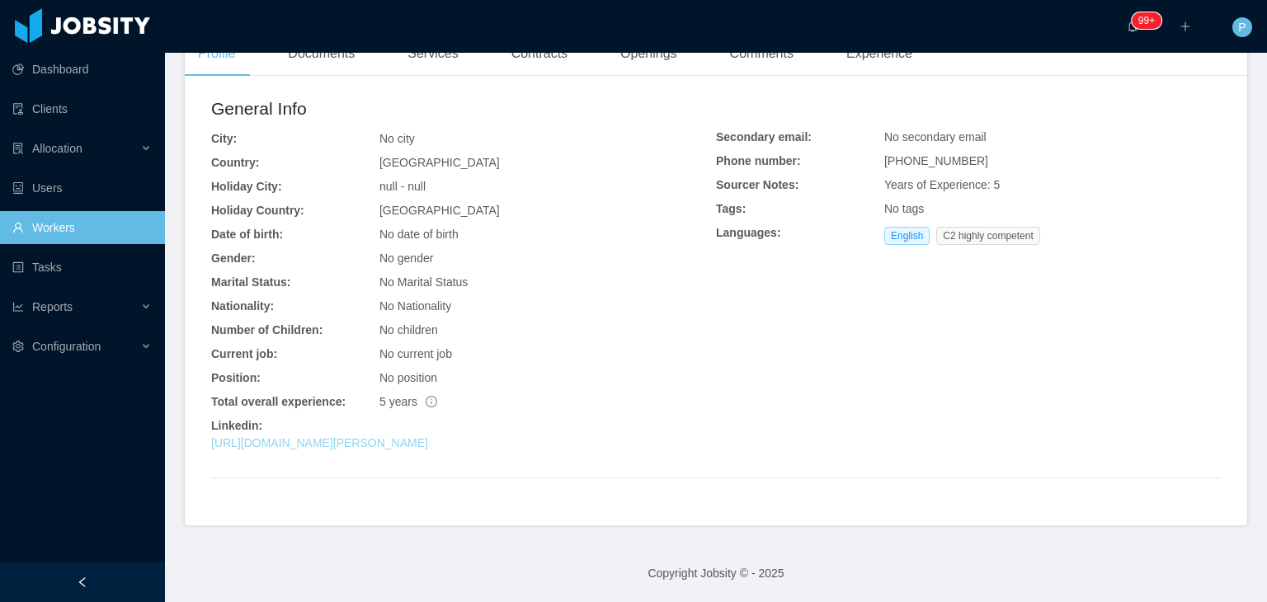
click at [426, 445] on link "https://www.linkedin.com/in/sebastian-pachon-quevedo" at bounding box center [319, 442] width 217 height 13
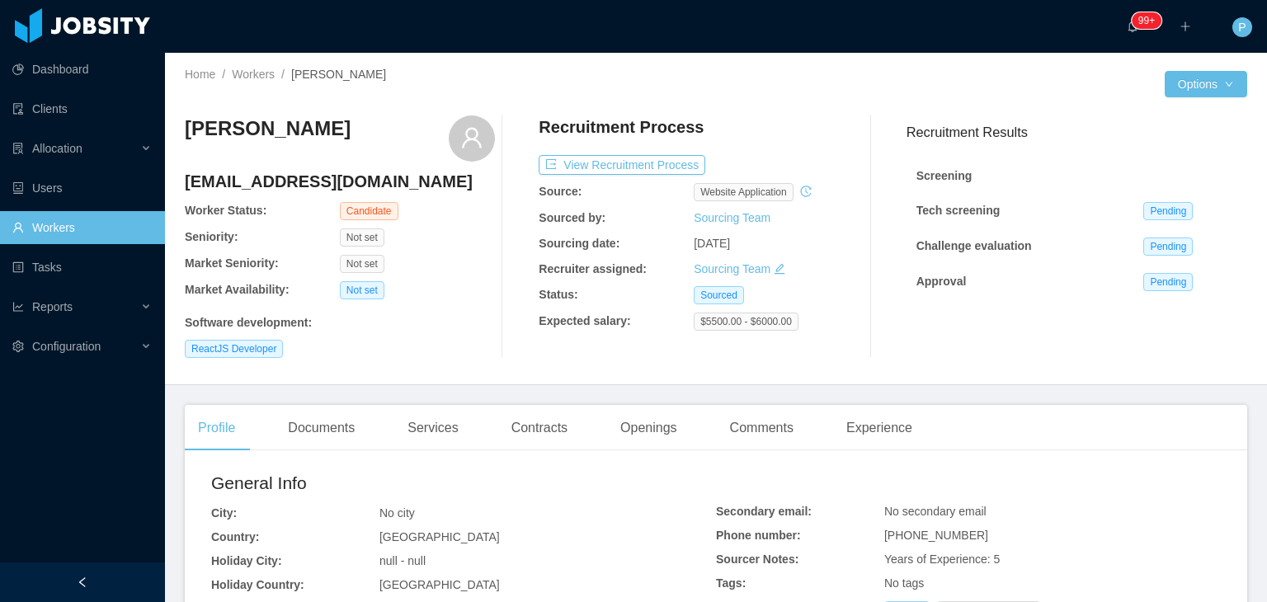
click at [483, 255] on div "[PERSON_NAME] [EMAIL_ADDRESS][DOMAIN_NAME] Worker Status: Candidate Seniority: …" at bounding box center [340, 236] width 310 height 242
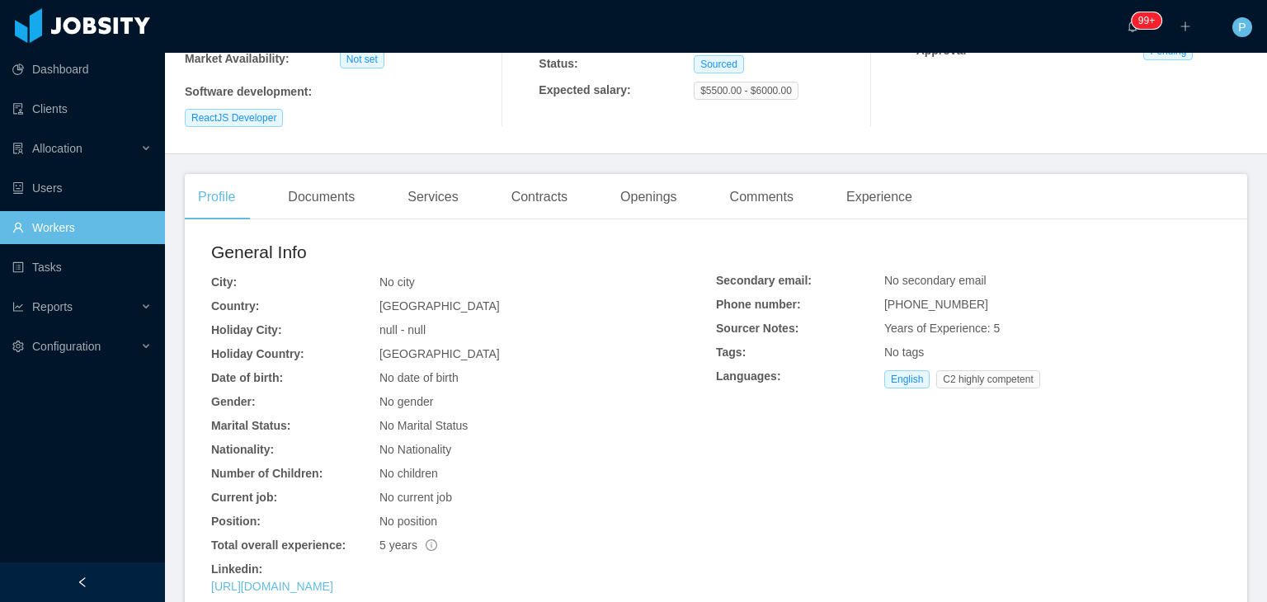
scroll to position [375, 0]
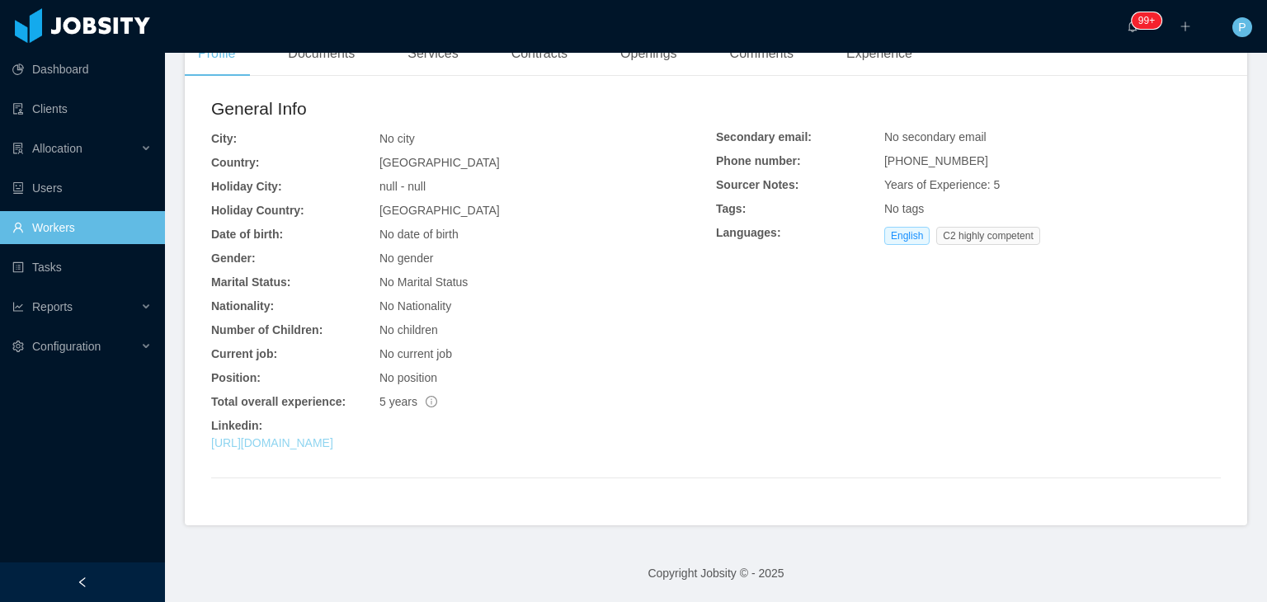
click at [333, 440] on link "https://linkedin.com/in/fabianconejosegura" at bounding box center [272, 442] width 122 height 13
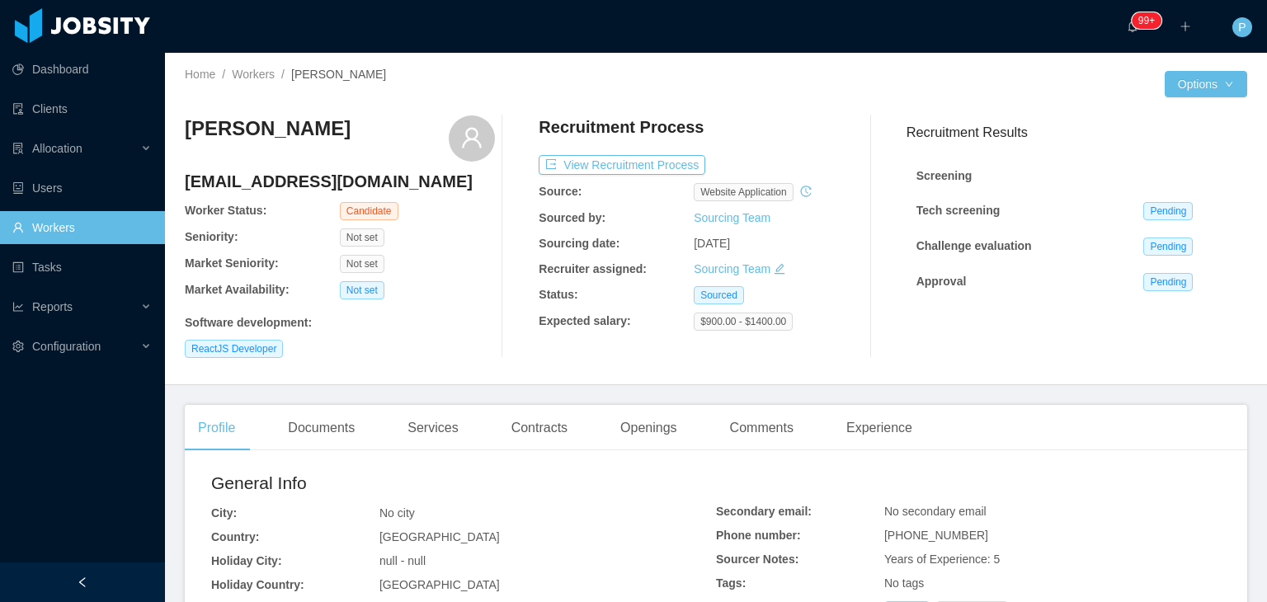
click at [462, 238] on div "Not set" at bounding box center [417, 237] width 155 height 18
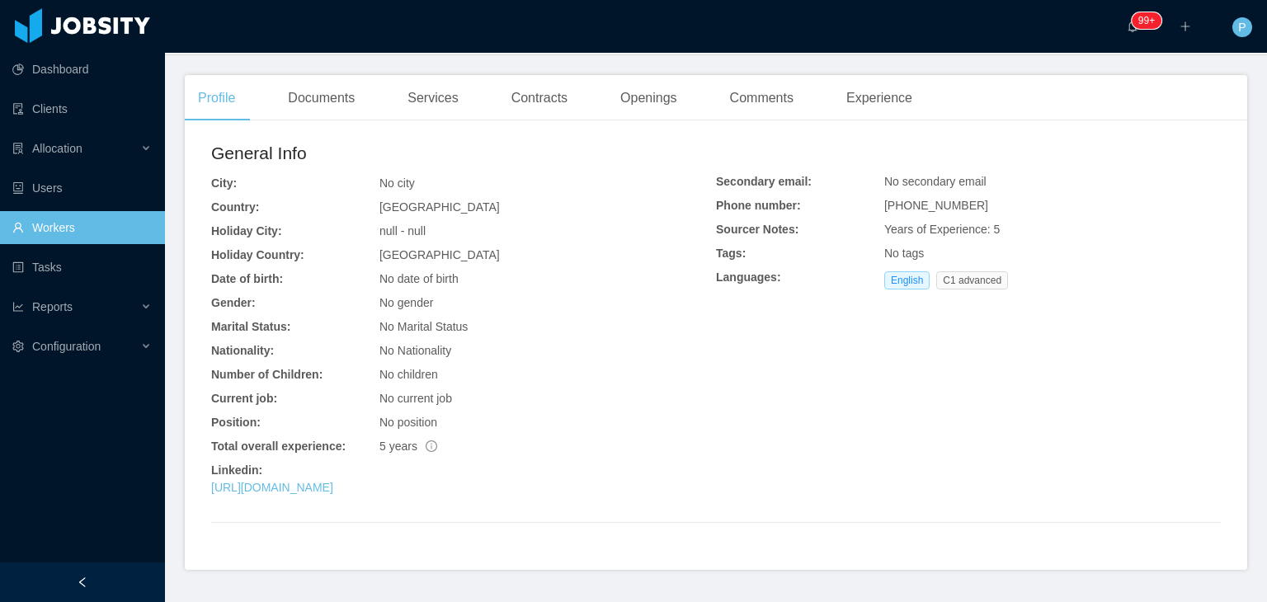
scroll to position [375, 0]
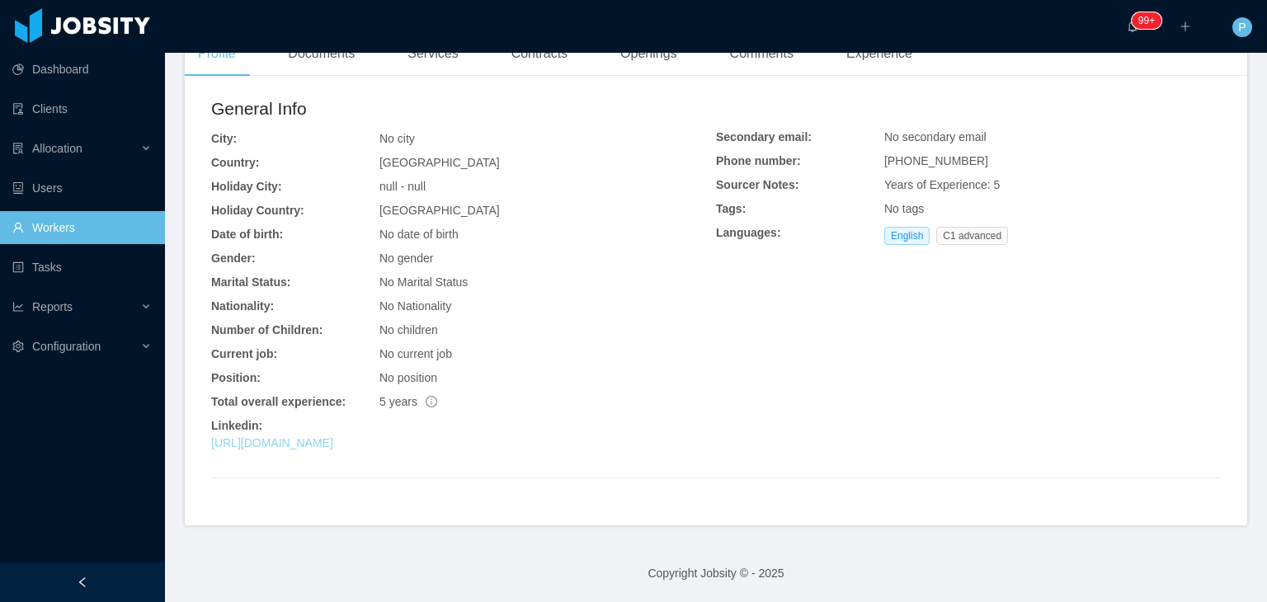
click at [333, 444] on link "[URL][DOMAIN_NAME]" at bounding box center [272, 442] width 122 height 13
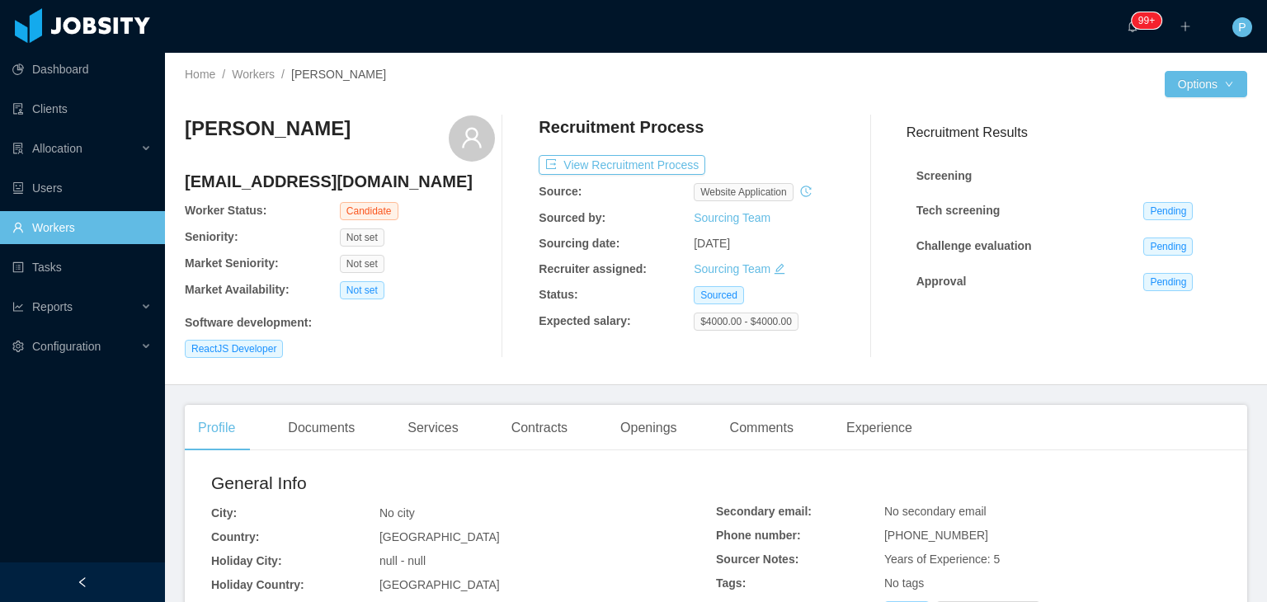
click at [501, 268] on div at bounding box center [501, 236] width 1 height 242
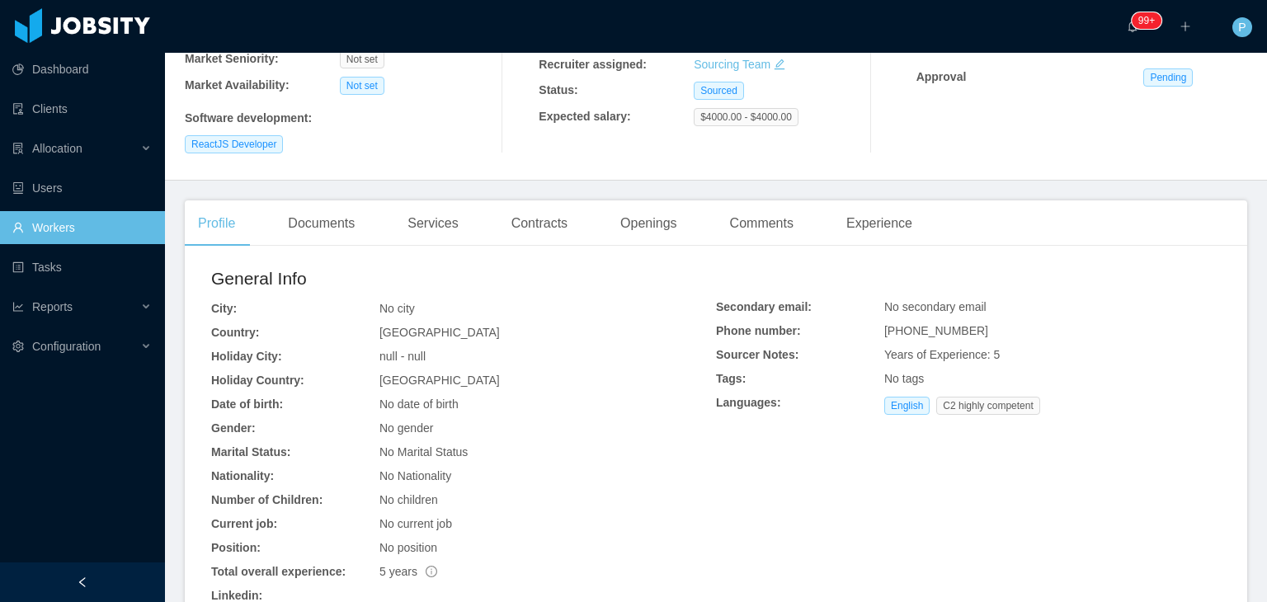
scroll to position [375, 0]
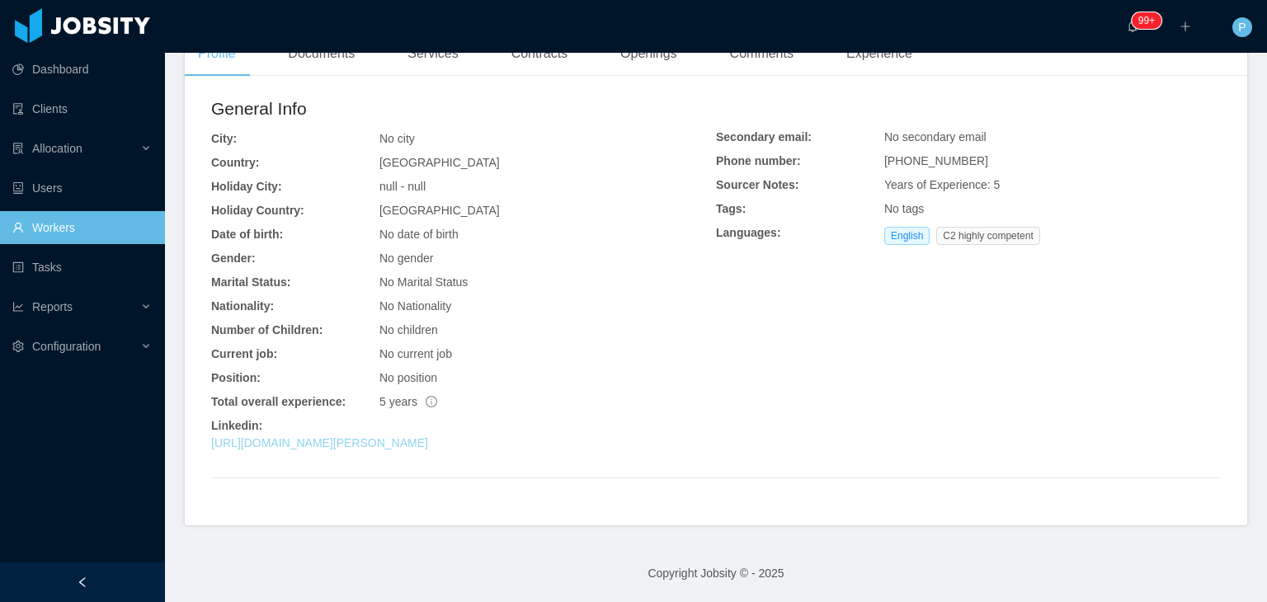
click at [428, 440] on link "[URL][DOMAIN_NAME][PERSON_NAME]" at bounding box center [319, 442] width 217 height 13
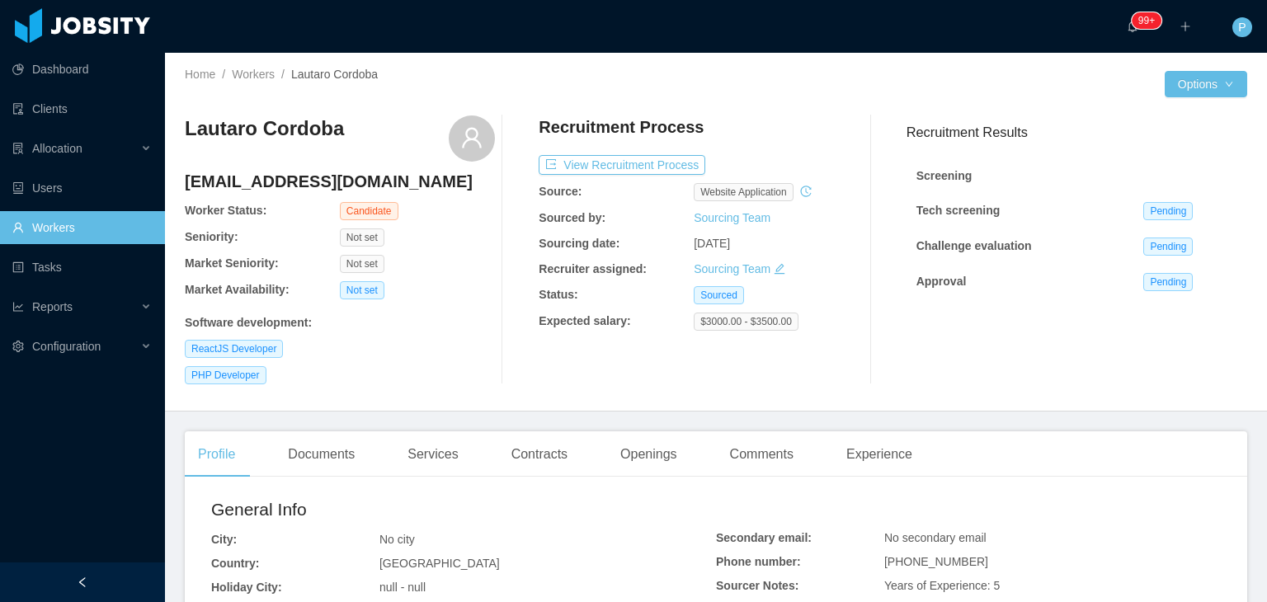
click at [403, 298] on div "Not set" at bounding box center [417, 290] width 155 height 18
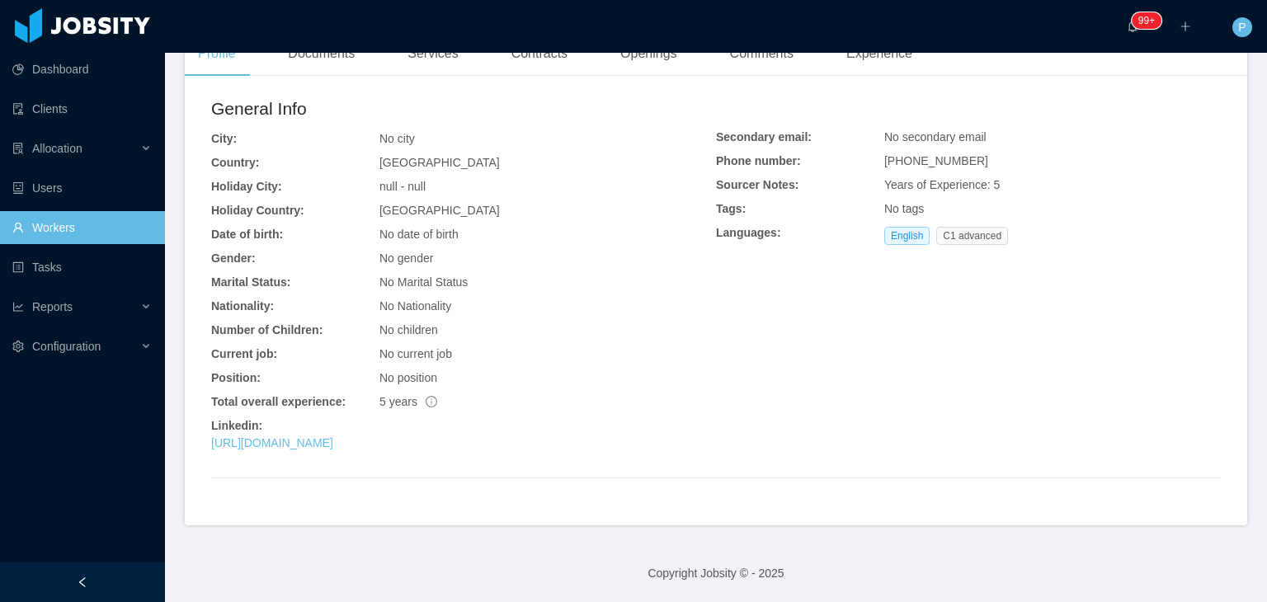
scroll to position [403, 0]
click at [333, 441] on link "https://www.linkedin.com/in/lautaro-cordoba-3630172b8" at bounding box center [272, 442] width 122 height 13
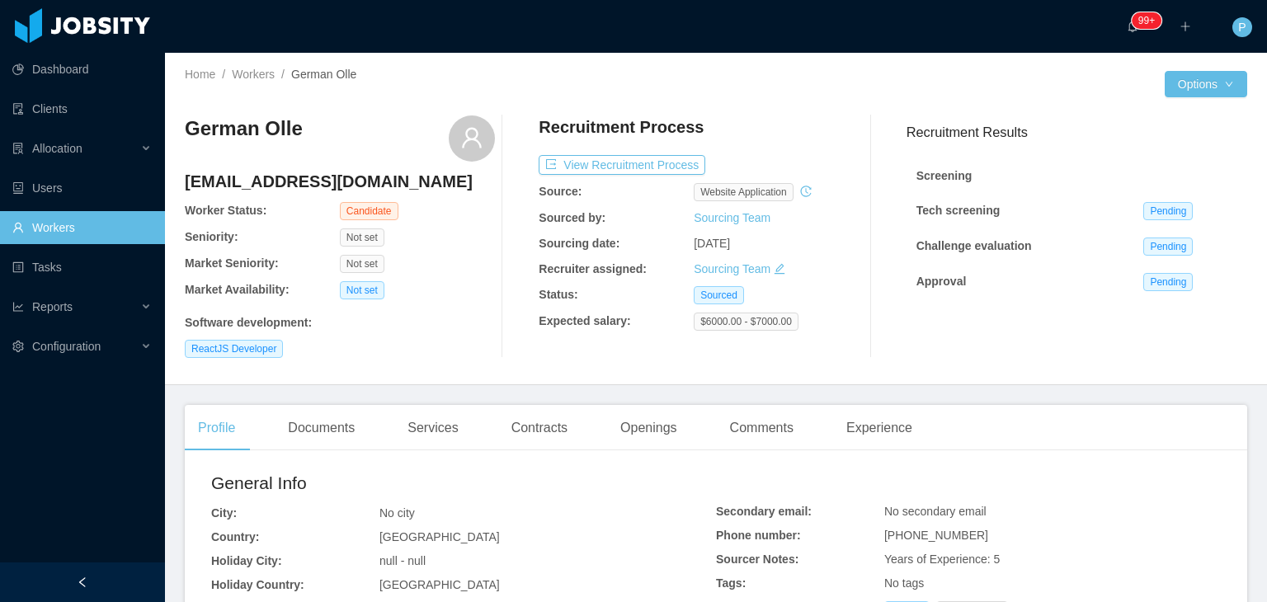
click at [453, 355] on div "ReactJS Developer" at bounding box center [340, 349] width 310 height 18
click at [434, 365] on div "German [PERSON_NAME] [PERSON_NAME][EMAIL_ADDRESS][DOMAIN_NAME] Worker Status: C…" at bounding box center [716, 236] width 1062 height 269
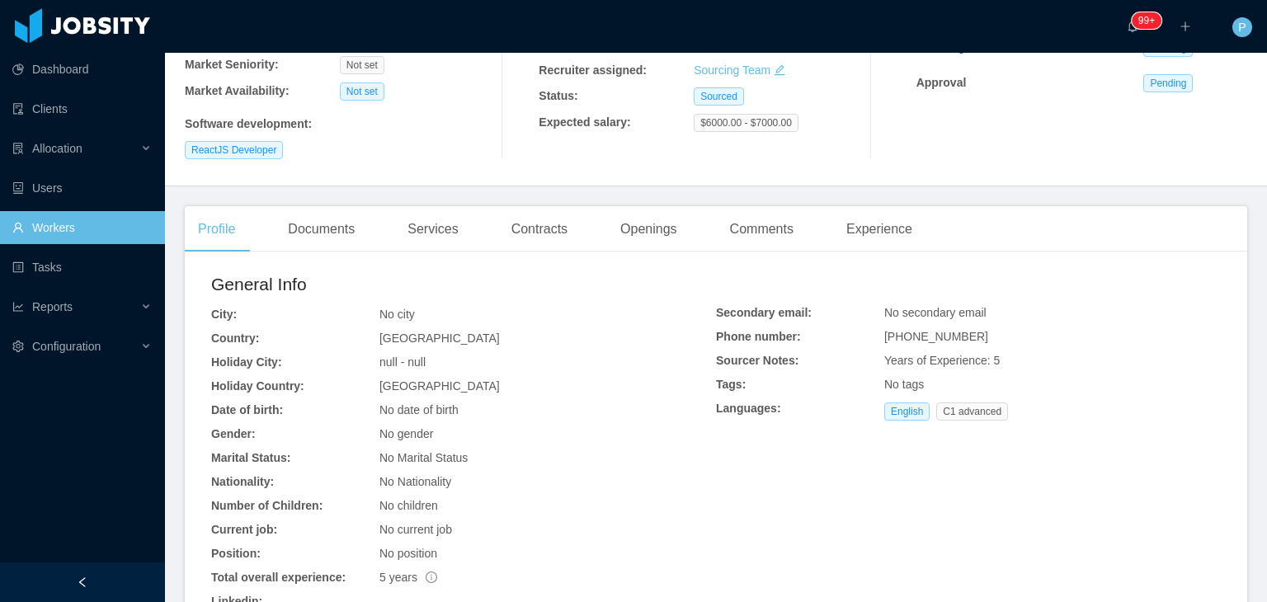
scroll to position [375, 0]
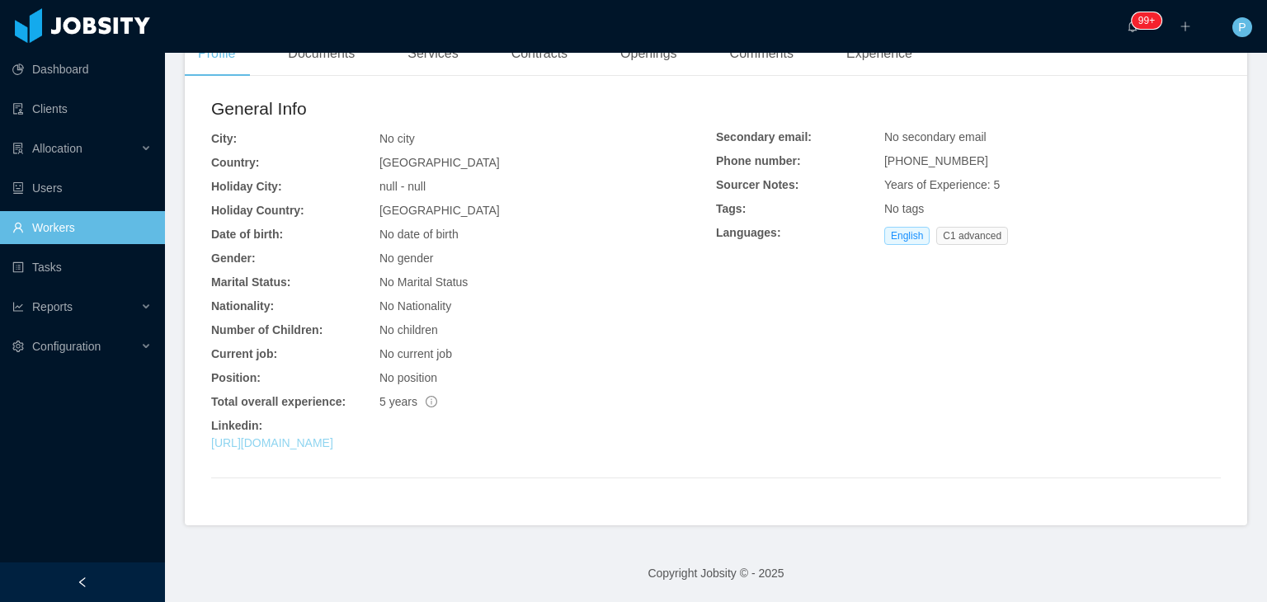
click at [333, 440] on link "[URL][DOMAIN_NAME]" at bounding box center [272, 442] width 122 height 13
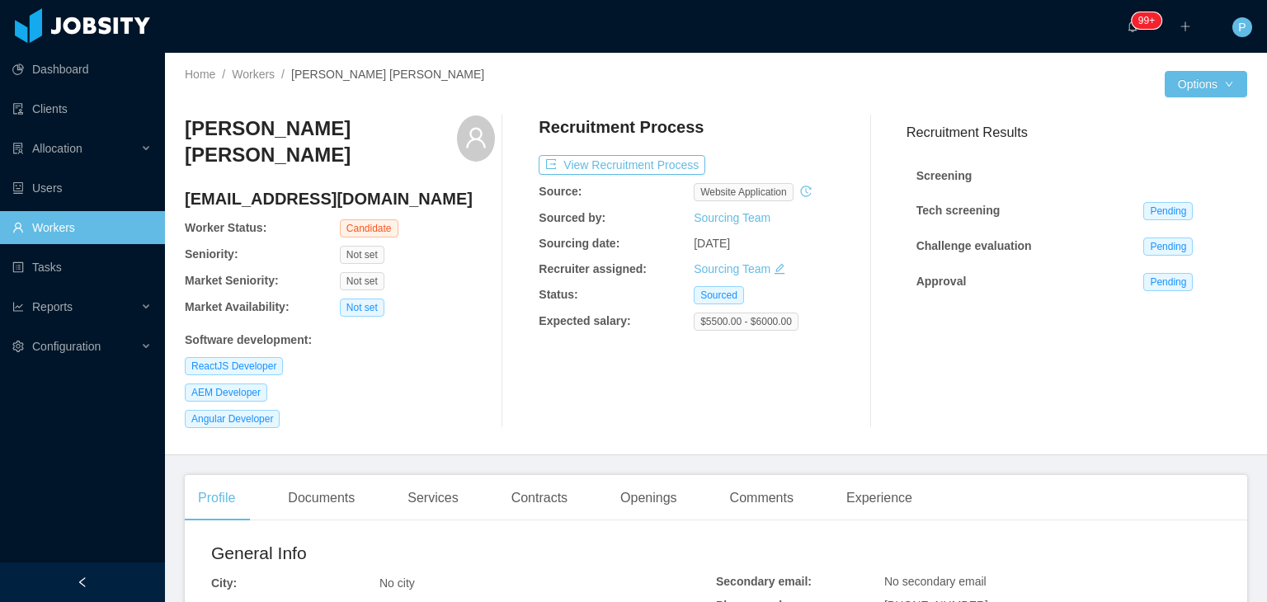
click at [483, 272] on div "Not set" at bounding box center [417, 281] width 155 height 18
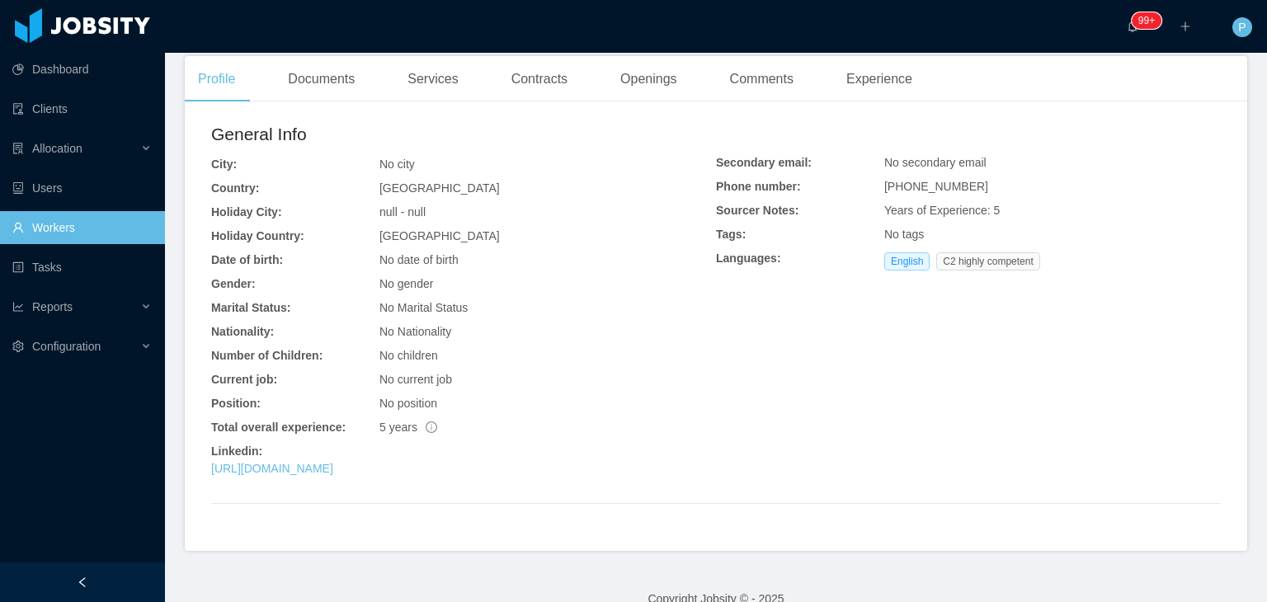
scroll to position [429, 0]
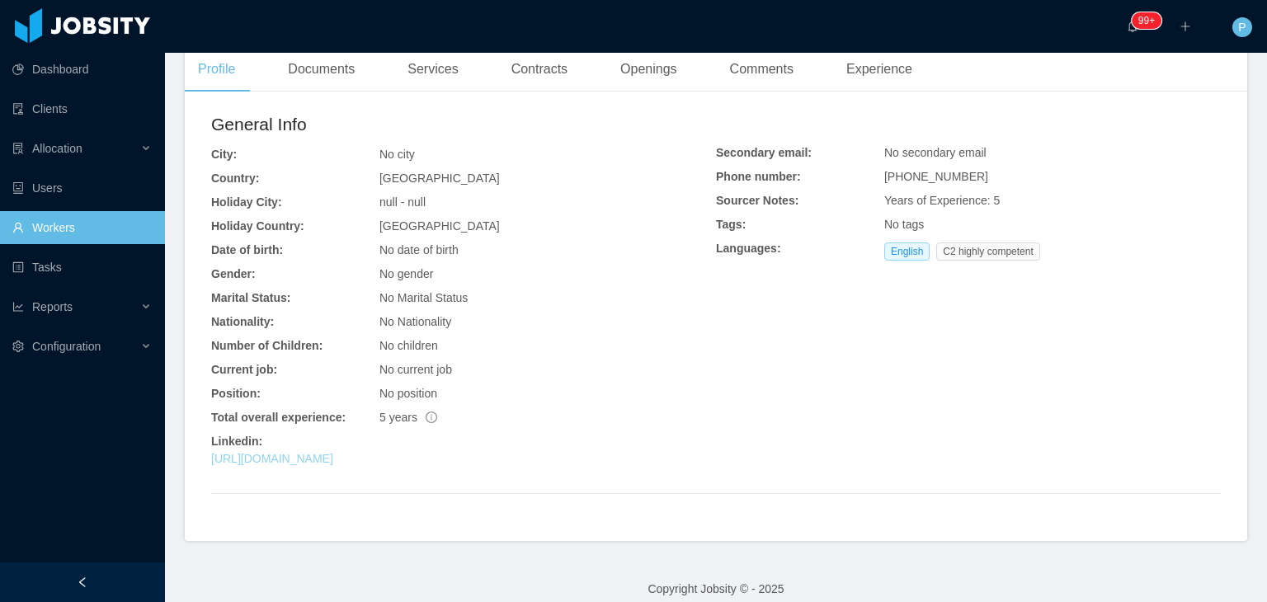
click at [333, 452] on link "https://www.linkedin.com/in/yandrerson920" at bounding box center [272, 458] width 122 height 13
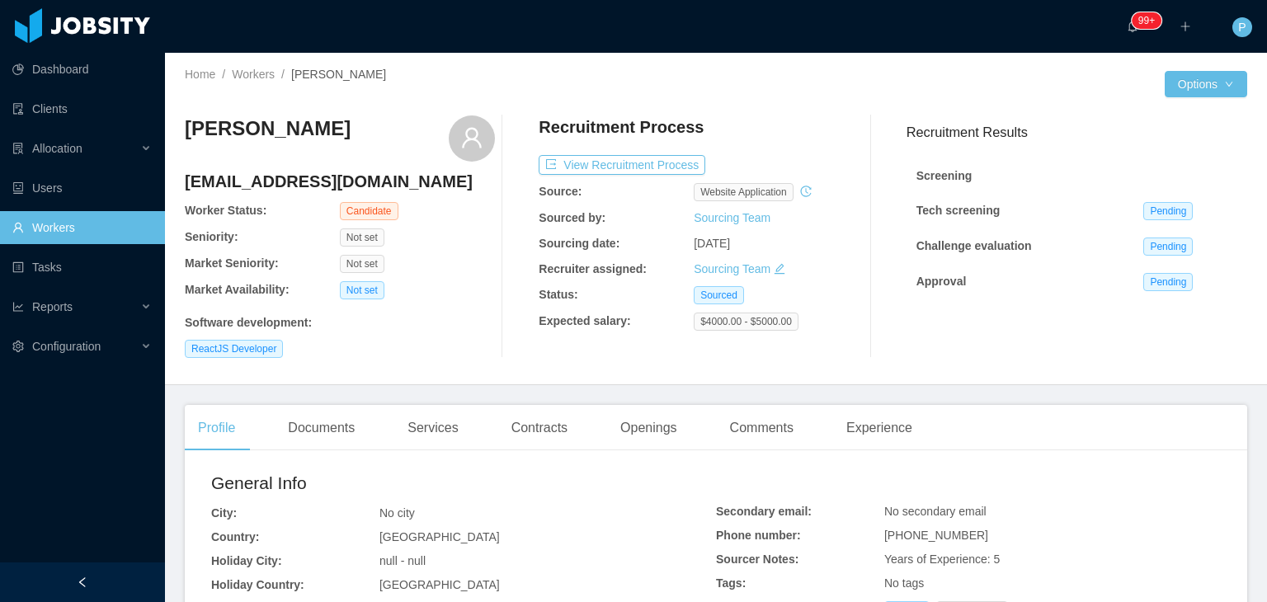
click at [469, 278] on div "[PERSON_NAME] [EMAIL_ADDRESS][DOMAIN_NAME] Worker Status: Candidate Seniority: …" at bounding box center [340, 236] width 310 height 242
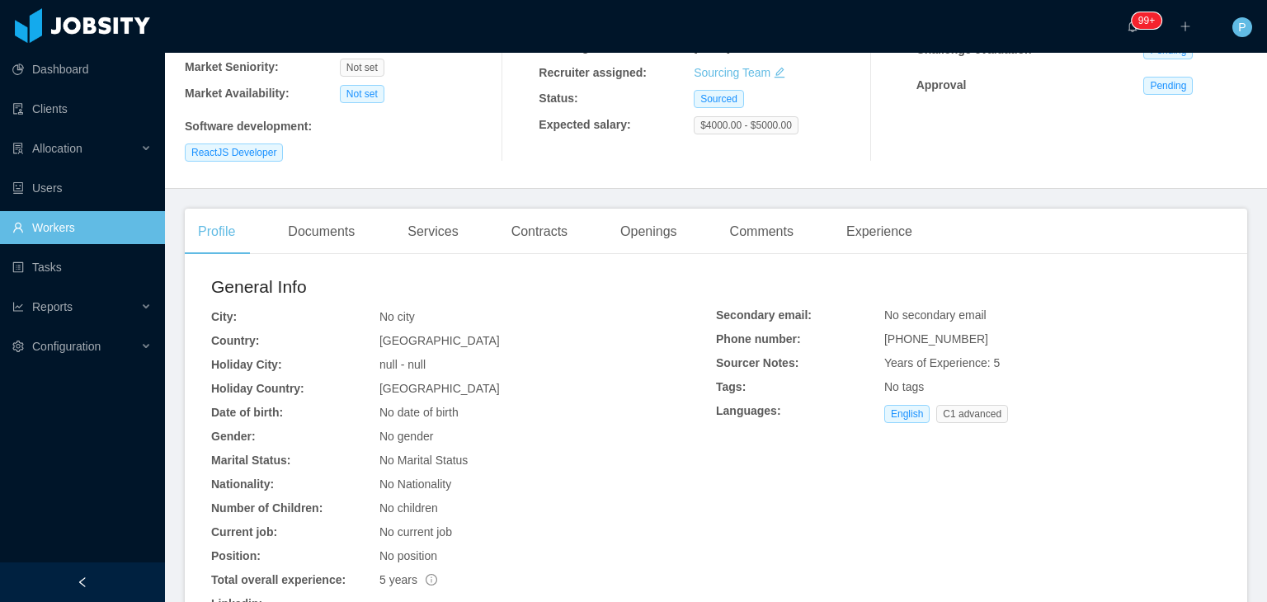
scroll to position [375, 0]
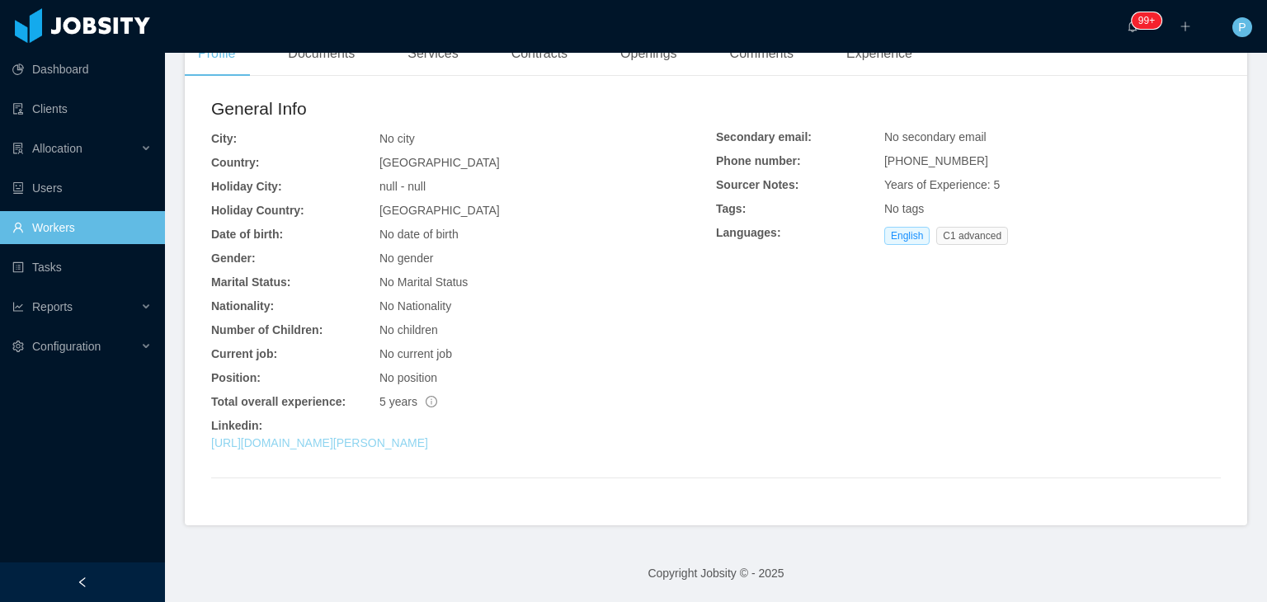
click at [405, 445] on link "[URL][DOMAIN_NAME][PERSON_NAME]" at bounding box center [319, 442] width 217 height 13
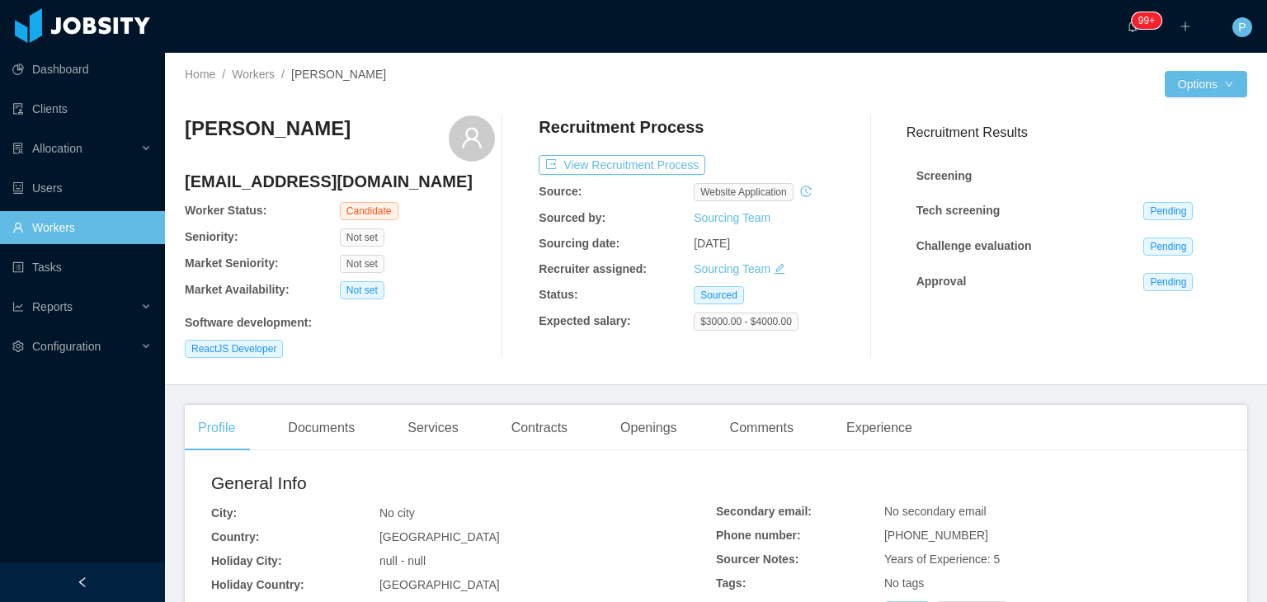
click at [393, 341] on div "ReactJS Developer" at bounding box center [340, 349] width 310 height 18
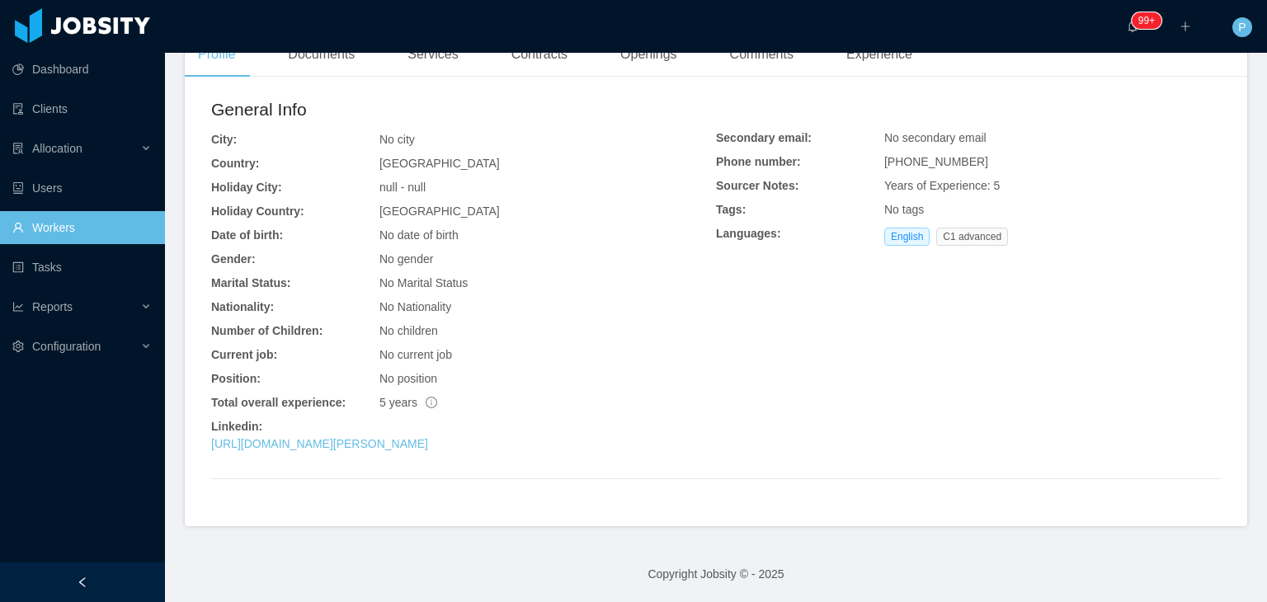
scroll to position [375, 0]
click at [373, 444] on link "[URL][DOMAIN_NAME][PERSON_NAME]" at bounding box center [319, 442] width 217 height 13
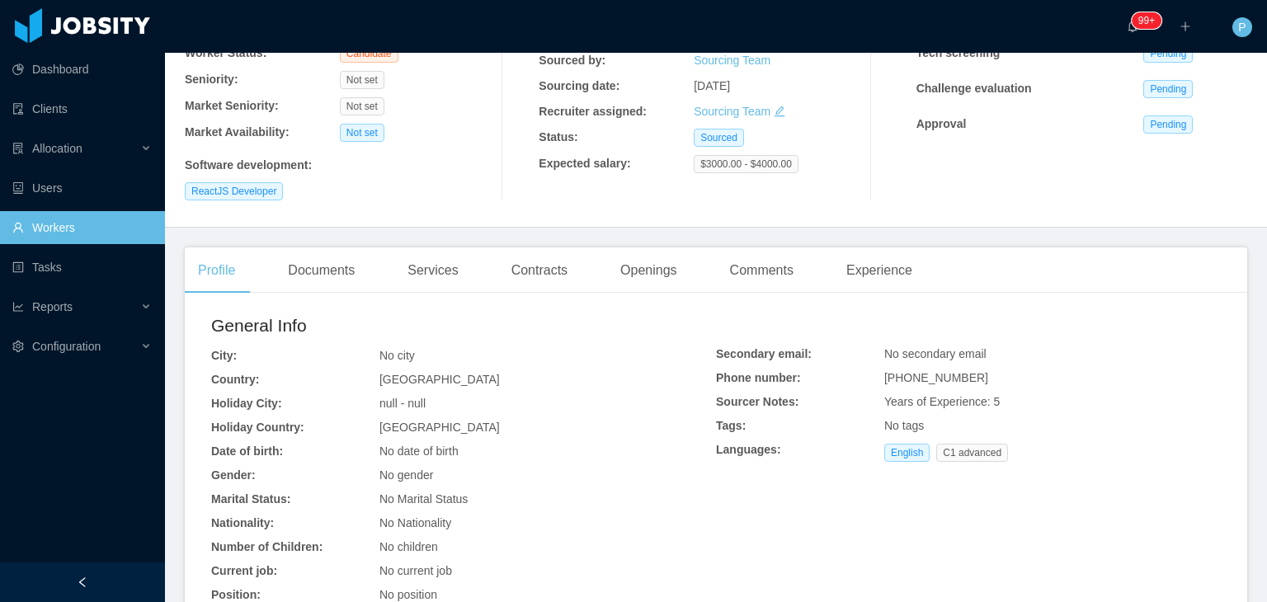
scroll to position [0, 0]
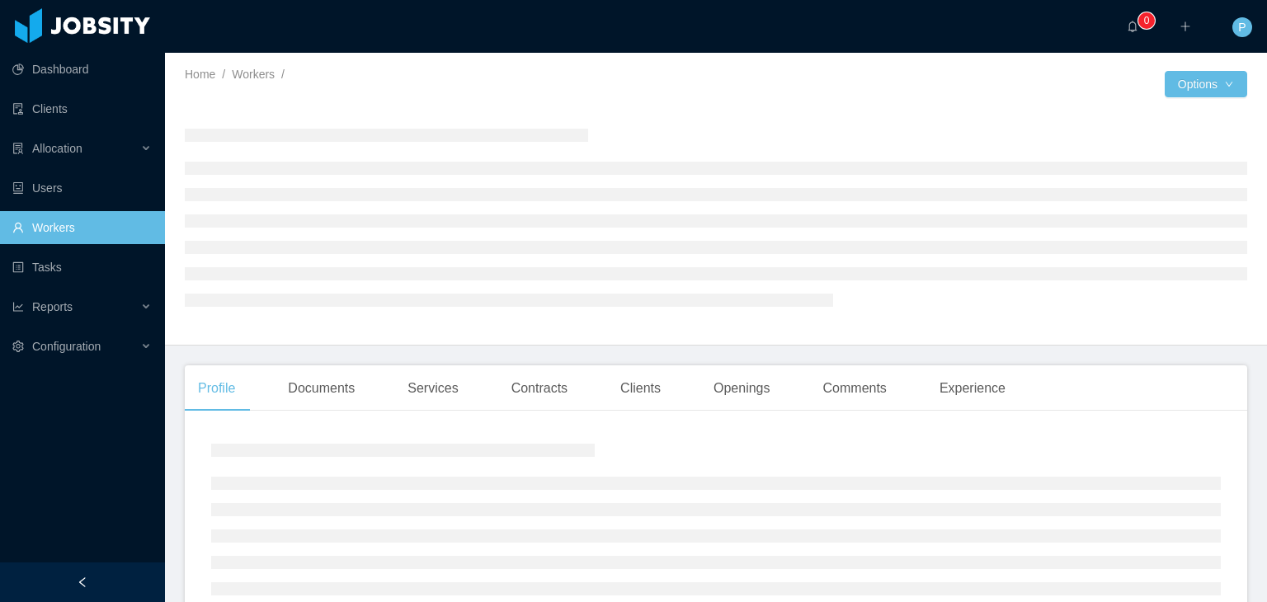
click at [817, 96] on div at bounding box center [940, 84] width 449 height 26
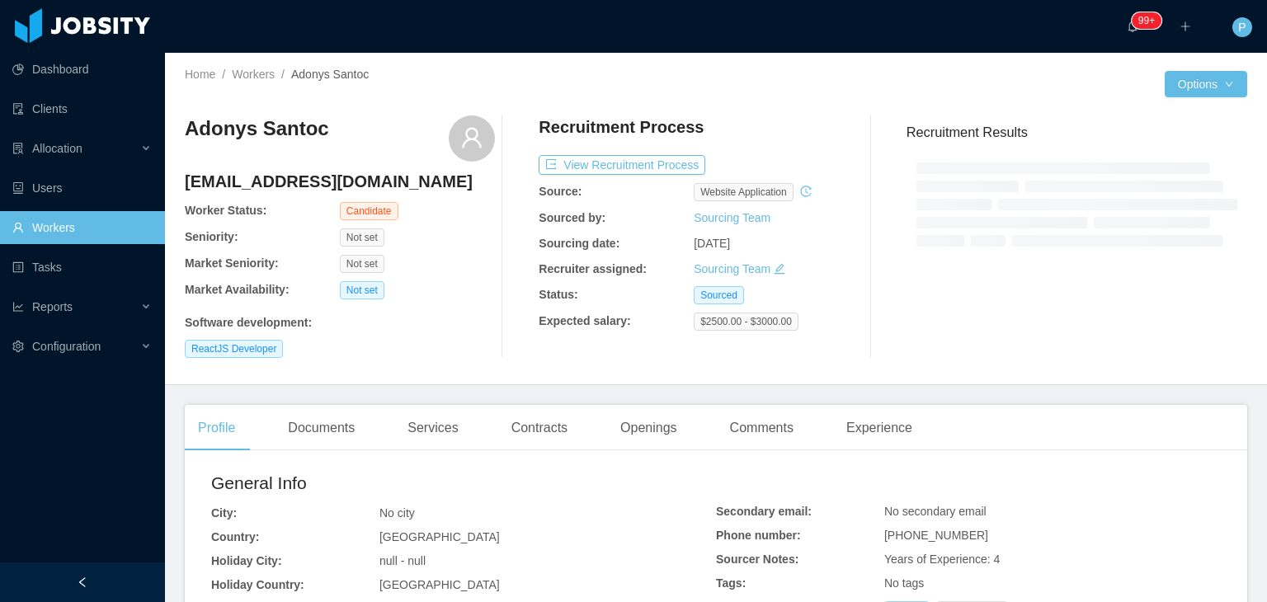
click at [789, 102] on div "Adonys Santoc contact@adonys.me Worker Status: Candidate Seniority: Not set Mar…" at bounding box center [716, 236] width 1062 height 269
click at [473, 303] on div "Adonys Santoc contact@adonys.me Worker Status: Candidate Seniority: Not set Mar…" at bounding box center [340, 236] width 310 height 242
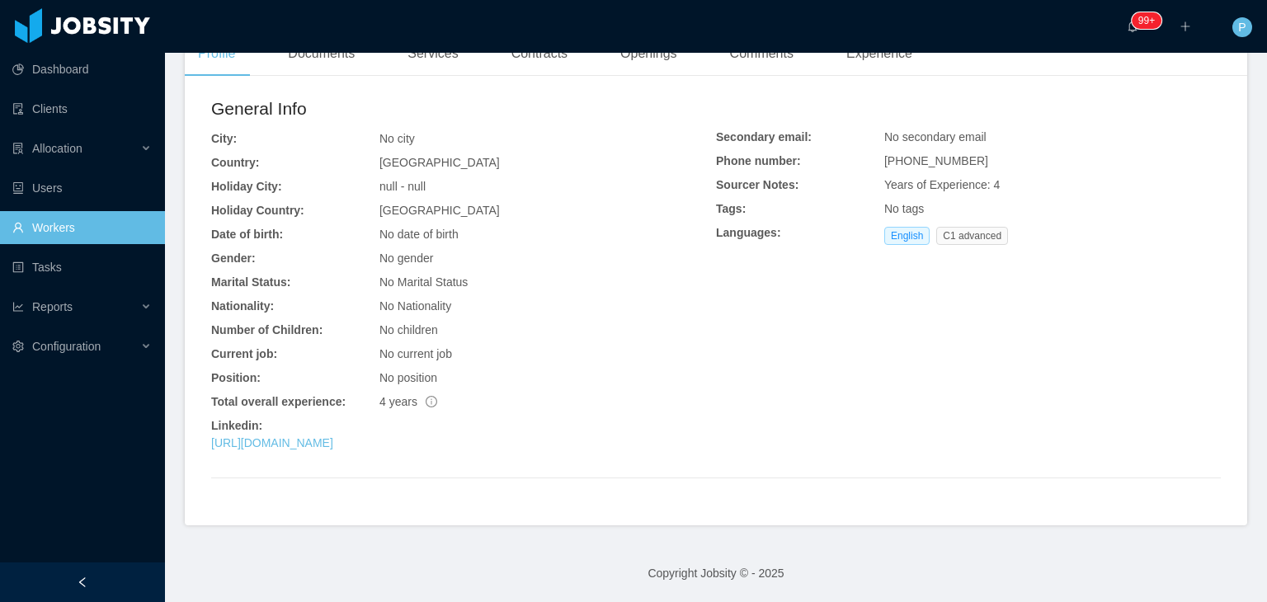
scroll to position [375, 0]
click at [333, 440] on link "https://www.linkedin.com/in/adonyssantos" at bounding box center [272, 442] width 122 height 13
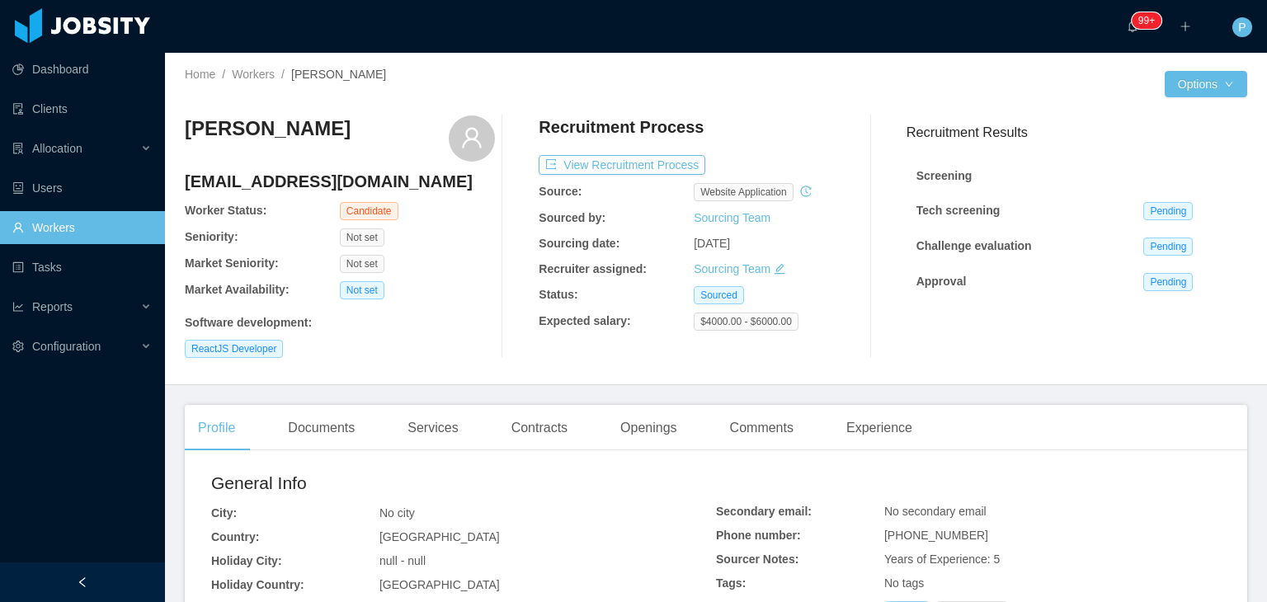
click at [445, 207] on div "[EMAIL_ADDRESS][DOMAIN_NAME] Worker Status: Candidate" at bounding box center [340, 195] width 310 height 50
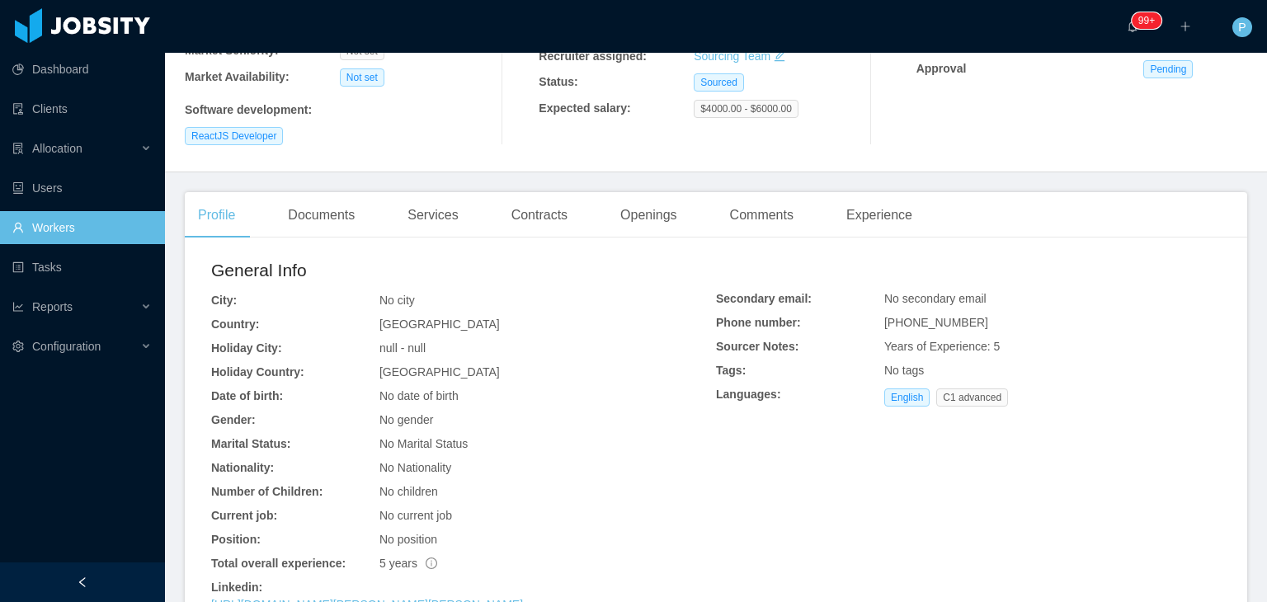
scroll to position [375, 0]
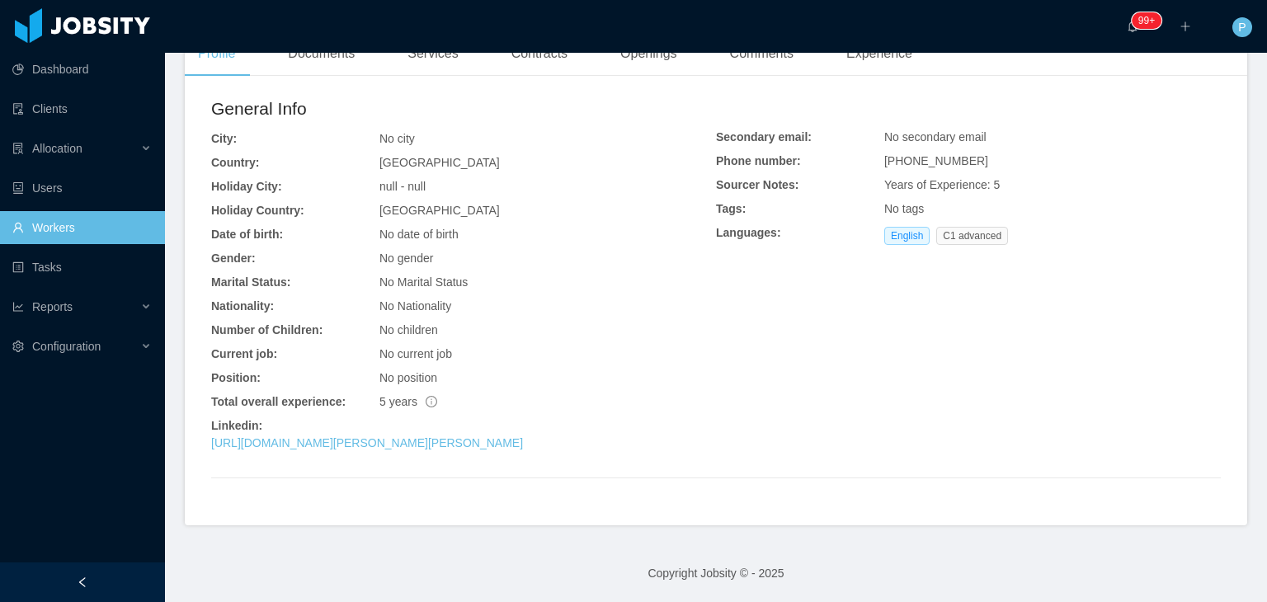
click at [445, 207] on div "[GEOGRAPHIC_DATA]" at bounding box center [547, 210] width 337 height 17
click at [478, 445] on link "[URL][DOMAIN_NAME][PERSON_NAME][PERSON_NAME]" at bounding box center [367, 442] width 312 height 13
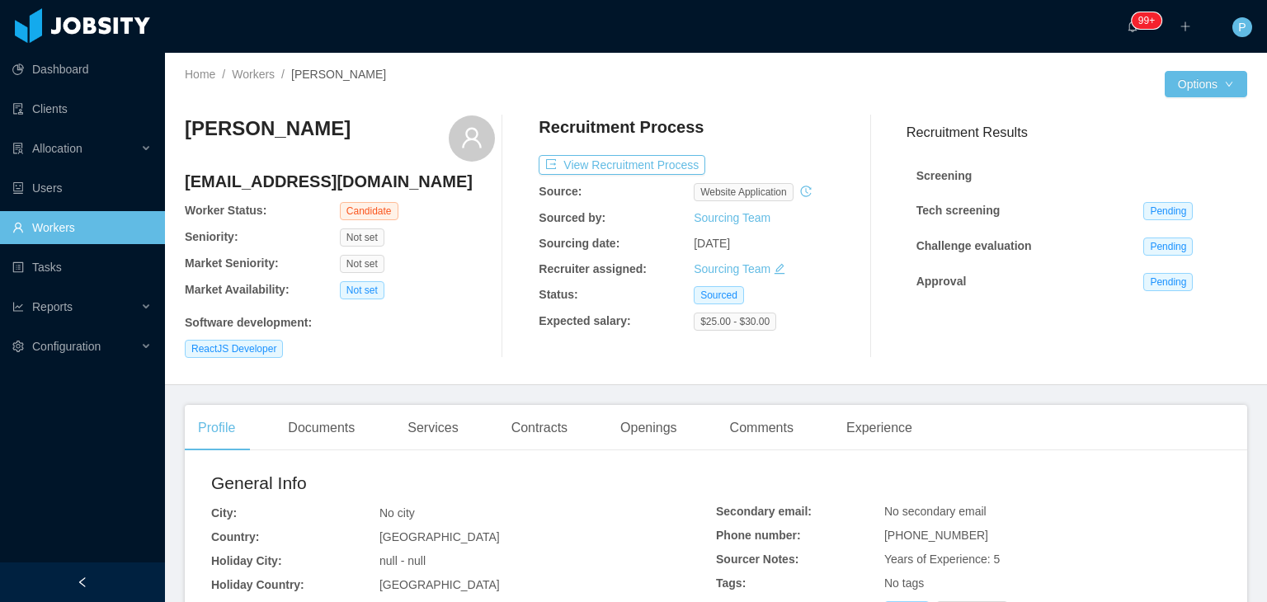
click at [486, 277] on div "[PERSON_NAME] [EMAIL_ADDRESS][DOMAIN_NAME] Worker Status: Candidate Seniority: …" at bounding box center [340, 236] width 310 height 242
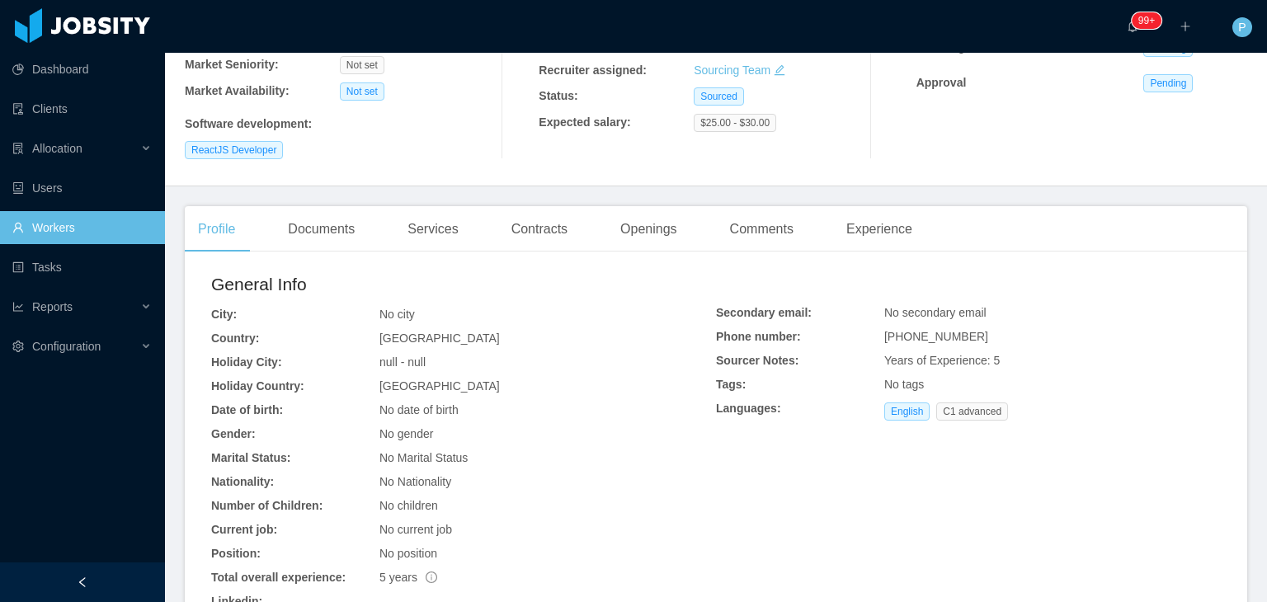
scroll to position [375, 0]
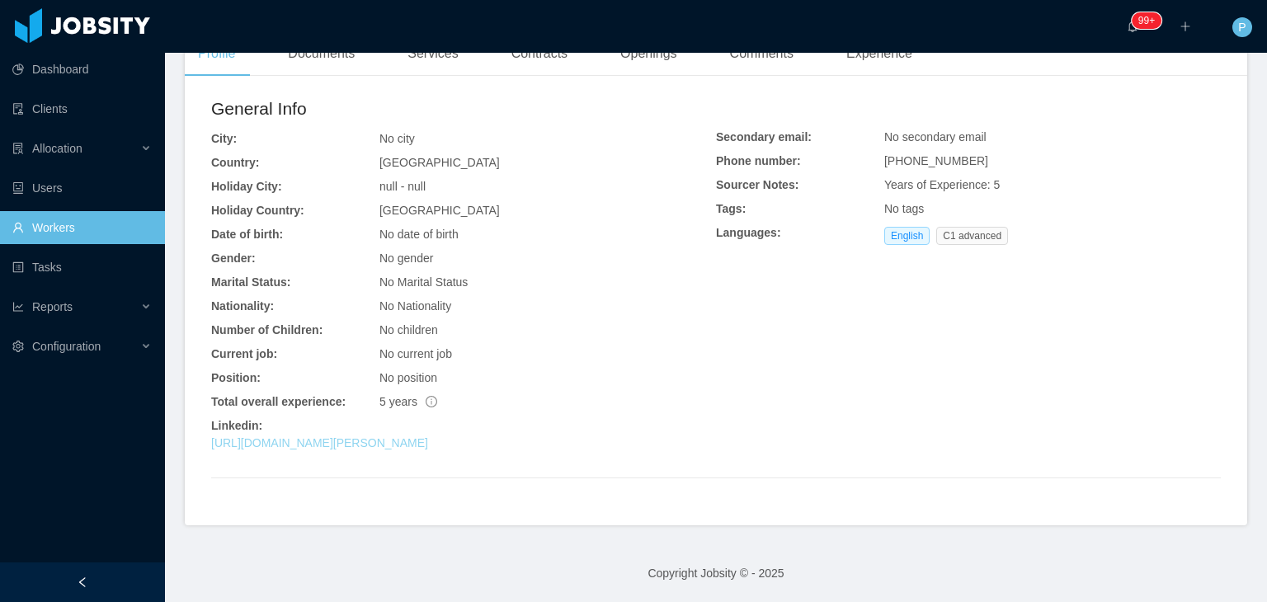
click at [428, 443] on link "[URL][DOMAIN_NAME][PERSON_NAME]" at bounding box center [319, 442] width 217 height 13
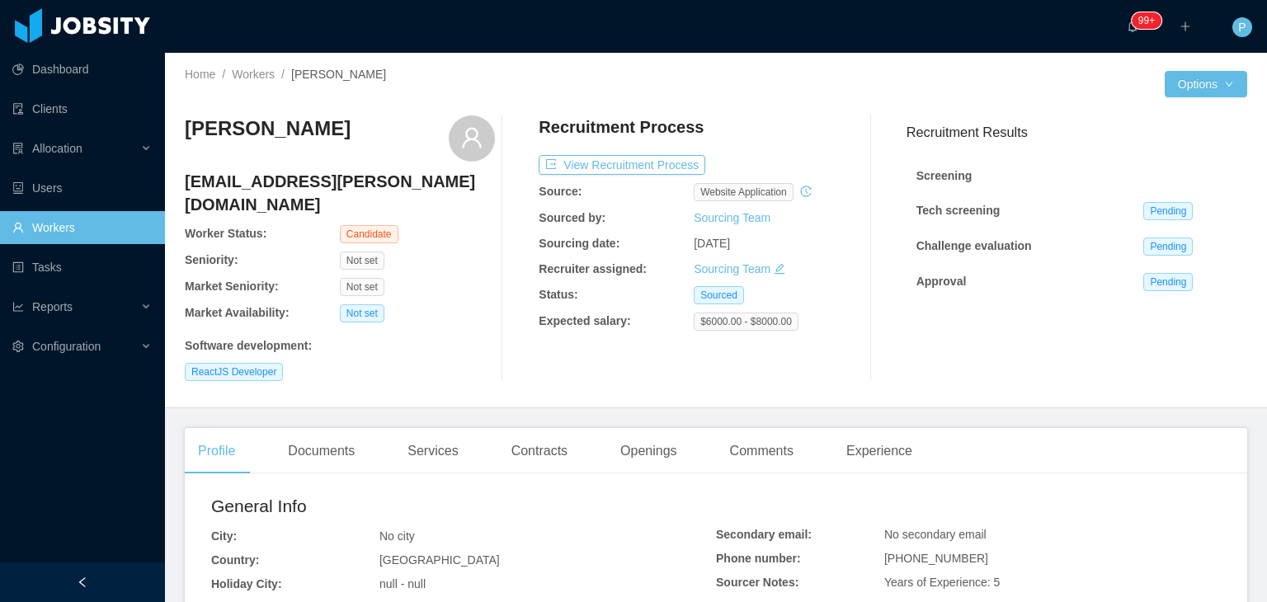
click at [434, 278] on div "Not set" at bounding box center [417, 287] width 155 height 18
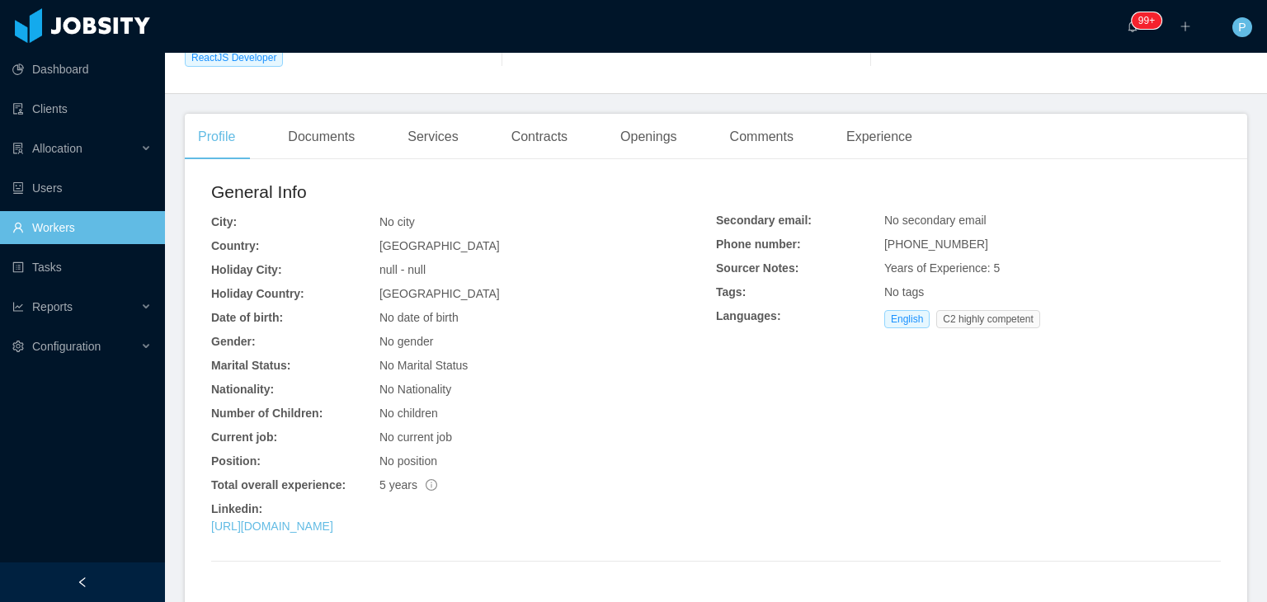
scroll to position [375, 0]
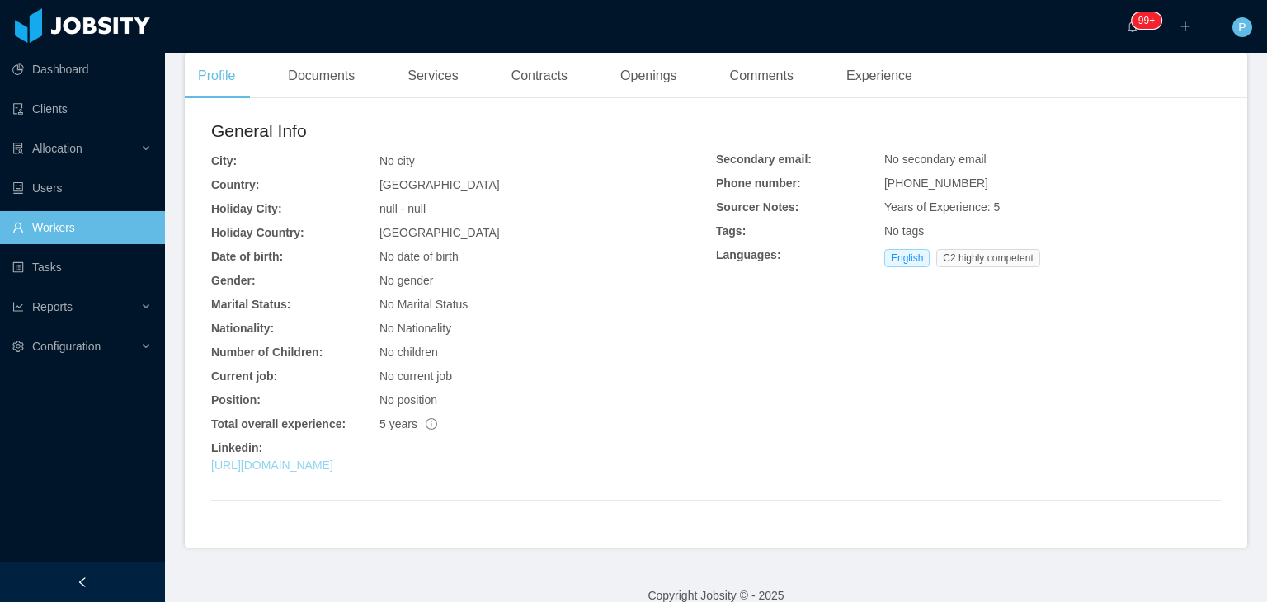
click at [333, 459] on link "[URL][DOMAIN_NAME]" at bounding box center [272, 465] width 122 height 13
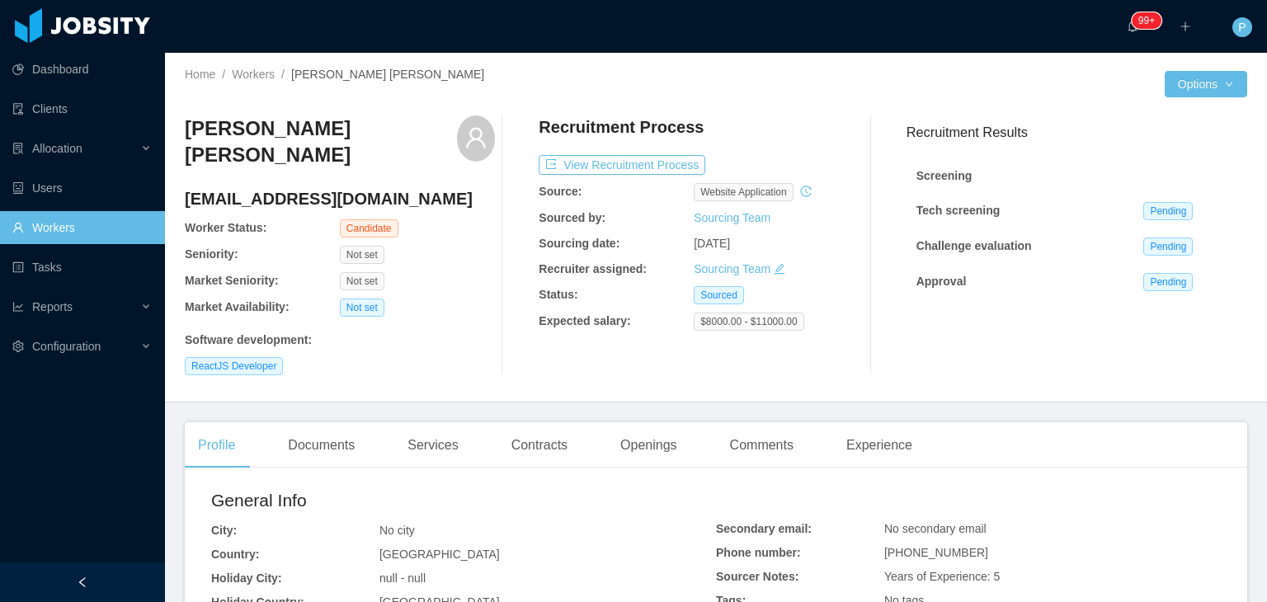
click at [445, 357] on div "ReactJS Developer" at bounding box center [340, 366] width 310 height 18
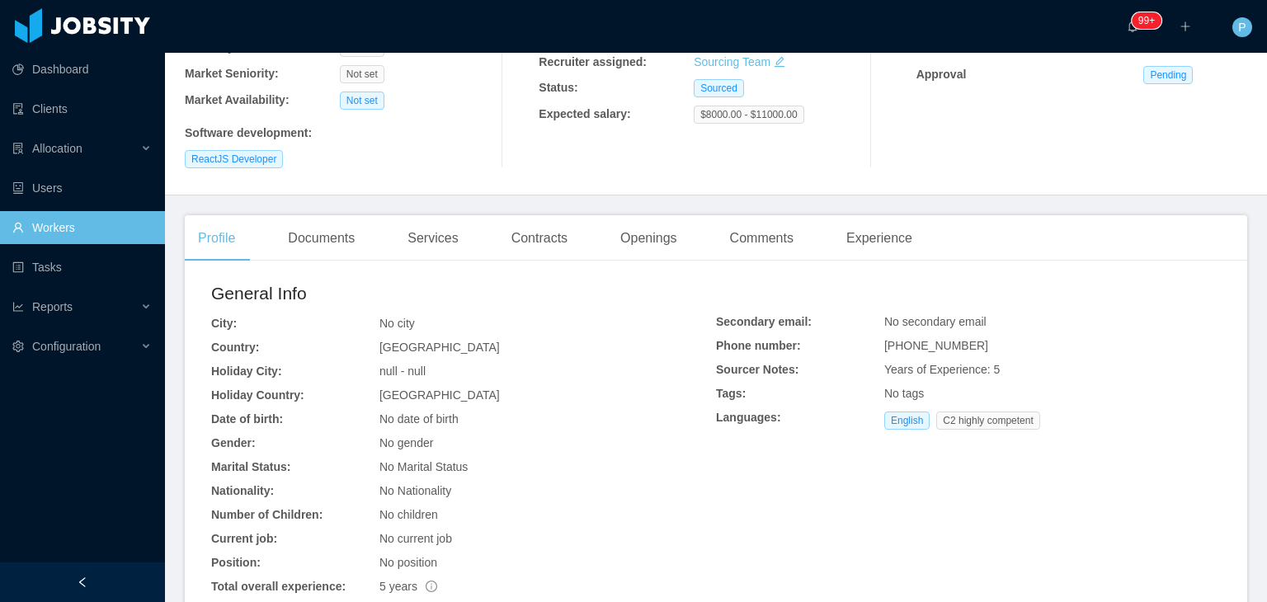
scroll to position [375, 0]
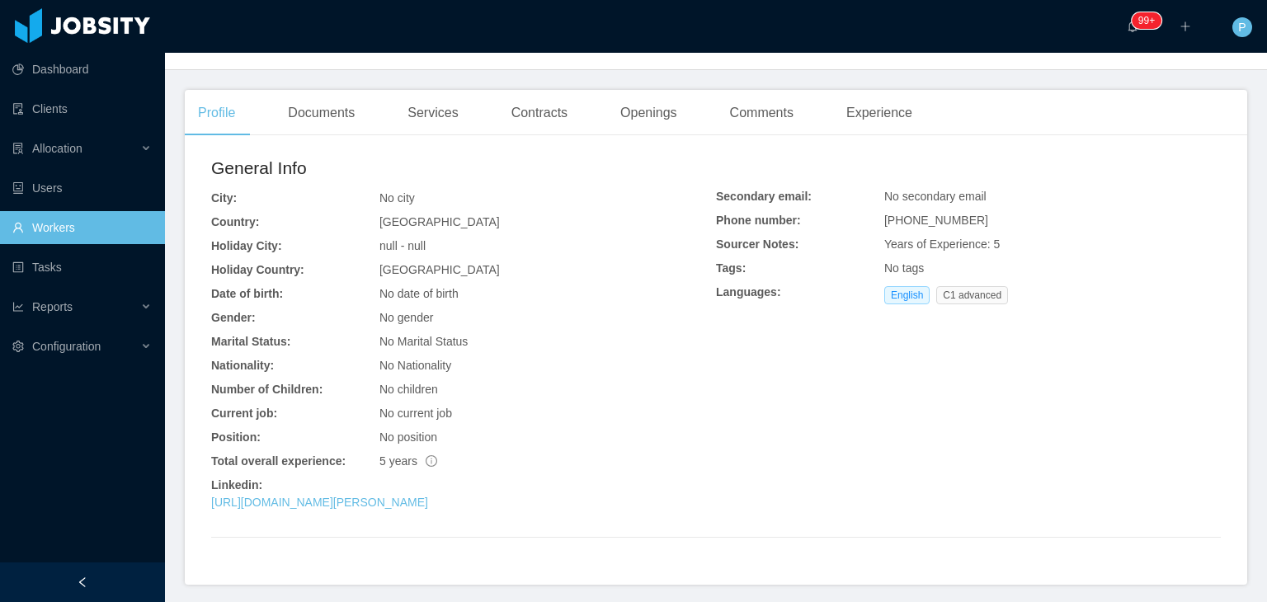
scroll to position [317, 0]
click at [428, 501] on link "https://www.linkedin.com/in/carlos-pando-morales" at bounding box center [319, 500] width 217 height 13
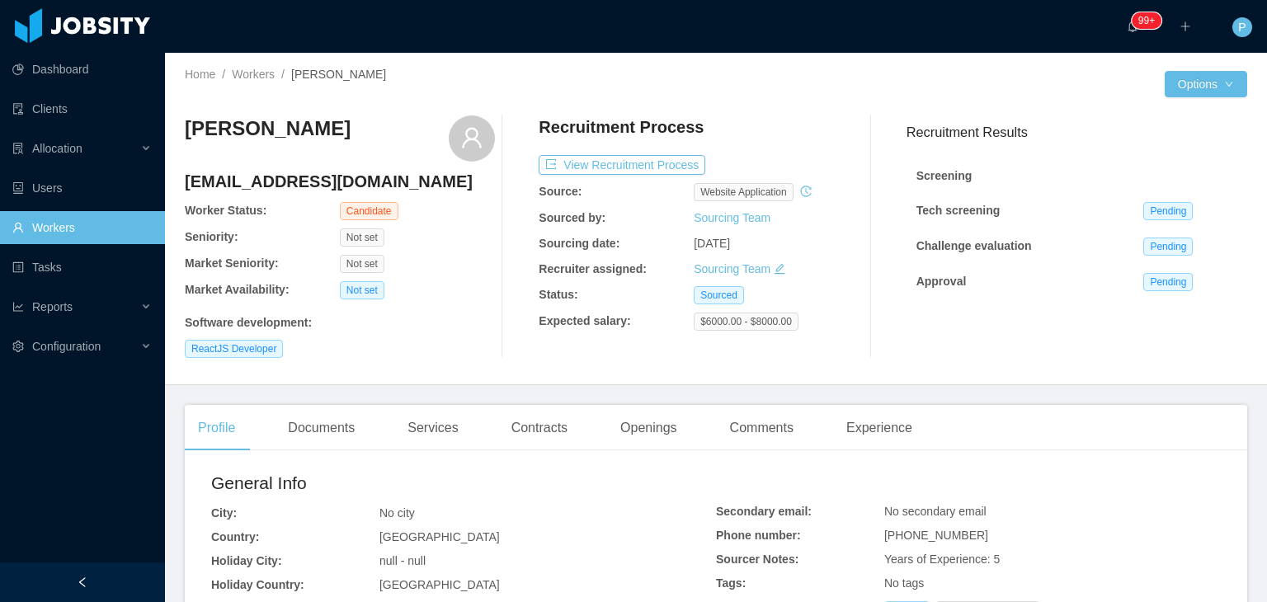
click at [471, 244] on div "Not set" at bounding box center [417, 237] width 155 height 18
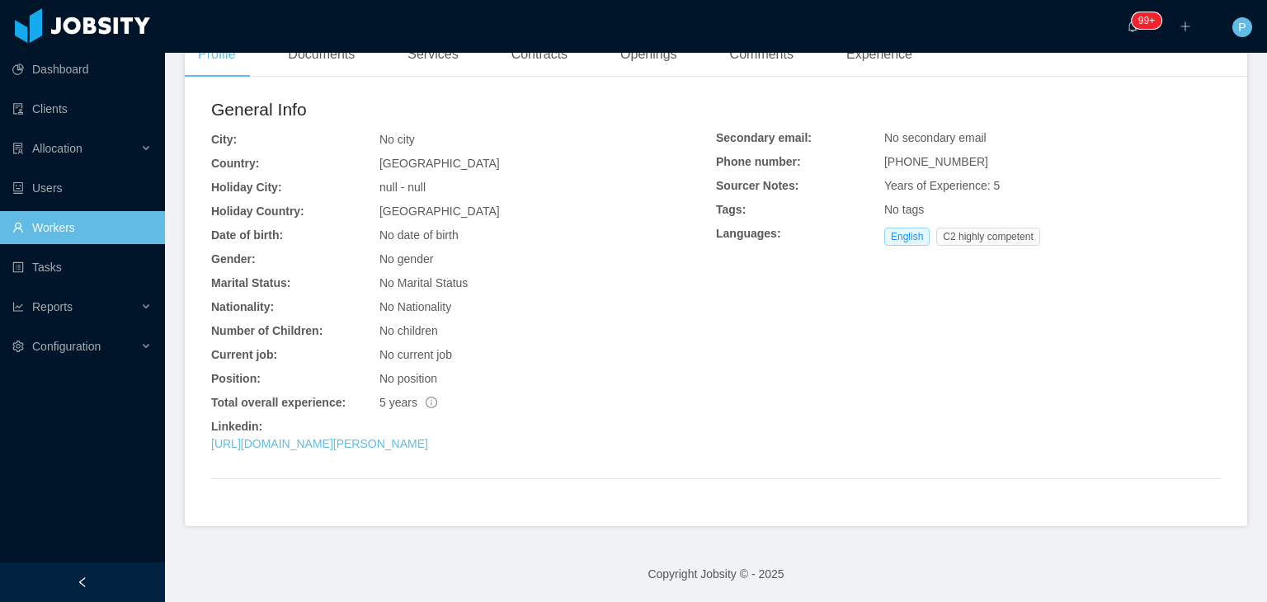
scroll to position [375, 0]
click at [428, 444] on link "https://www.linkedin.com/in/matheus-eduardo-fachini-b508b6116" at bounding box center [319, 442] width 217 height 13
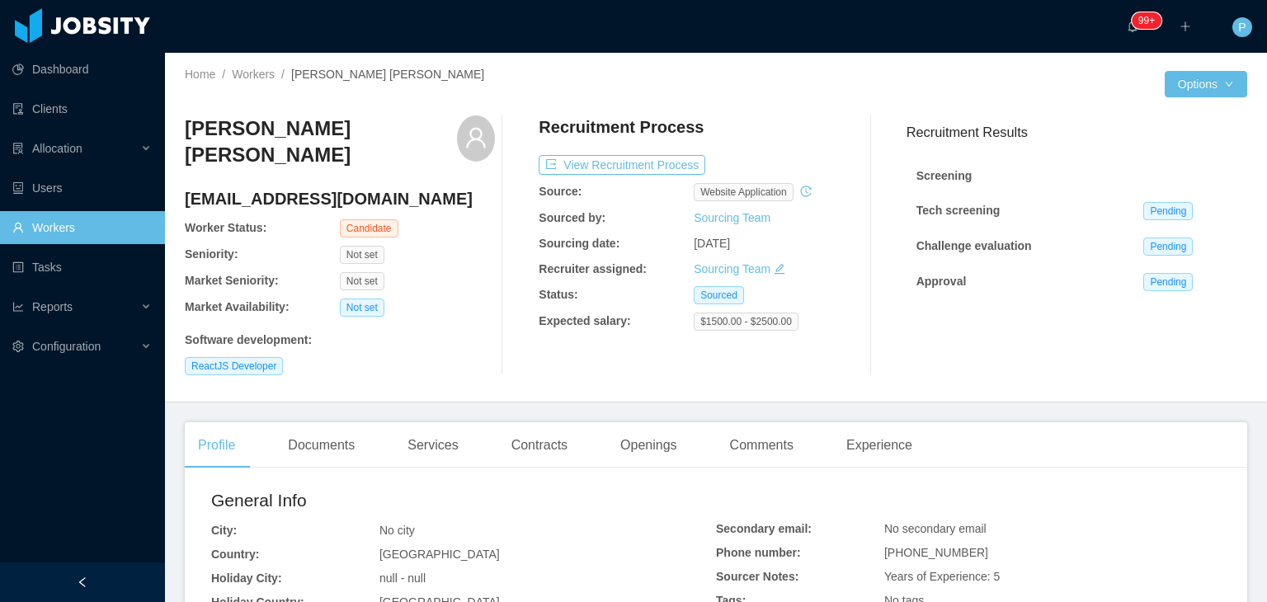
click at [450, 286] on div "Not set" at bounding box center [417, 281] width 155 height 18
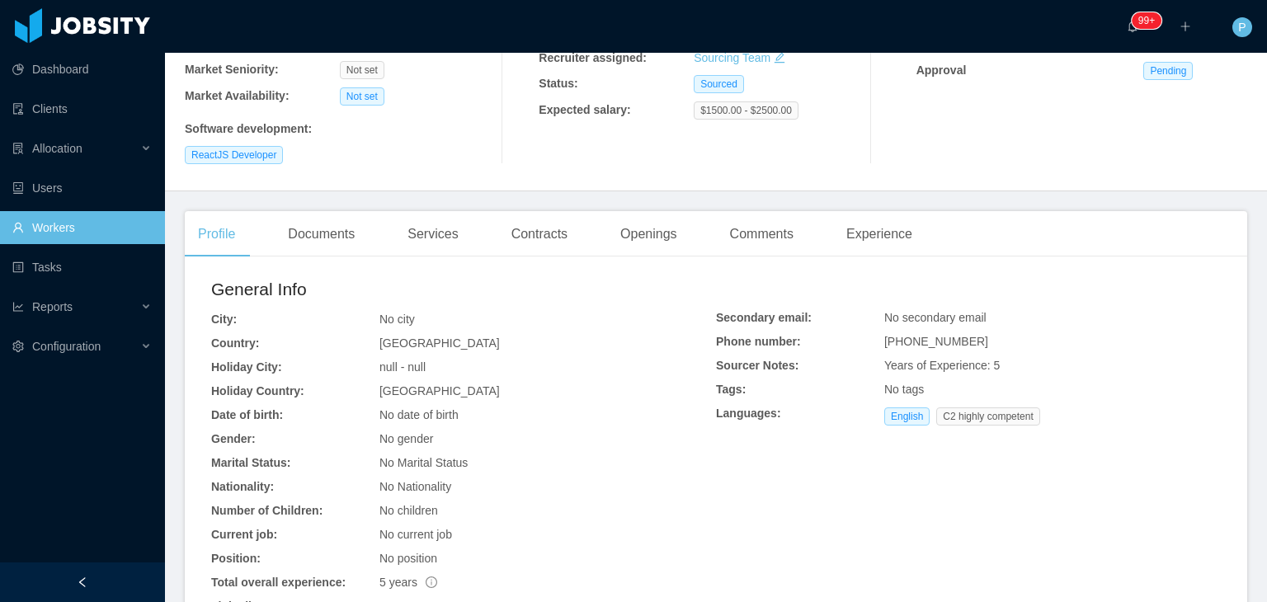
scroll to position [393, 0]
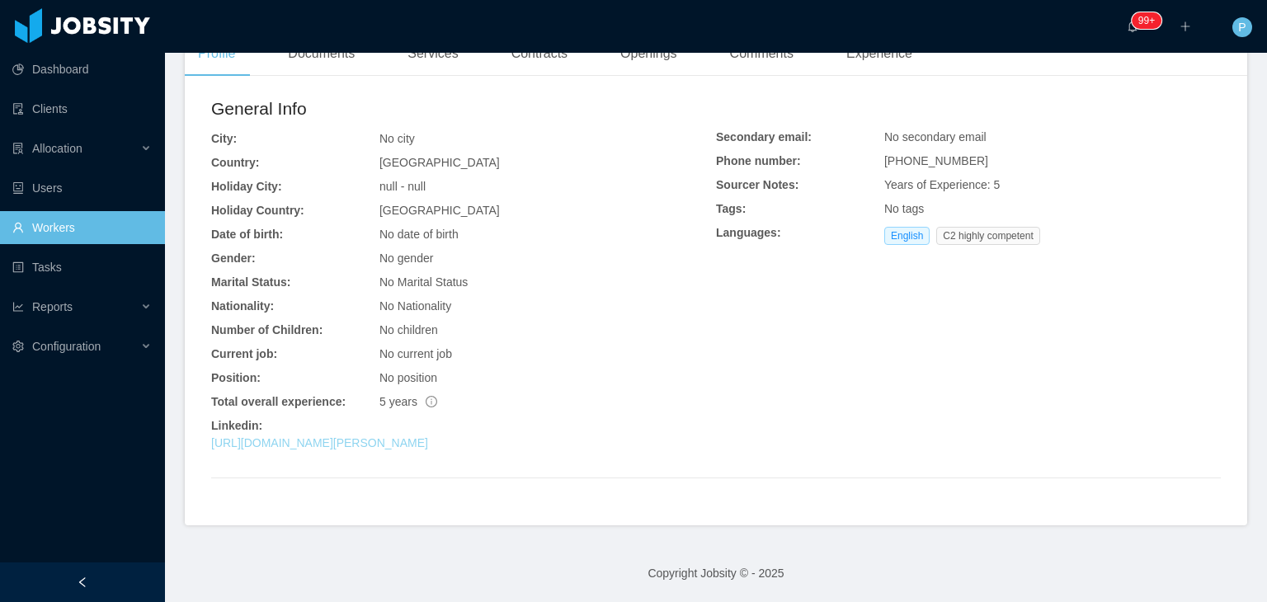
click at [353, 441] on link "[URL][DOMAIN_NAME][PERSON_NAME]" at bounding box center [319, 442] width 217 height 13
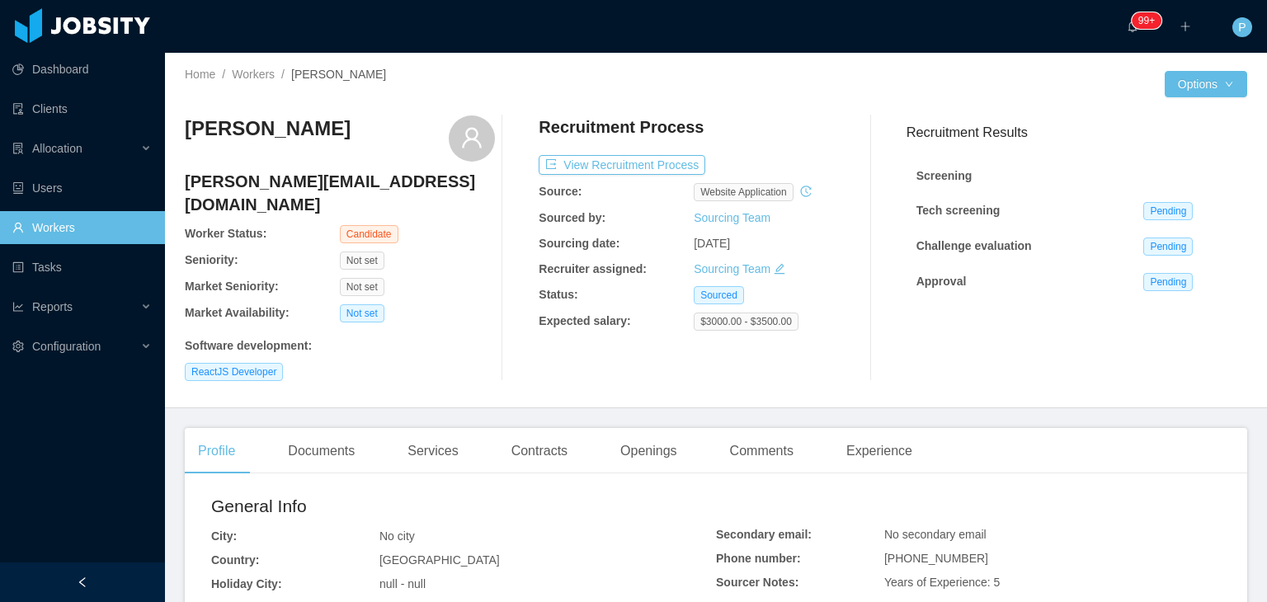
click at [420, 337] on div "Software development :" at bounding box center [340, 345] width 310 height 17
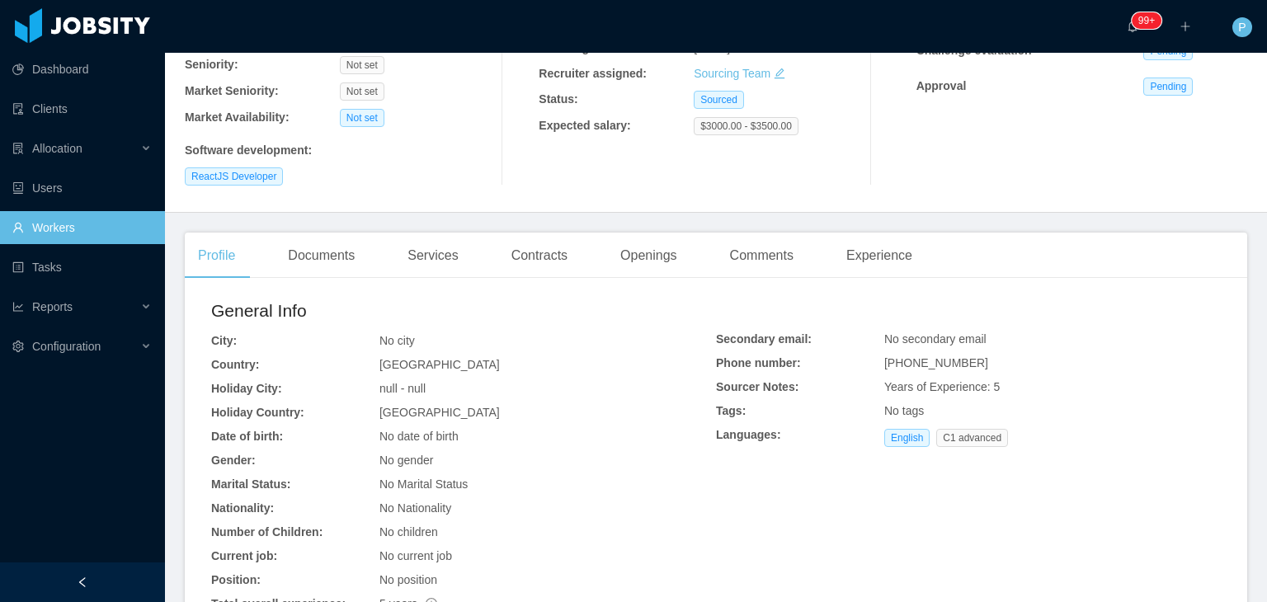
scroll to position [375, 0]
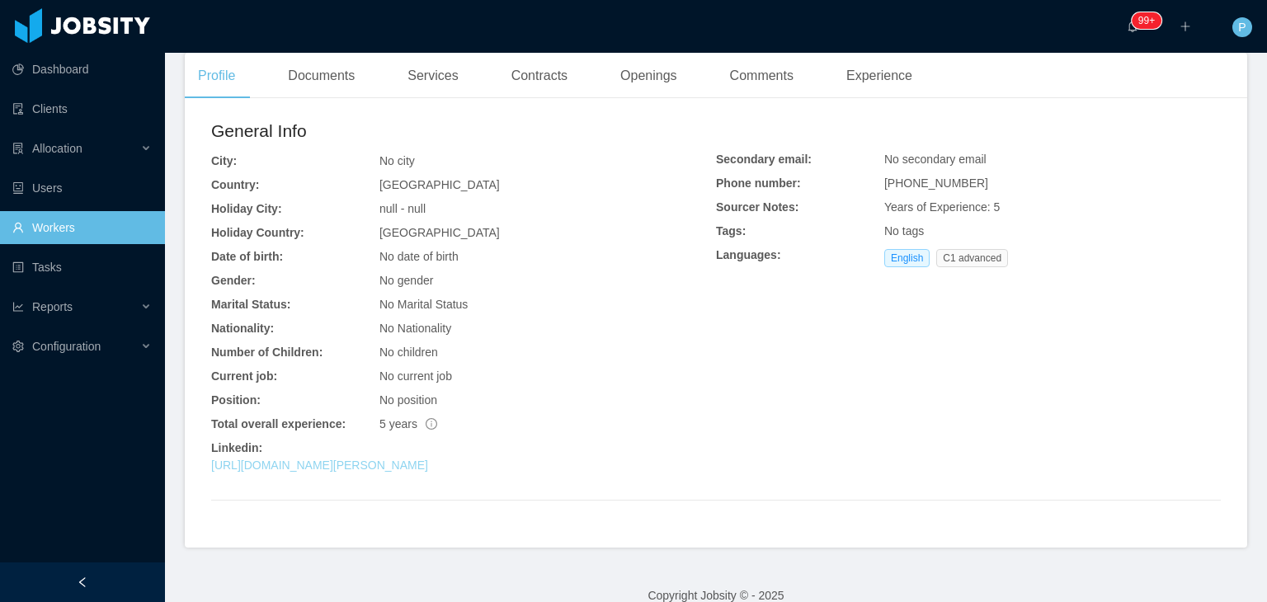
click at [385, 459] on link "https://www.linkedin.com/in/samuel-cea" at bounding box center [319, 465] width 217 height 13
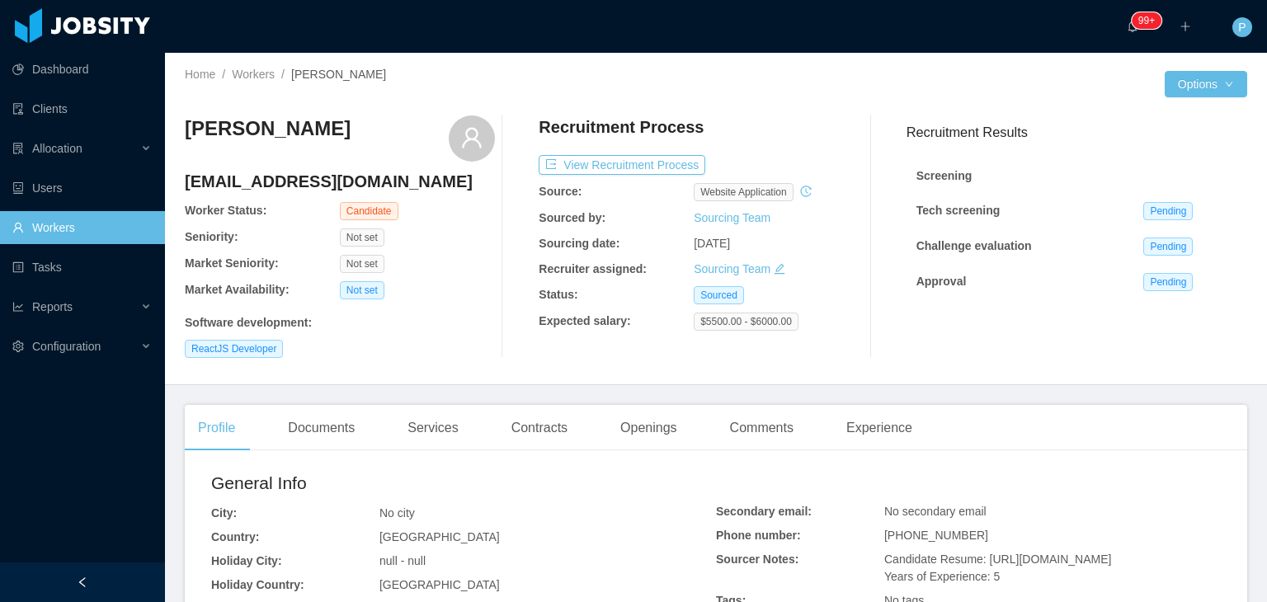
click at [416, 370] on div "[PERSON_NAME] [EMAIL_ADDRESS][DOMAIN_NAME] Worker Status: Candidate Seniority: …" at bounding box center [716, 236] width 1062 height 269
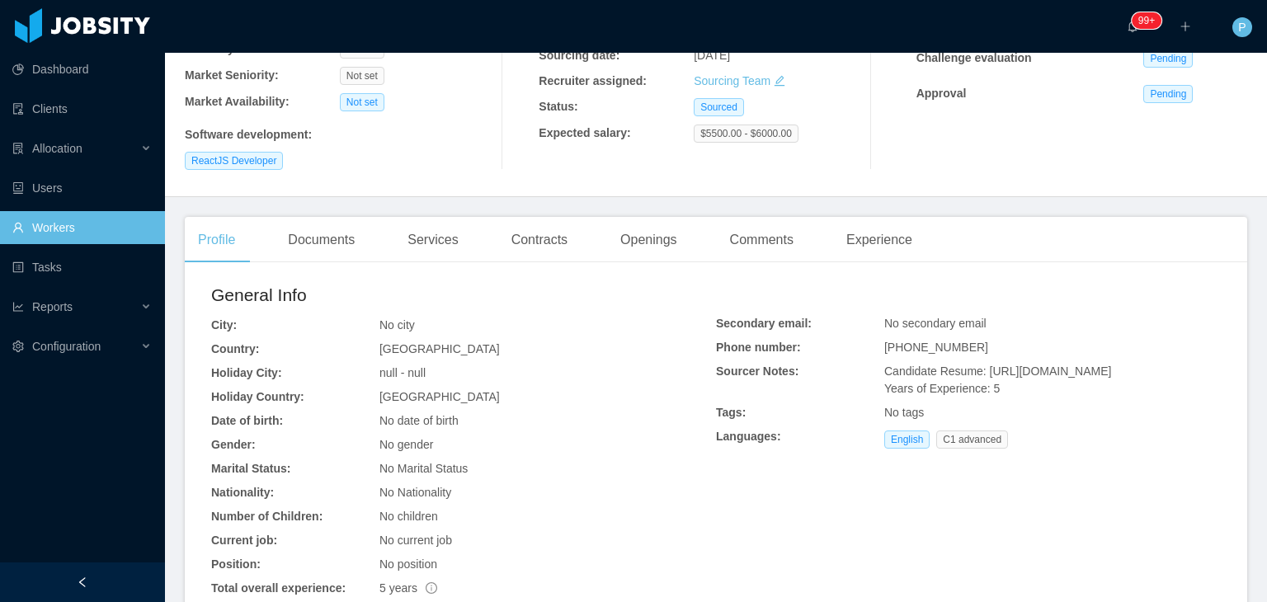
scroll to position [375, 0]
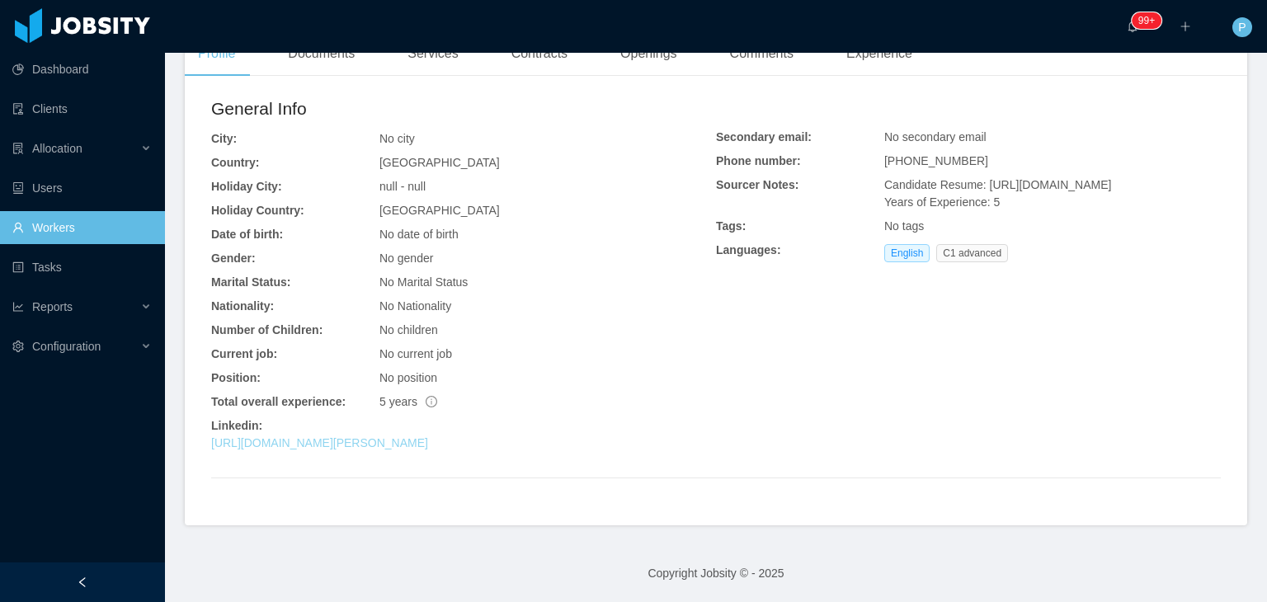
click at [419, 440] on link "[URL][DOMAIN_NAME][PERSON_NAME]" at bounding box center [319, 442] width 217 height 13
